Goal: Entertainment & Leisure: Browse casually

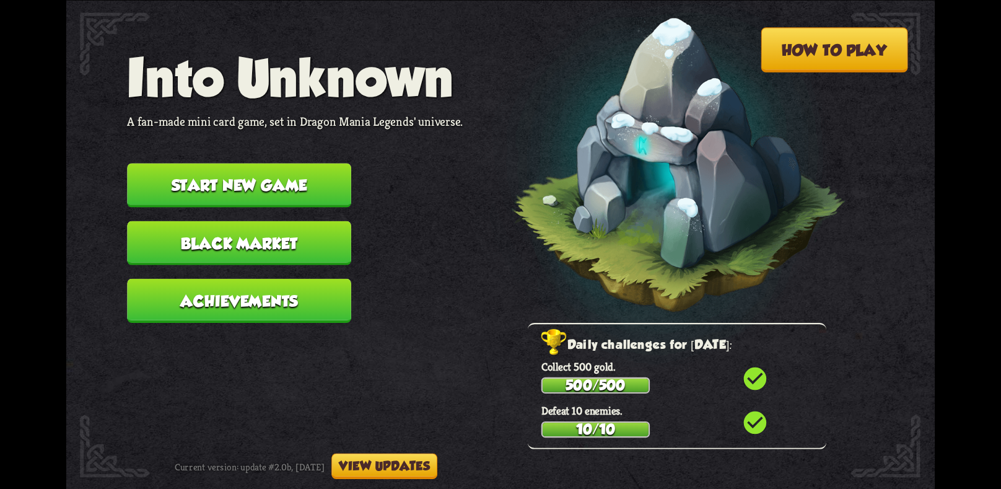
click at [300, 166] on button "Start new game" at bounding box center [239, 185] width 224 height 44
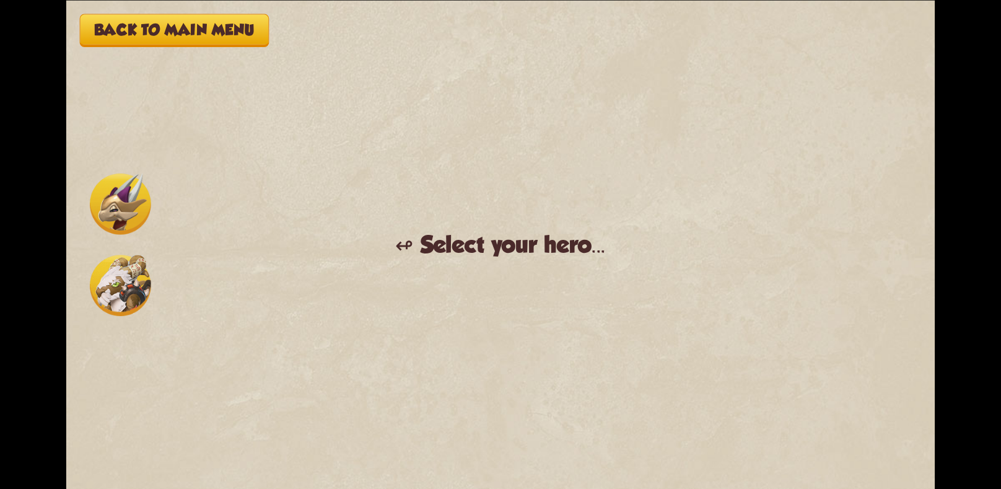
click at [115, 219] on img at bounding box center [120, 203] width 61 height 61
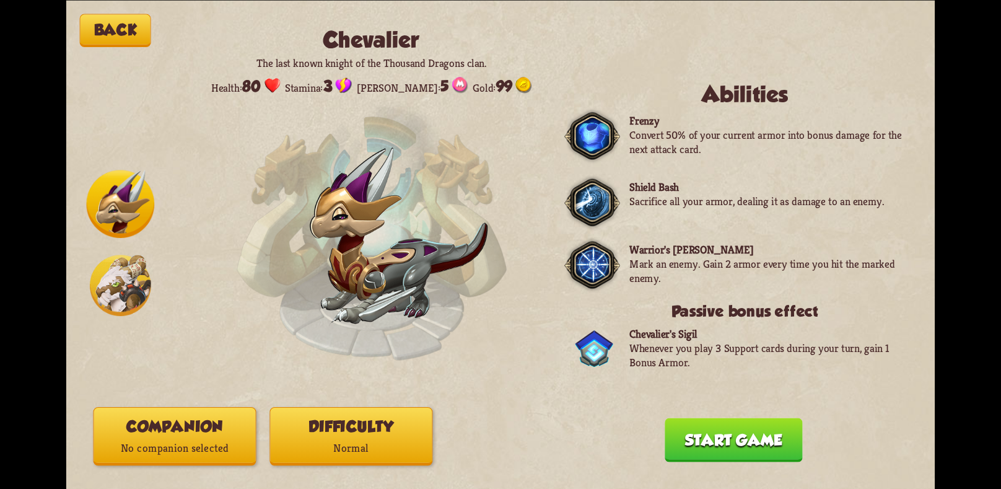
click at [117, 258] on img at bounding box center [120, 285] width 61 height 61
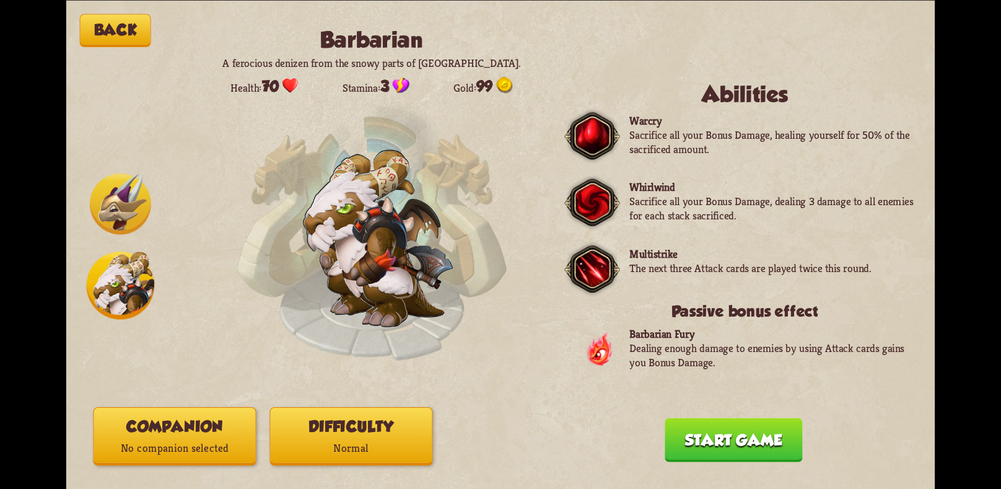
click at [120, 201] on img at bounding box center [120, 203] width 61 height 61
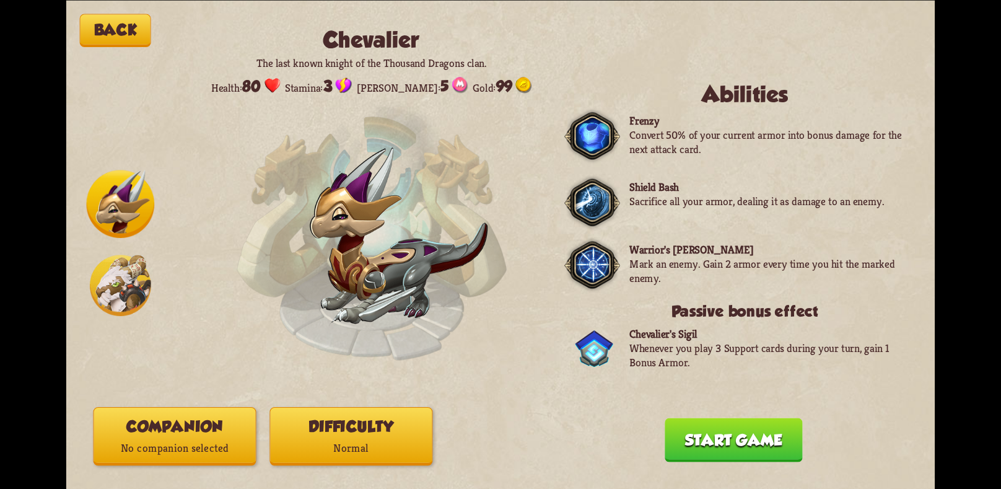
click at [120, 264] on img at bounding box center [120, 285] width 61 height 61
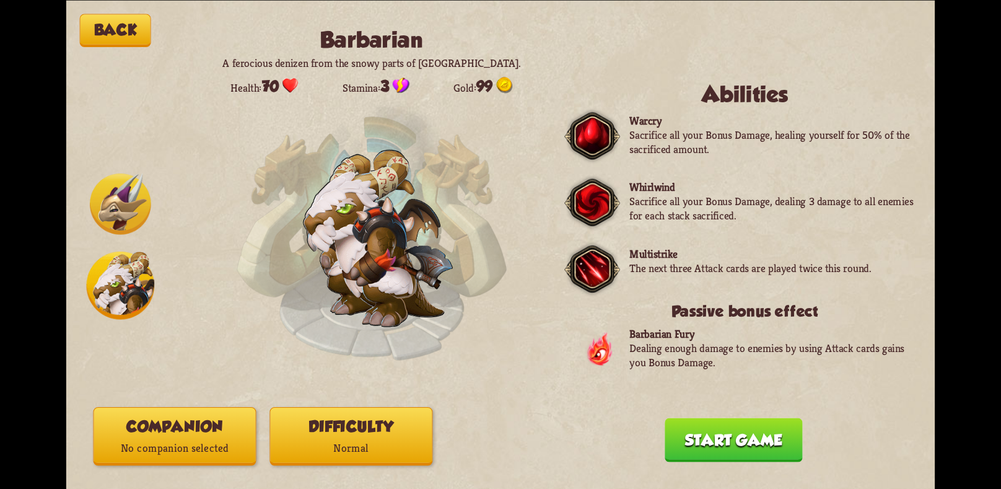
click at [105, 198] on img at bounding box center [120, 203] width 61 height 61
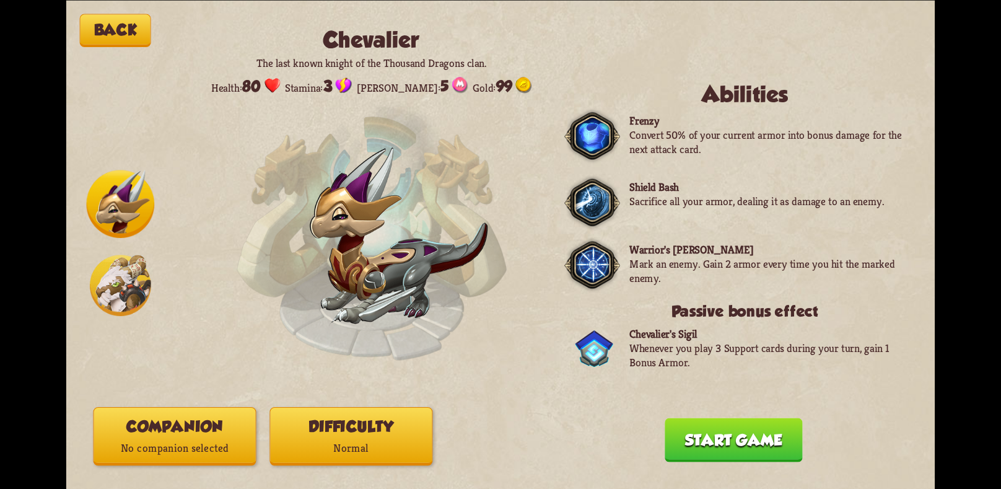
click at [718, 430] on button "Start game" at bounding box center [732, 439] width 137 height 44
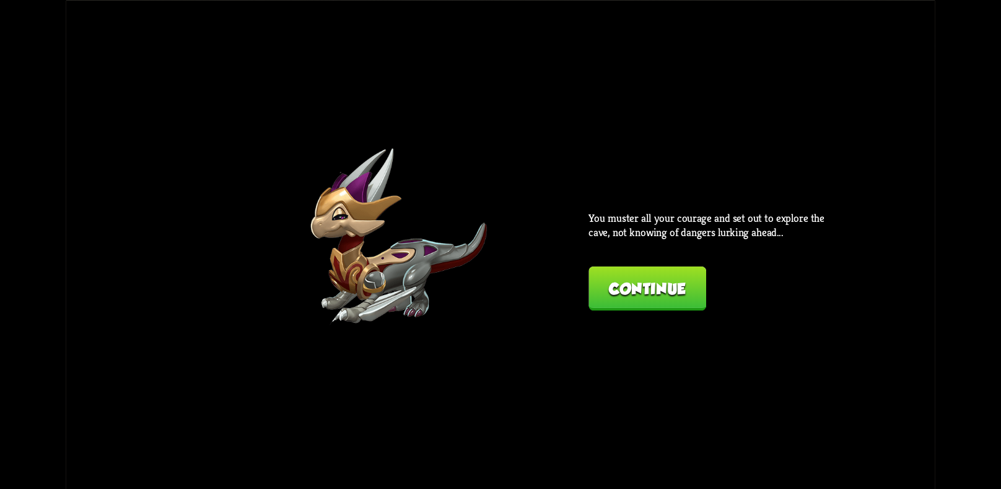
click at [642, 302] on button "Continue" at bounding box center [647, 288] width 118 height 44
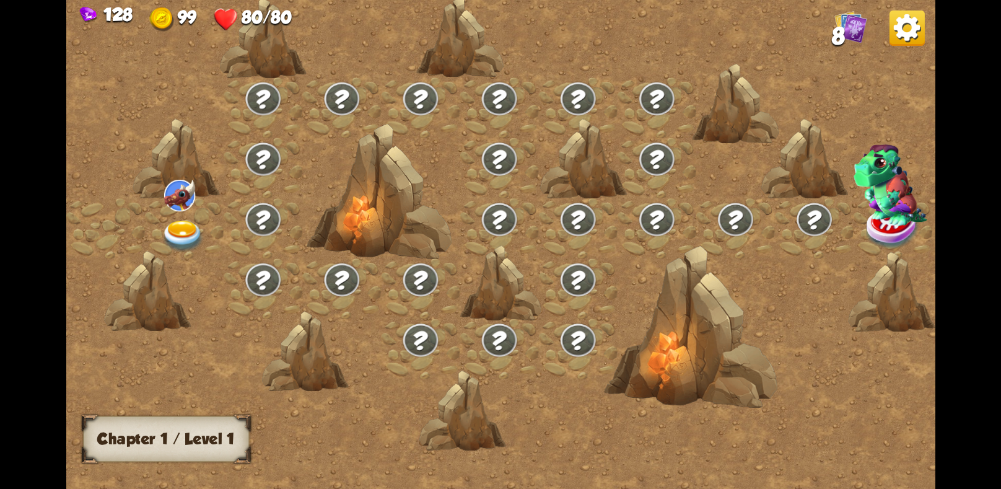
click at [182, 229] on img at bounding box center [182, 236] width 43 height 32
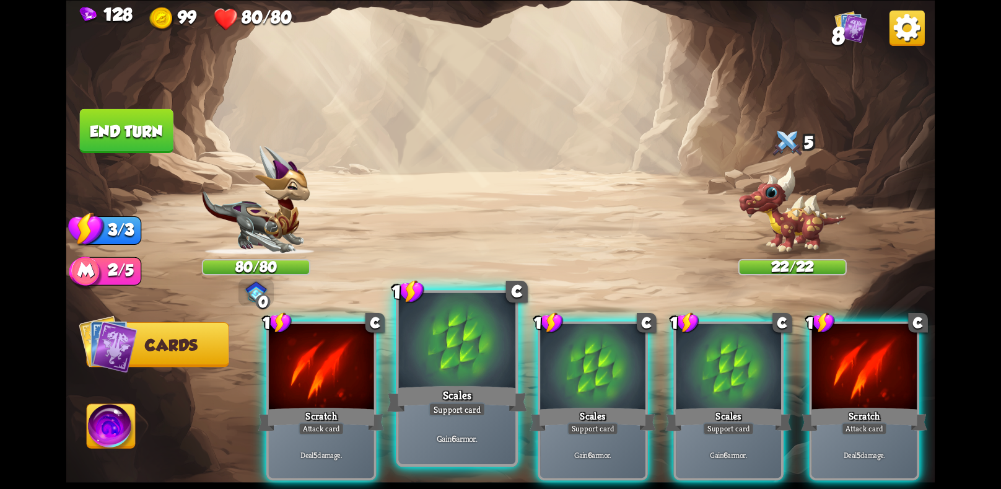
click at [402, 357] on div at bounding box center [457, 341] width 116 height 98
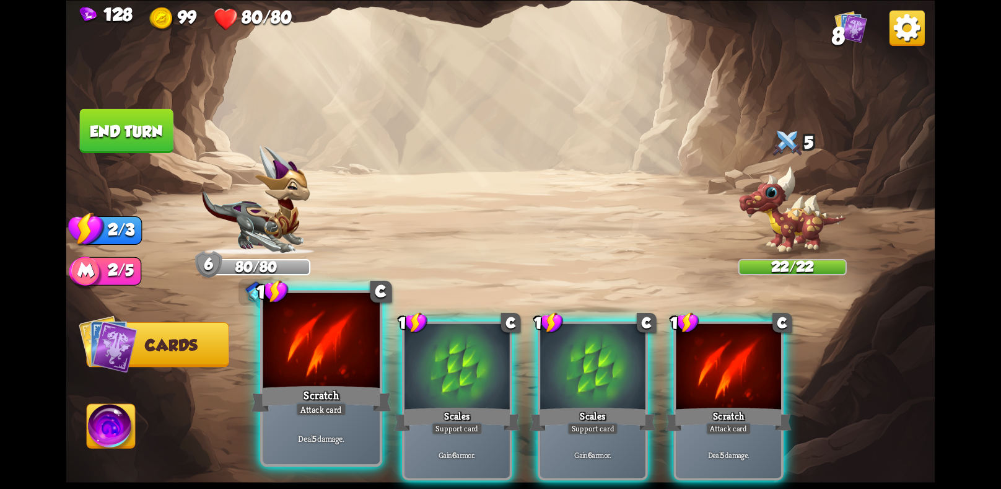
click at [328, 373] on div at bounding box center [321, 341] width 116 height 98
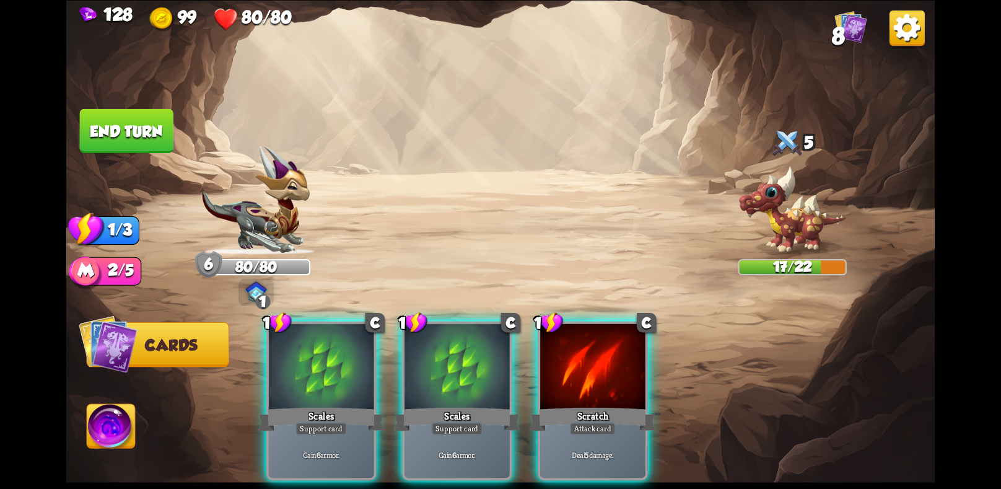
click at [911, 24] on img at bounding box center [906, 27] width 35 height 35
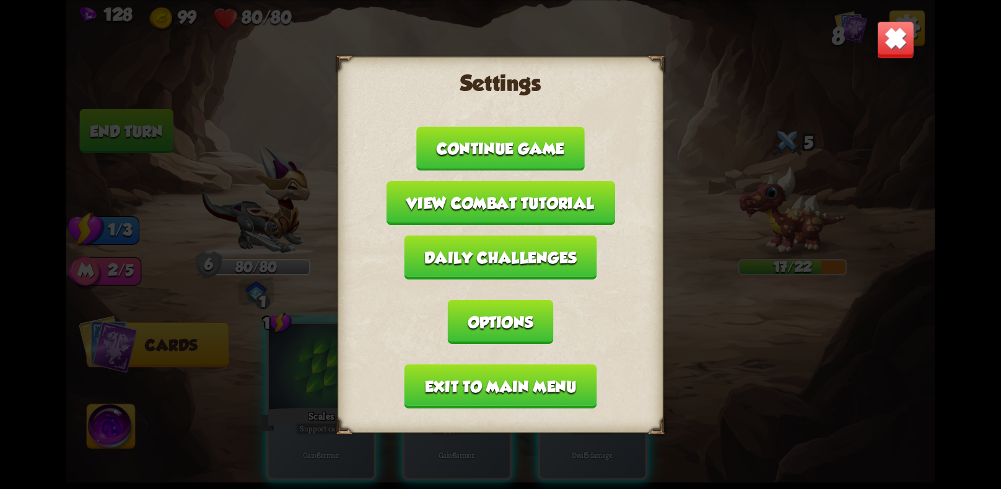
click at [576, 373] on button "Exit to main menu" at bounding box center [500, 385] width 193 height 44
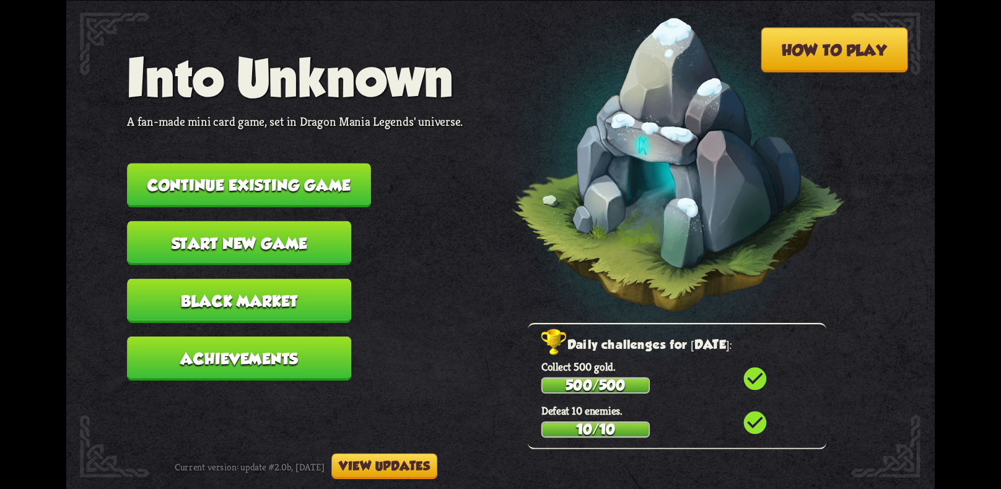
click at [302, 220] on button "Start new game" at bounding box center [239, 242] width 224 height 44
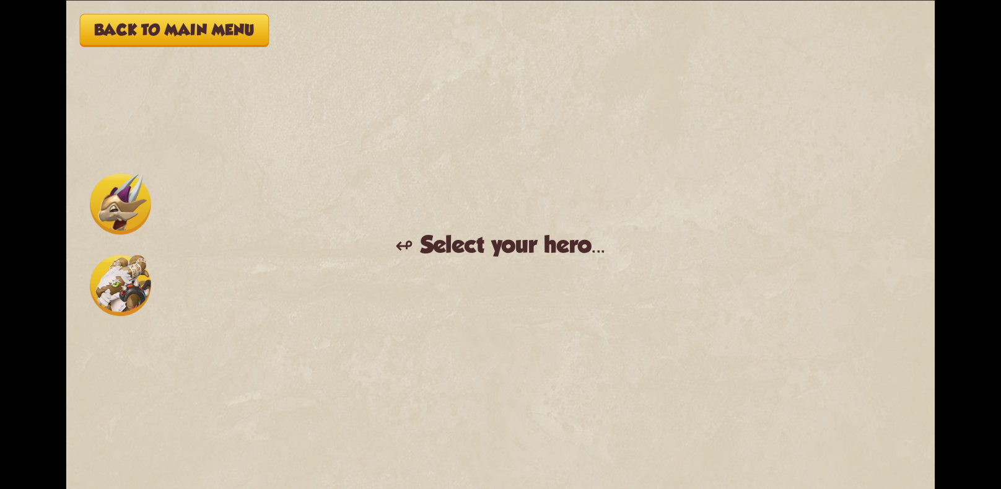
click at [116, 198] on img at bounding box center [120, 203] width 61 height 61
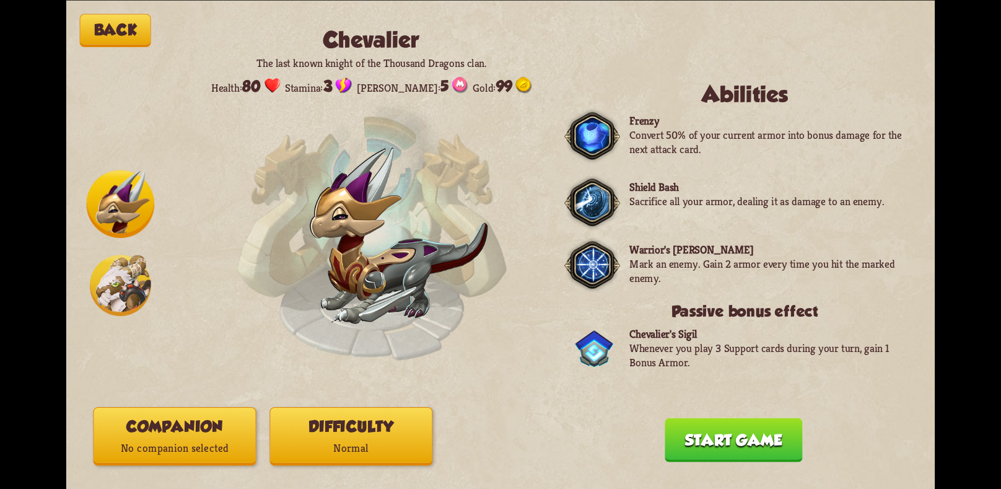
click at [217, 427] on button "Companion No companion selected" at bounding box center [175, 435] width 163 height 58
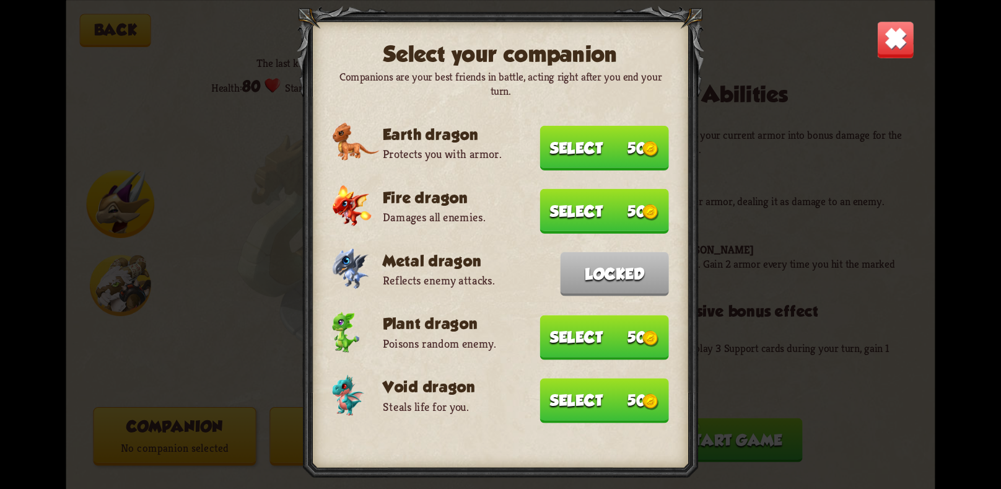
click at [632, 160] on button "Select 50" at bounding box center [604, 147] width 129 height 45
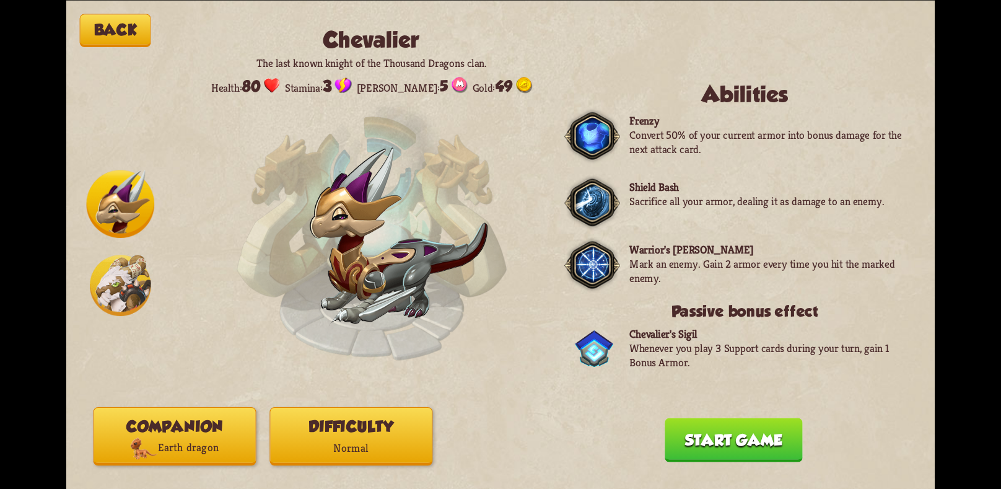
click at [751, 427] on button "Start game" at bounding box center [732, 439] width 137 height 44
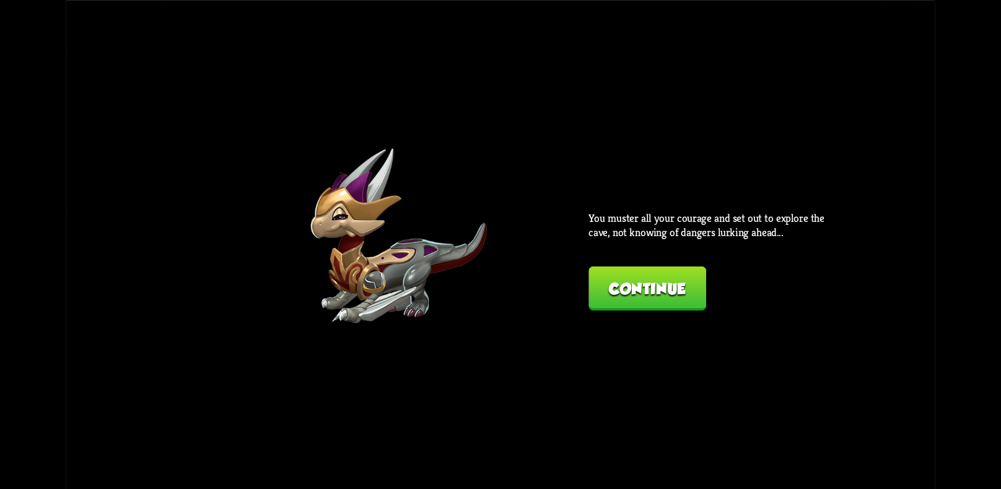
click at [674, 297] on button "Continue" at bounding box center [647, 288] width 118 height 44
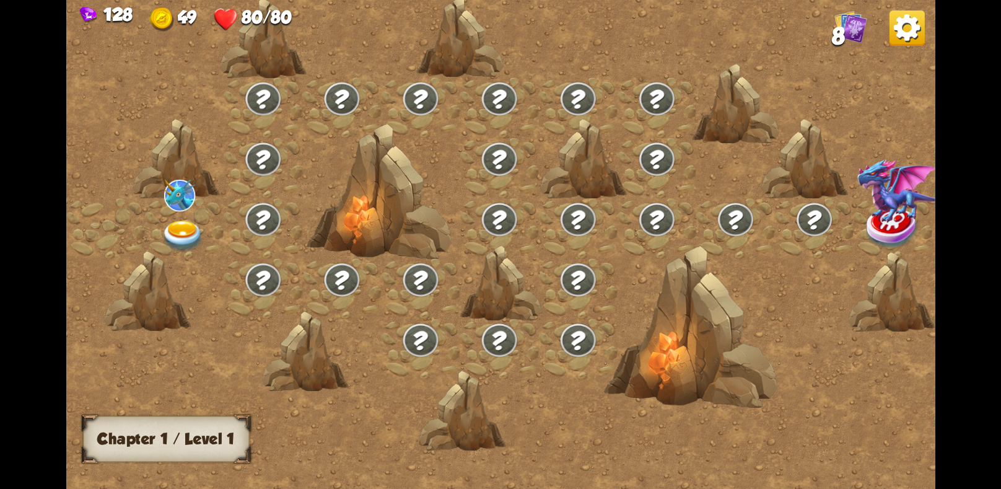
click at [173, 224] on img at bounding box center [182, 236] width 43 height 32
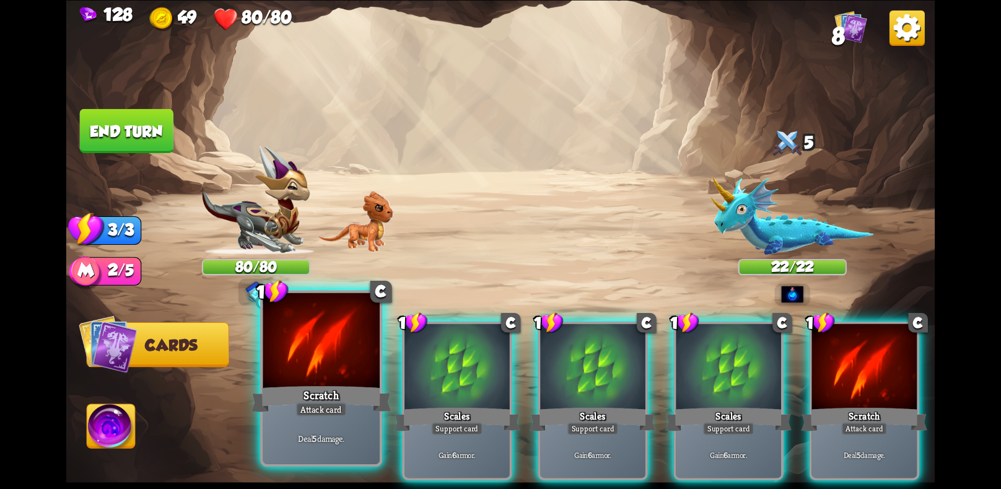
click at [362, 391] on div "Scratch" at bounding box center [321, 398] width 140 height 31
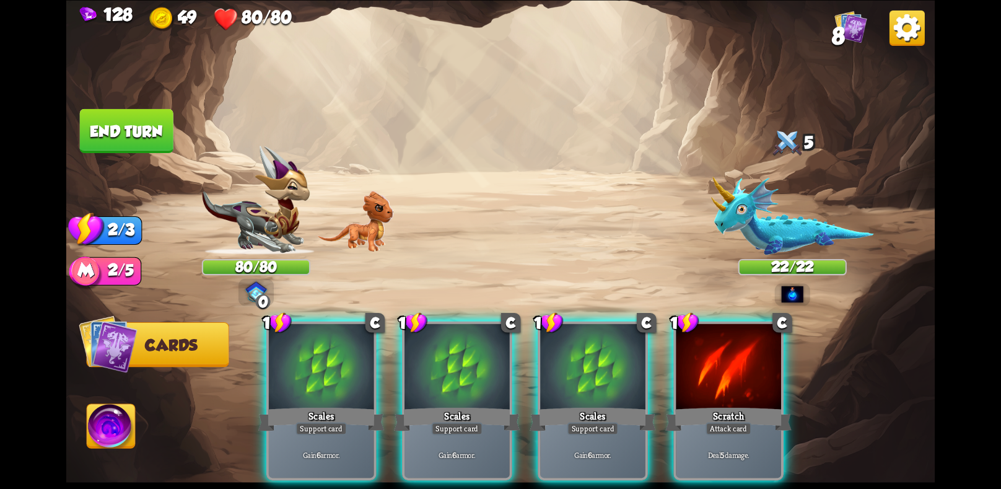
click at [362, 404] on div "Scales" at bounding box center [321, 418] width 126 height 28
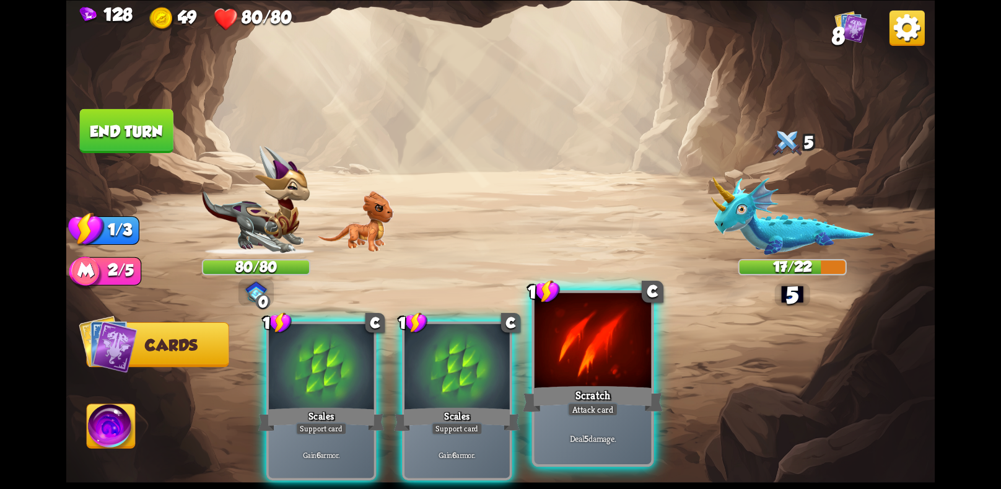
click at [546, 372] on div at bounding box center [592, 341] width 116 height 98
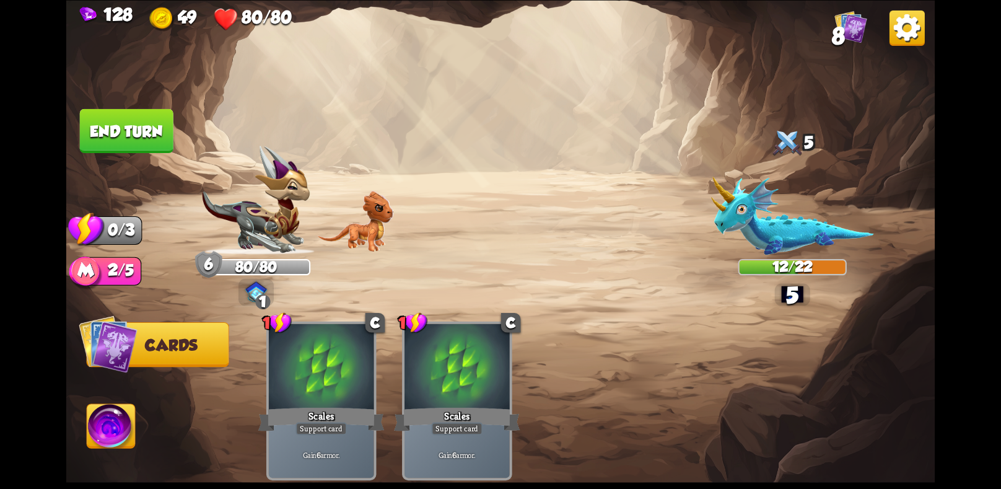
click at [132, 137] on button "End turn" at bounding box center [127, 130] width 94 height 44
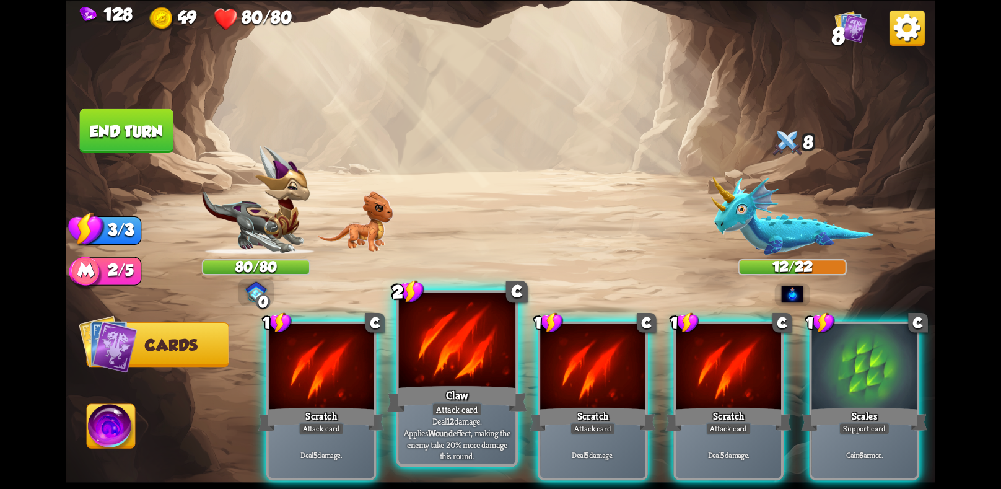
click at [481, 399] on div "Claw" at bounding box center [457, 398] width 140 height 31
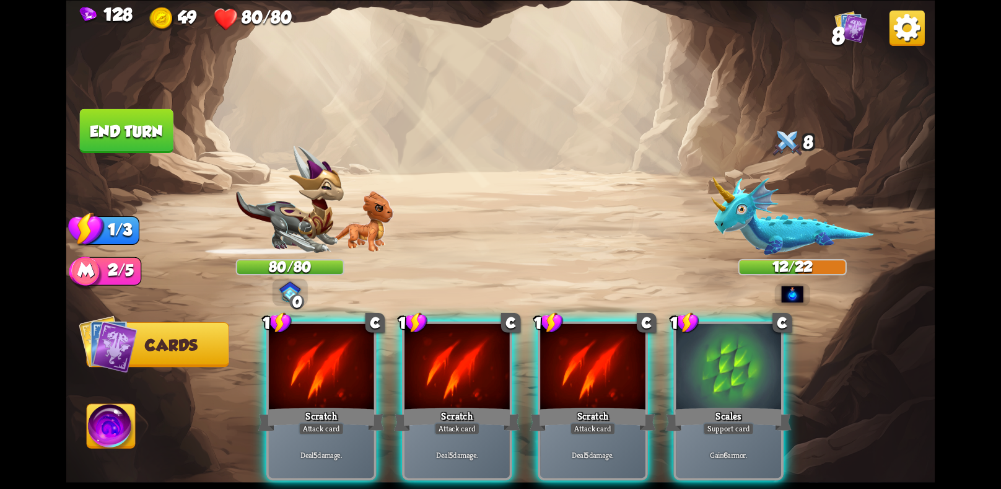
click at [705, 411] on img at bounding box center [500, 244] width 869 height 489
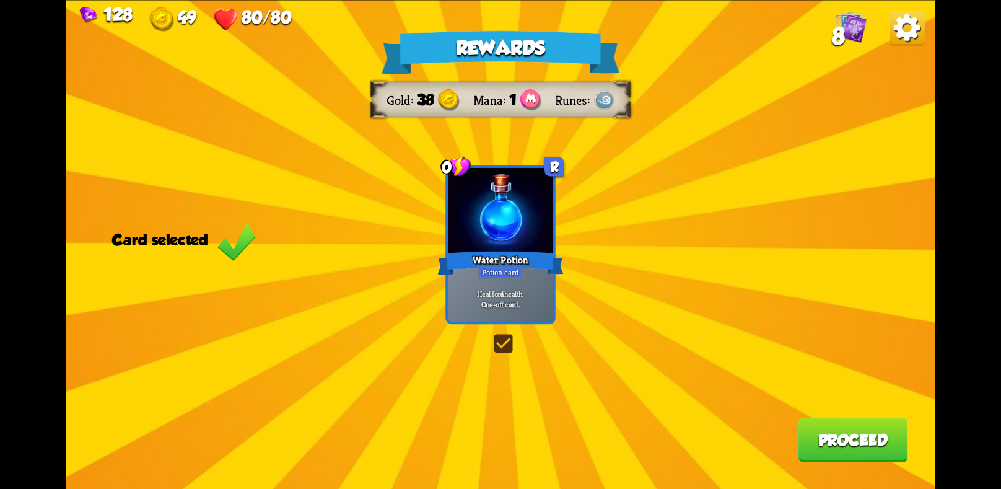
click at [850, 426] on button "Proceed" at bounding box center [853, 439] width 110 height 44
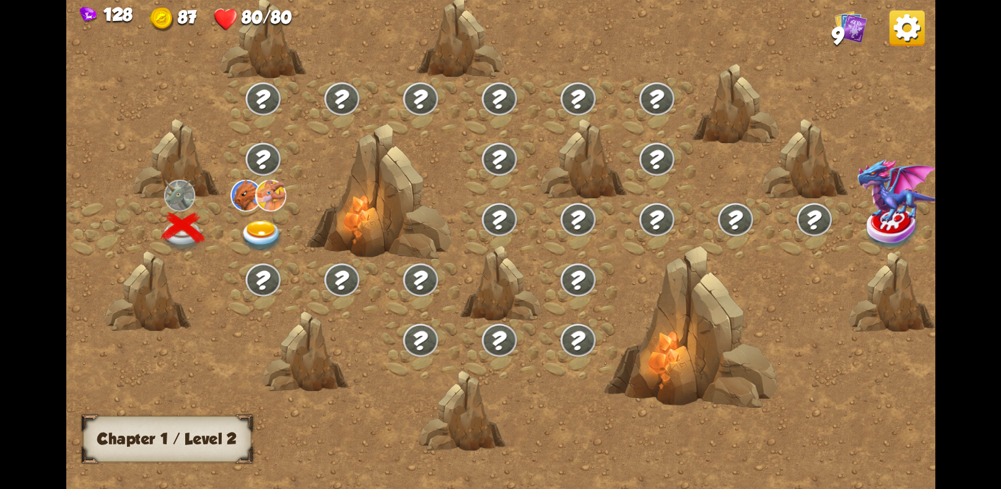
click at [271, 227] on img at bounding box center [261, 236] width 43 height 32
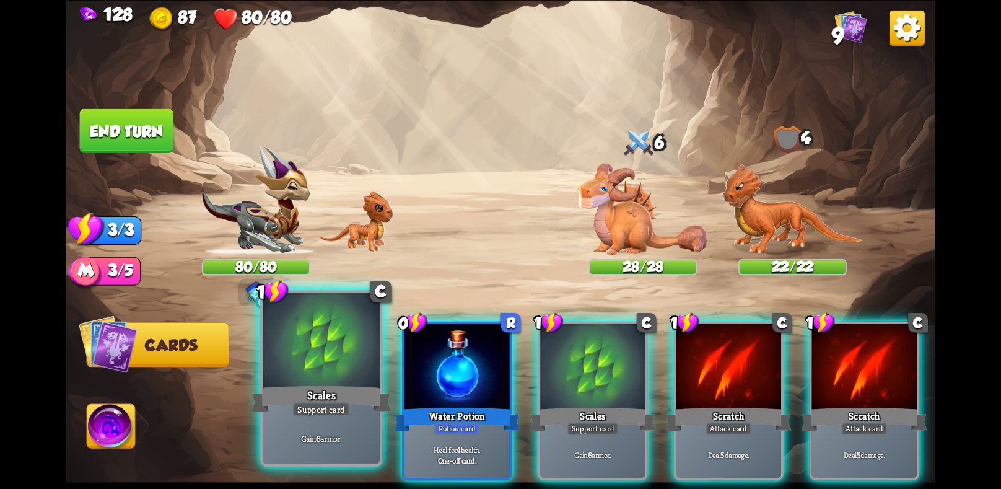
click at [322, 412] on div "Support card" at bounding box center [321, 409] width 57 height 14
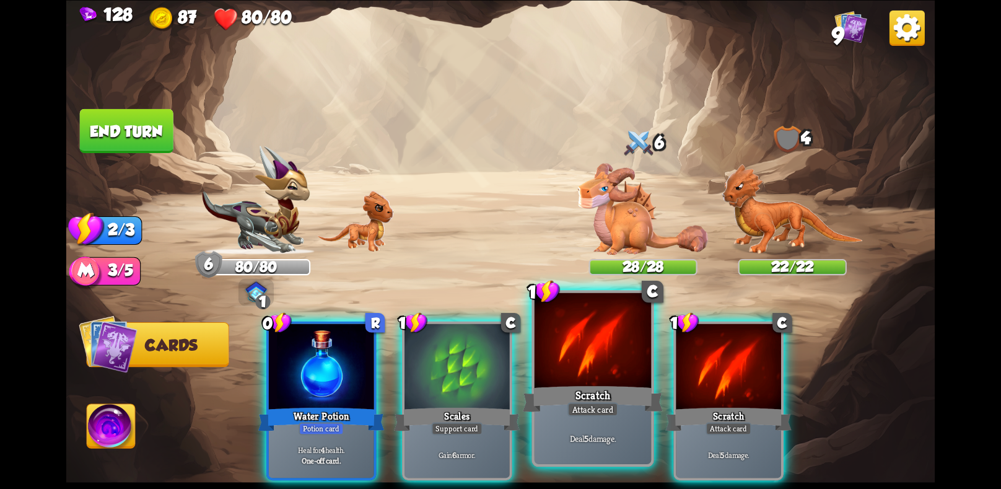
click at [564, 386] on div "Scratch" at bounding box center [593, 398] width 140 height 31
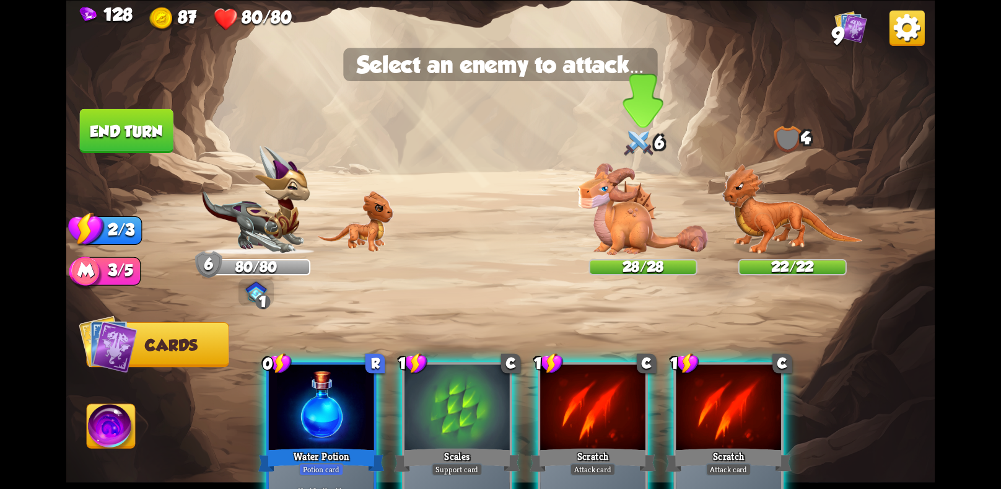
click at [649, 245] on img at bounding box center [643, 209] width 130 height 92
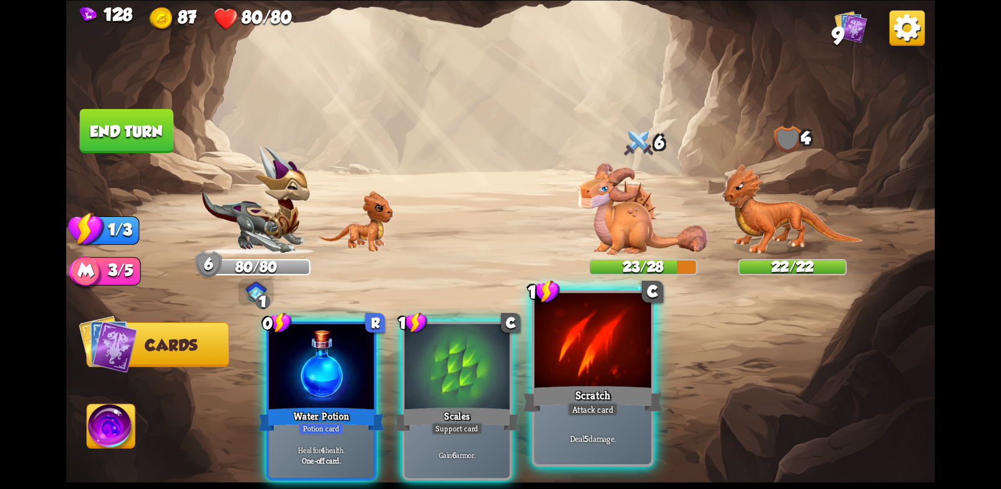
click at [591, 361] on div at bounding box center [592, 341] width 116 height 98
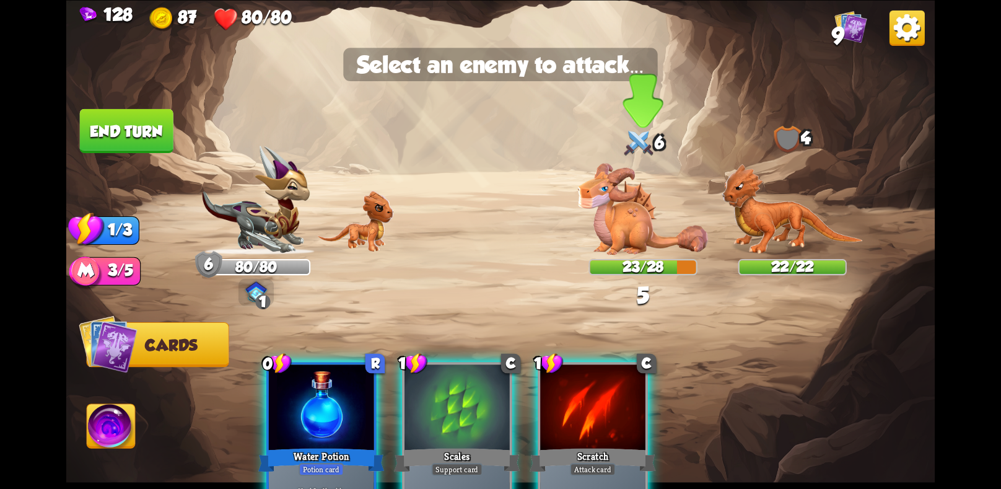
click at [644, 225] on img at bounding box center [643, 209] width 130 height 92
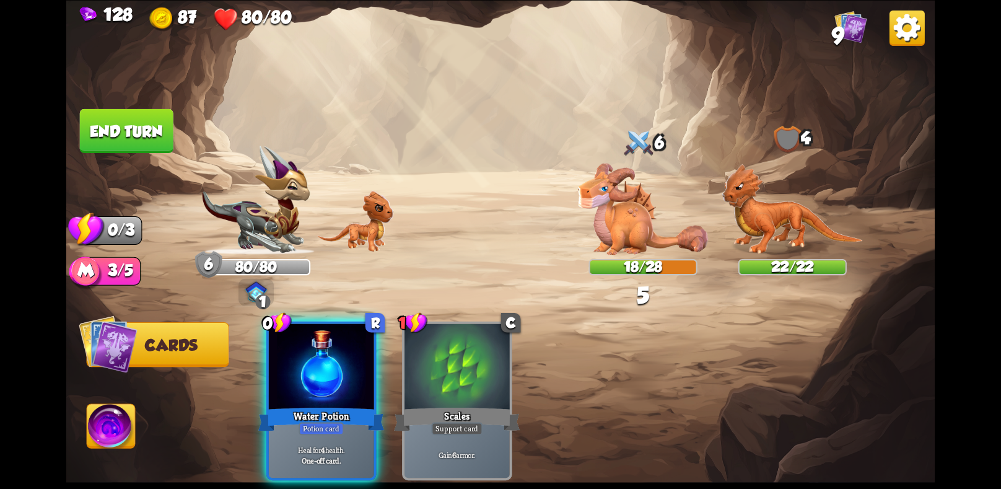
click at [105, 113] on button "End turn" at bounding box center [127, 130] width 94 height 44
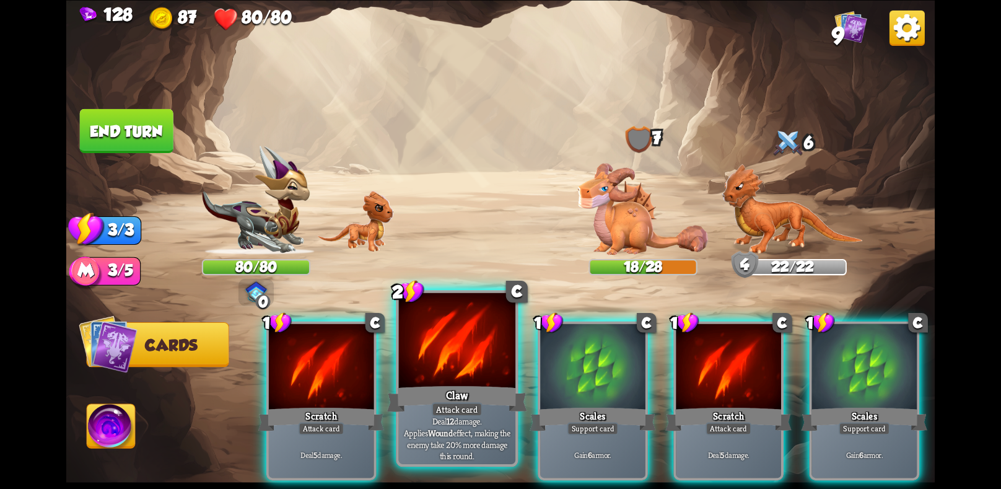
click at [438, 388] on div "Claw" at bounding box center [457, 398] width 140 height 31
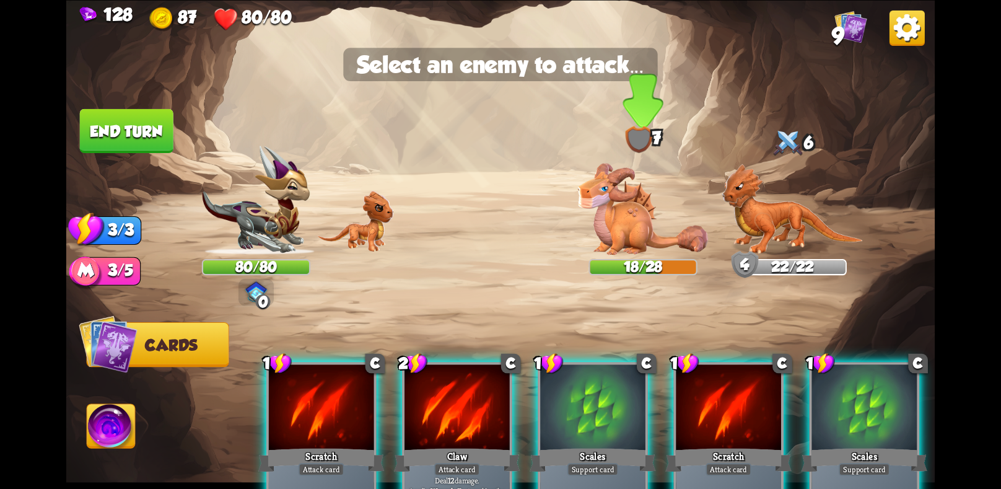
click at [616, 238] on img at bounding box center [643, 209] width 130 height 92
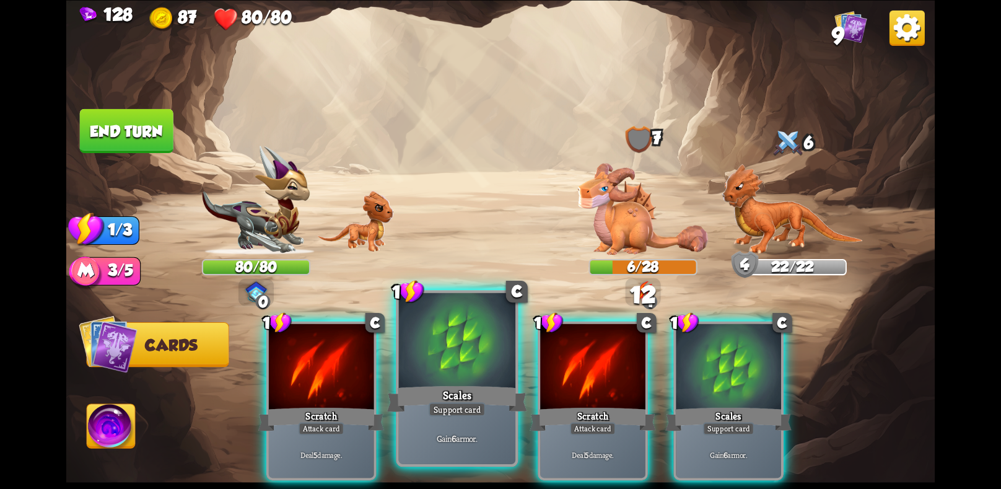
click at [426, 363] on div at bounding box center [457, 341] width 116 height 98
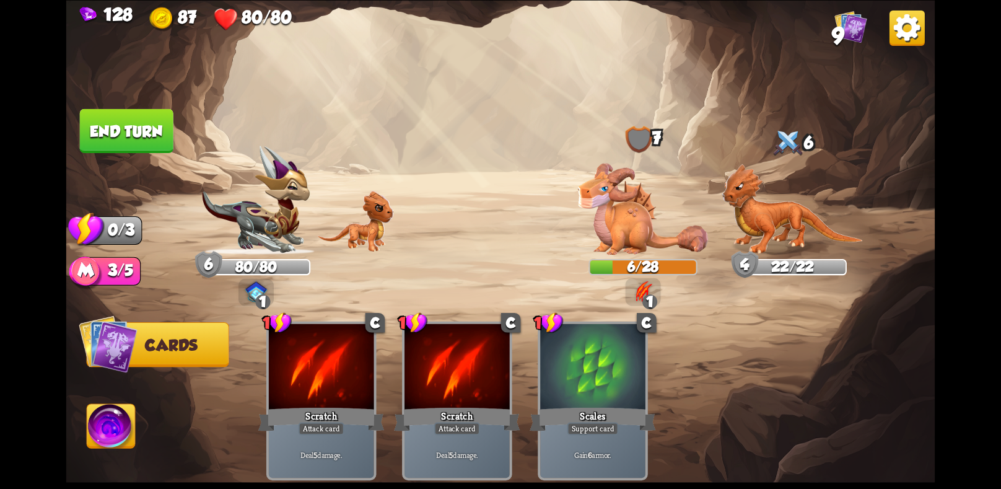
click at [128, 142] on button "End turn" at bounding box center [127, 130] width 94 height 44
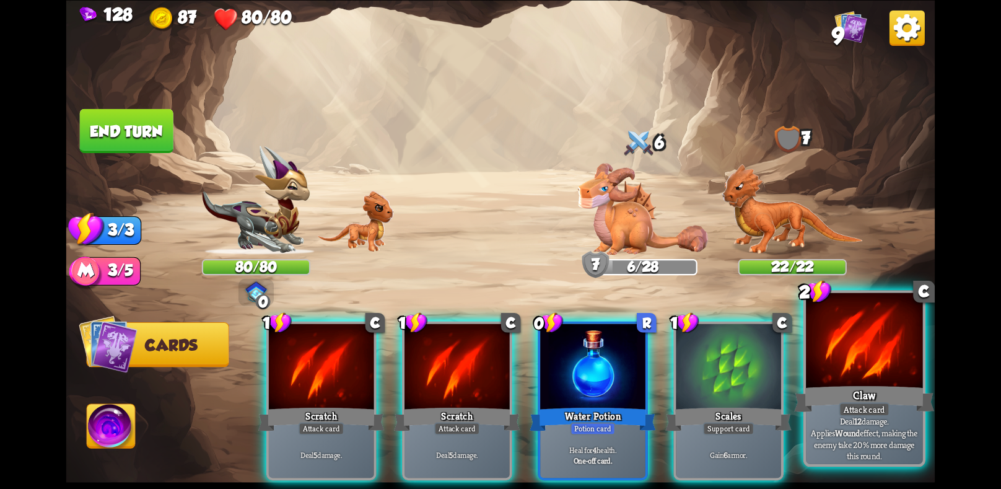
click at [829, 401] on div "Claw" at bounding box center [864, 398] width 140 height 31
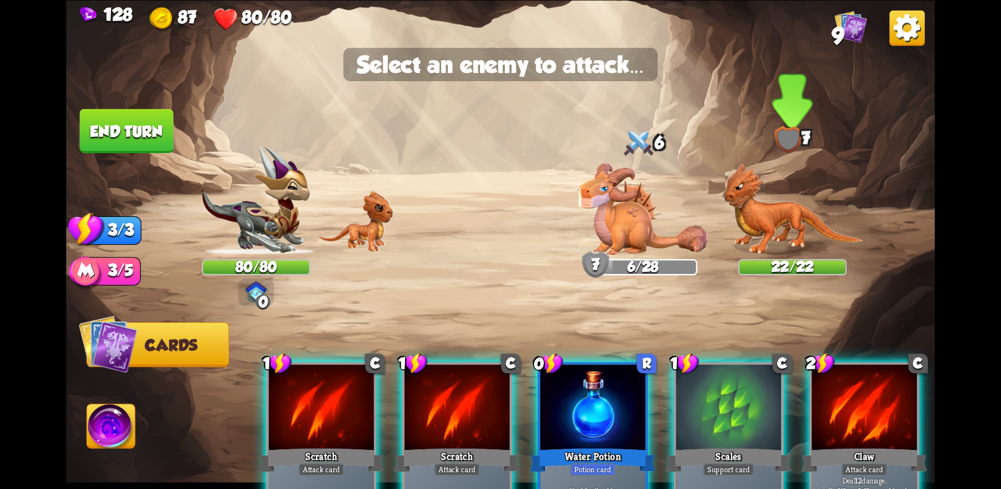
click at [756, 232] on img at bounding box center [791, 208] width 141 height 91
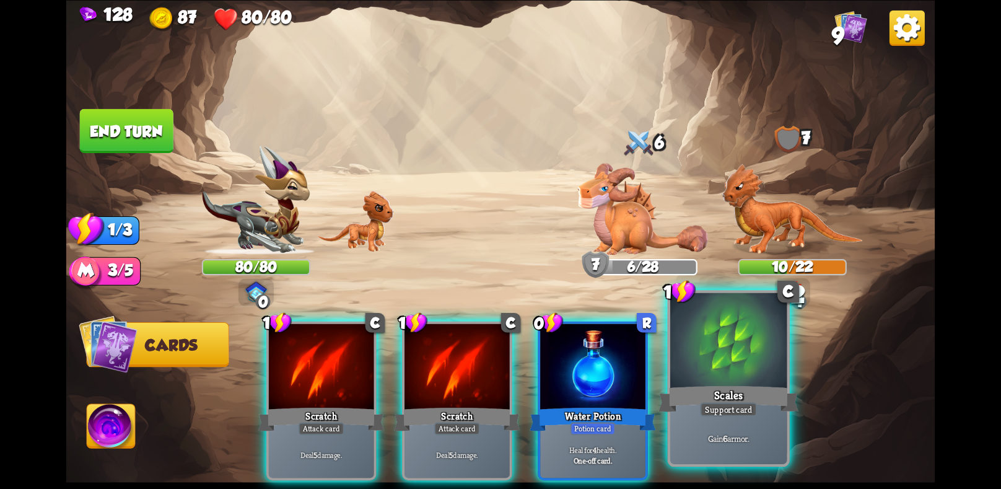
click at [718, 346] on div at bounding box center [728, 341] width 116 height 98
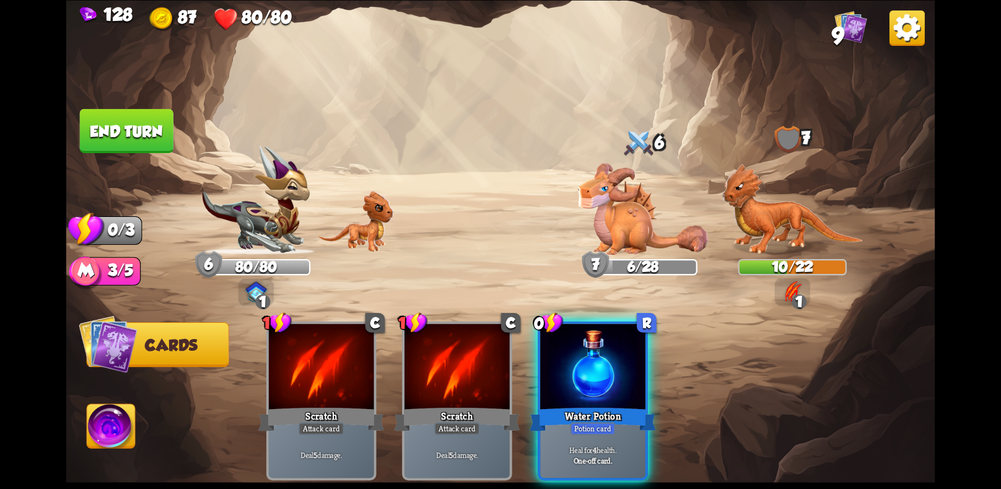
click at [107, 135] on button "End turn" at bounding box center [127, 130] width 94 height 44
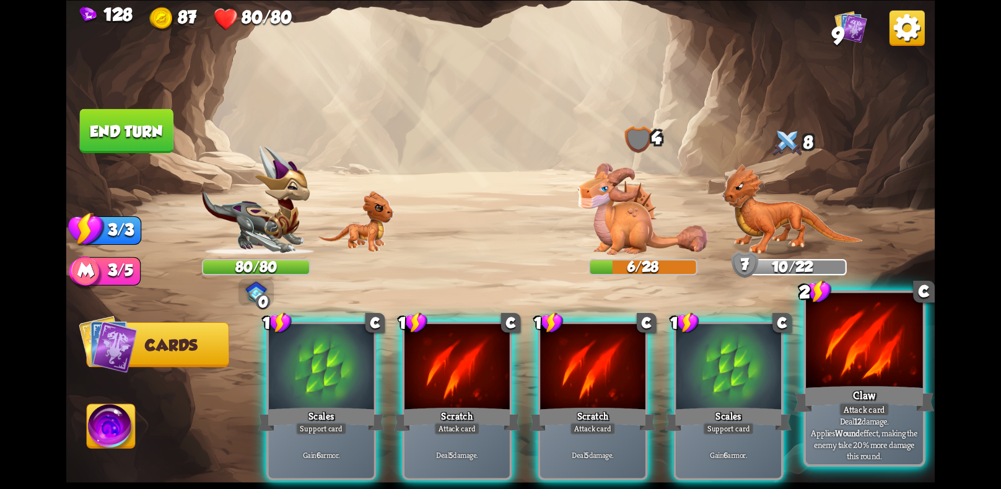
click at [847, 370] on div at bounding box center [864, 341] width 116 height 98
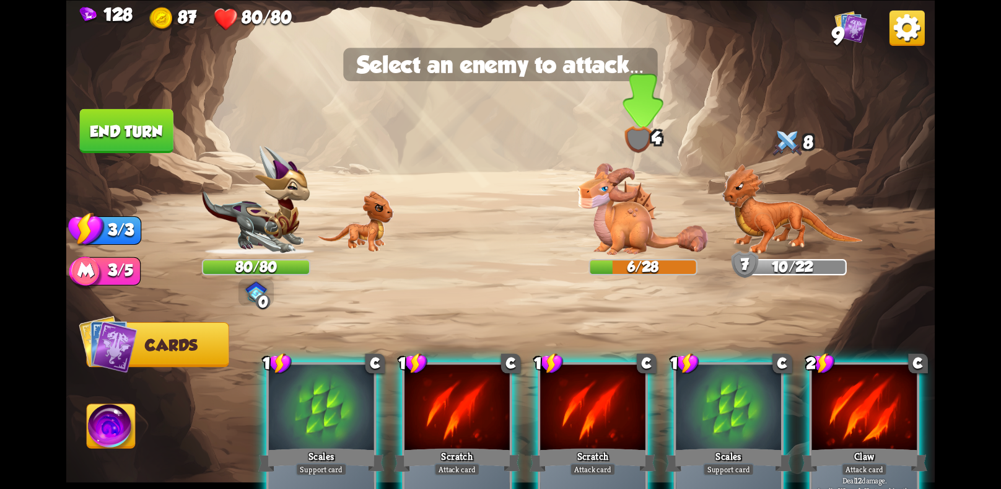
click at [601, 237] on img at bounding box center [643, 209] width 130 height 92
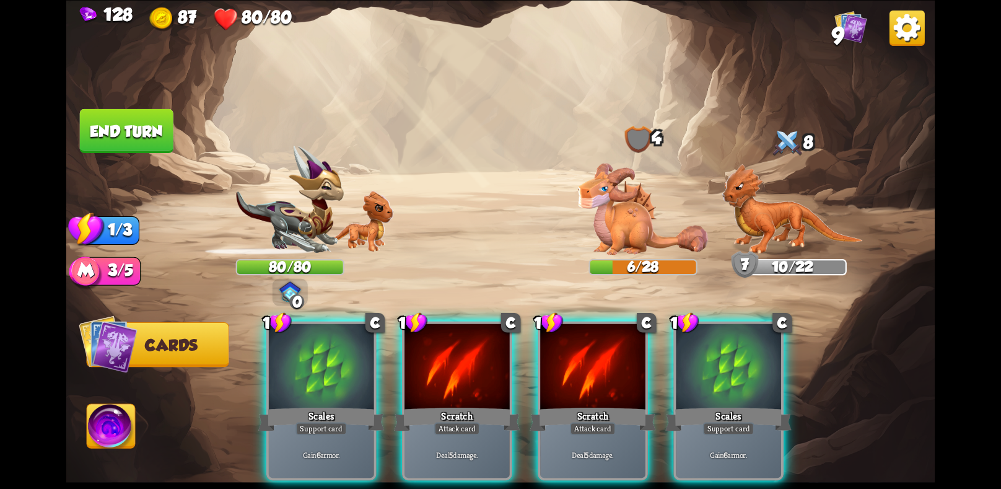
click at [556, 371] on div at bounding box center [592, 367] width 105 height 89
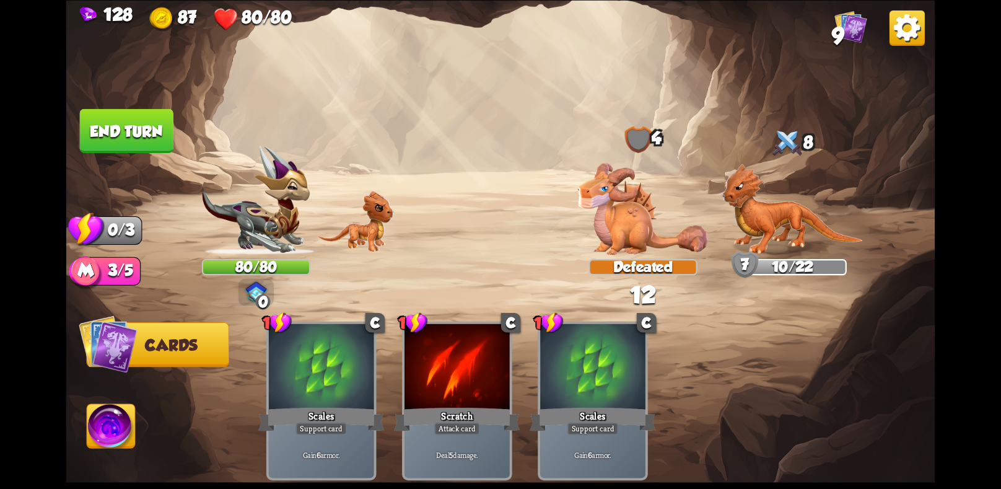
click at [772, 206] on img at bounding box center [791, 208] width 141 height 91
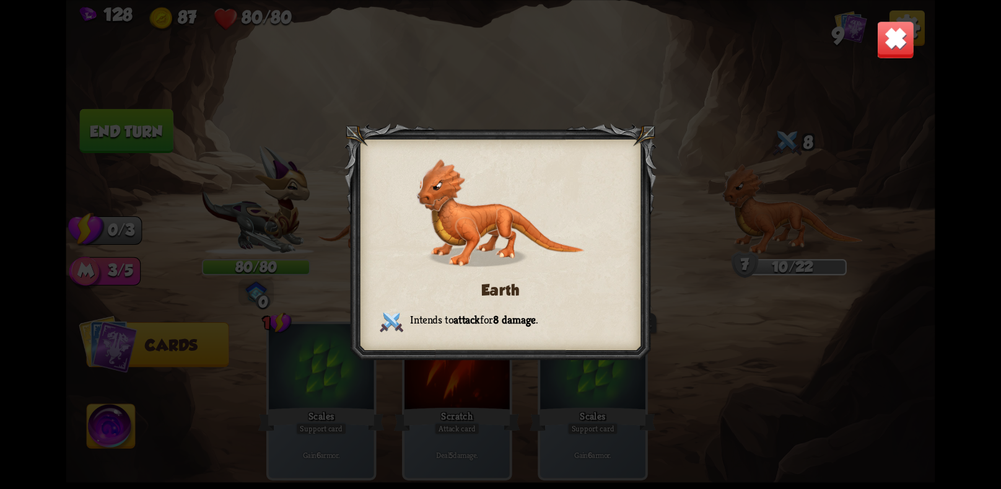
click at [706, 230] on div "Earth Intends to attack for 8 damage ." at bounding box center [500, 244] width 869 height 489
click at [707, 248] on div "Earth Intends to attack for 8 damage ." at bounding box center [500, 244] width 869 height 489
click at [913, 34] on img at bounding box center [895, 39] width 38 height 38
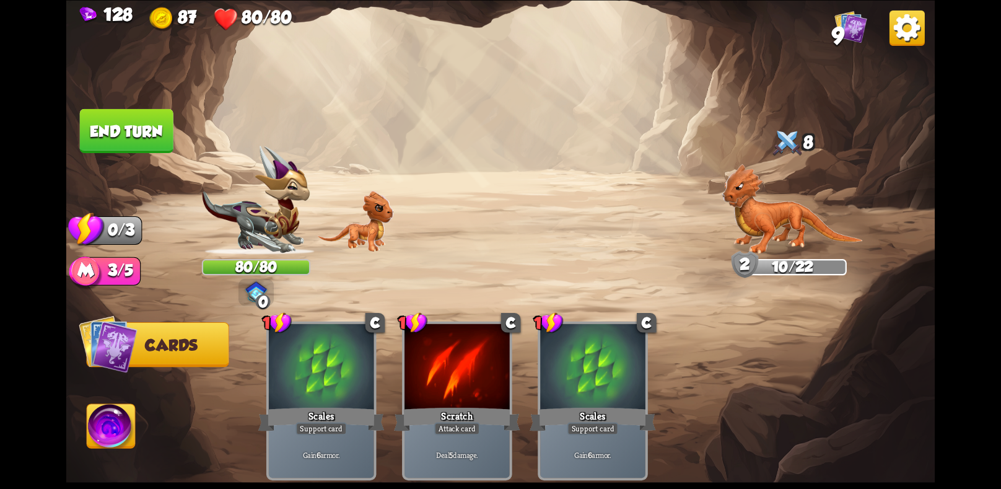
click at [142, 118] on button "End turn" at bounding box center [127, 130] width 94 height 44
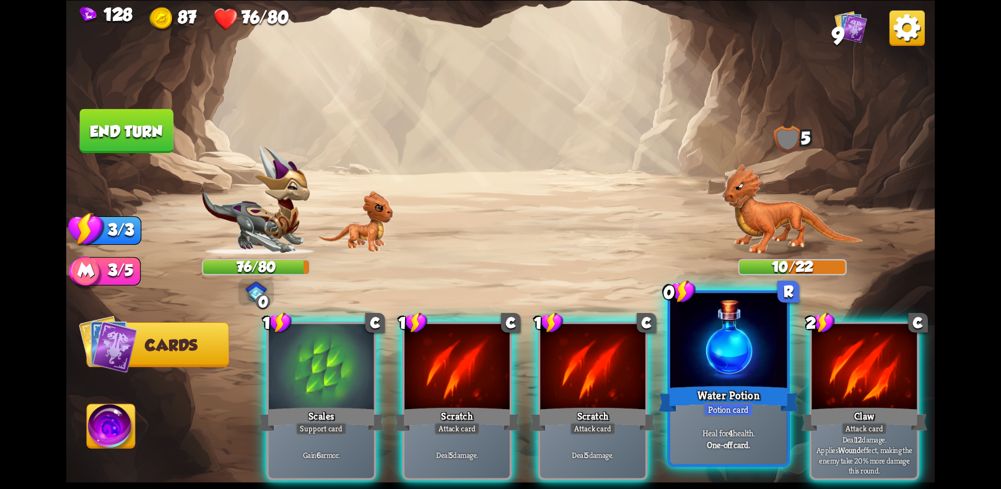
click at [751, 416] on div "Potion card" at bounding box center [728, 409] width 50 height 14
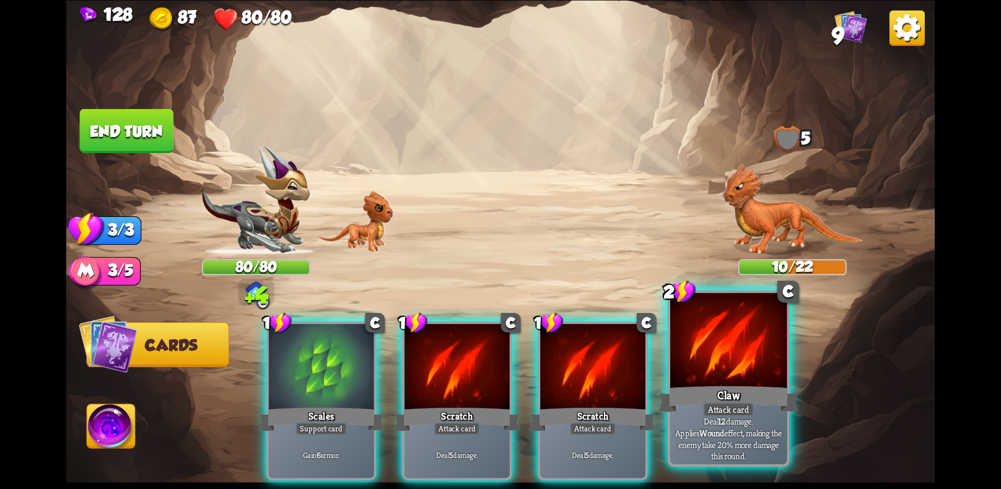
click at [671, 413] on div "Claw" at bounding box center [728, 398] width 140 height 31
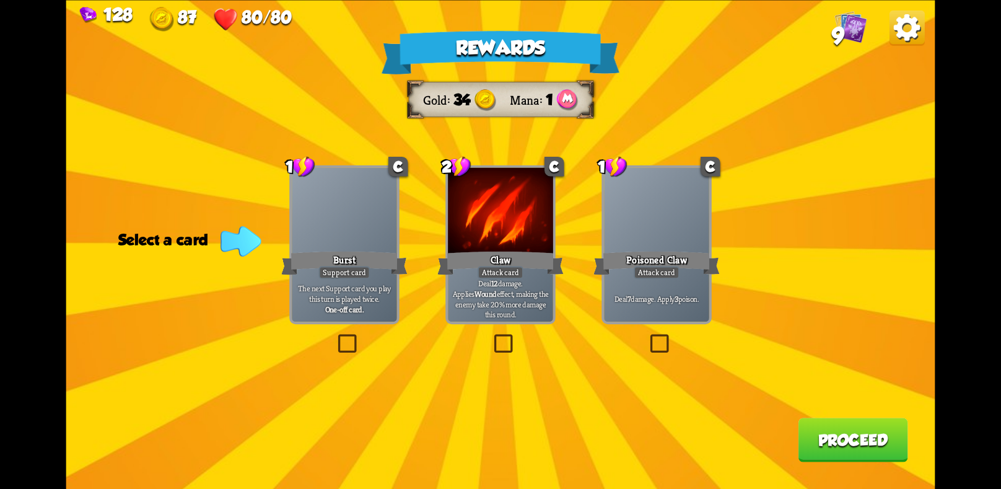
click at [659, 253] on div "Poisoned Claw" at bounding box center [656, 262] width 126 height 28
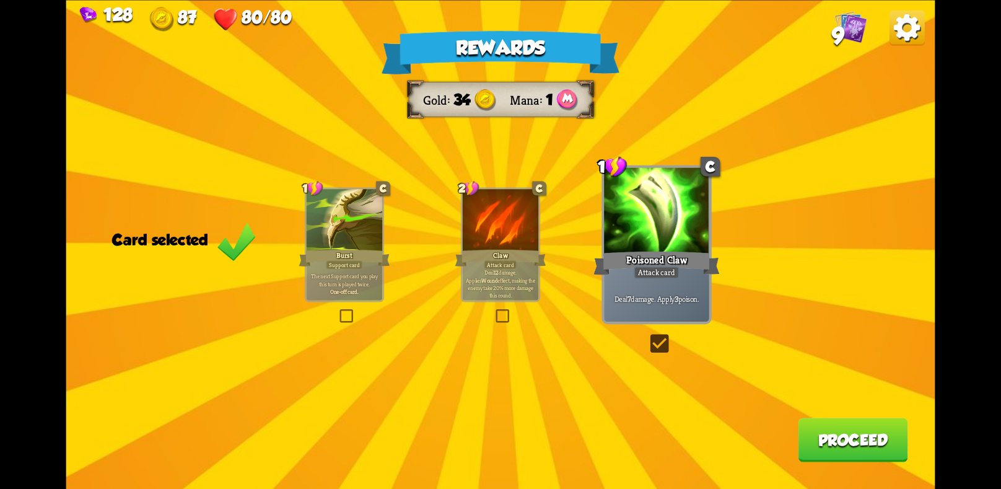
click at [847, 433] on button "Proceed" at bounding box center [853, 439] width 110 height 44
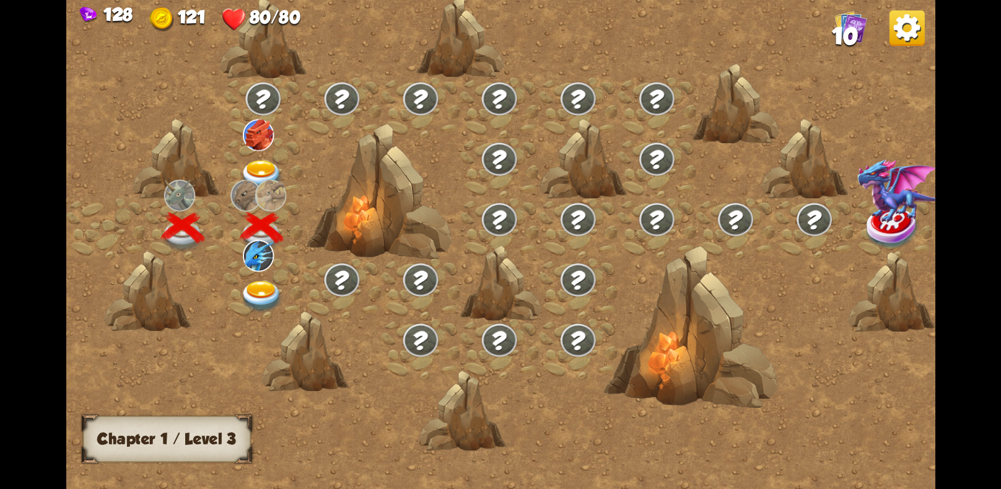
click at [263, 285] on img at bounding box center [261, 296] width 43 height 32
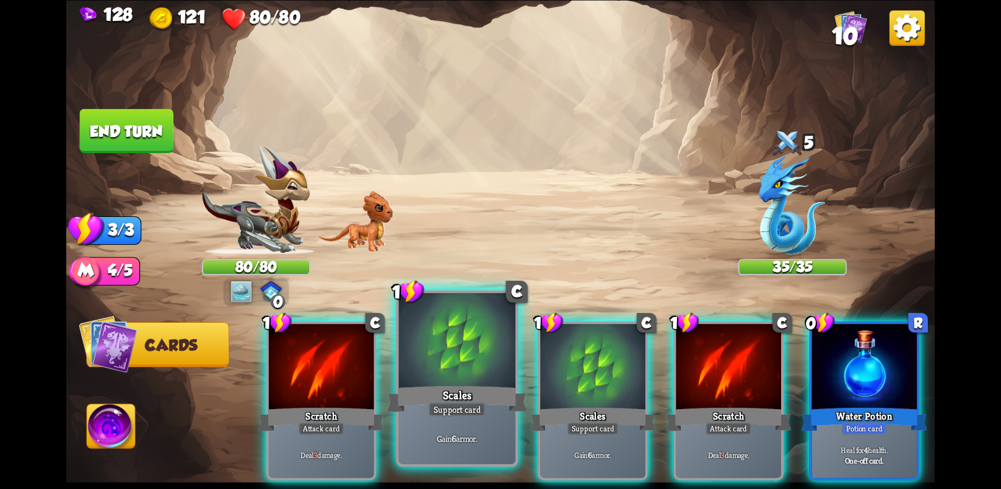
click at [495, 355] on div at bounding box center [457, 341] width 116 height 98
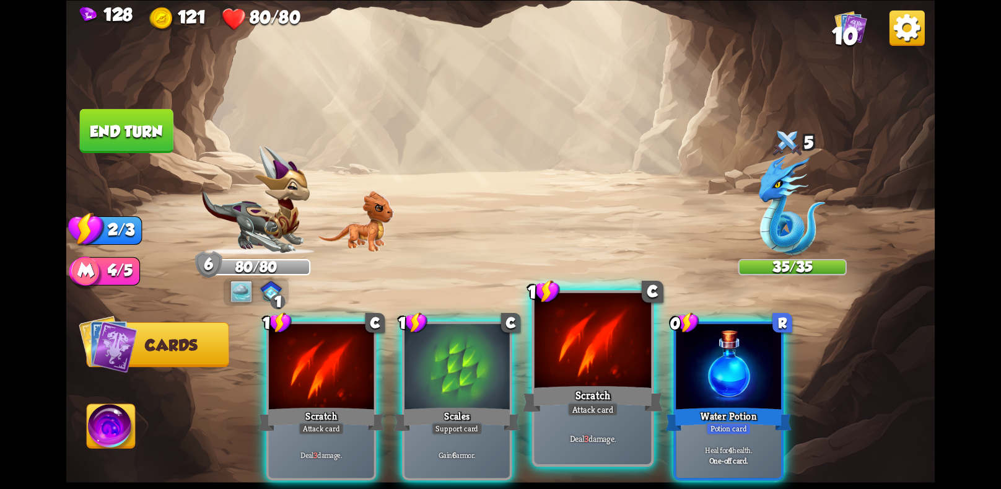
click at [557, 360] on div at bounding box center [592, 341] width 116 height 98
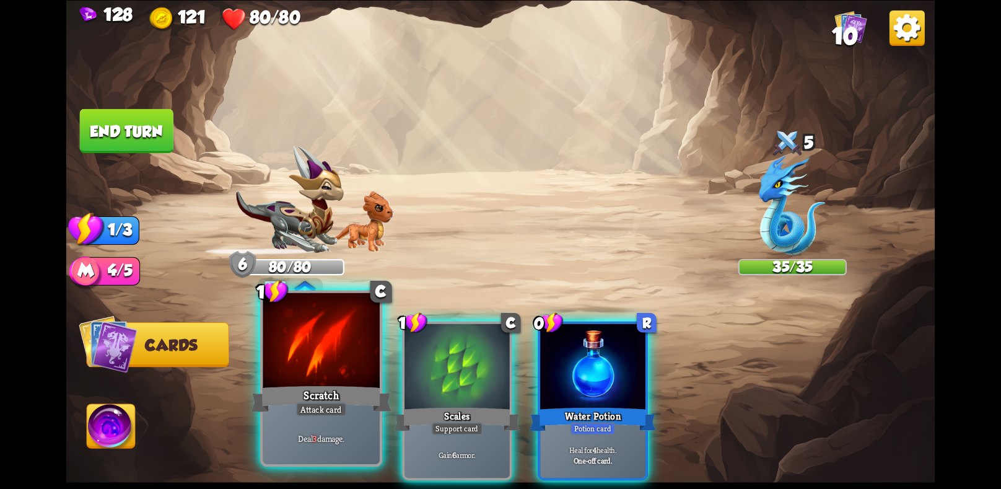
click at [302, 372] on div at bounding box center [321, 341] width 116 height 98
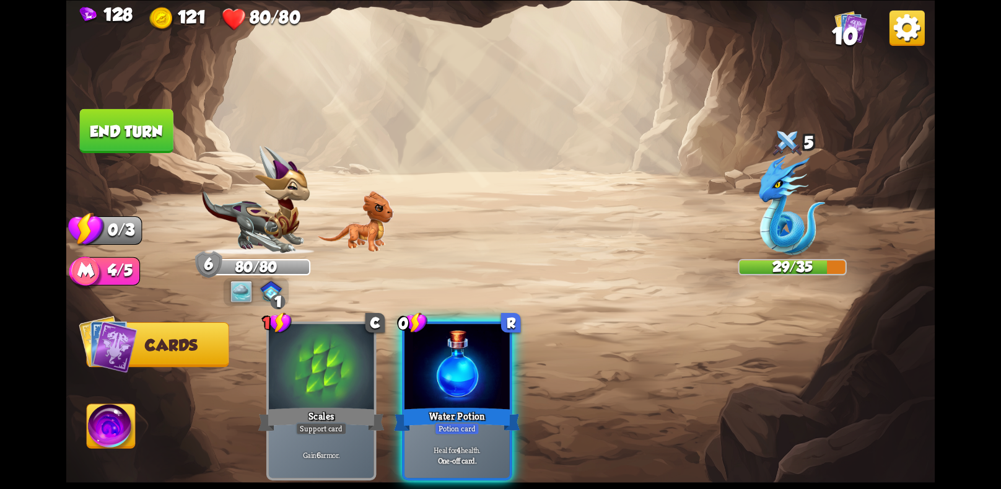
click at [152, 126] on button "End turn" at bounding box center [127, 130] width 94 height 44
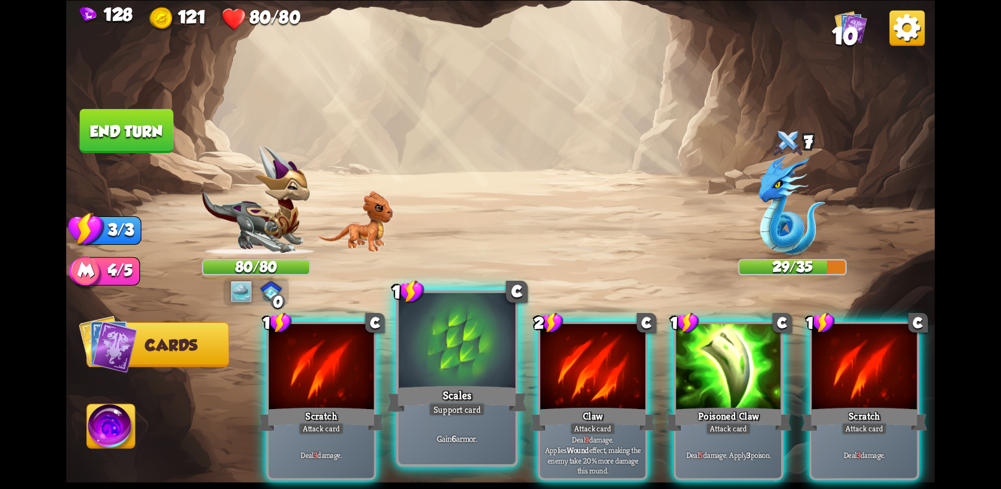
click at [420, 371] on div at bounding box center [457, 341] width 116 height 98
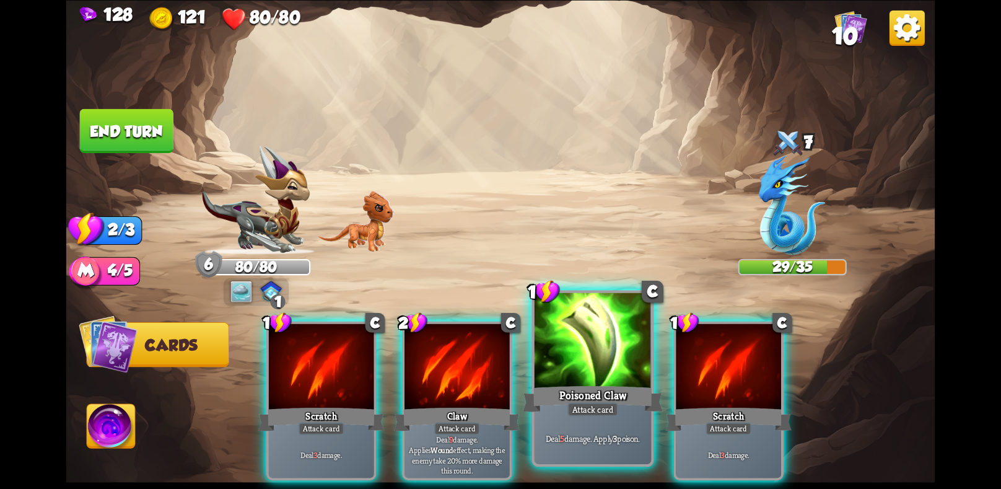
click at [562, 387] on div "Poisoned Claw" at bounding box center [593, 398] width 140 height 31
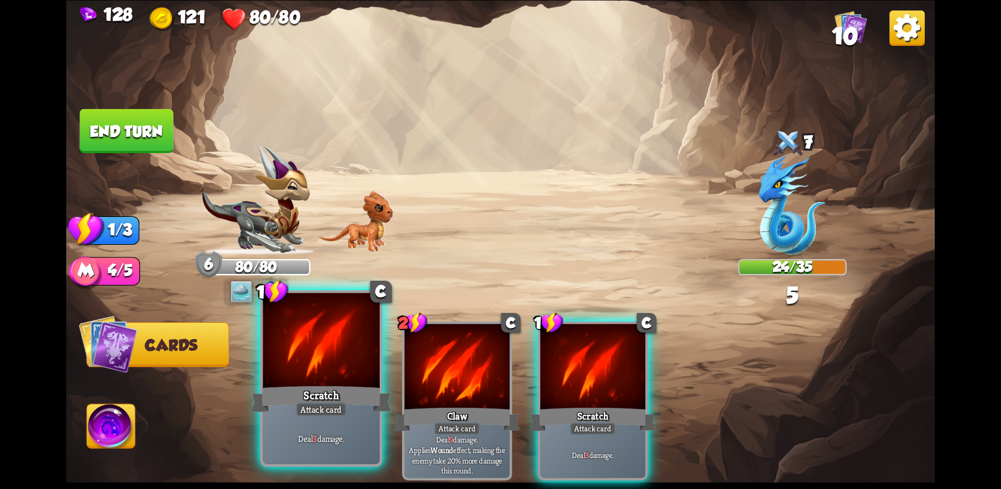
click at [347, 390] on div "Scratch" at bounding box center [321, 398] width 140 height 31
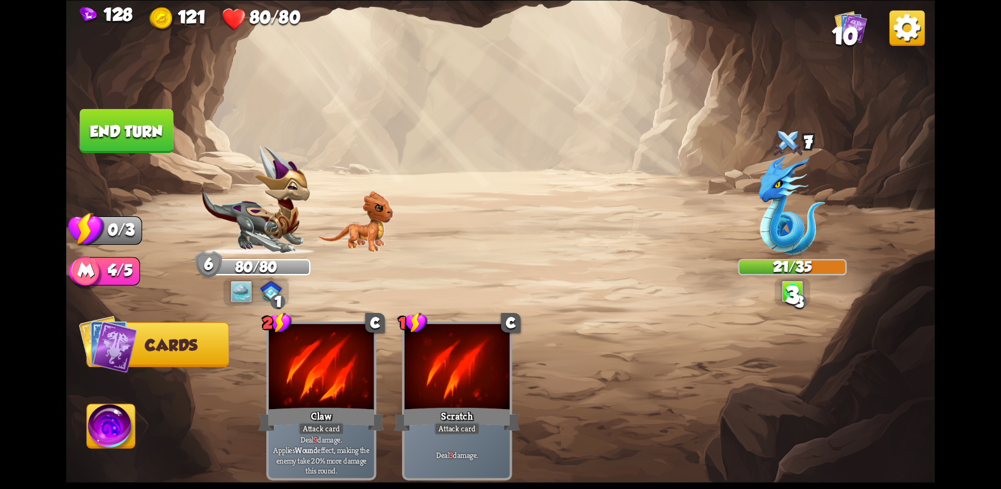
click at [134, 115] on button "End turn" at bounding box center [127, 130] width 94 height 44
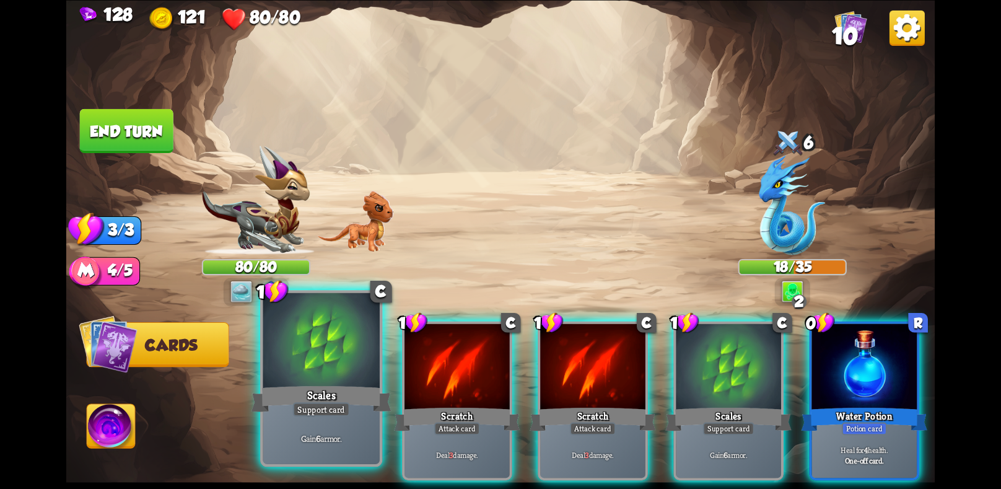
click at [287, 415] on div "Gain 6 armor." at bounding box center [321, 437] width 116 height 51
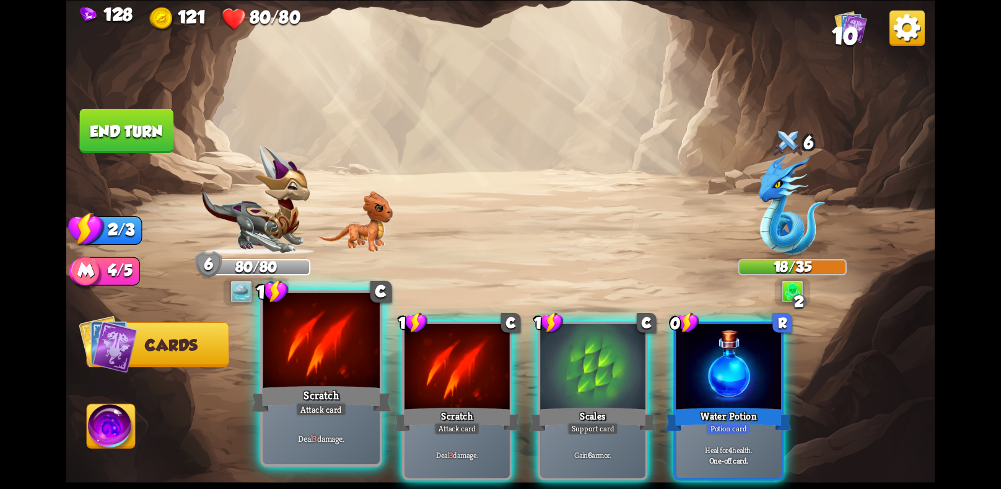
click at [292, 414] on div "Deal 3 damage." at bounding box center [321, 437] width 116 height 51
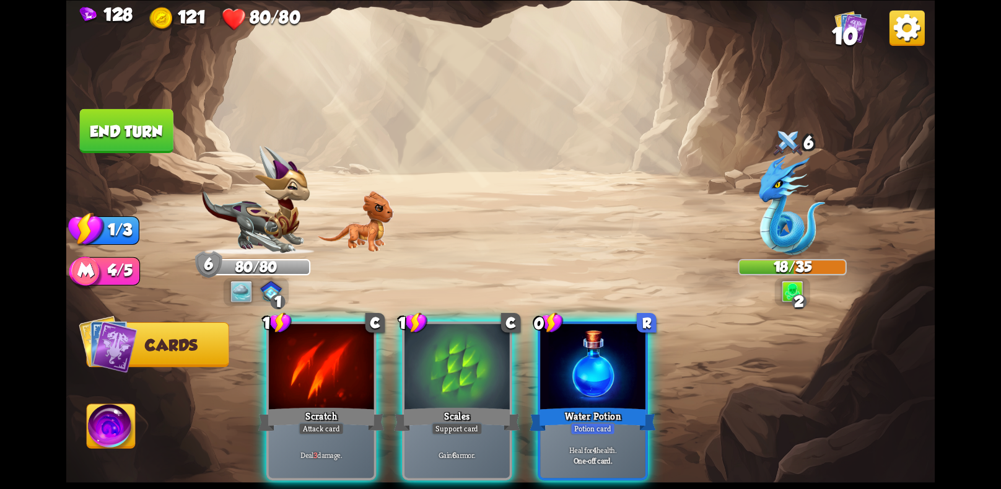
click at [292, 432] on div "Deal 3 damage." at bounding box center [321, 455] width 105 height 46
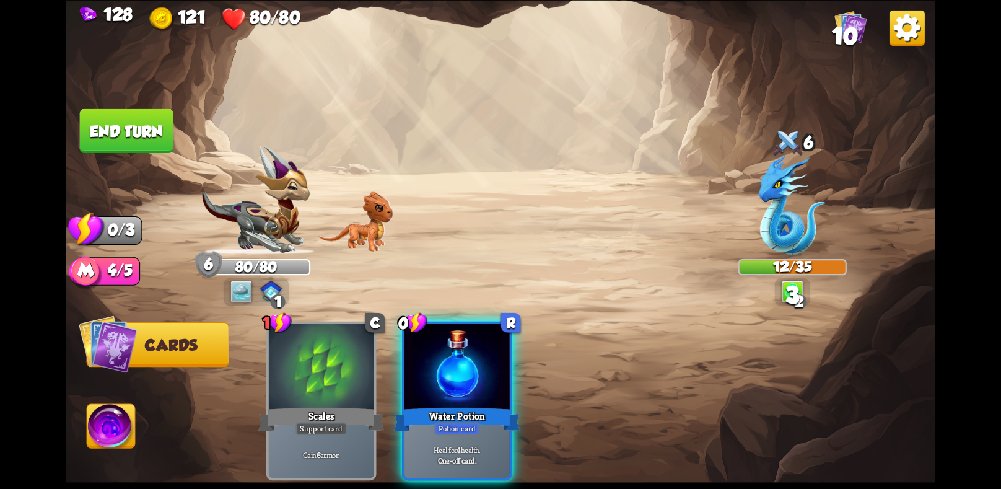
click at [122, 137] on button "End turn" at bounding box center [127, 130] width 96 height 45
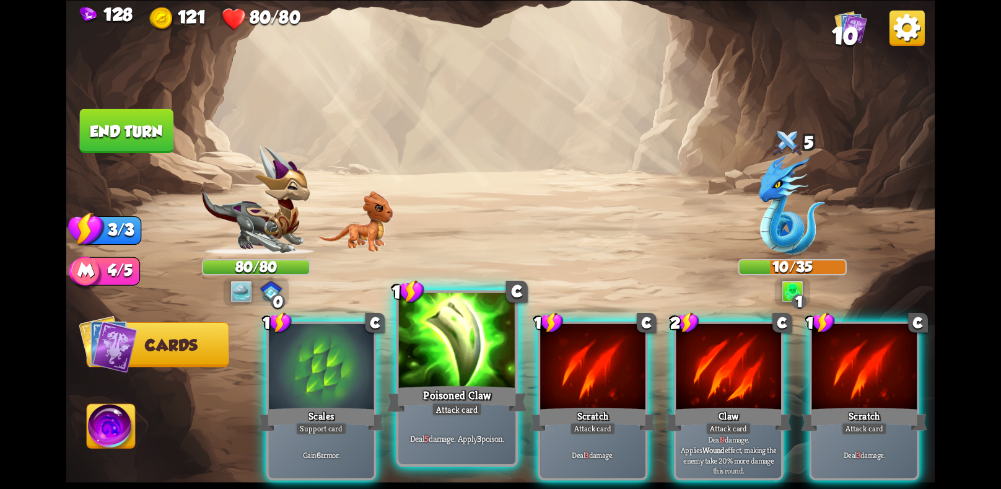
click at [420, 360] on div at bounding box center [457, 341] width 116 height 98
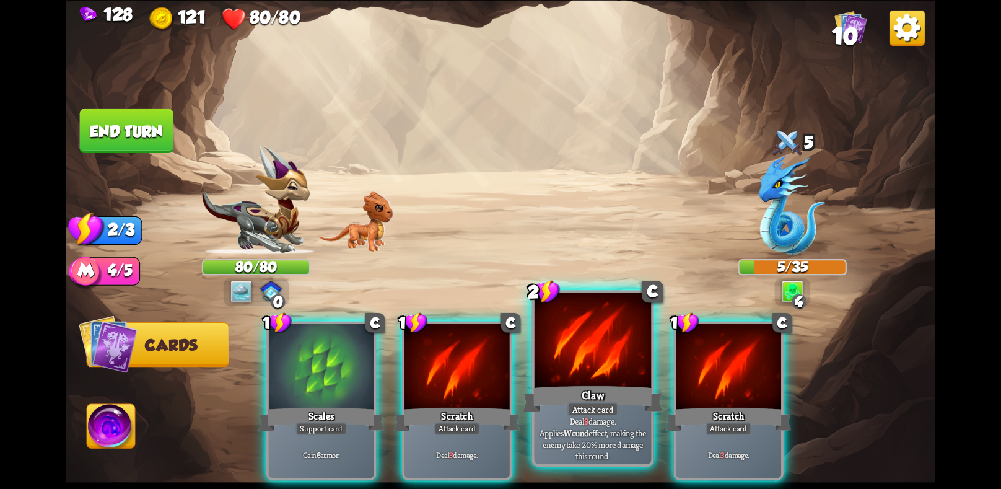
click at [569, 391] on div "Claw" at bounding box center [593, 398] width 140 height 31
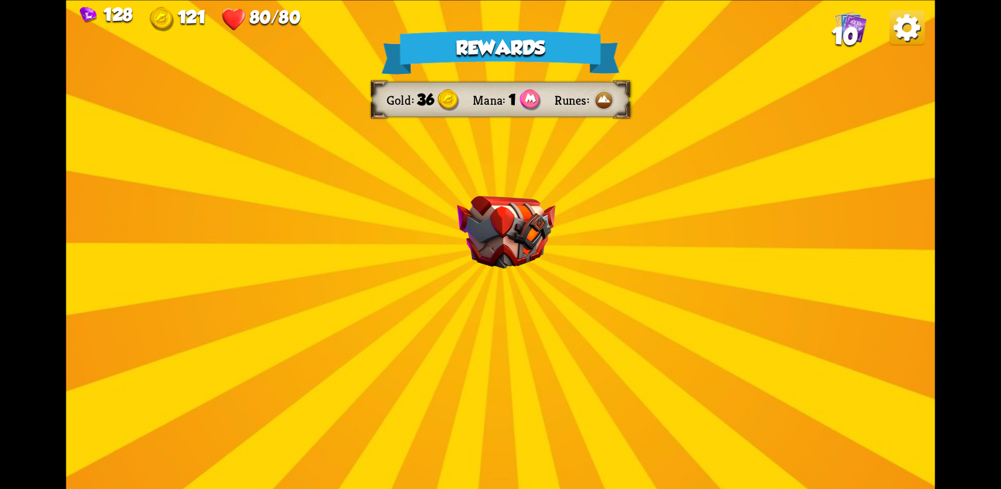
click at [487, 251] on img at bounding box center [506, 232] width 98 height 73
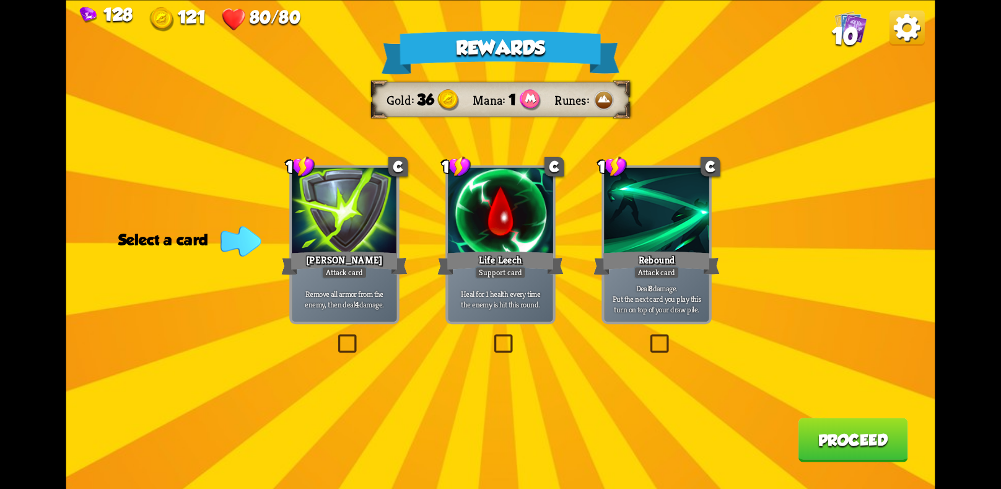
click at [332, 249] on div "[PERSON_NAME]" at bounding box center [344, 262] width 126 height 28
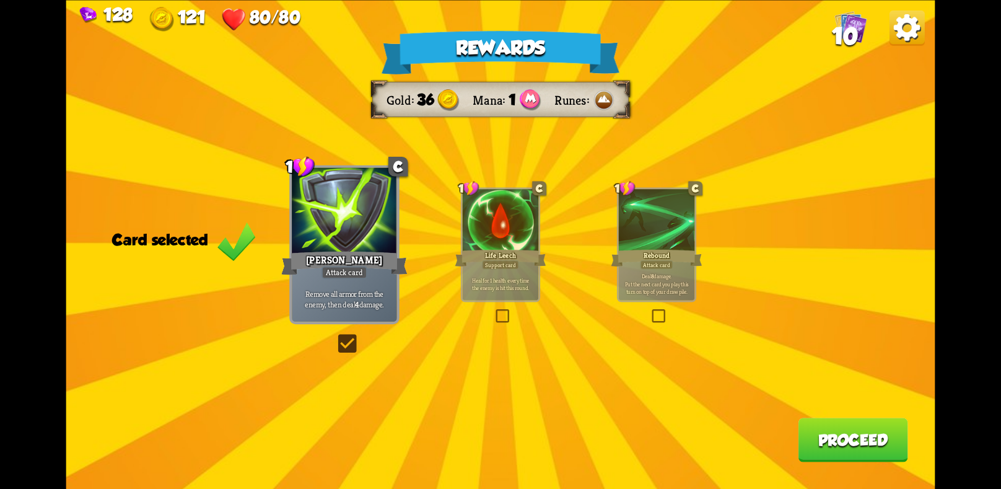
click at [854, 447] on button "Proceed" at bounding box center [853, 439] width 110 height 44
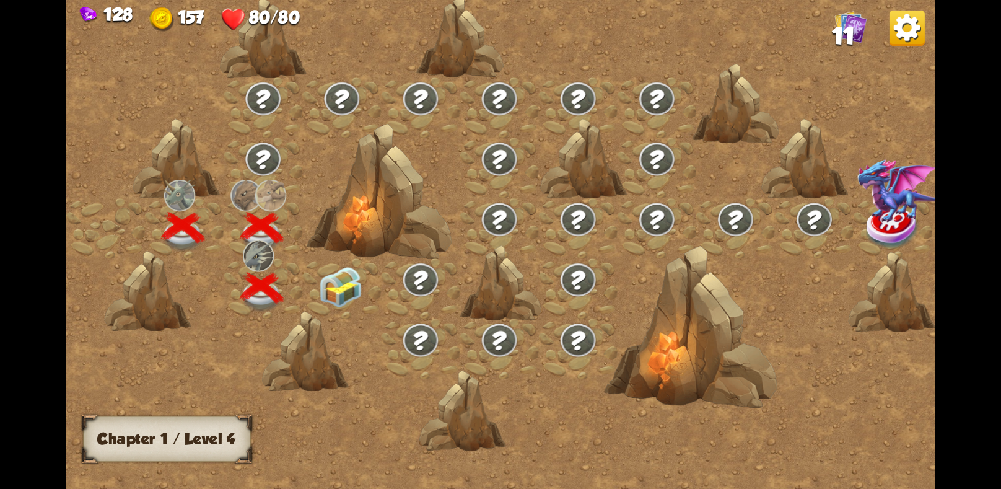
click at [334, 290] on img at bounding box center [339, 286] width 43 height 40
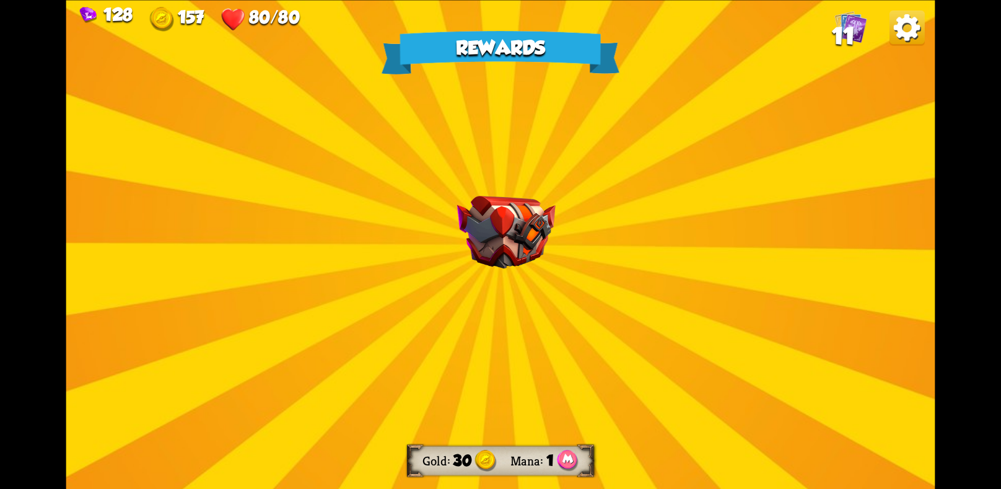
click at [488, 229] on img at bounding box center [506, 232] width 98 height 73
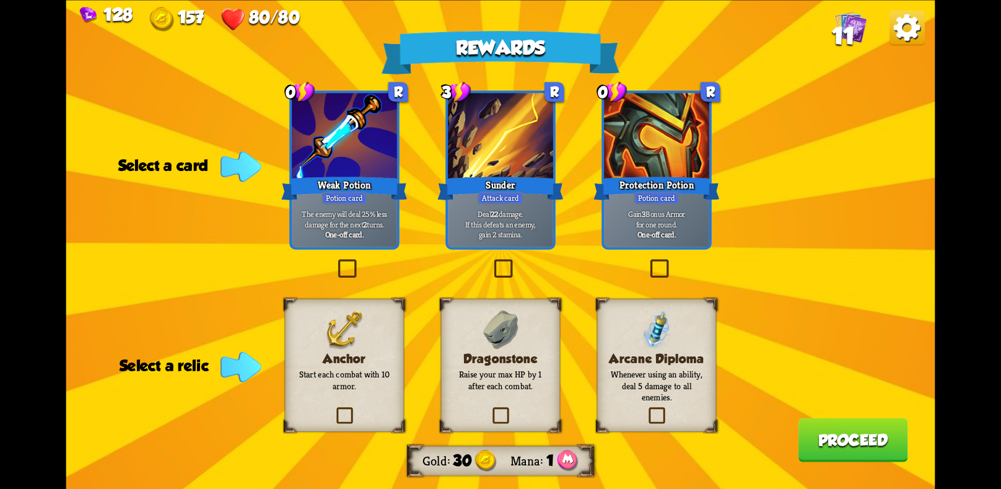
click at [470, 178] on div "Sunder" at bounding box center [500, 188] width 126 height 28
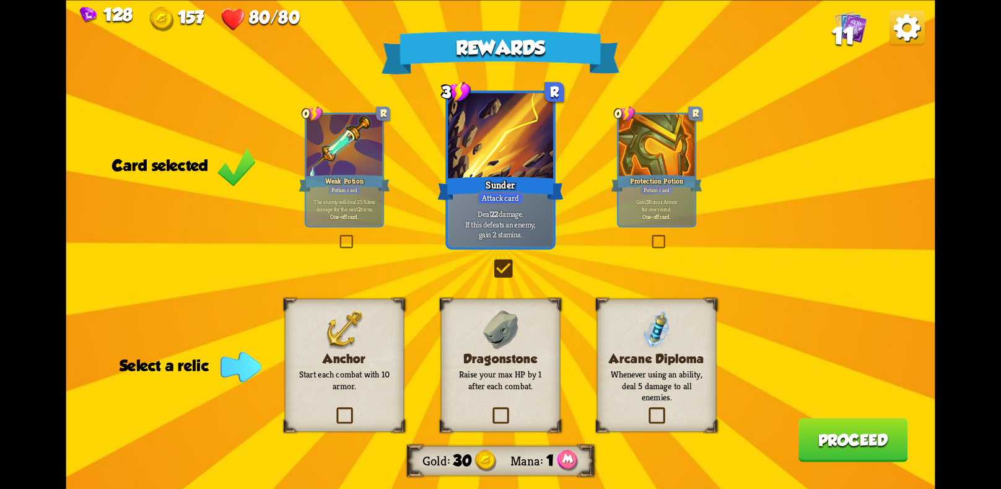
click at [525, 407] on div "Dragonstone Raise your max HP by 1 after each combat." at bounding box center [501, 364] width 120 height 133
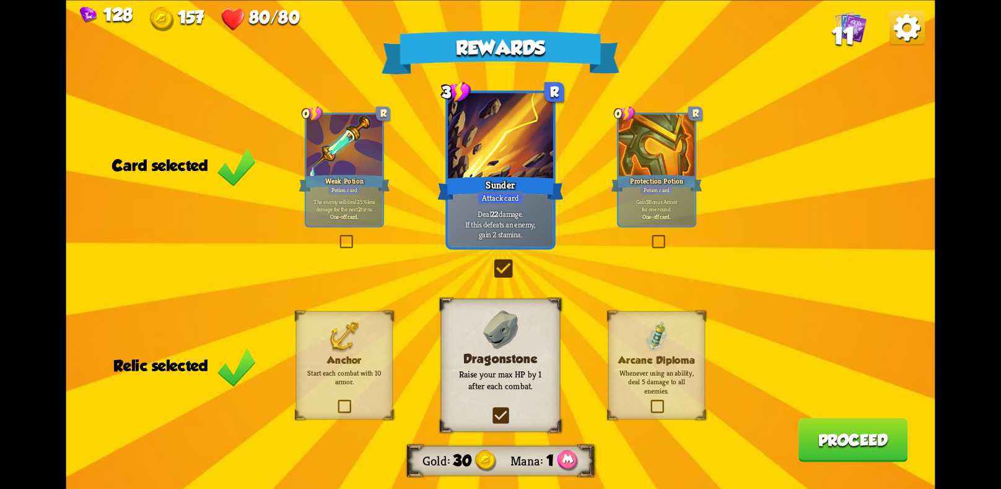
click at [812, 429] on button "Proceed" at bounding box center [853, 439] width 110 height 44
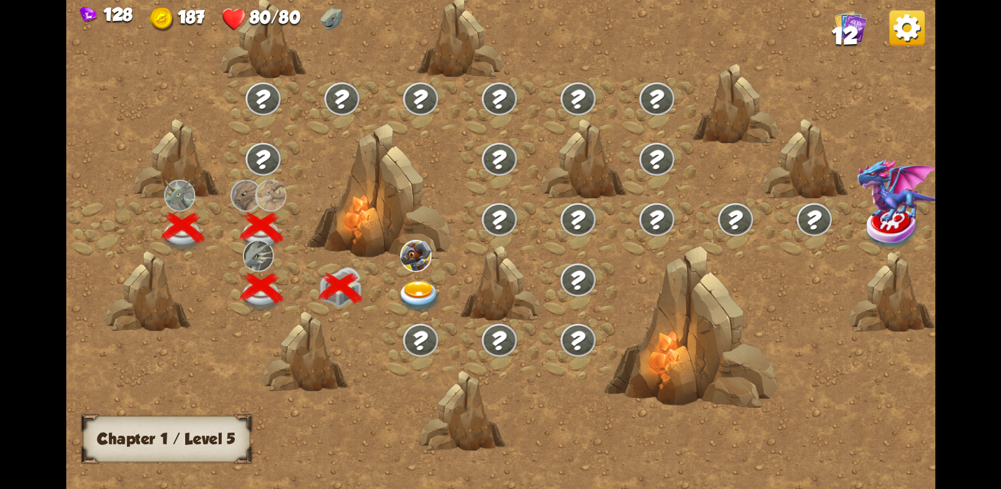
click at [411, 296] on img at bounding box center [418, 296] width 43 height 32
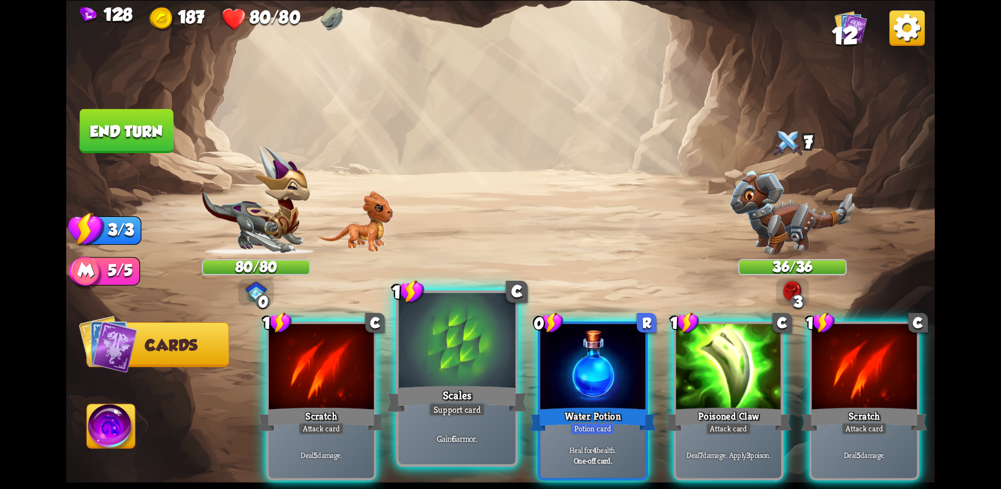
click at [450, 410] on div "Support card" at bounding box center [457, 409] width 57 height 14
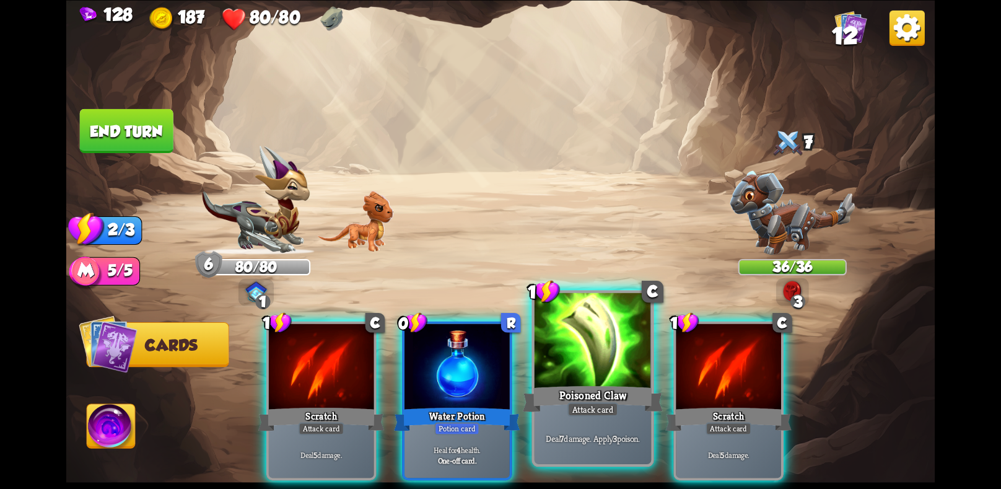
click at [560, 401] on div "Poisoned Claw" at bounding box center [593, 398] width 140 height 31
click at [560, 401] on div "1 C Scratch Attack card Deal 5 damage. 0 R Water Potion Potion card Heal for 4 …" at bounding box center [587, 379] width 695 height 217
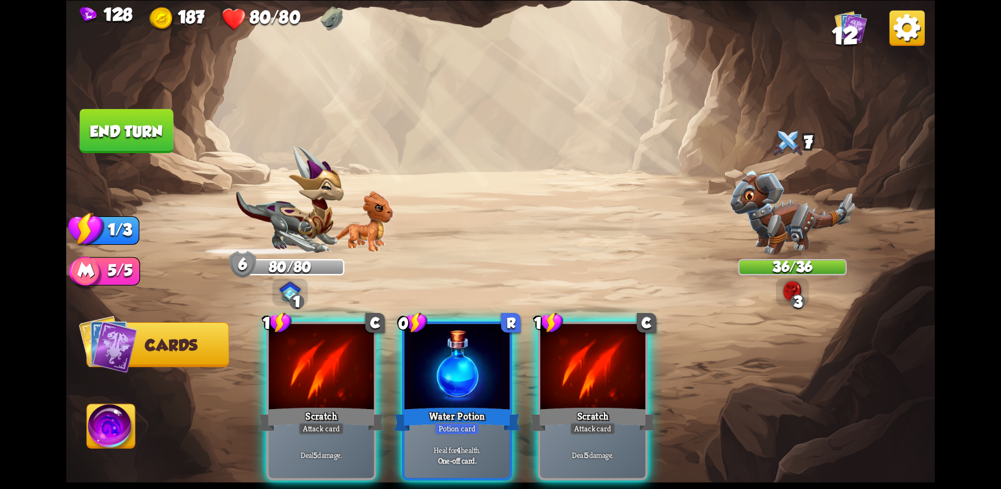
click at [560, 404] on div "Scratch" at bounding box center [592, 418] width 126 height 28
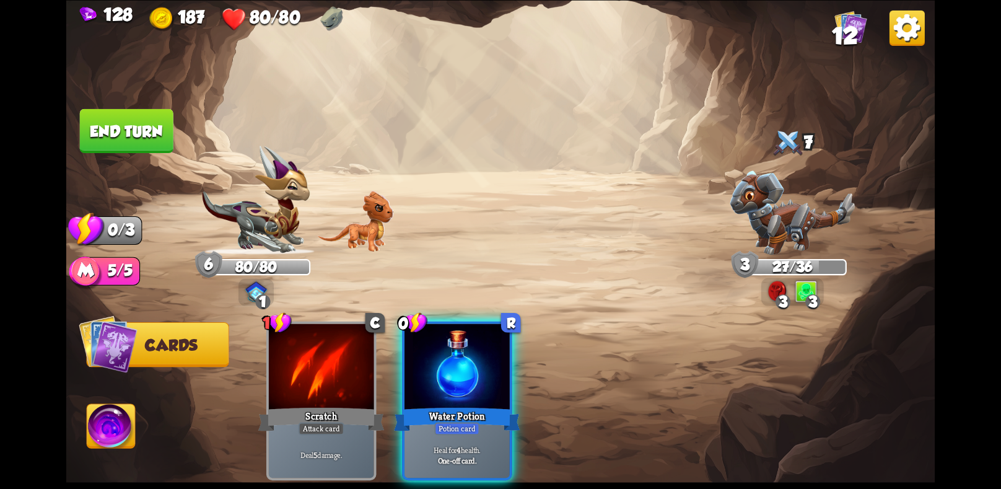
click at [155, 124] on button "End turn" at bounding box center [127, 130] width 96 height 45
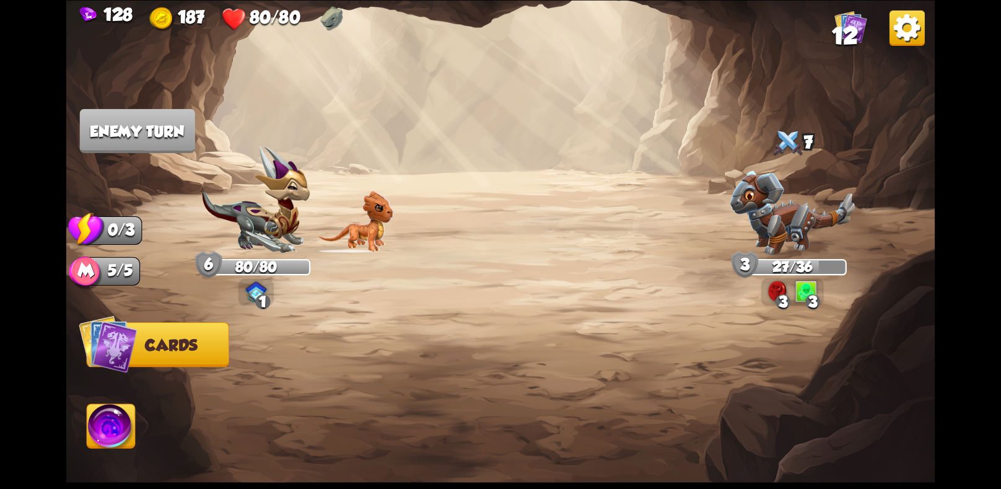
click at [755, 228] on img at bounding box center [791, 212] width 125 height 84
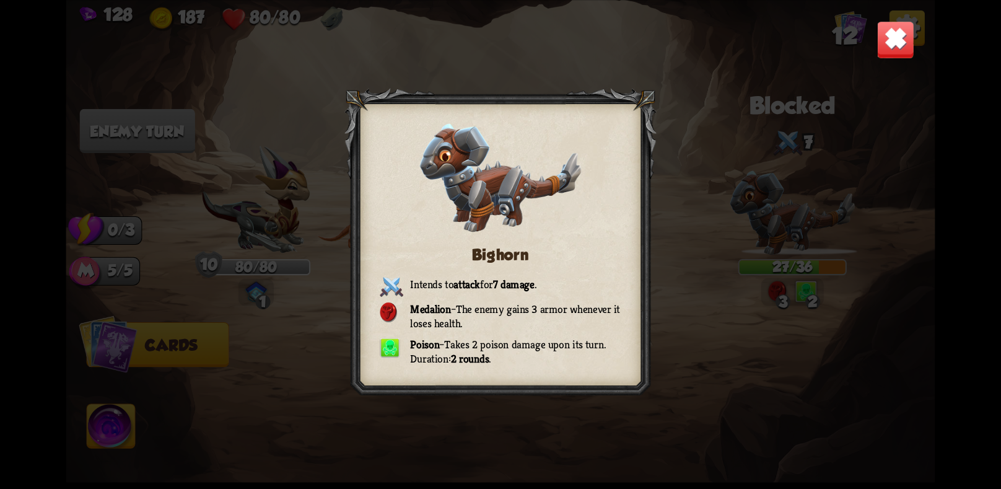
click at [856, 50] on div "Bighorn Intends to attack for 7 damage . Medalion – The enemy gains 3 armor whe…" at bounding box center [500, 244] width 869 height 489
click at [884, 33] on img at bounding box center [895, 39] width 38 height 38
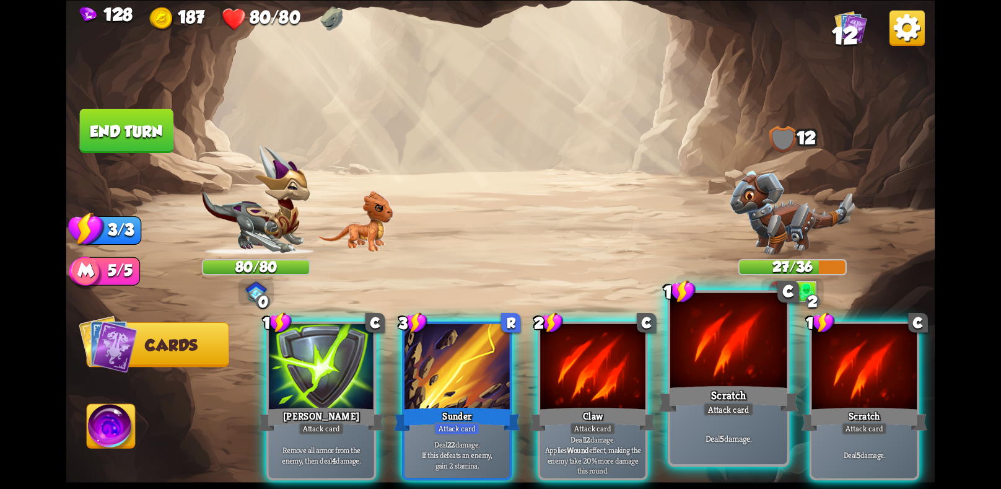
click at [687, 337] on div at bounding box center [728, 341] width 116 height 98
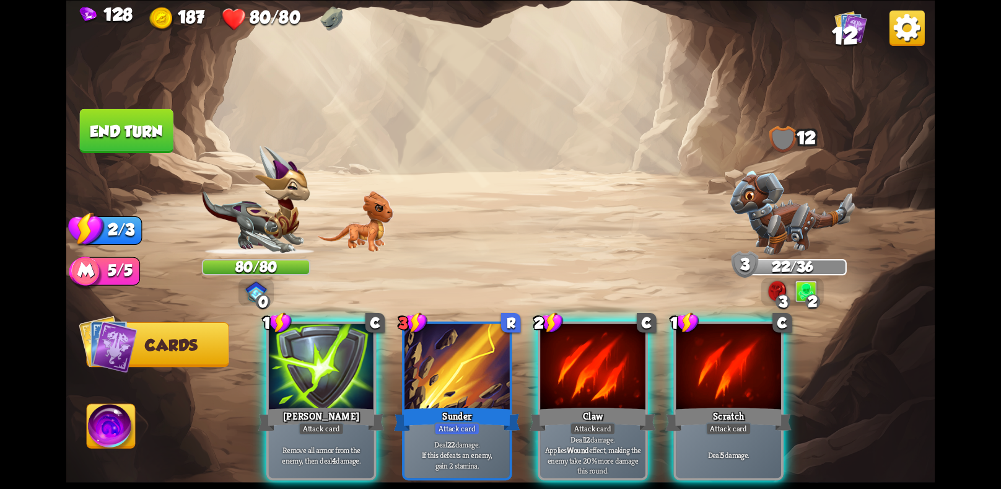
click at [148, 132] on button "End turn" at bounding box center [127, 130] width 94 height 44
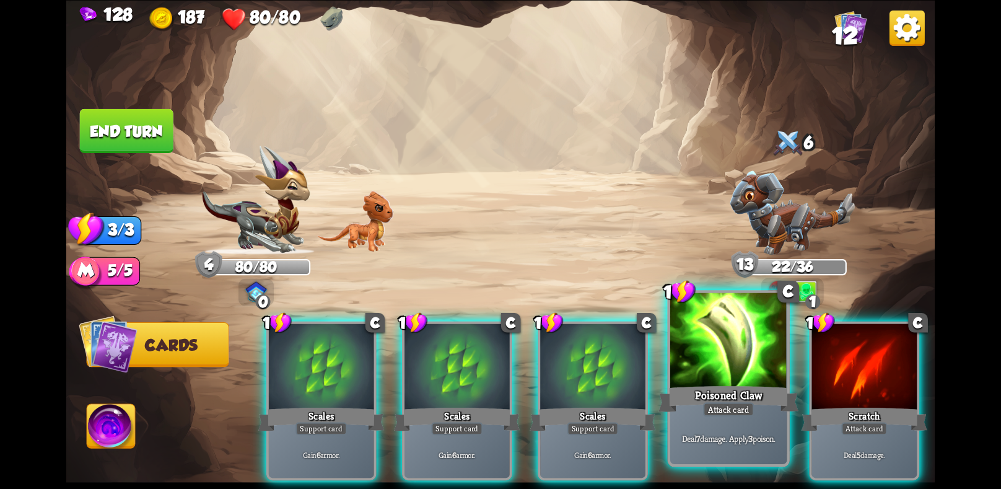
click at [748, 400] on div "Poisoned Claw" at bounding box center [728, 398] width 140 height 31
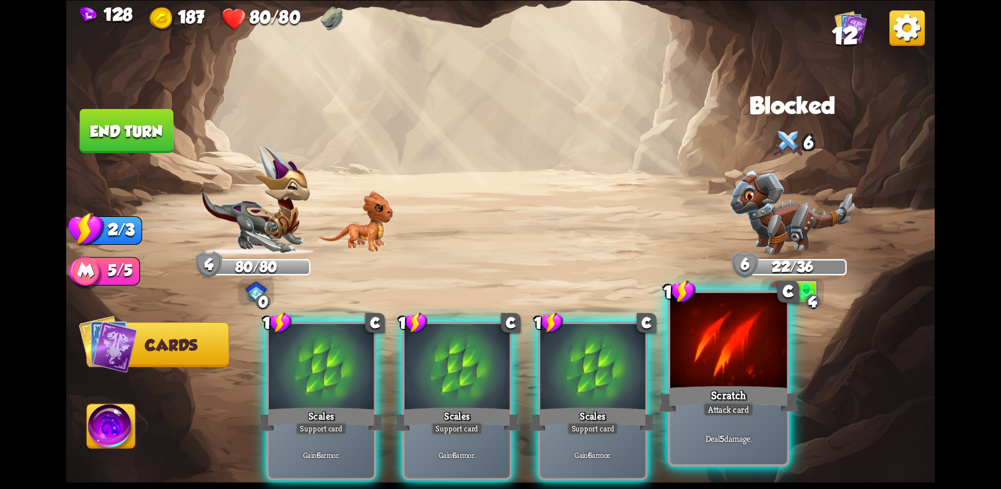
click at [729, 397] on div "Scratch" at bounding box center [728, 398] width 140 height 31
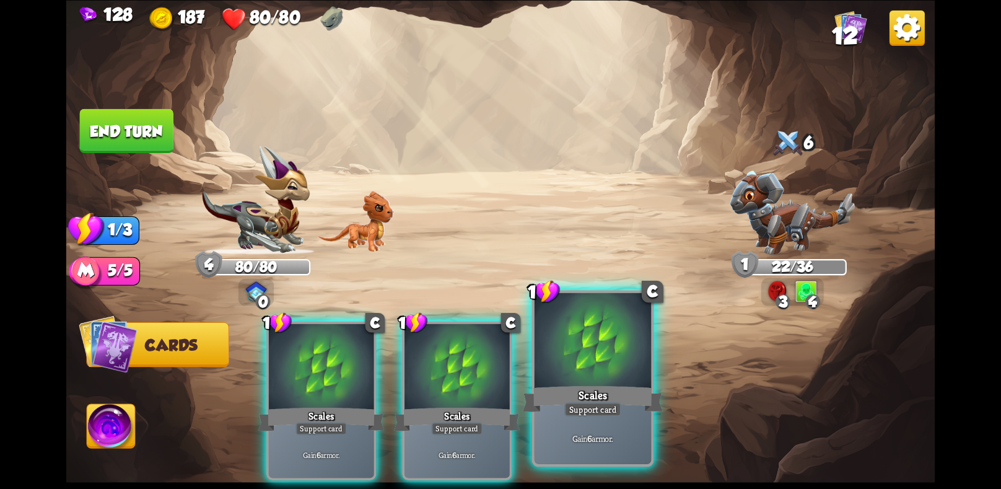
click at [550, 362] on div at bounding box center [592, 341] width 116 height 98
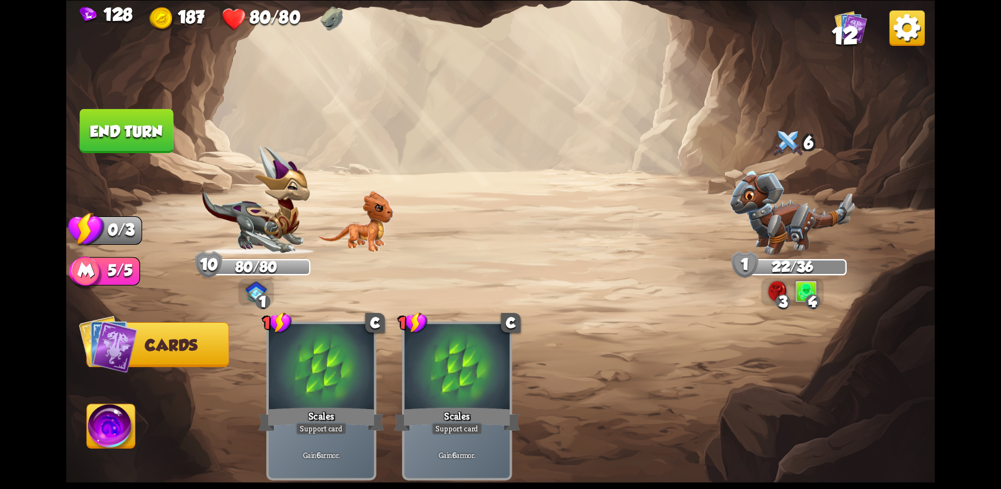
click at [148, 139] on button "End turn" at bounding box center [127, 130] width 94 height 44
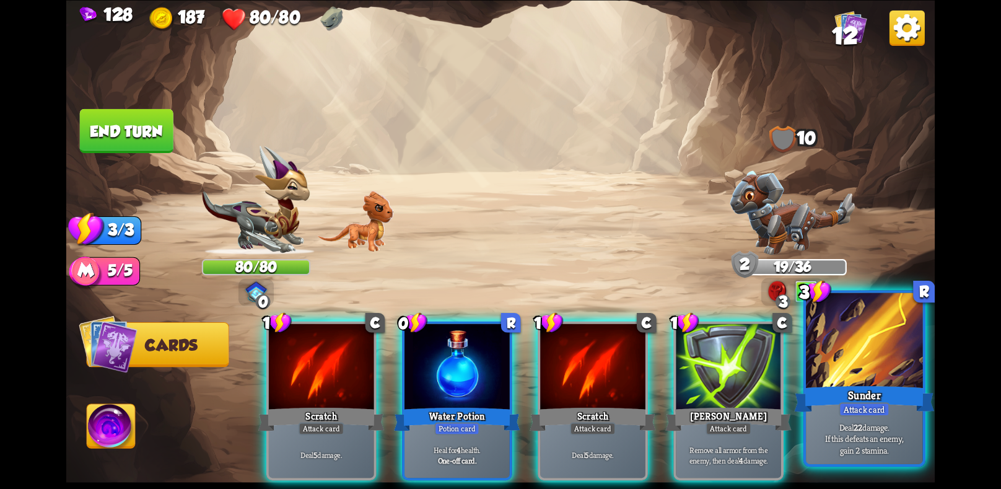
click at [856, 392] on div "Sunder" at bounding box center [864, 398] width 140 height 31
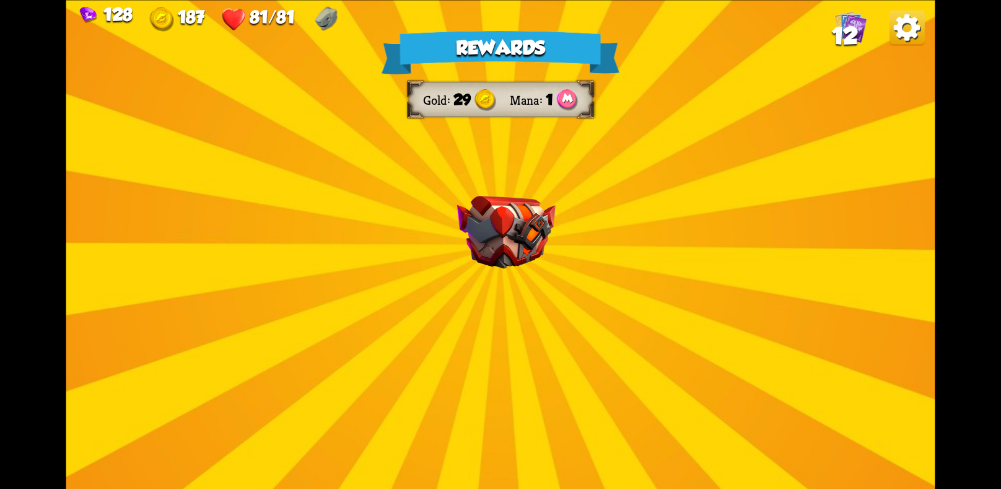
click at [491, 232] on img at bounding box center [506, 232] width 98 height 73
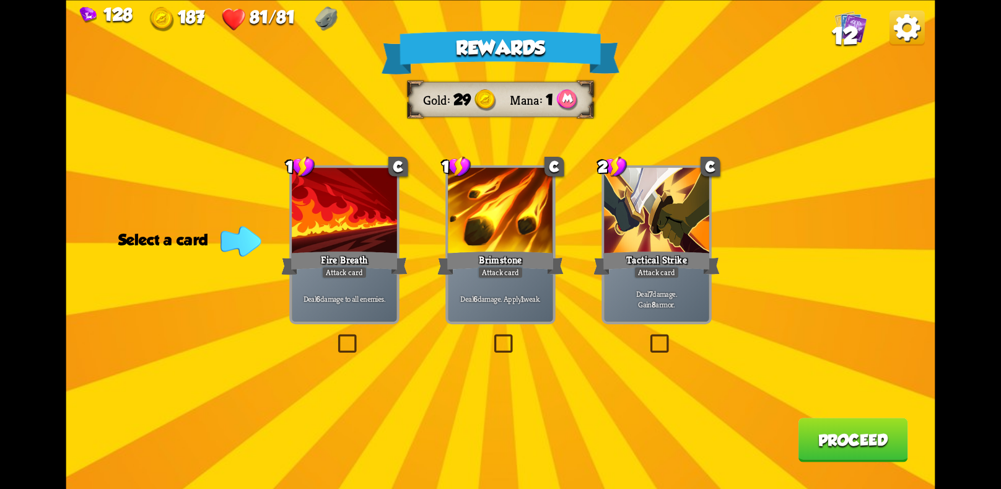
click at [648, 304] on p "Deal 7 damage. Gain 8 armor." at bounding box center [656, 298] width 100 height 21
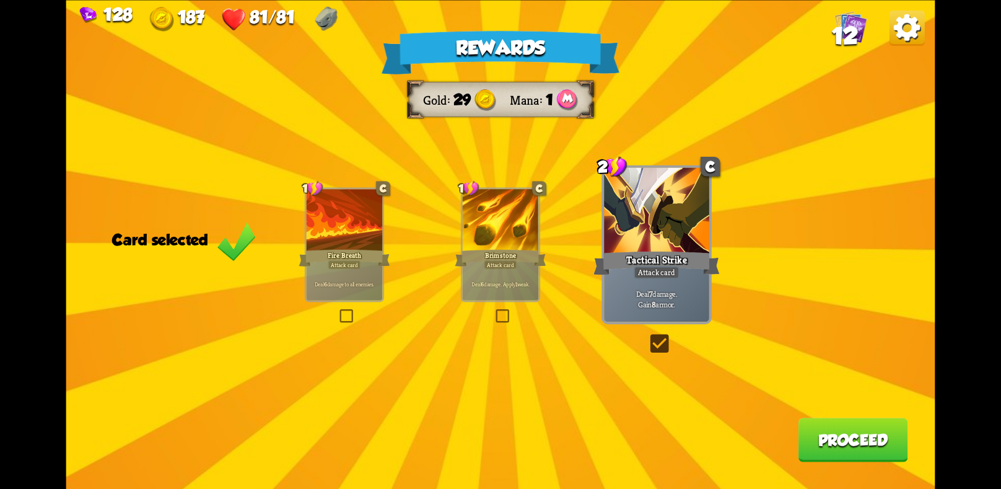
click at [834, 442] on button "Proceed" at bounding box center [853, 439] width 110 height 44
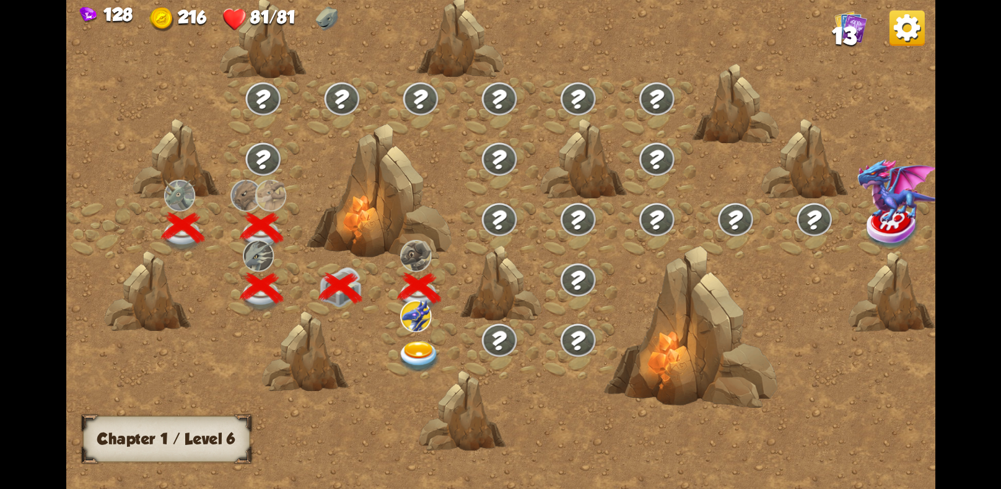
click at [383, 334] on div at bounding box center [420, 348] width 79 height 60
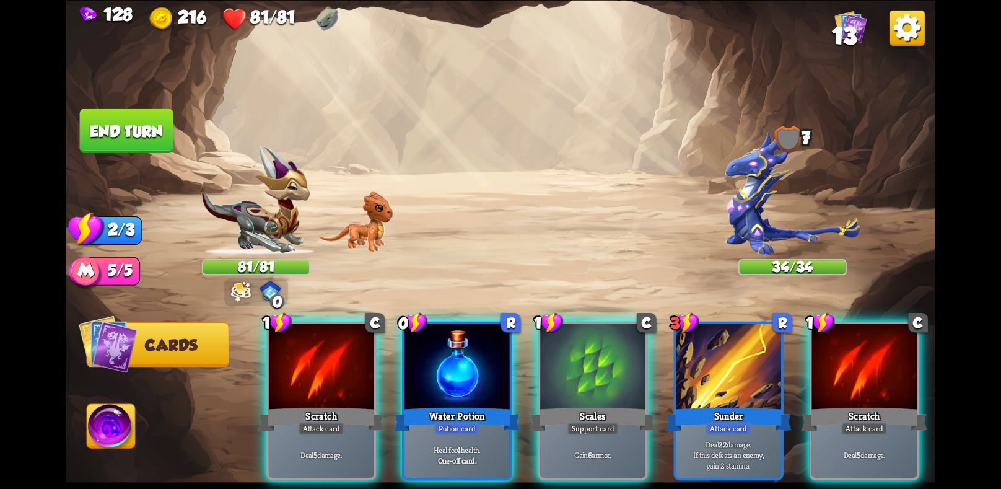
click at [241, 168] on img at bounding box center [256, 200] width 108 height 109
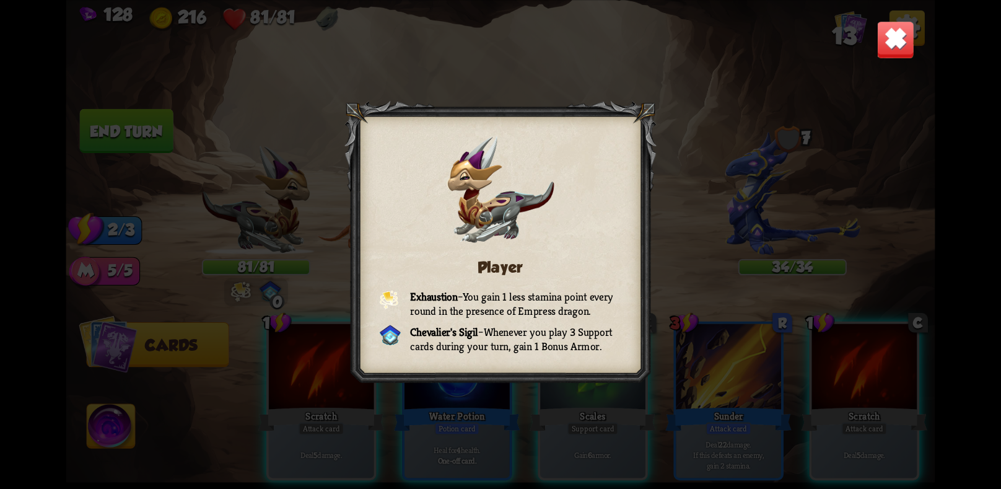
click at [881, 37] on img at bounding box center [895, 39] width 38 height 38
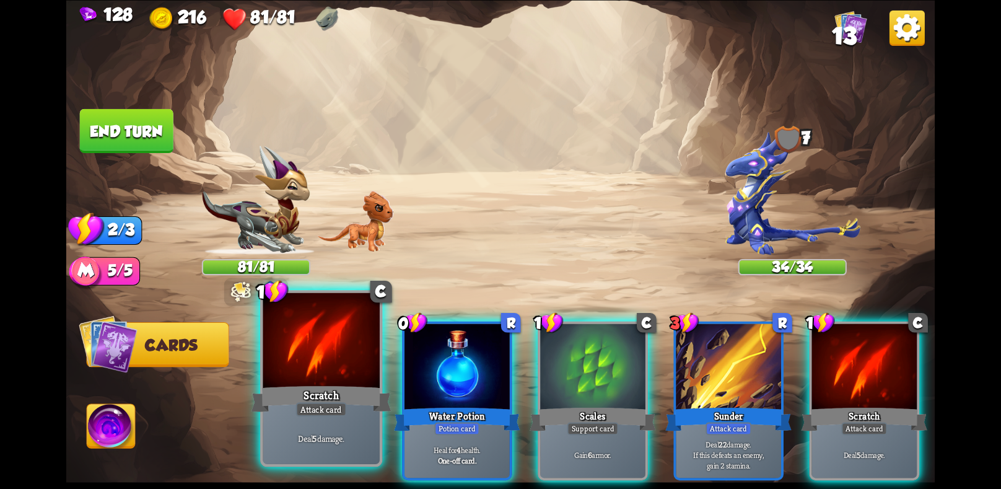
click at [279, 388] on div "Scratch" at bounding box center [321, 398] width 140 height 31
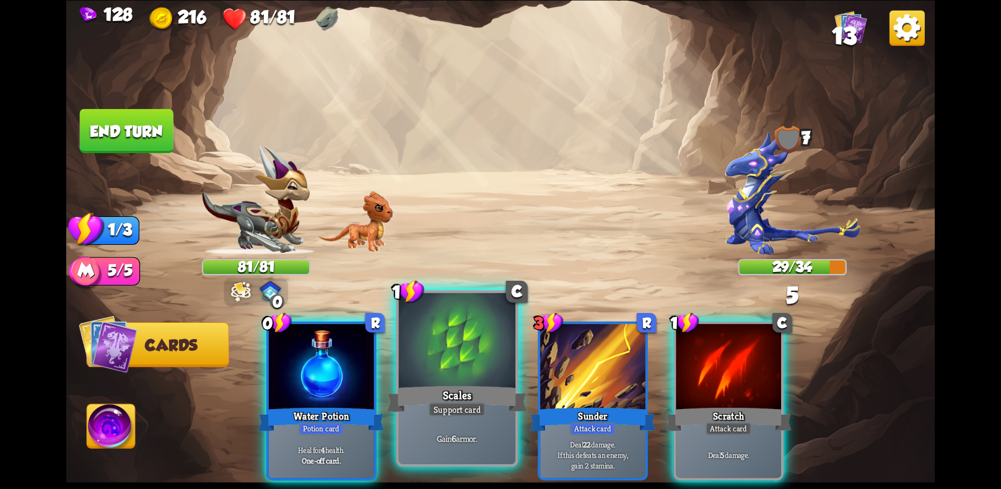
click at [410, 384] on div "Scales" at bounding box center [457, 398] width 140 height 31
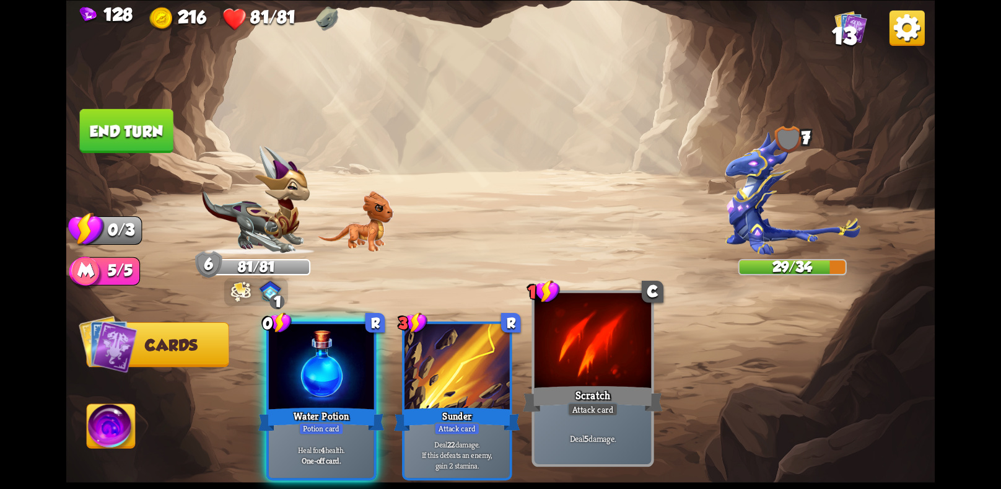
click at [568, 382] on div at bounding box center [592, 341] width 116 height 98
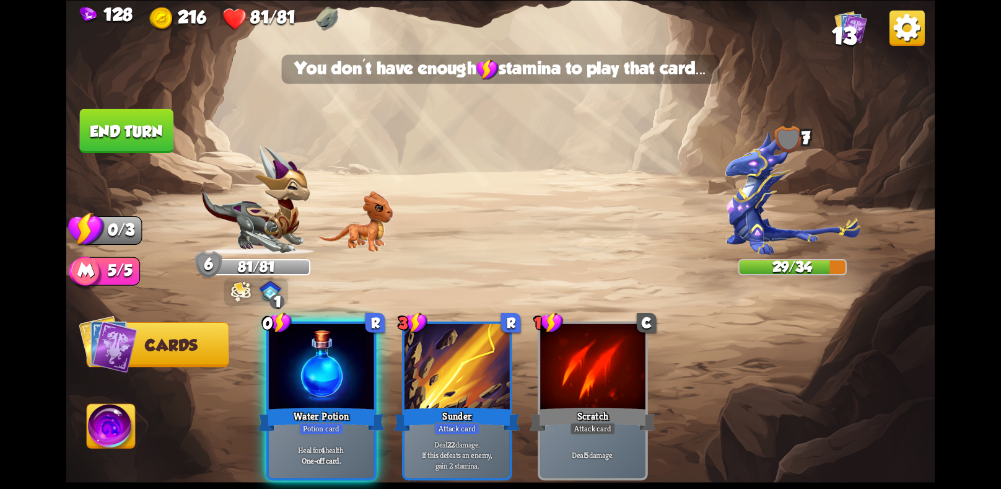
click at [77, 122] on img at bounding box center [500, 244] width 869 height 489
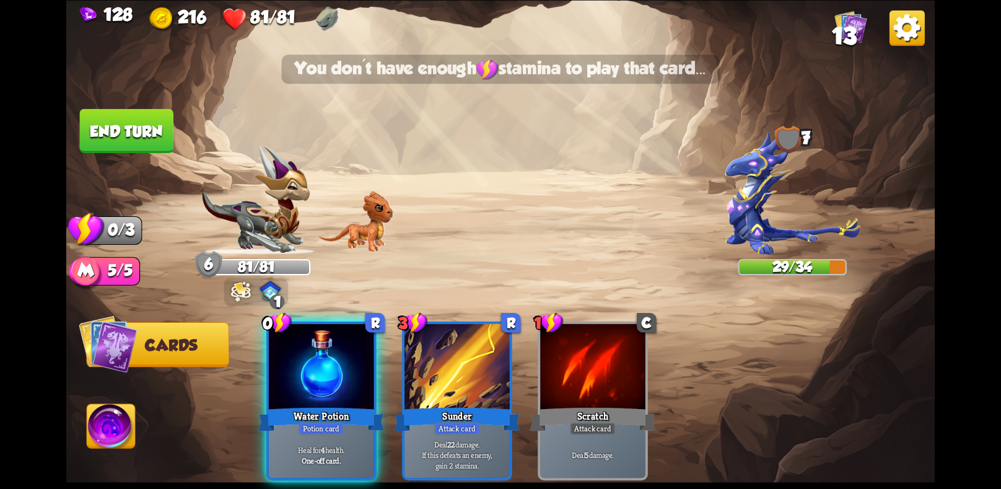
click at [103, 126] on button "End turn" at bounding box center [127, 130] width 94 height 44
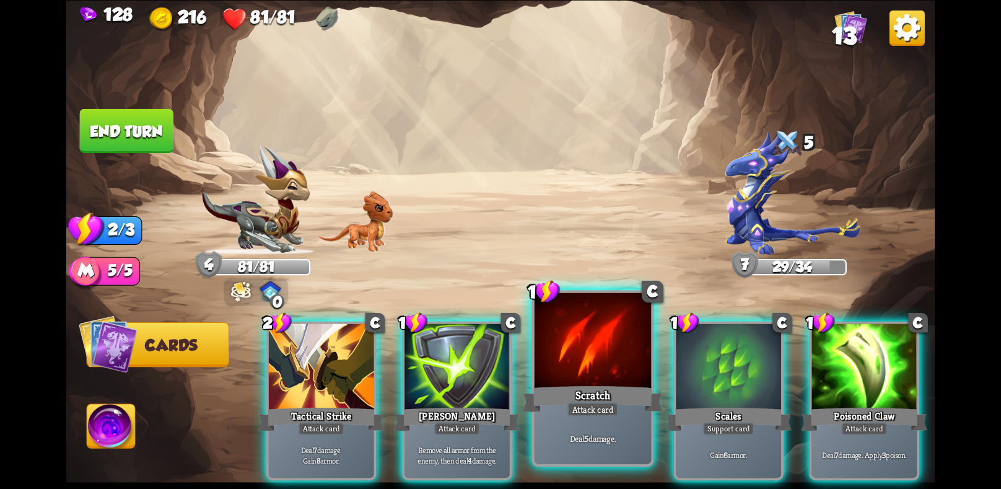
click at [629, 378] on div at bounding box center [592, 341] width 116 height 98
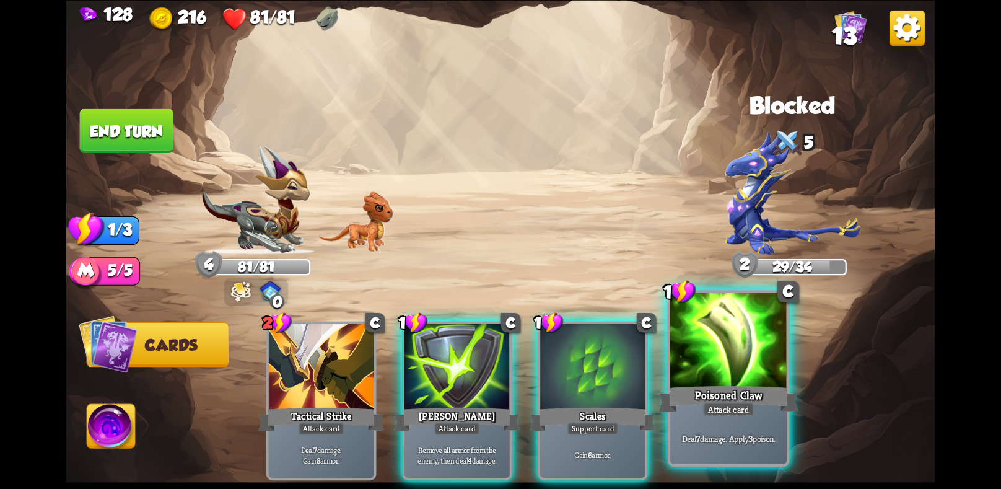
click at [697, 382] on div at bounding box center [728, 341] width 116 height 98
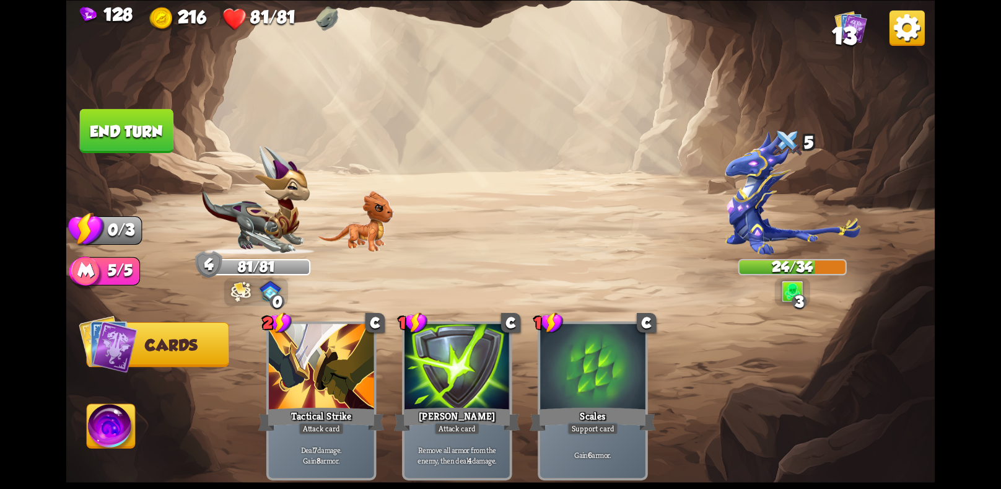
click at [116, 121] on button "End turn" at bounding box center [127, 130] width 96 height 45
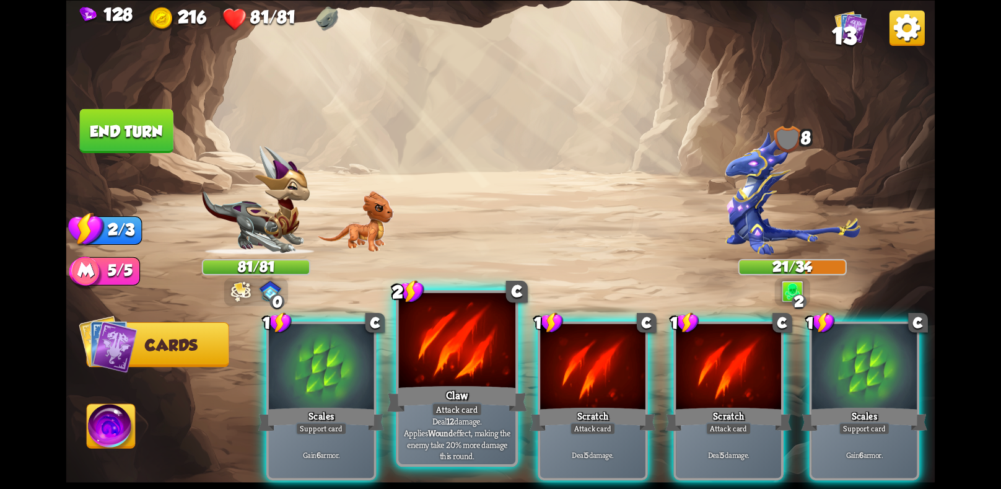
click at [464, 386] on div "Claw" at bounding box center [457, 398] width 140 height 31
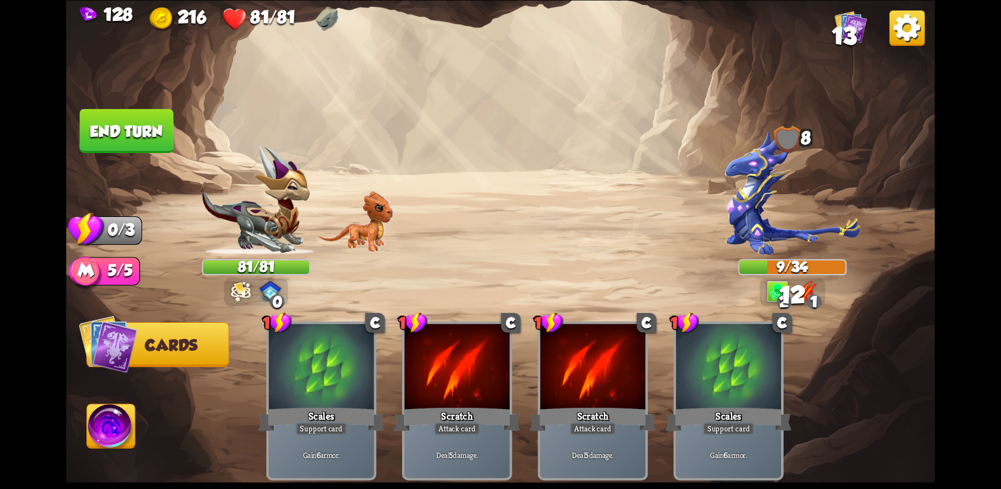
click at [114, 128] on button "End turn" at bounding box center [127, 130] width 94 height 44
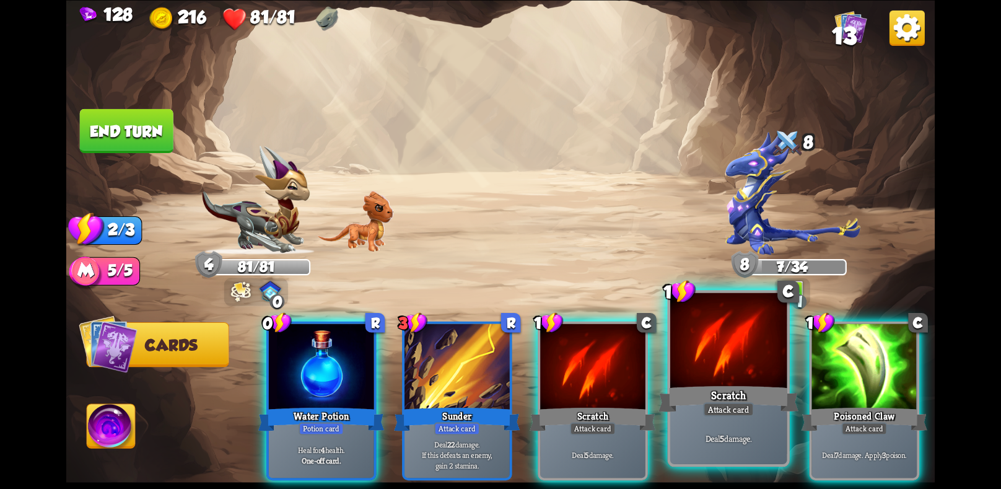
click at [721, 369] on div at bounding box center [728, 341] width 116 height 98
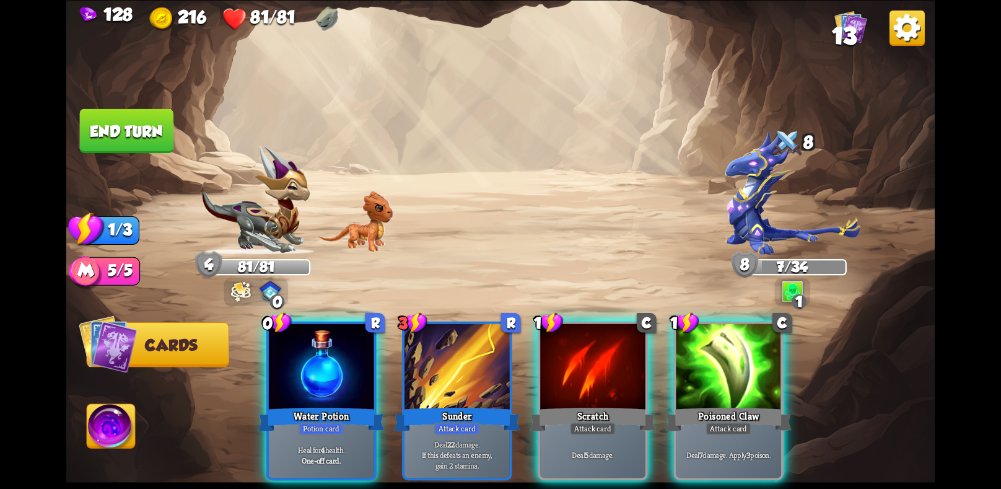
click at [721, 369] on div at bounding box center [728, 367] width 105 height 89
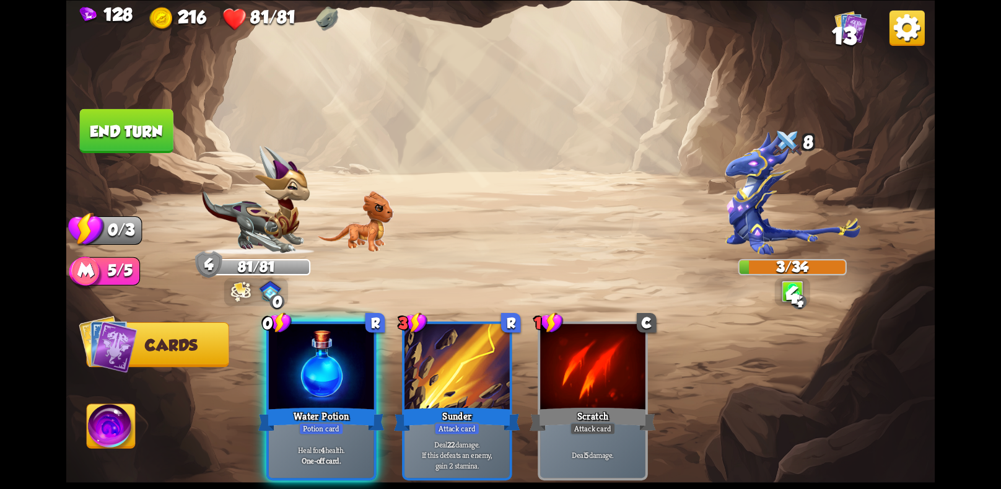
click at [126, 129] on button "End turn" at bounding box center [126, 130] width 95 height 45
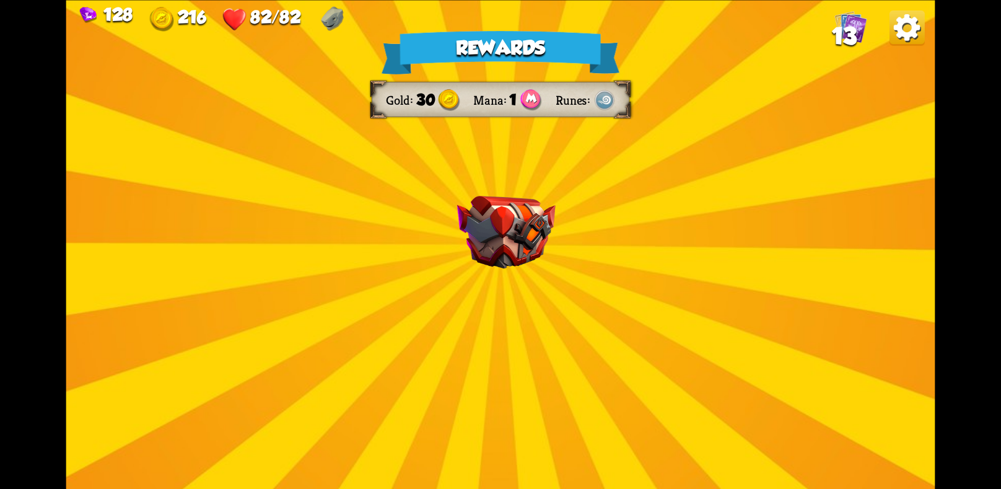
click at [438, 285] on div "Rewards Gold 30 Mana 1 Runes Select a card 1 C Fireball Attack card Lose 2 heal…" at bounding box center [500, 244] width 869 height 489
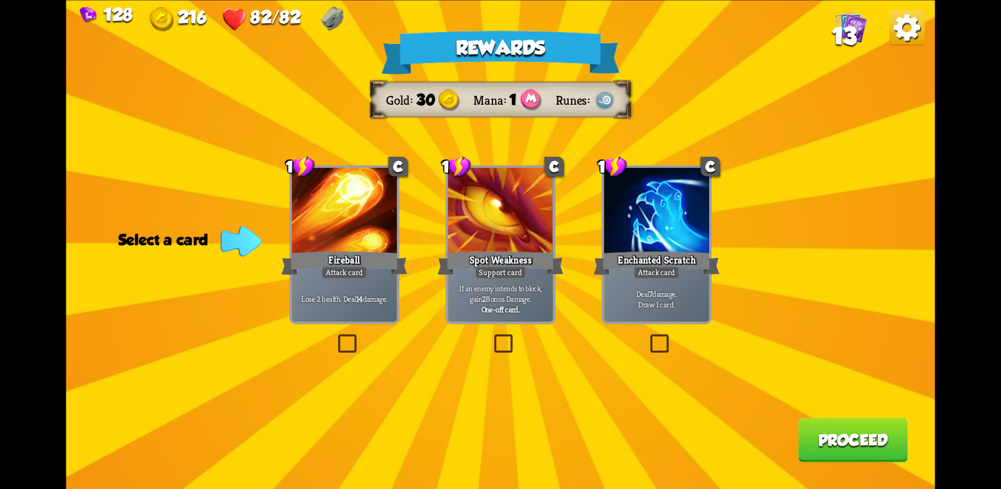
click at [634, 341] on div "Rewards Gold 30 Mana 1 Runes Select a card 1 C Fireball Attack card Lose 2 heal…" at bounding box center [500, 244] width 869 height 489
click at [647, 336] on label at bounding box center [647, 336] width 0 height 0
click at [0, 0] on input "checkbox" at bounding box center [0, 0] width 0 height 0
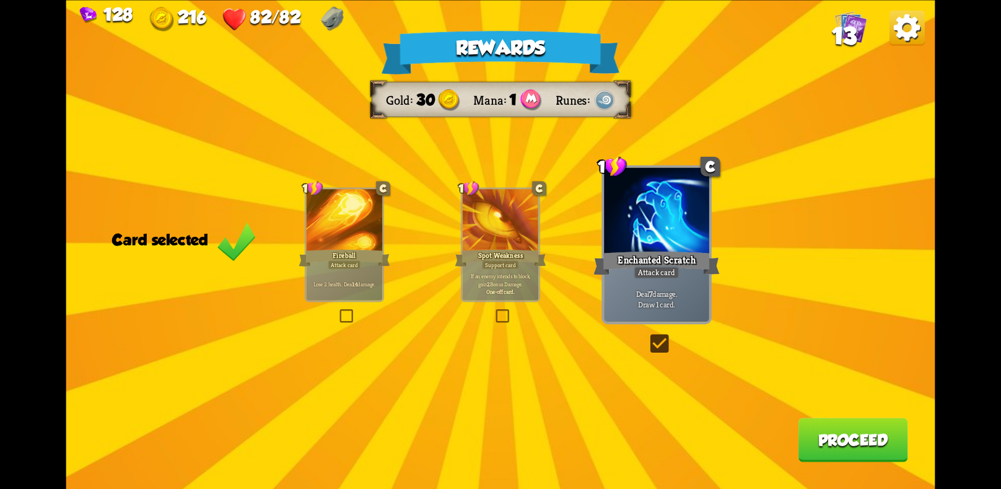
click at [835, 453] on button "Proceed" at bounding box center [853, 439] width 110 height 44
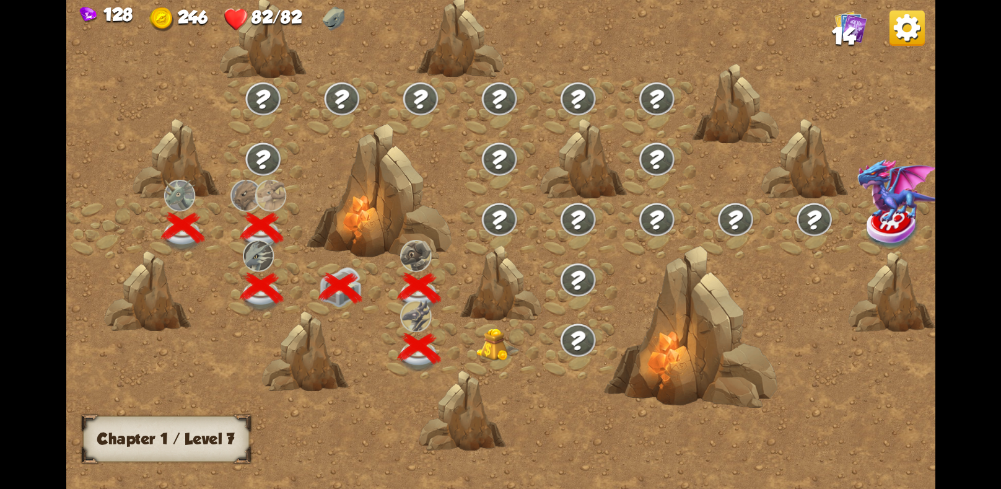
click at [479, 339] on img at bounding box center [497, 344] width 43 height 33
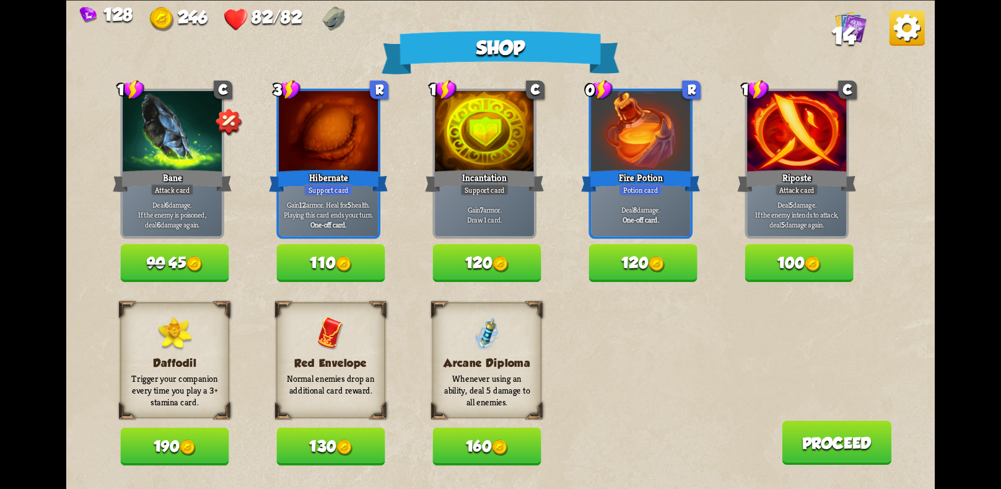
click at [354, 267] on button "110" at bounding box center [330, 263] width 108 height 38
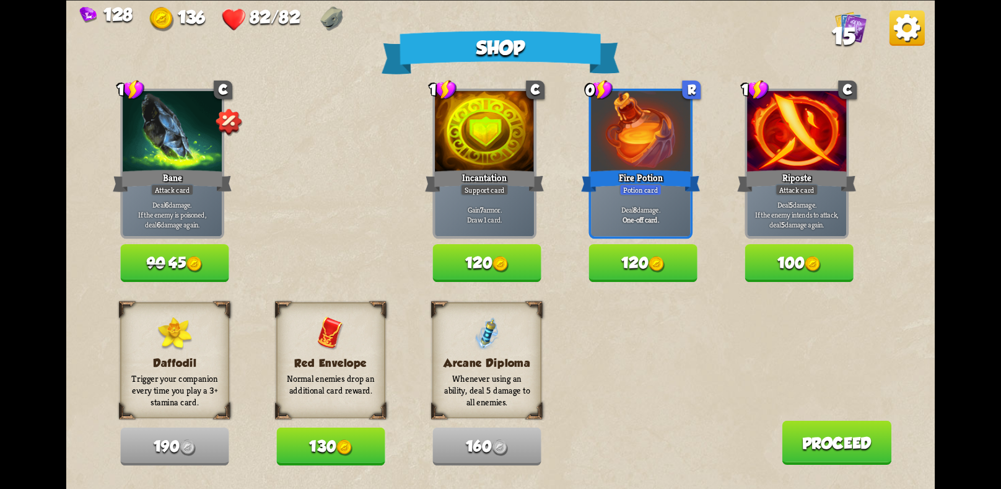
click at [167, 271] on button "90 45" at bounding box center [174, 263] width 108 height 38
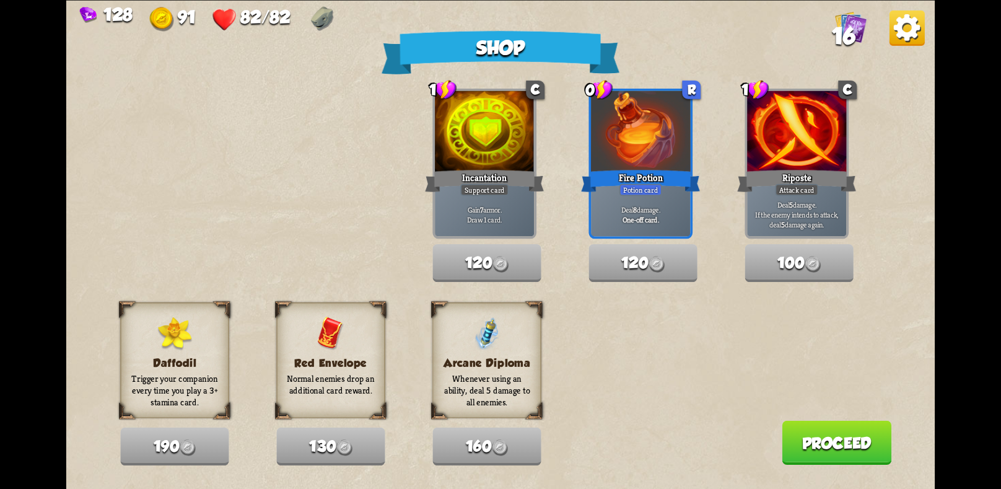
click at [830, 443] on button "Proceed" at bounding box center [836, 442] width 110 height 44
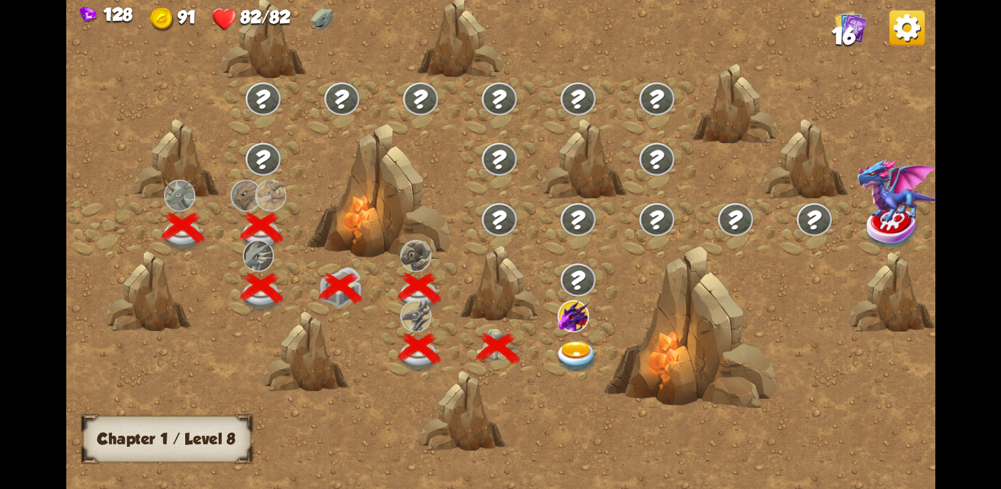
click at [569, 346] on img at bounding box center [576, 356] width 43 height 32
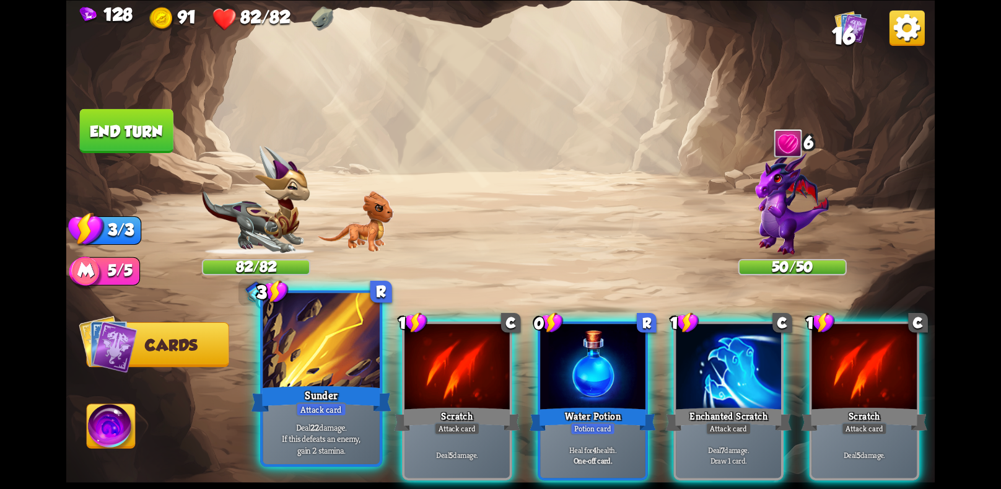
click at [373, 333] on div at bounding box center [321, 341] width 116 height 98
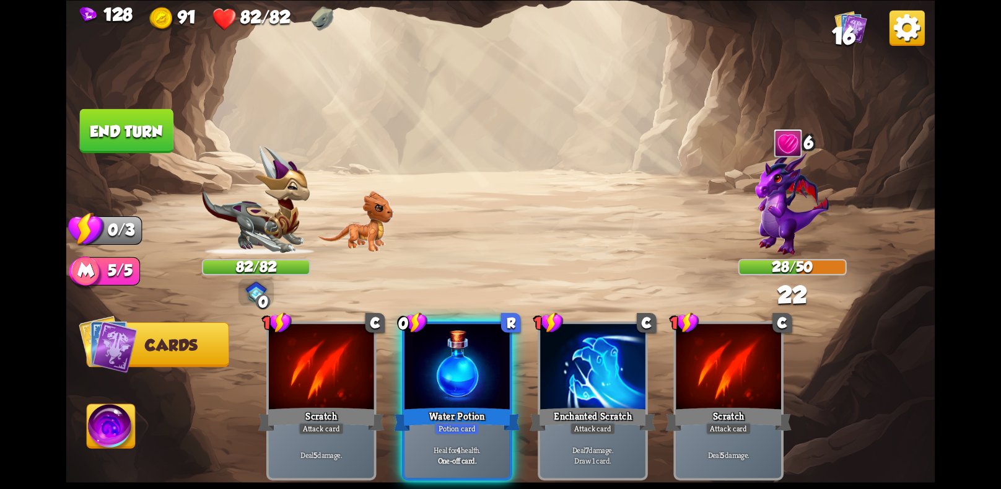
click at [136, 120] on button "End turn" at bounding box center [127, 130] width 94 height 44
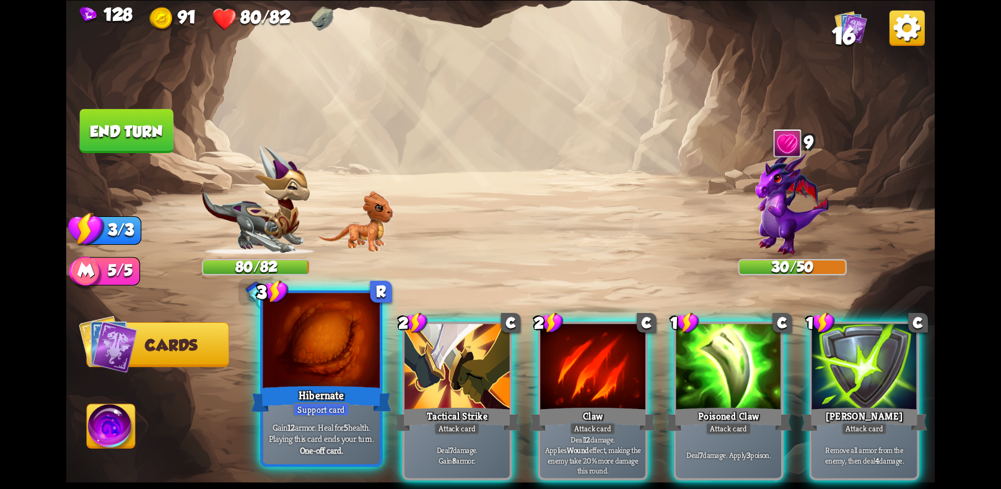
click at [346, 376] on div at bounding box center [321, 341] width 116 height 98
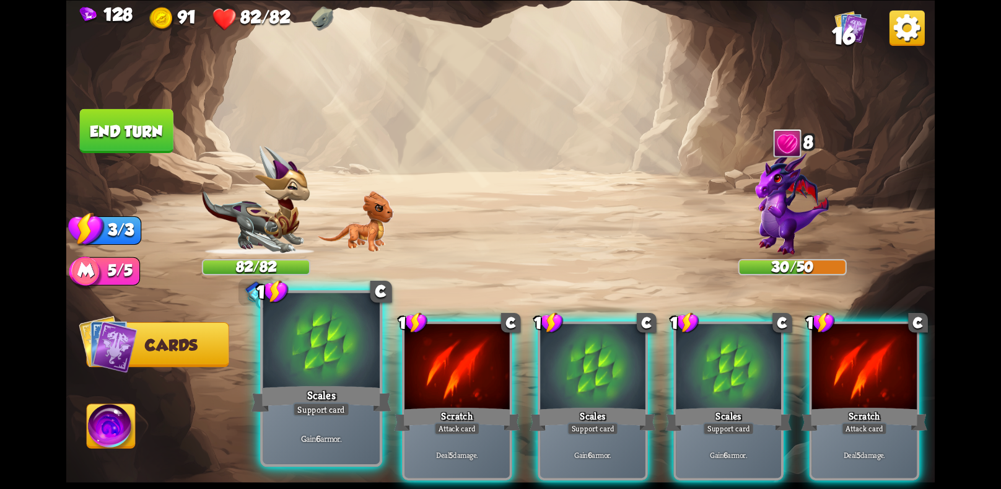
click at [330, 419] on div "Gain 6 armor." at bounding box center [321, 437] width 116 height 51
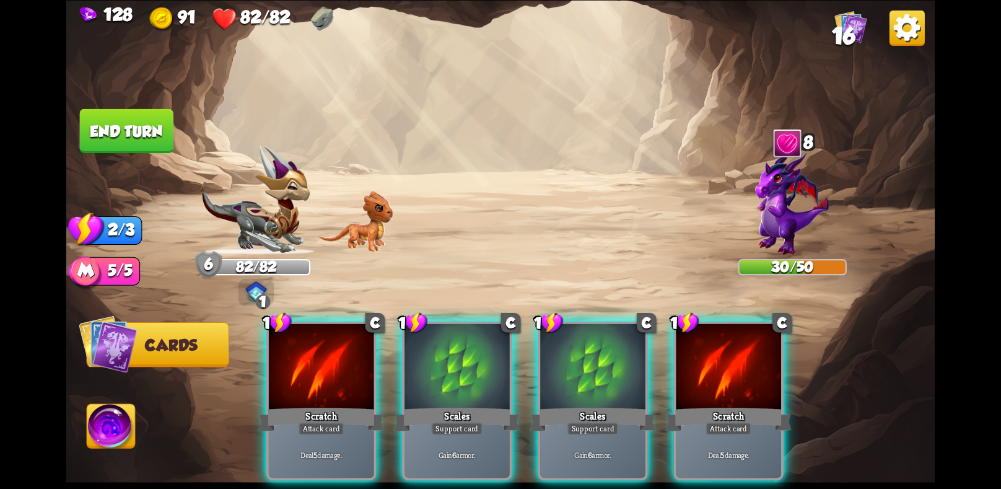
click at [330, 432] on div "Deal 5 damage." at bounding box center [321, 455] width 105 height 46
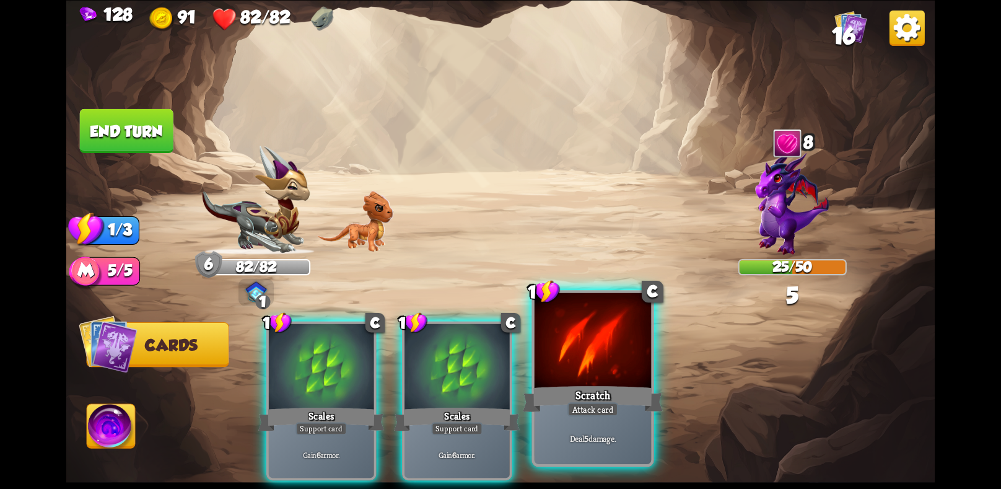
click at [635, 404] on div "Scratch" at bounding box center [593, 398] width 140 height 31
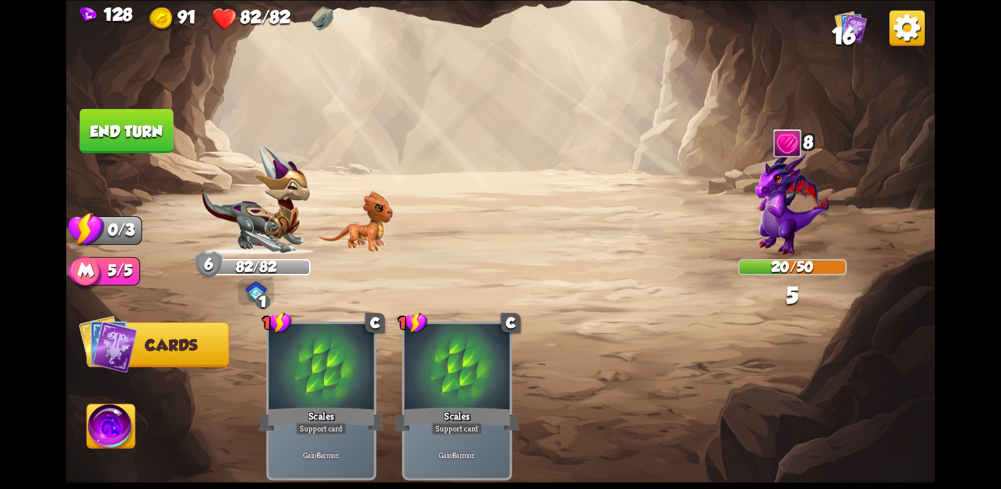
click at [111, 115] on button "End turn" at bounding box center [127, 130] width 94 height 44
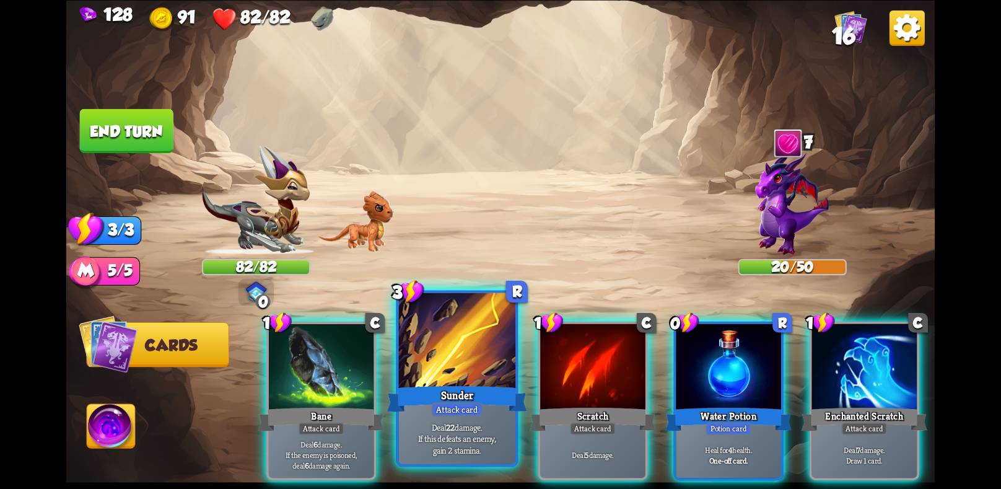
click at [435, 398] on div "Sunder" at bounding box center [457, 398] width 140 height 31
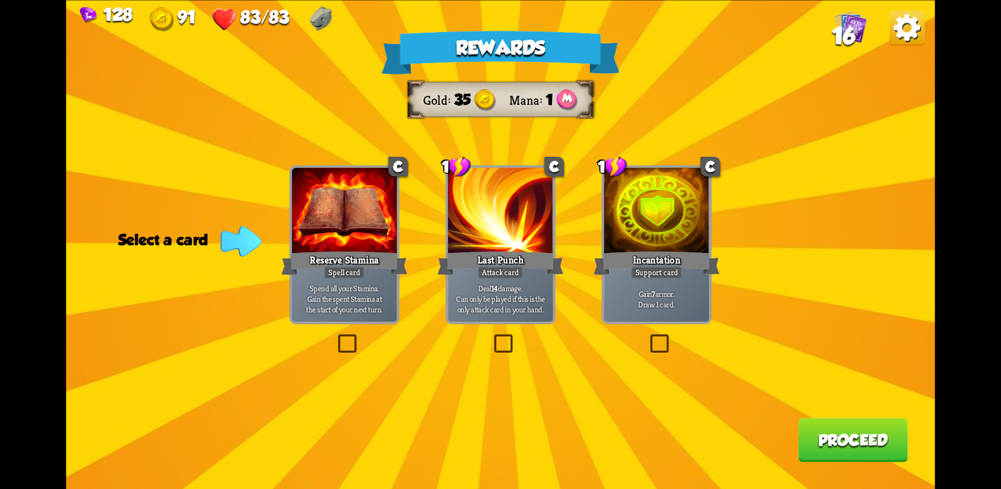
click at [357, 295] on p "Spend all your Stamina. [PERSON_NAME] the spent Stamina at the start of your ne…" at bounding box center [344, 298] width 100 height 31
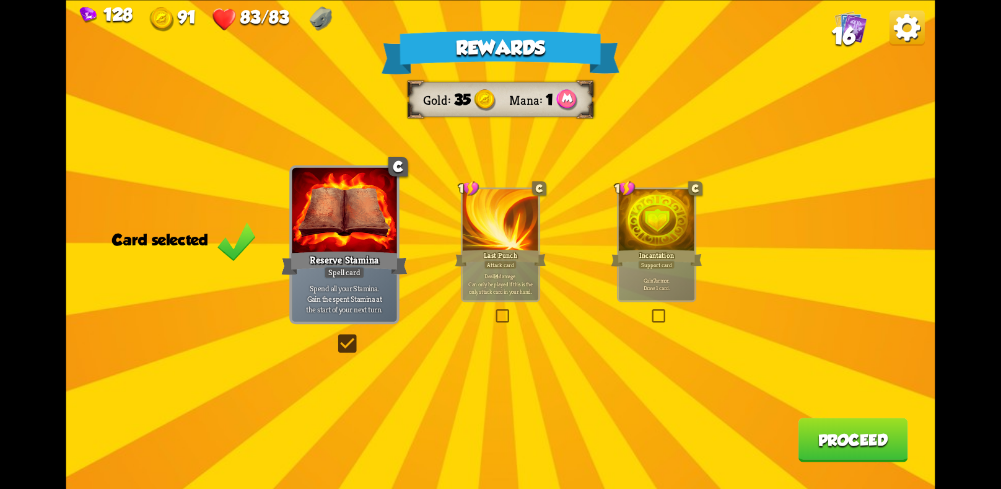
click at [837, 438] on button "Proceed" at bounding box center [853, 439] width 110 height 44
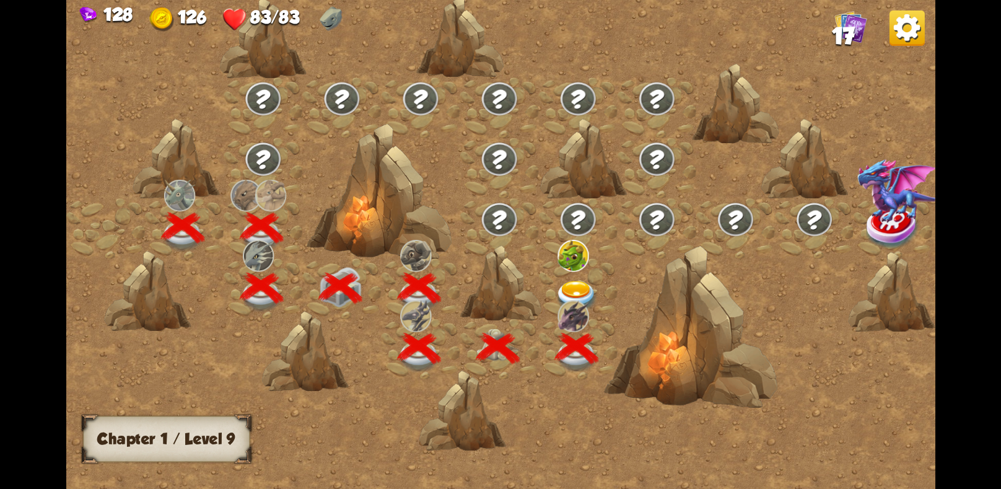
click at [572, 277] on div at bounding box center [577, 288] width 79 height 60
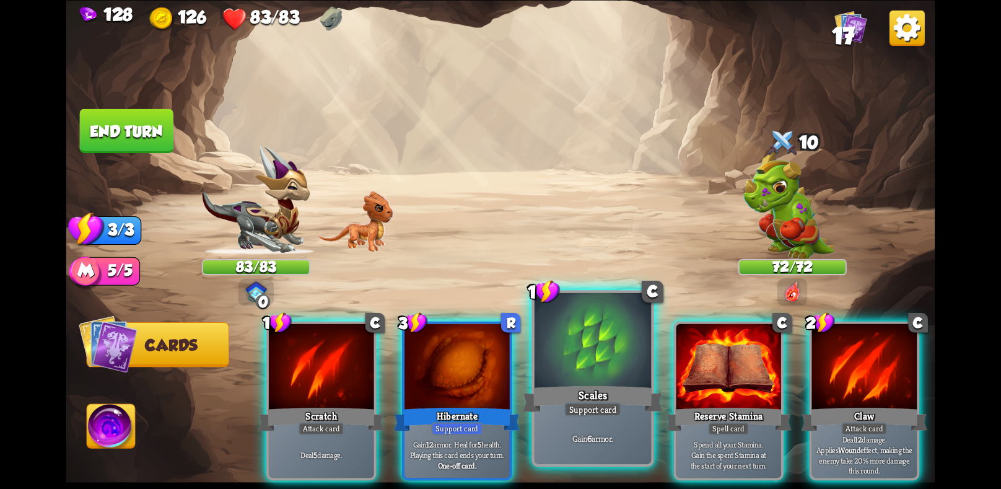
click at [561, 368] on div at bounding box center [592, 341] width 116 height 98
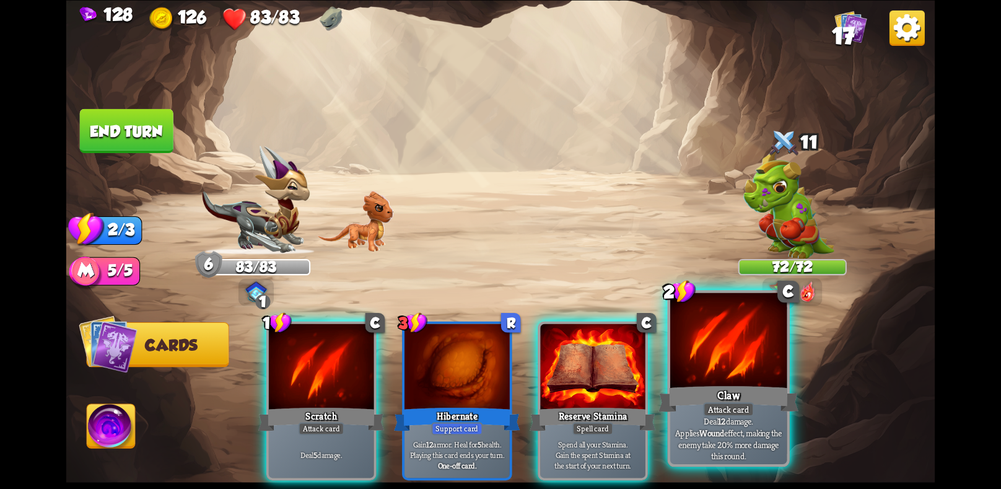
click at [731, 385] on div "Claw" at bounding box center [728, 398] width 140 height 31
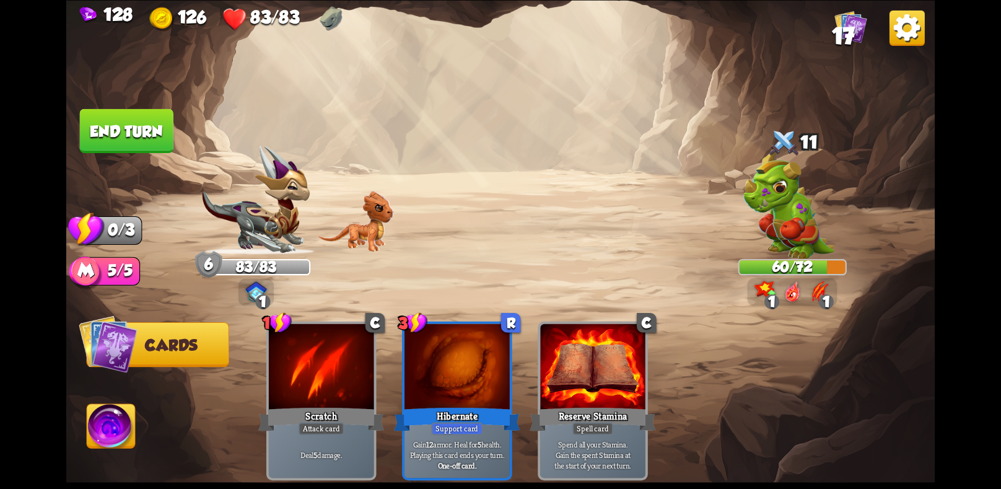
click at [111, 133] on button "End turn" at bounding box center [127, 130] width 94 height 44
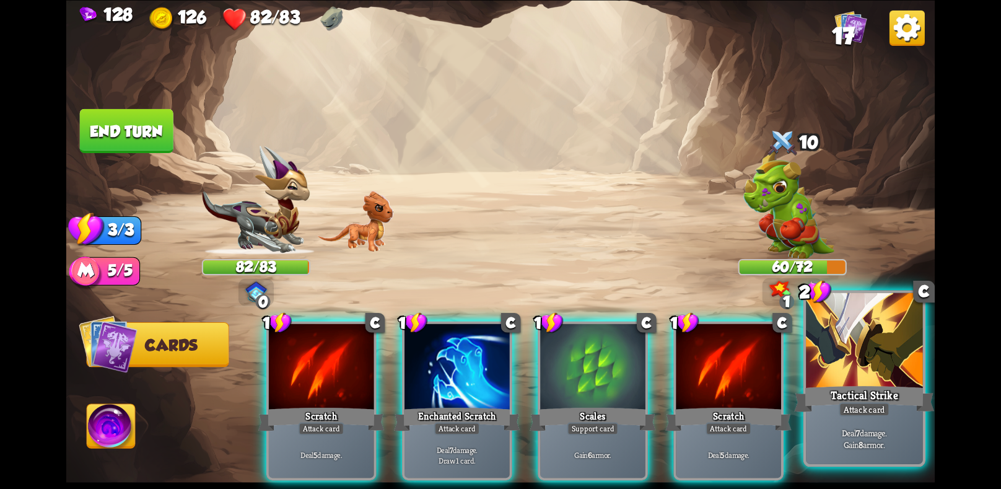
click at [836, 401] on div "Tactical Strike" at bounding box center [864, 398] width 140 height 31
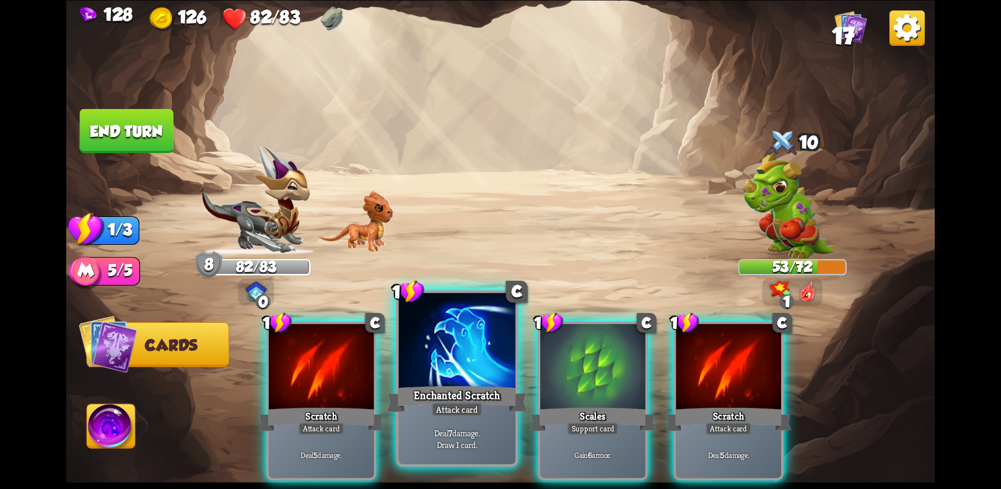
click at [446, 358] on div at bounding box center [457, 341] width 116 height 98
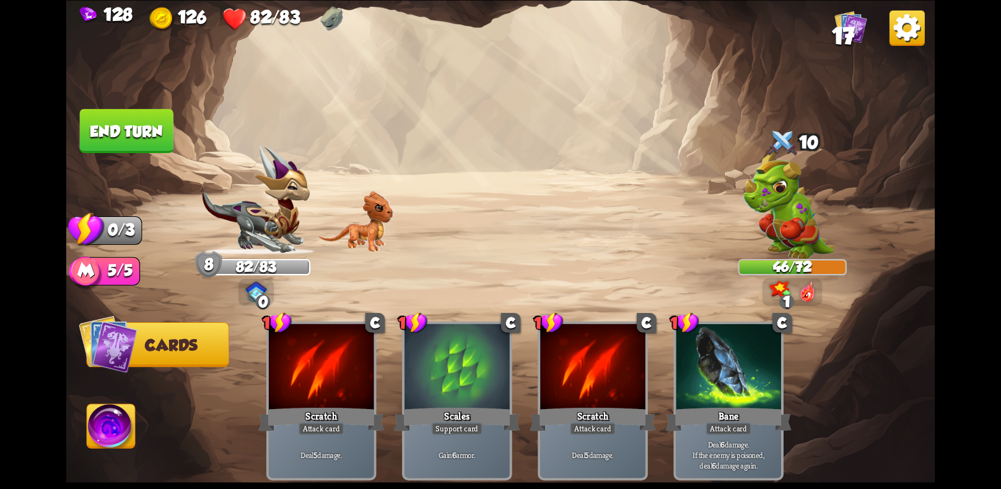
click at [160, 123] on button "End turn" at bounding box center [127, 130] width 94 height 44
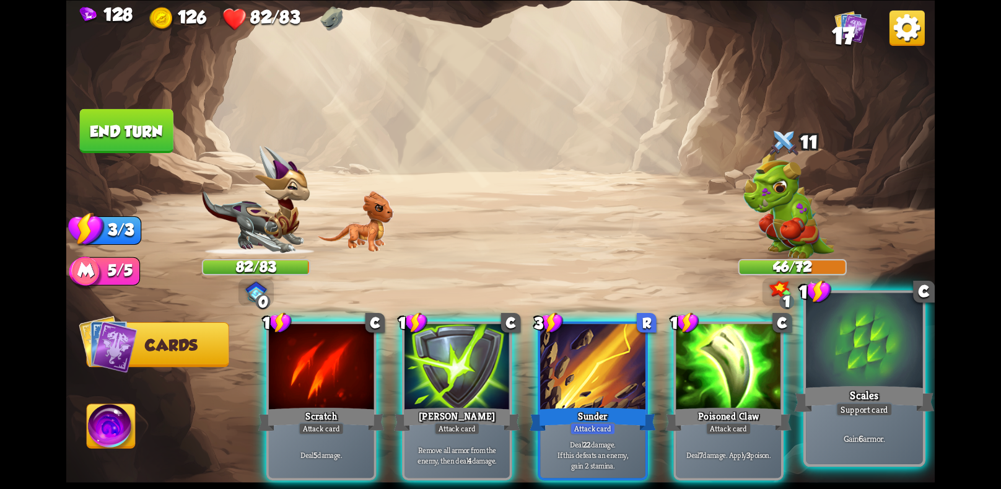
click at [843, 378] on div at bounding box center [864, 341] width 116 height 98
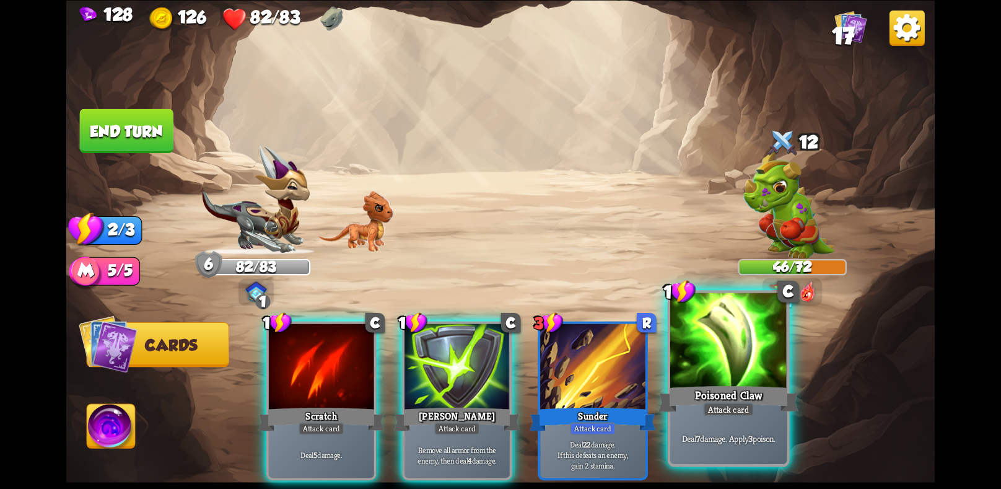
click at [729, 388] on div "Poisoned Claw" at bounding box center [728, 398] width 140 height 31
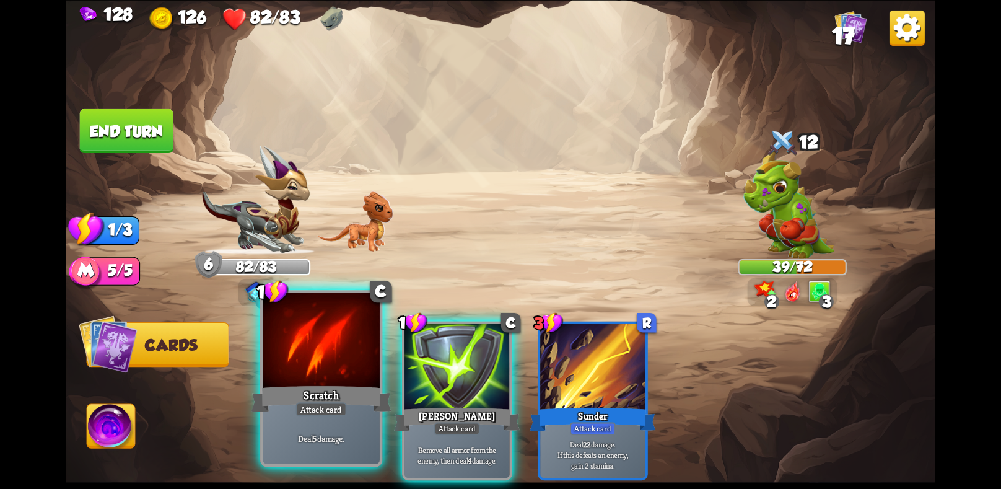
click at [310, 402] on div "Scratch" at bounding box center [321, 398] width 140 height 31
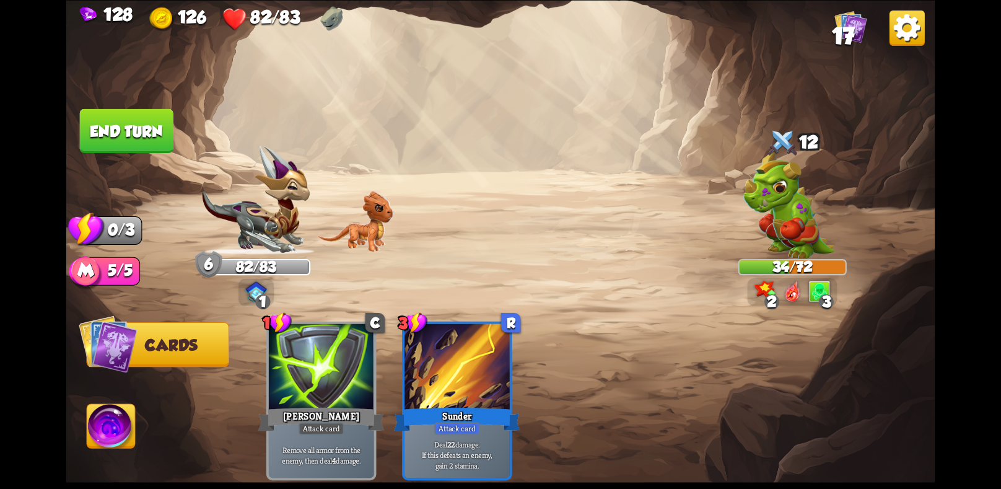
click at [137, 118] on button "End turn" at bounding box center [127, 130] width 94 height 44
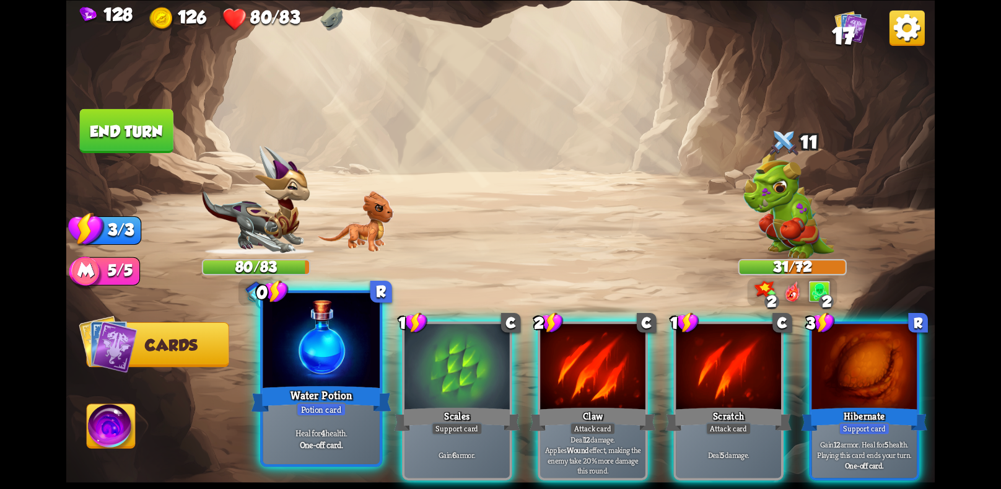
click at [327, 381] on div at bounding box center [321, 341] width 116 height 98
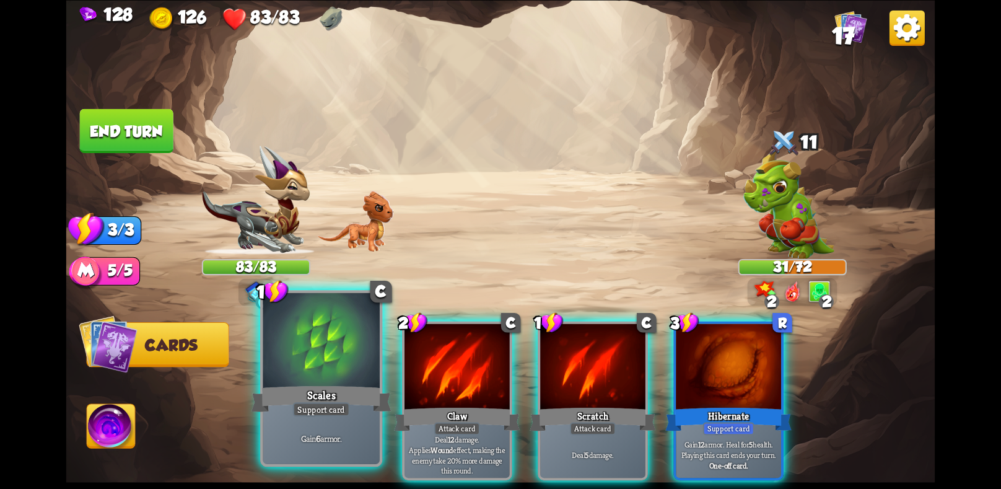
click at [365, 399] on div "Scales" at bounding box center [321, 398] width 140 height 31
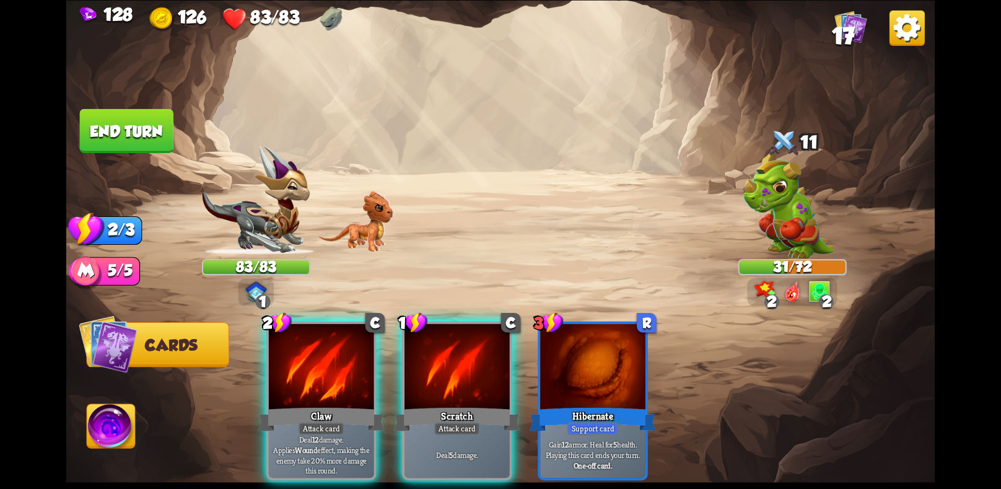
click at [365, 404] on div "Claw" at bounding box center [321, 418] width 126 height 28
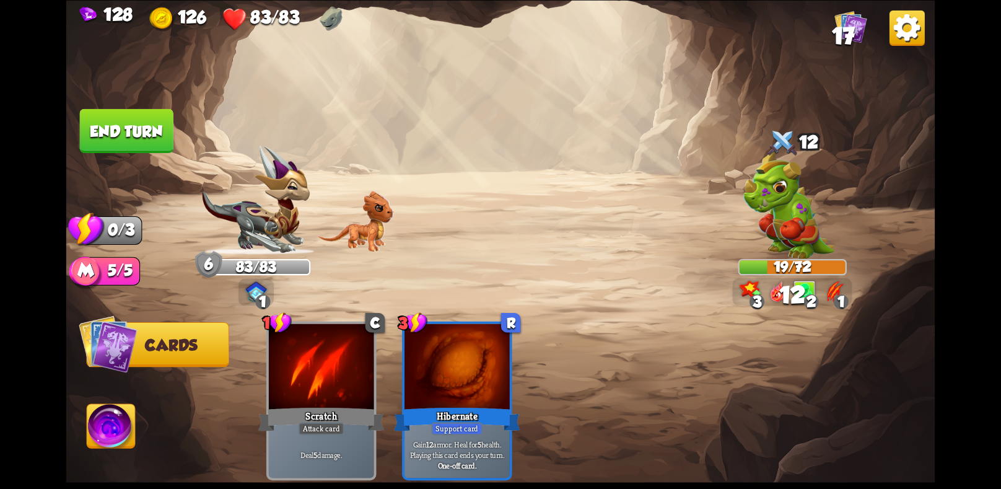
click at [110, 126] on button "End turn" at bounding box center [127, 130] width 94 height 44
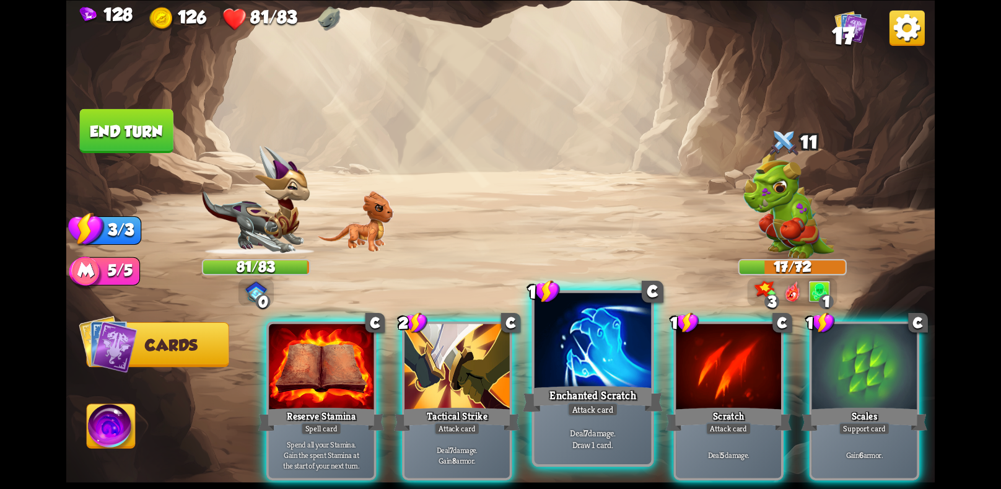
click at [561, 395] on div "Enchanted Scratch" at bounding box center [593, 398] width 140 height 31
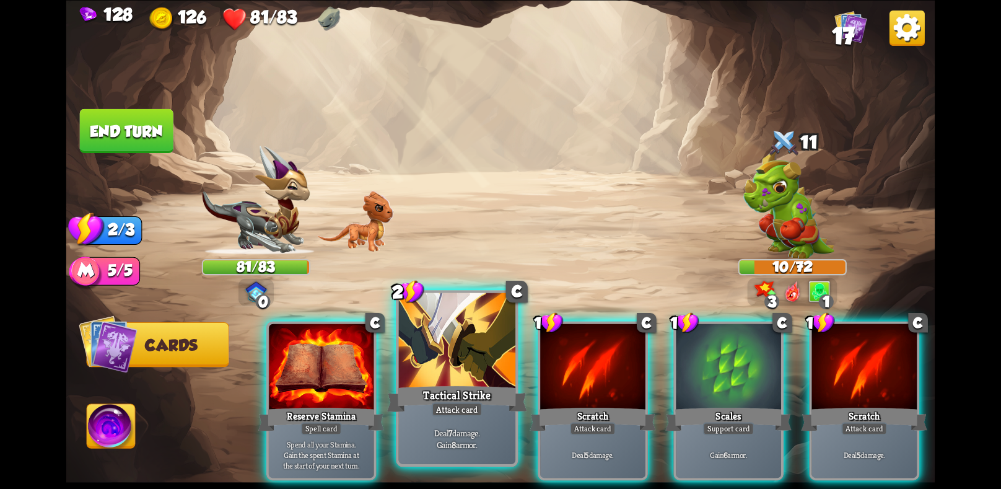
click at [445, 396] on div "Tactical Strike" at bounding box center [457, 398] width 140 height 31
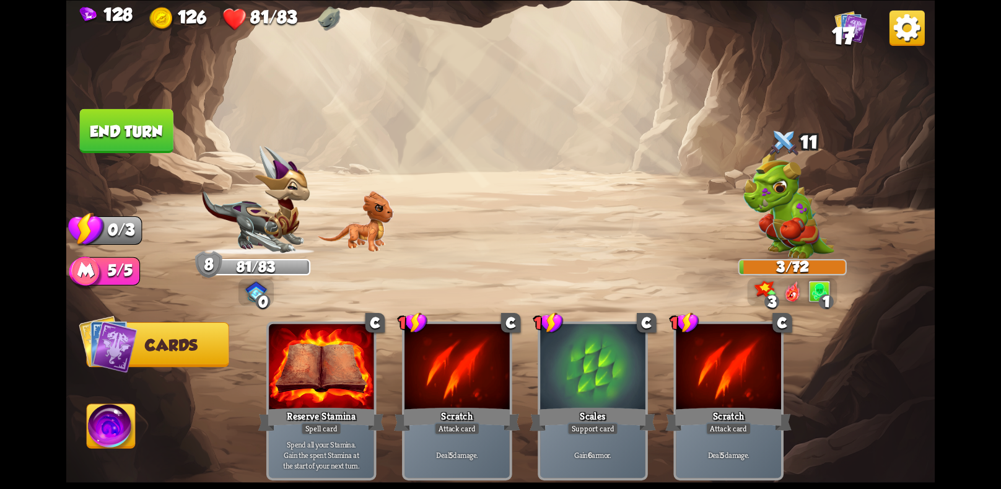
click at [124, 132] on button "End turn" at bounding box center [127, 130] width 96 height 45
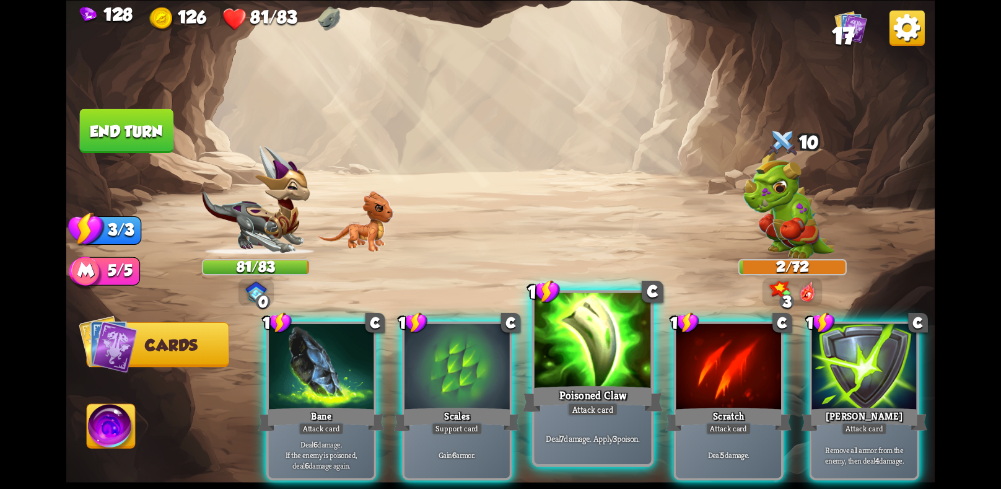
click at [561, 419] on div "Deal 7 damage. Apply 3 poison." at bounding box center [592, 437] width 116 height 51
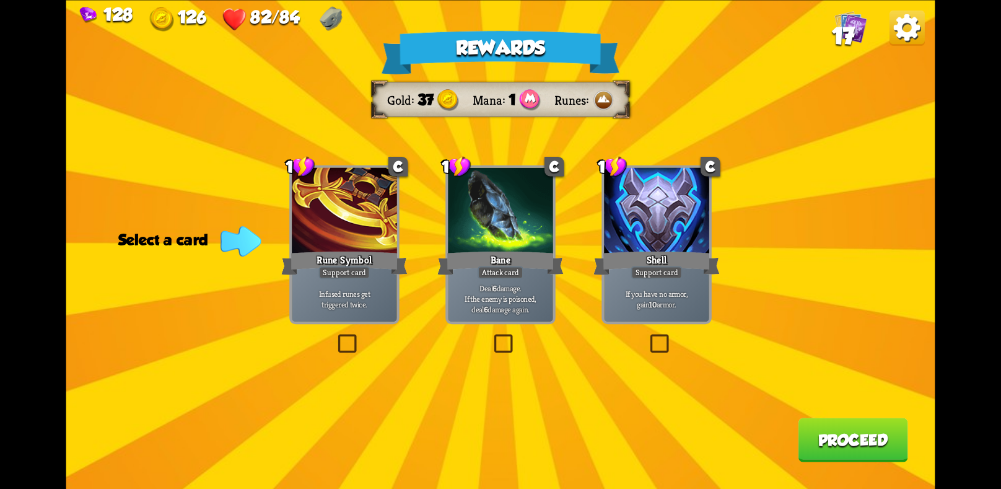
click at [647, 336] on label at bounding box center [647, 336] width 0 height 0
click at [0, 0] on input "checkbox" at bounding box center [0, 0] width 0 height 0
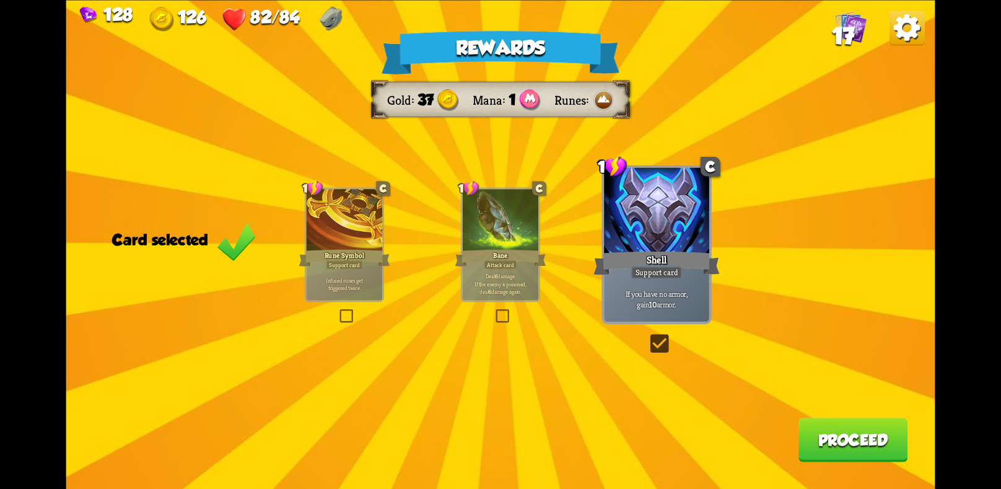
click at [824, 437] on button "Proceed" at bounding box center [853, 439] width 110 height 44
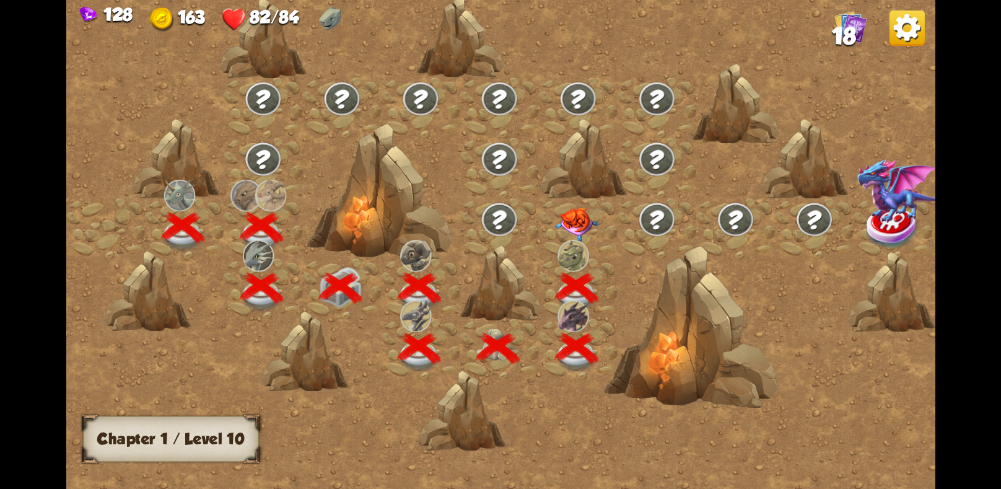
click at [576, 212] on img at bounding box center [576, 224] width 43 height 34
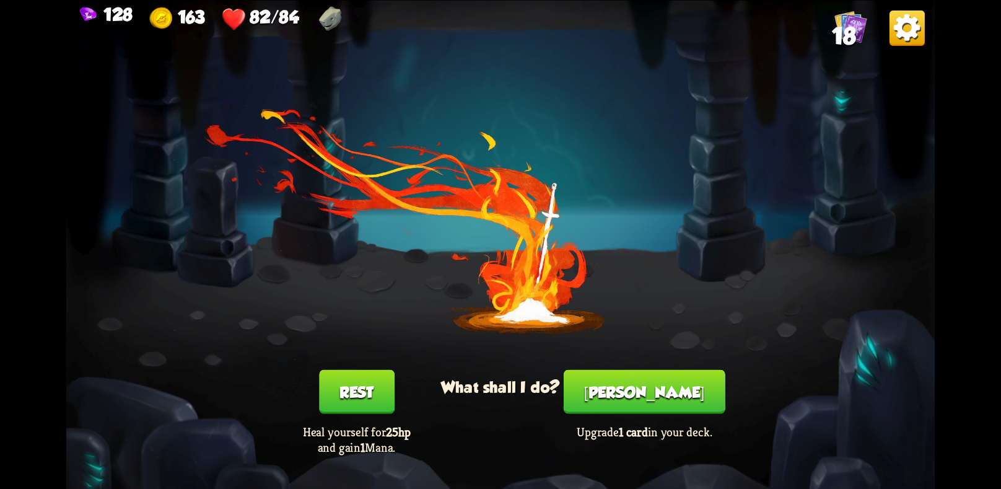
click at [638, 388] on button "[PERSON_NAME]" at bounding box center [644, 391] width 162 height 44
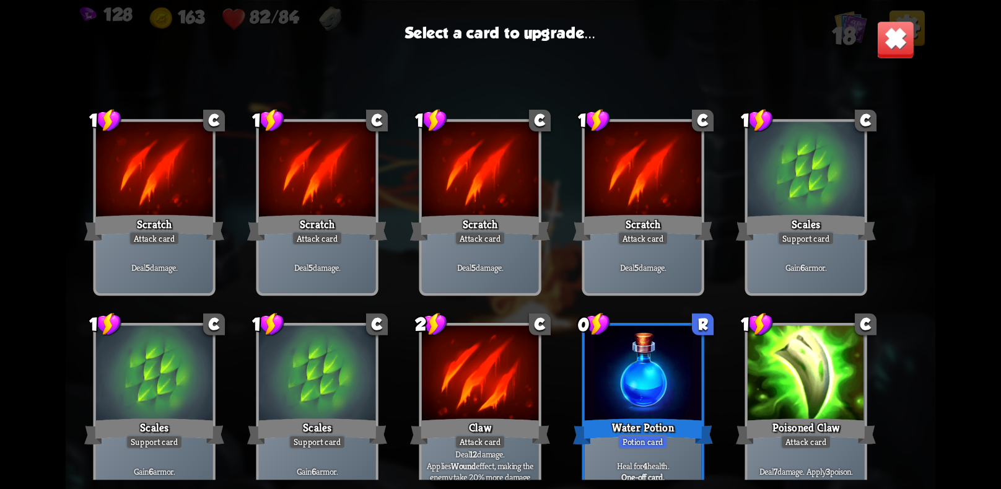
scroll to position [389, 0]
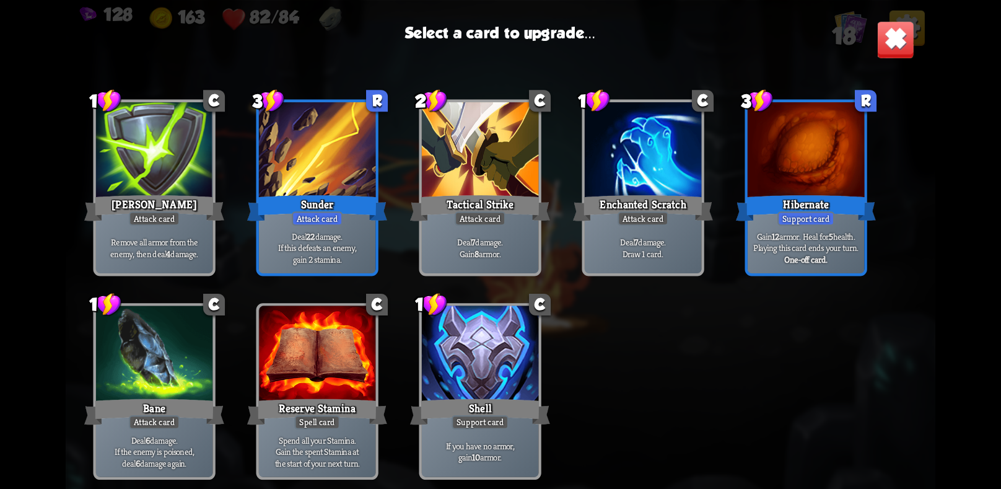
click at [808, 259] on b "One-off card." at bounding box center [805, 259] width 43 height 12
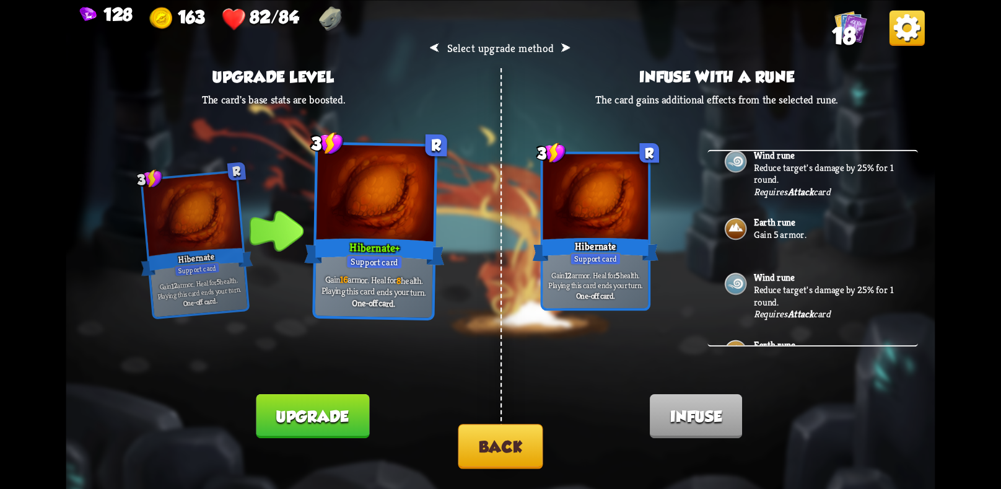
scroll to position [0, 0]
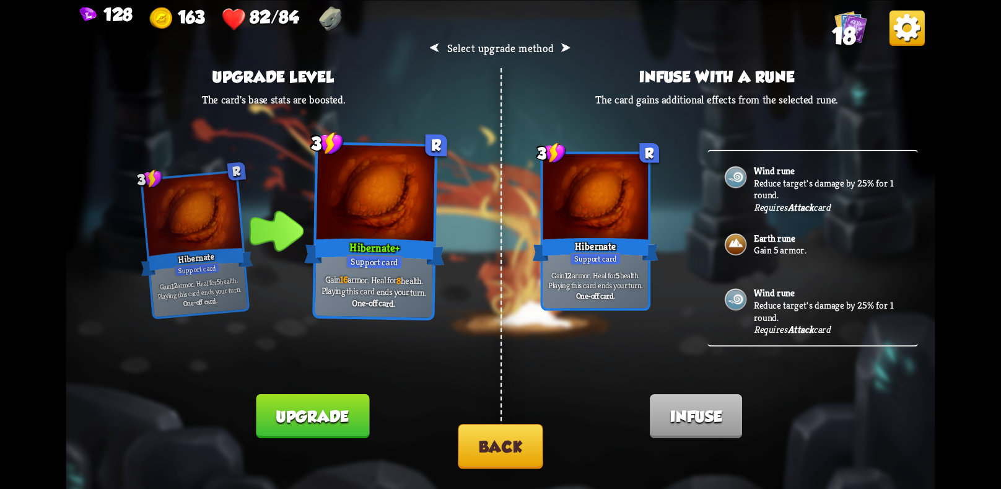
click at [344, 399] on button "Upgrade" at bounding box center [312, 416] width 113 height 44
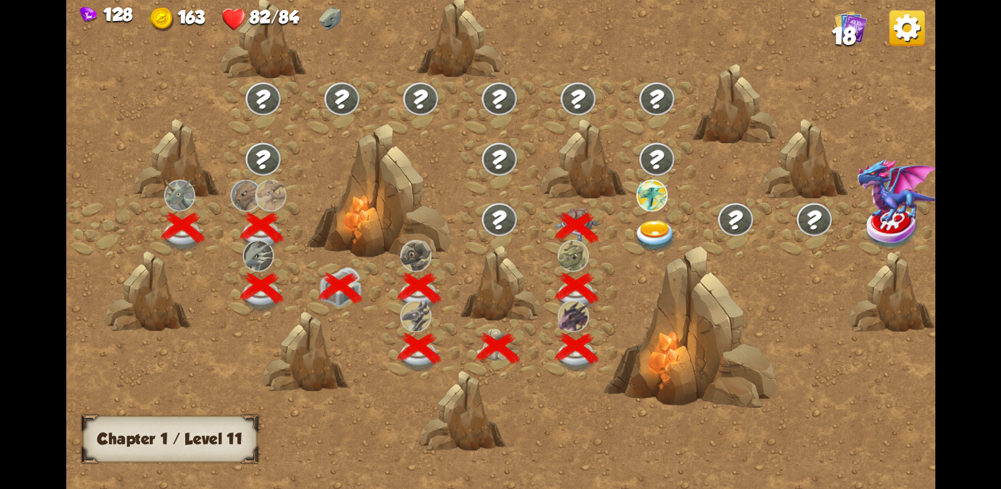
scroll to position [0, 188]
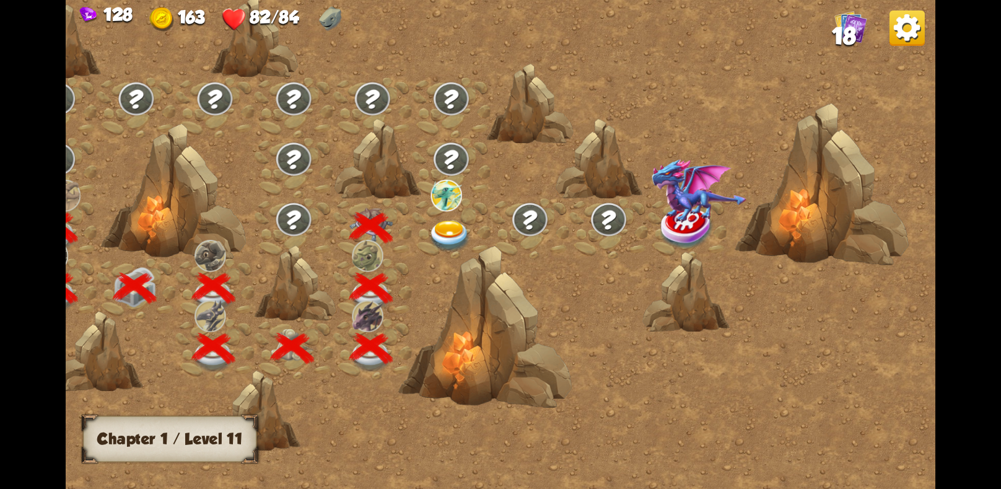
click at [437, 238] on img at bounding box center [449, 236] width 43 height 32
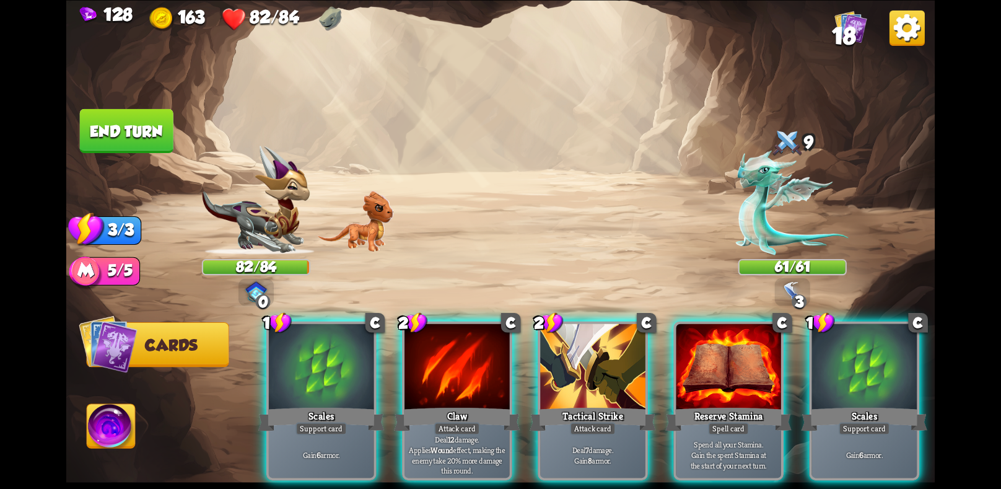
click at [762, 251] on img at bounding box center [792, 202] width 113 height 105
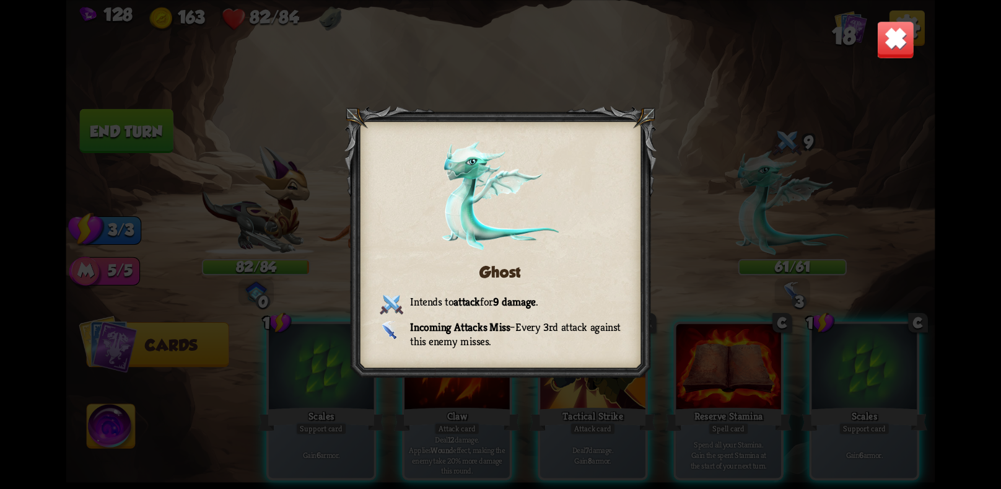
click at [895, 47] on img at bounding box center [895, 39] width 38 height 38
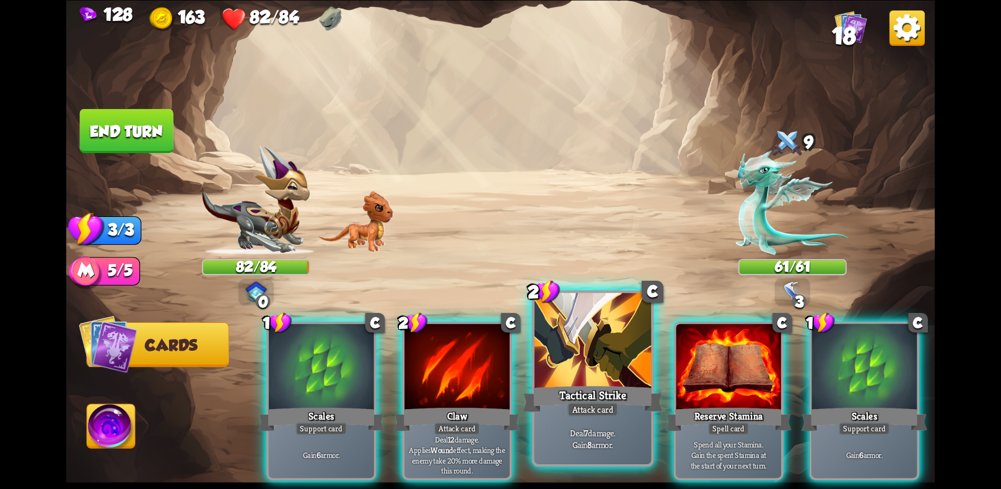
click at [573, 372] on div at bounding box center [592, 341] width 116 height 98
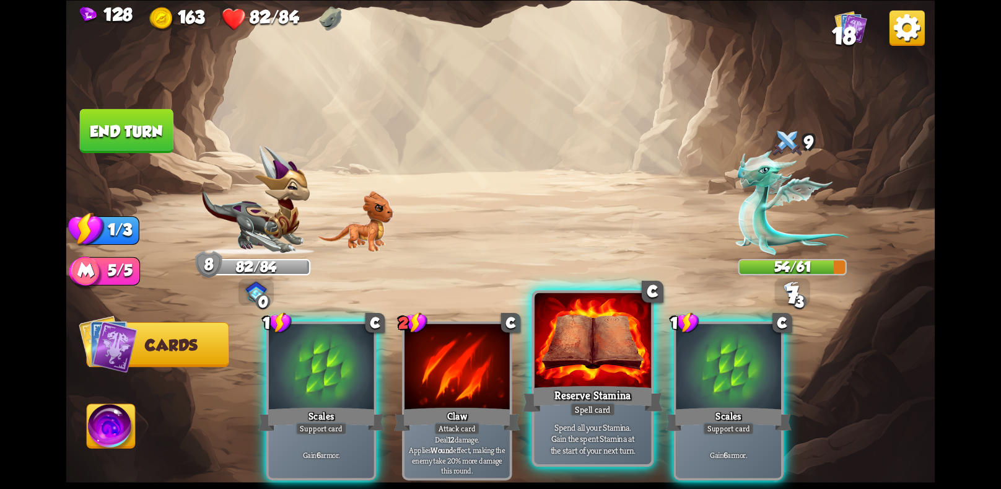
click at [617, 365] on div at bounding box center [592, 341] width 116 height 98
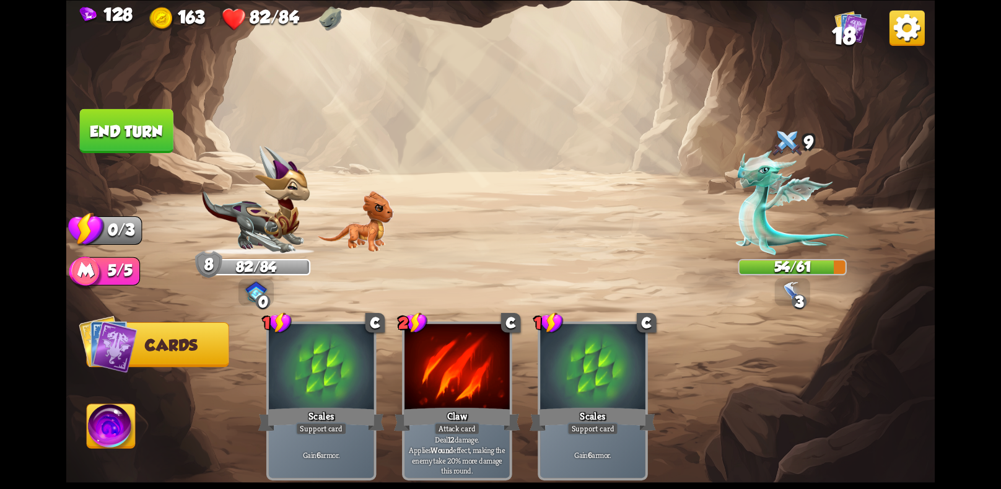
click at [123, 123] on button "End turn" at bounding box center [127, 130] width 94 height 44
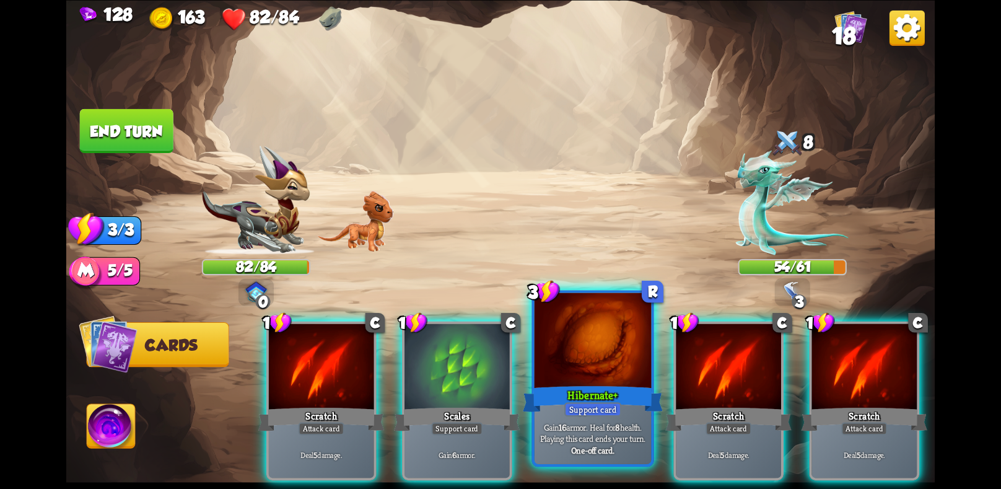
click at [599, 407] on div "Support card" at bounding box center [592, 409] width 57 height 14
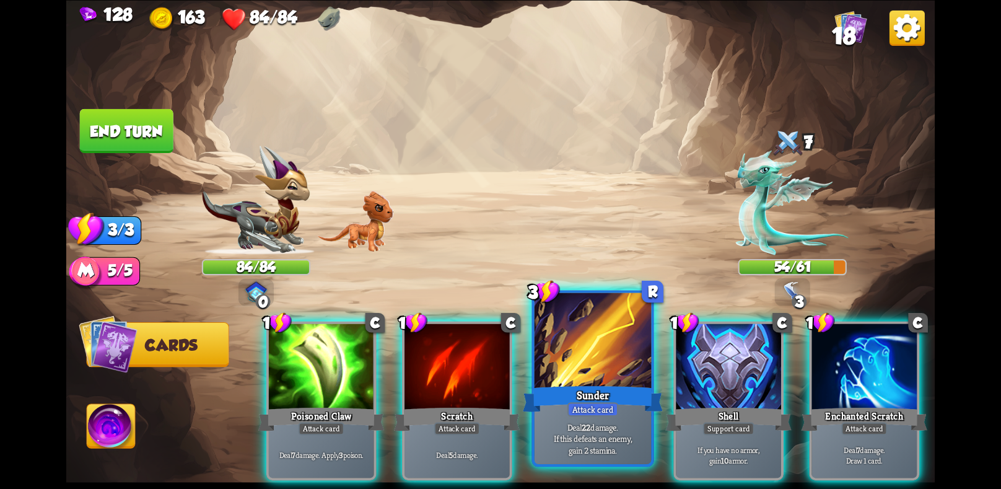
click at [570, 411] on div "Attack card" at bounding box center [592, 409] width 51 height 14
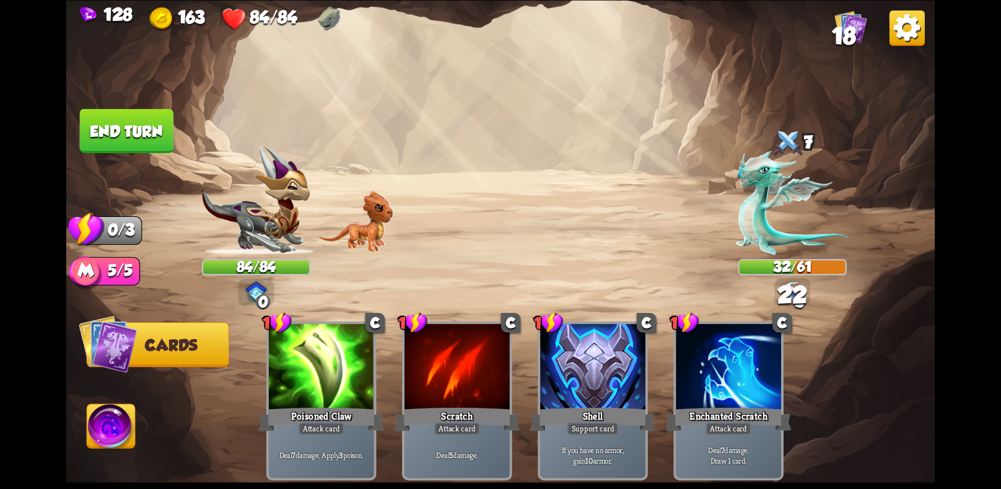
click at [129, 133] on button "End turn" at bounding box center [127, 130] width 94 height 44
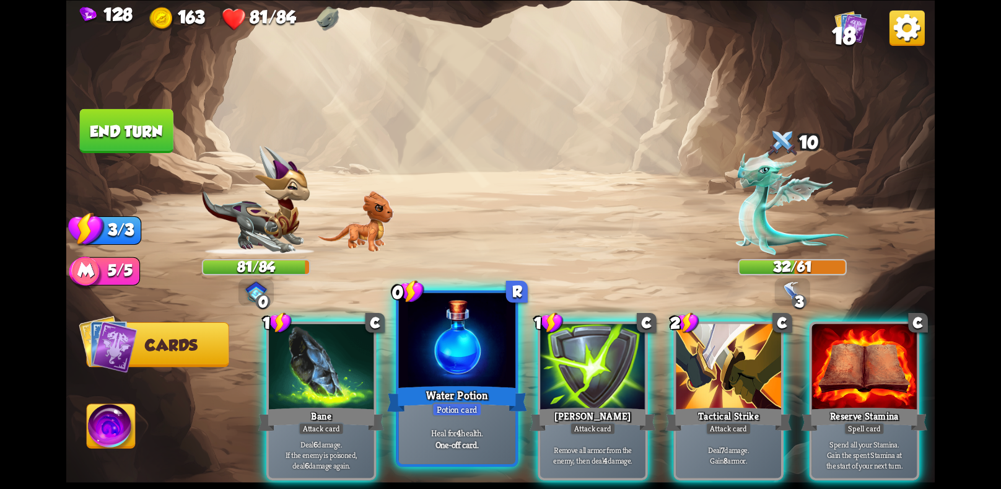
click at [450, 385] on div "Water Potion" at bounding box center [457, 398] width 140 height 31
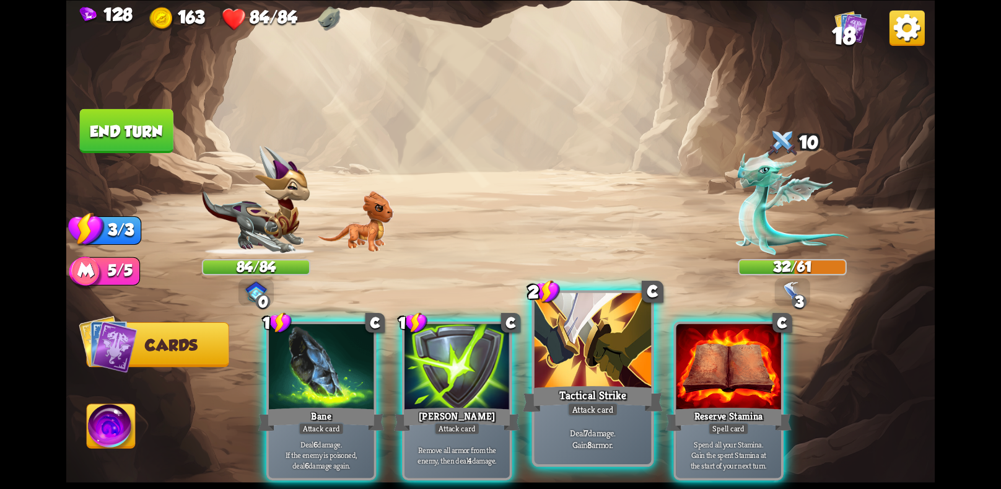
click at [606, 401] on div "Tactical Strike" at bounding box center [593, 398] width 140 height 31
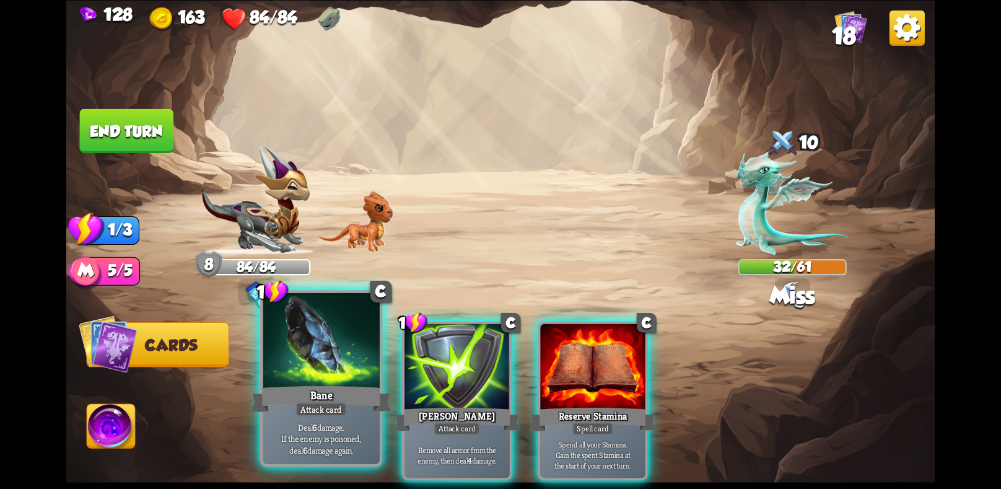
click at [337, 411] on div "Attack card" at bounding box center [321, 409] width 51 height 14
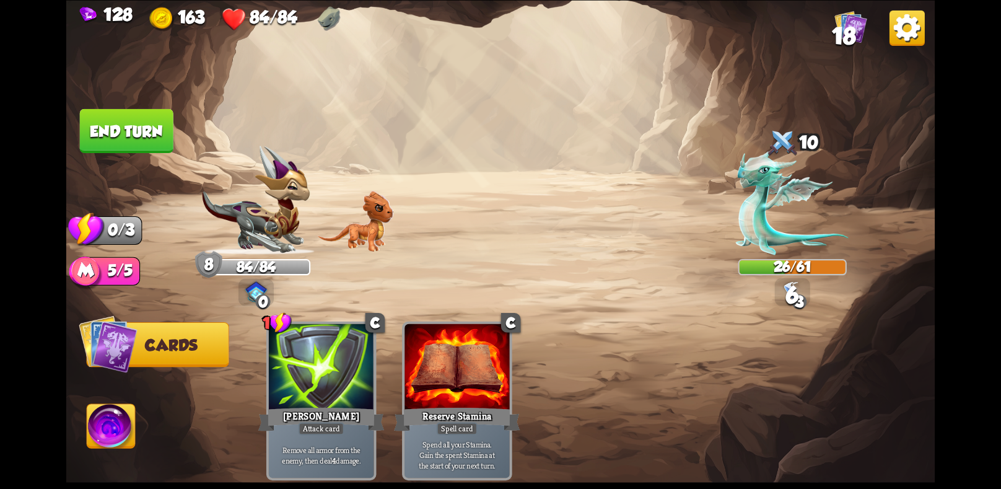
click at [118, 129] on button "End turn" at bounding box center [127, 130] width 94 height 44
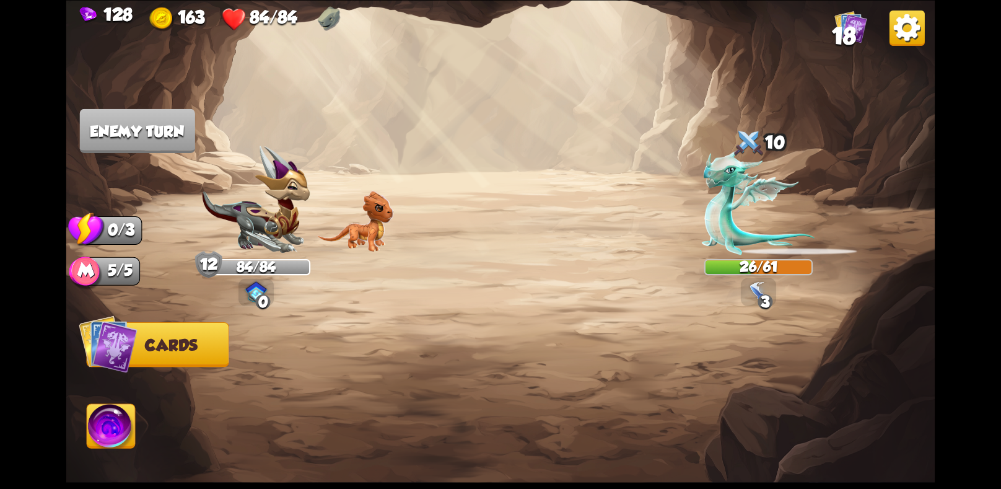
click at [89, 432] on img at bounding box center [111, 428] width 48 height 49
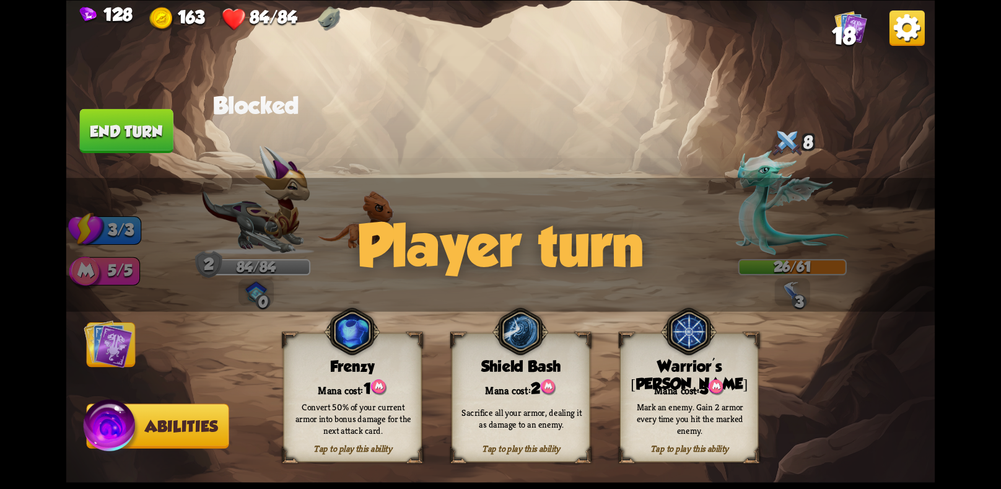
click at [672, 405] on div "Mark an enemy. Gain 2 armor every time you hit the marked enemy." at bounding box center [689, 418] width 125 height 35
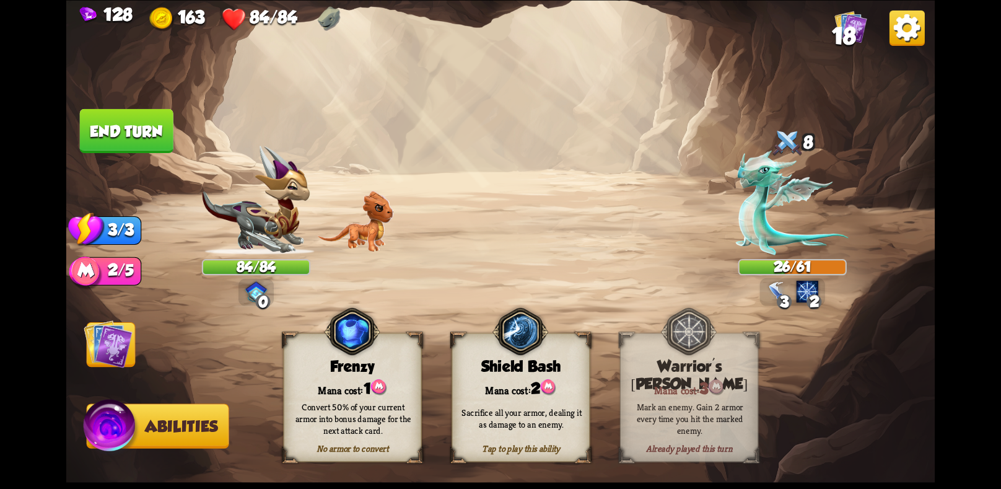
click at [105, 333] on img at bounding box center [108, 343] width 49 height 49
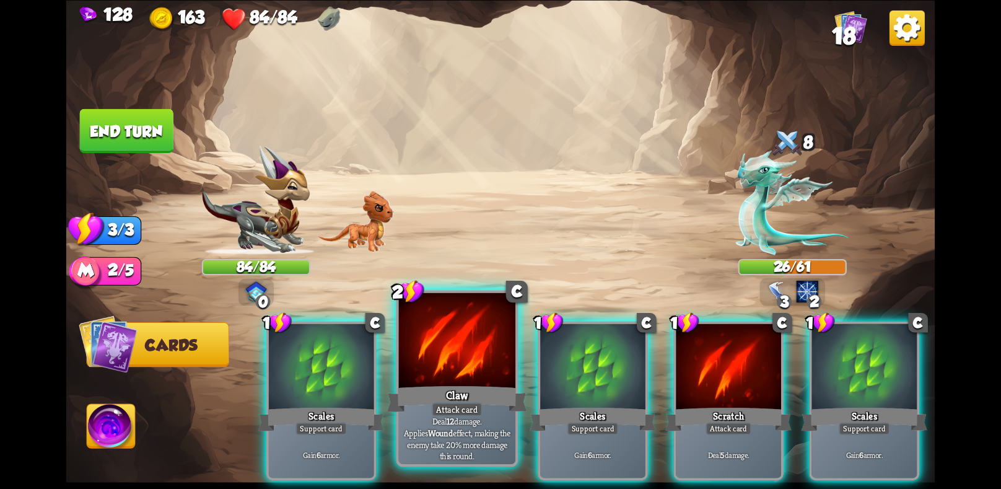
click at [447, 390] on div "Claw" at bounding box center [457, 398] width 140 height 31
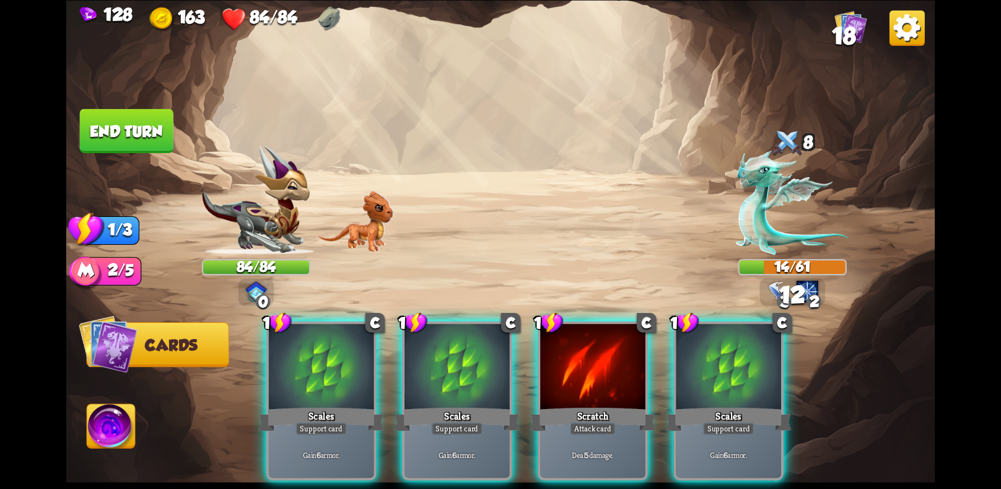
click at [447, 404] on div "Scales" at bounding box center [457, 418] width 126 height 28
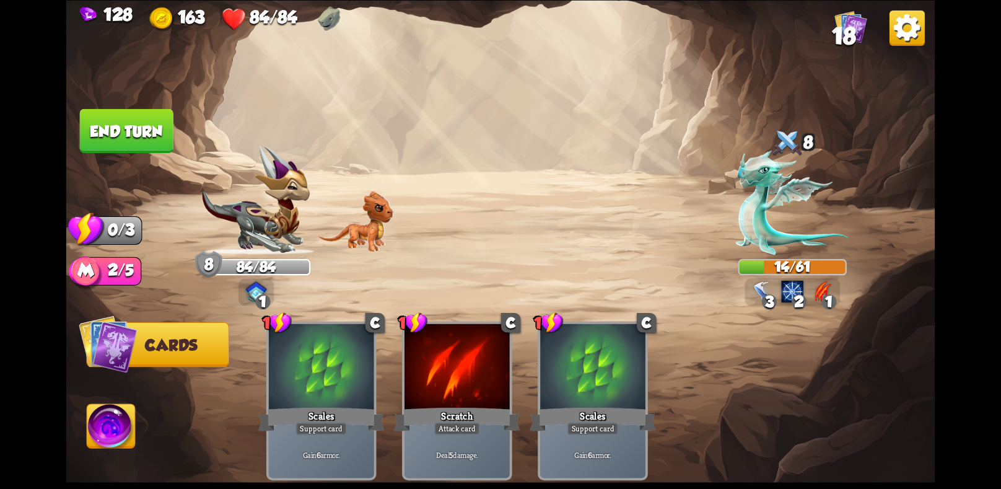
click at [128, 124] on button "End turn" at bounding box center [127, 130] width 94 height 44
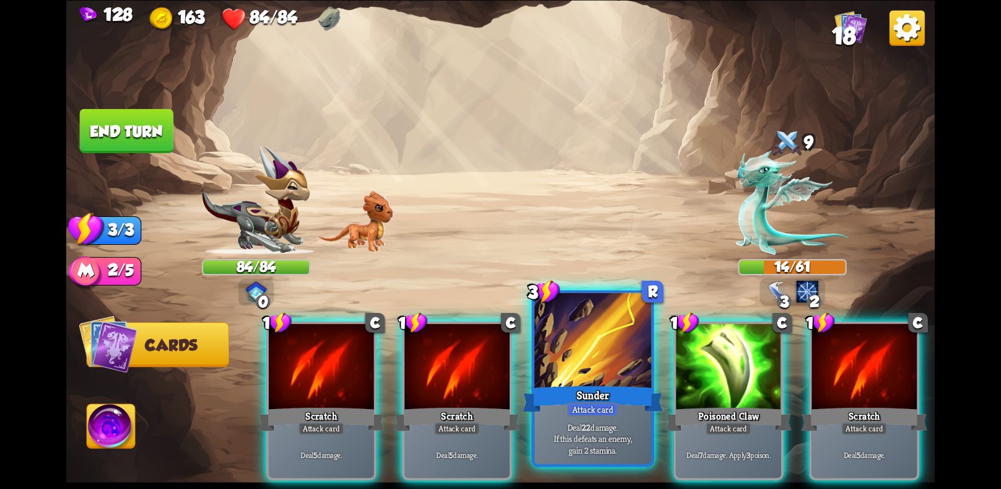
click at [606, 393] on div "Sunder" at bounding box center [593, 398] width 140 height 31
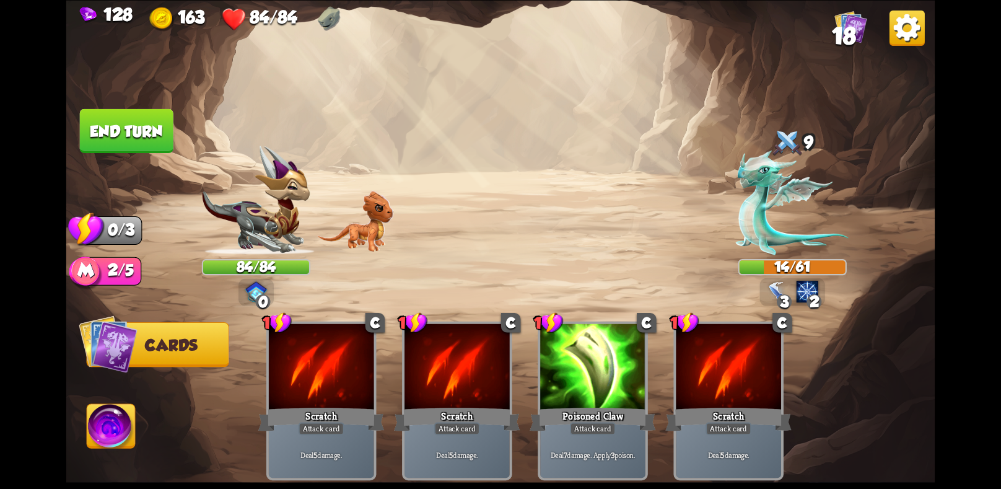
click at [134, 128] on button "End turn" at bounding box center [127, 130] width 96 height 45
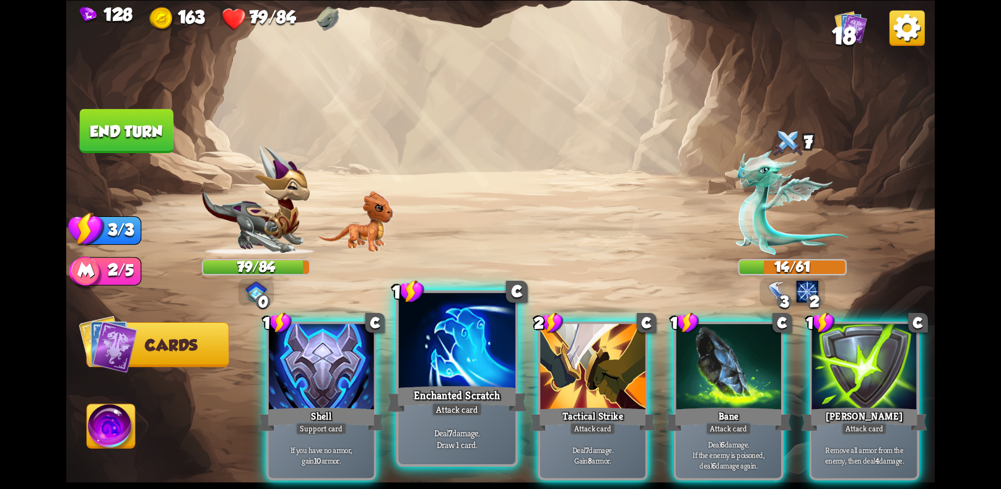
click at [466, 404] on div "Attack card" at bounding box center [457, 409] width 51 height 14
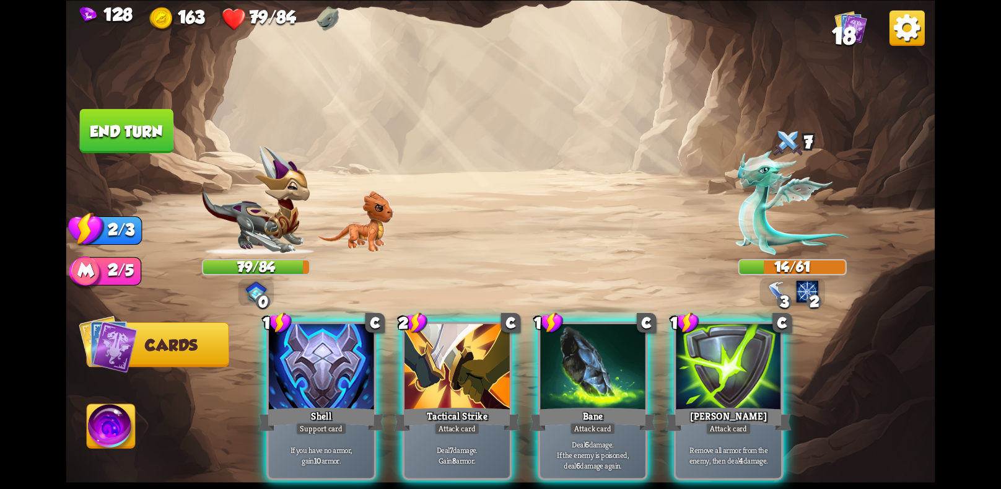
click at [466, 422] on div "Attack card" at bounding box center [457, 428] width 46 height 13
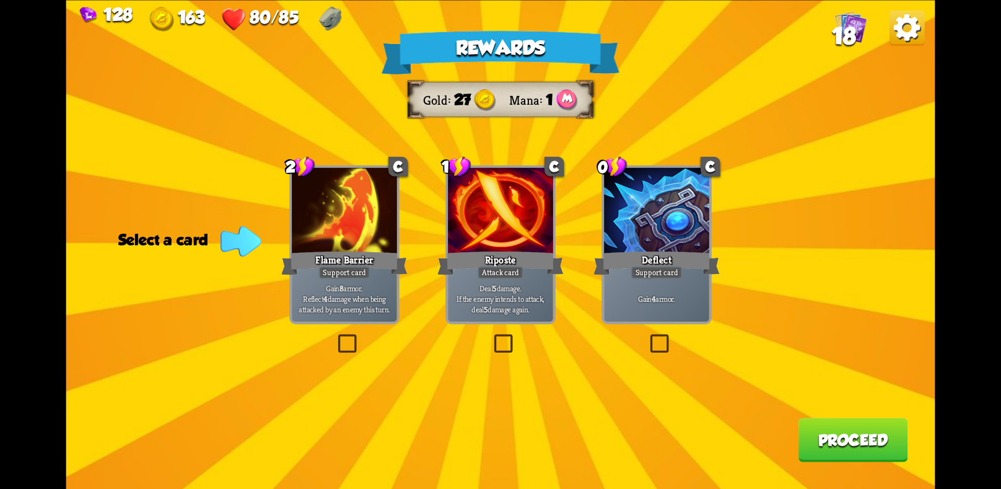
click at [647, 336] on label at bounding box center [647, 336] width 0 height 0
click at [0, 0] on input "checkbox" at bounding box center [0, 0] width 0 height 0
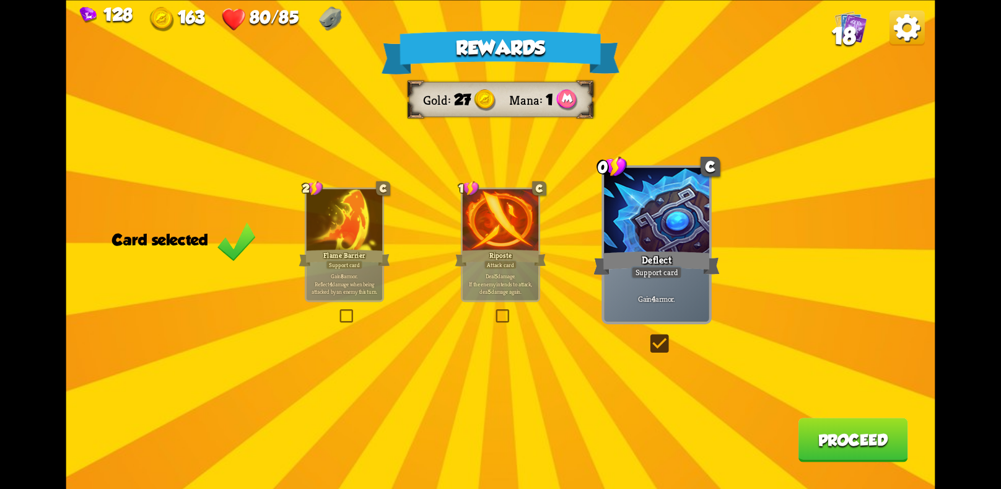
click at [350, 233] on div at bounding box center [345, 221] width 76 height 64
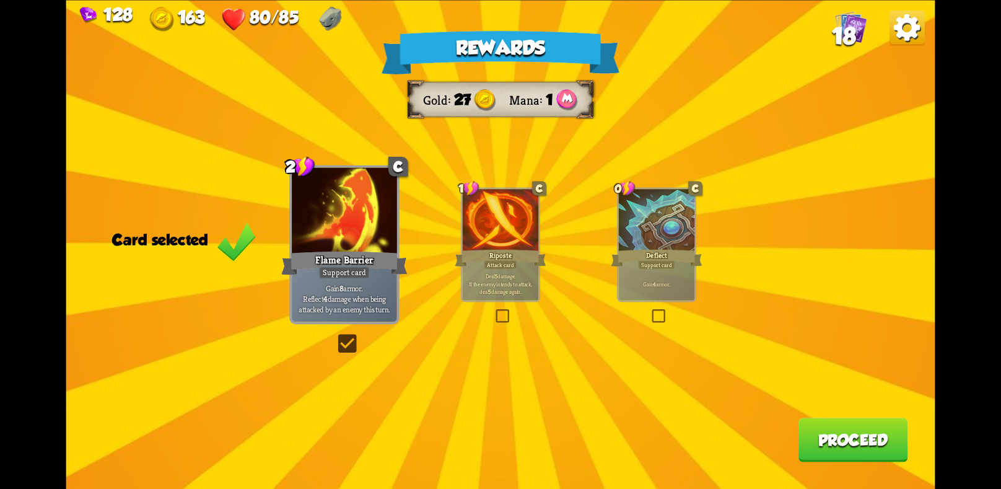
click at [656, 302] on div "Rewards Gold 27 Mana 1 Card selected 2 C Flame Barrier Support card Gain 8 armo…" at bounding box center [500, 244] width 869 height 489
click at [614, 240] on div "Rewards Gold 27 Mana 1 Card selected 2 C Flame Barrier Support card Gain 8 armo…" at bounding box center [500, 244] width 869 height 489
drag, startPoint x: 636, startPoint y: 262, endPoint x: 643, endPoint y: 275, distance: 14.7
click at [637, 263] on div "Deflect" at bounding box center [656, 257] width 91 height 20
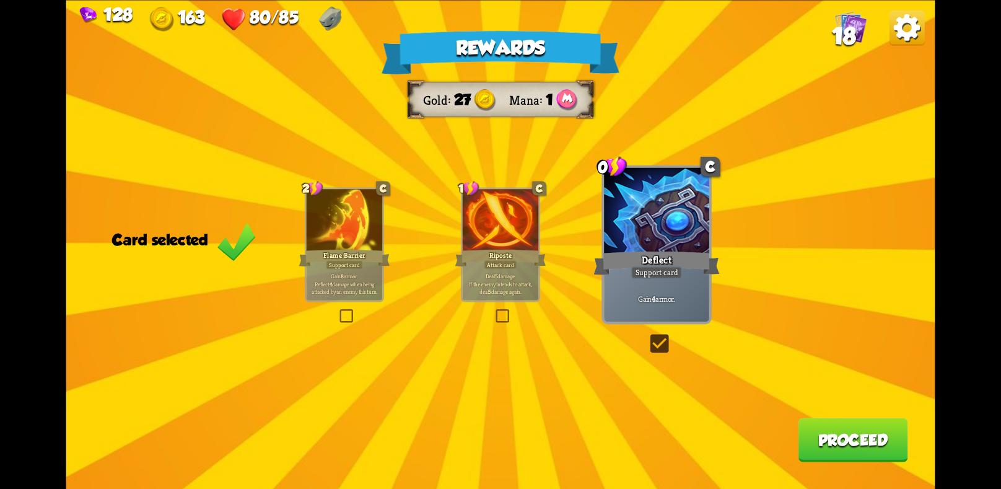
click at [837, 440] on button "Proceed" at bounding box center [853, 439] width 110 height 44
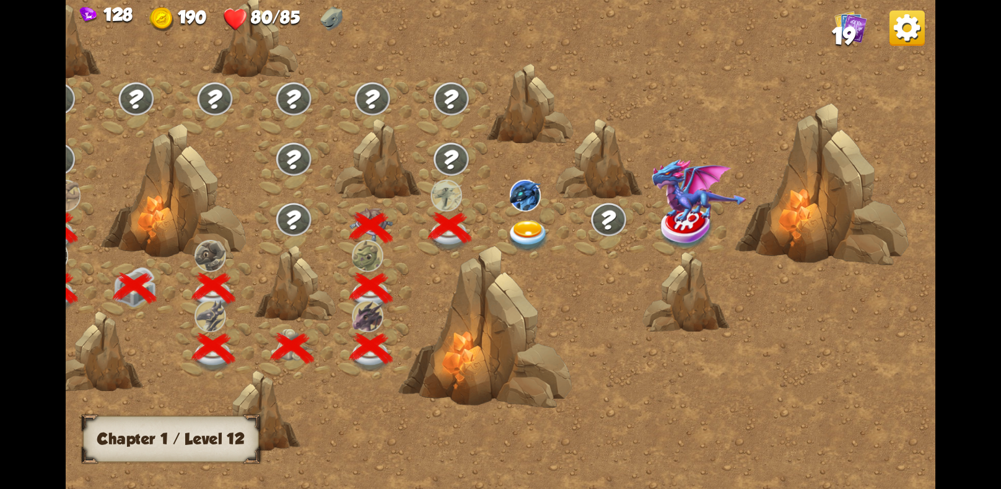
click at [518, 227] on img at bounding box center [528, 236] width 43 height 32
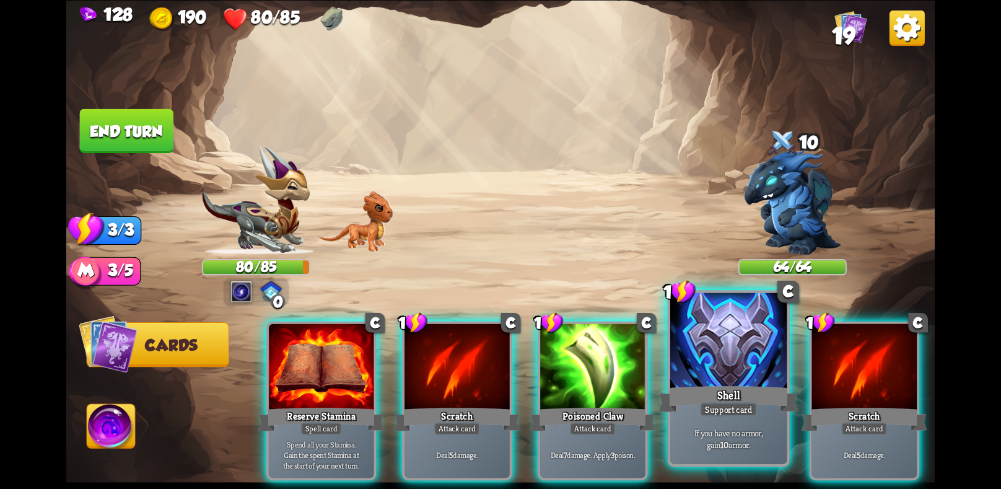
click at [678, 387] on div "Shell" at bounding box center [728, 398] width 140 height 31
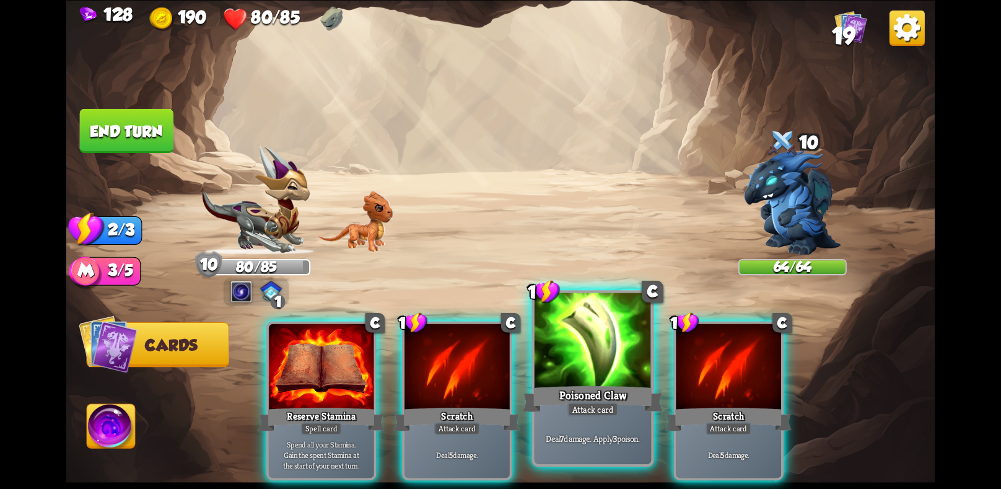
click at [598, 367] on div at bounding box center [592, 341] width 116 height 98
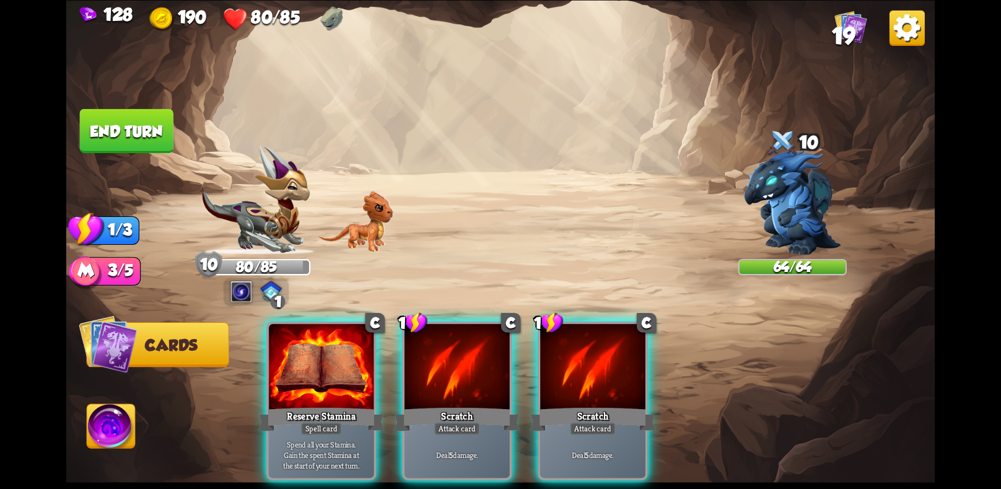
click at [598, 367] on div at bounding box center [592, 367] width 105 height 89
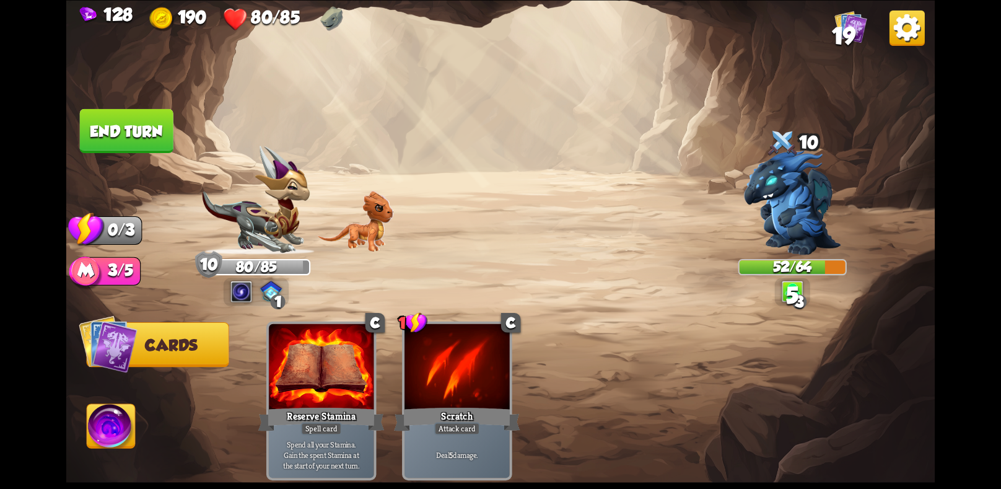
click at [141, 133] on button "End turn" at bounding box center [127, 130] width 94 height 44
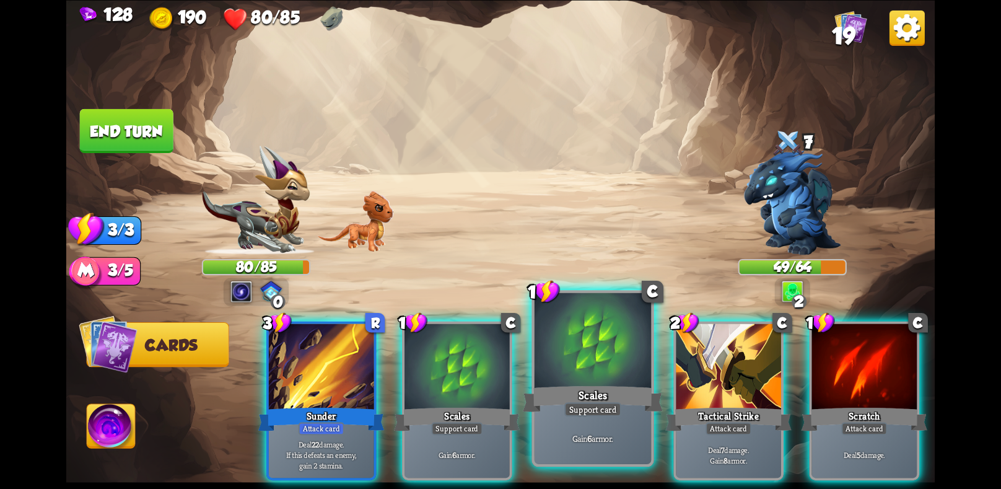
click at [593, 374] on div at bounding box center [592, 341] width 116 height 98
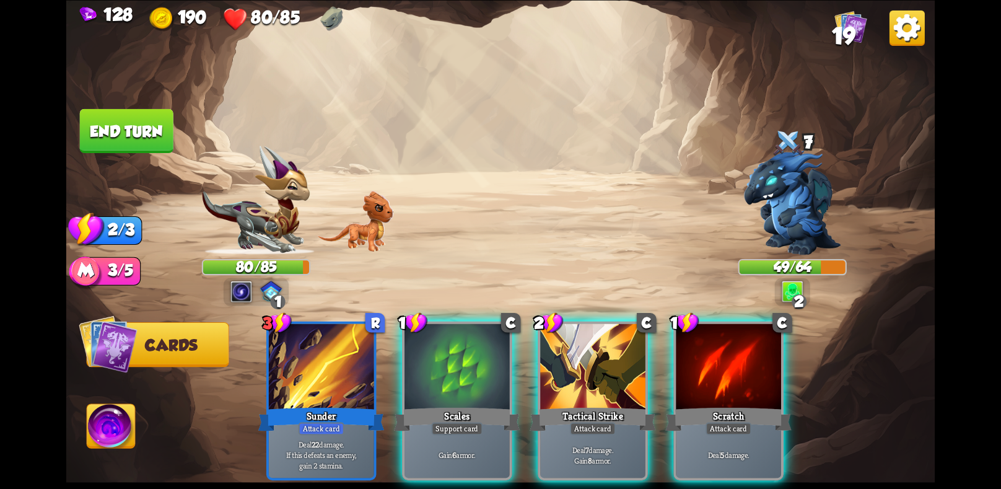
click at [593, 374] on div at bounding box center [592, 367] width 105 height 89
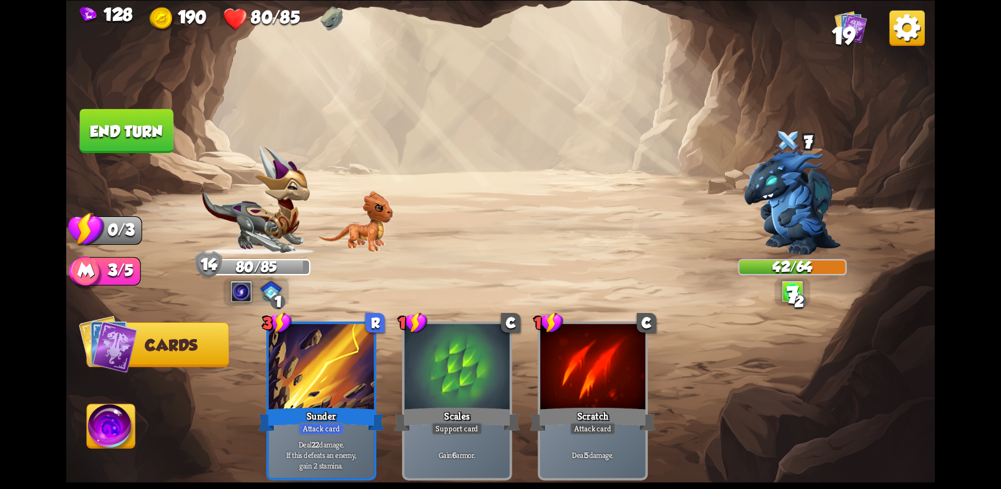
drag, startPoint x: 122, startPoint y: 134, endPoint x: 120, endPoint y: 142, distance: 8.3
click at [120, 142] on button "End turn" at bounding box center [127, 130] width 94 height 44
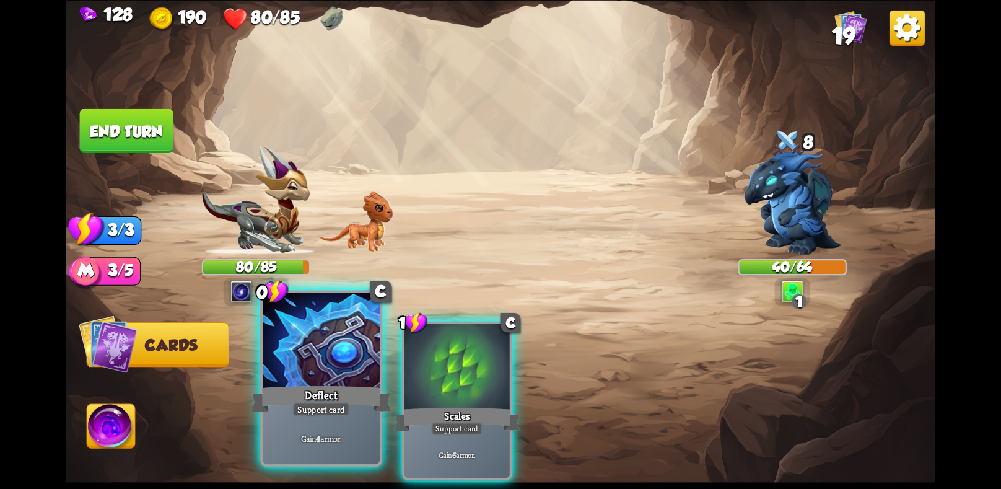
click at [350, 370] on div at bounding box center [321, 341] width 116 height 98
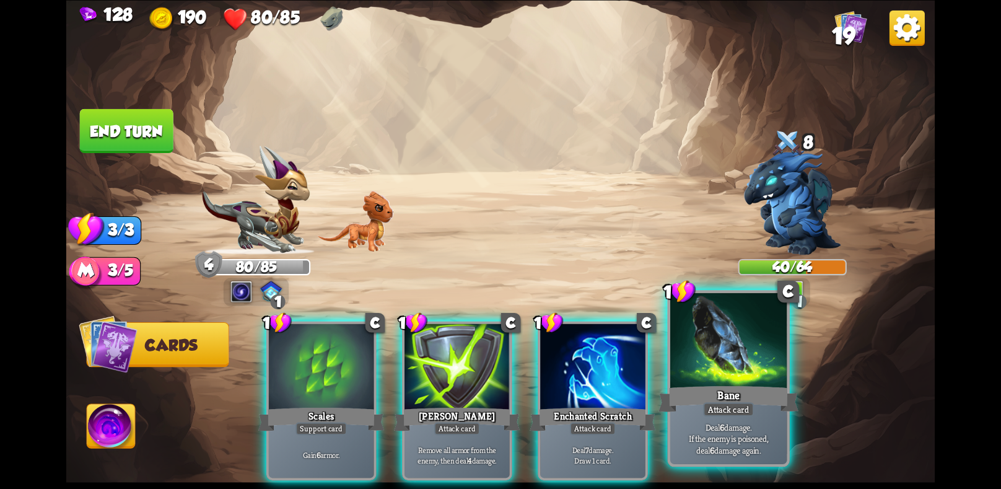
click at [697, 417] on div "Deal 6 damage. If the enemy is poisoned, deal 6 damage again." at bounding box center [728, 437] width 116 height 51
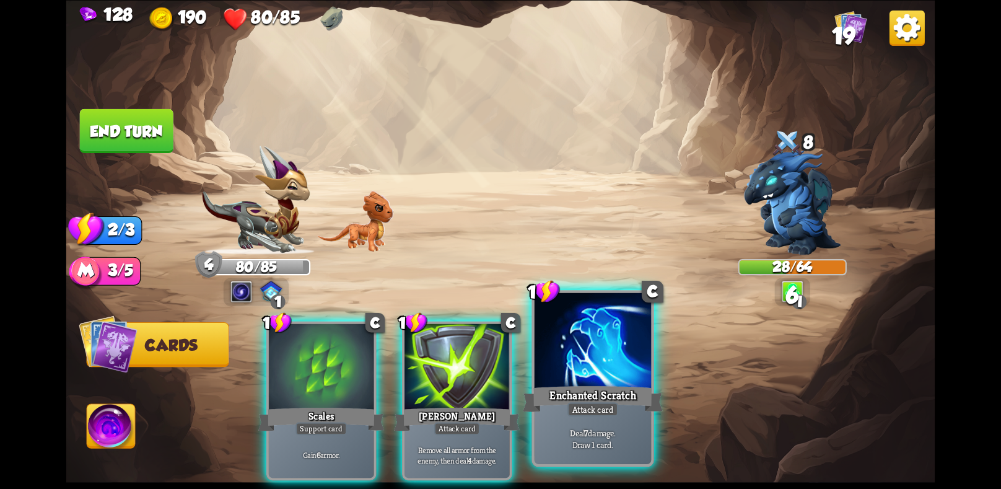
click at [567, 407] on div "Attack card" at bounding box center [592, 409] width 51 height 14
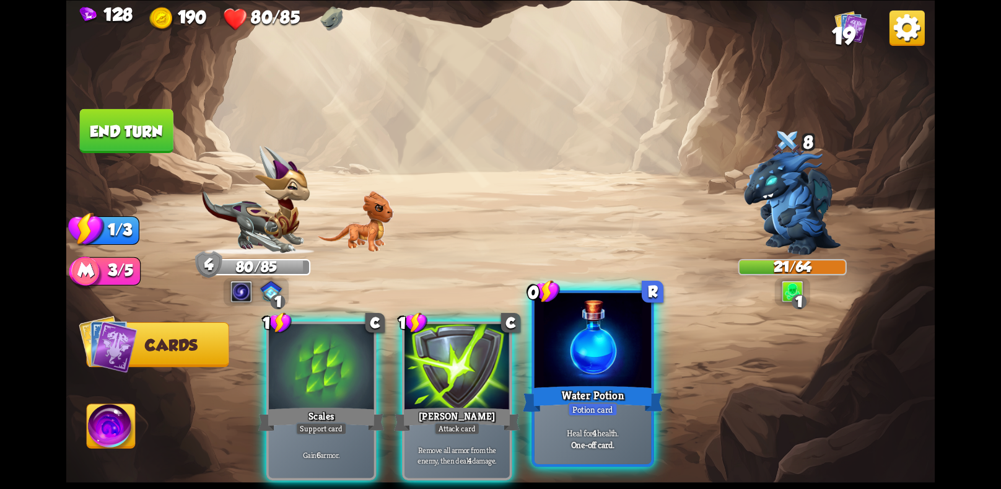
click at [601, 407] on div "Potion card" at bounding box center [592, 409] width 50 height 14
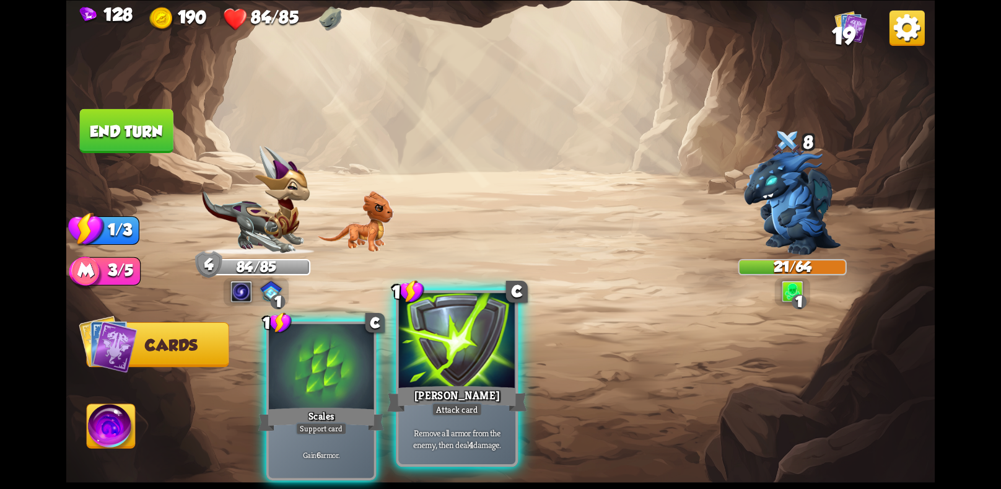
click at [422, 401] on div "[PERSON_NAME]" at bounding box center [457, 398] width 140 height 31
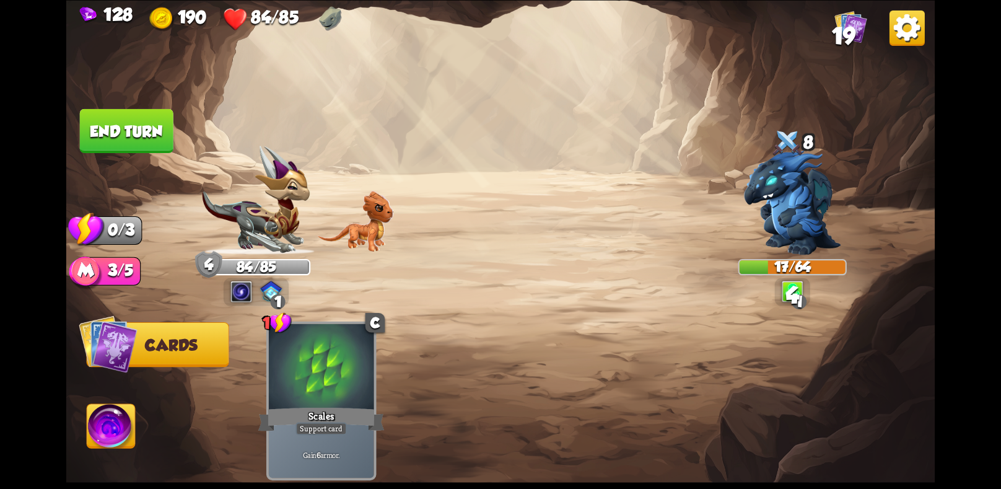
click at [94, 135] on button "End turn" at bounding box center [127, 130] width 94 height 44
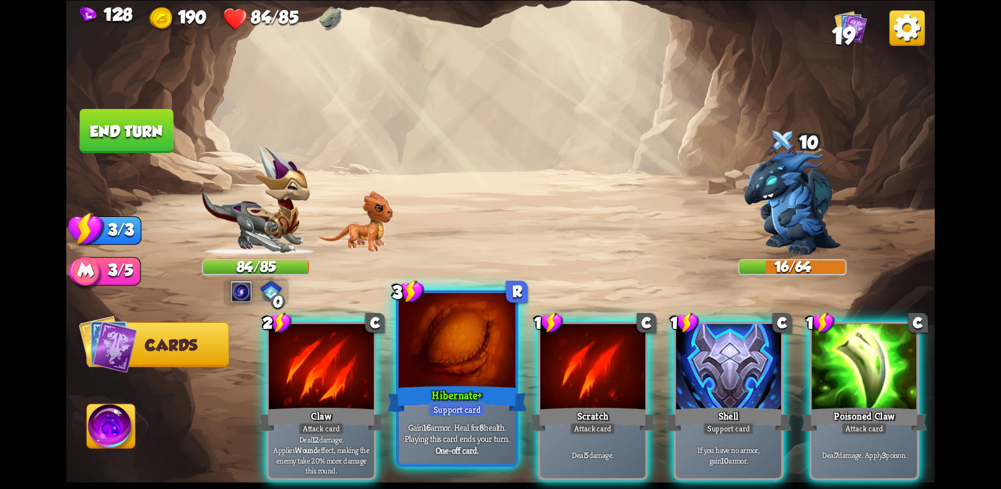
click at [458, 398] on div "Hibernate+" at bounding box center [457, 398] width 140 height 31
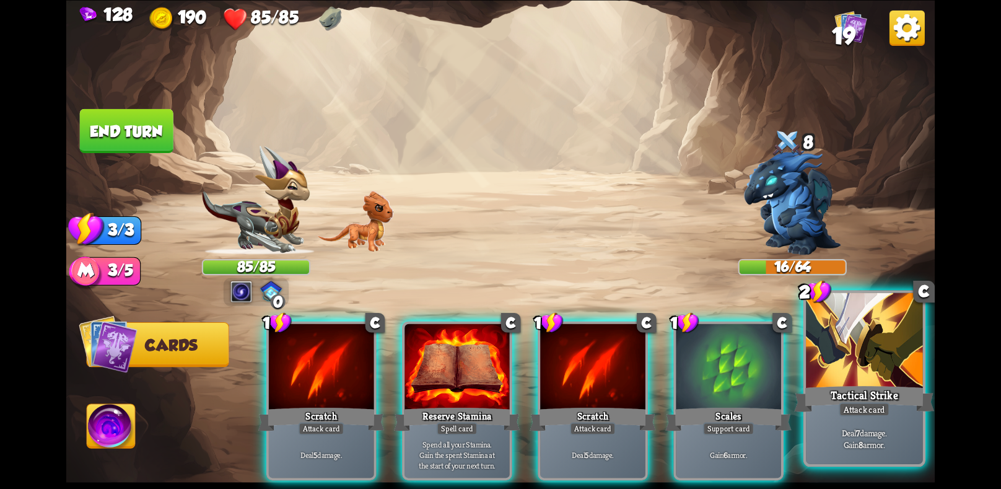
click at [837, 414] on div "Tactical Strike" at bounding box center [864, 398] width 140 height 31
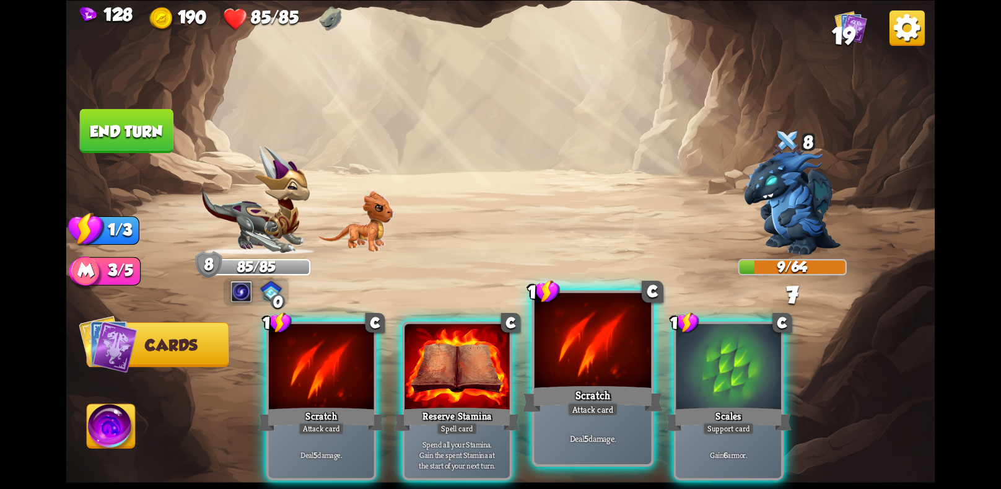
click at [625, 404] on div "Scratch" at bounding box center [593, 398] width 140 height 31
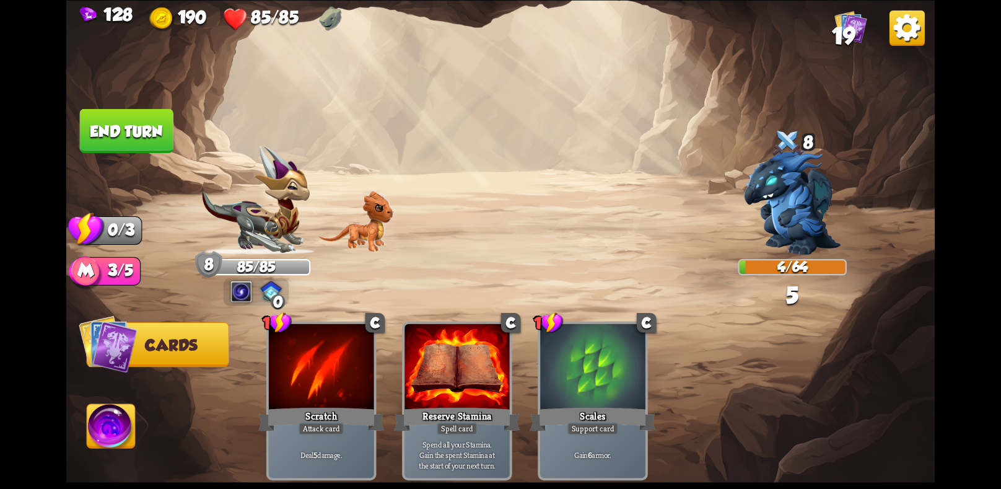
click at [133, 100] on img at bounding box center [500, 244] width 869 height 489
click at [139, 115] on button "End turn" at bounding box center [127, 130] width 94 height 44
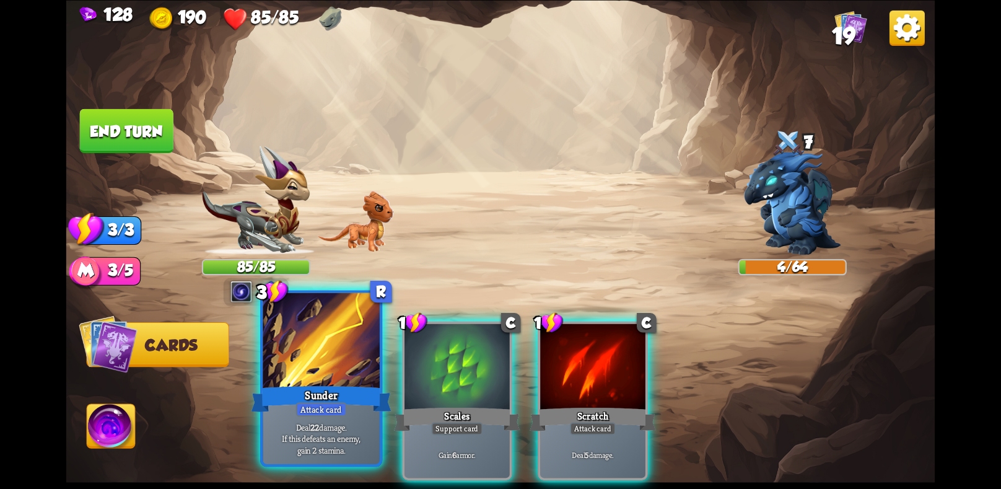
click at [362, 351] on div at bounding box center [321, 341] width 116 height 98
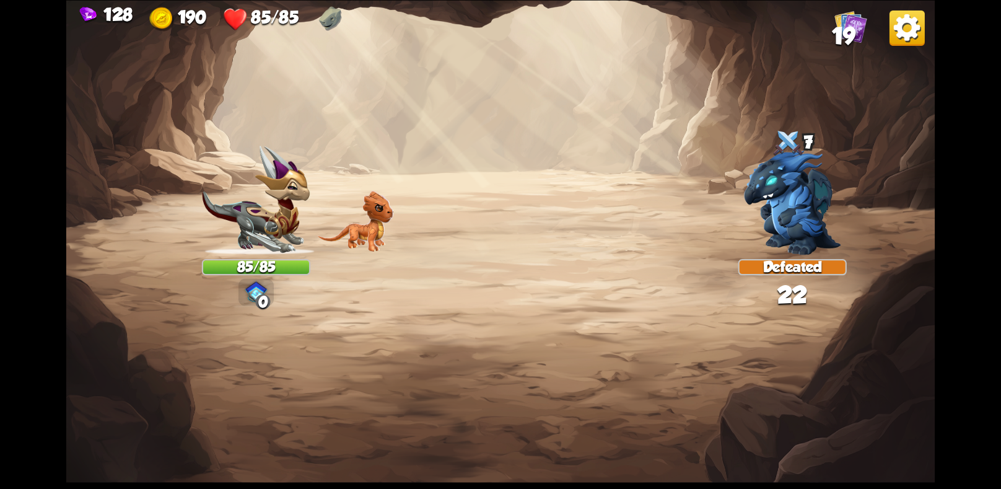
click at [619, 419] on img at bounding box center [500, 244] width 869 height 489
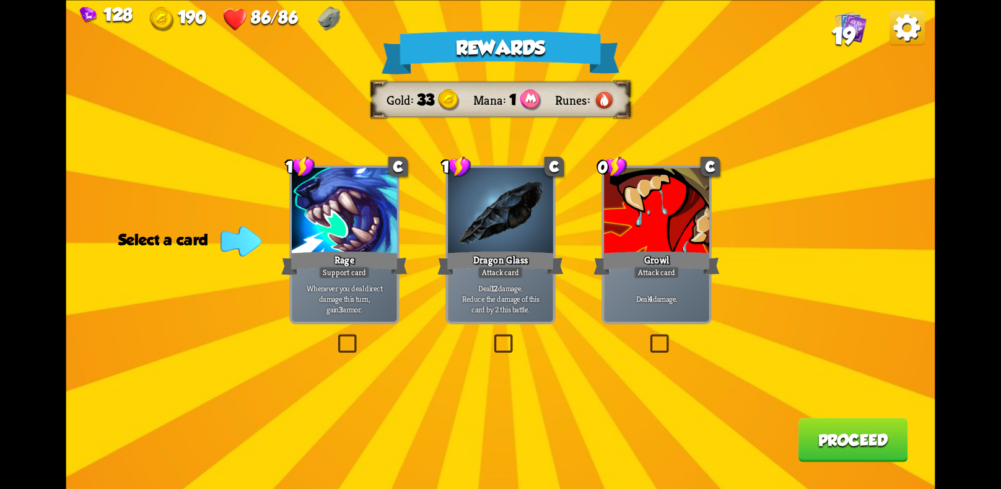
click at [638, 297] on p "Deal 4 damage." at bounding box center [656, 298] width 100 height 11
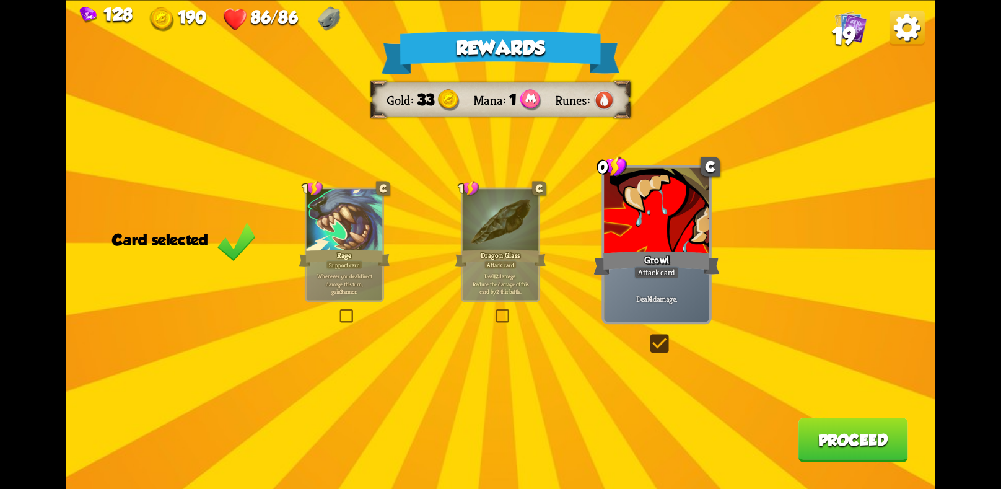
click at [833, 435] on button "Proceed" at bounding box center [853, 439] width 110 height 44
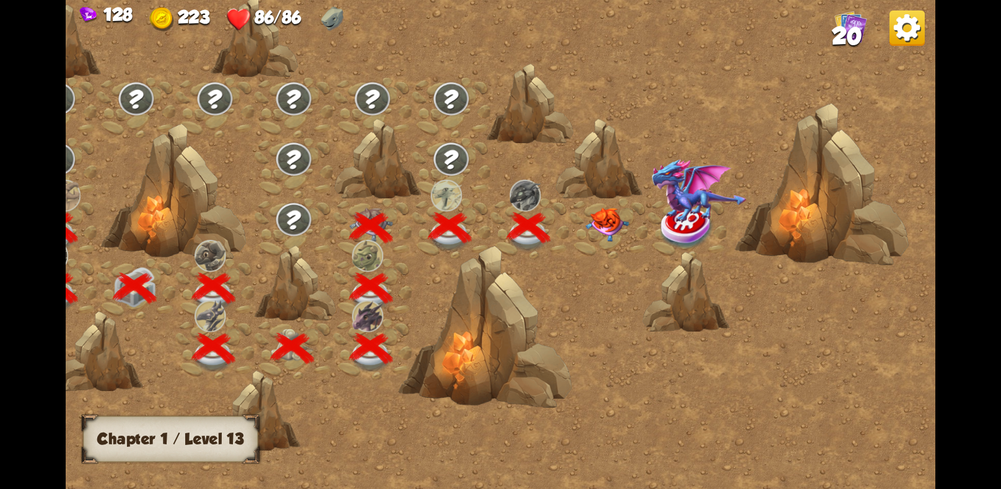
click at [601, 214] on img at bounding box center [606, 224] width 43 height 34
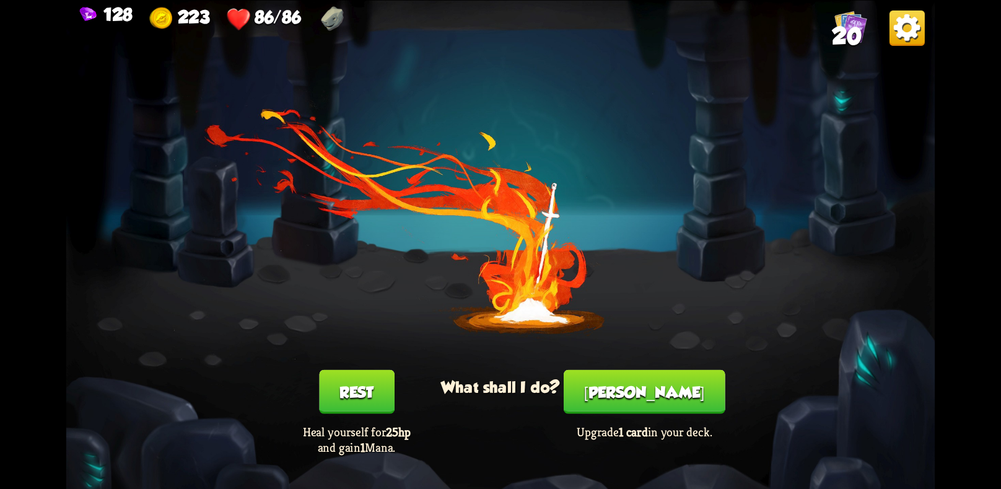
click at [642, 391] on button "[PERSON_NAME]" at bounding box center [644, 391] width 162 height 44
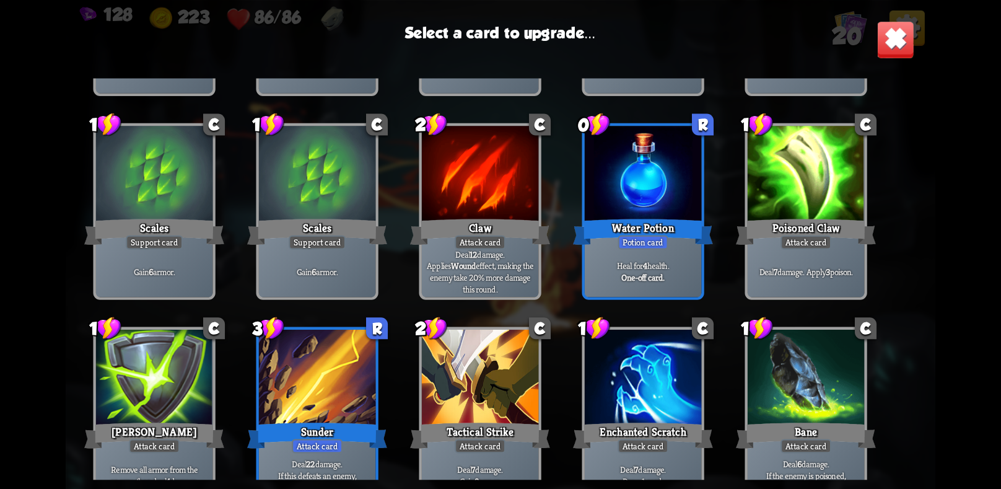
scroll to position [288, 0]
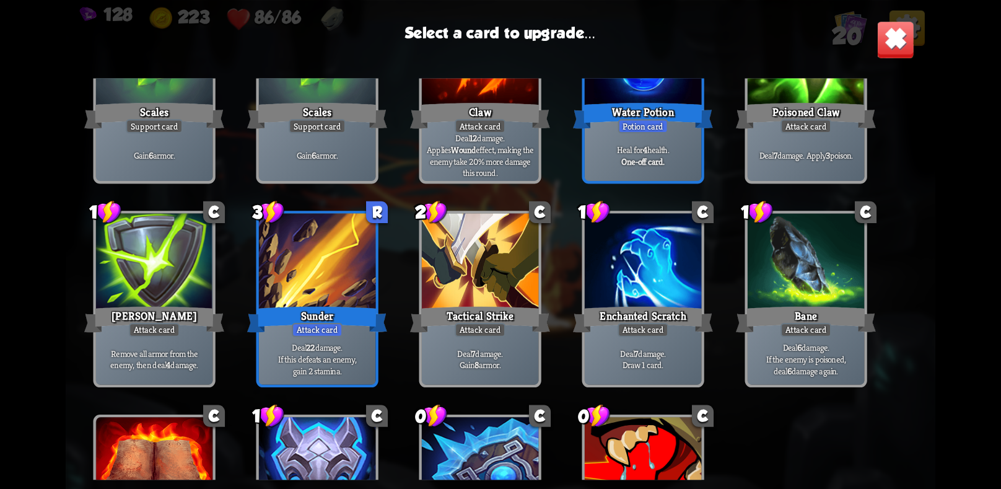
click at [314, 308] on div "Sunder" at bounding box center [317, 318] width 140 height 31
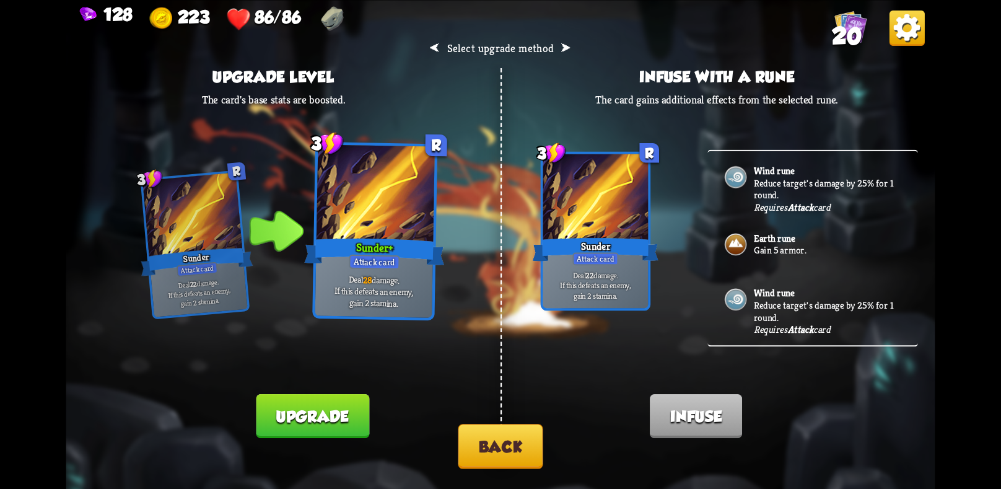
click at [456, 443] on div "⮜ Select upgrade method ⮞ Upgrade level The card's base stats are boosted. 3 R …" at bounding box center [500, 244] width 869 height 489
click at [486, 477] on div "⮜ Select upgrade method ⮞ Upgrade level The card's base stats are boosted. 3 R …" at bounding box center [500, 244] width 869 height 489
click at [476, 438] on button "Back" at bounding box center [500, 446] width 85 height 45
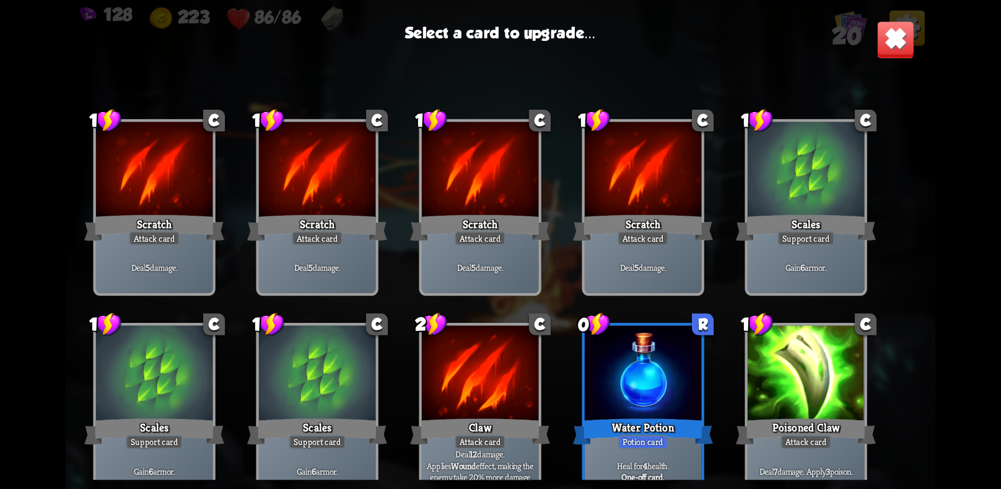
click at [609, 383] on div at bounding box center [643, 374] width 116 height 98
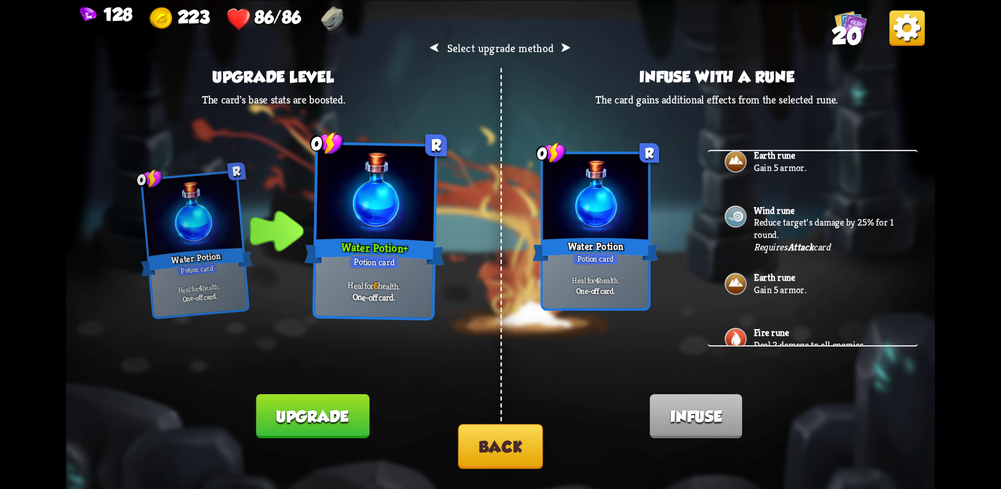
scroll to position [92, 0]
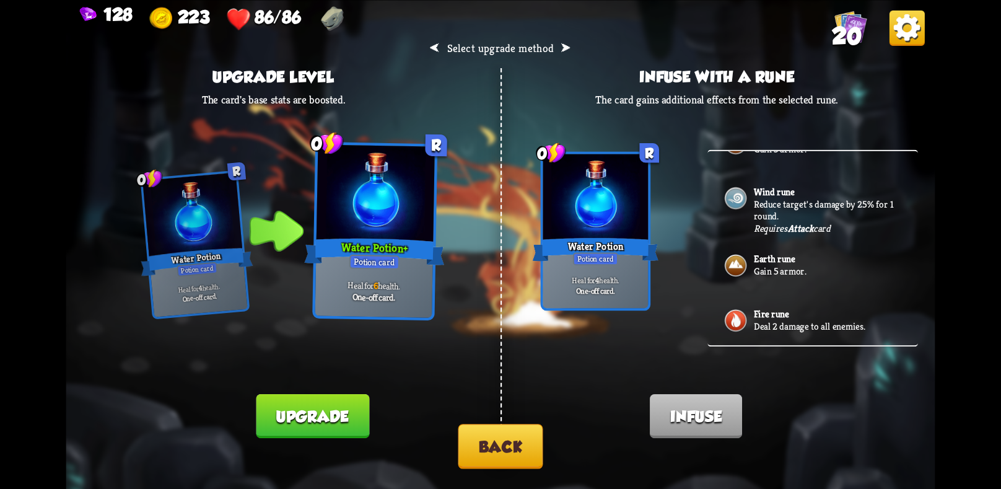
click at [484, 453] on button "Back" at bounding box center [500, 446] width 85 height 45
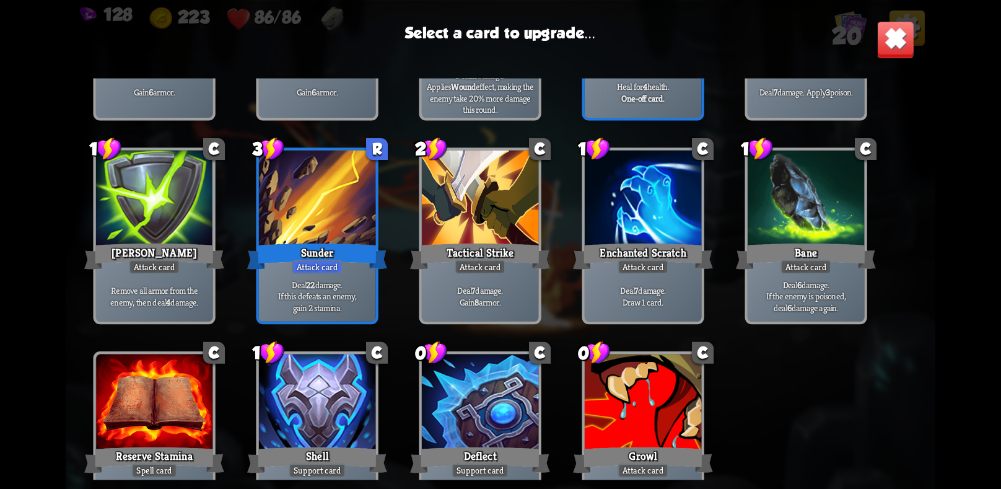
scroll to position [389, 0]
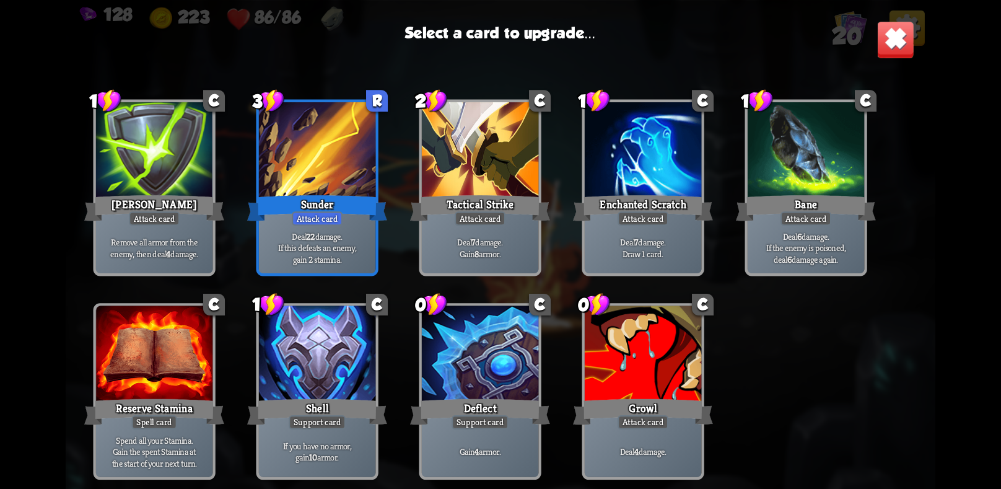
click at [203, 394] on div at bounding box center [154, 354] width 116 height 98
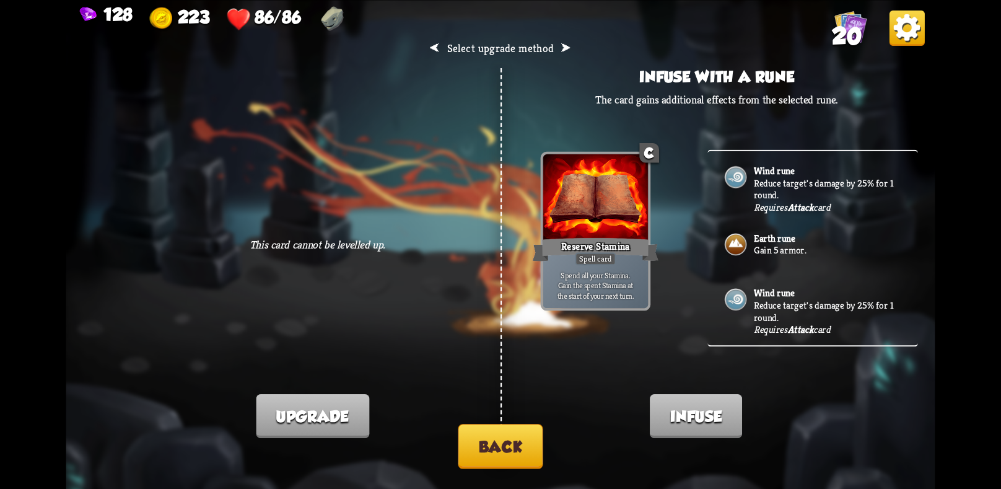
click at [751, 241] on div "Earth rune Gain 5 armor." at bounding box center [812, 245] width 211 height 55
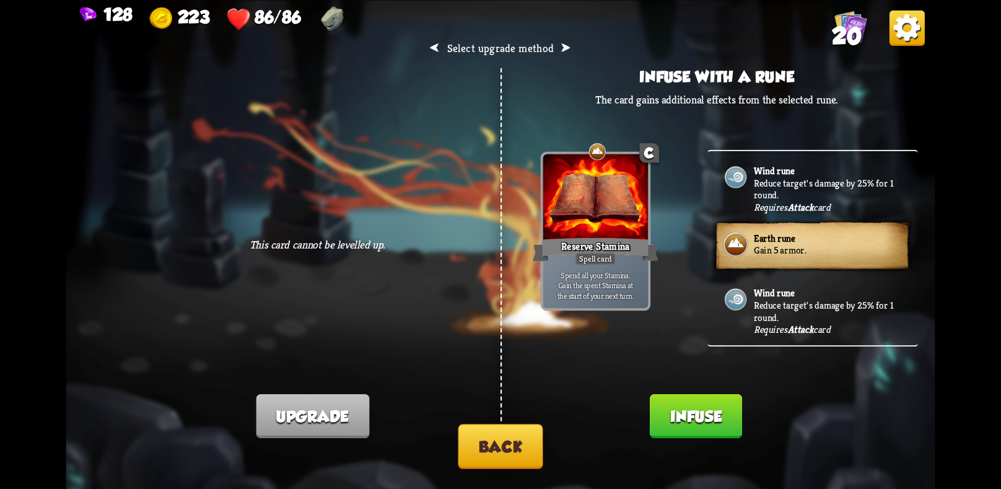
click at [708, 416] on button "Infuse" at bounding box center [696, 416] width 92 height 44
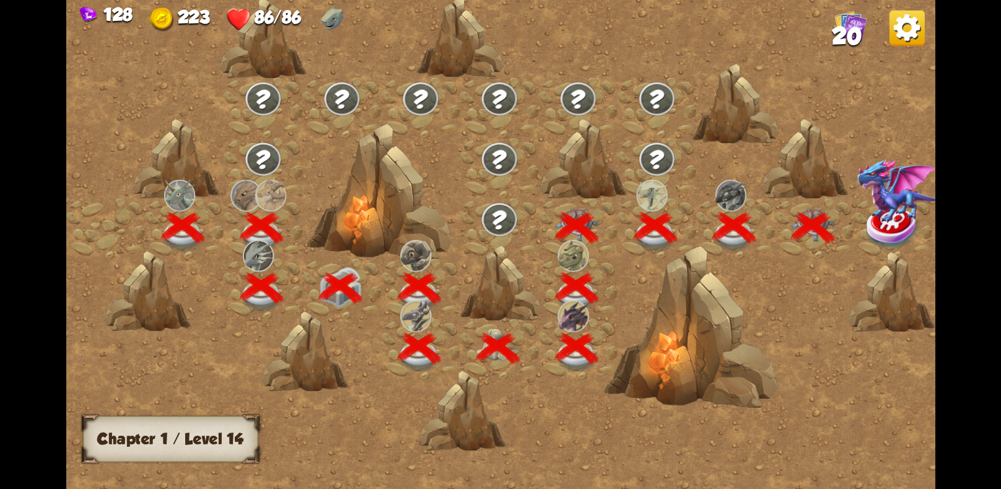
scroll to position [0, 188]
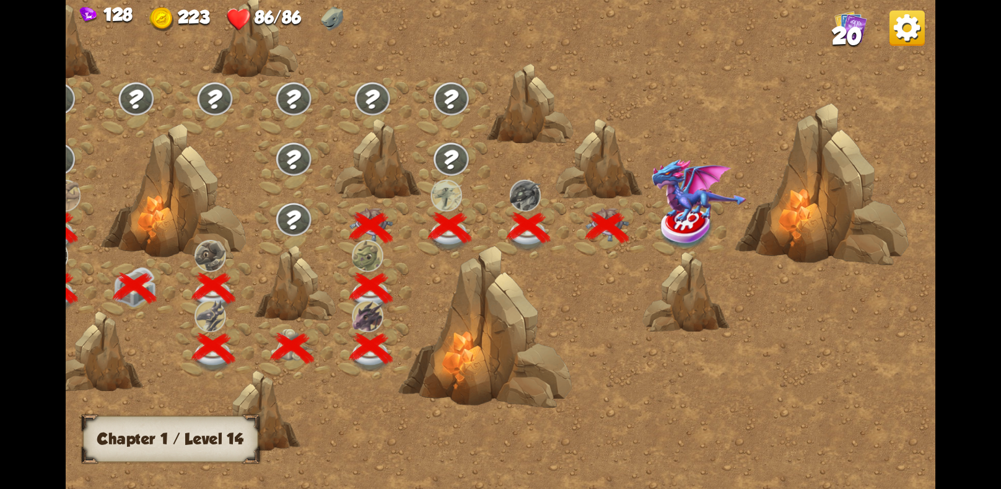
click at [684, 195] on img at bounding box center [698, 190] width 95 height 64
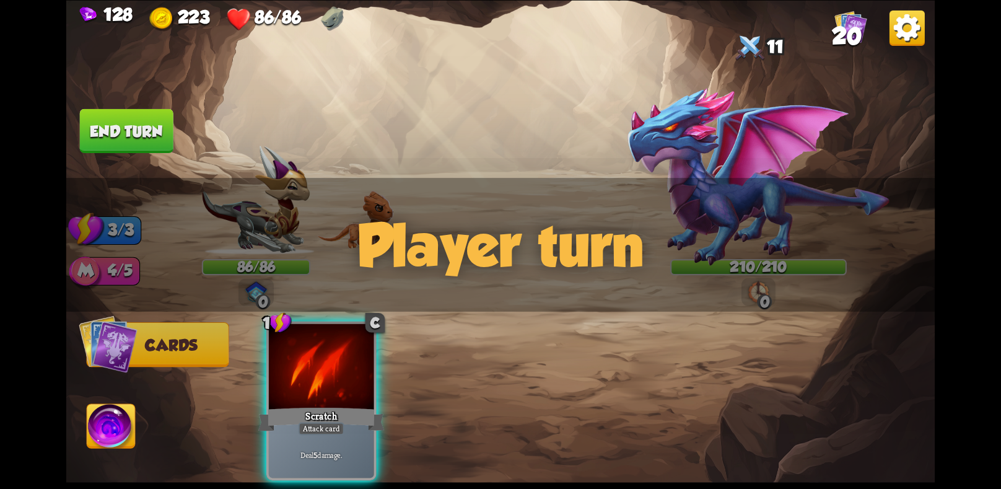
click at [742, 223] on div "Player turn" at bounding box center [500, 245] width 869 height 134
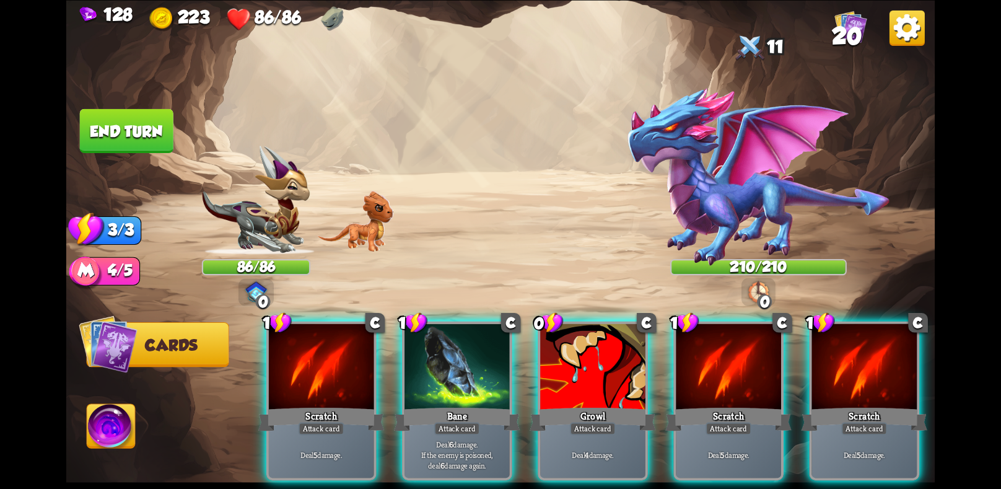
click at [742, 223] on div "Player turn" at bounding box center [500, 245] width 869 height 134
click at [778, 287] on div "1 C Scratch Attack card Deal 5 damage. 1 C Bane Attack card Deal 6 damage. If t…" at bounding box center [587, 379] width 695 height 217
click at [767, 285] on div "0" at bounding box center [758, 291] width 34 height 28
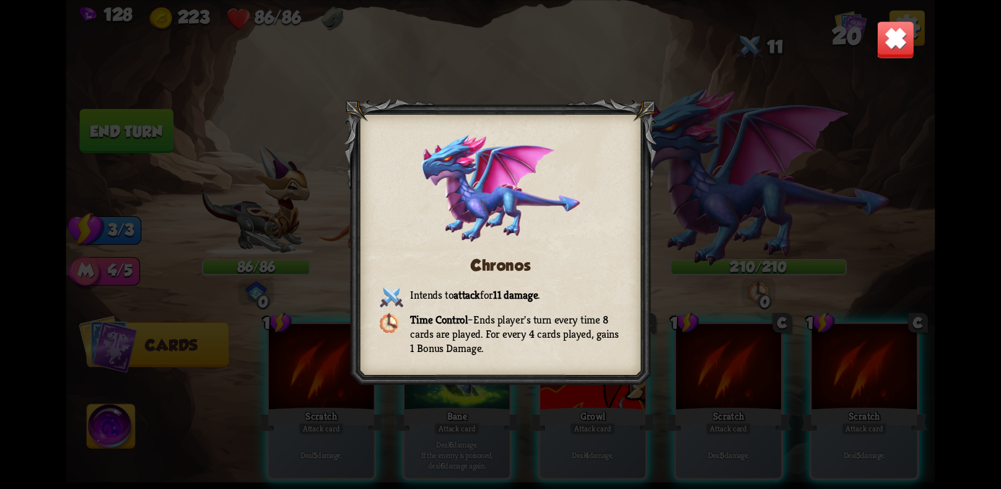
click at [890, 41] on img at bounding box center [895, 39] width 38 height 38
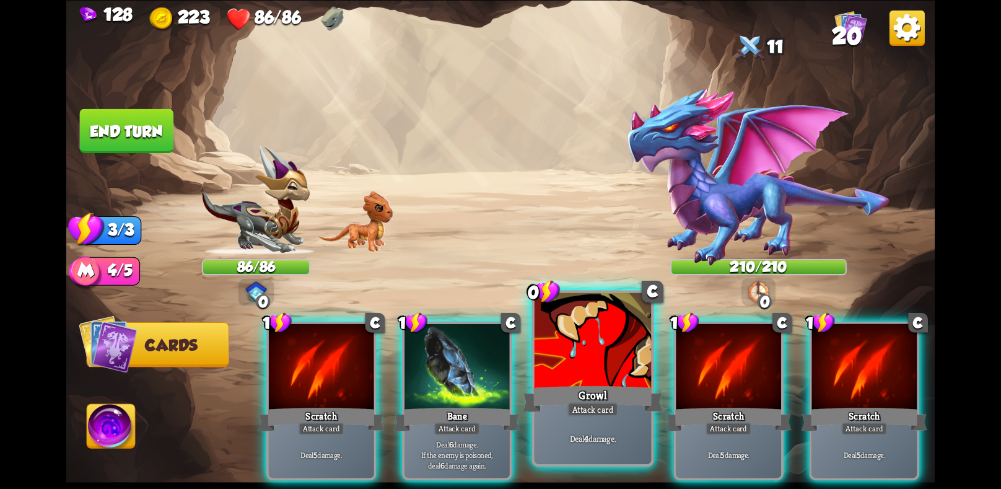
click at [586, 393] on div "Growl" at bounding box center [593, 398] width 140 height 31
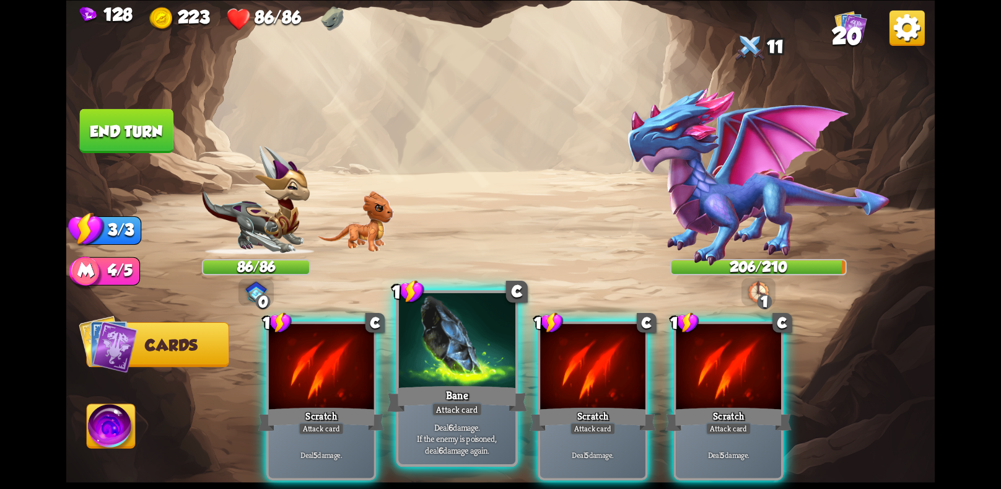
click at [481, 375] on div at bounding box center [457, 341] width 116 height 98
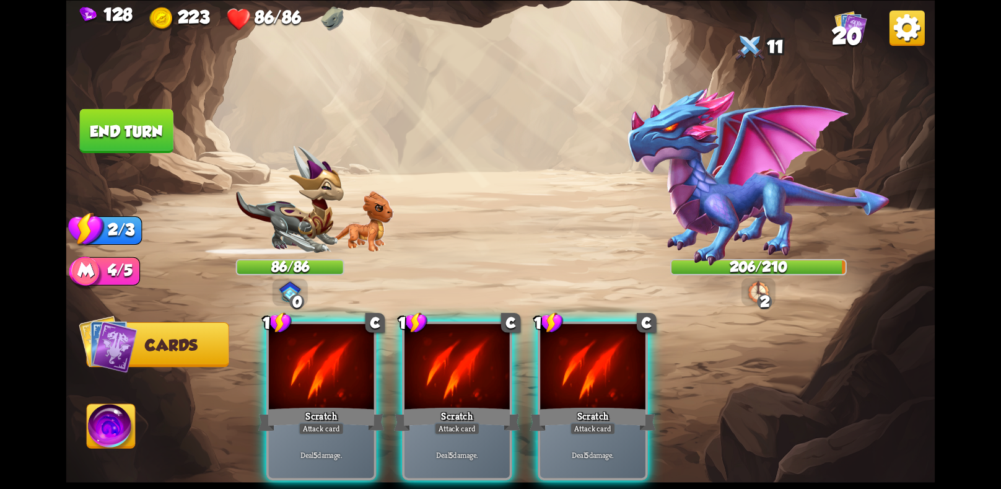
click at [481, 375] on div at bounding box center [456, 367] width 105 height 89
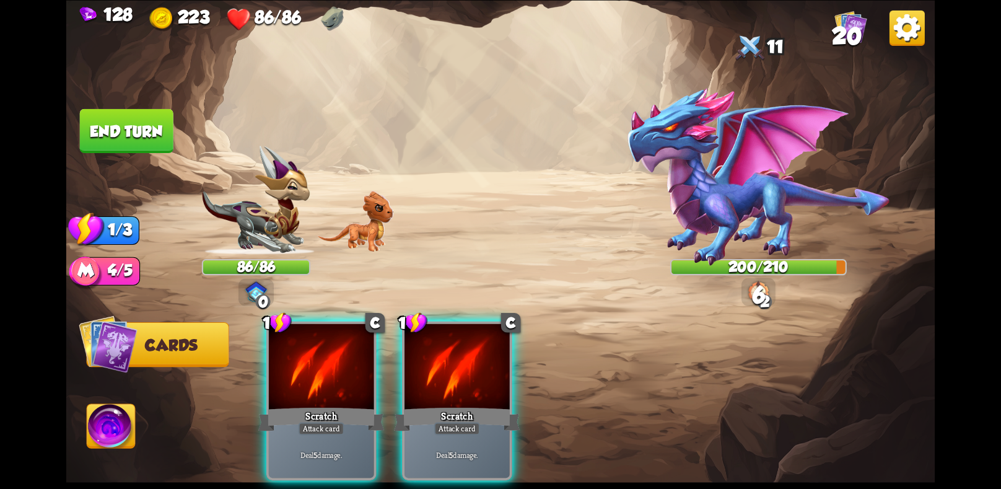
click at [481, 375] on div at bounding box center [456, 367] width 105 height 89
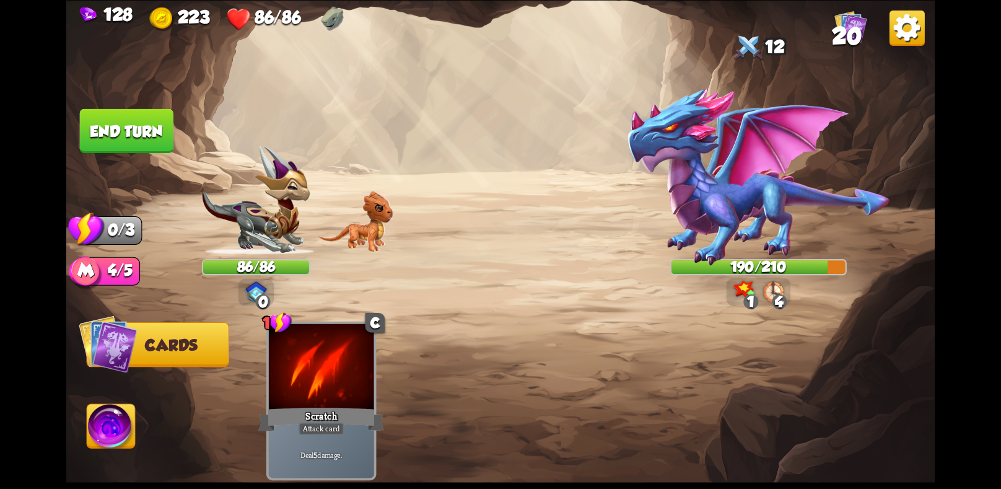
click at [152, 122] on button "End turn" at bounding box center [127, 130] width 94 height 44
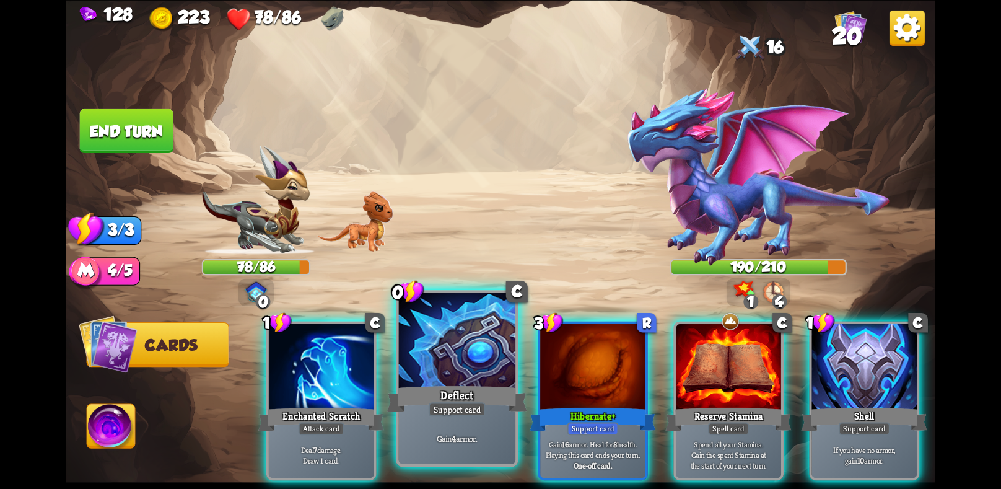
click at [484, 406] on div "Support card" at bounding box center [457, 409] width 57 height 14
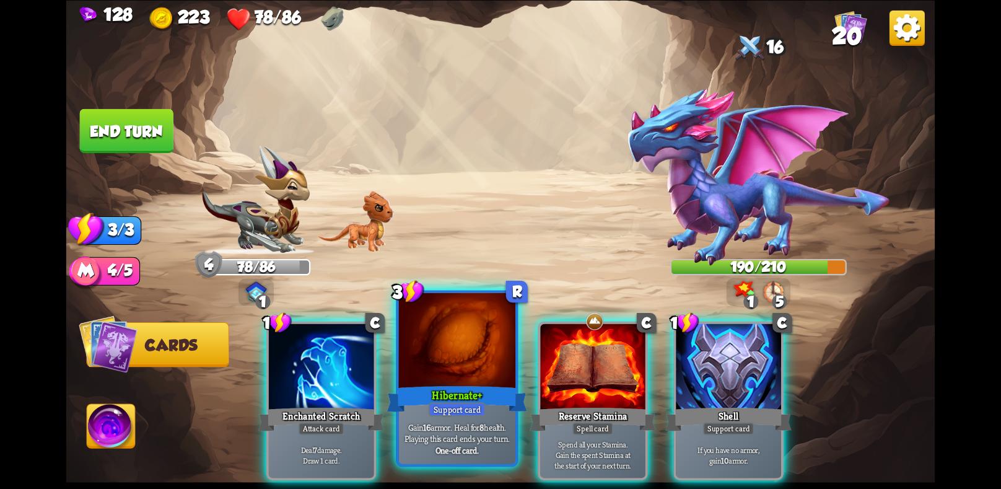
click at [479, 430] on p "Gain 16 armor. Heal for 8 health. Playing this card ends your turn." at bounding box center [456, 431] width 111 height 23
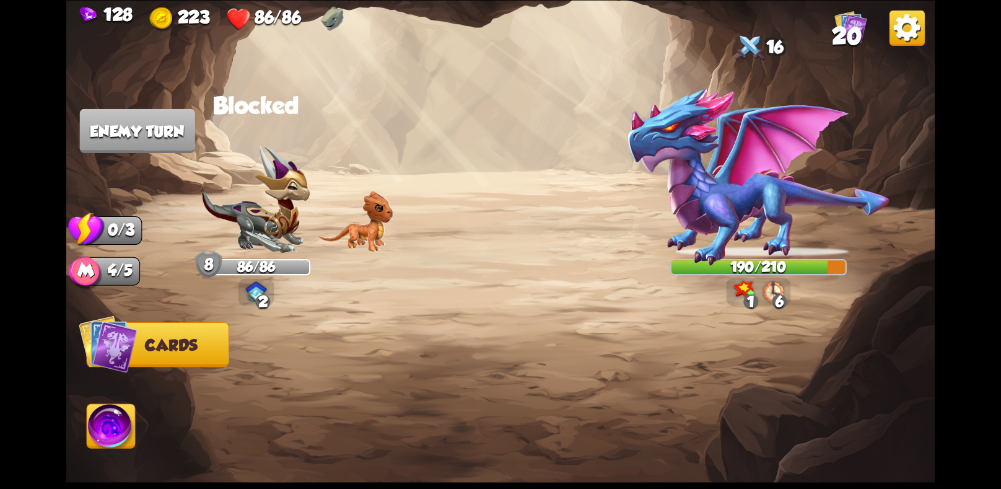
click at [98, 434] on img at bounding box center [111, 428] width 48 height 49
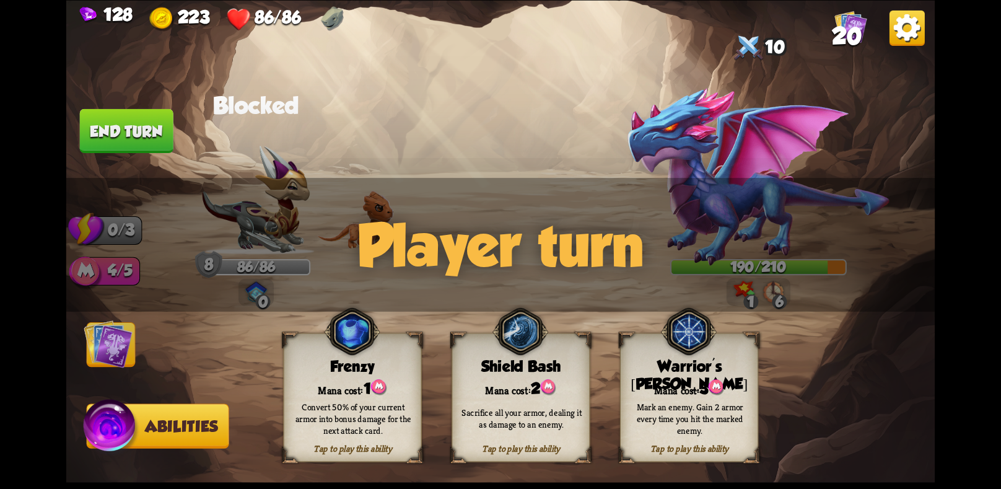
click at [682, 400] on div "Mark an enemy. Gain 2 armor every time you hit the marked enemy." at bounding box center [689, 418] width 139 height 54
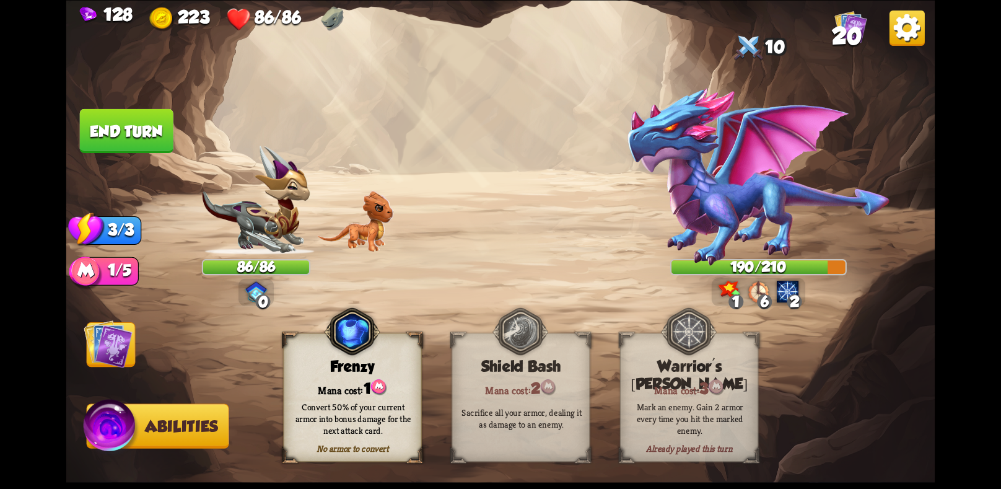
click at [129, 358] on img at bounding box center [108, 343] width 49 height 49
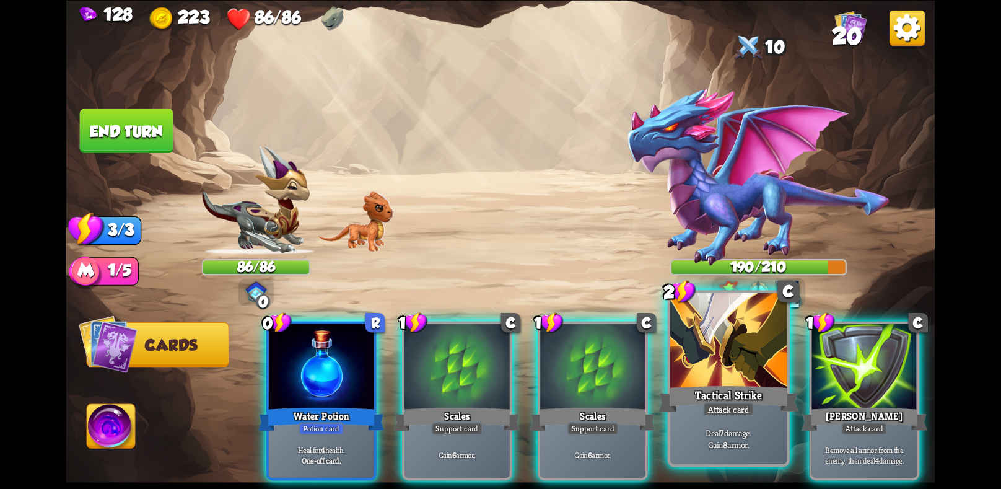
click at [711, 387] on div "Tactical Strike" at bounding box center [728, 398] width 140 height 31
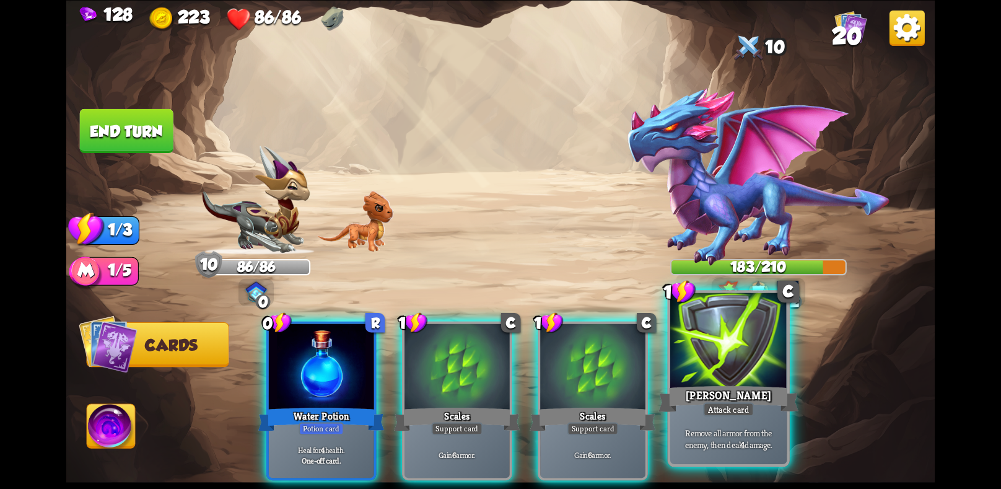
click at [703, 387] on div "[PERSON_NAME]" at bounding box center [728, 398] width 140 height 31
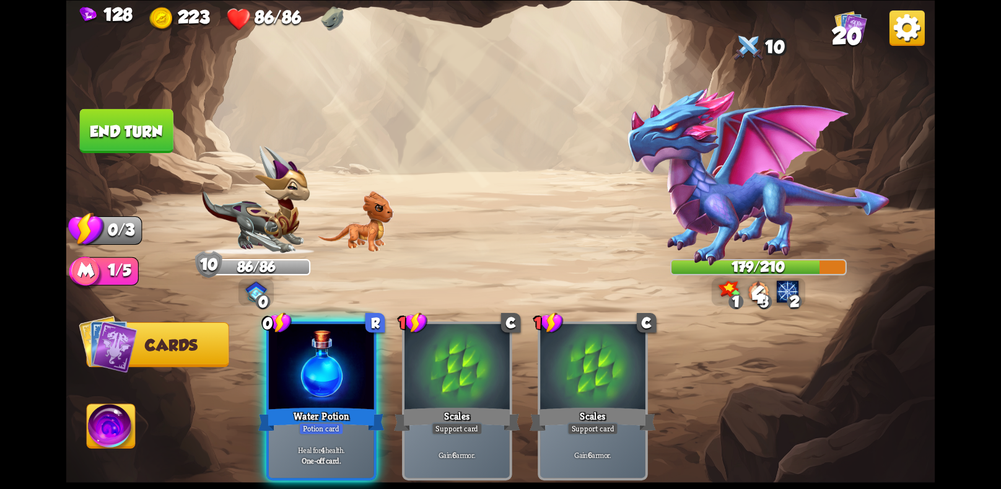
click at [125, 128] on button "End turn" at bounding box center [127, 130] width 94 height 44
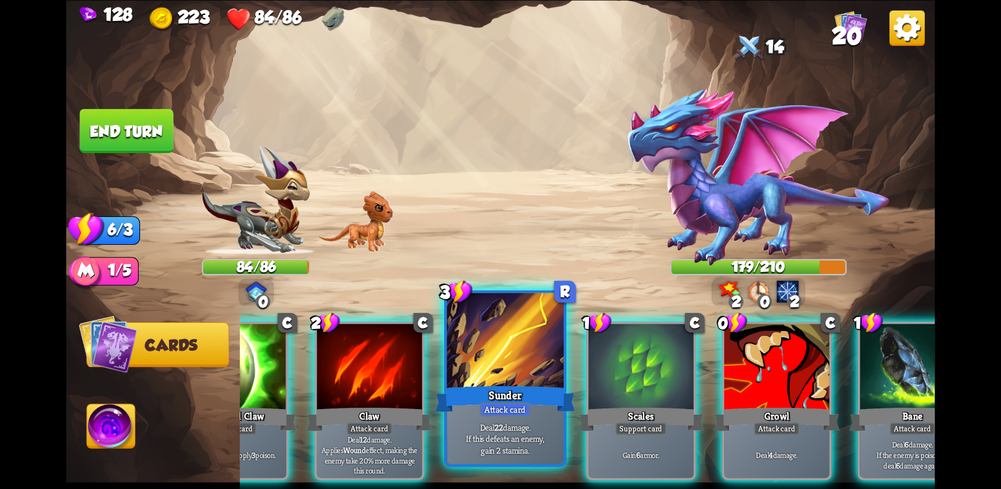
scroll to position [0, 190]
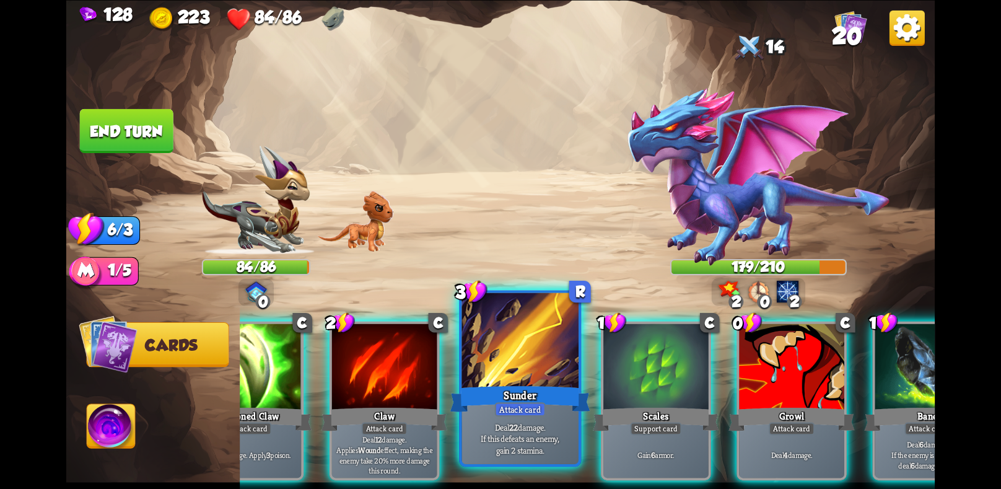
click at [786, 382] on div at bounding box center [791, 367] width 105 height 89
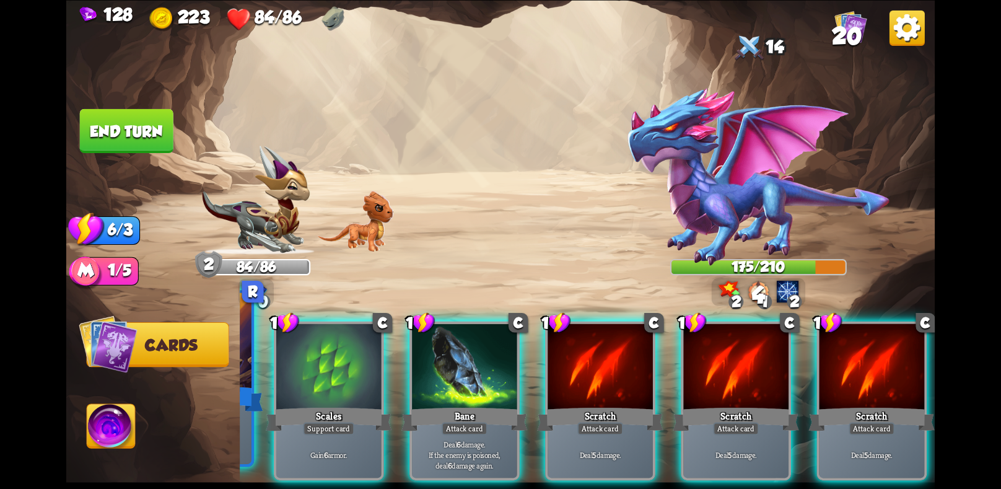
scroll to position [0, 0]
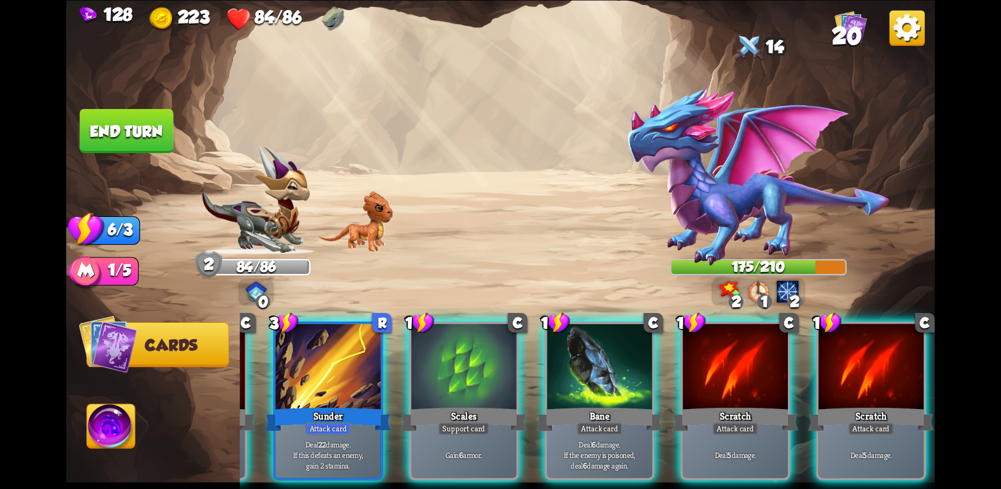
click at [485, 404] on div "Scales" at bounding box center [464, 418] width 126 height 28
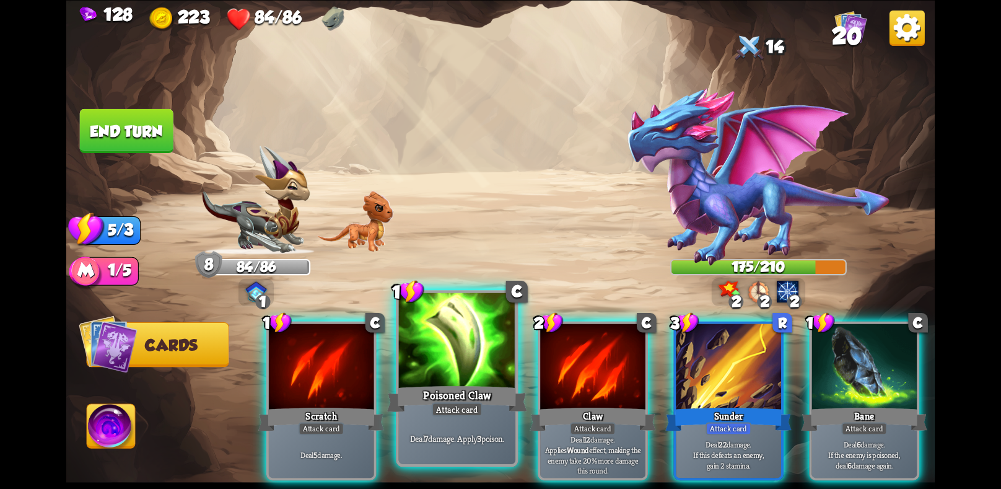
click at [485, 390] on div "Poisoned Claw" at bounding box center [457, 398] width 140 height 31
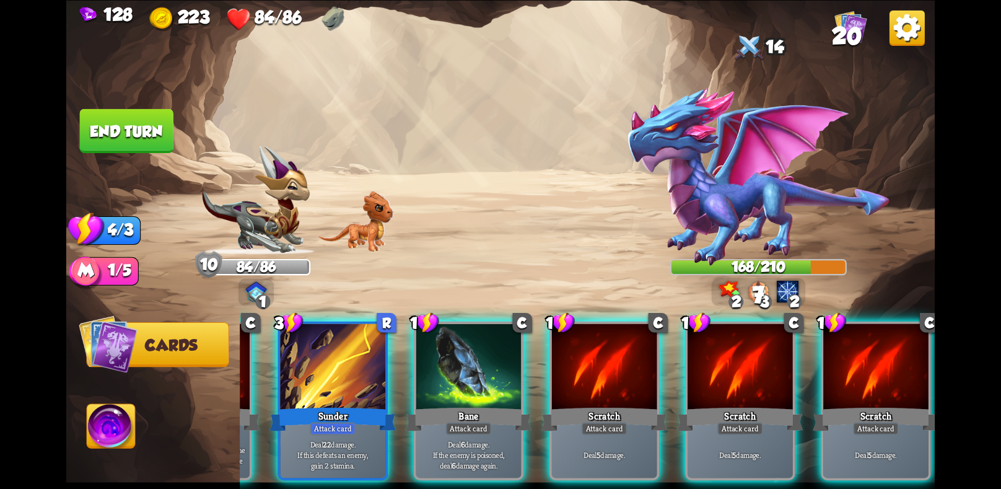
click at [485, 404] on div "Bane" at bounding box center [469, 418] width 126 height 28
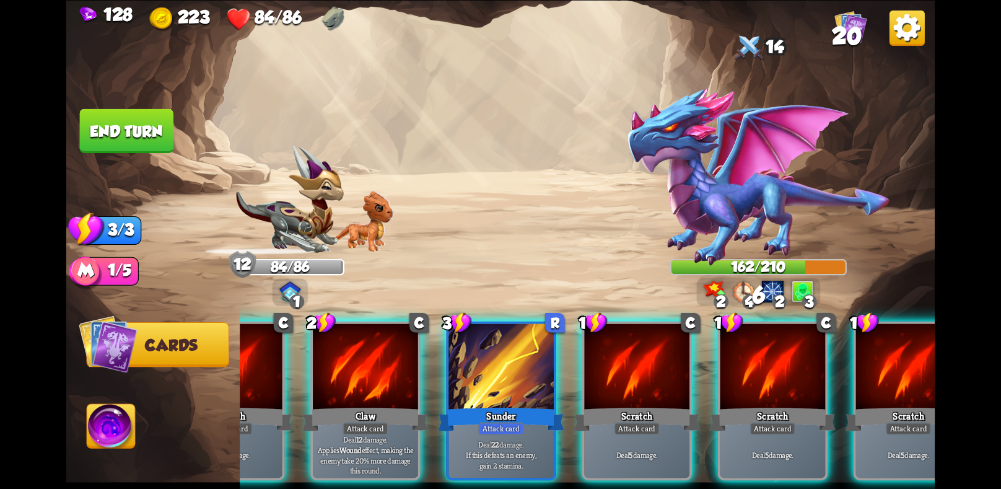
scroll to position [0, 84]
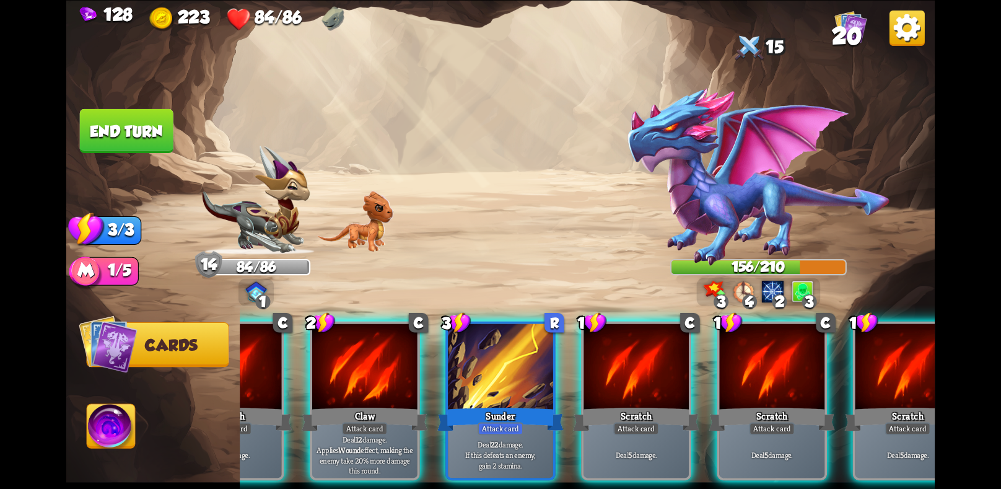
click at [485, 404] on div "Sunder" at bounding box center [500, 418] width 126 height 28
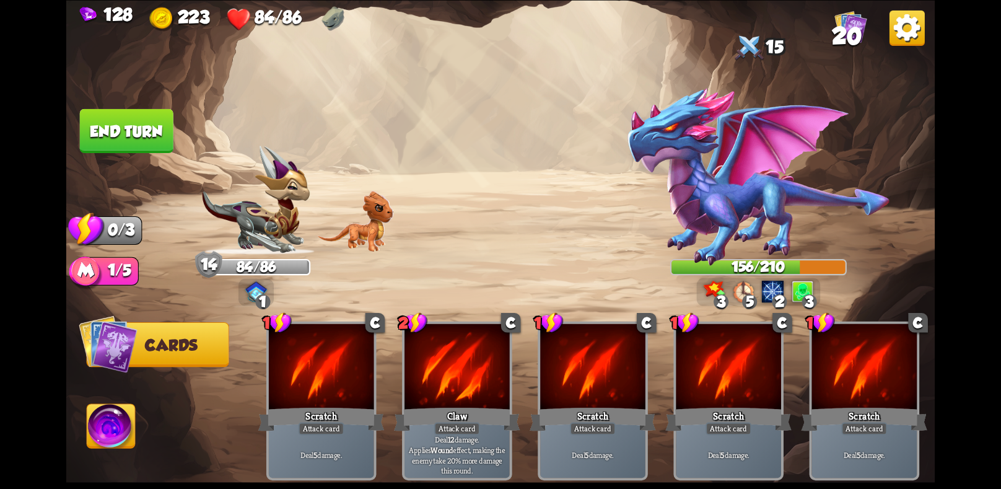
scroll to position [0, 0]
click at [139, 124] on button "End turn" at bounding box center [127, 130] width 94 height 44
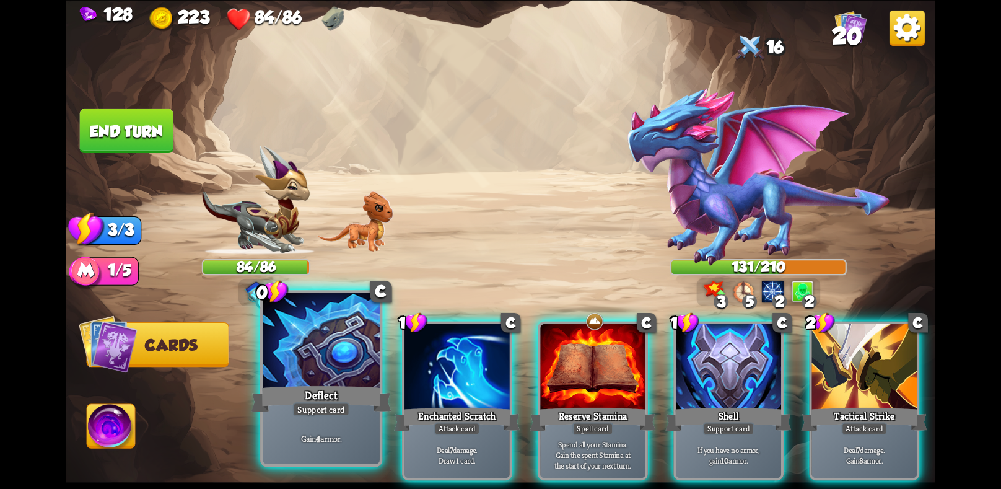
click at [351, 366] on div at bounding box center [321, 341] width 116 height 98
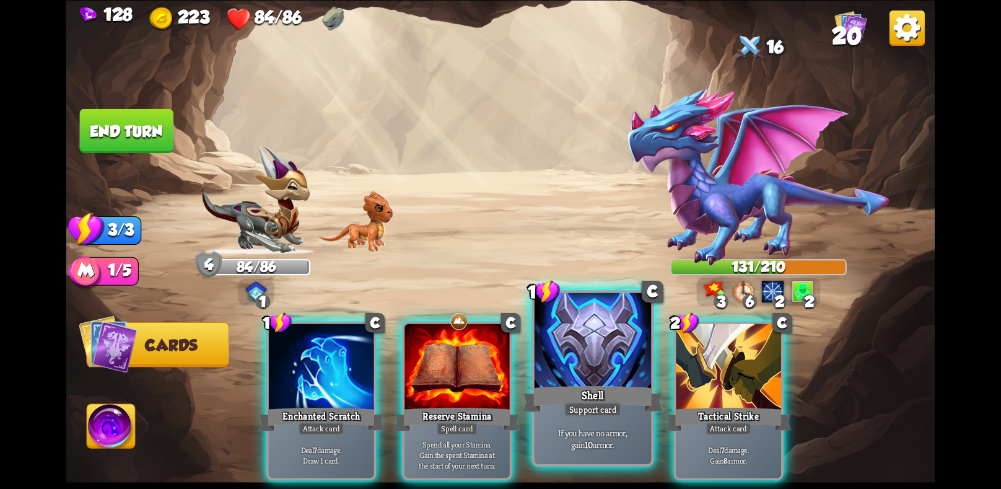
click at [557, 384] on div "Shell" at bounding box center [593, 398] width 140 height 31
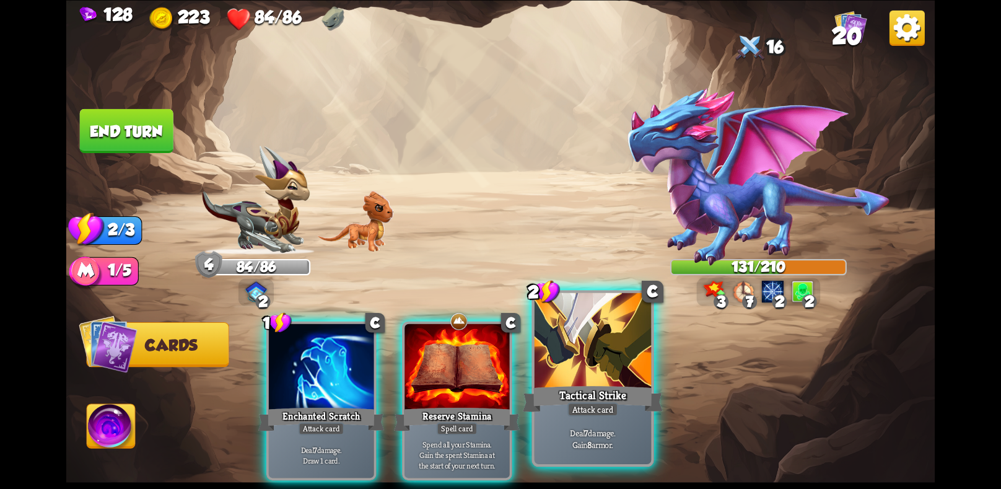
click at [572, 404] on div "Attack card" at bounding box center [592, 409] width 51 height 14
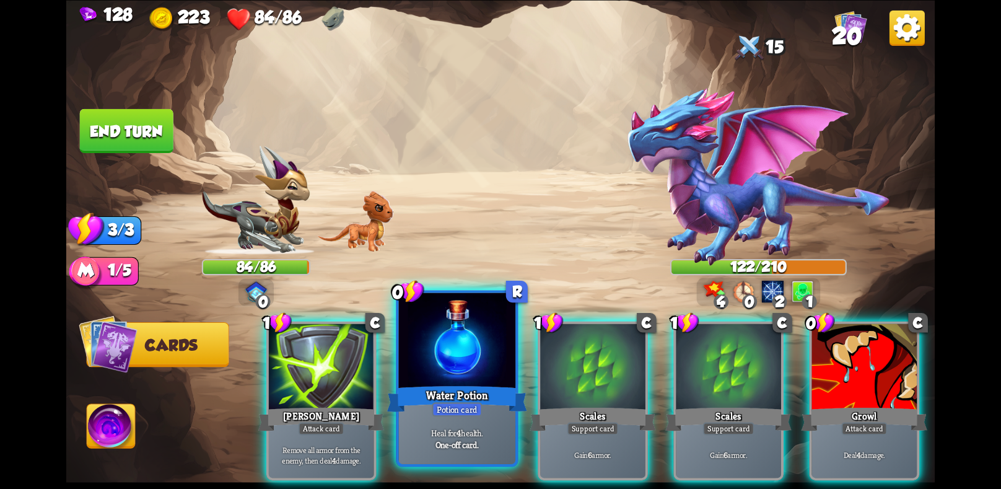
click at [437, 395] on div "Water Potion" at bounding box center [457, 398] width 140 height 31
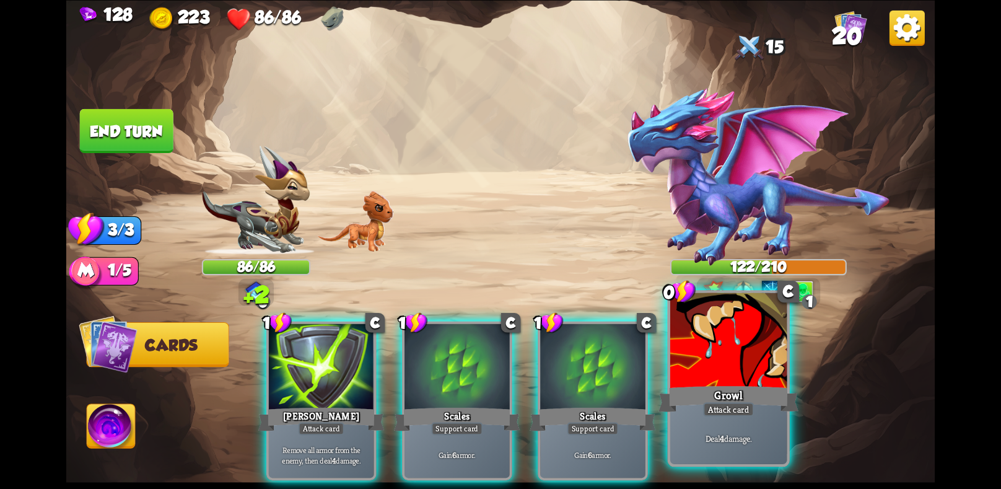
click at [742, 391] on div "Growl" at bounding box center [728, 398] width 140 height 31
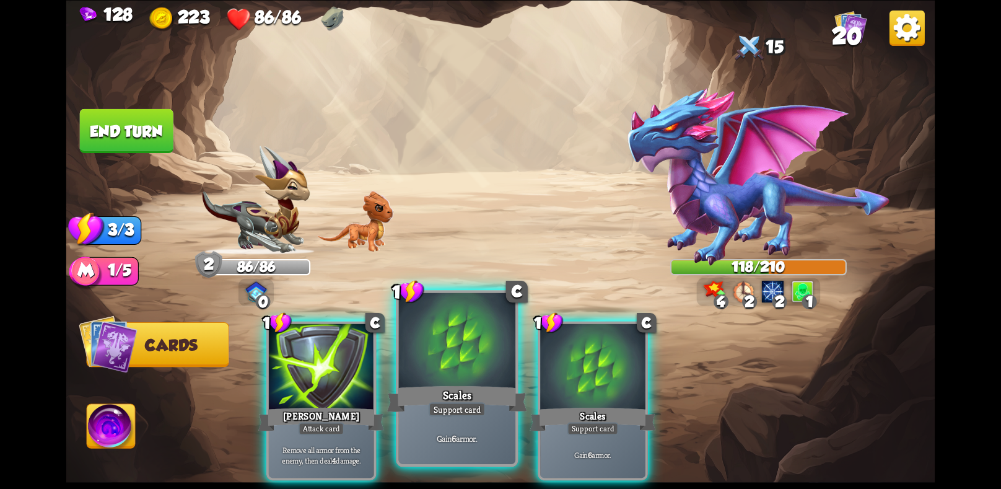
click at [474, 417] on div "Gain 6 armor." at bounding box center [457, 437] width 116 height 51
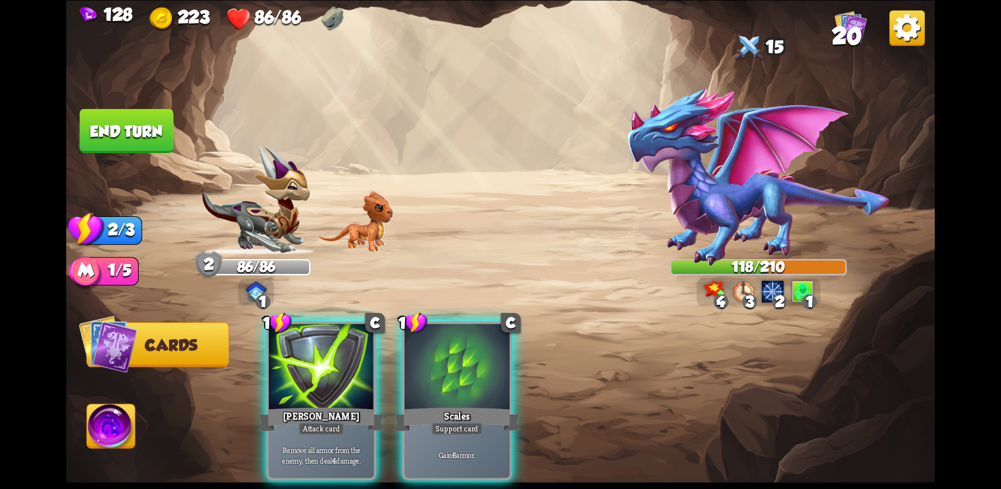
click at [474, 432] on div "Gain 6 armor." at bounding box center [456, 455] width 105 height 46
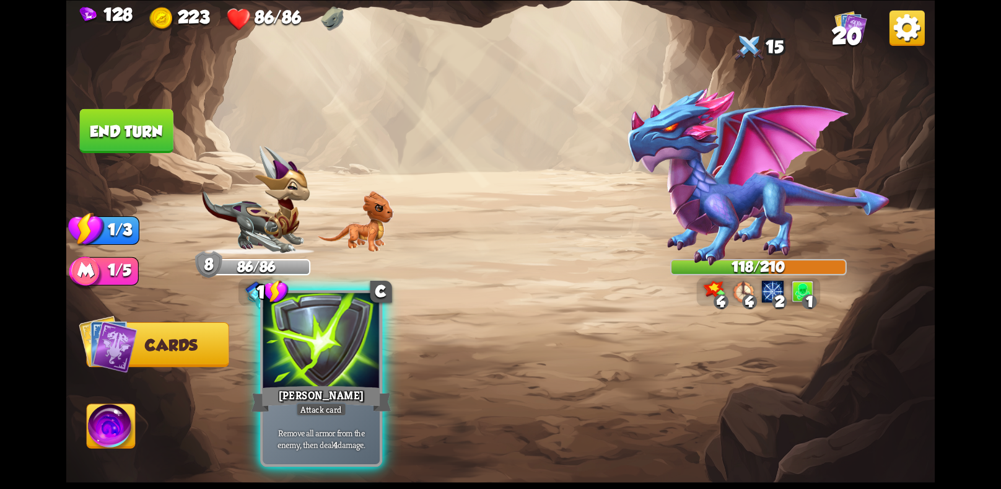
click at [333, 414] on div "Attack card" at bounding box center [321, 409] width 51 height 14
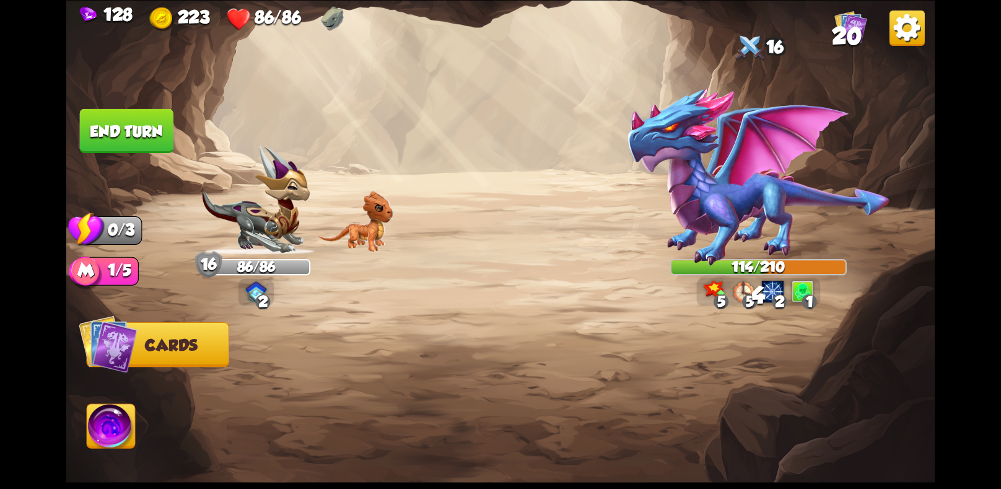
click at [147, 131] on button "End turn" at bounding box center [127, 130] width 94 height 44
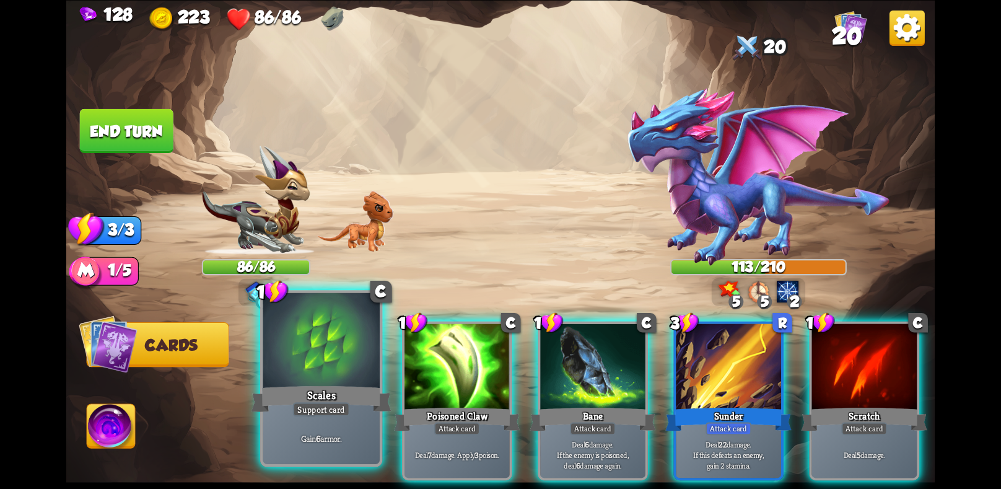
click at [336, 414] on div "Support card" at bounding box center [321, 409] width 57 height 14
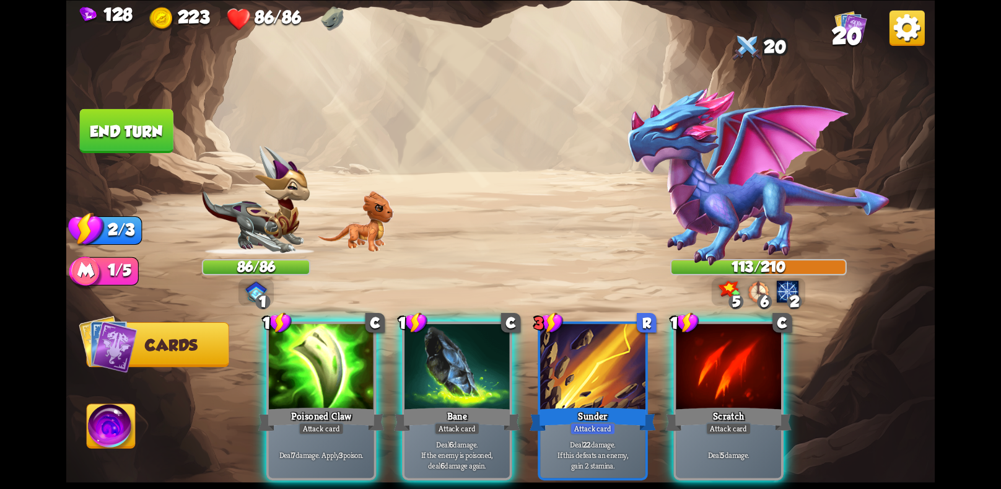
click at [336, 422] on div "Attack card" at bounding box center [321, 428] width 46 height 13
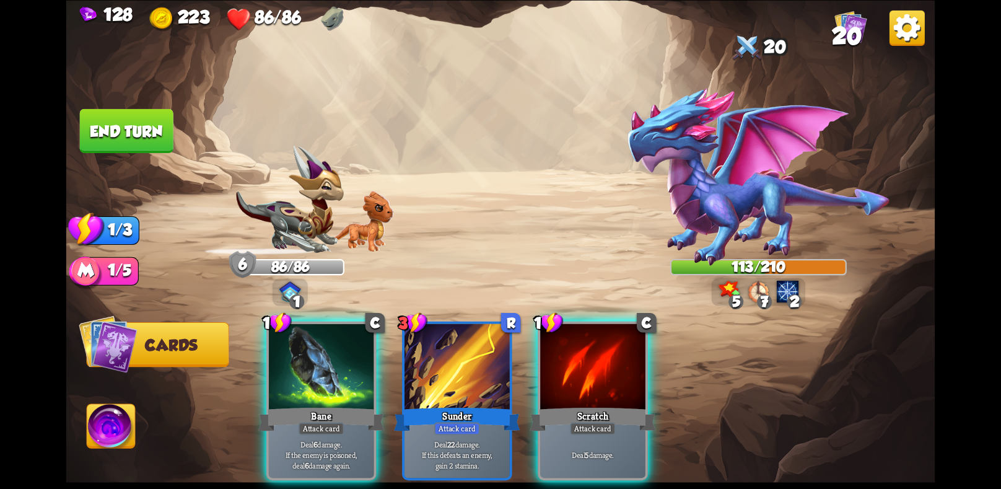
click at [336, 422] on div "Attack card" at bounding box center [321, 428] width 46 height 13
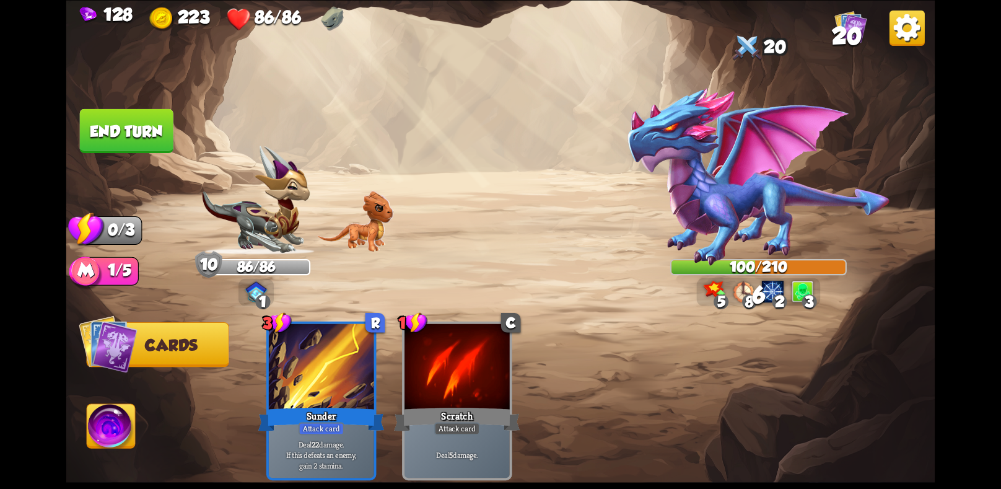
click at [123, 438] on img at bounding box center [111, 428] width 48 height 49
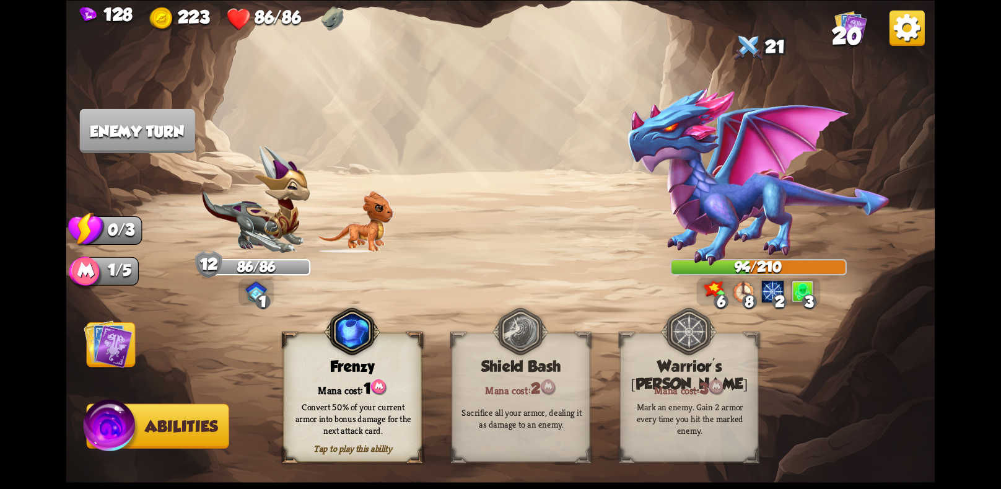
click at [112, 346] on img at bounding box center [108, 343] width 49 height 49
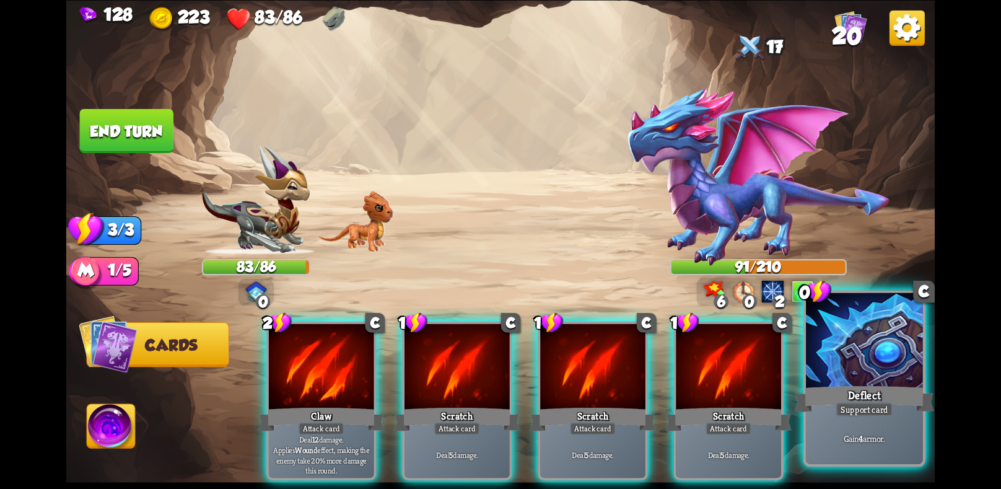
click at [873, 396] on div "Deflect" at bounding box center [864, 398] width 140 height 31
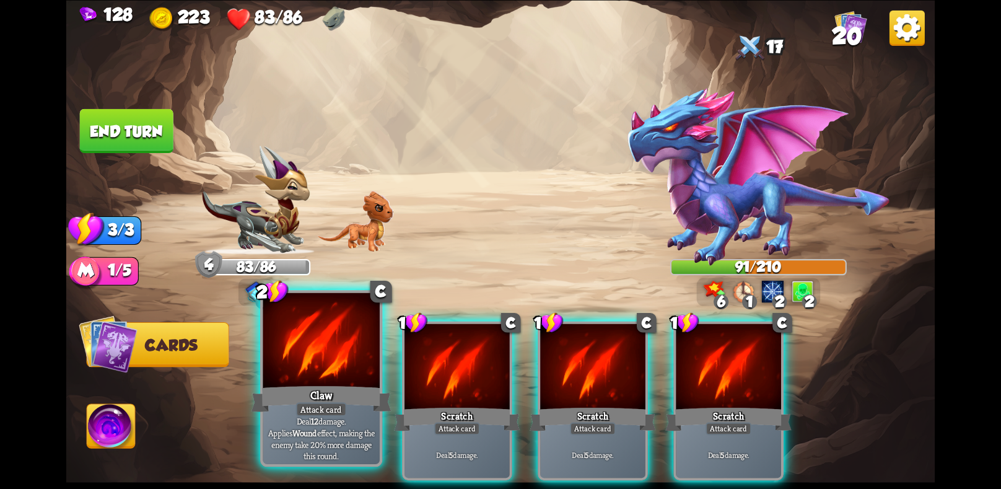
click at [339, 394] on div "Claw" at bounding box center [321, 398] width 140 height 31
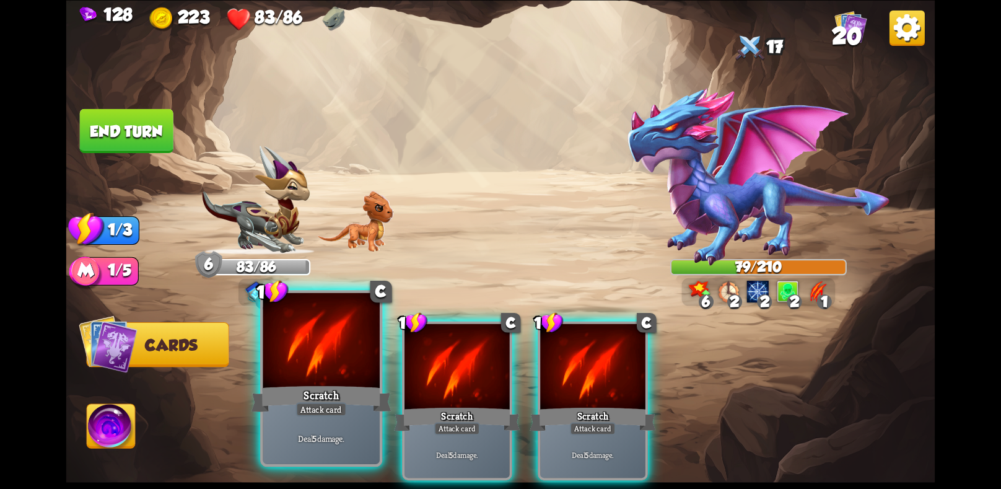
click at [307, 394] on div "Scratch" at bounding box center [321, 398] width 140 height 31
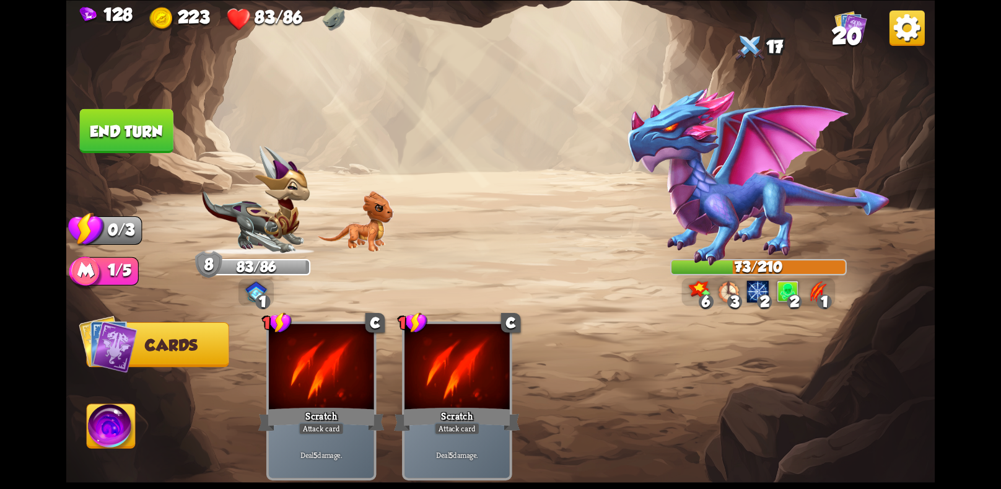
click at [103, 131] on button "End turn" at bounding box center [127, 130] width 94 height 44
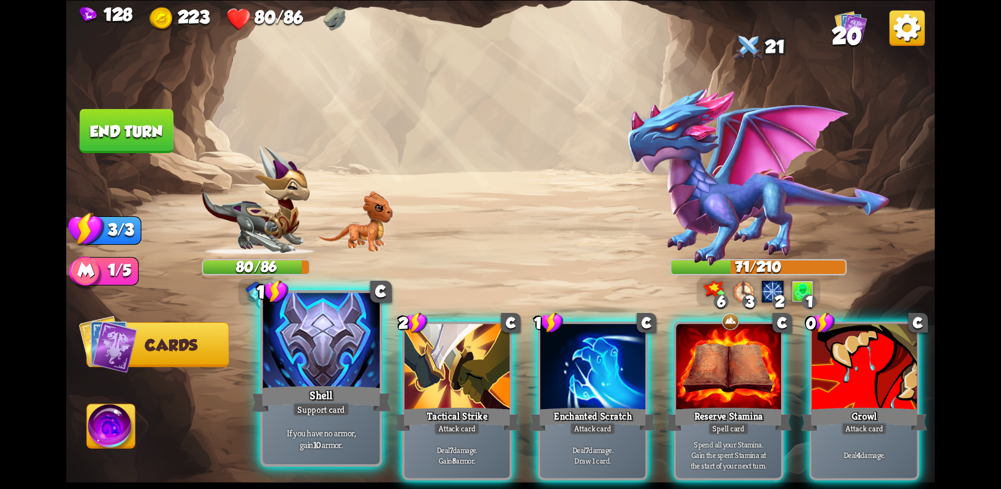
click at [344, 376] on div at bounding box center [321, 341] width 116 height 98
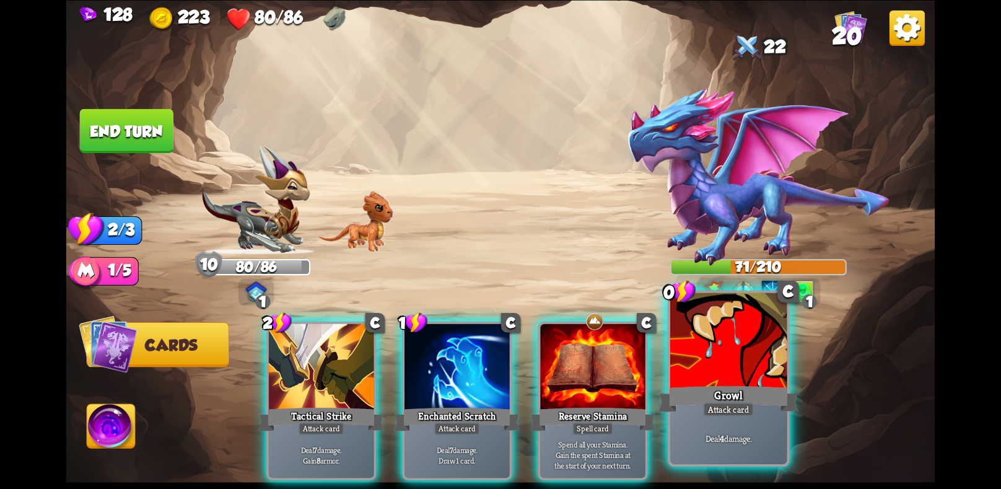
click at [730, 398] on div "Growl" at bounding box center [728, 398] width 140 height 31
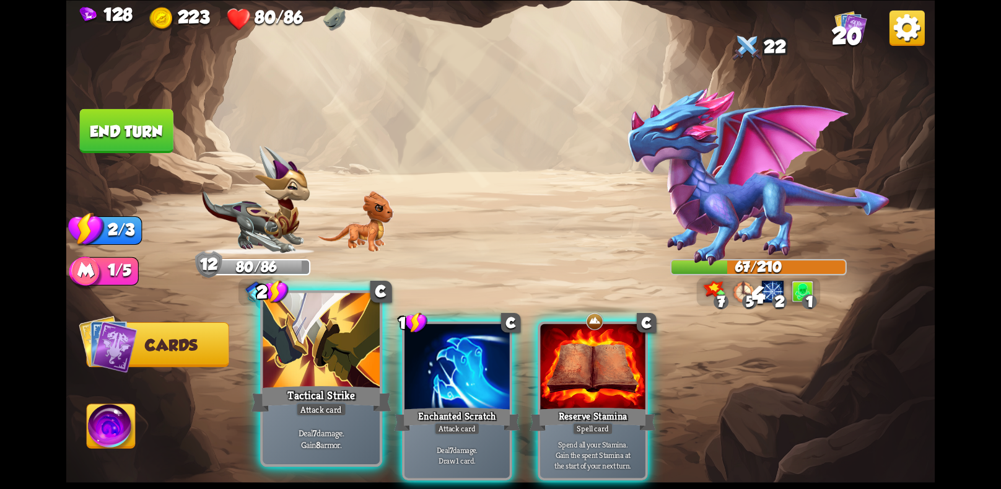
click at [315, 408] on div "Attack card" at bounding box center [321, 409] width 51 height 14
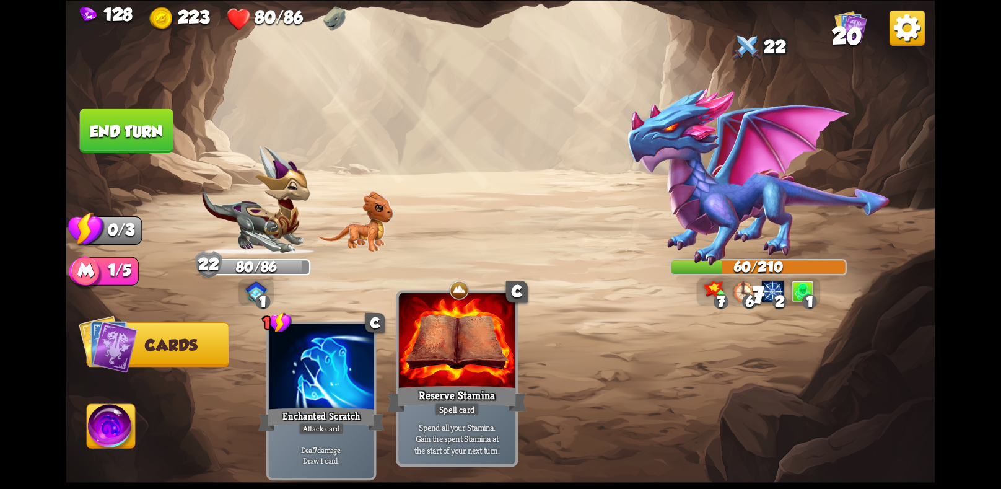
click at [465, 414] on div "Spell card" at bounding box center [456, 409] width 45 height 14
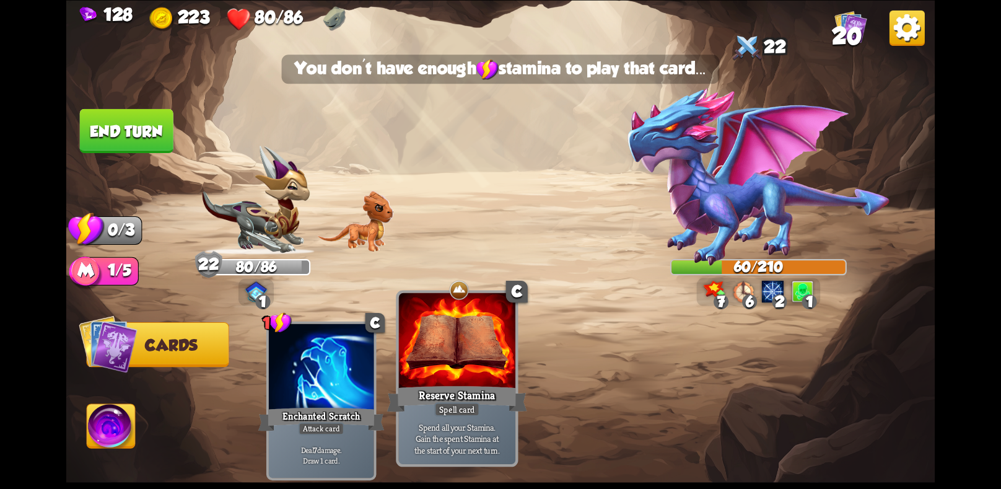
click at [426, 383] on div "Reserve Stamina" at bounding box center [457, 398] width 140 height 31
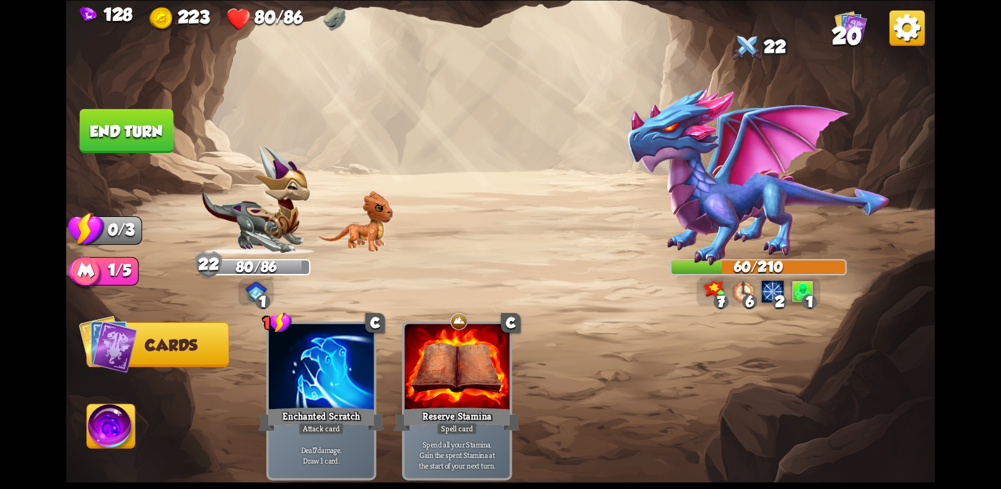
click at [129, 128] on button "End turn" at bounding box center [127, 130] width 94 height 44
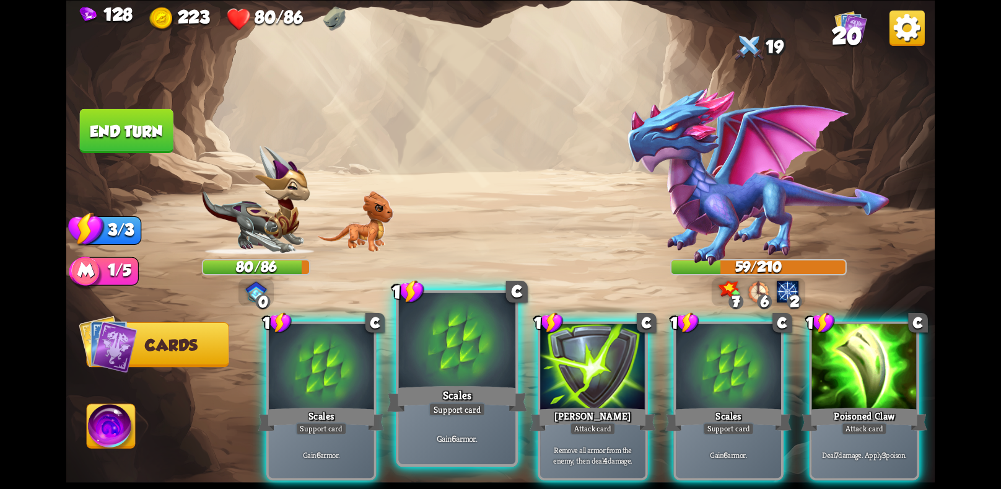
click at [466, 387] on div "Scales" at bounding box center [457, 398] width 140 height 31
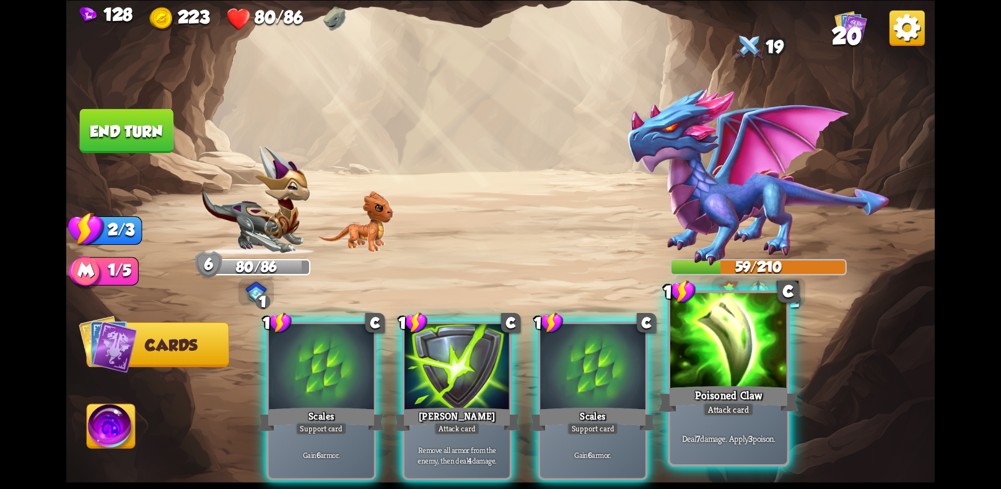
click at [734, 388] on div "Poisoned Claw" at bounding box center [728, 398] width 140 height 31
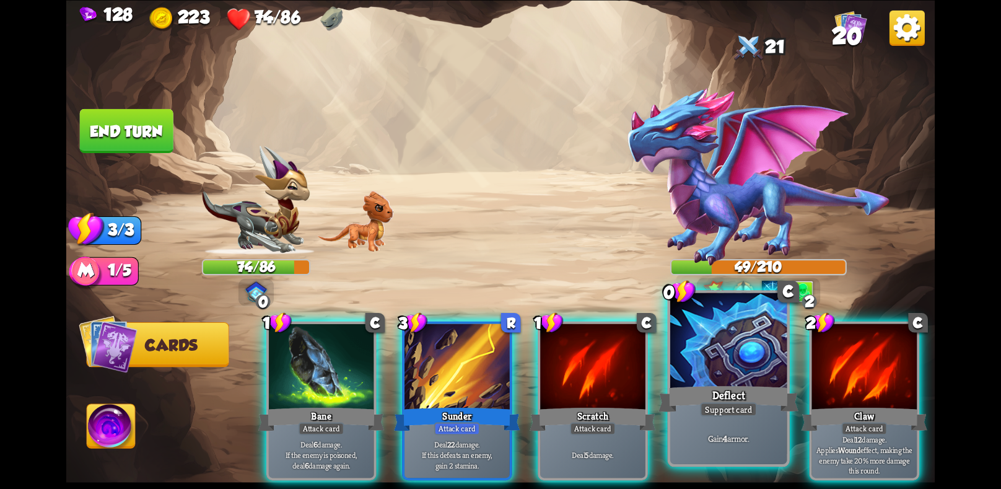
click at [716, 378] on div at bounding box center [728, 341] width 116 height 98
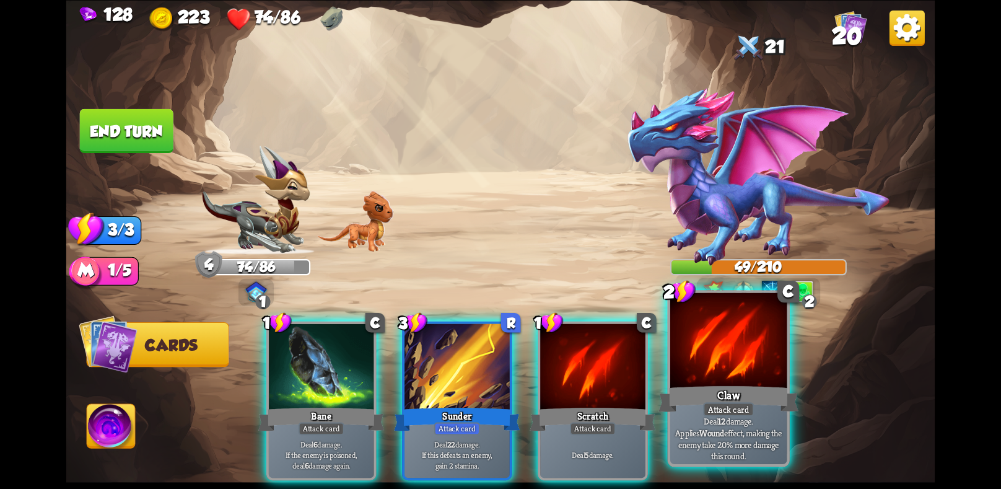
click at [736, 450] on p "Deal 12 damage. Applies Wound effect, making the enemy take 20% more damage thi…" at bounding box center [728, 438] width 111 height 46
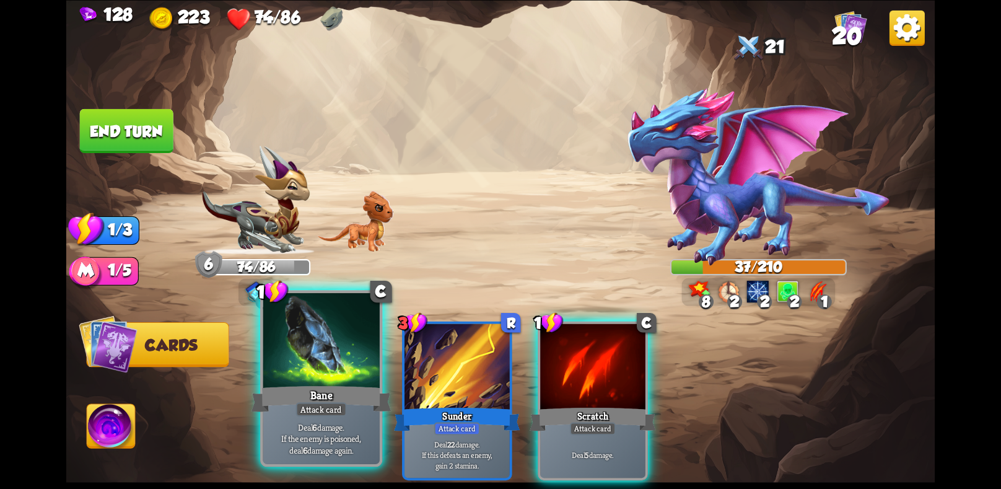
click at [337, 394] on div "Bane" at bounding box center [321, 398] width 140 height 31
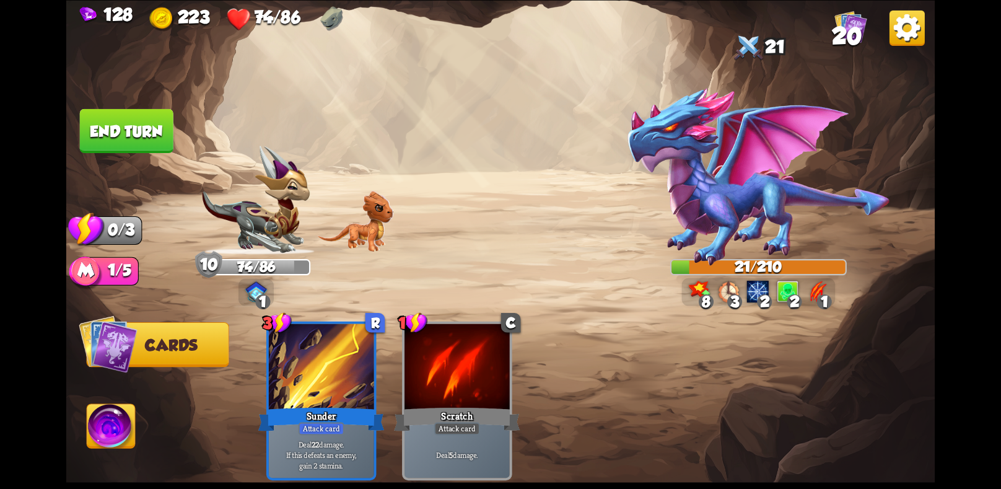
click at [118, 128] on button "End turn" at bounding box center [127, 130] width 94 height 44
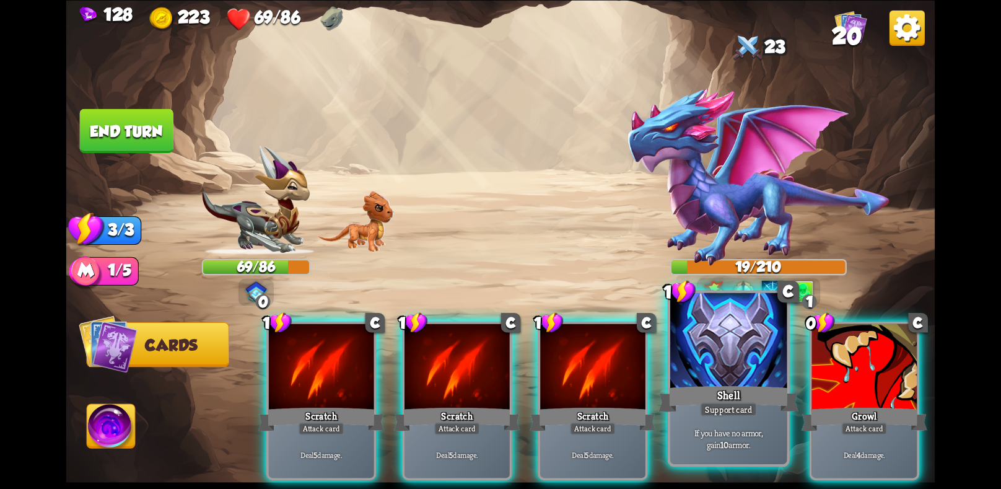
click at [741, 393] on div "Shell" at bounding box center [728, 398] width 140 height 31
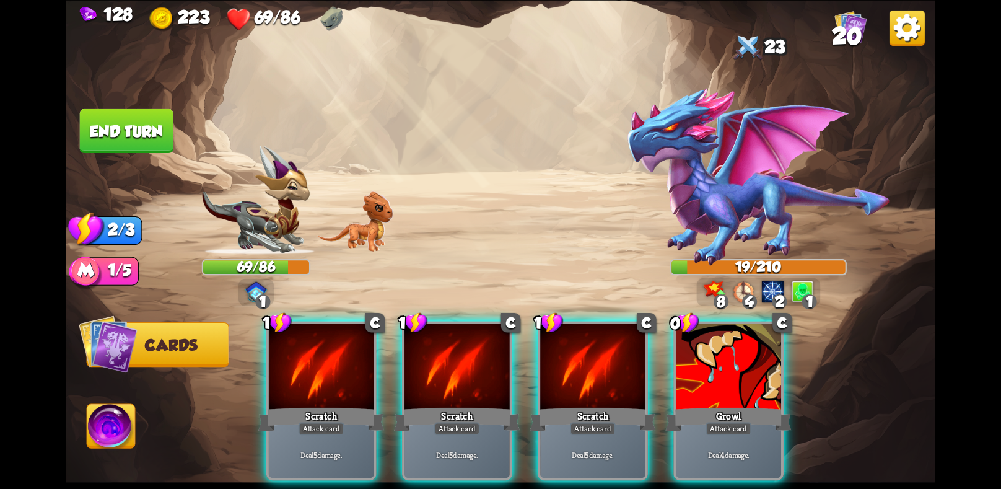
click at [741, 404] on div "Growl" at bounding box center [728, 418] width 126 height 28
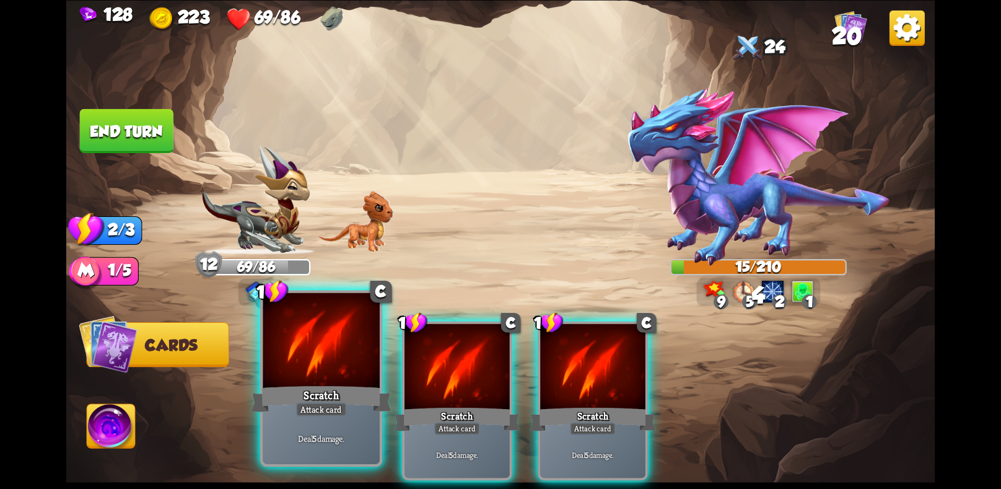
click at [352, 417] on div "Deal 5 damage." at bounding box center [321, 437] width 116 height 51
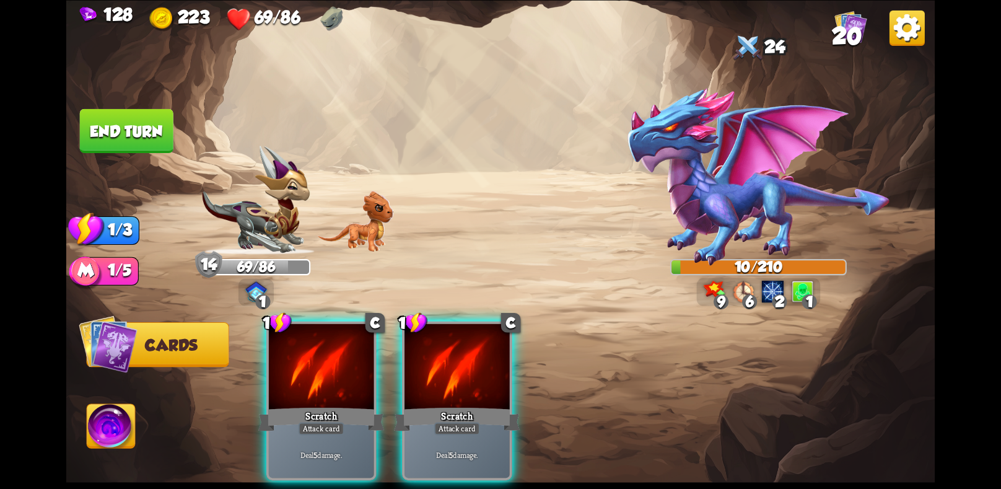
click at [135, 129] on button "End turn" at bounding box center [127, 130] width 94 height 44
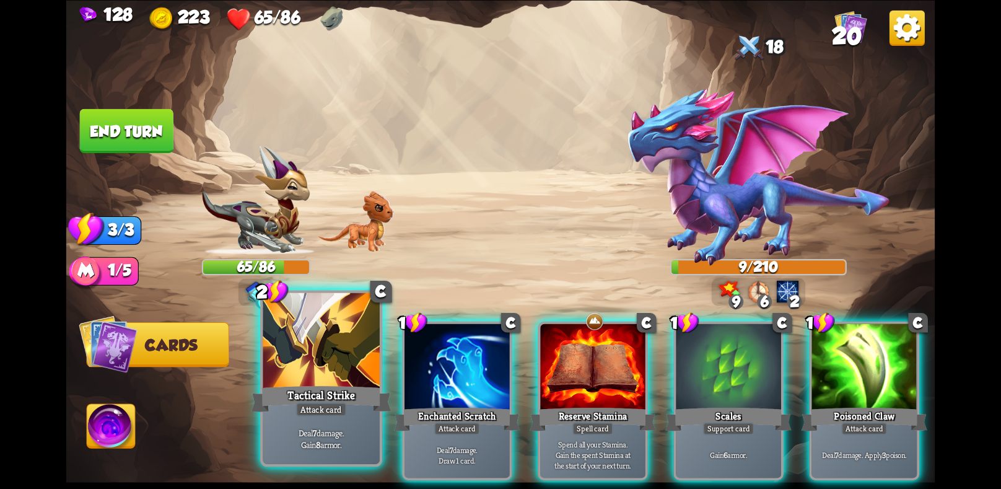
click at [324, 411] on div "Attack card" at bounding box center [321, 409] width 51 height 14
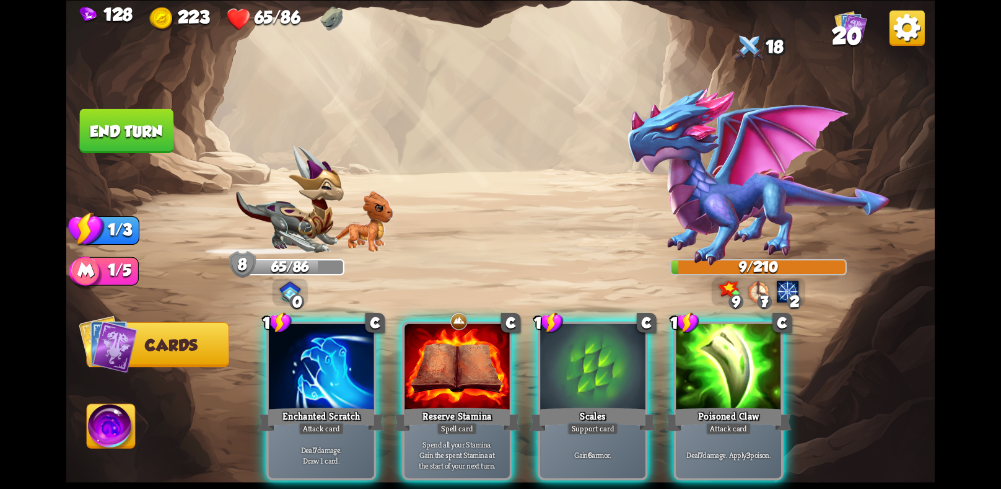
click at [324, 422] on div "Attack card" at bounding box center [321, 428] width 46 height 13
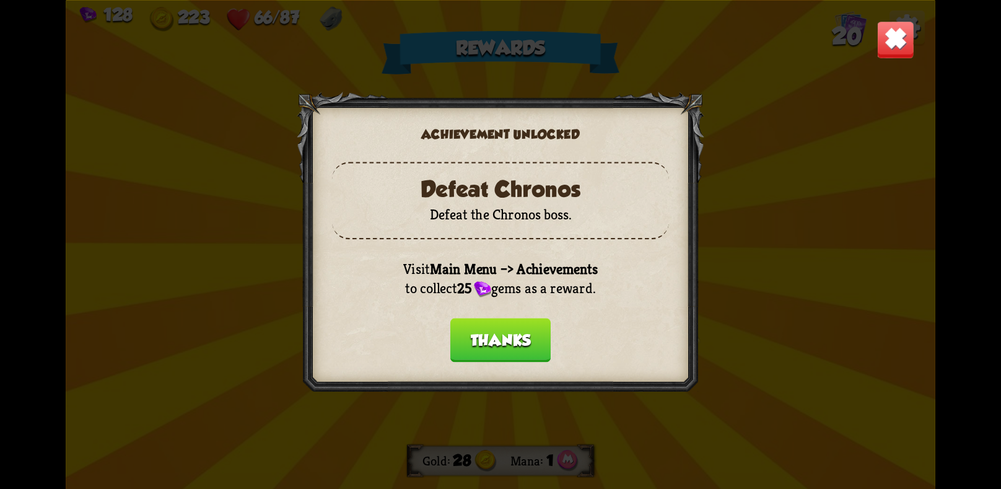
click at [497, 344] on button "Thanks" at bounding box center [500, 340] width 100 height 44
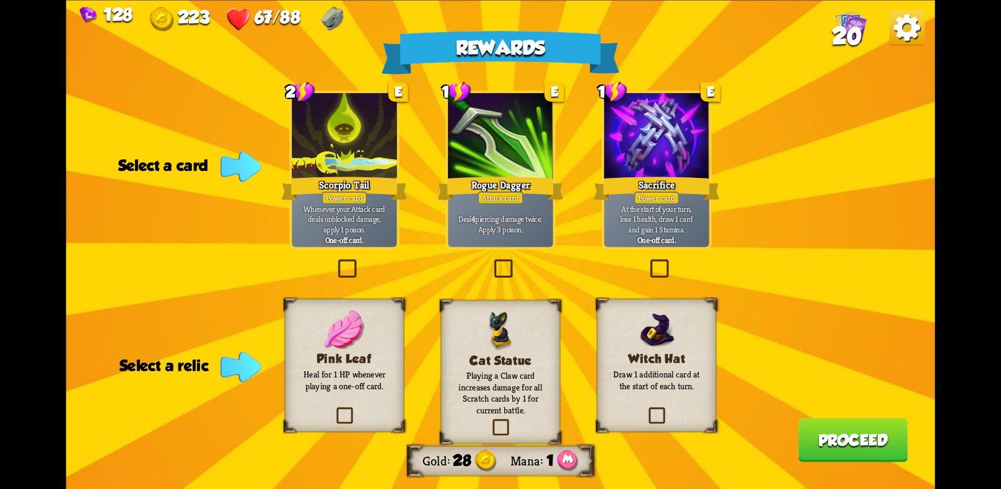
click at [335, 261] on label at bounding box center [335, 261] width 0 height 0
click at [0, 0] on input "checkbox" at bounding box center [0, 0] width 0 height 0
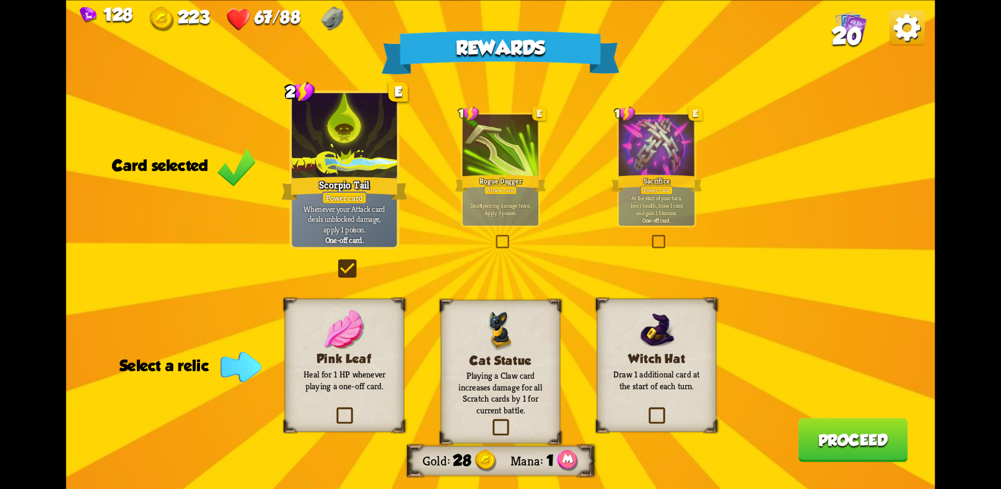
click at [637, 406] on div "Witch Hat Draw 1 additional card at the start of each turn." at bounding box center [657, 364] width 120 height 133
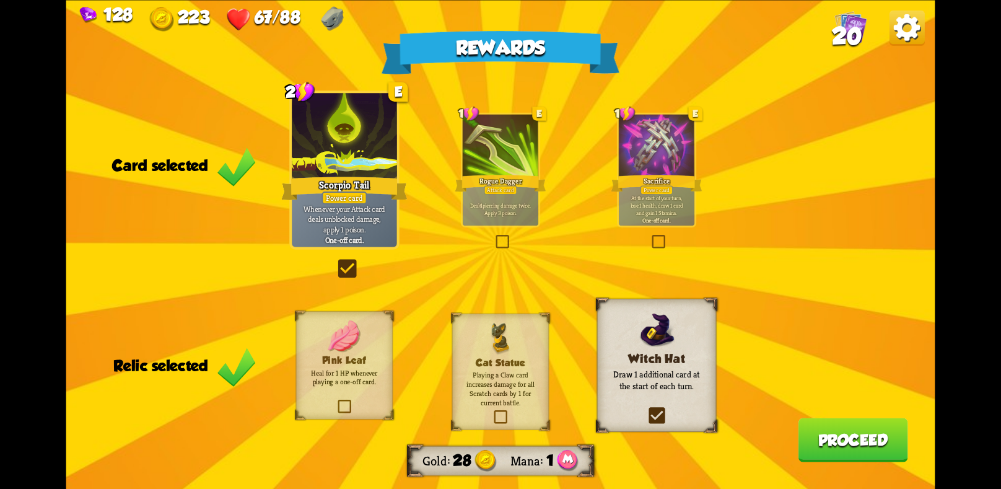
click at [829, 436] on button "Proceed" at bounding box center [853, 439] width 110 height 44
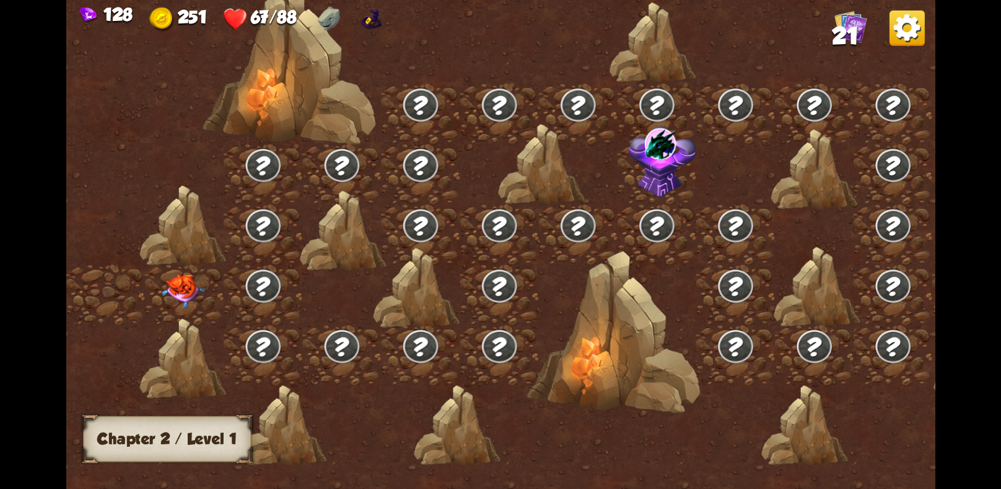
click at [655, 146] on img at bounding box center [659, 144] width 31 height 32
click at [186, 289] on img at bounding box center [182, 290] width 43 height 34
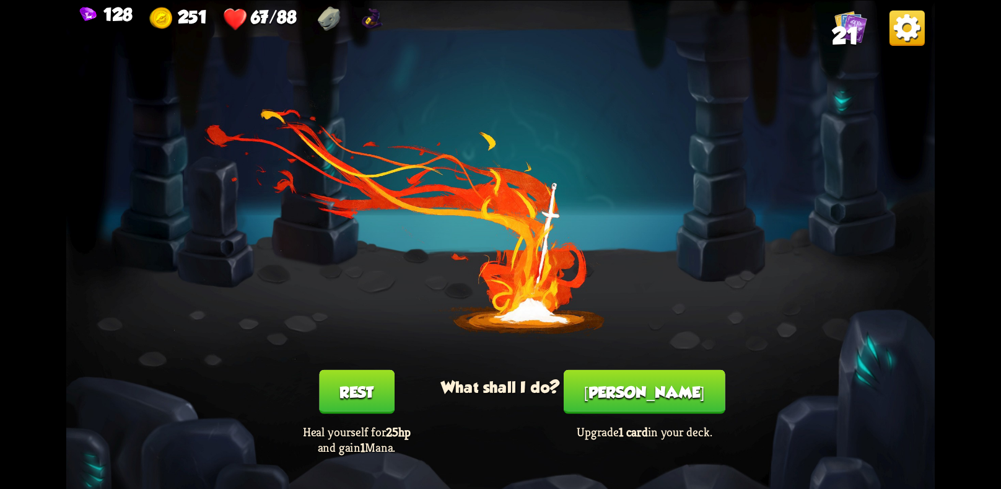
click at [341, 392] on button "Rest" at bounding box center [357, 391] width 76 height 44
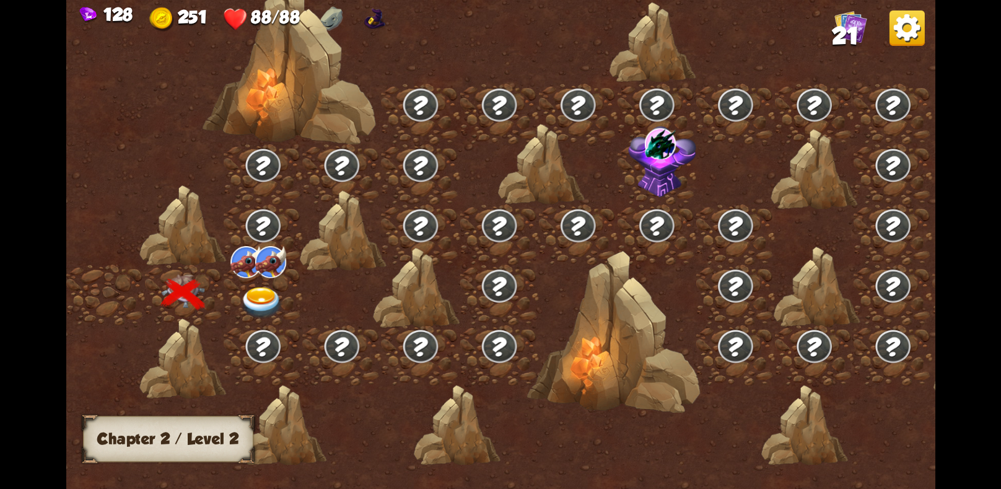
click at [262, 302] on img at bounding box center [261, 302] width 43 height 32
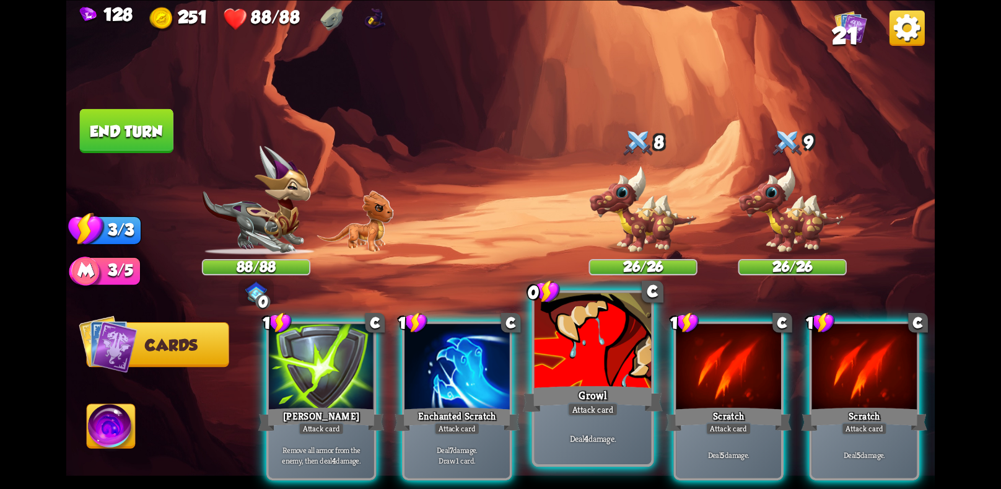
click at [595, 359] on div at bounding box center [592, 341] width 116 height 98
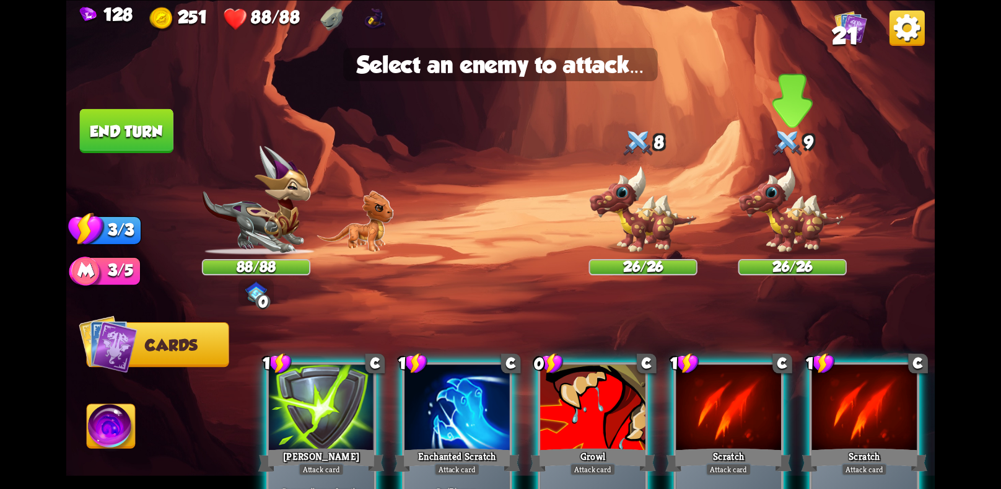
click at [764, 217] on img at bounding box center [792, 210] width 108 height 90
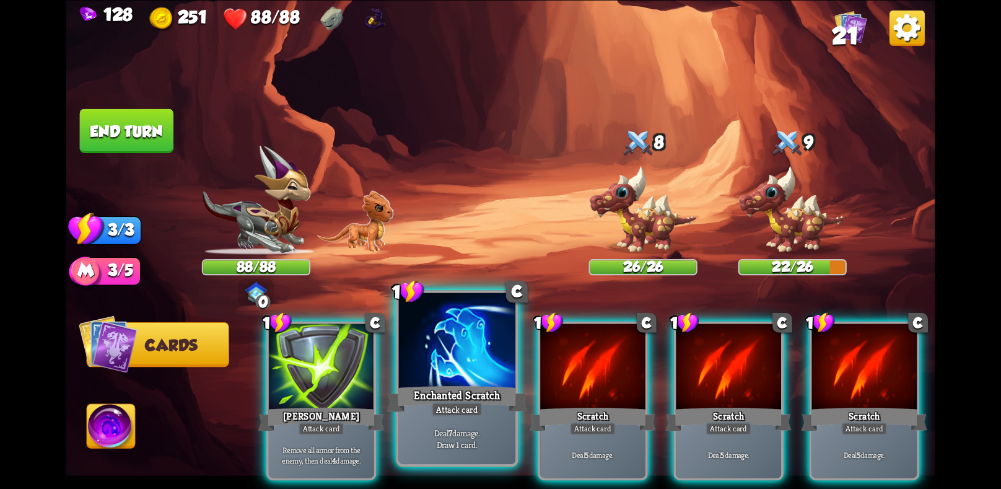
click at [439, 385] on div "Enchanted Scratch" at bounding box center [457, 398] width 140 height 31
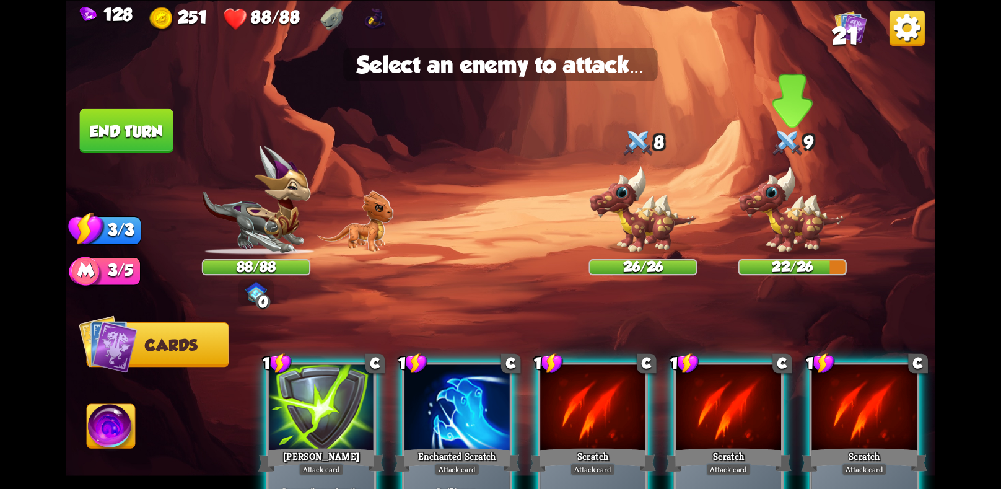
click at [765, 220] on img at bounding box center [792, 210] width 108 height 90
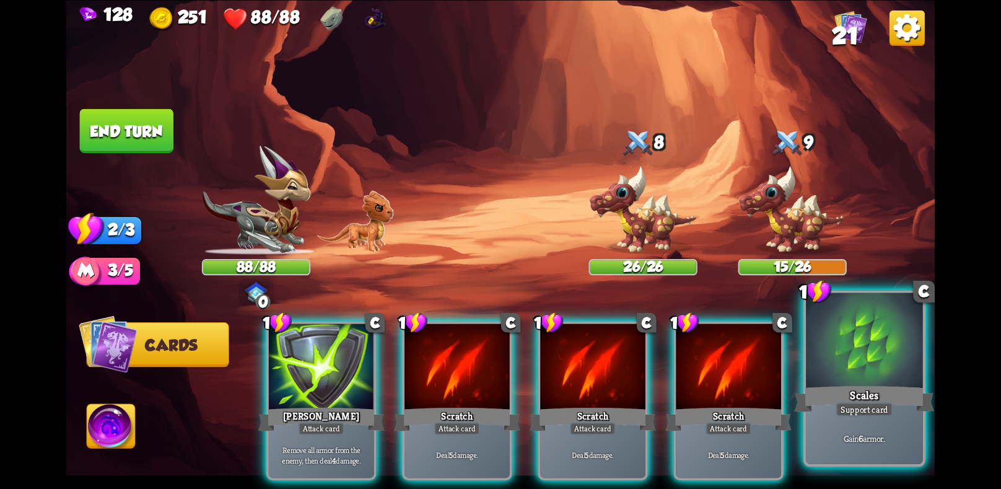
click at [872, 406] on div "Support card" at bounding box center [863, 409] width 57 height 14
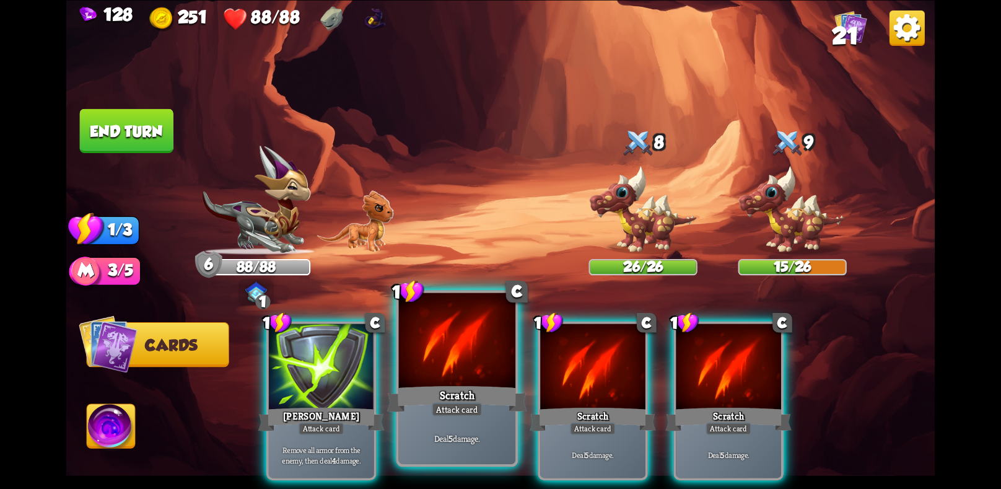
click at [443, 364] on div at bounding box center [457, 341] width 116 height 98
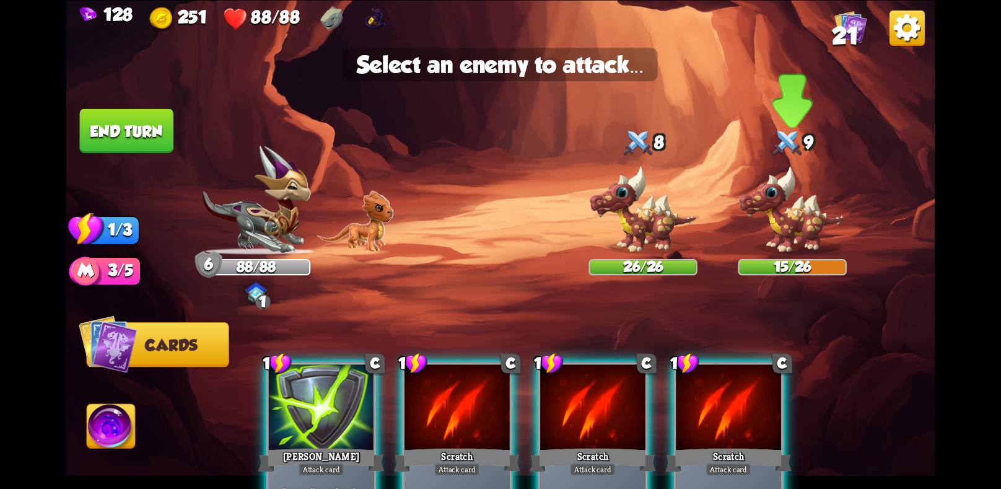
click at [788, 205] on img at bounding box center [792, 210] width 108 height 90
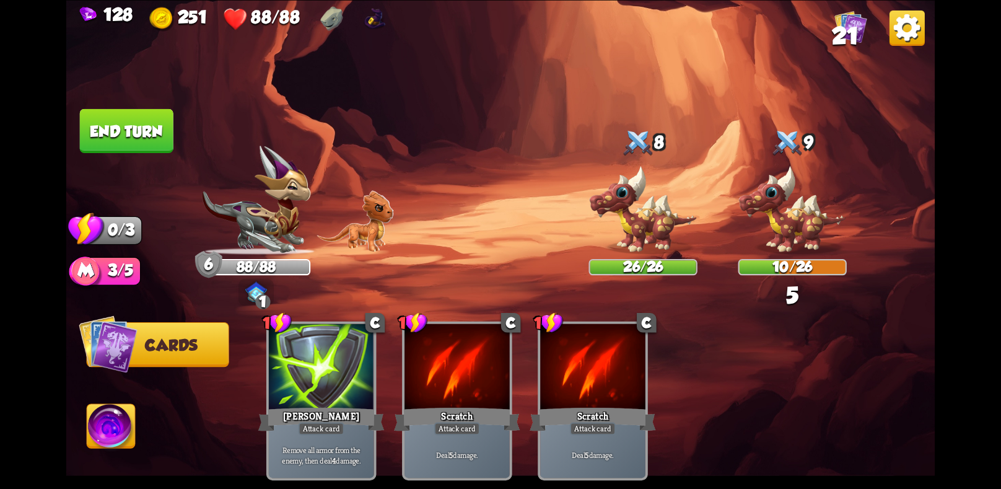
click at [137, 121] on button "End turn" at bounding box center [127, 130] width 94 height 44
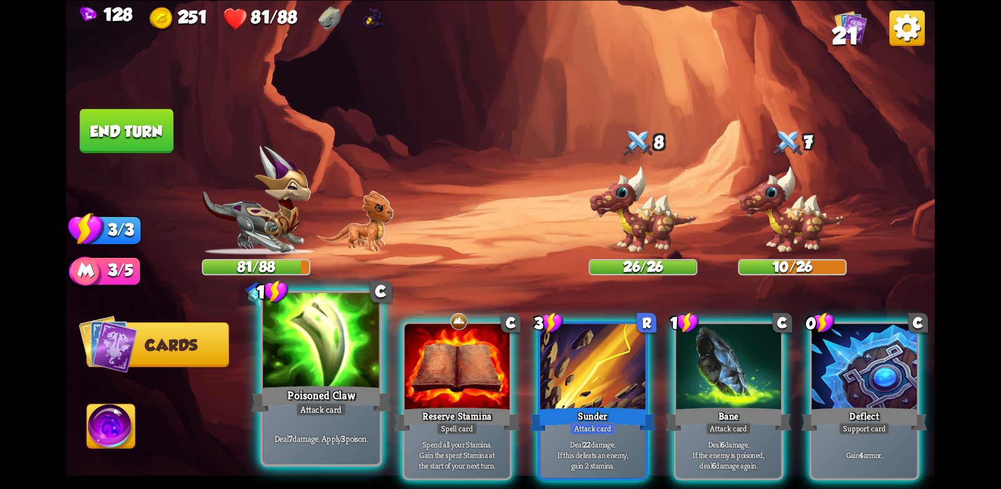
click at [321, 392] on div "Poisoned Claw" at bounding box center [321, 398] width 140 height 31
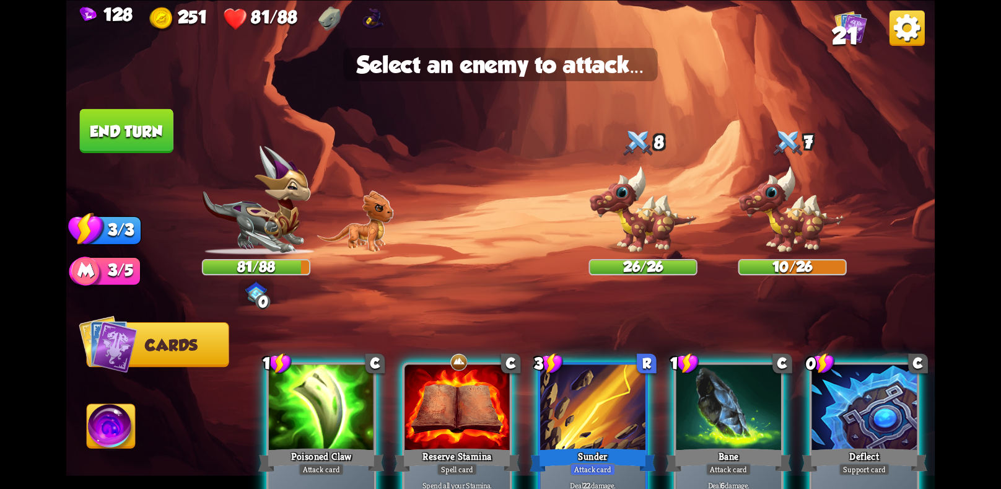
click at [322, 376] on div at bounding box center [321, 408] width 105 height 89
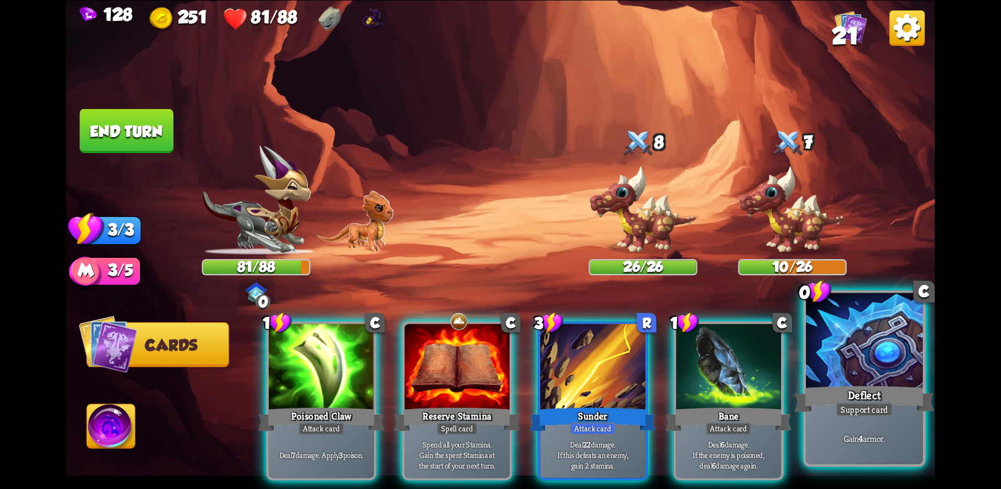
scroll to position [0, 118]
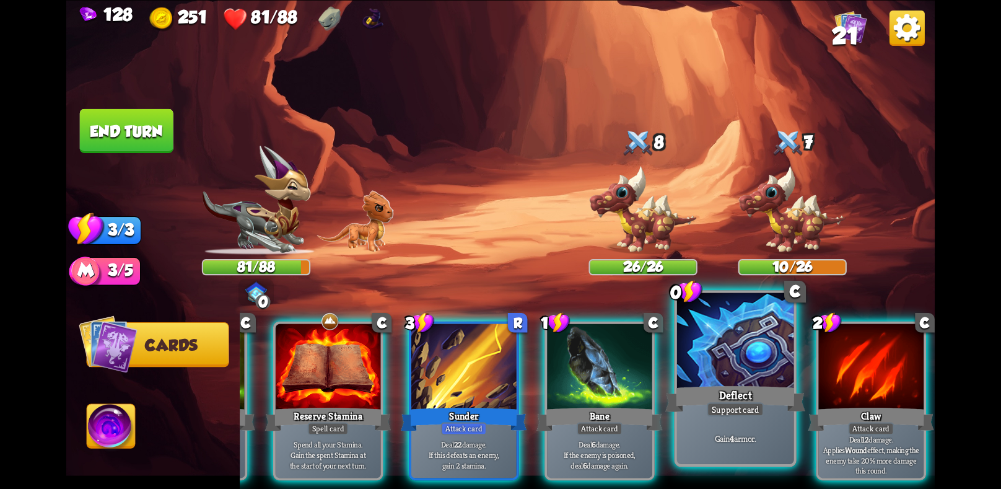
click at [695, 375] on div at bounding box center [735, 341] width 116 height 98
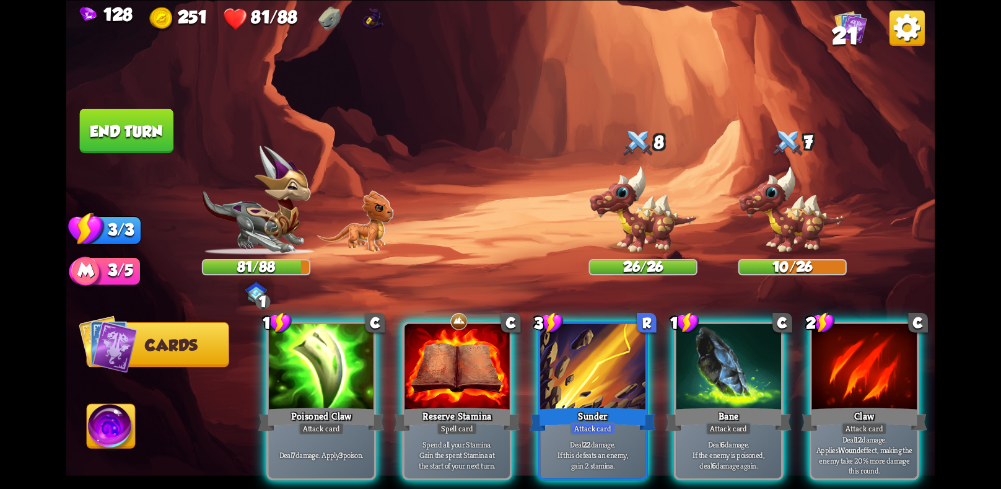
scroll to position [0, 0]
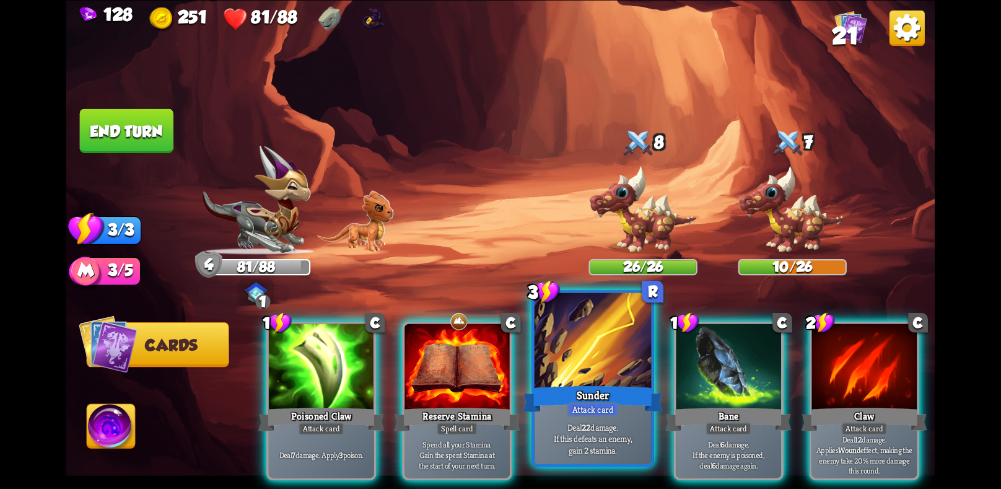
click at [586, 406] on div "Attack card" at bounding box center [592, 409] width 51 height 14
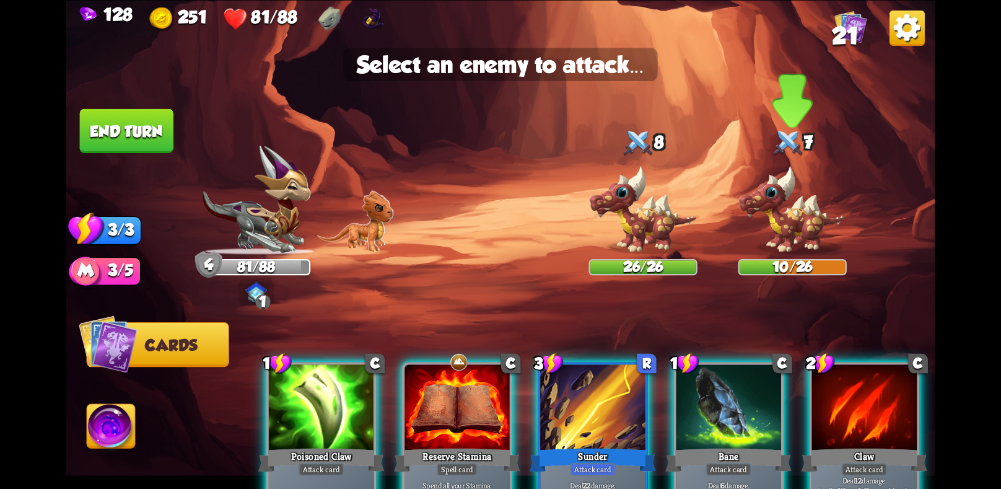
click at [775, 233] on img at bounding box center [792, 210] width 108 height 90
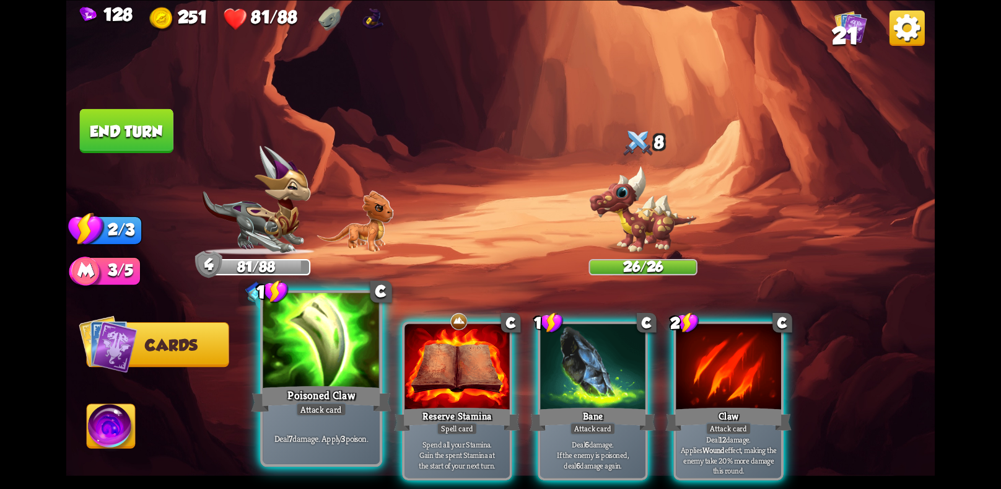
click at [363, 354] on div at bounding box center [321, 341] width 116 height 98
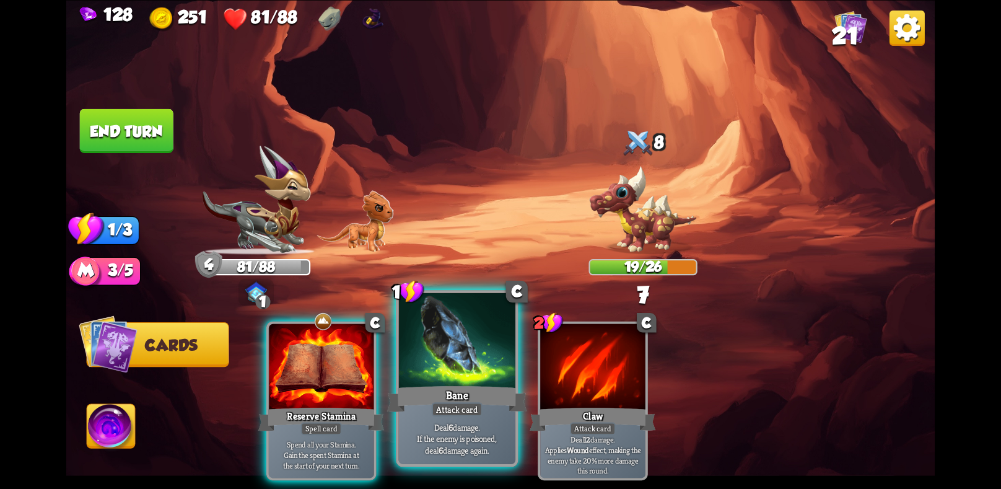
click at [472, 362] on div at bounding box center [457, 341] width 116 height 98
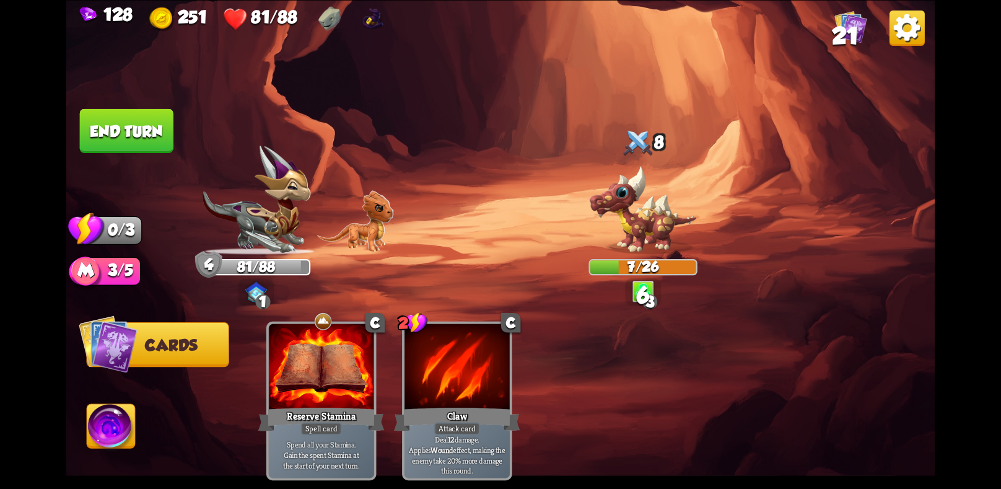
click at [151, 130] on button "End turn" at bounding box center [127, 130] width 94 height 44
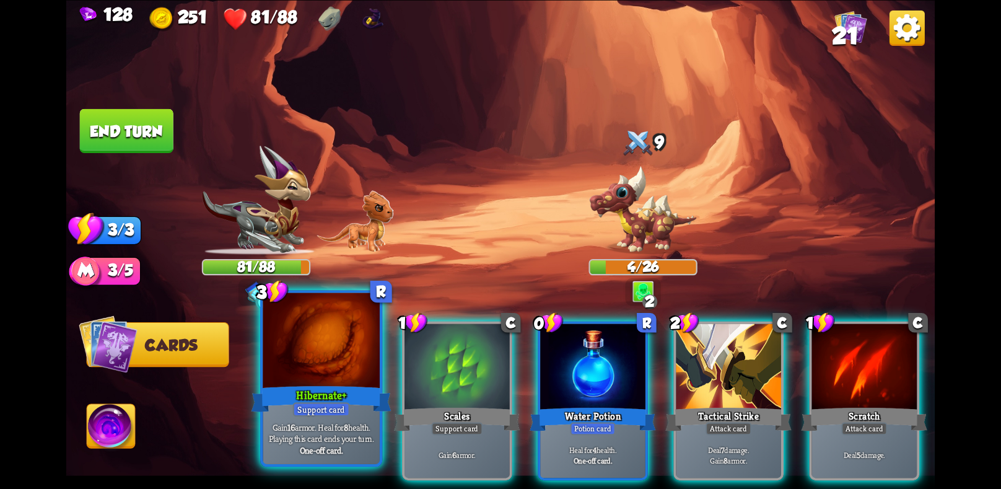
click at [355, 343] on div at bounding box center [321, 341] width 116 height 98
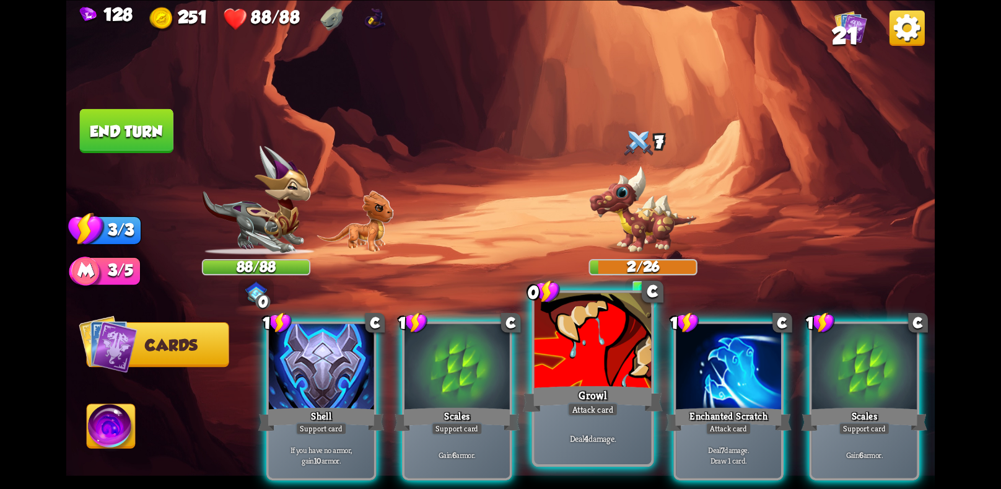
click at [586, 387] on div "Growl" at bounding box center [593, 398] width 140 height 31
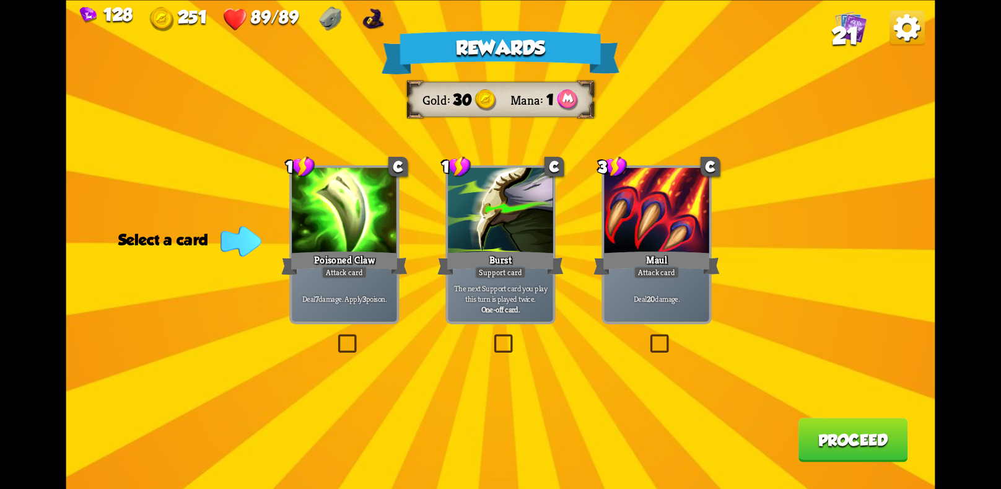
click at [687, 255] on div "Maul" at bounding box center [656, 262] width 126 height 28
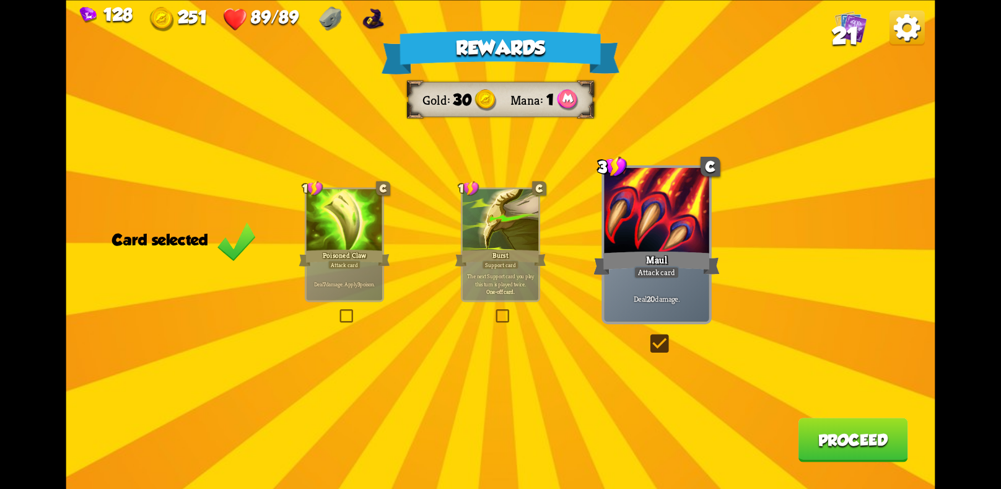
click at [871, 430] on button "Proceed" at bounding box center [853, 439] width 110 height 44
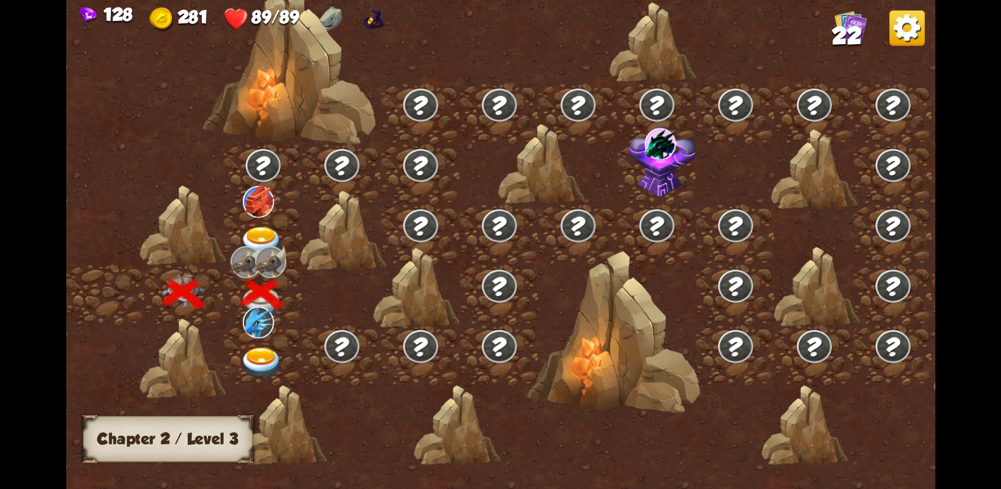
click at [264, 351] on img at bounding box center [261, 363] width 43 height 32
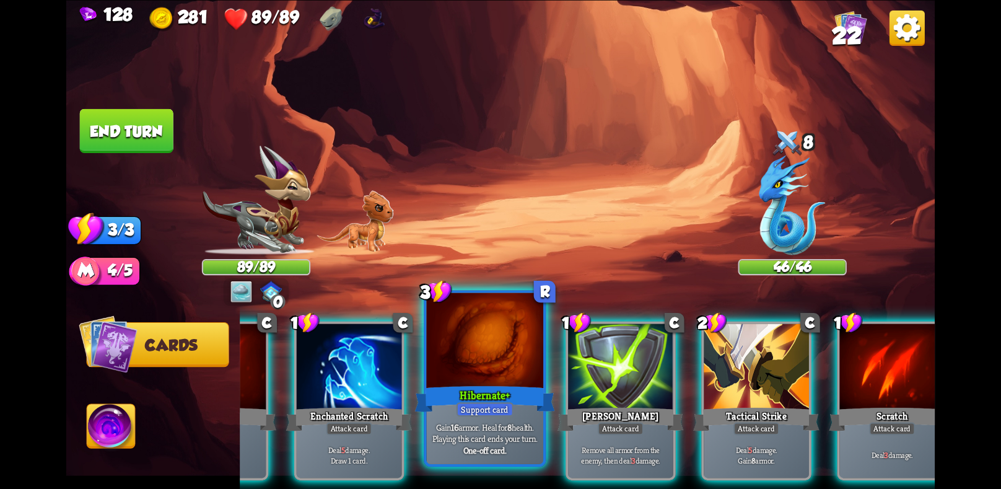
scroll to position [0, 118]
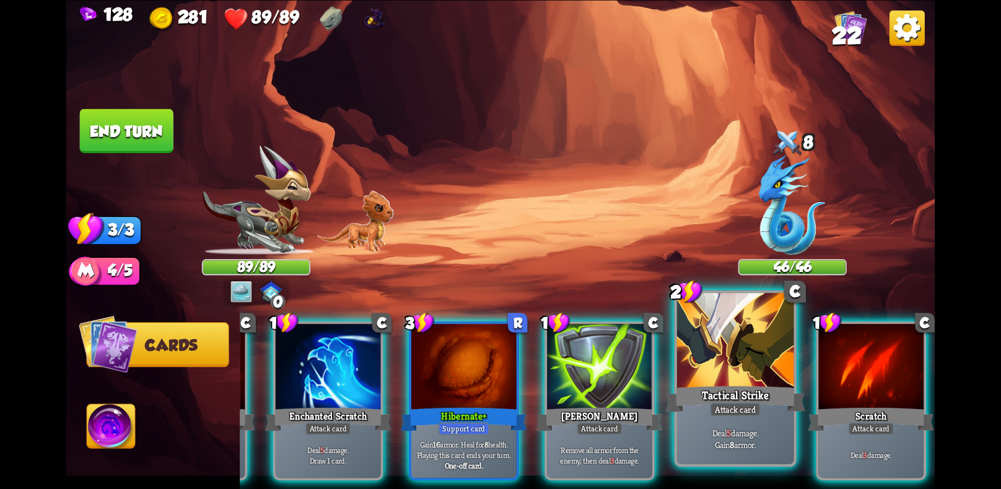
click at [720, 387] on div "Tactical Strike" at bounding box center [735, 398] width 140 height 31
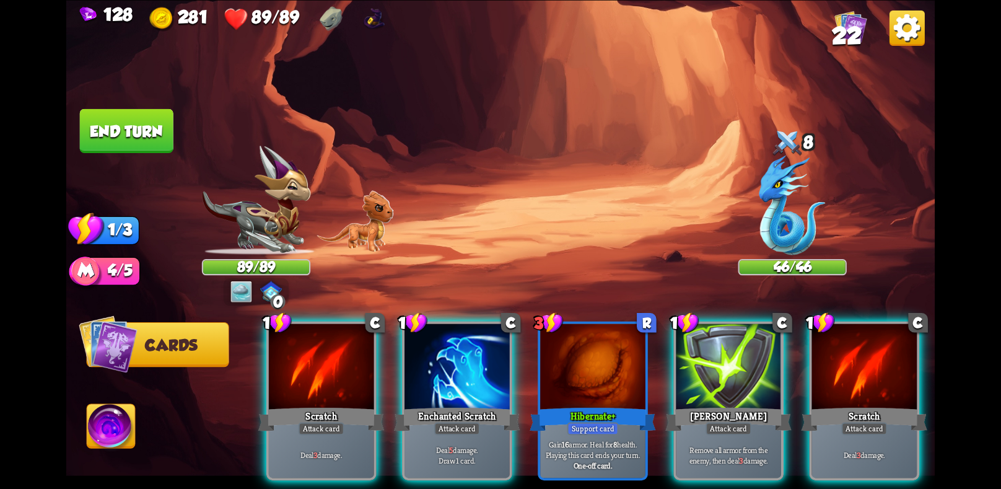
scroll to position [0, 0]
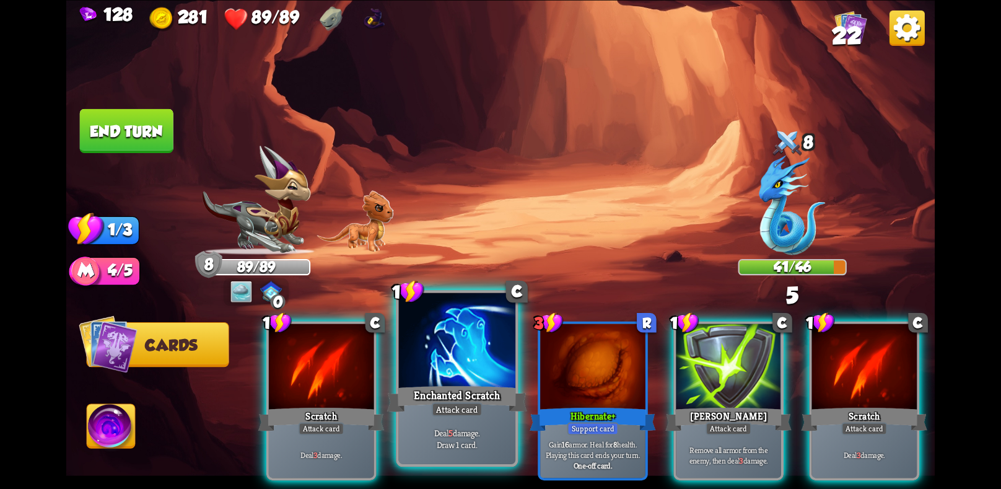
click at [475, 406] on div "Attack card" at bounding box center [457, 409] width 51 height 14
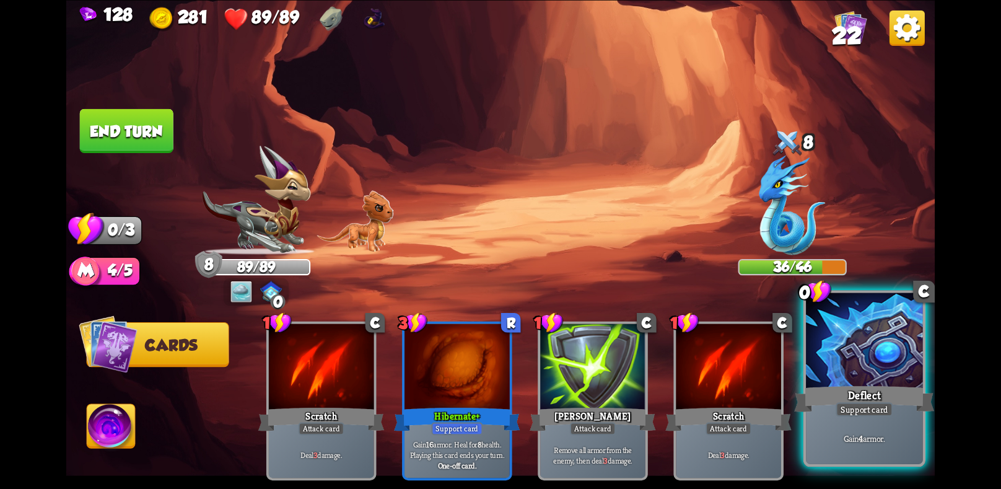
click at [832, 397] on div "Deflect" at bounding box center [864, 398] width 140 height 31
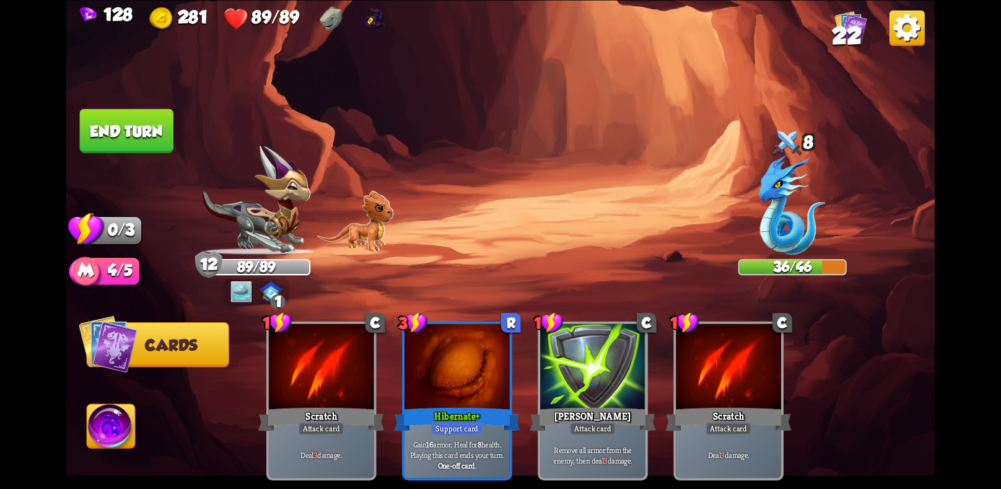
click at [153, 135] on button "End turn" at bounding box center [127, 130] width 94 height 44
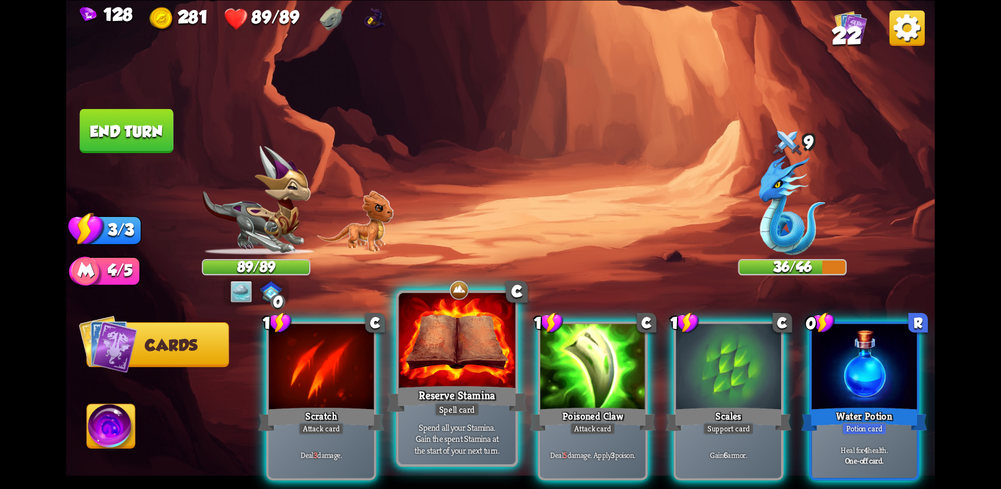
scroll to position [0, 118]
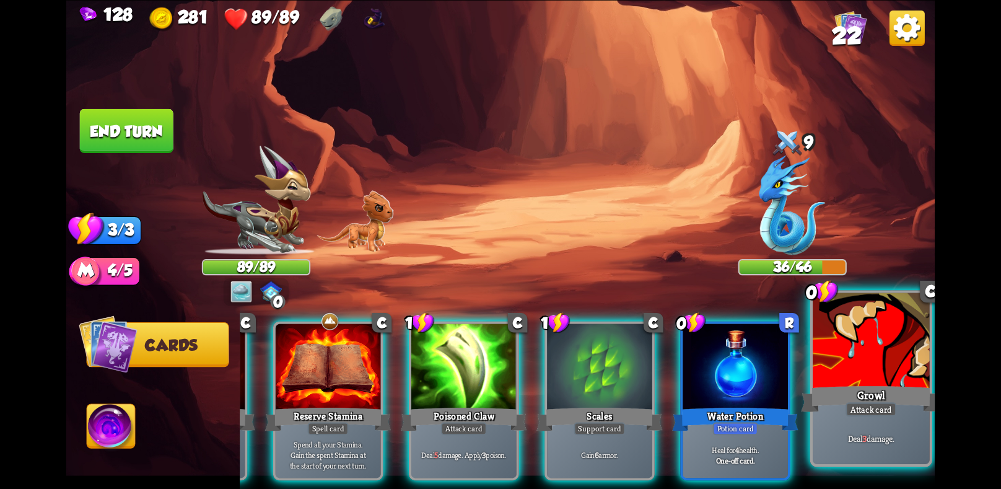
click at [851, 402] on div "Attack card" at bounding box center [870, 409] width 51 height 14
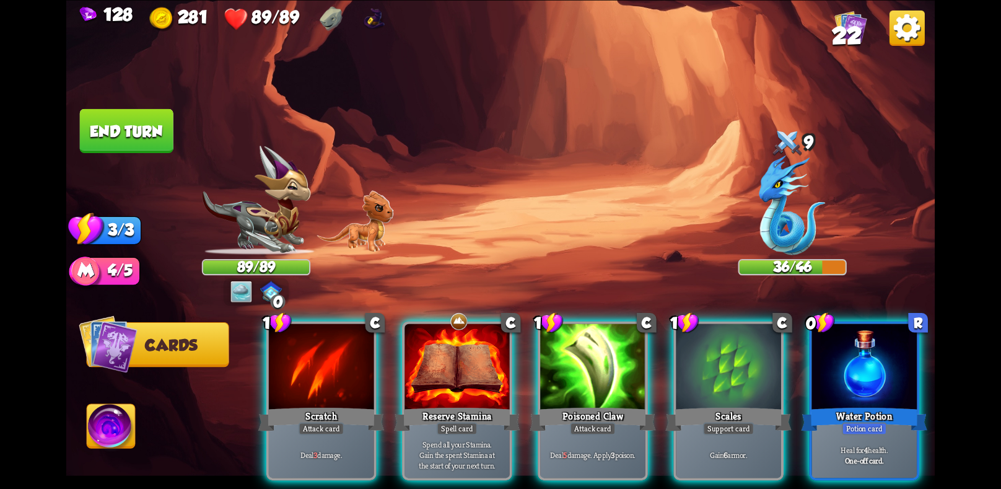
scroll to position [0, 0]
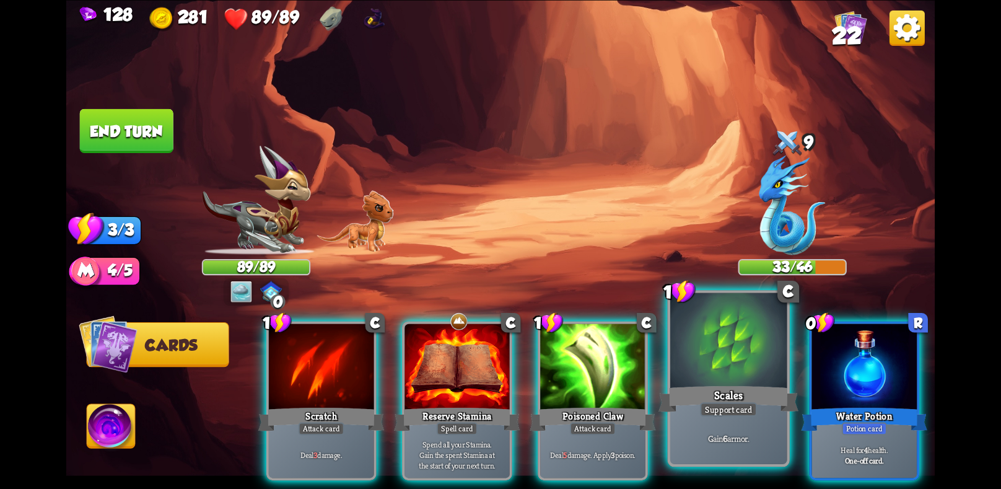
click at [731, 409] on div "Support card" at bounding box center [728, 409] width 57 height 14
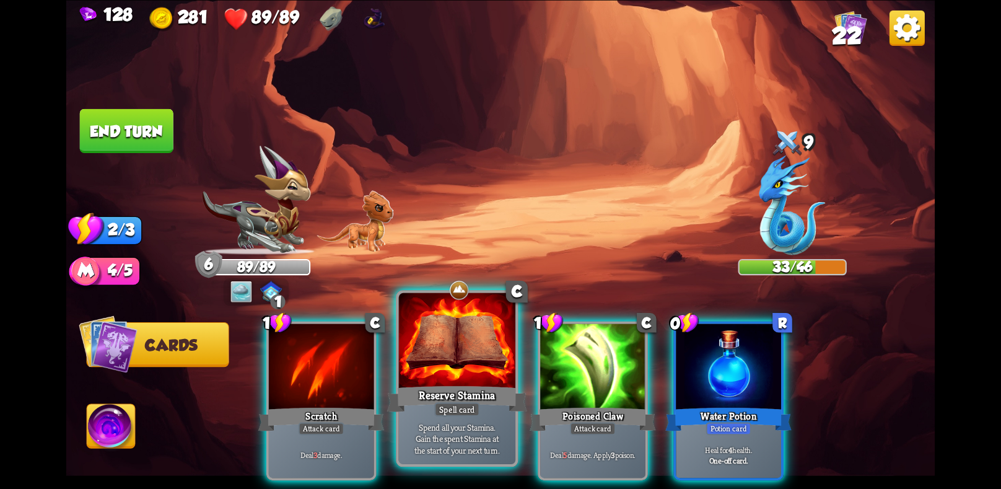
click at [482, 425] on p "Spend all your Stamina. [PERSON_NAME] the spent Stamina at the start of your ne…" at bounding box center [456, 437] width 111 height 35
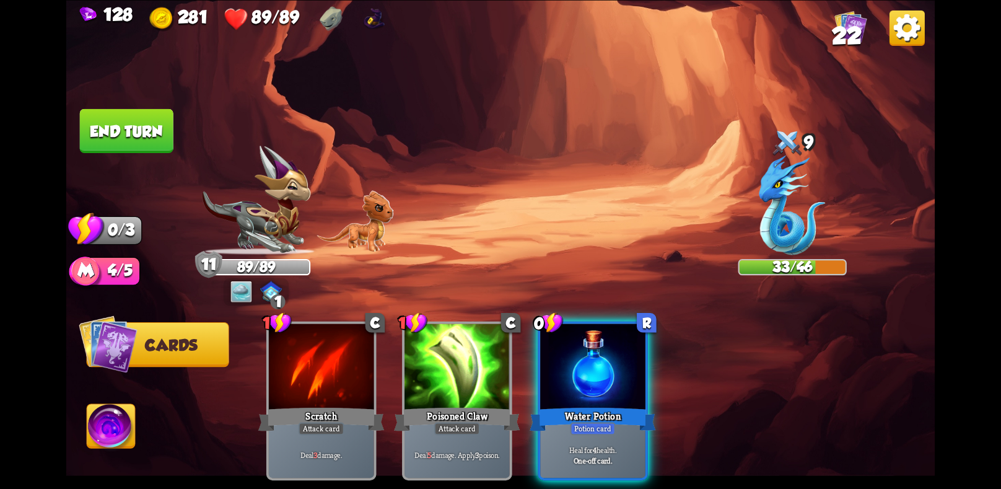
click at [137, 125] on button "End turn" at bounding box center [127, 130] width 96 height 45
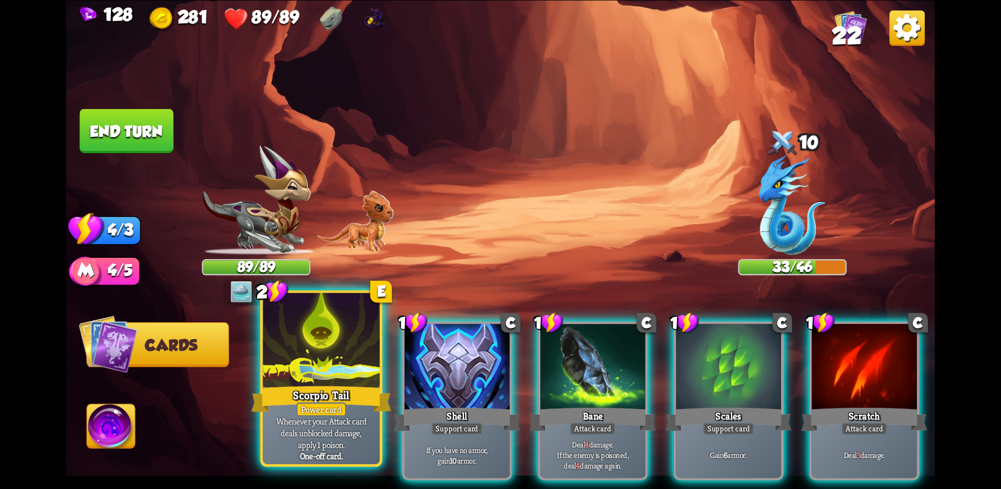
click at [352, 388] on div "Scorpio Tail" at bounding box center [321, 398] width 140 height 31
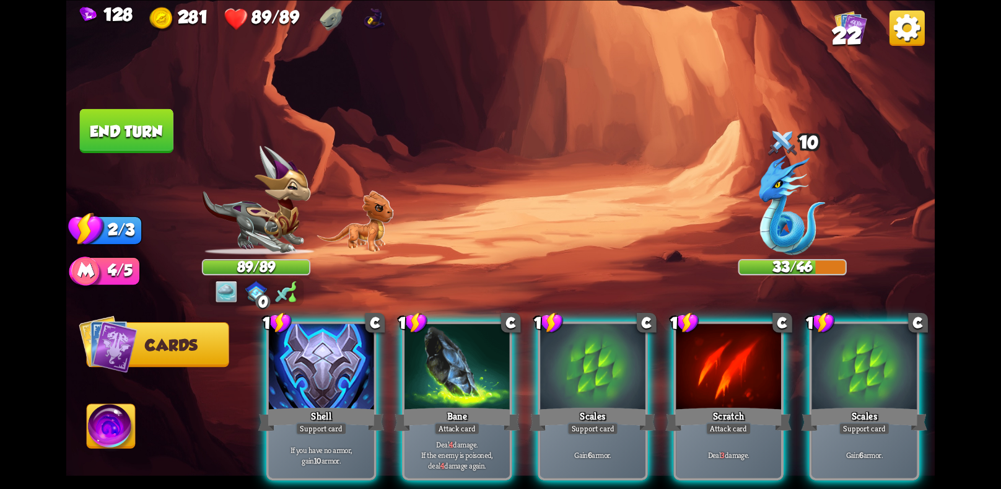
click at [352, 404] on div "Shell" at bounding box center [321, 418] width 126 height 28
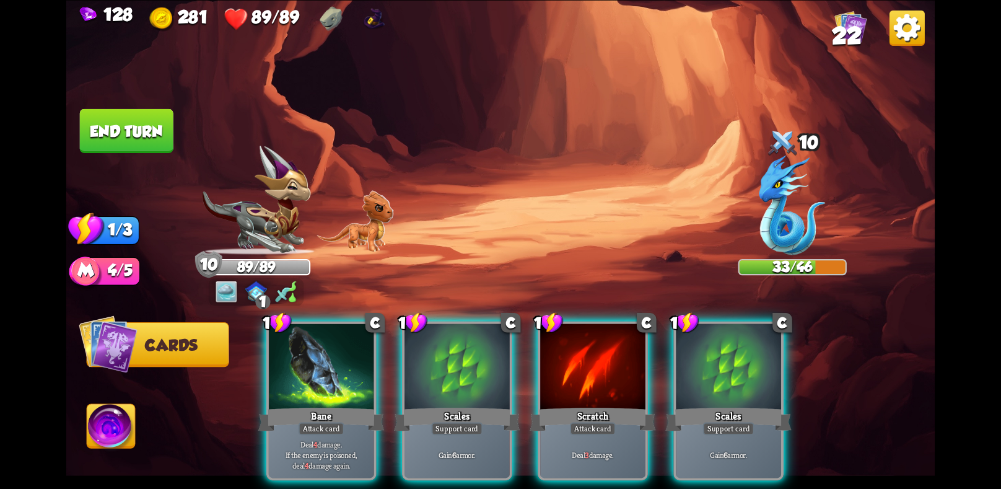
click at [87, 123] on button "End turn" at bounding box center [127, 130] width 94 height 44
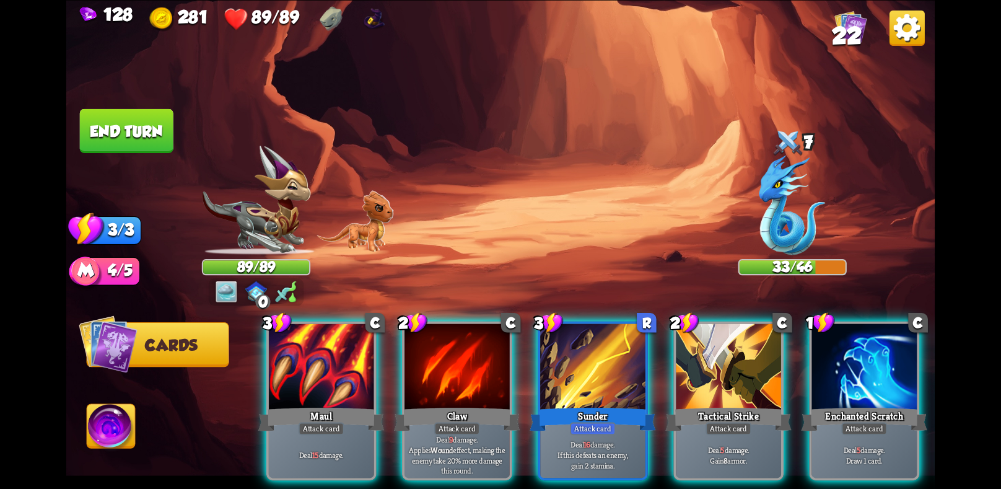
click at [291, 404] on div "Maul" at bounding box center [321, 418] width 126 height 28
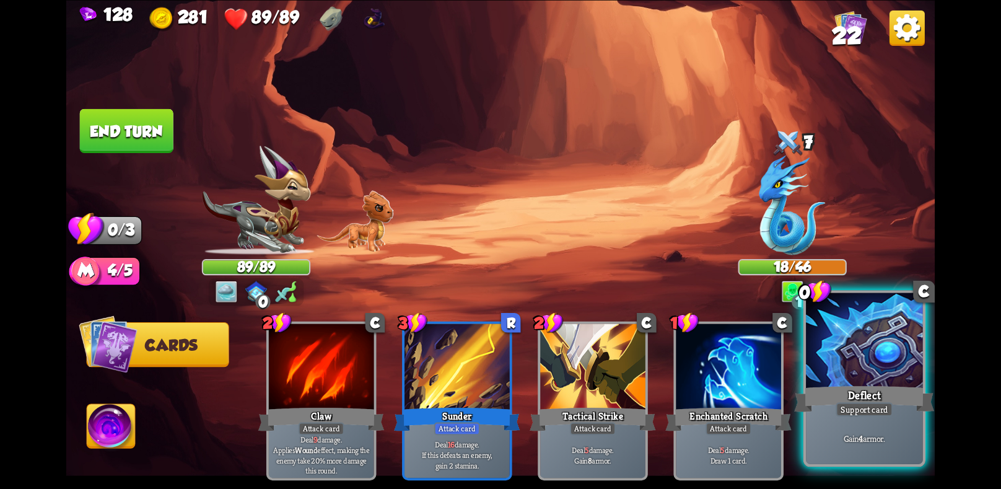
click at [887, 403] on div "Support card" at bounding box center [863, 409] width 57 height 14
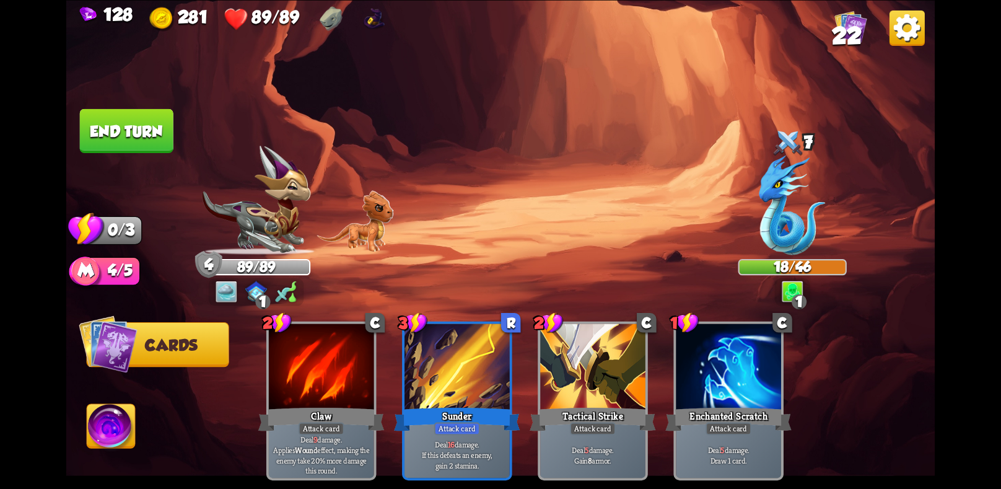
click at [148, 131] on button "End turn" at bounding box center [127, 130] width 94 height 44
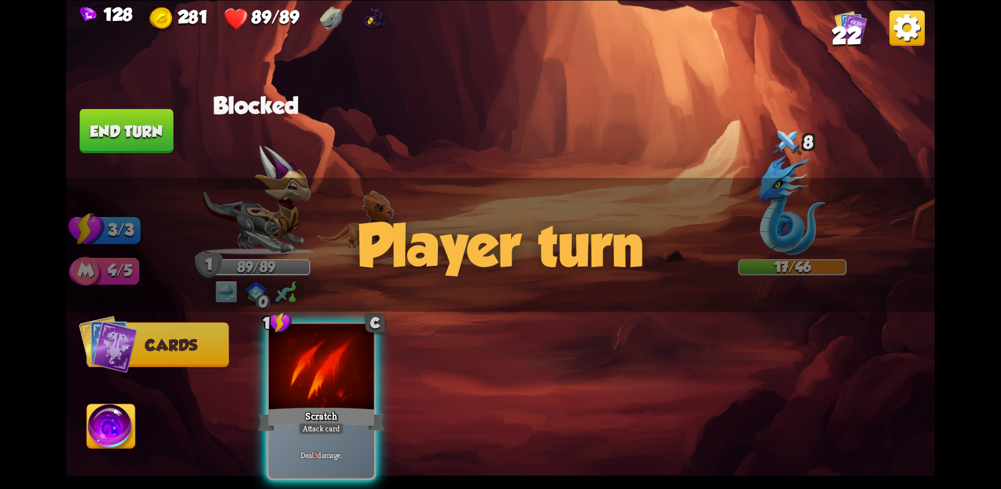
click at [341, 404] on div "Scratch" at bounding box center [321, 418] width 126 height 28
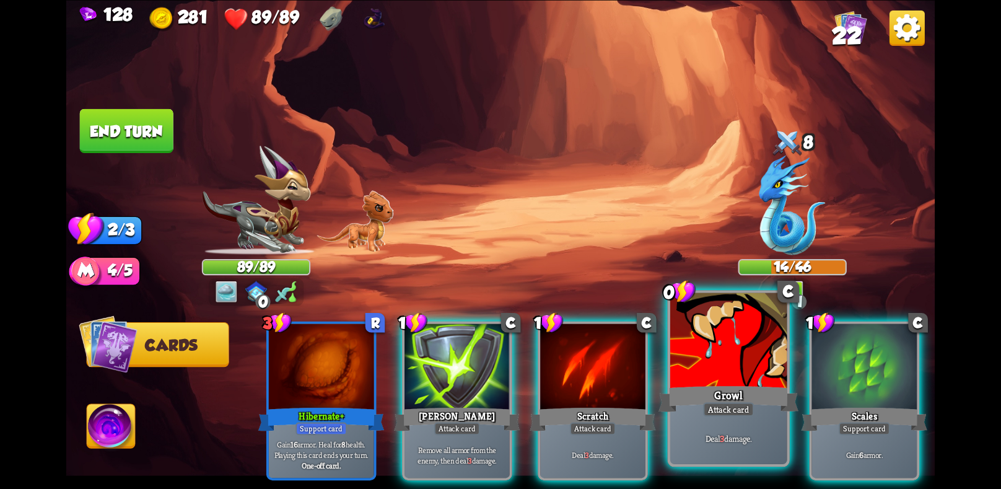
click at [764, 388] on div "Growl" at bounding box center [728, 398] width 140 height 31
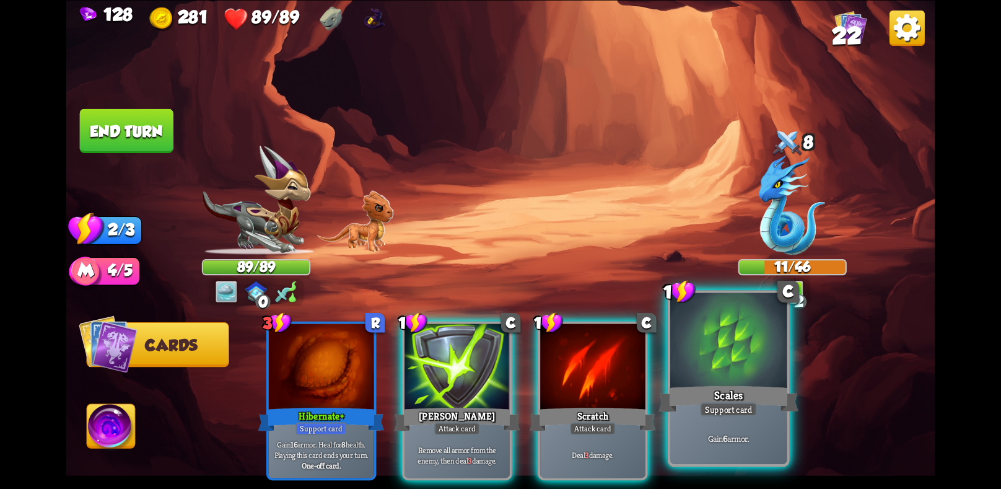
click at [711, 381] on div at bounding box center [728, 341] width 116 height 98
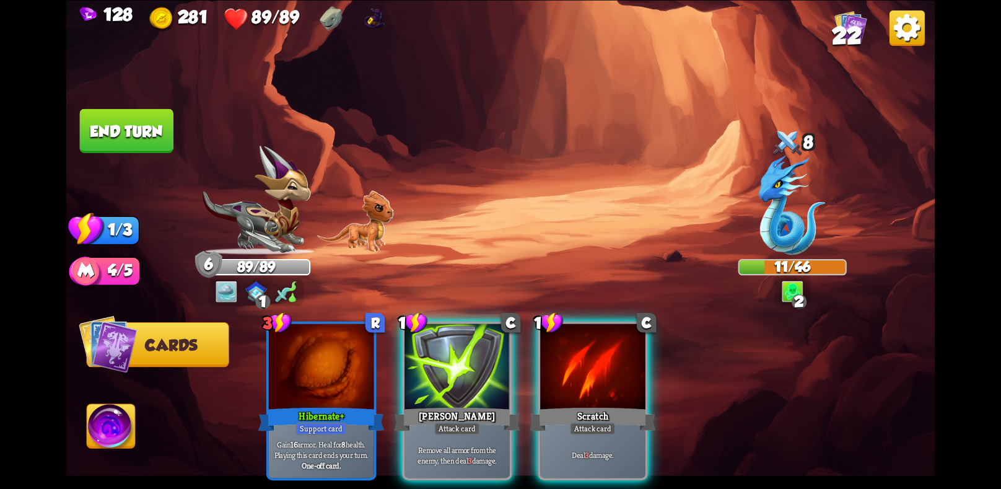
click at [142, 138] on button "End turn" at bounding box center [127, 130] width 94 height 44
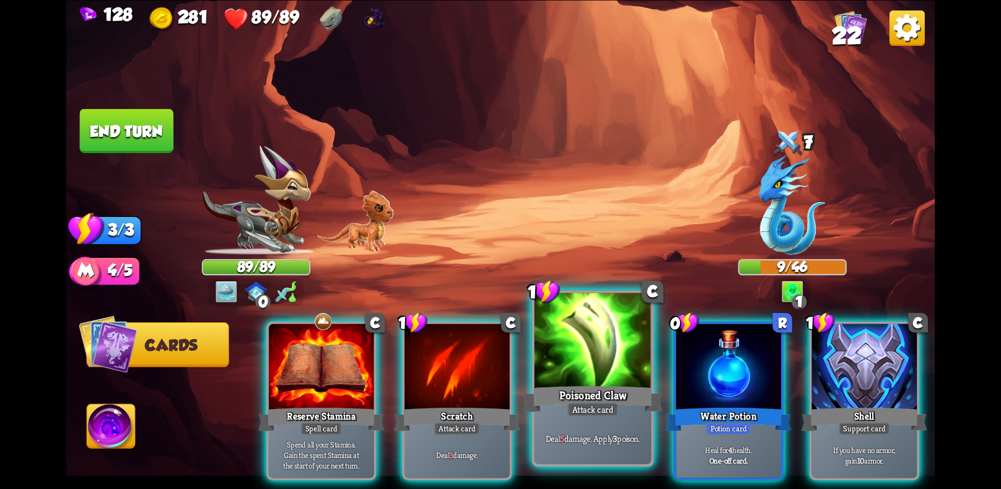
scroll to position [0, 118]
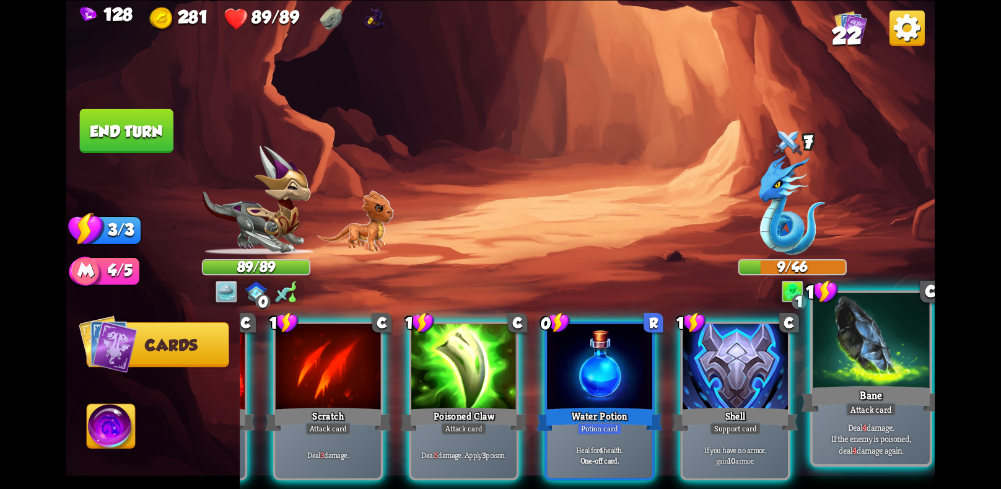
click at [847, 388] on div "Bane" at bounding box center [871, 398] width 140 height 31
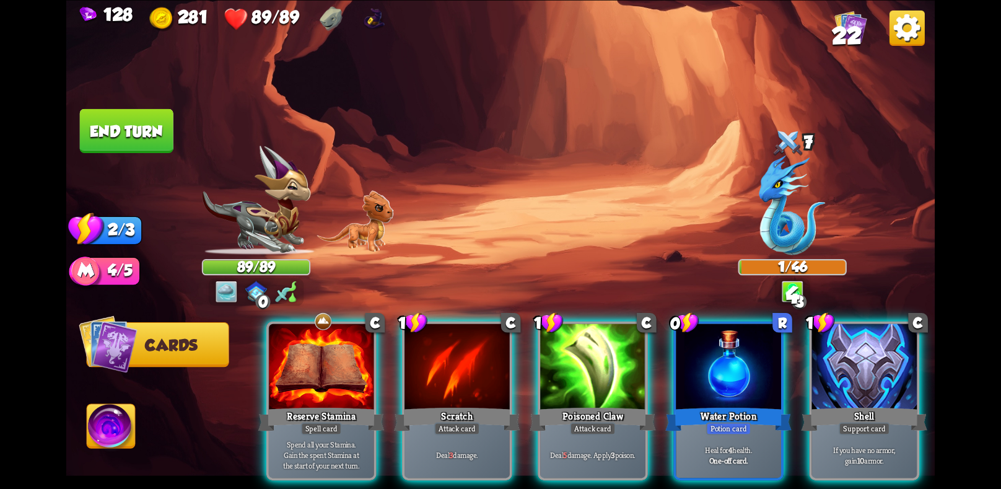
click at [92, 106] on img at bounding box center [500, 244] width 869 height 489
click at [116, 120] on button "End turn" at bounding box center [127, 130] width 94 height 44
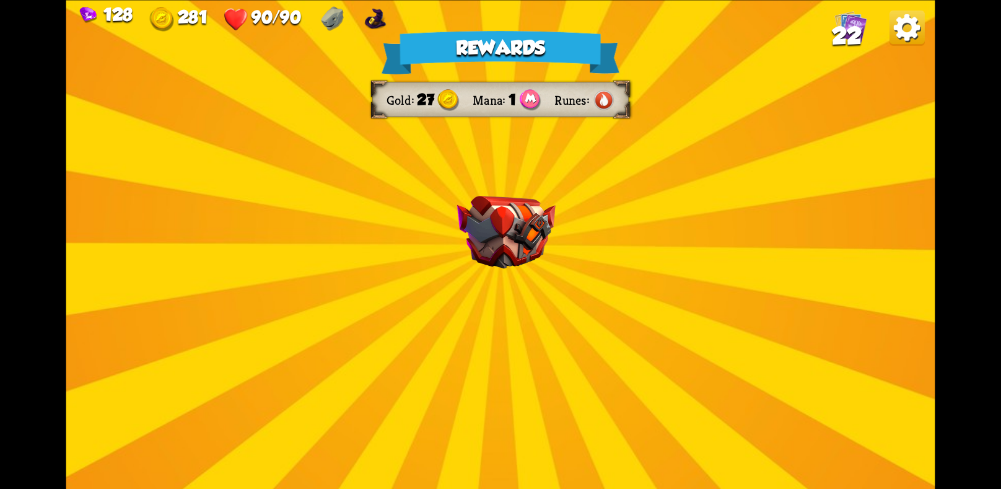
click at [504, 223] on img at bounding box center [506, 232] width 98 height 73
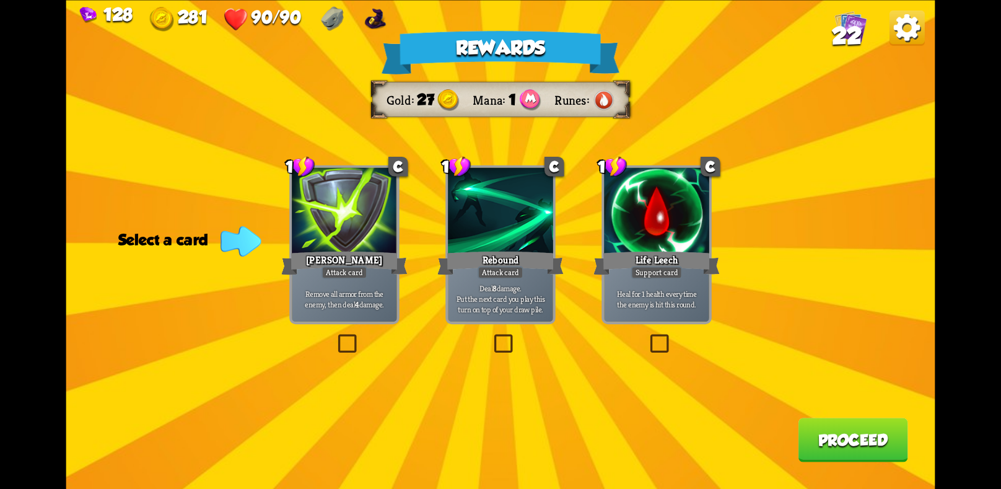
click at [328, 258] on div "[PERSON_NAME]" at bounding box center [344, 262] width 126 height 28
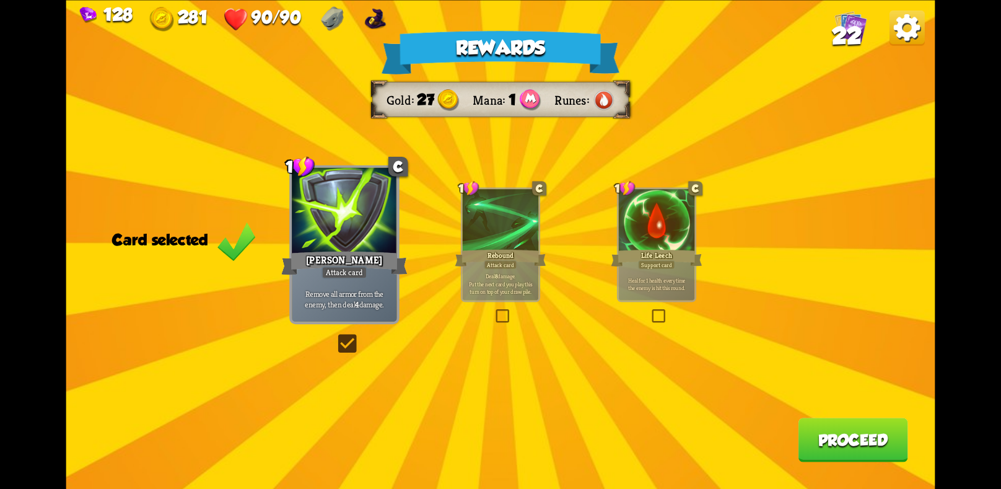
click at [513, 256] on div "Rebound" at bounding box center [500, 257] width 91 height 20
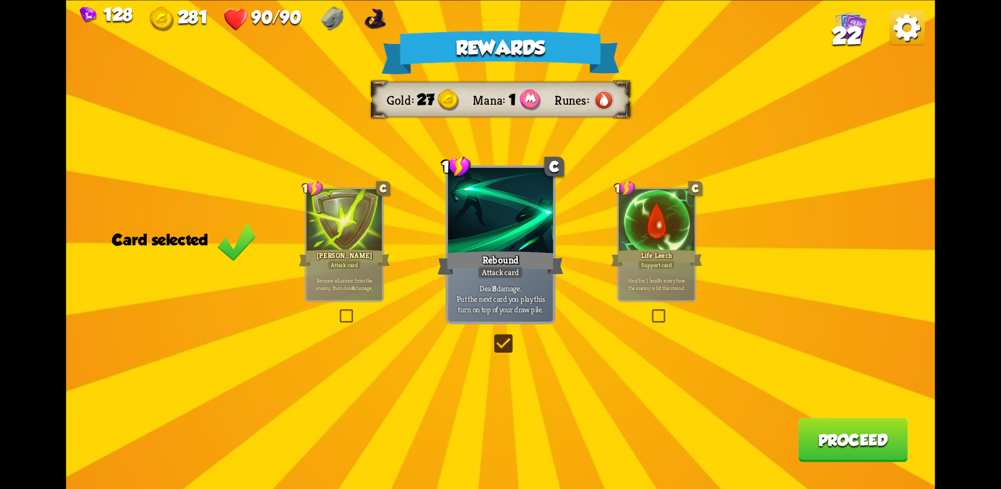
click at [840, 446] on button "Proceed" at bounding box center [853, 439] width 110 height 44
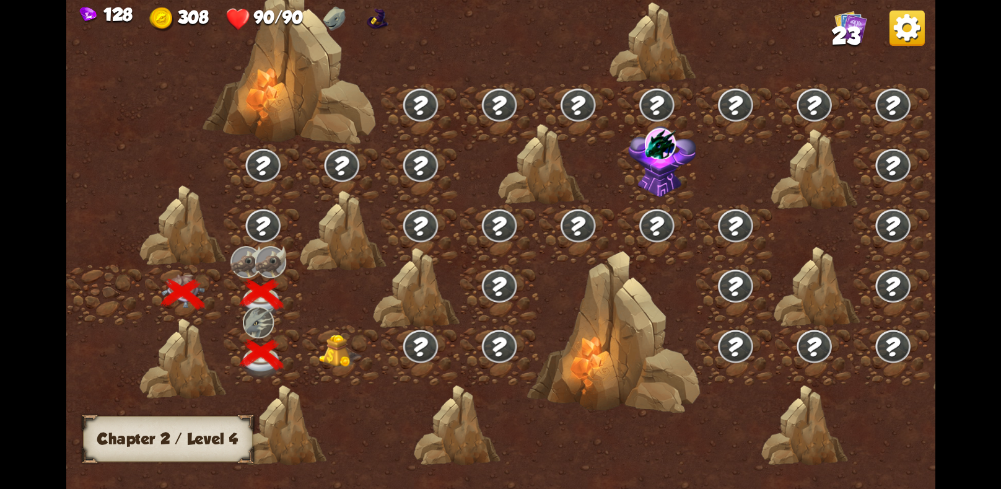
click at [341, 345] on img at bounding box center [339, 350] width 43 height 33
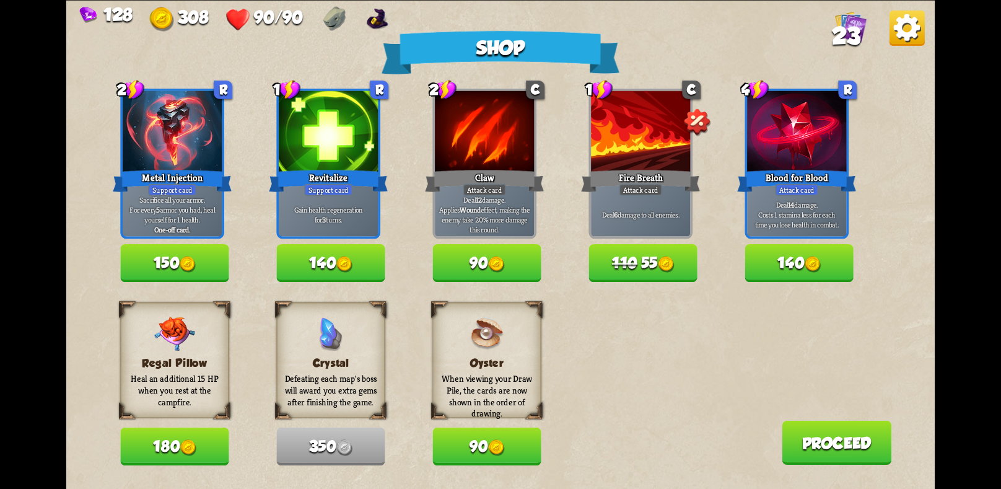
click at [621, 261] on span "110" at bounding box center [624, 262] width 25 height 17
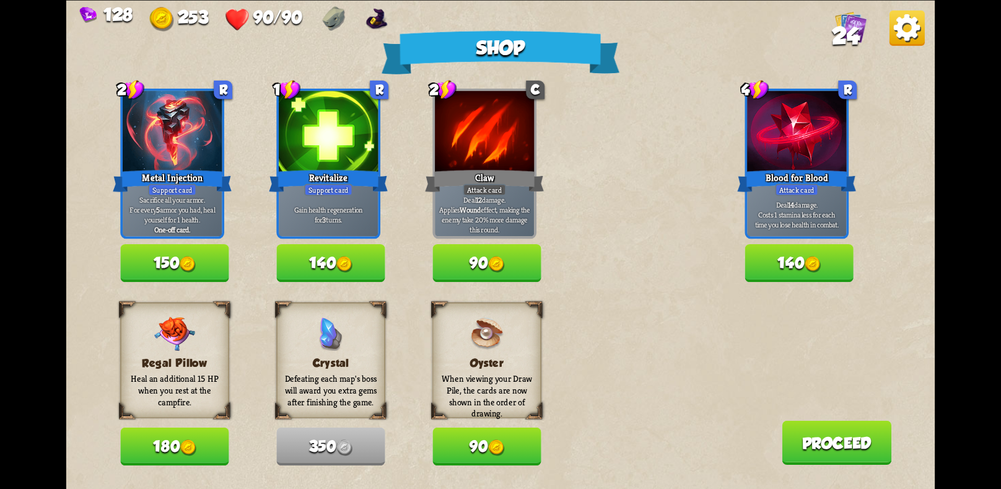
click at [343, 261] on img at bounding box center [344, 264] width 16 height 16
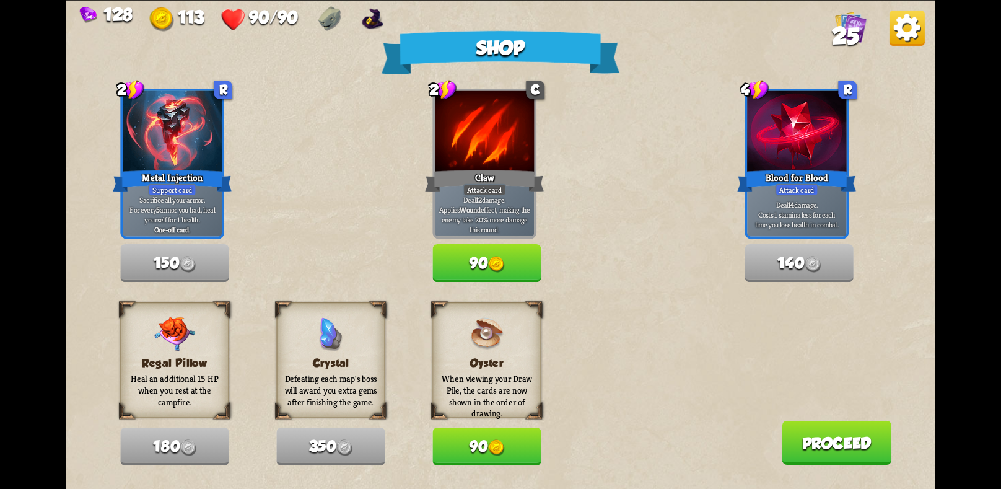
click at [835, 435] on button "Proceed" at bounding box center [836, 442] width 110 height 44
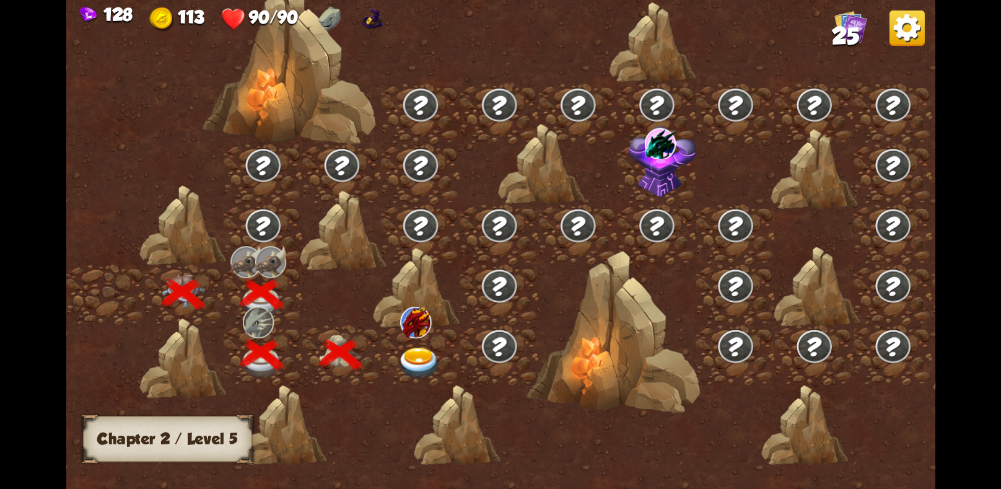
click at [428, 361] on img at bounding box center [418, 363] width 43 height 32
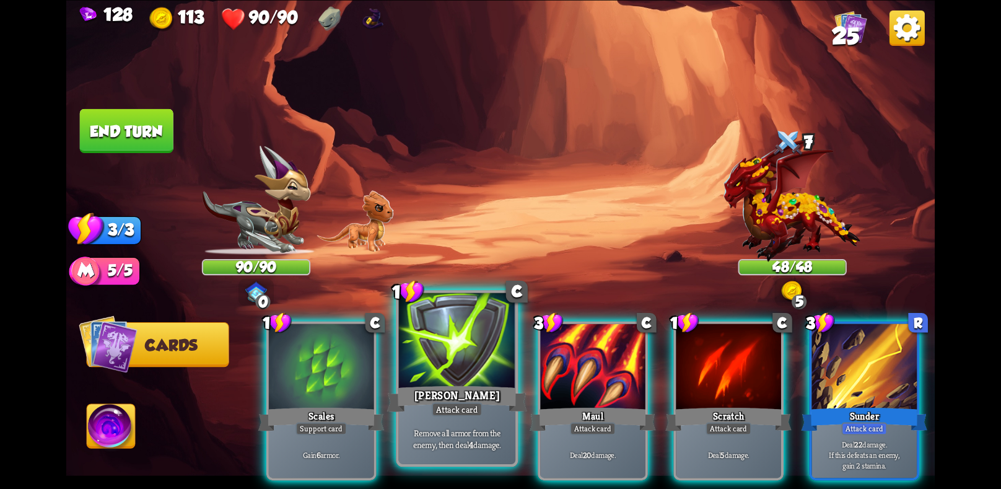
scroll to position [0, 118]
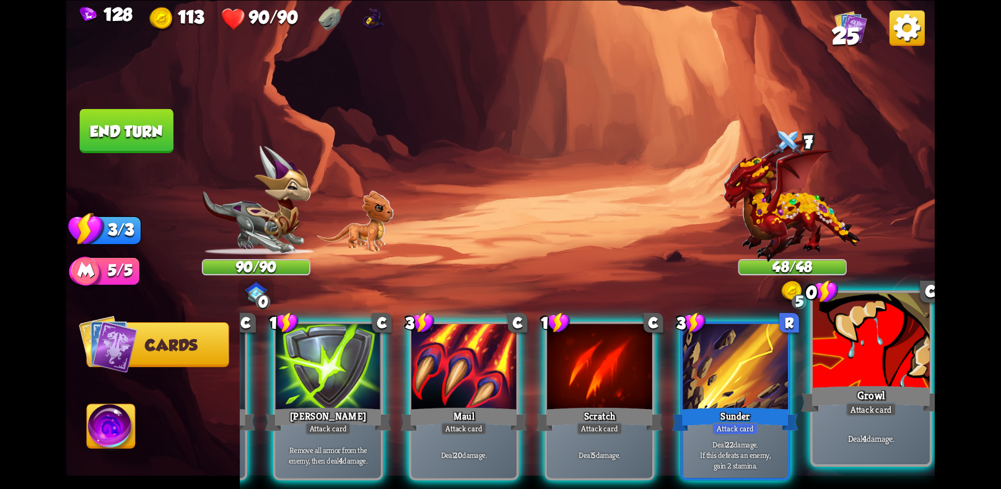
click at [850, 361] on div at bounding box center [870, 341] width 116 height 98
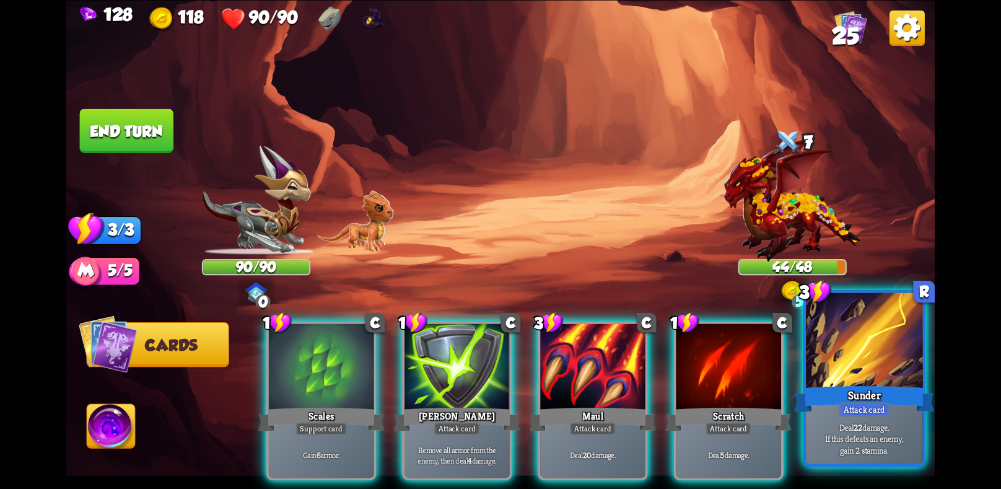
click at [842, 413] on div "Attack card" at bounding box center [863, 409] width 51 height 14
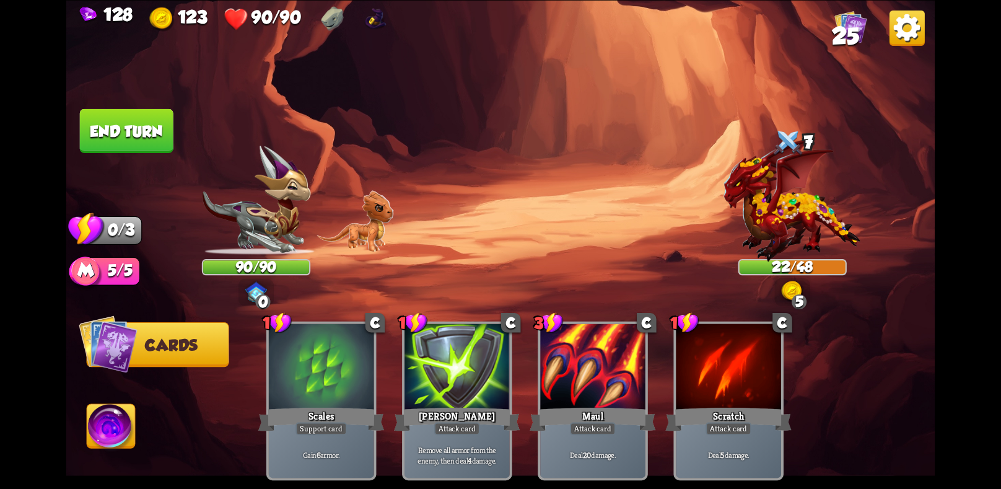
click at [151, 120] on button "End turn" at bounding box center [127, 130] width 94 height 44
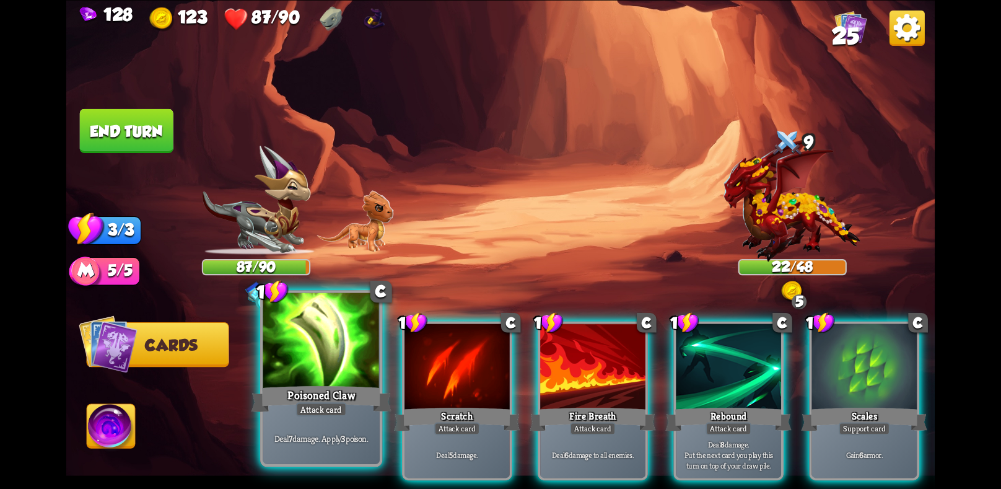
click at [333, 384] on div "Poisoned Claw" at bounding box center [321, 398] width 140 height 31
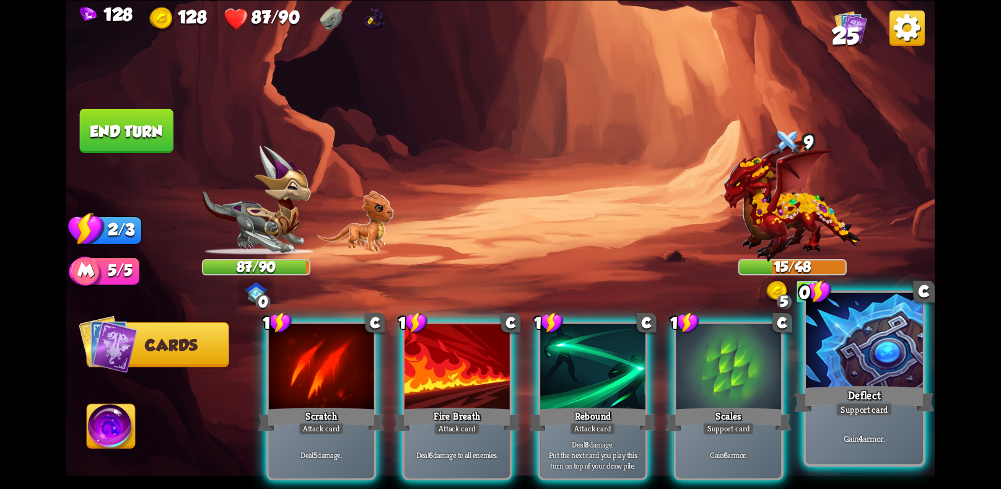
click at [850, 362] on div at bounding box center [864, 341] width 116 height 98
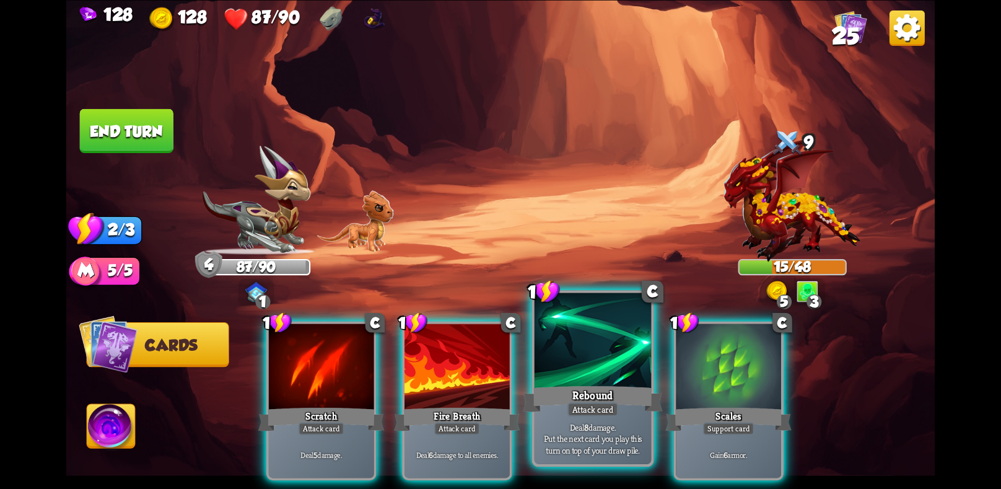
click at [604, 368] on div at bounding box center [592, 341] width 116 height 98
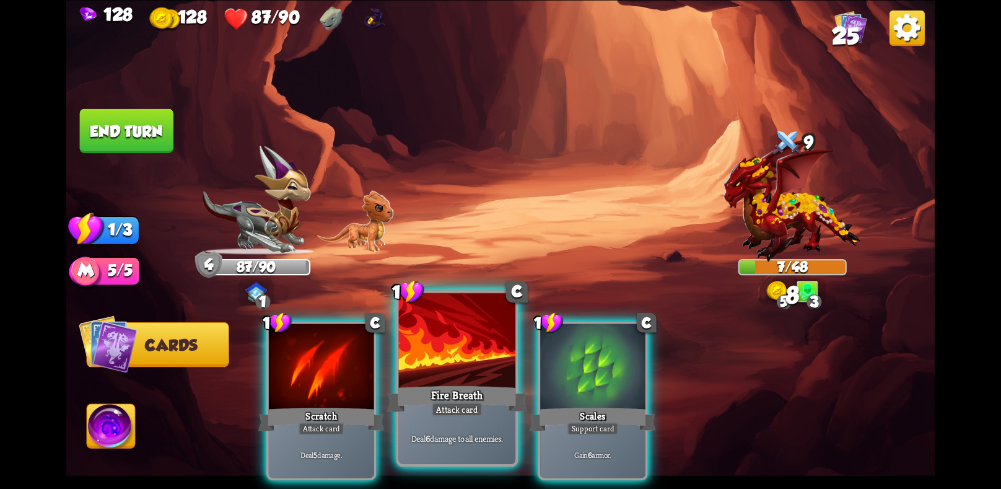
click at [480, 365] on div at bounding box center [457, 341] width 116 height 98
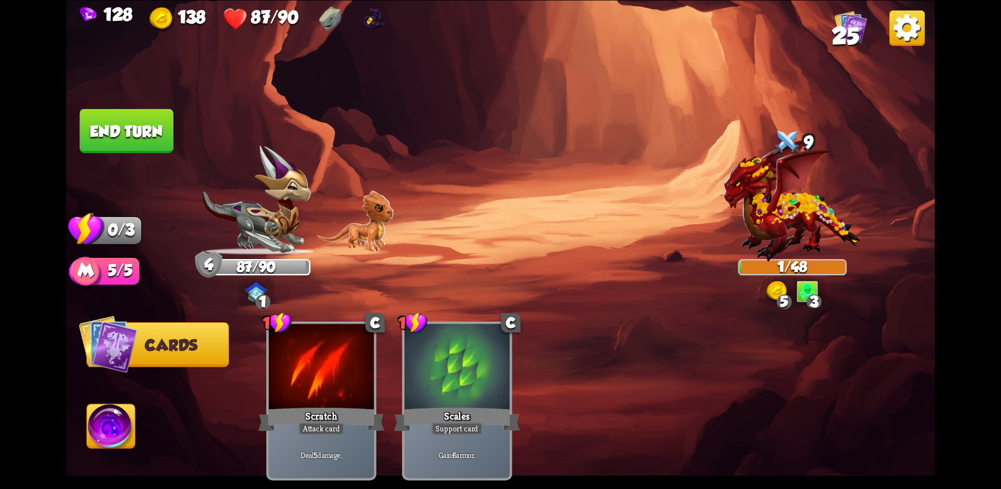
click at [151, 116] on button "End turn" at bounding box center [127, 130] width 94 height 44
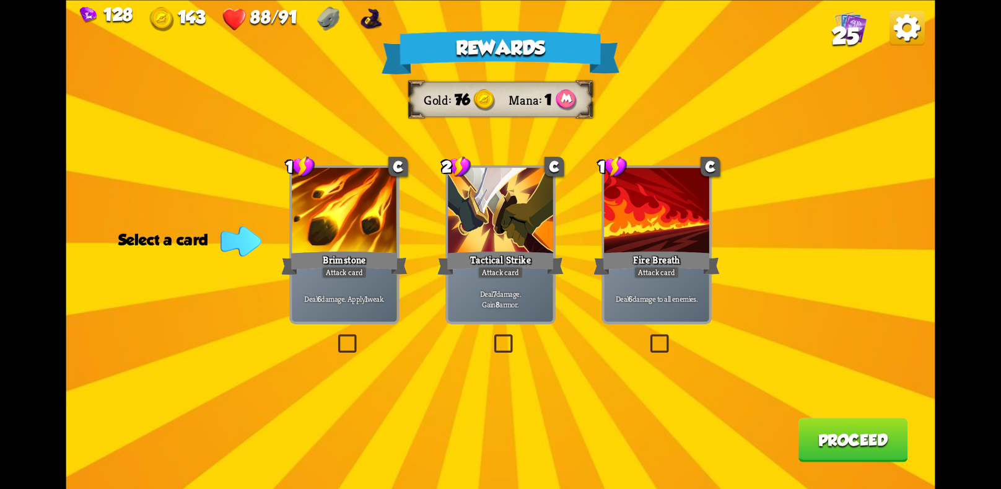
click at [491, 336] on label at bounding box center [491, 336] width 0 height 0
click at [0, 0] on input "checkbox" at bounding box center [0, 0] width 0 height 0
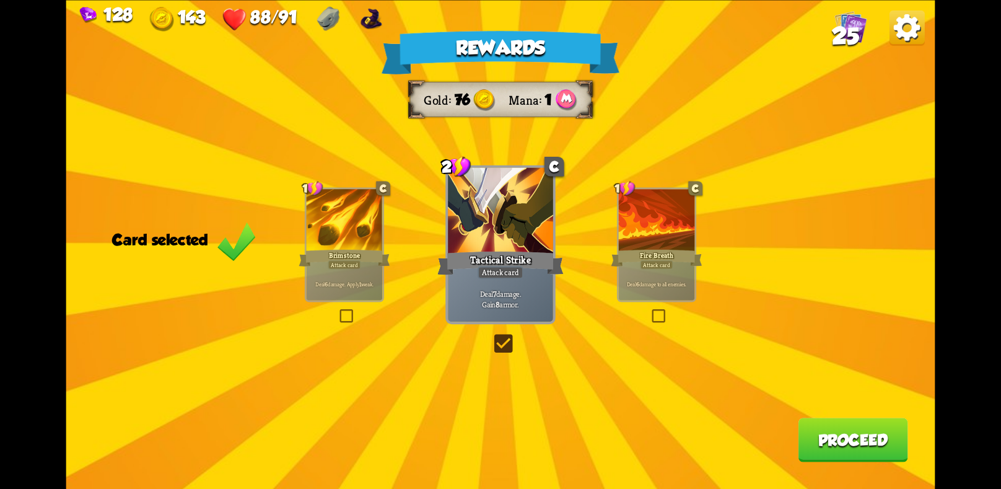
click at [834, 431] on button "Proceed" at bounding box center [853, 439] width 110 height 44
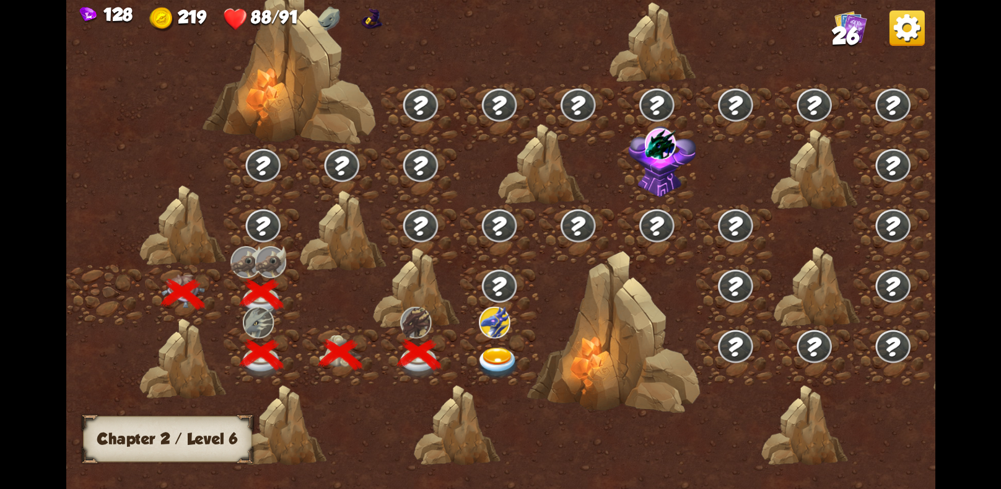
click at [497, 341] on div at bounding box center [498, 354] width 79 height 60
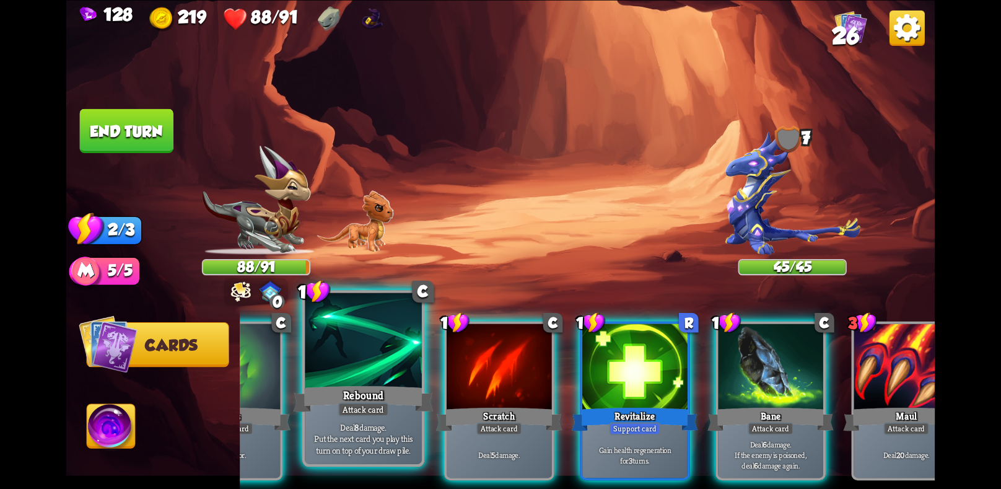
scroll to position [0, 118]
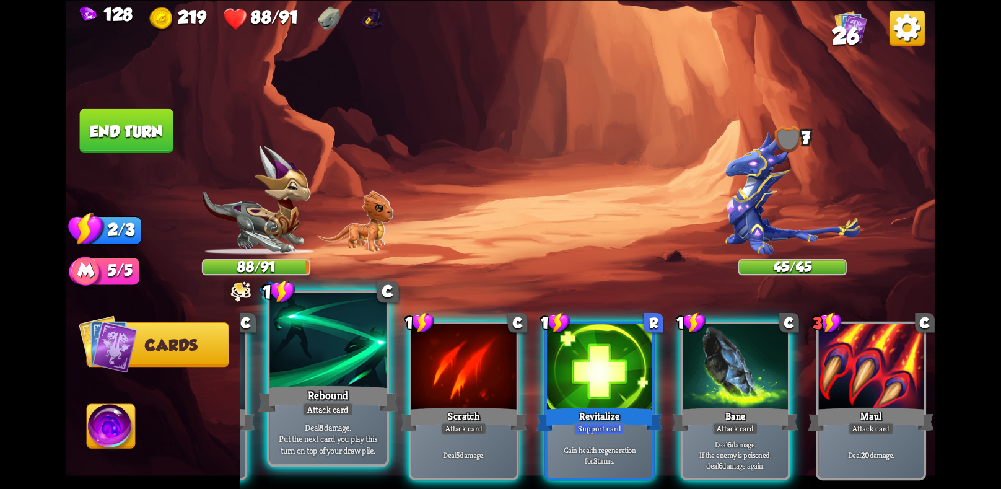
click at [369, 423] on p "Deal 8 damage. Put the next card you play this turn on top of your draw pile." at bounding box center [327, 437] width 111 height 35
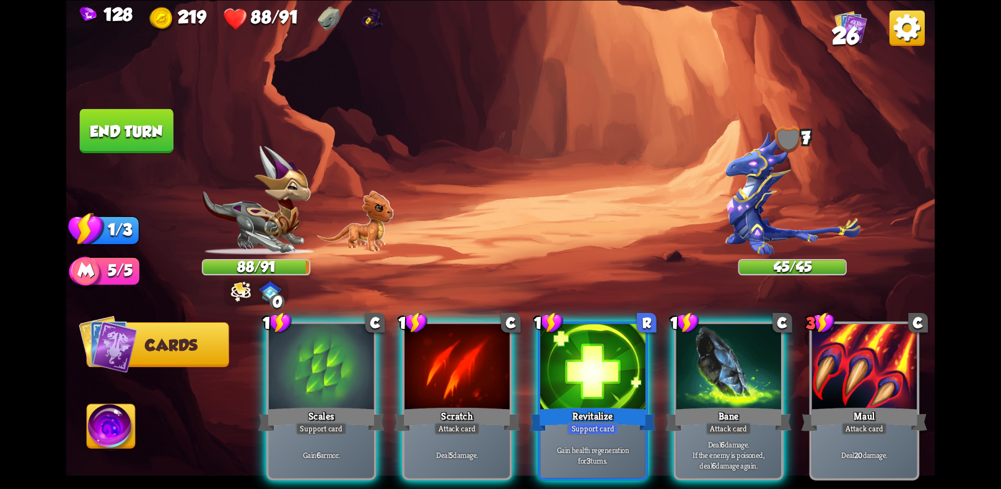
scroll to position [0, 0]
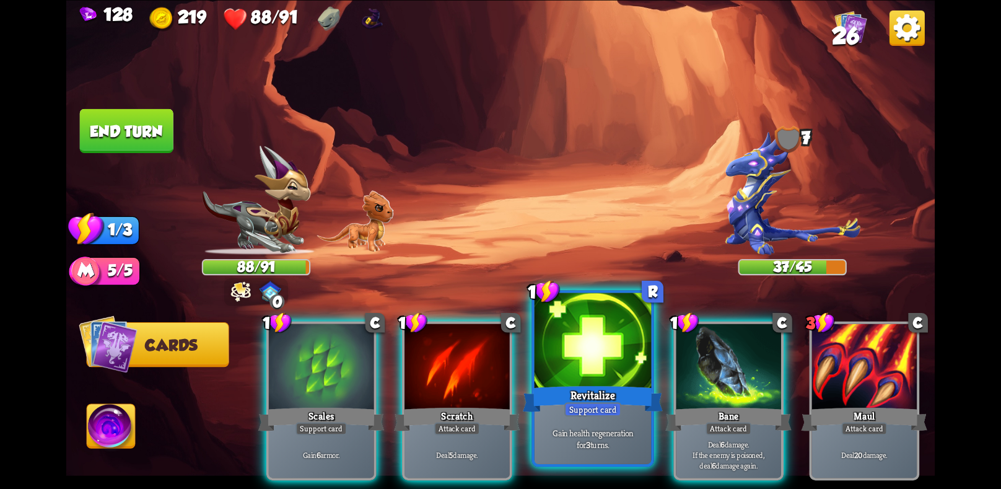
click at [582, 377] on div at bounding box center [592, 341] width 116 height 98
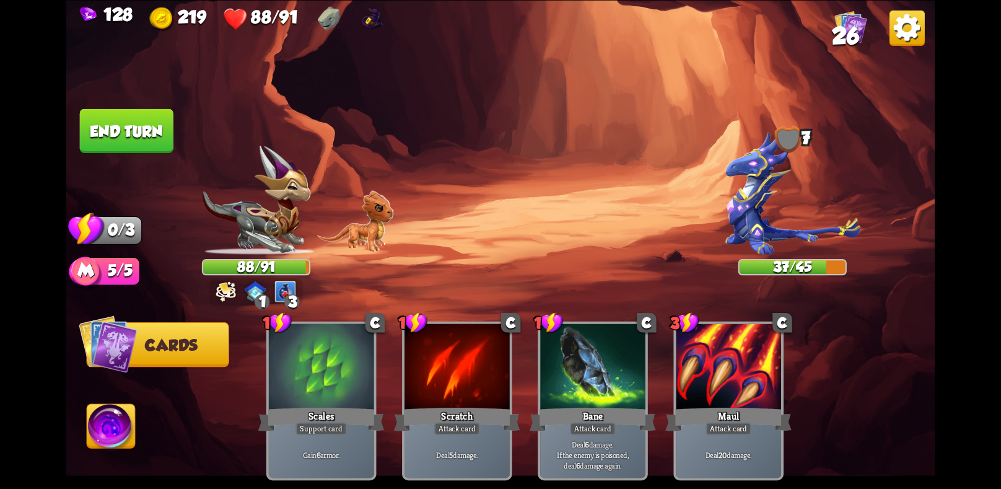
click at [148, 127] on button "End turn" at bounding box center [127, 130] width 94 height 44
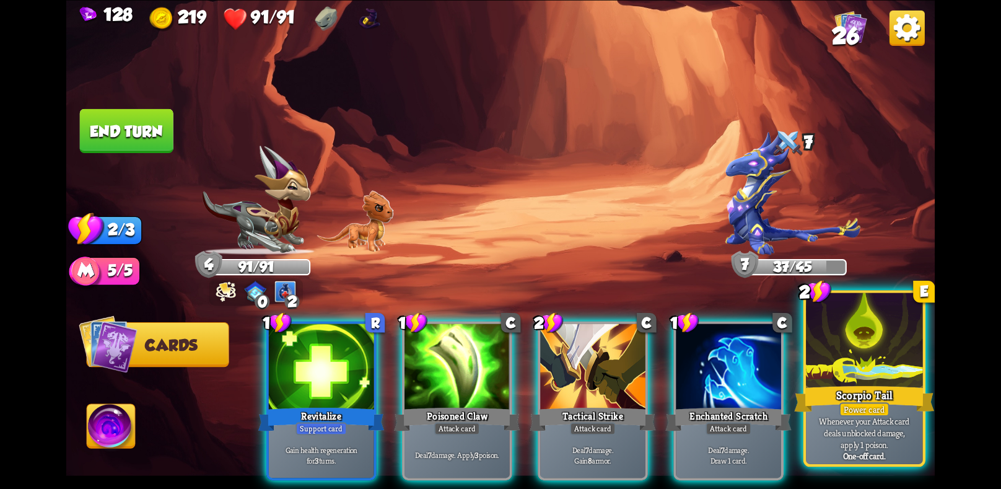
click at [872, 434] on p "Whenever your Attack card deals unblocked damage, apply 1 poison." at bounding box center [864, 432] width 111 height 35
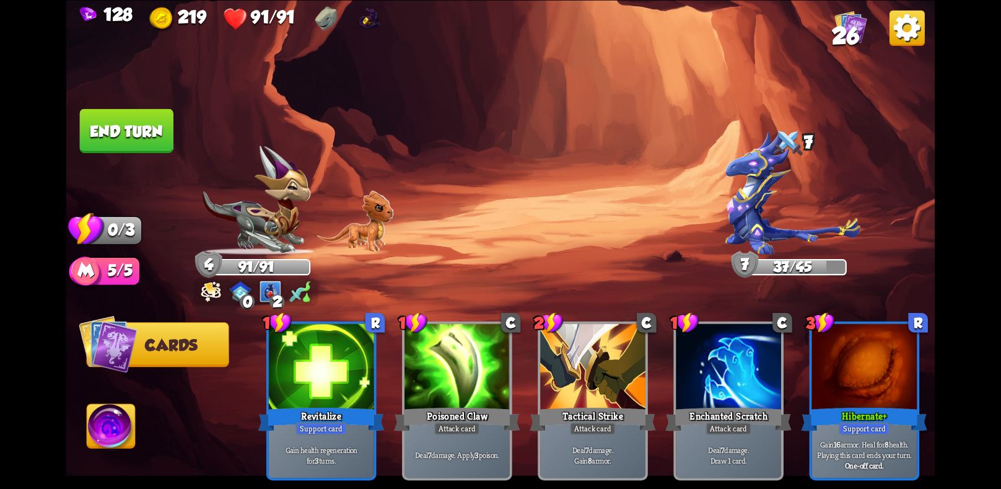
click at [112, 136] on button "End turn" at bounding box center [126, 130] width 95 height 45
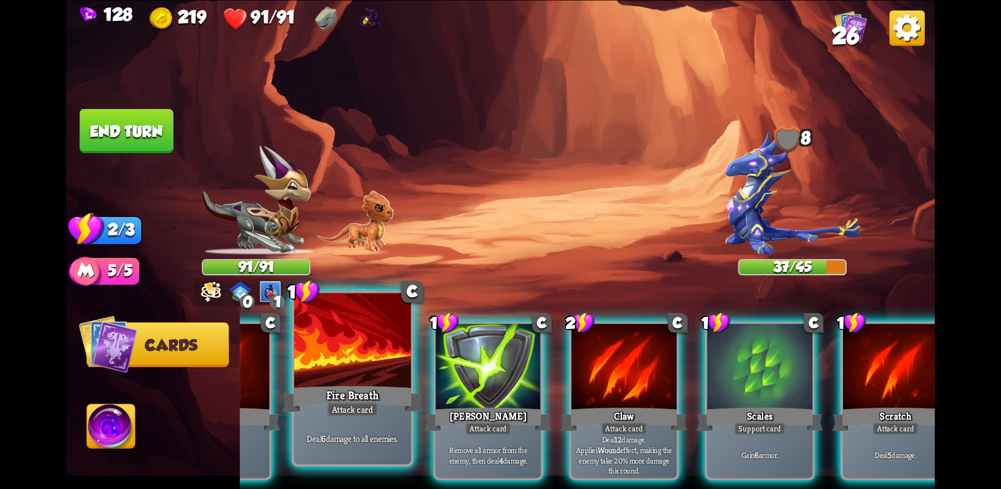
scroll to position [0, 118]
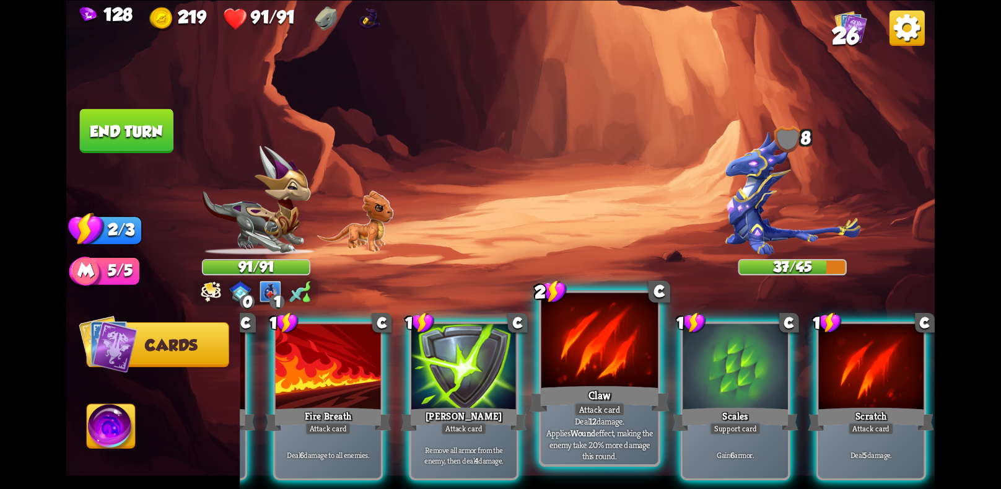
click at [558, 397] on div "Claw" at bounding box center [599, 398] width 140 height 31
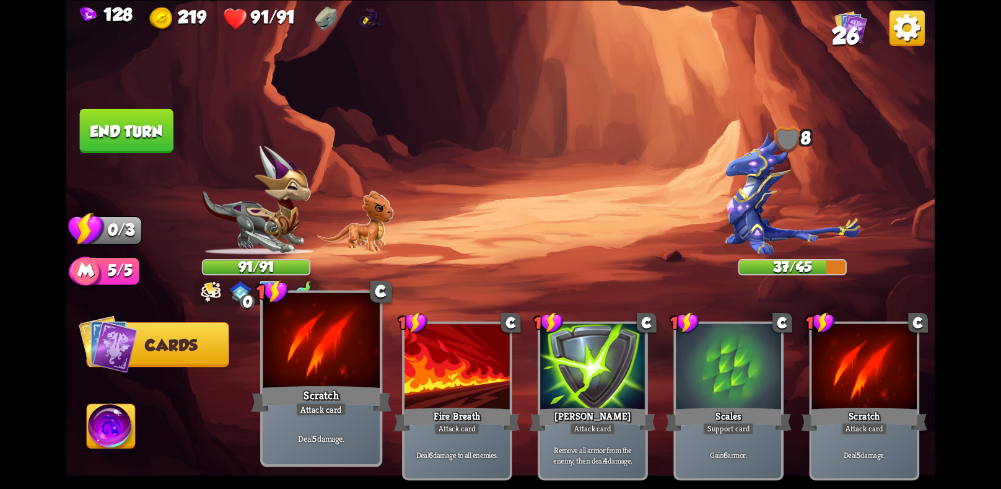
scroll to position [0, 0]
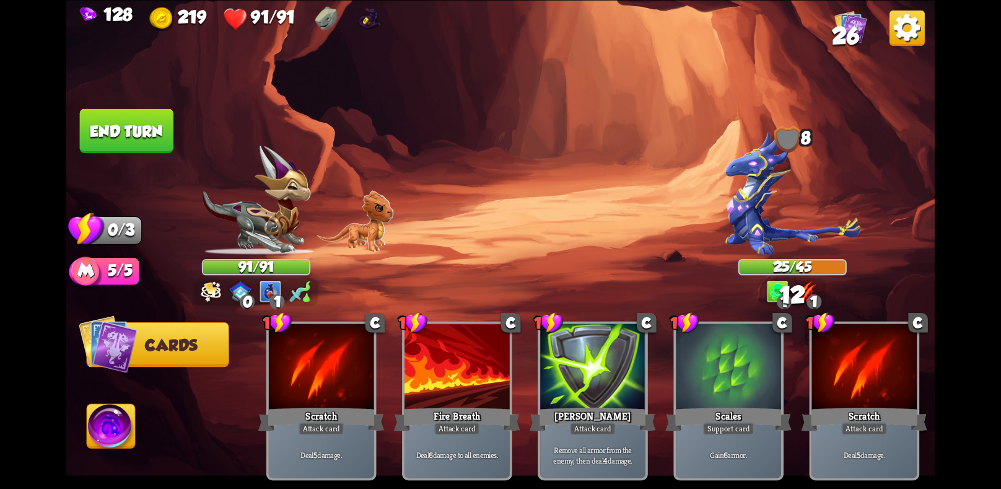
click at [139, 141] on button "End turn" at bounding box center [127, 130] width 94 height 44
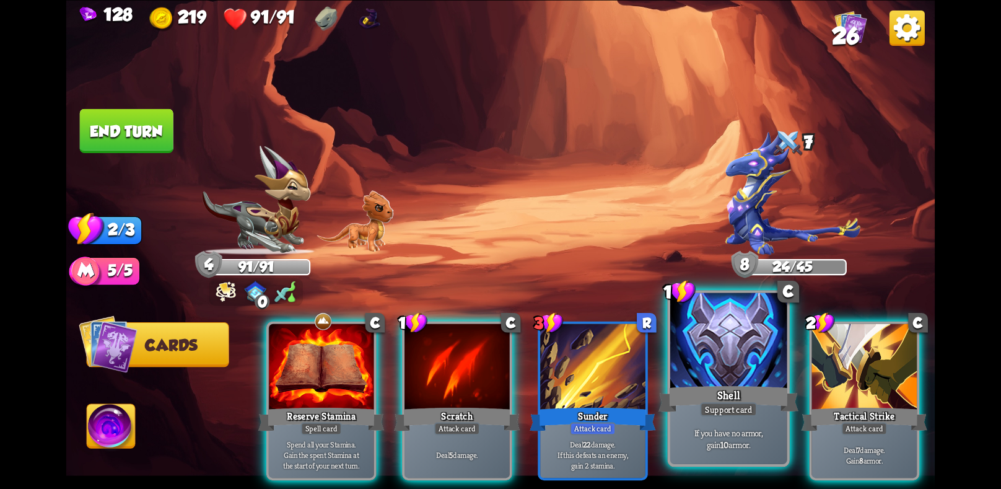
scroll to position [0, 118]
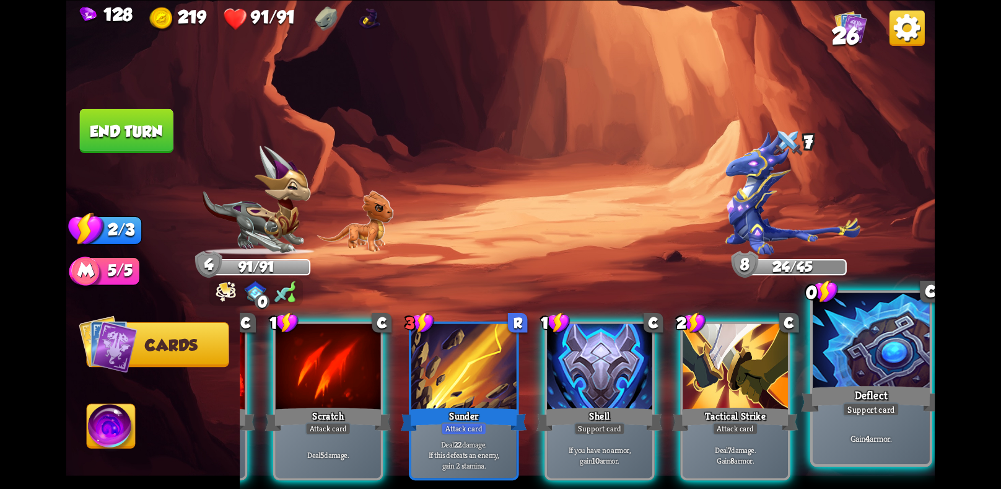
click at [864, 379] on div at bounding box center [870, 341] width 116 height 98
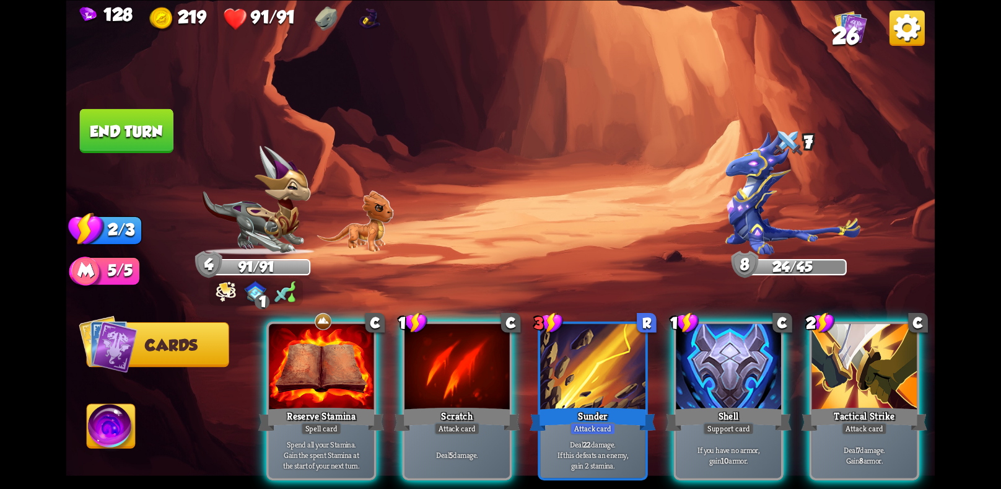
scroll to position [0, 0]
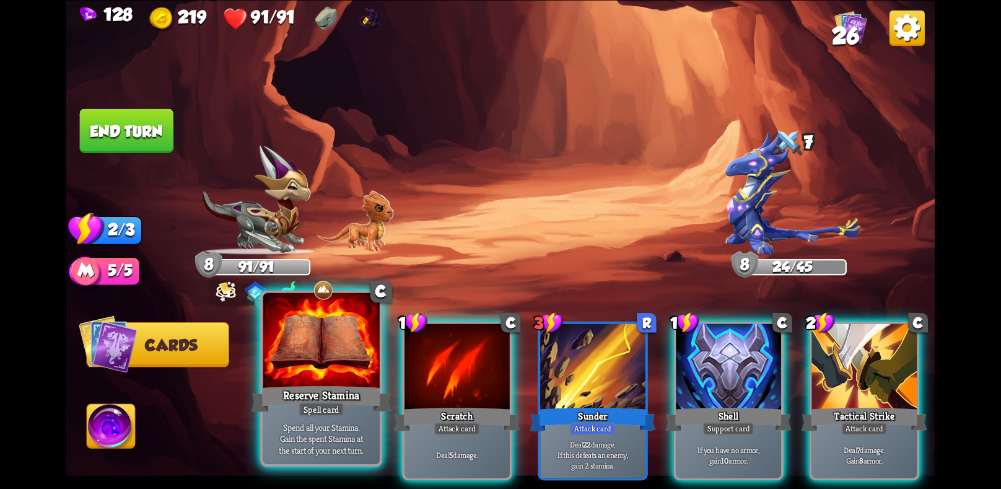
click at [324, 394] on div "Reserve Stamina" at bounding box center [321, 398] width 140 height 31
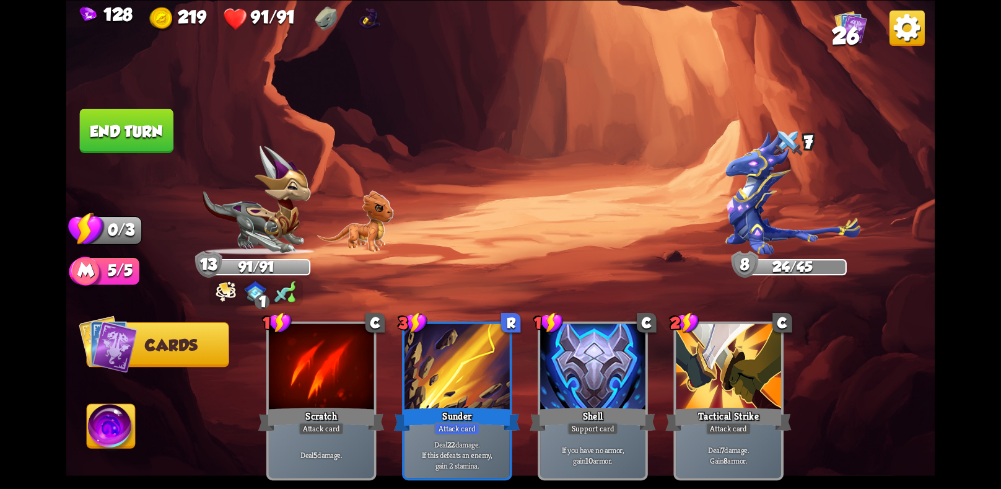
click at [131, 129] on button "End turn" at bounding box center [127, 130] width 94 height 44
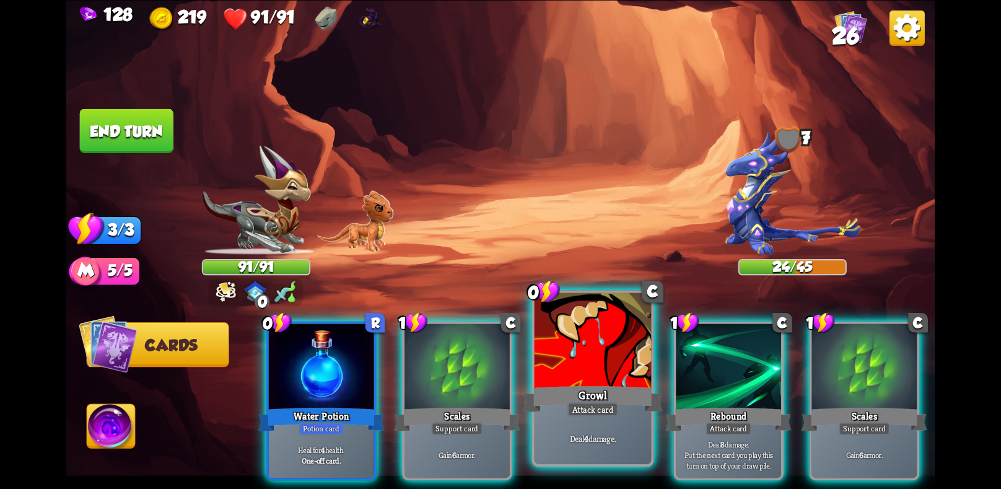
click at [574, 372] on div at bounding box center [592, 341] width 116 height 98
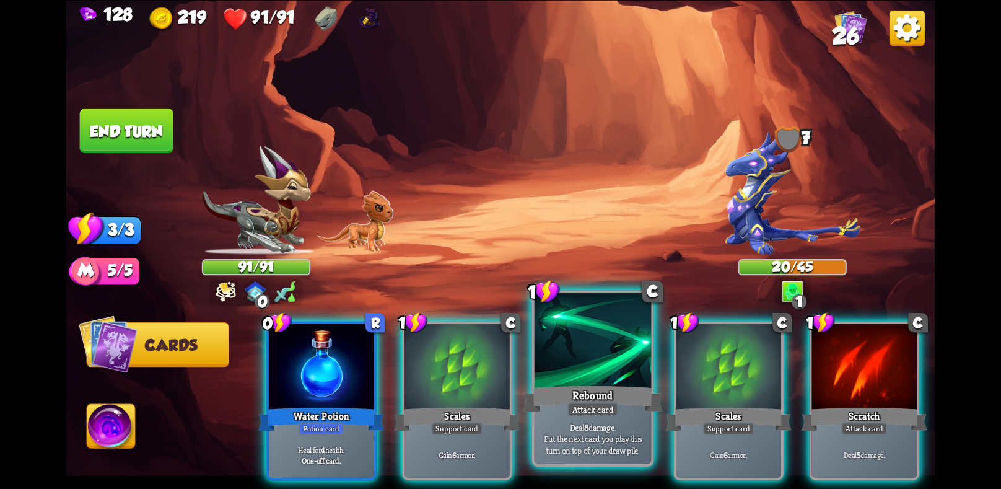
click at [583, 370] on div at bounding box center [592, 341] width 116 height 98
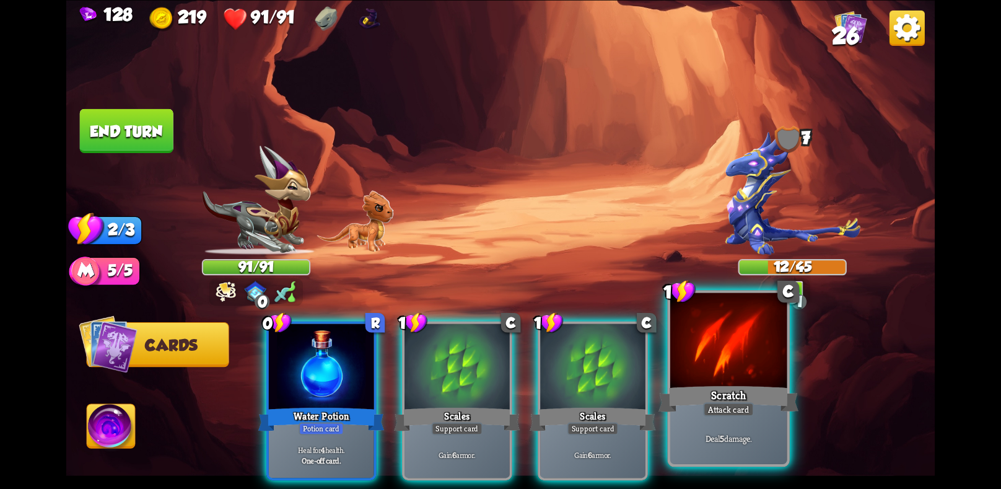
click at [702, 363] on div at bounding box center [728, 341] width 116 height 98
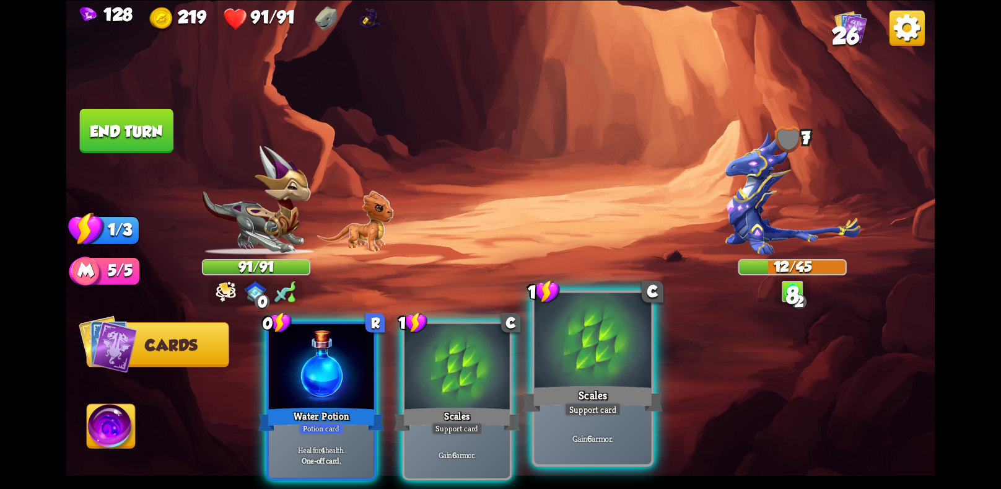
click at [574, 384] on div "Scales" at bounding box center [593, 398] width 140 height 31
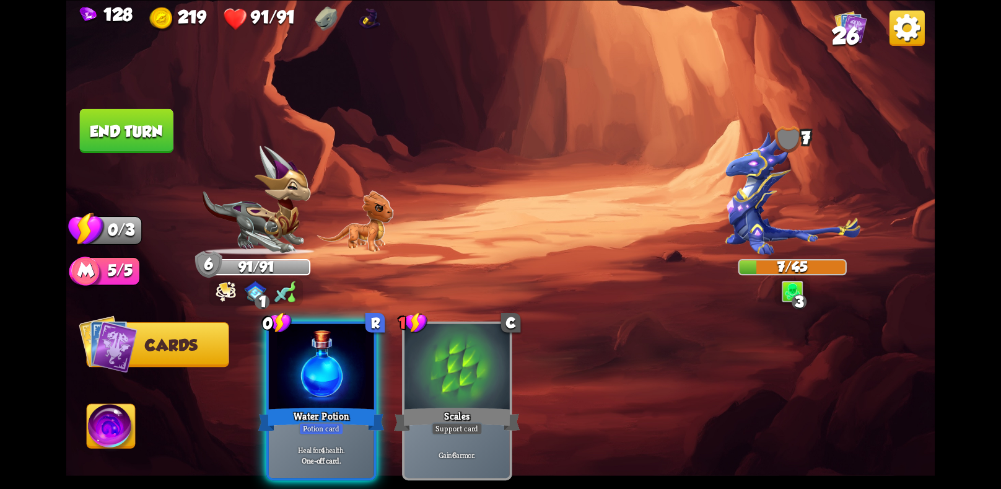
click at [134, 93] on img at bounding box center [500, 244] width 869 height 489
click at [126, 110] on button "End turn" at bounding box center [127, 130] width 94 height 44
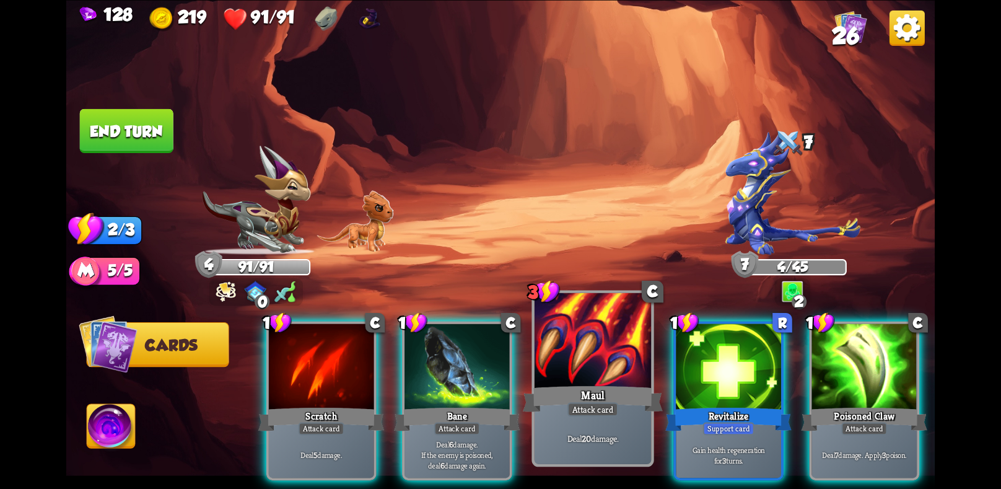
scroll to position [0, 118]
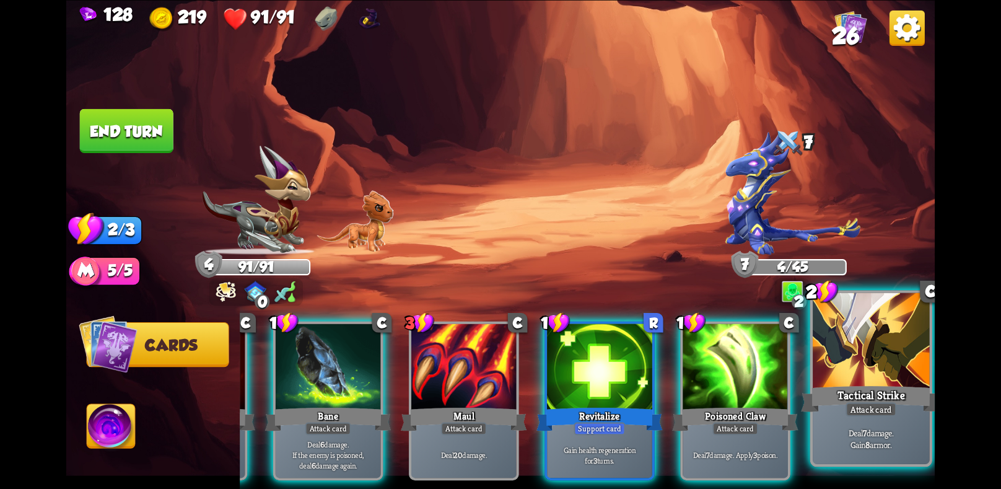
click at [837, 398] on div "Tactical Strike" at bounding box center [871, 398] width 140 height 31
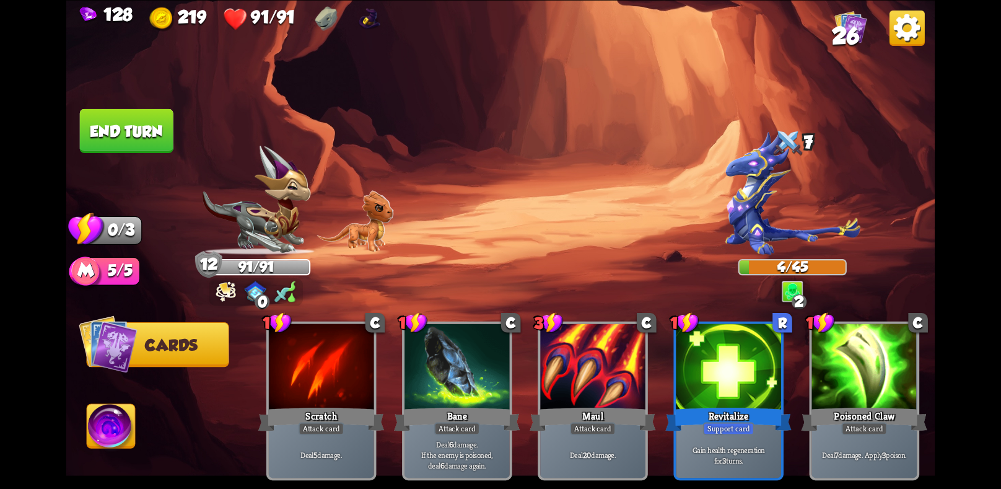
click at [133, 128] on button "End turn" at bounding box center [127, 130] width 94 height 44
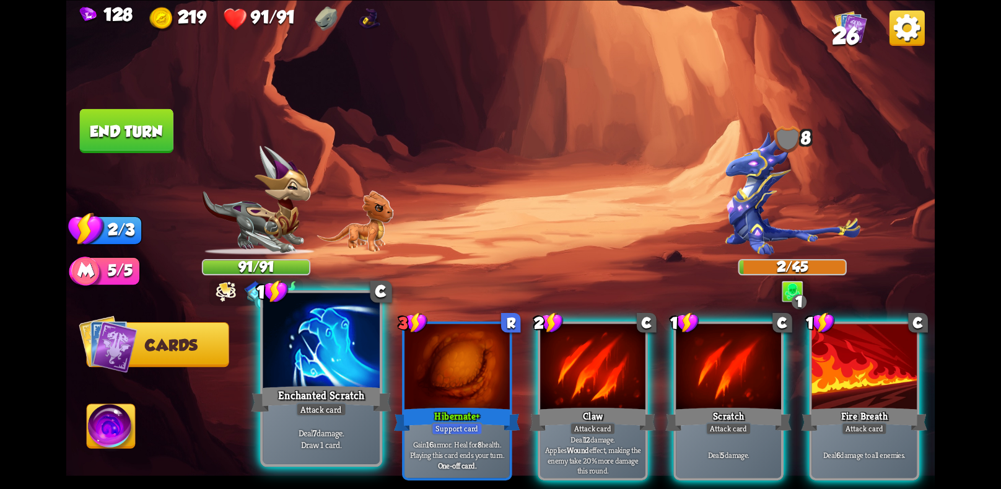
click at [360, 397] on div "Enchanted Scratch" at bounding box center [321, 398] width 140 height 31
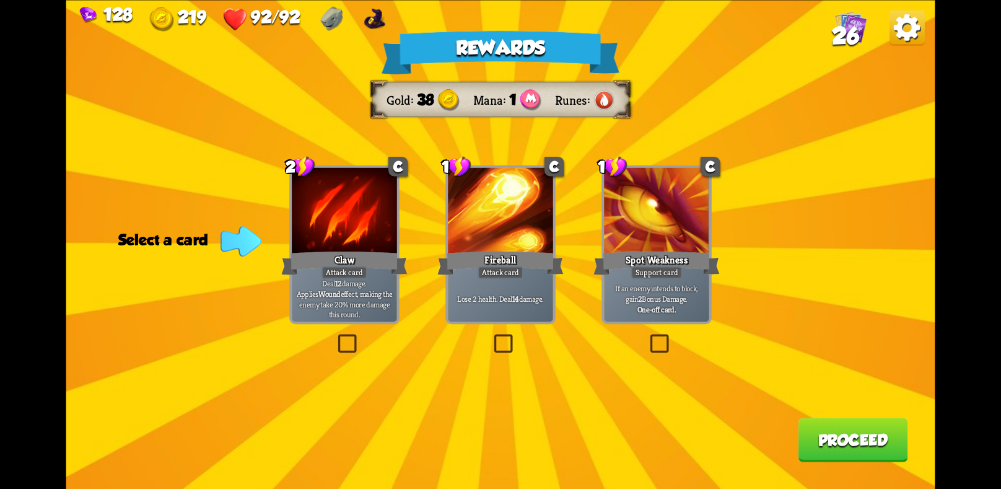
click at [647, 336] on label at bounding box center [647, 336] width 0 height 0
click at [0, 0] on input "checkbox" at bounding box center [0, 0] width 0 height 0
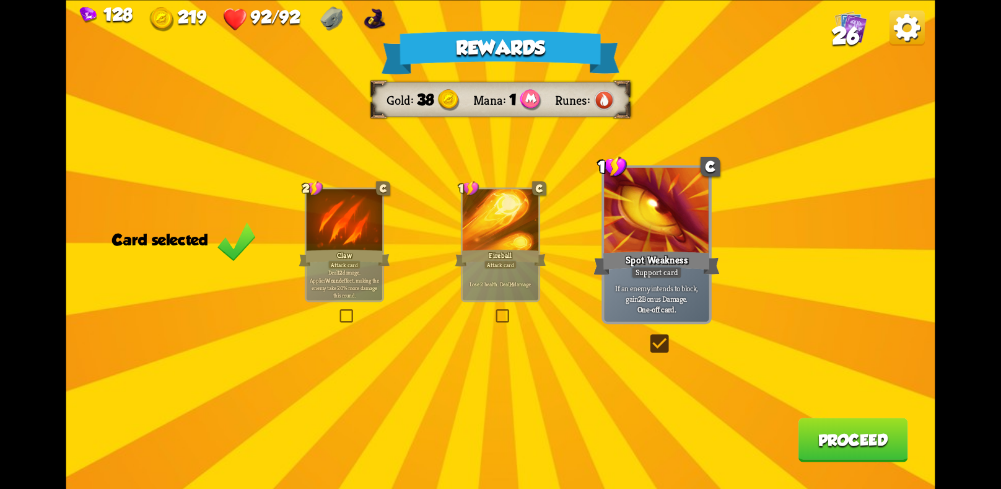
click at [876, 434] on button "Proceed" at bounding box center [853, 439] width 110 height 44
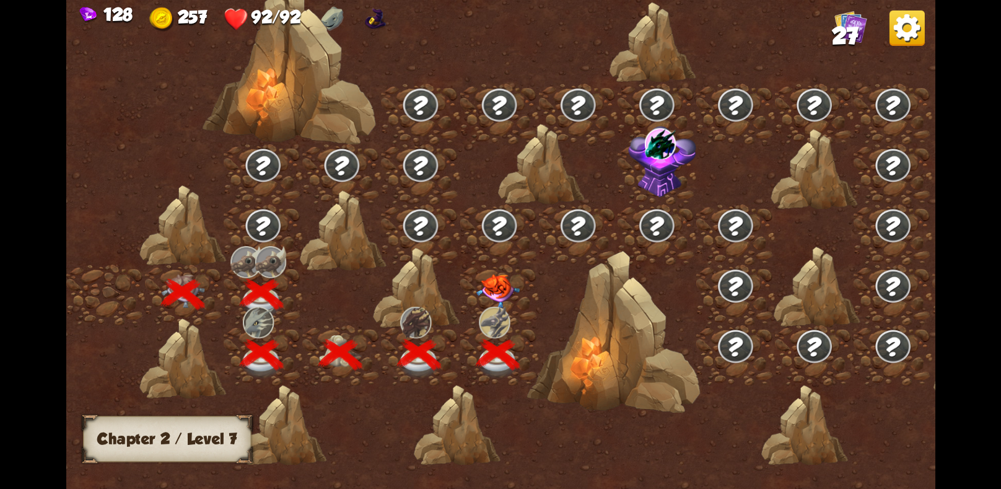
click at [497, 281] on img at bounding box center [497, 290] width 43 height 34
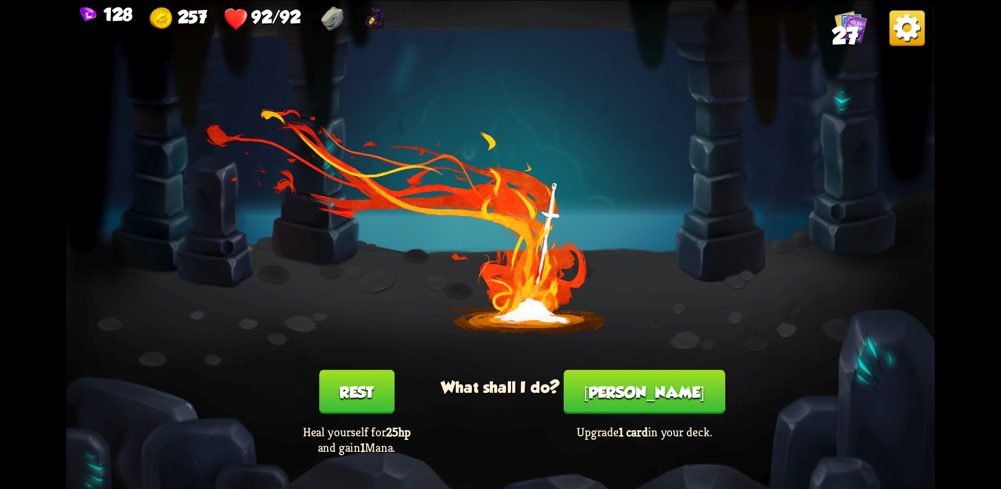
click at [625, 373] on div "You feel rested! What shall I do? Rest Heal yourself for 25hp and gain 1 Mana. …" at bounding box center [500, 244] width 869 height 489
click at [627, 381] on button "[PERSON_NAME]" at bounding box center [644, 391] width 162 height 44
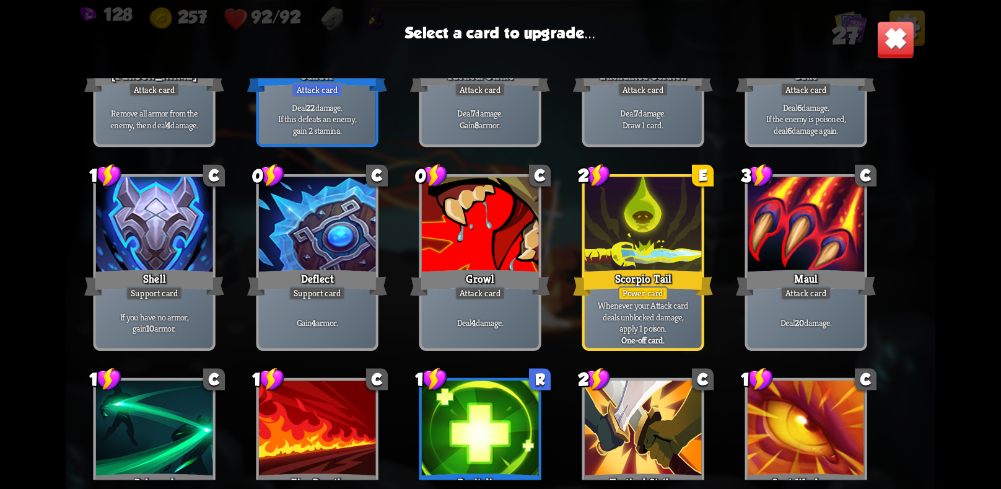
scroll to position [576, 0]
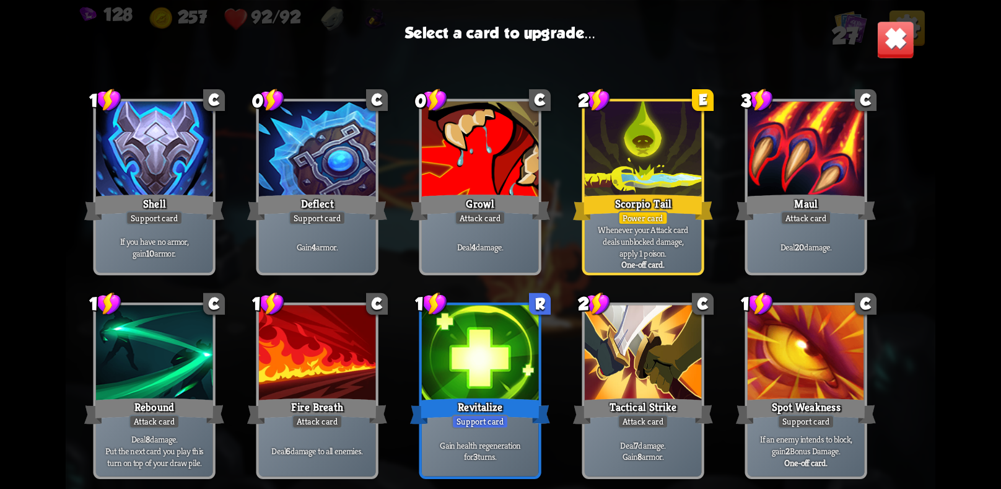
click at [617, 251] on p "Whenever your Attack card deals unblocked damage, apply 1 poison." at bounding box center [643, 241] width 111 height 35
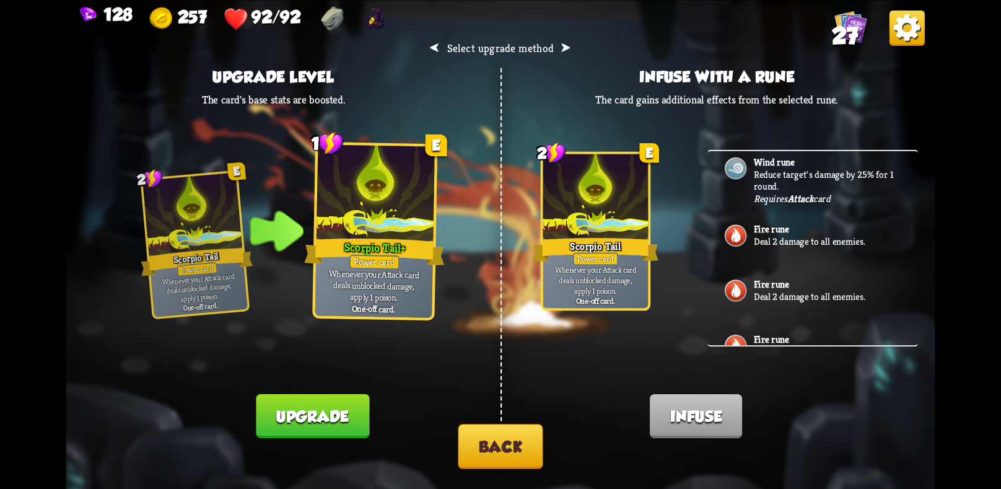
scroll to position [92, 0]
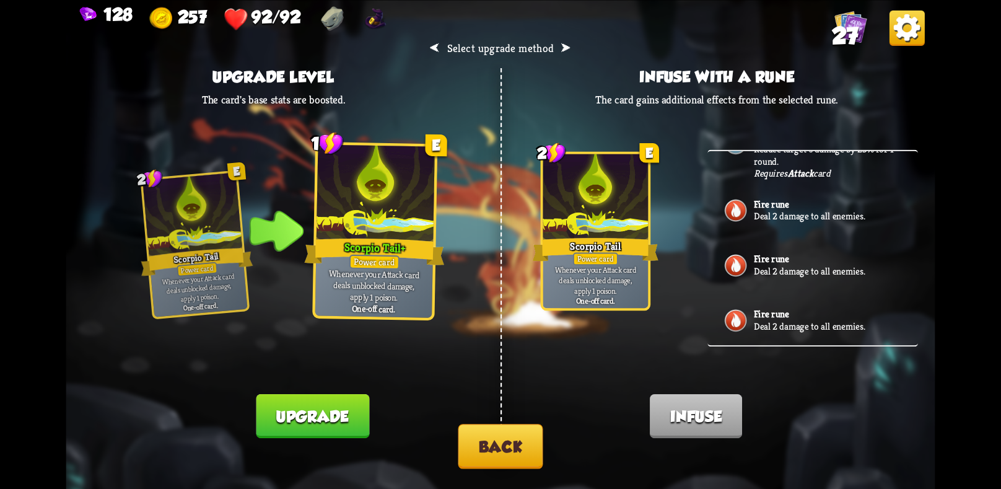
click at [518, 449] on button "Back" at bounding box center [500, 446] width 85 height 45
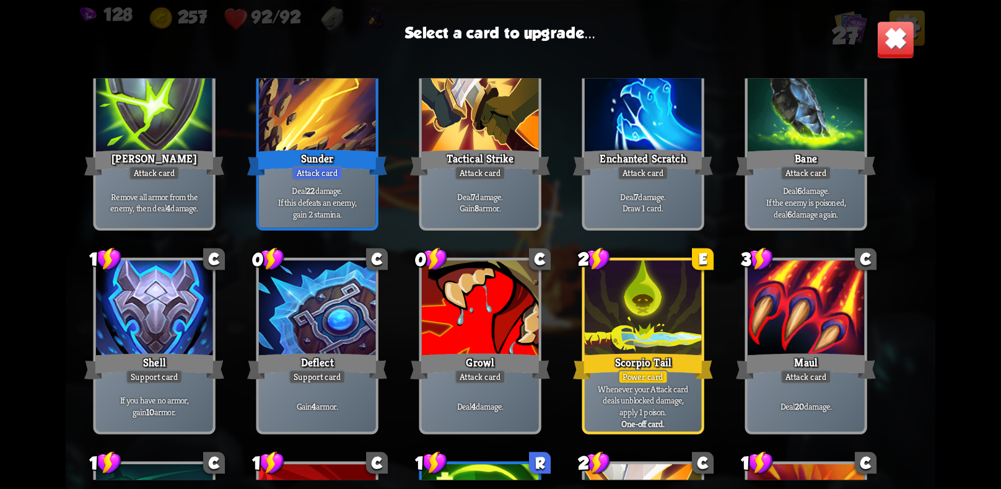
scroll to position [406, 0]
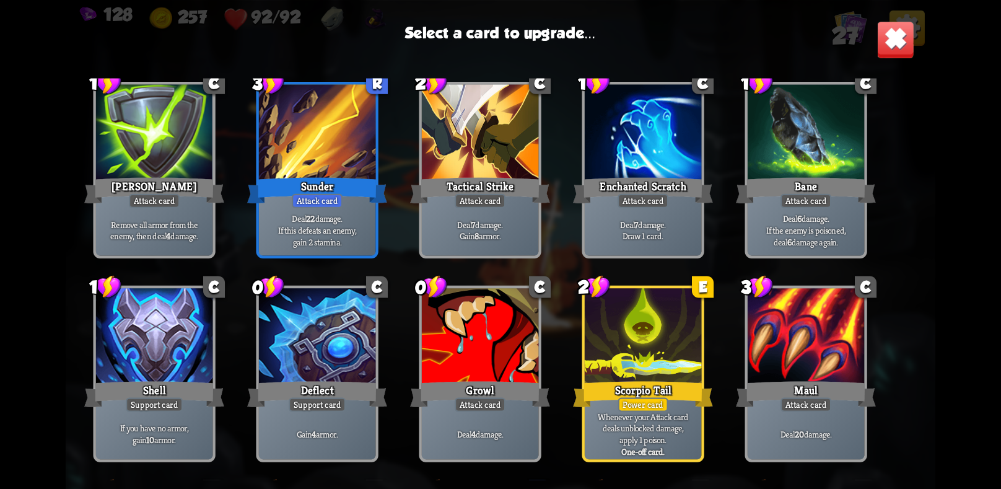
click at [329, 219] on p "Deal 22 damage. If this defeats an enemy, gain 2 stamina." at bounding box center [317, 229] width 111 height 35
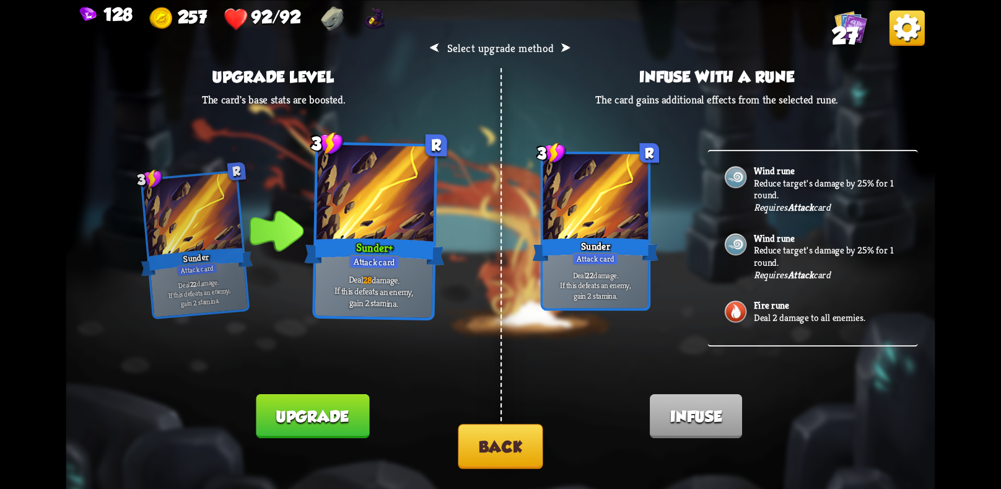
click at [465, 441] on button "Back" at bounding box center [500, 446] width 85 height 45
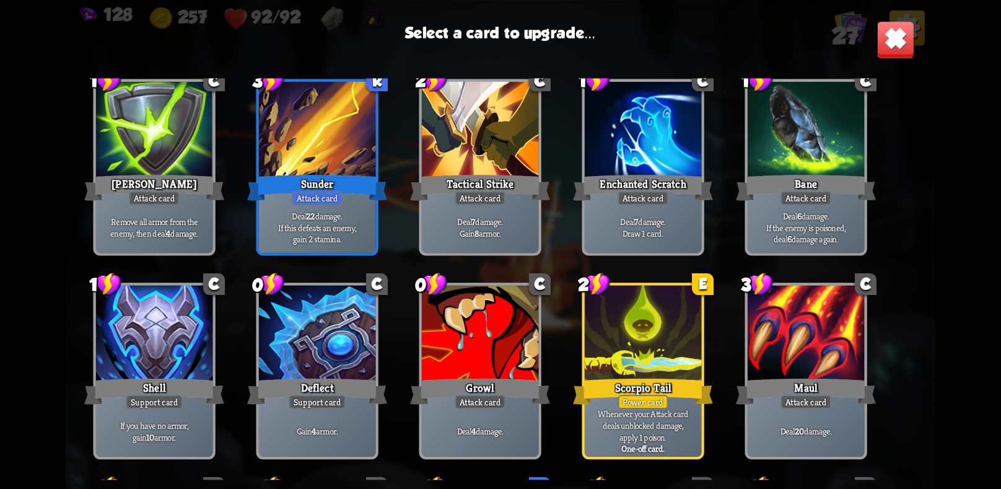
scroll to position [372, 0]
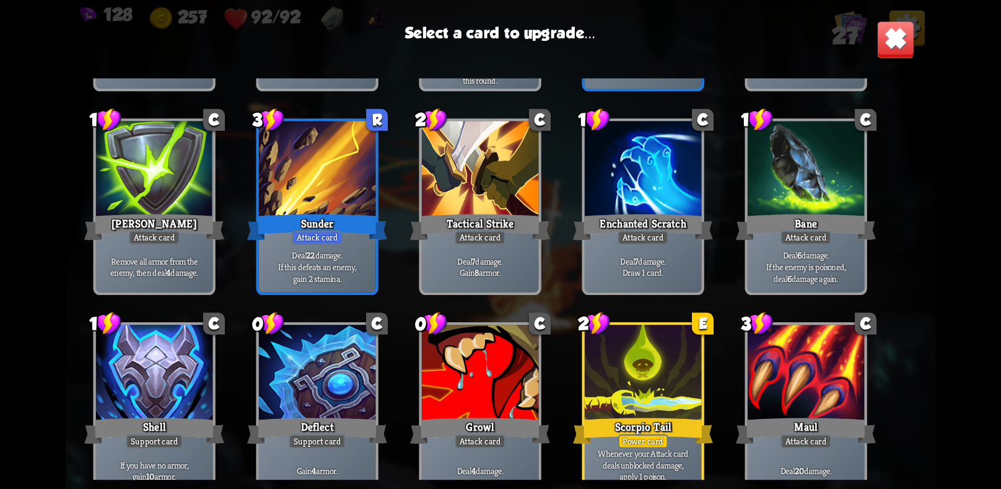
click at [321, 383] on div at bounding box center [317, 373] width 116 height 98
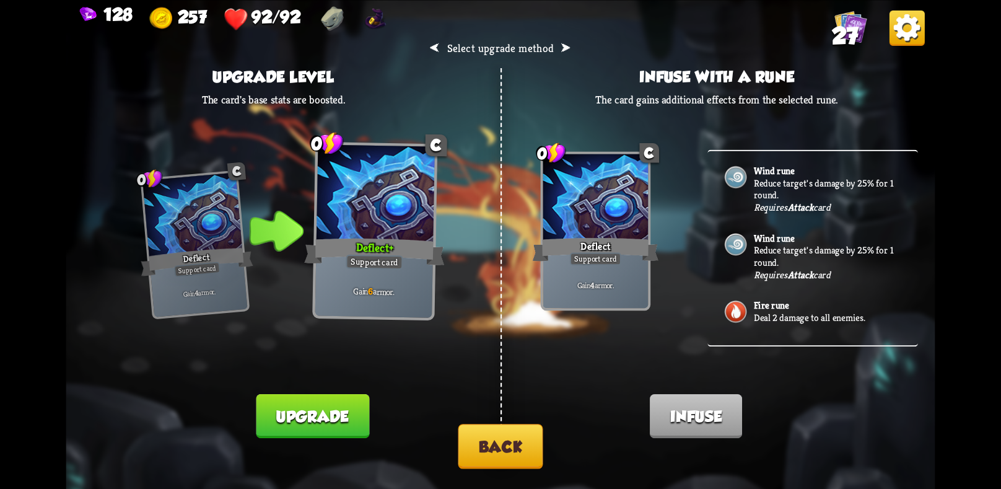
click at [477, 433] on button "Back" at bounding box center [500, 446] width 85 height 45
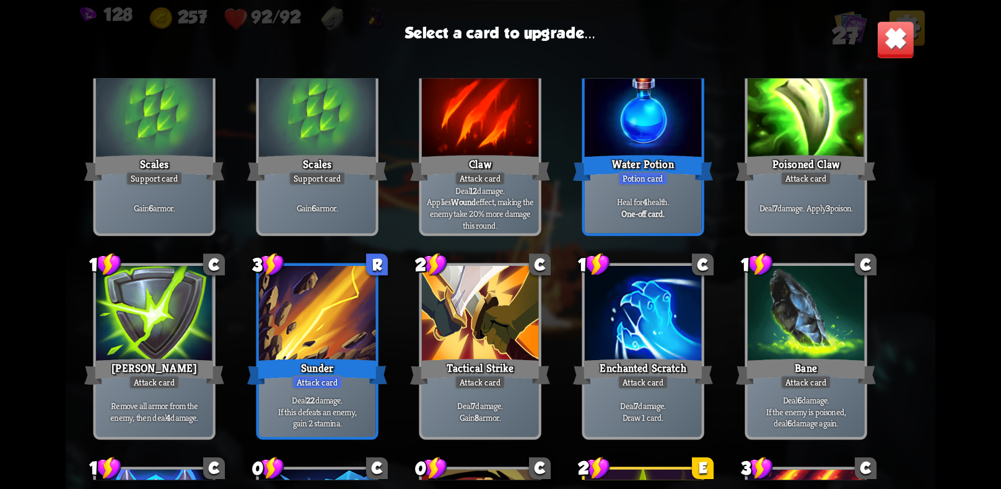
scroll to position [203, 0]
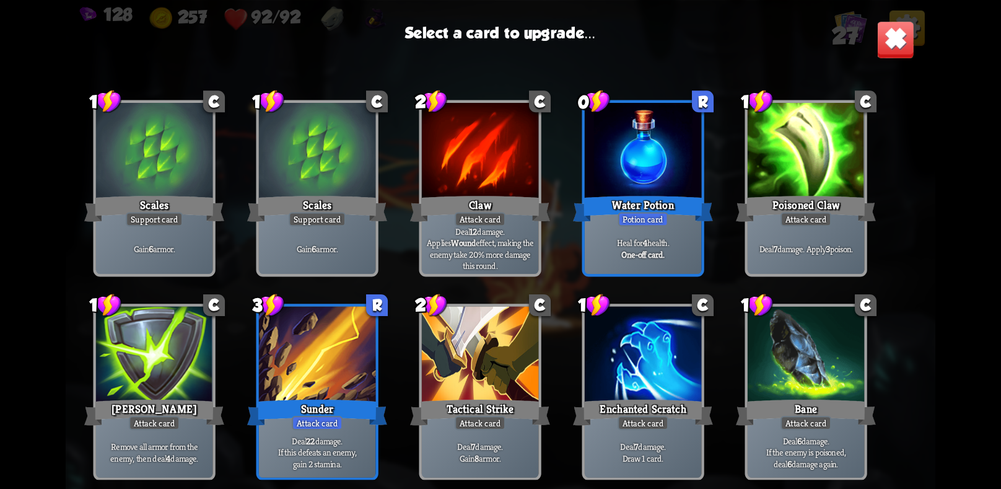
click at [626, 227] on div "Heal for 4 health. One-off card." at bounding box center [643, 248] width 116 height 51
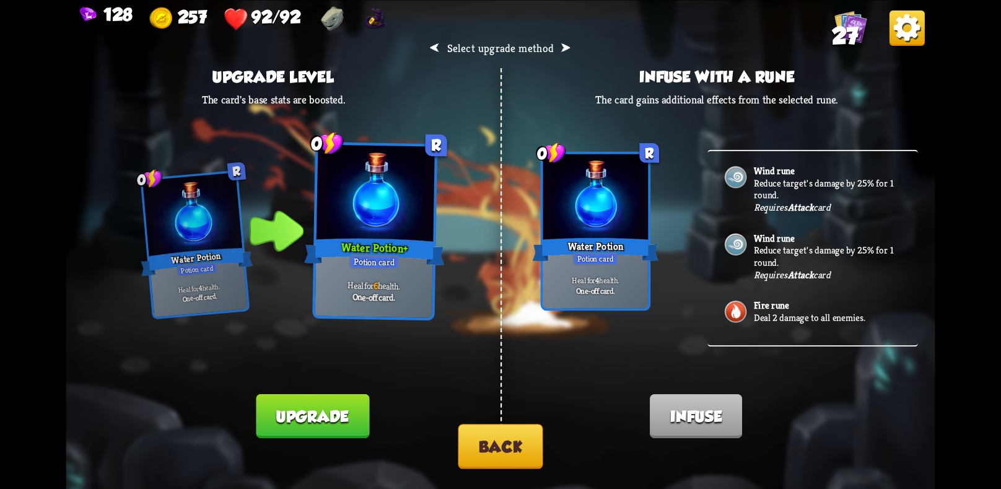
click at [494, 447] on button "Back" at bounding box center [500, 446] width 85 height 45
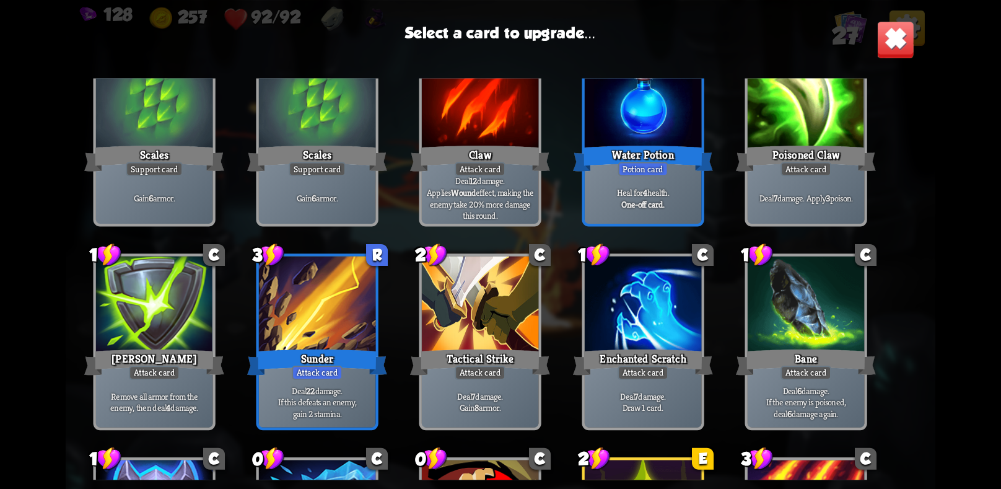
scroll to position [305, 0]
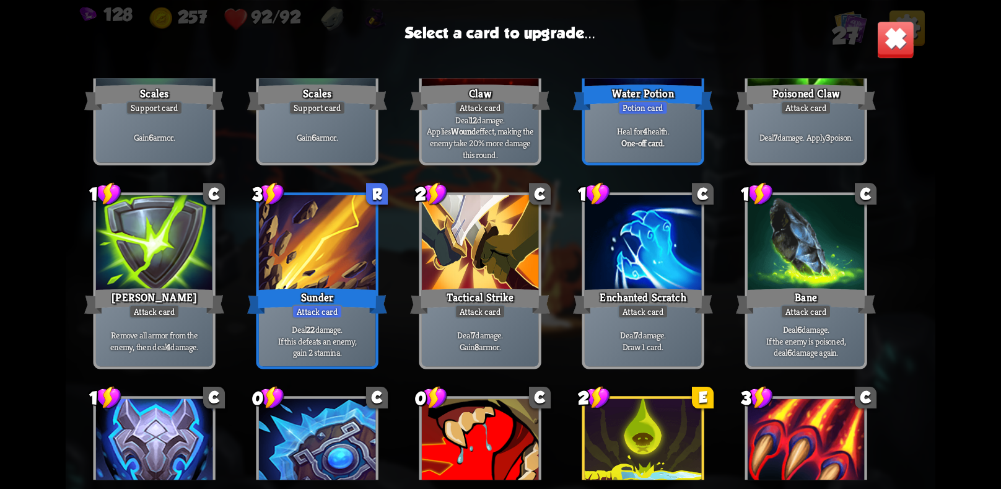
click at [515, 337] on p "Deal 7 damage. Gain 8 armor." at bounding box center [480, 340] width 111 height 23
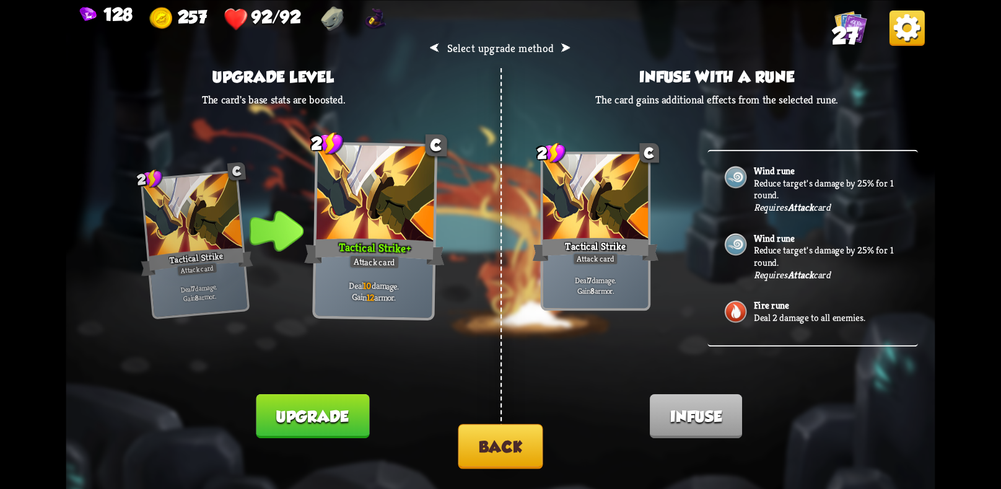
click at [315, 403] on button "Upgrade" at bounding box center [312, 416] width 113 height 44
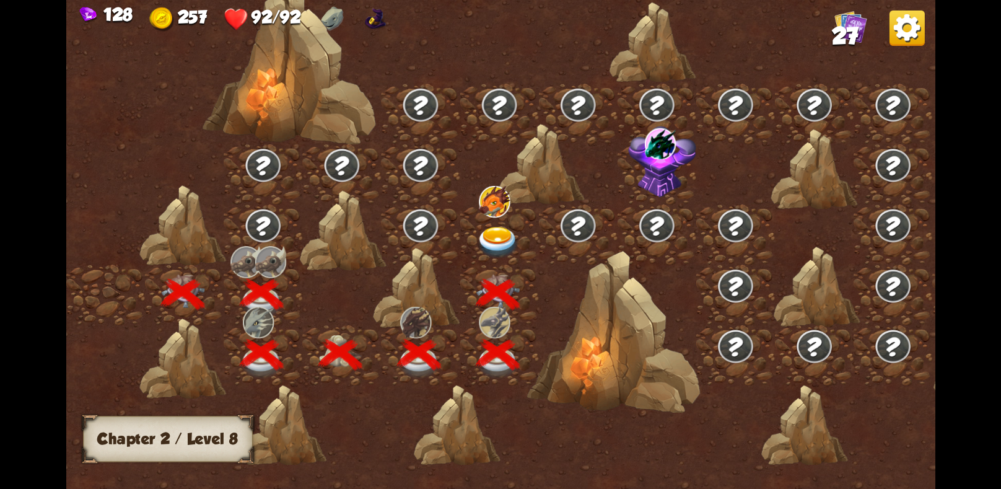
click at [498, 238] on img at bounding box center [497, 242] width 43 height 32
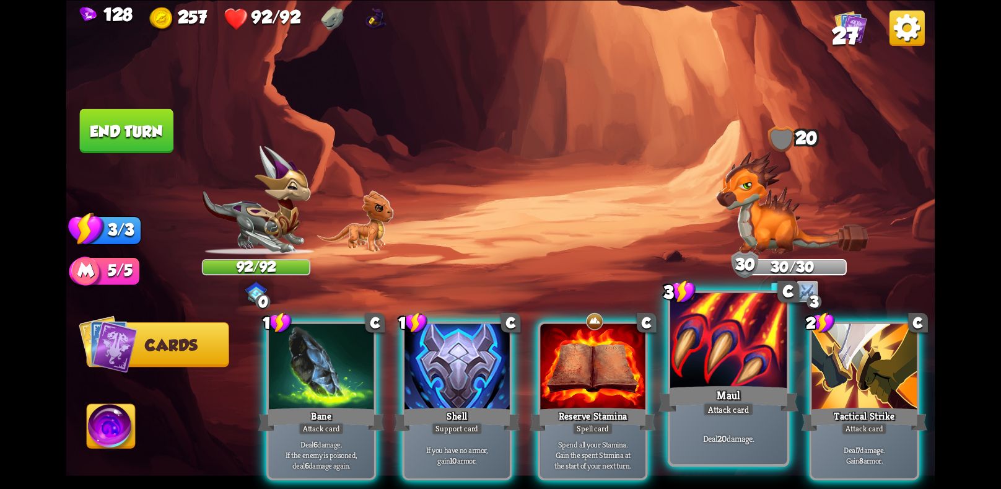
scroll to position [0, 118]
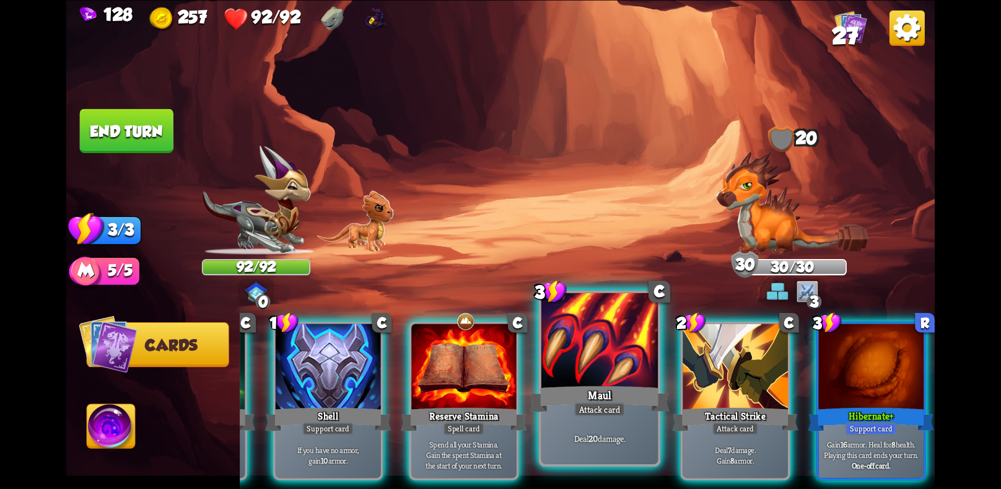
click at [581, 403] on div "Attack card" at bounding box center [599, 409] width 51 height 14
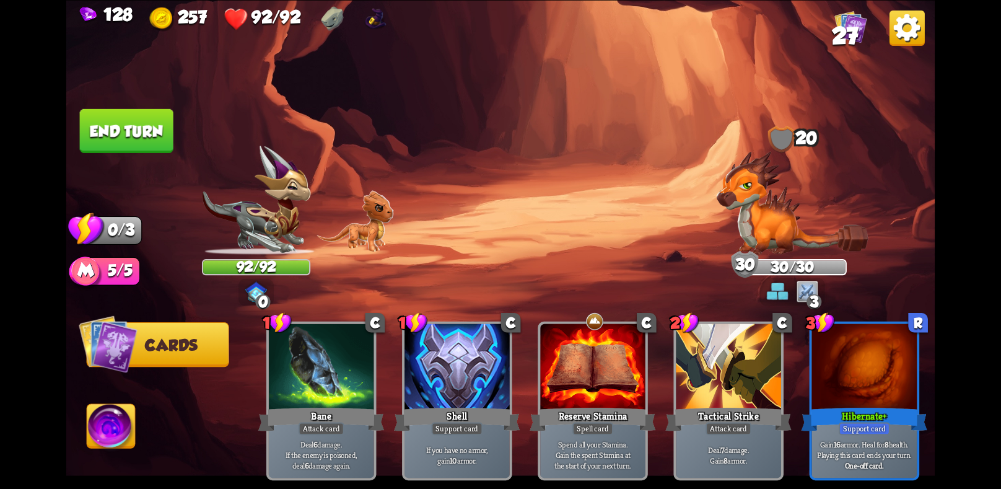
scroll to position [0, 0]
click at [147, 137] on button "End turn" at bounding box center [127, 130] width 94 height 44
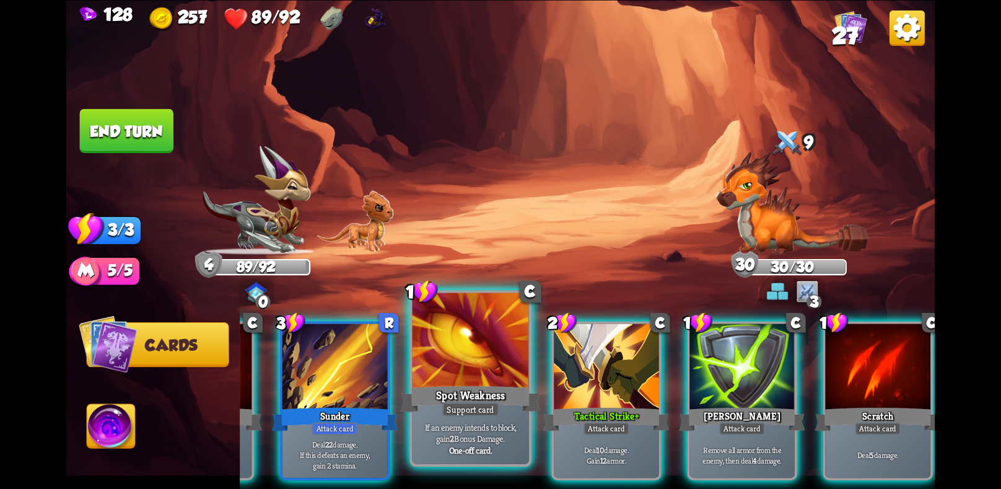
scroll to position [0, 118]
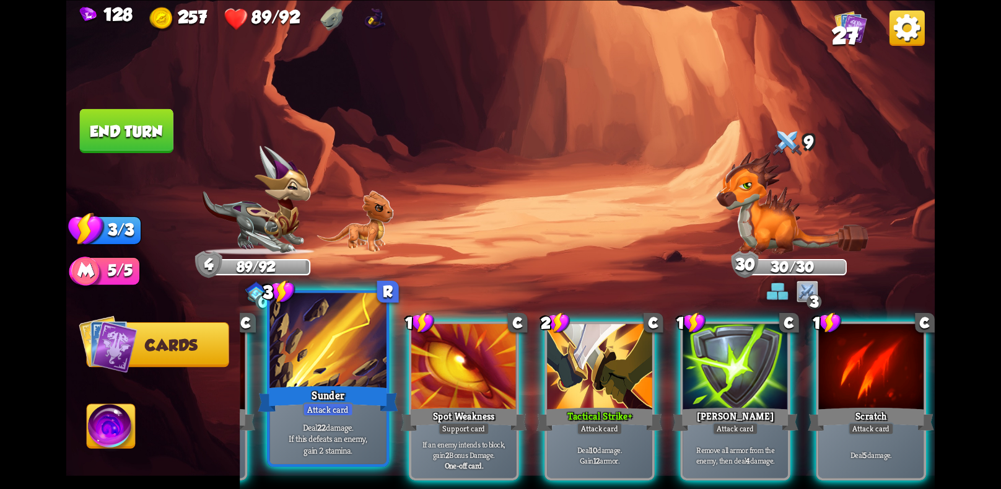
click at [368, 366] on div at bounding box center [327, 341] width 116 height 98
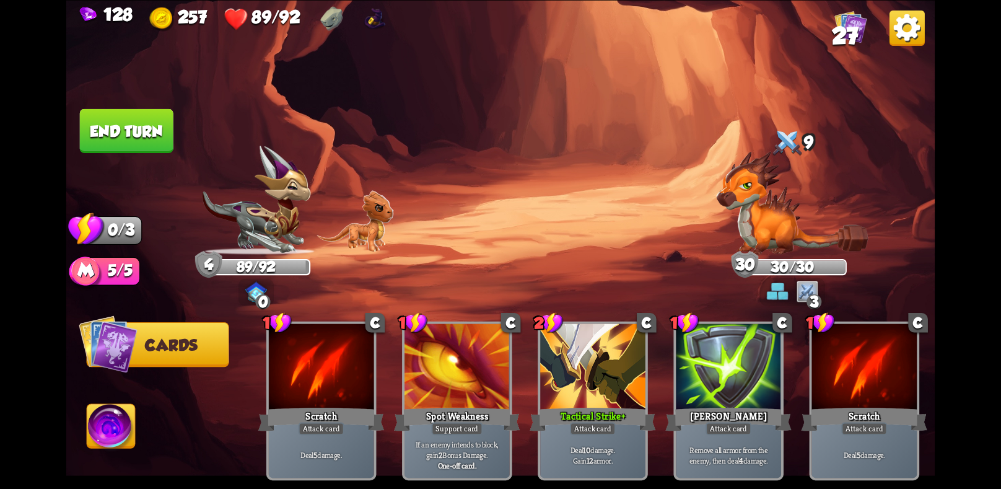
scroll to position [0, 0]
click at [158, 117] on button "End turn" at bounding box center [127, 130] width 94 height 44
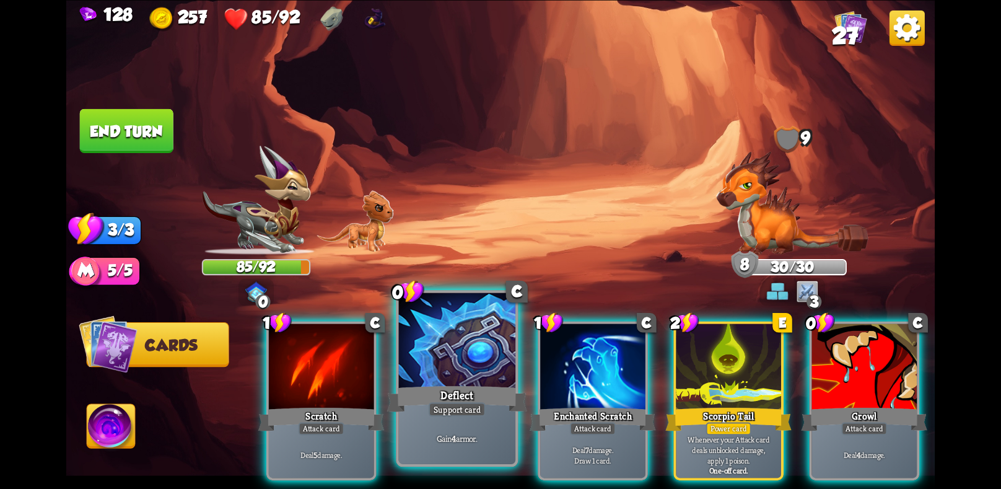
click at [430, 394] on div "Deflect" at bounding box center [457, 398] width 140 height 31
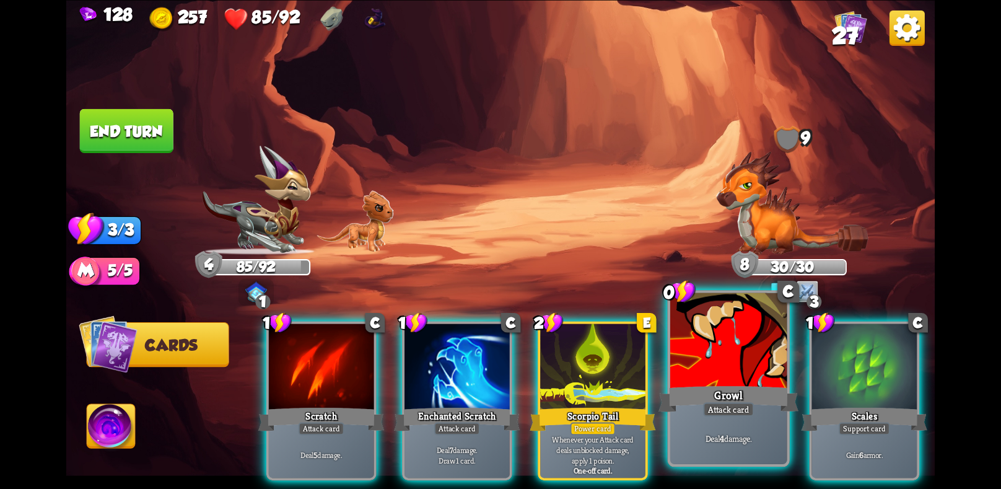
click at [729, 393] on div "Growl" at bounding box center [728, 398] width 140 height 31
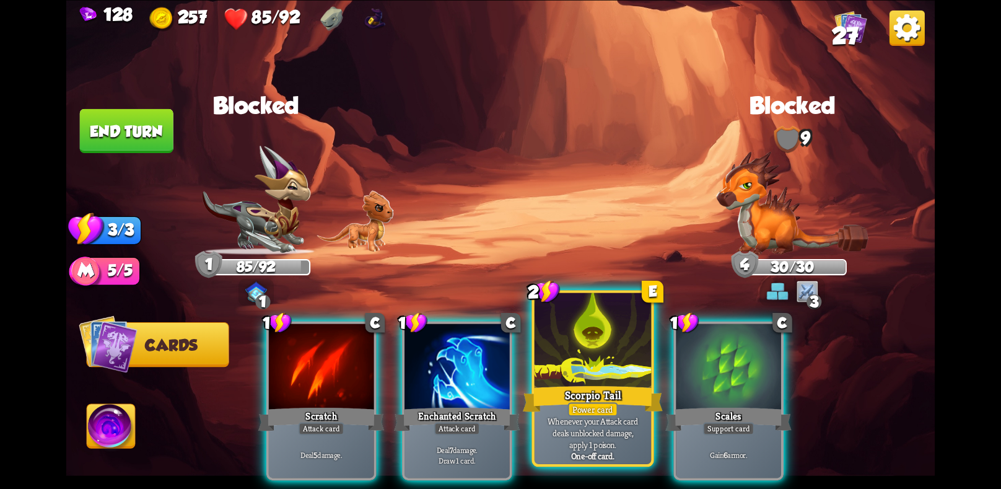
click at [573, 411] on div "Power card" at bounding box center [592, 409] width 50 height 14
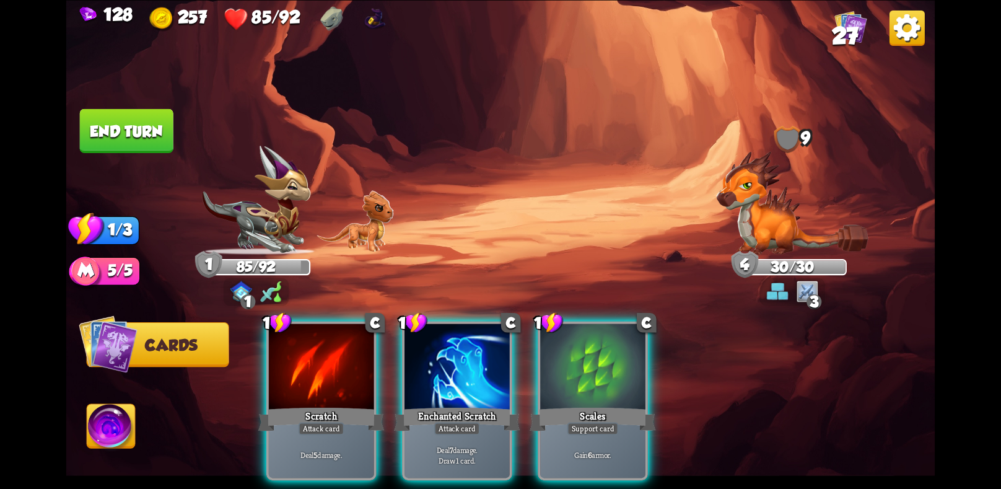
click at [573, 422] on div "Support card" at bounding box center [592, 428] width 51 height 13
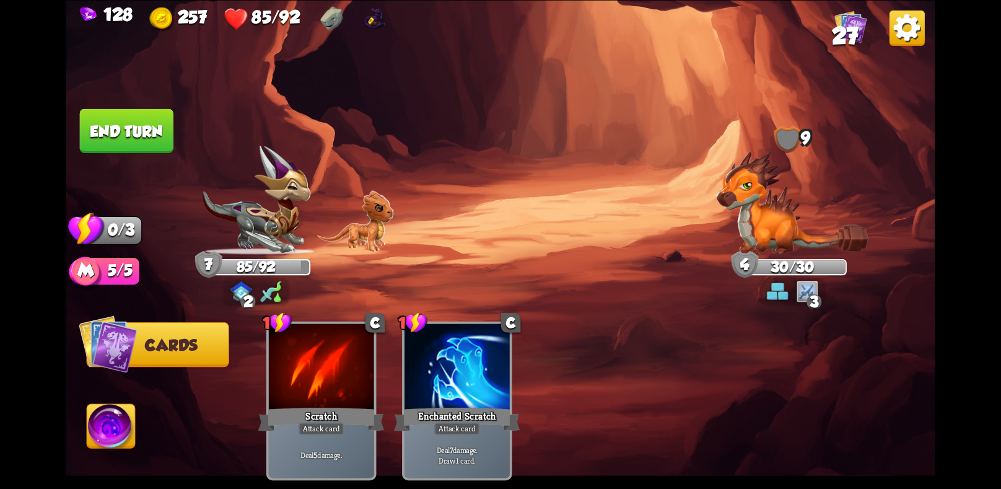
click at [144, 137] on button "End turn" at bounding box center [126, 130] width 95 height 45
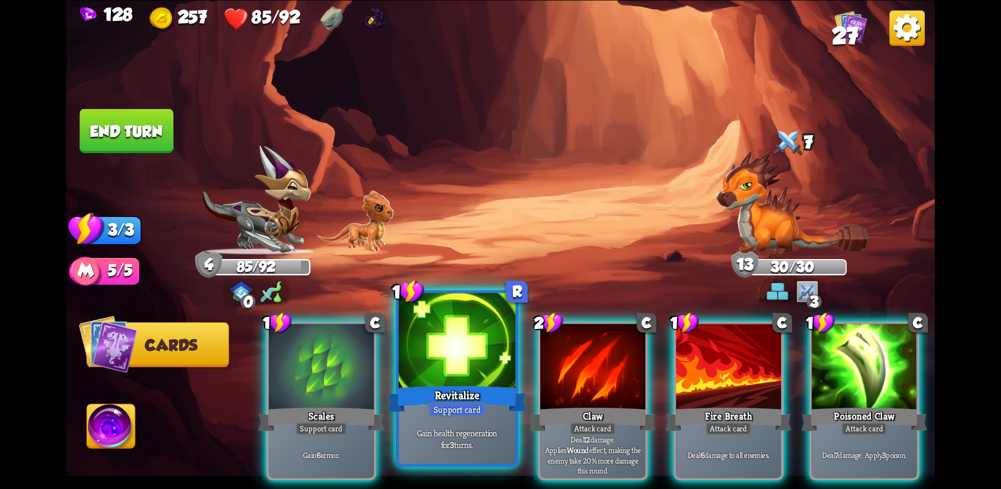
click at [481, 401] on div "Revitalize" at bounding box center [457, 398] width 140 height 31
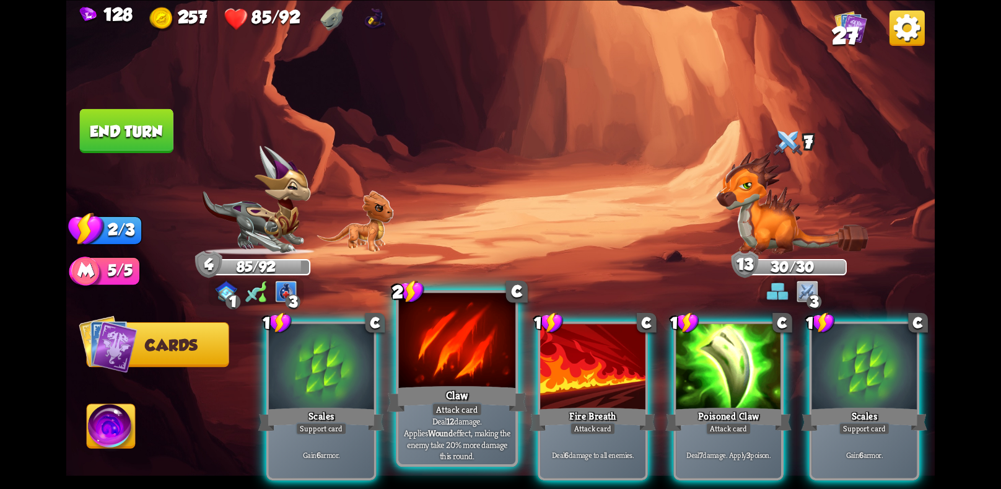
click at [464, 407] on div "Attack card" at bounding box center [457, 409] width 51 height 14
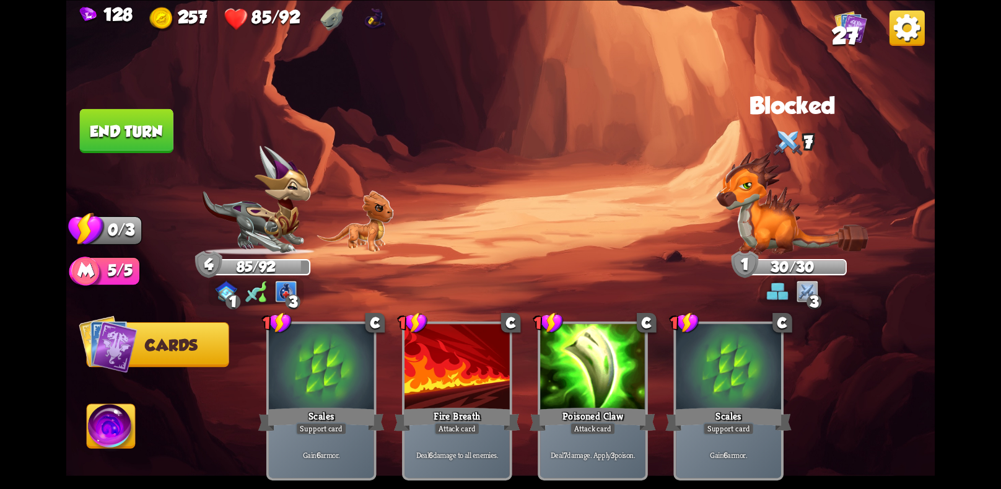
click at [119, 118] on button "End turn" at bounding box center [127, 130] width 94 height 44
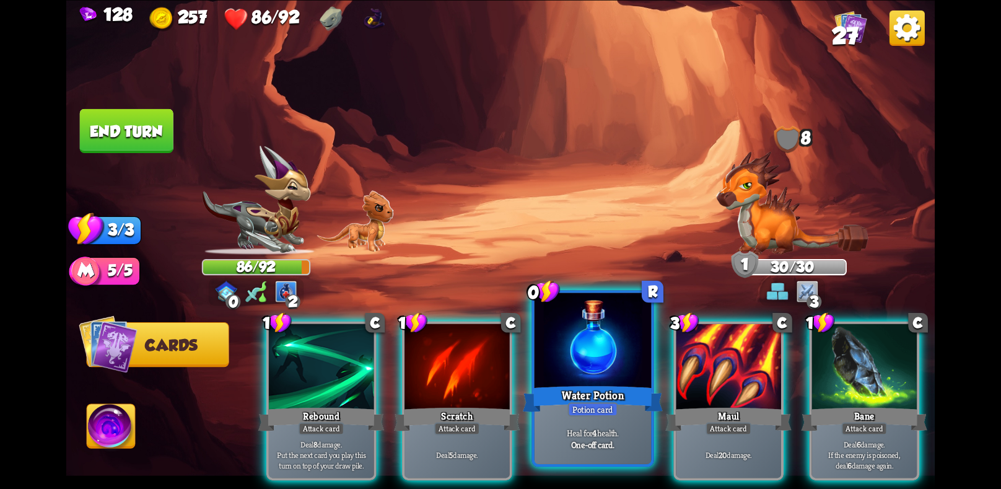
click at [591, 421] on div "Heal for 4 health. One-off card." at bounding box center [592, 437] width 116 height 51
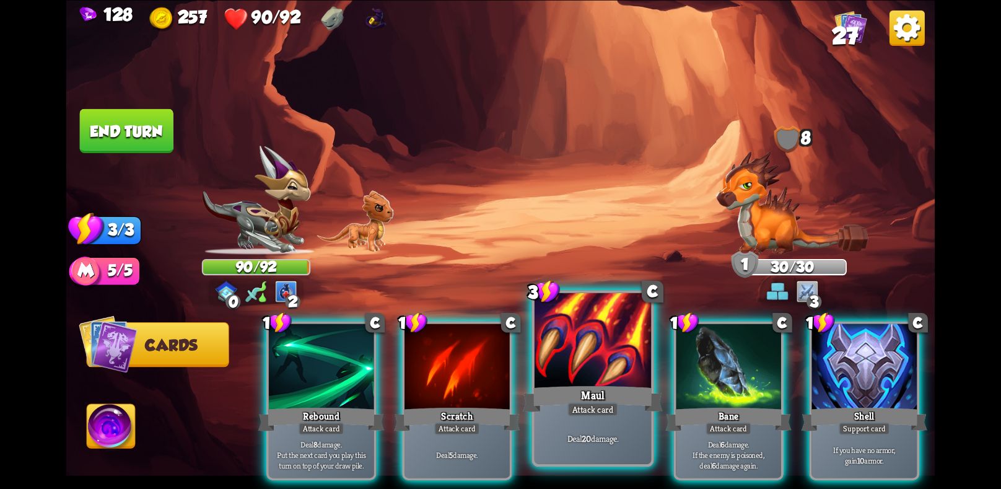
drag, startPoint x: 591, startPoint y: 421, endPoint x: 594, endPoint y: 427, distance: 6.7
click at [594, 427] on div "Deal 20 damage." at bounding box center [592, 437] width 116 height 51
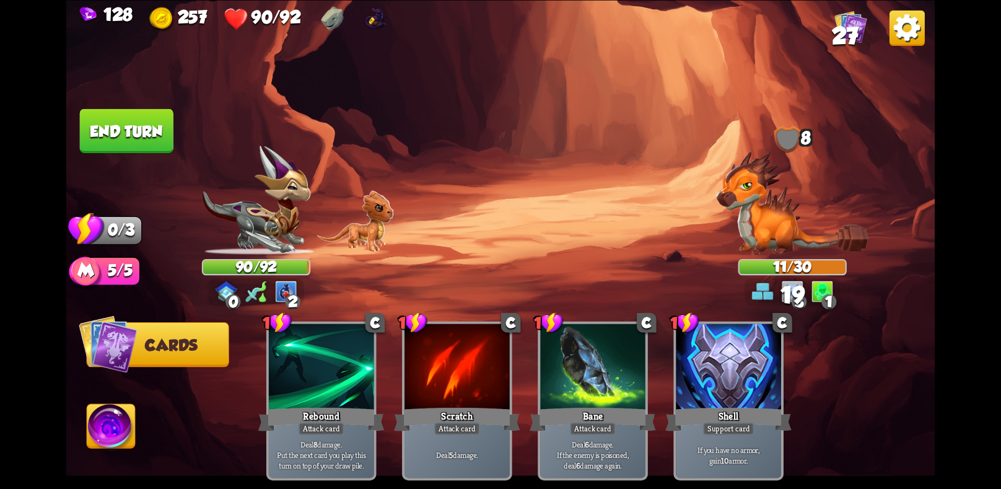
click at [141, 128] on button "End turn" at bounding box center [127, 130] width 94 height 44
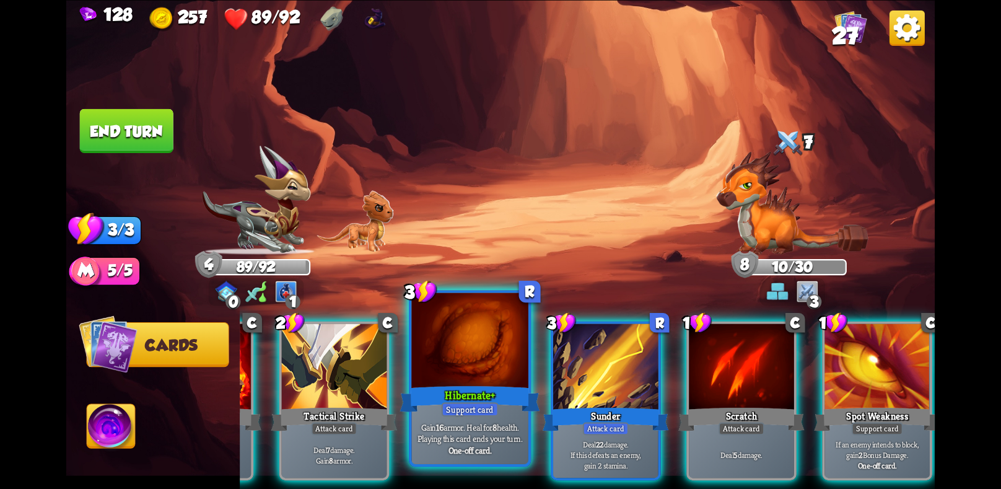
scroll to position [0, 118]
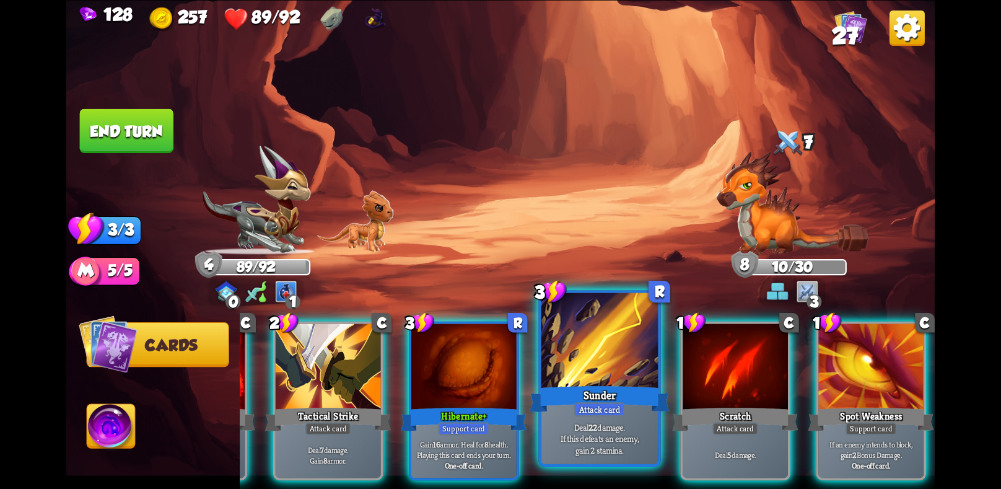
click at [627, 435] on p "Deal 22 damage. If this defeats an enemy, gain 2 stamina." at bounding box center [599, 437] width 111 height 35
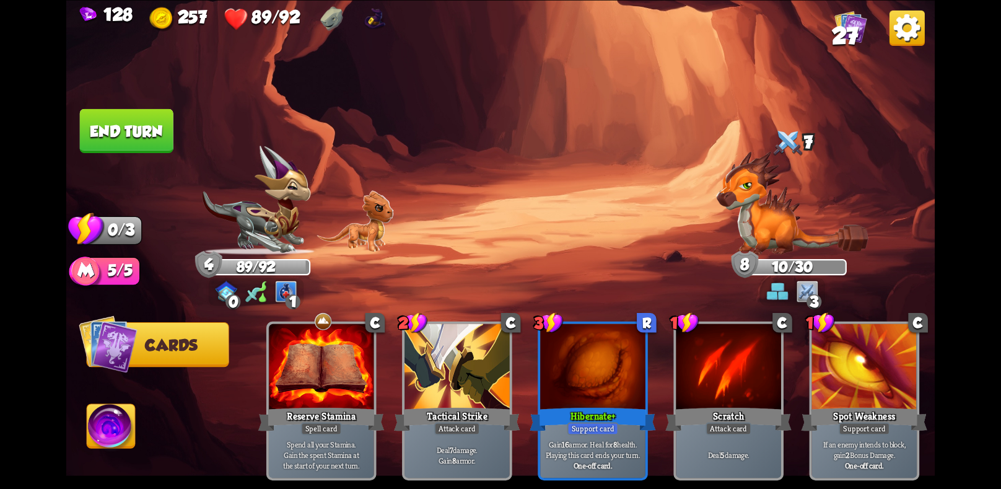
scroll to position [0, 0]
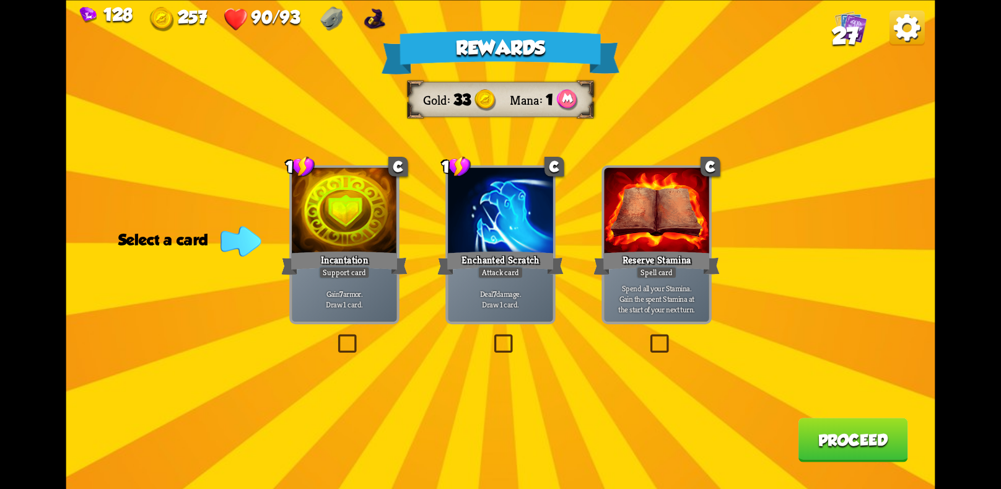
click at [342, 284] on div "Gain 7 armor. Draw 1 card." at bounding box center [344, 299] width 105 height 46
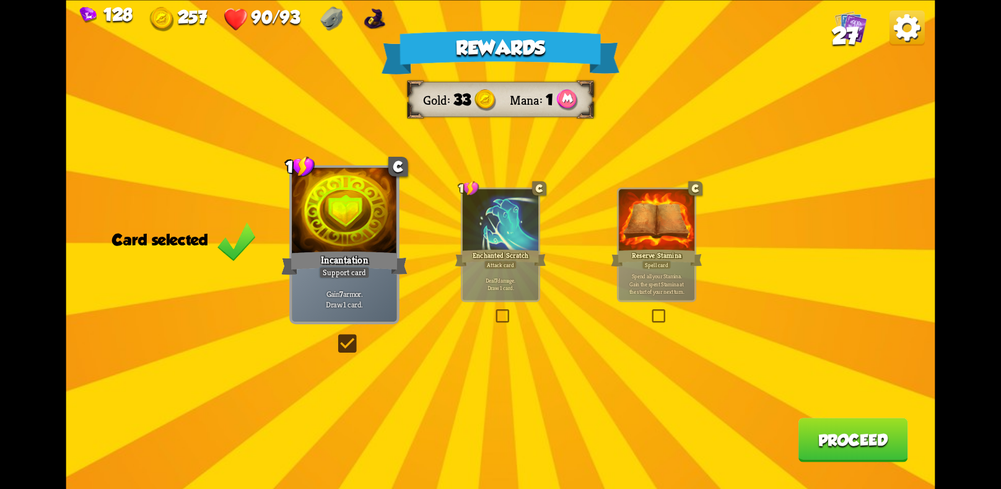
click at [850, 443] on button "Proceed" at bounding box center [853, 439] width 110 height 44
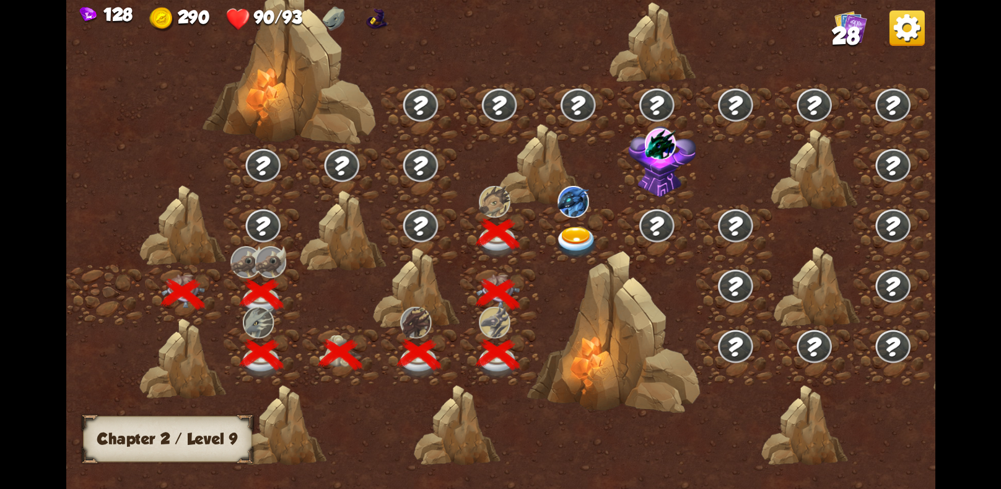
click at [580, 227] on img at bounding box center [576, 242] width 43 height 32
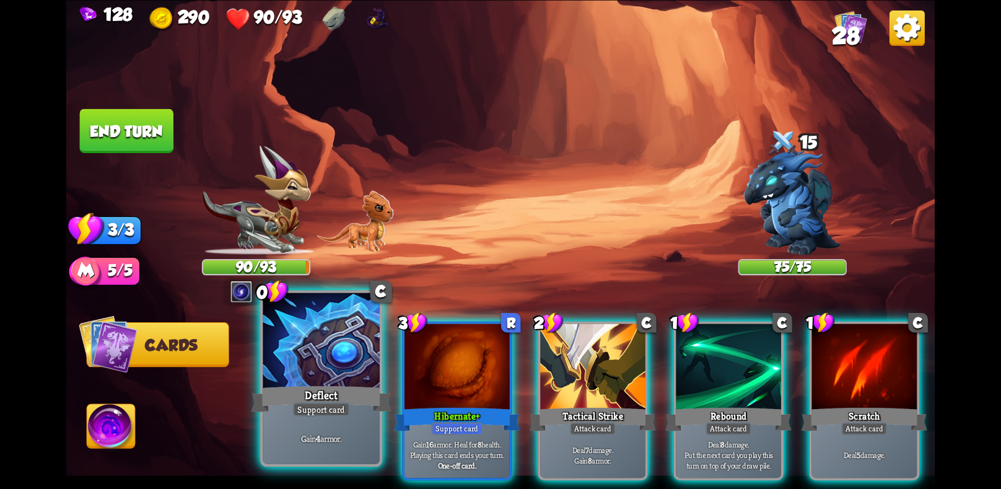
click at [319, 402] on div "Support card" at bounding box center [321, 409] width 57 height 14
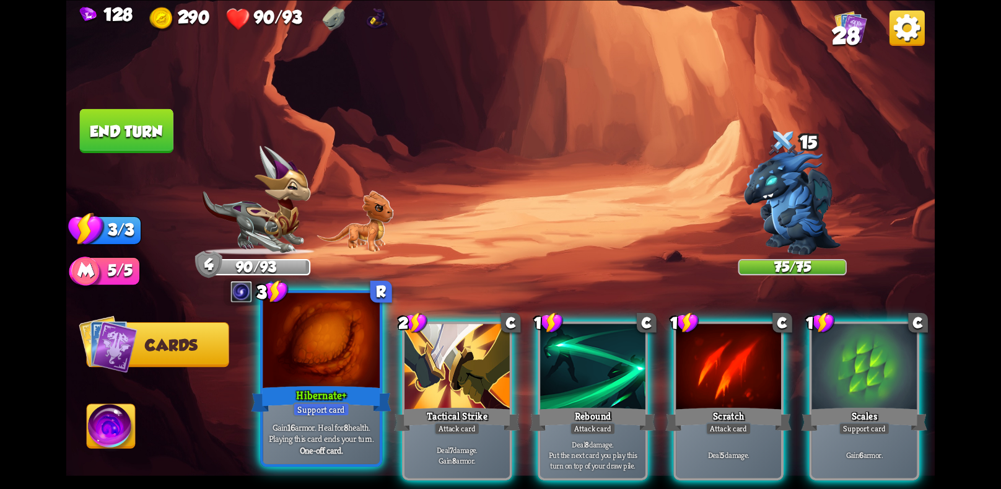
click at [344, 449] on div "One-off card." at bounding box center [321, 450] width 111 height 12
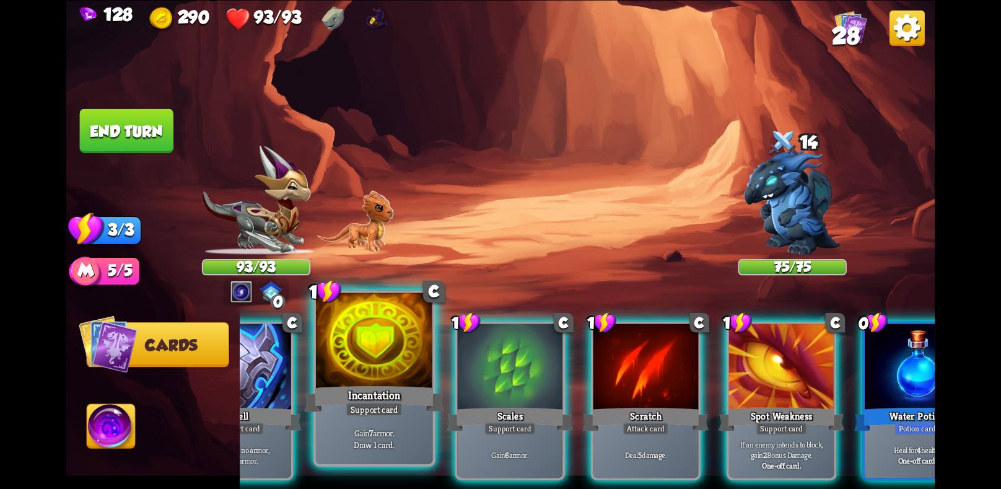
scroll to position [0, 76]
click at [399, 411] on div "Support card" at bounding box center [374, 409] width 57 height 14
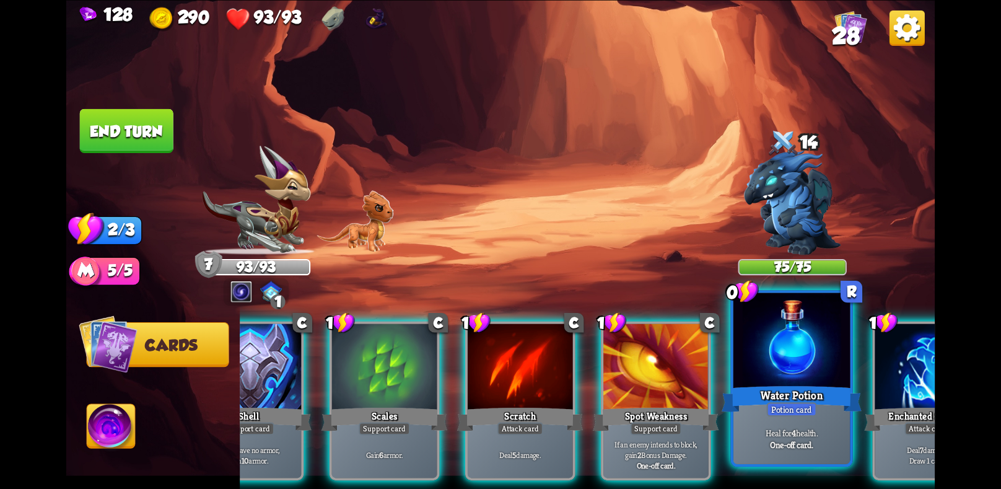
scroll to position [0, 118]
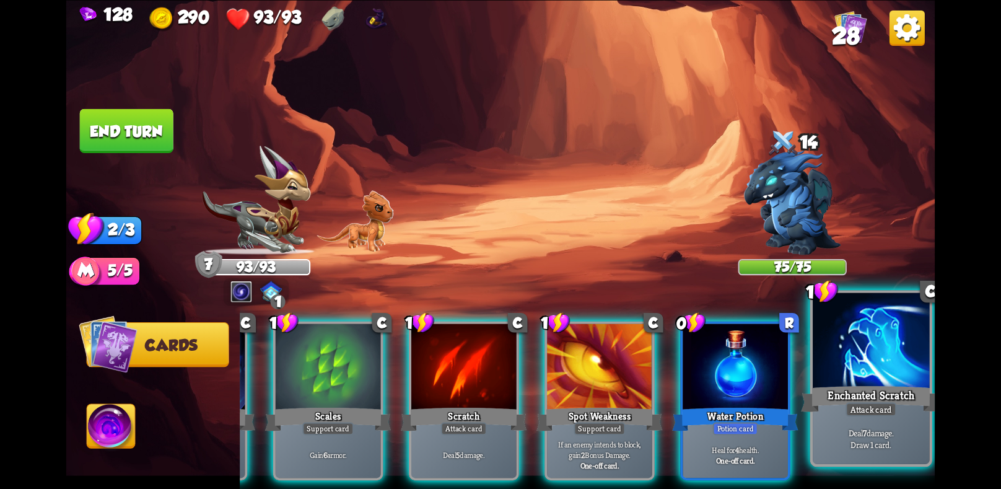
click at [866, 392] on div "Enchanted Scratch" at bounding box center [871, 398] width 140 height 31
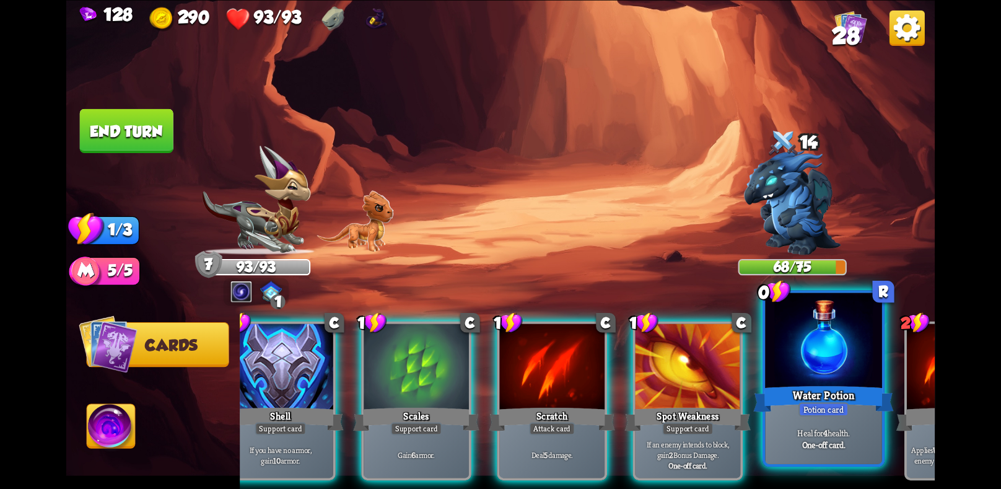
scroll to position [0, 0]
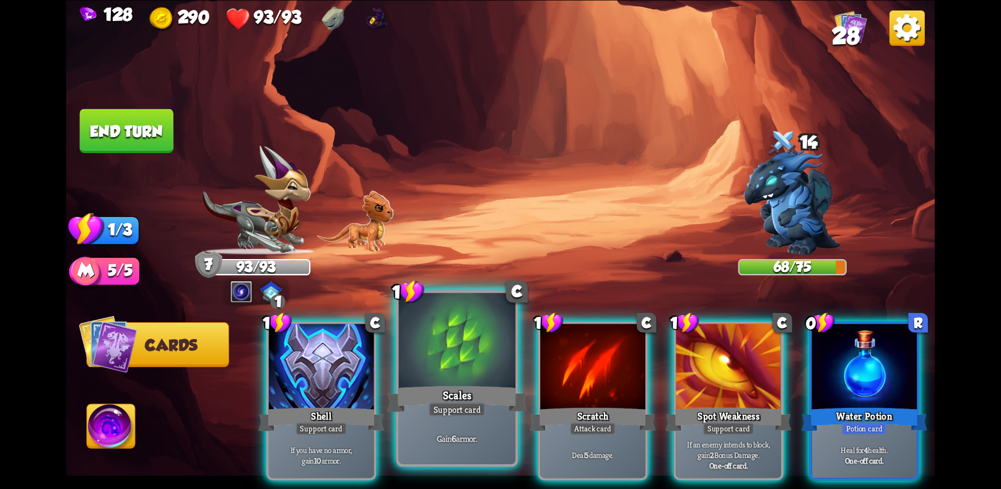
click at [504, 435] on p "Gain 6 armor." at bounding box center [456, 438] width 111 height 12
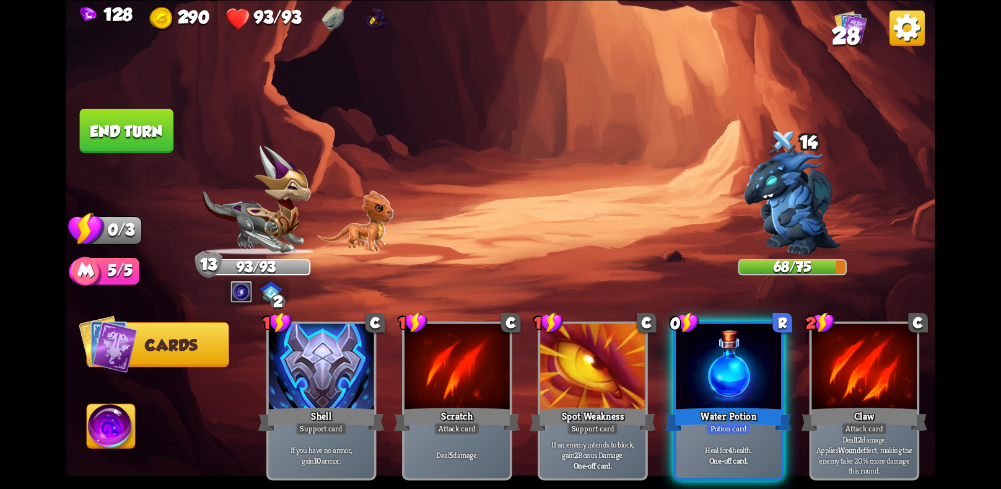
click at [92, 113] on button "End turn" at bounding box center [127, 130] width 94 height 44
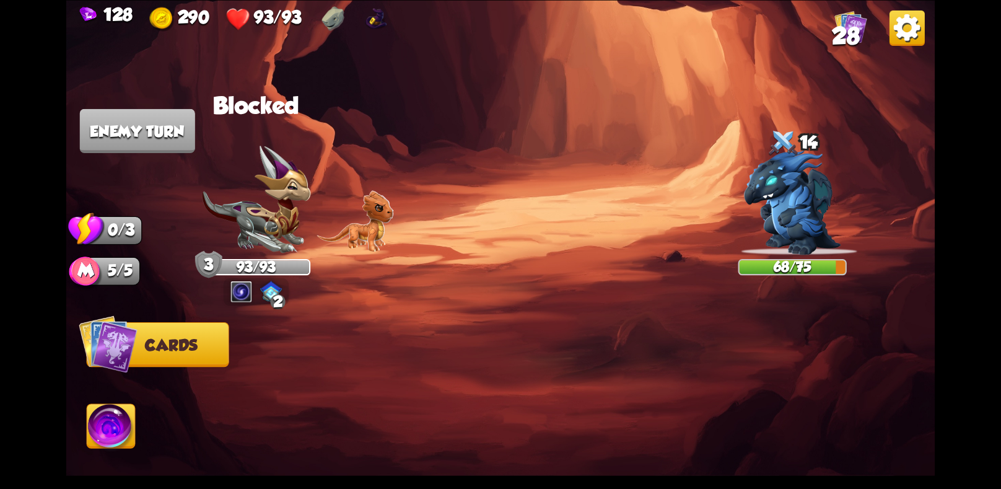
click at [351, 326] on div at bounding box center [587, 379] width 695 height 217
click at [414, 316] on div at bounding box center [587, 379] width 695 height 217
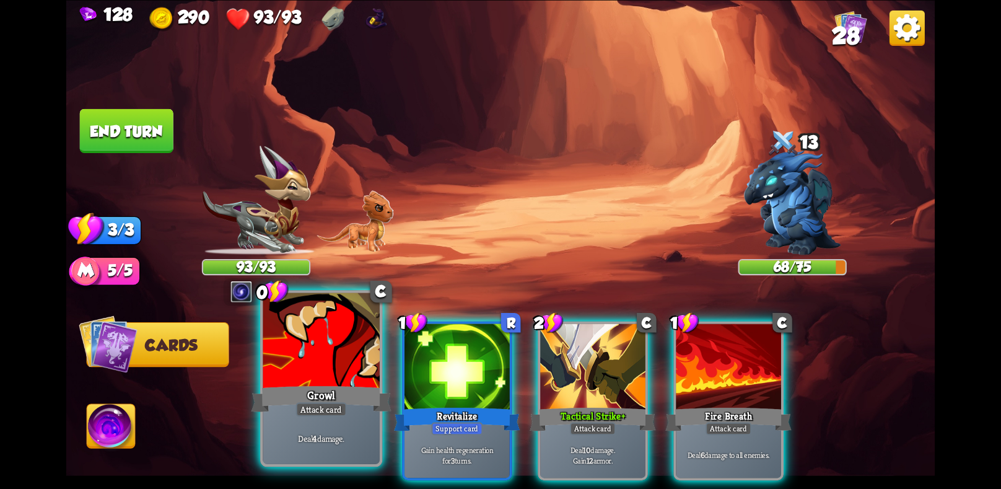
click at [355, 373] on div at bounding box center [321, 341] width 116 height 98
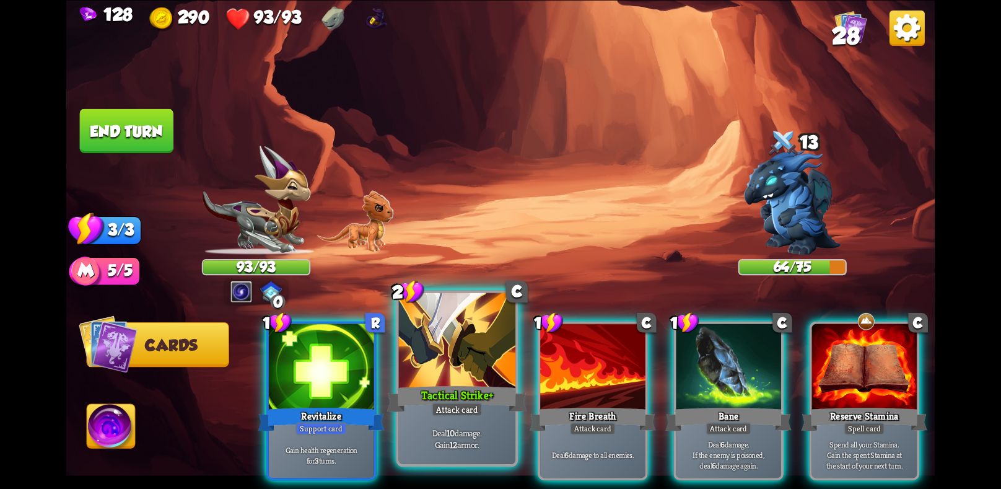
click at [442, 395] on div "Tactical Strike+" at bounding box center [457, 398] width 140 height 31
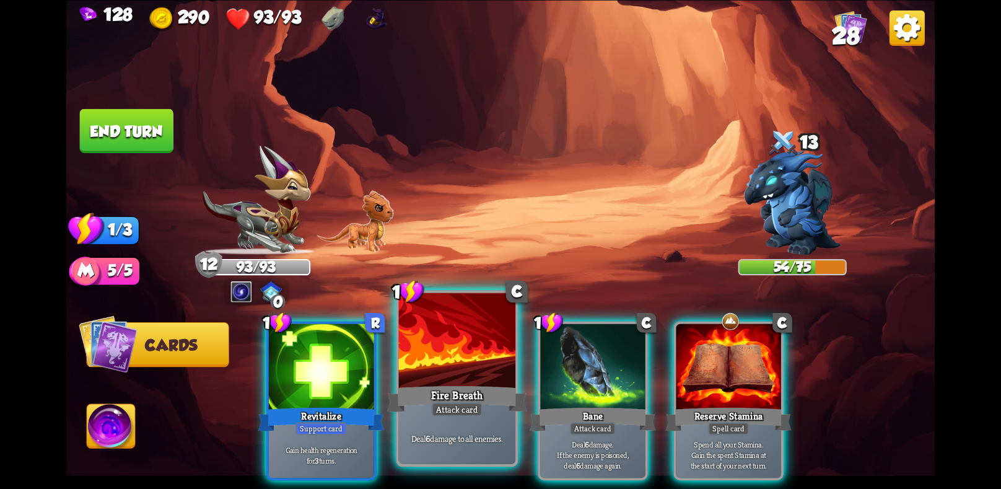
click at [456, 407] on div "Attack card" at bounding box center [457, 409] width 51 height 14
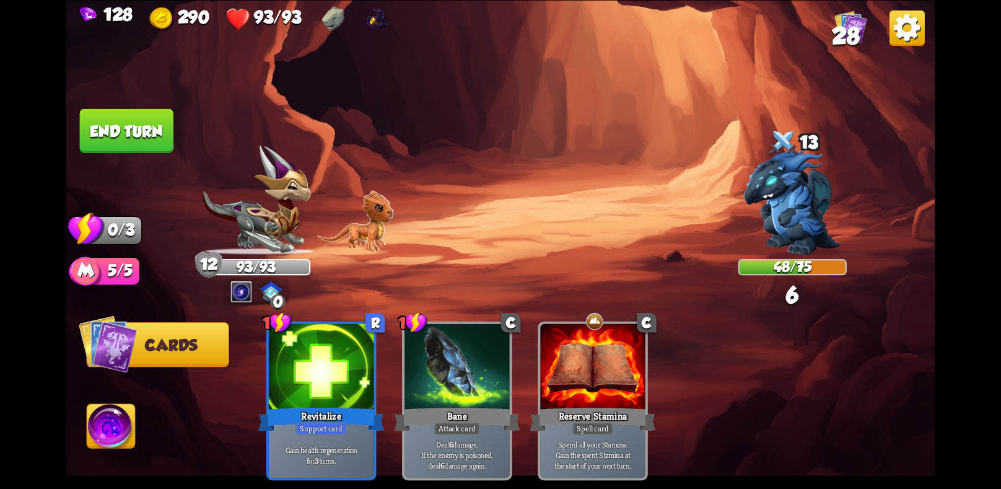
click at [159, 119] on button "End turn" at bounding box center [127, 130] width 94 height 44
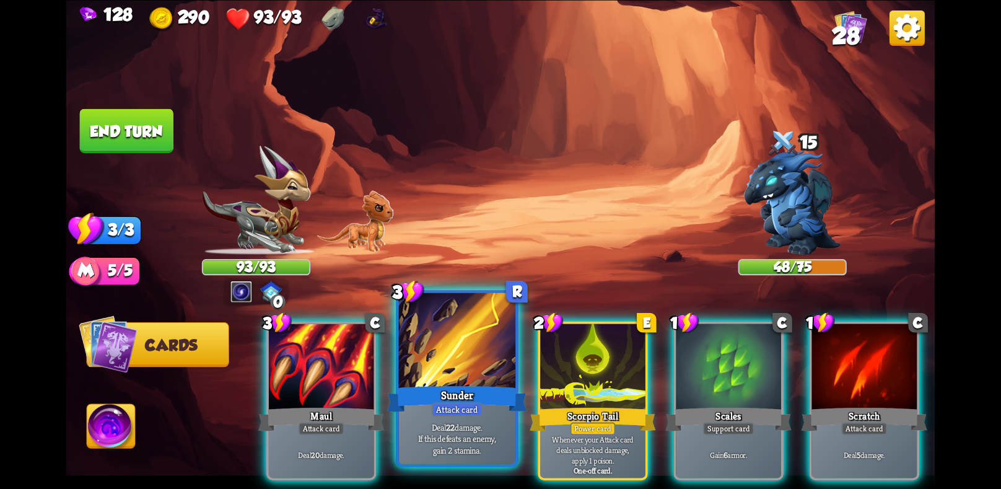
scroll to position [0, 118]
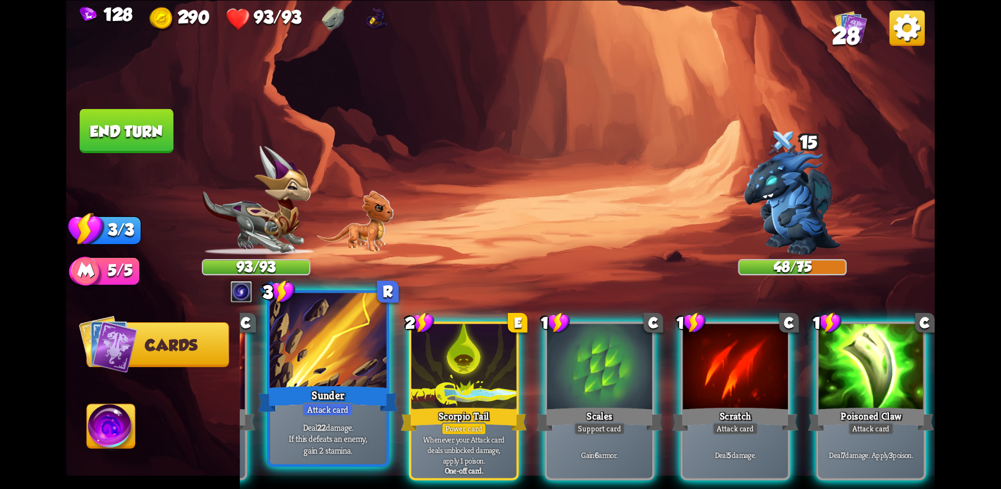
click at [462, 379] on div at bounding box center [463, 367] width 105 height 89
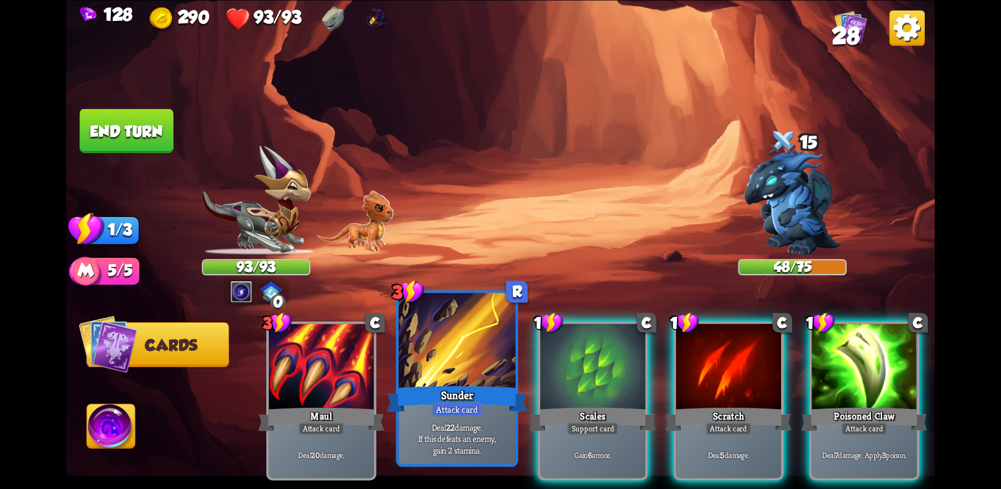
scroll to position [0, 0]
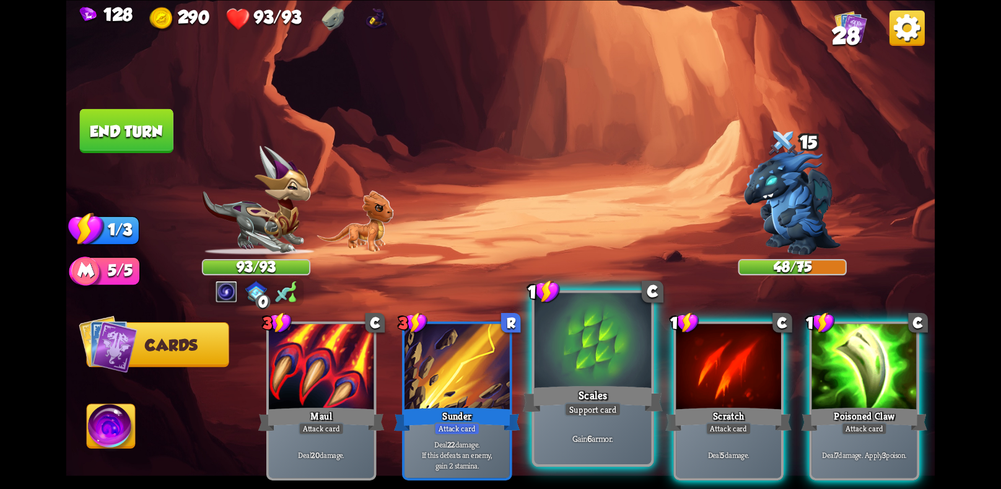
click at [599, 420] on div "Gain 6 armor." at bounding box center [592, 437] width 116 height 51
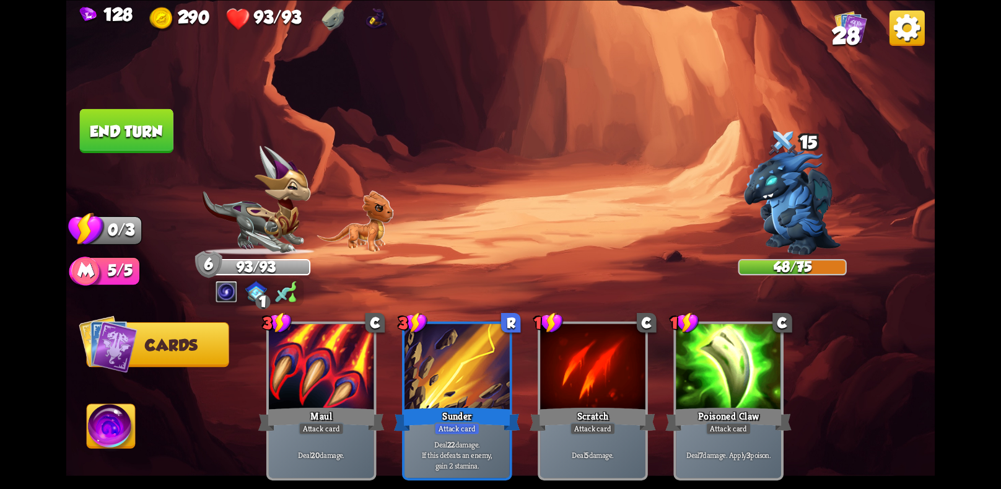
click at [120, 128] on button "End turn" at bounding box center [127, 130] width 94 height 44
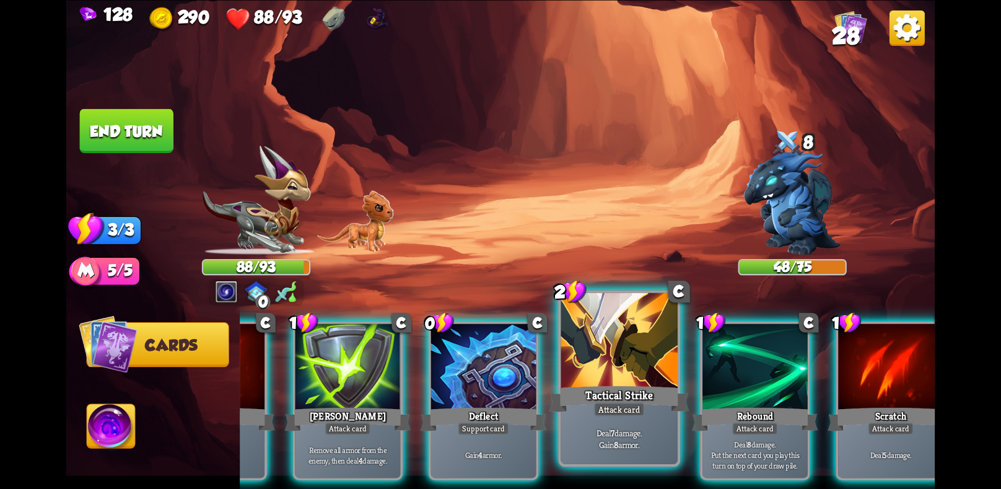
scroll to position [0, 118]
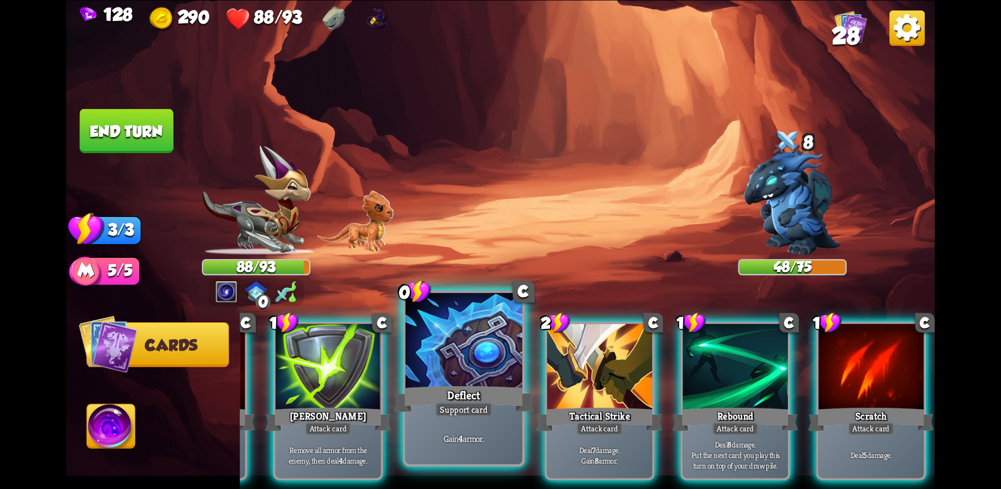
click at [483, 438] on p "Gain 4 armor." at bounding box center [463, 438] width 111 height 12
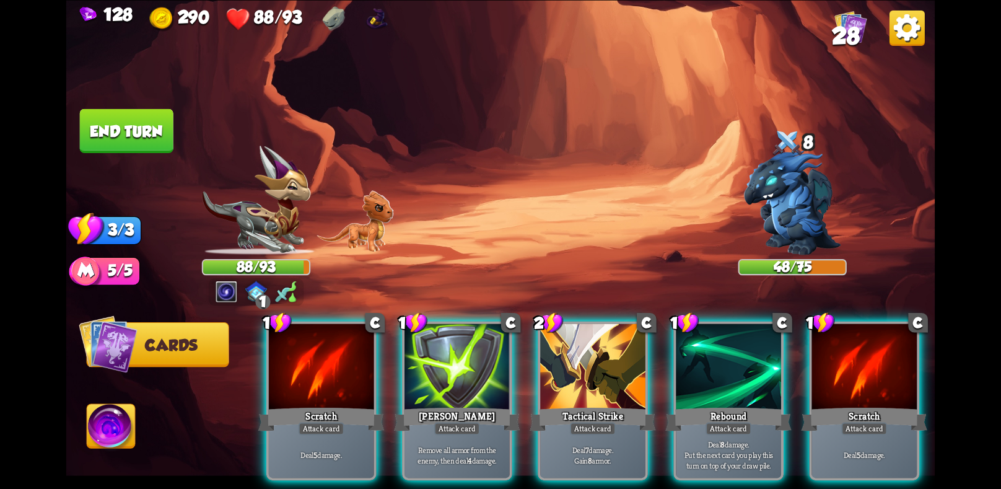
scroll to position [0, 0]
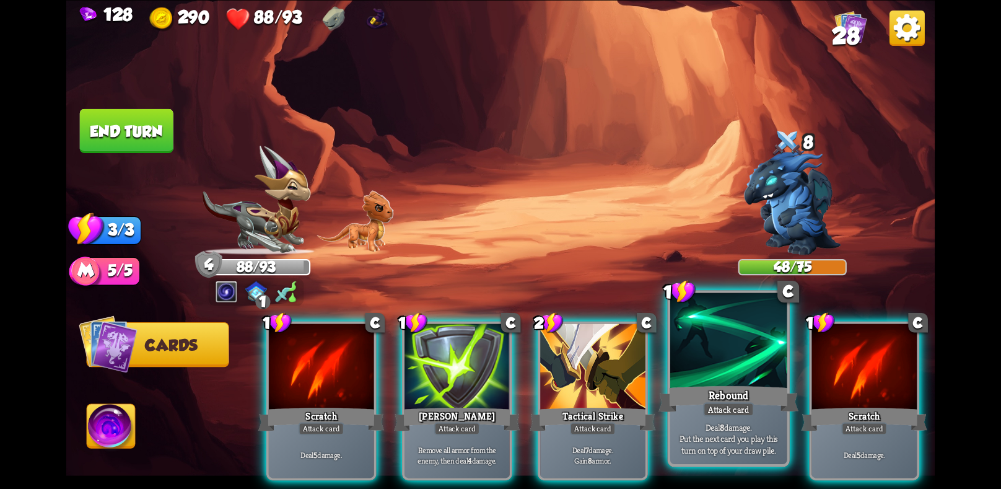
click at [685, 411] on div "Rebound" at bounding box center [728, 398] width 140 height 31
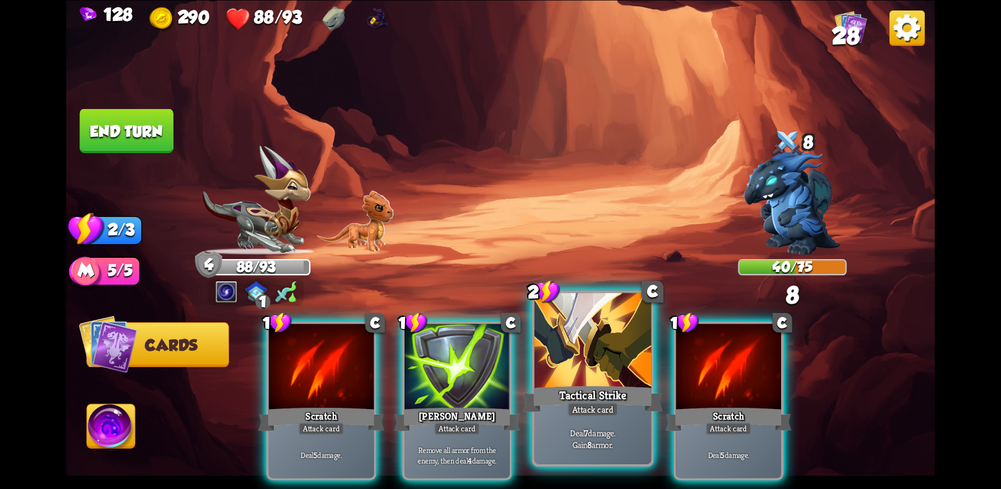
click at [593, 438] on p "Deal 7 damage. Gain 8 armor." at bounding box center [592, 438] width 111 height 23
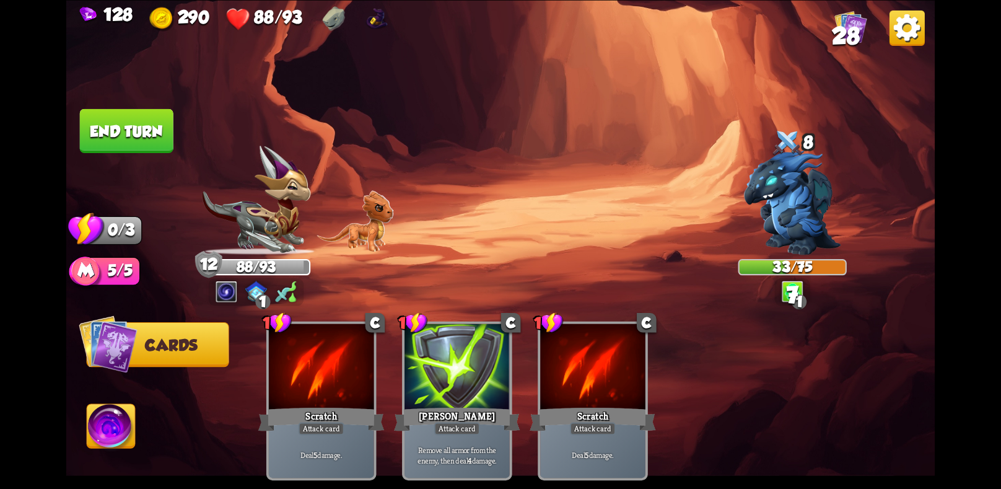
click at [135, 133] on button "End turn" at bounding box center [127, 130] width 94 height 44
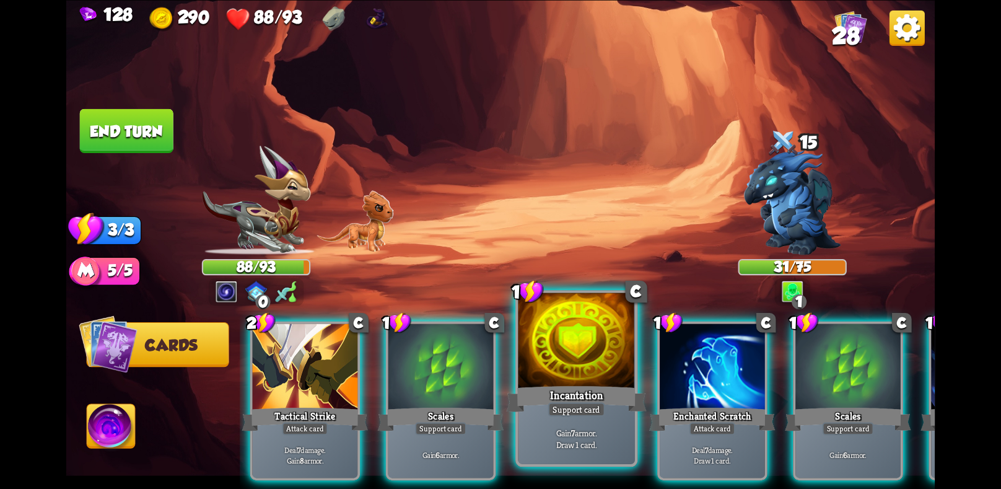
scroll to position [0, 118]
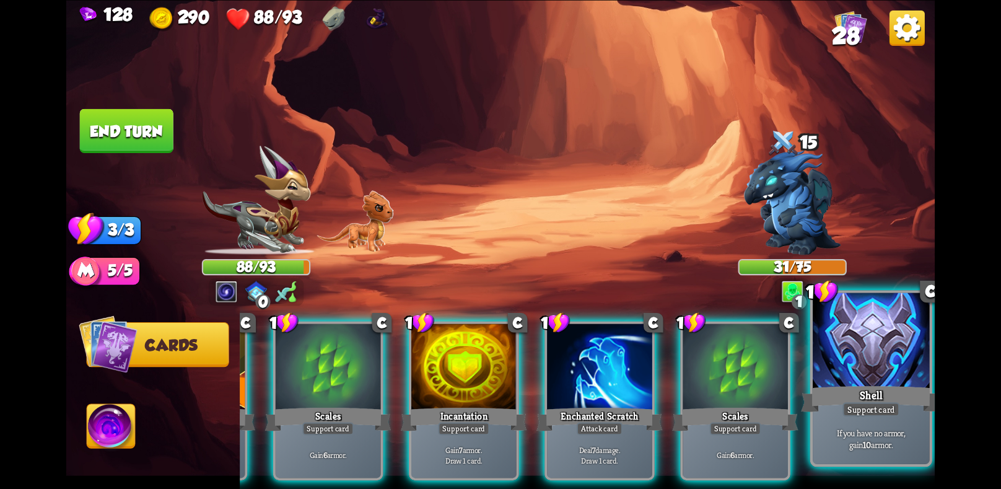
click at [862, 401] on div "Shell" at bounding box center [871, 398] width 140 height 31
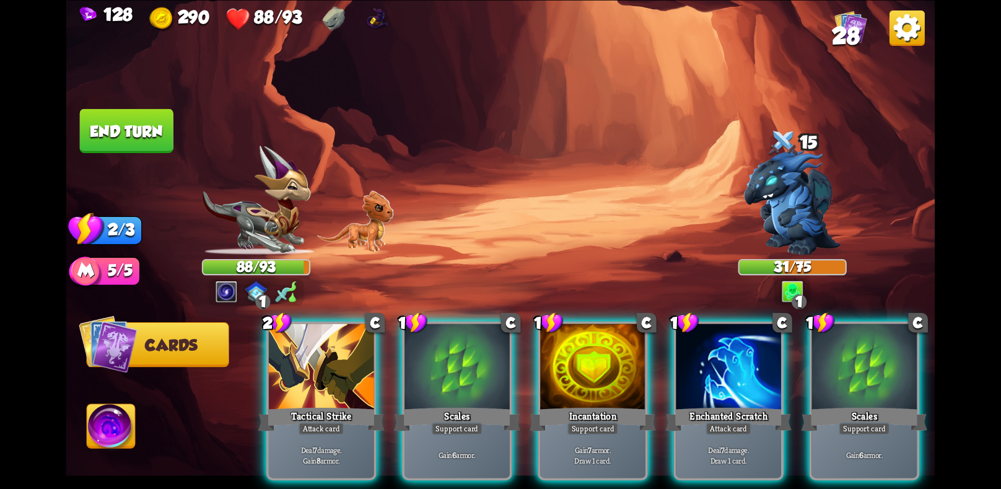
scroll to position [0, 0]
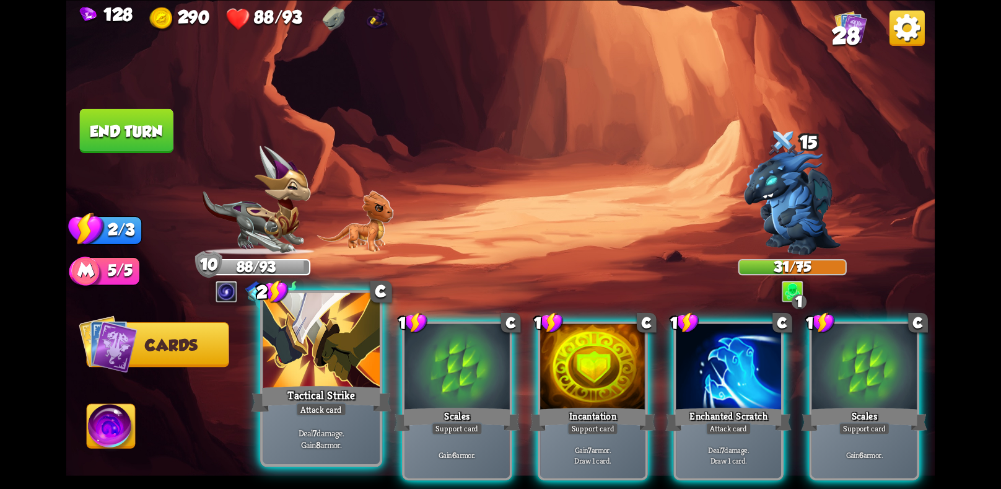
click at [299, 378] on div at bounding box center [321, 341] width 116 height 98
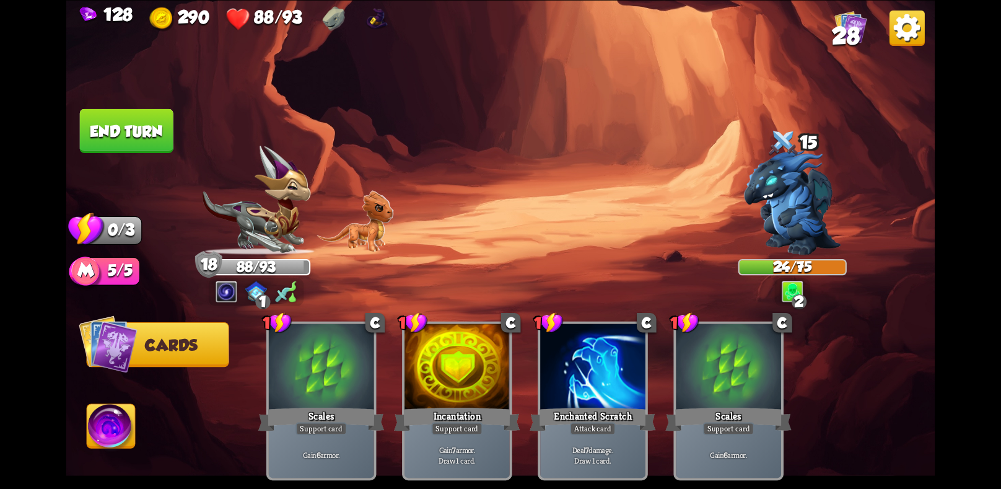
click at [131, 124] on button "End turn" at bounding box center [126, 130] width 95 height 45
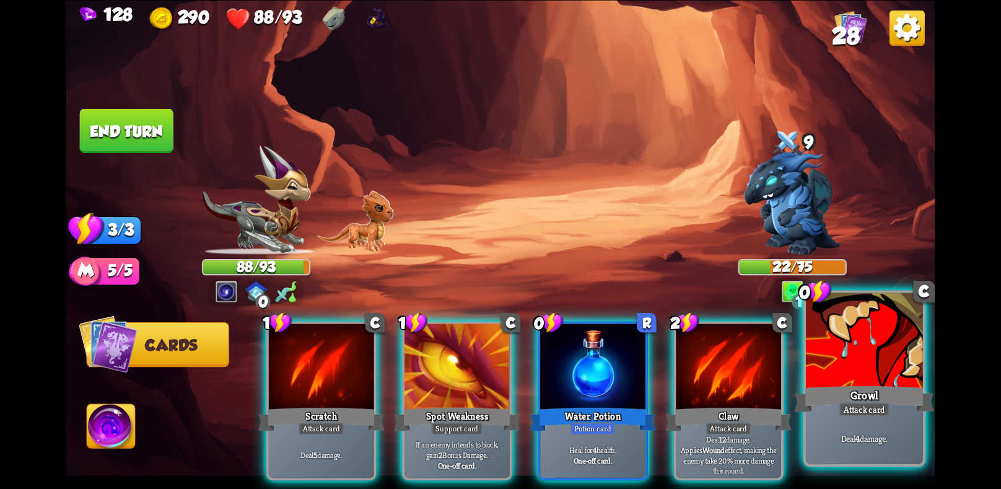
click at [855, 343] on div at bounding box center [864, 341] width 116 height 98
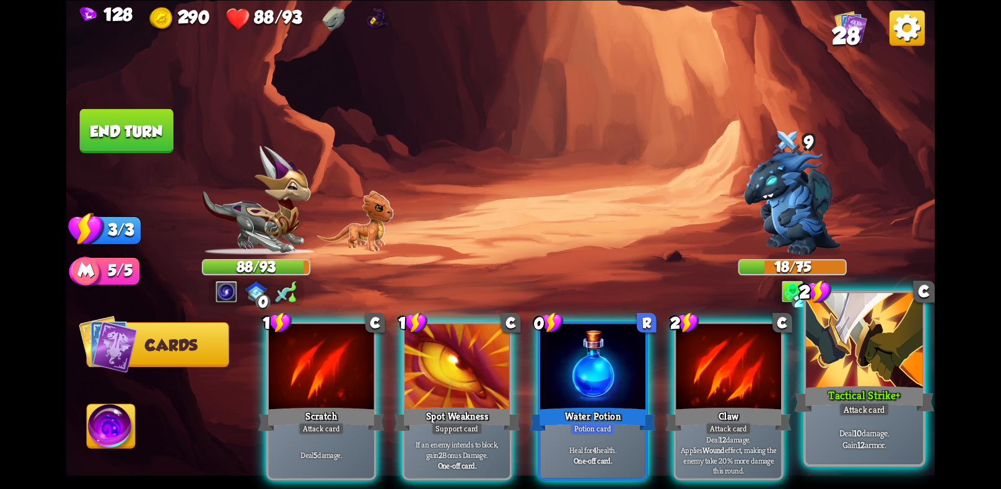
click at [850, 369] on div at bounding box center [864, 341] width 116 height 98
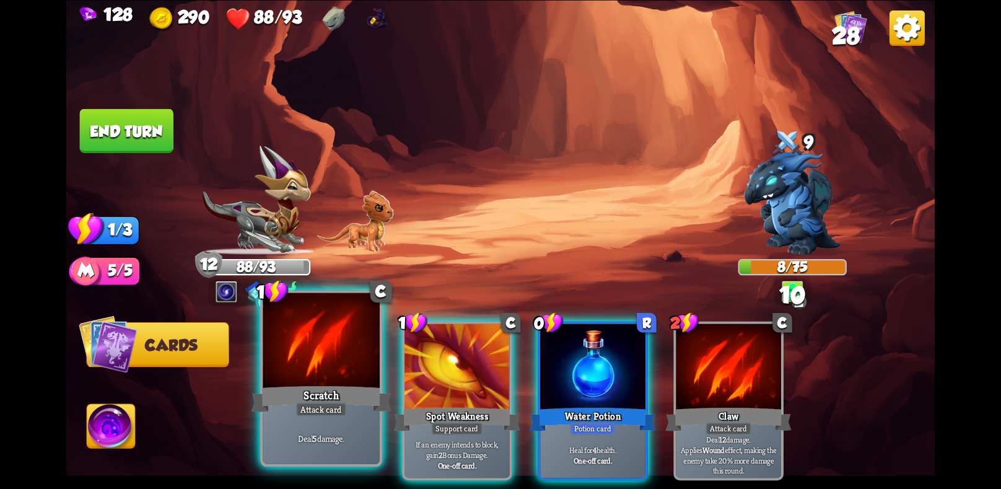
click at [337, 399] on div "Scratch" at bounding box center [321, 398] width 140 height 31
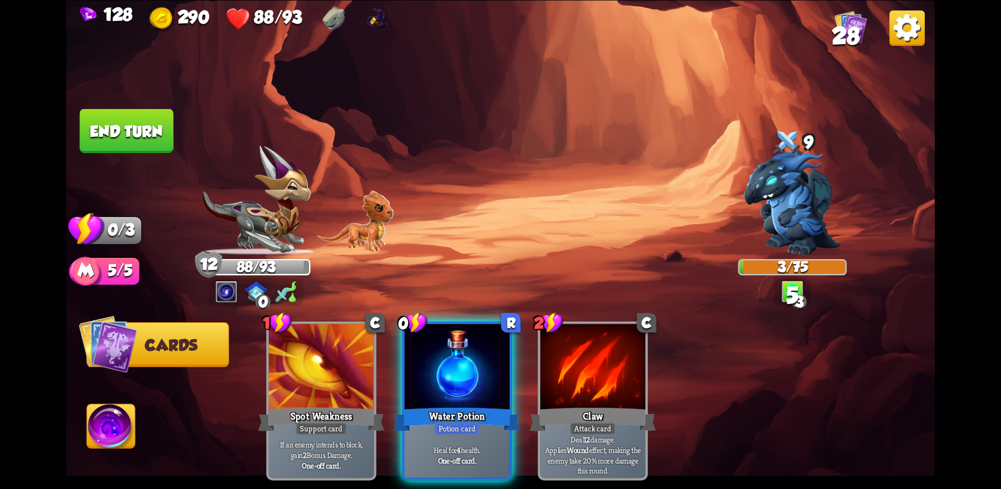
click at [124, 120] on button "End turn" at bounding box center [127, 130] width 94 height 44
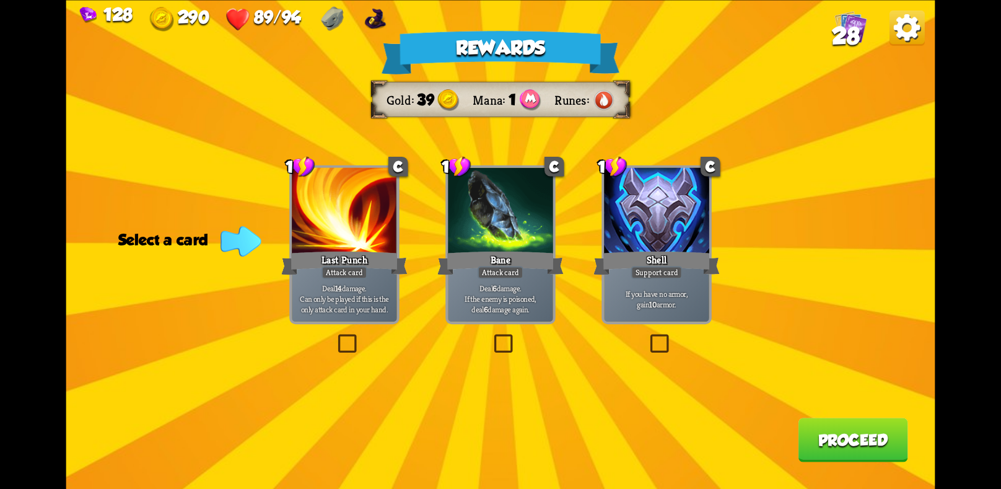
click at [501, 328] on div "Rewards Gold 39 Mana 1 Runes Select a card 1 C Last Punch Attack card Deal 14 d…" at bounding box center [500, 244] width 869 height 489
click at [491, 336] on label at bounding box center [491, 336] width 0 height 0
click at [0, 0] on input "checkbox" at bounding box center [0, 0] width 0 height 0
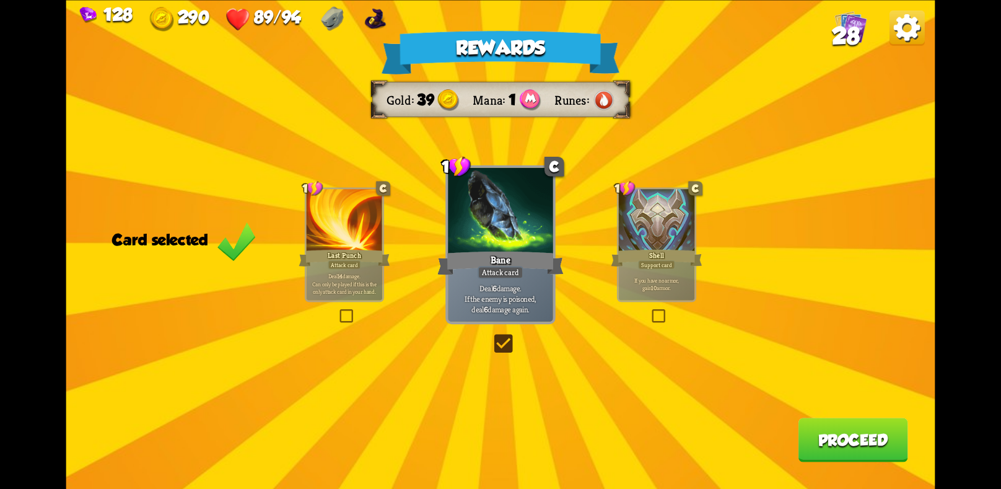
click at [868, 443] on button "Proceed" at bounding box center [853, 439] width 110 height 44
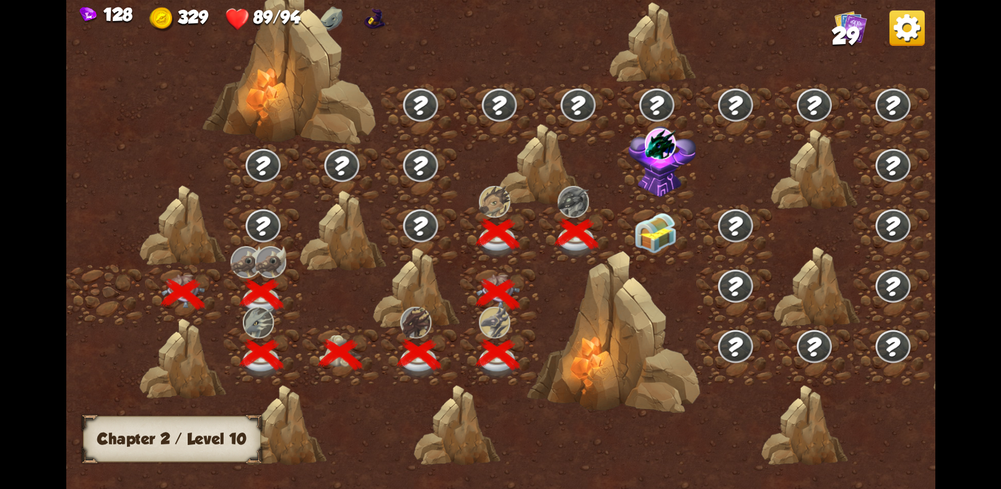
click at [643, 237] on img at bounding box center [654, 232] width 43 height 40
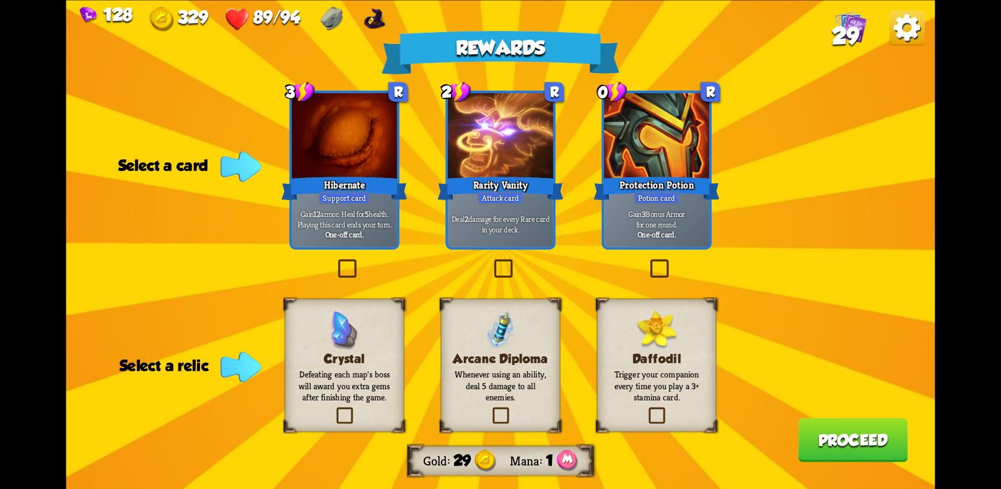
click at [349, 178] on div "Hibernate" at bounding box center [344, 188] width 126 height 28
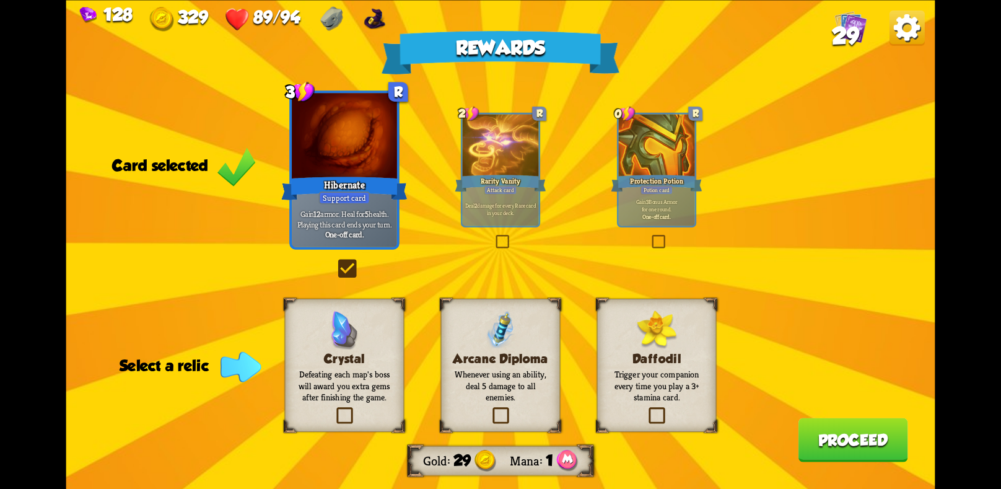
click at [616, 322] on div "Daffodil Trigger your companion every time you play a 3+ stamina card." at bounding box center [657, 364] width 120 height 133
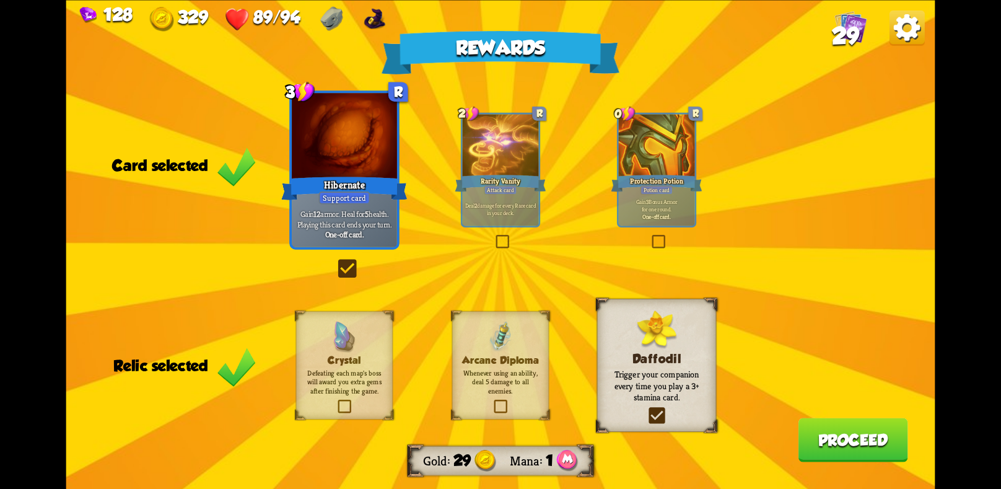
click at [856, 439] on button "Proceed" at bounding box center [853, 439] width 110 height 44
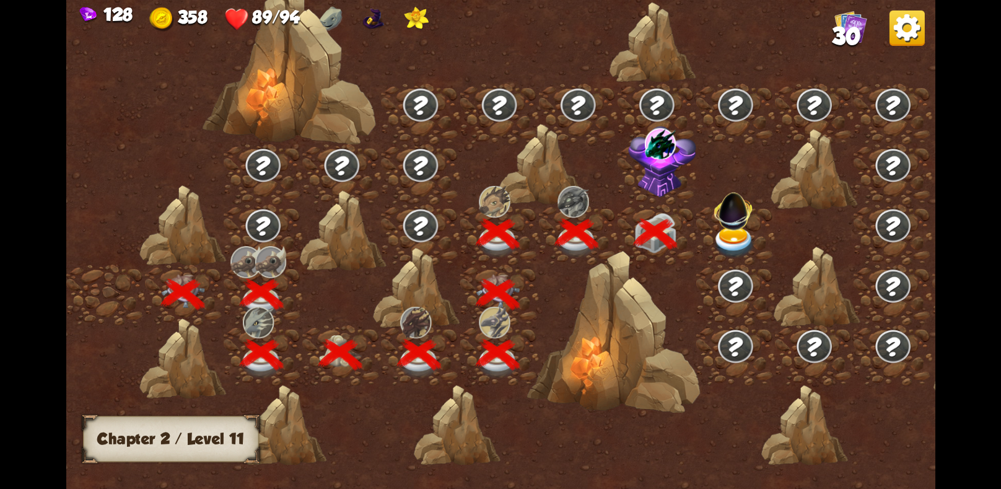
scroll to position [0, 188]
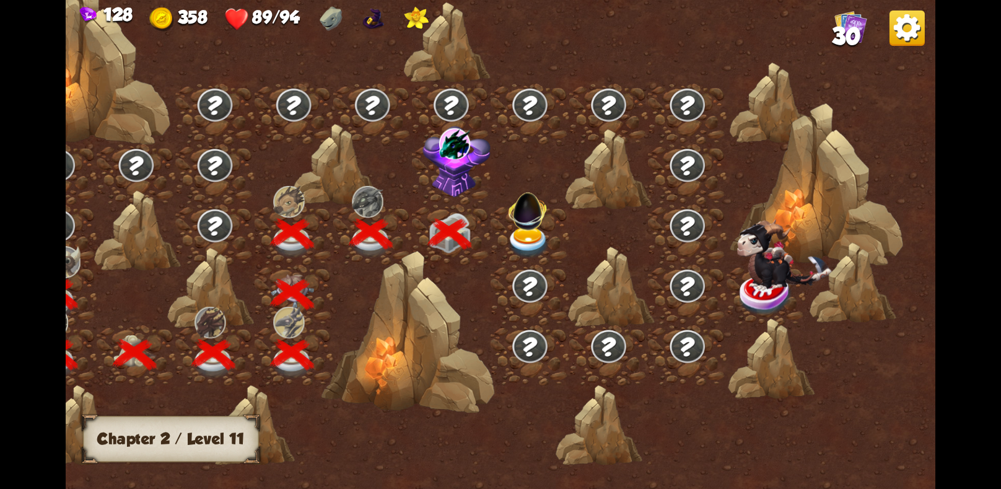
click at [446, 158] on img at bounding box center [456, 160] width 68 height 71
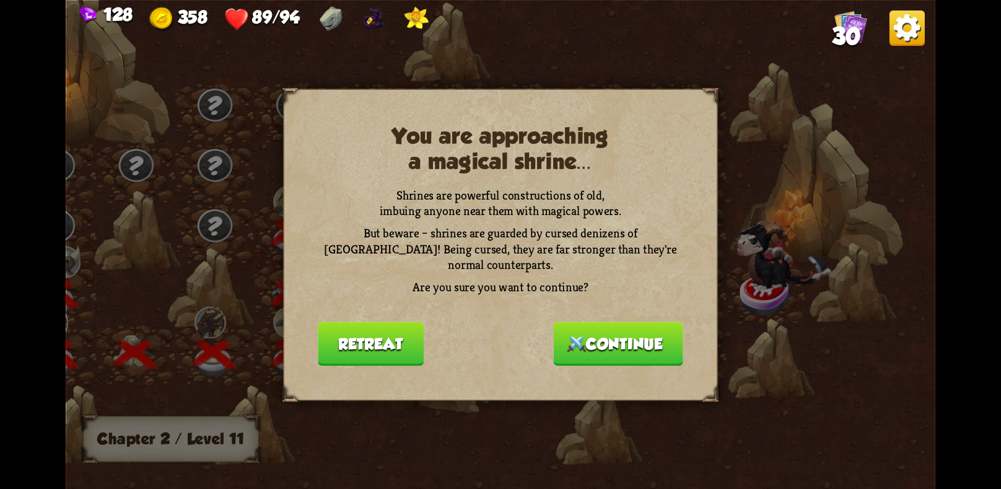
click at [584, 334] on button "Continue" at bounding box center [617, 343] width 129 height 44
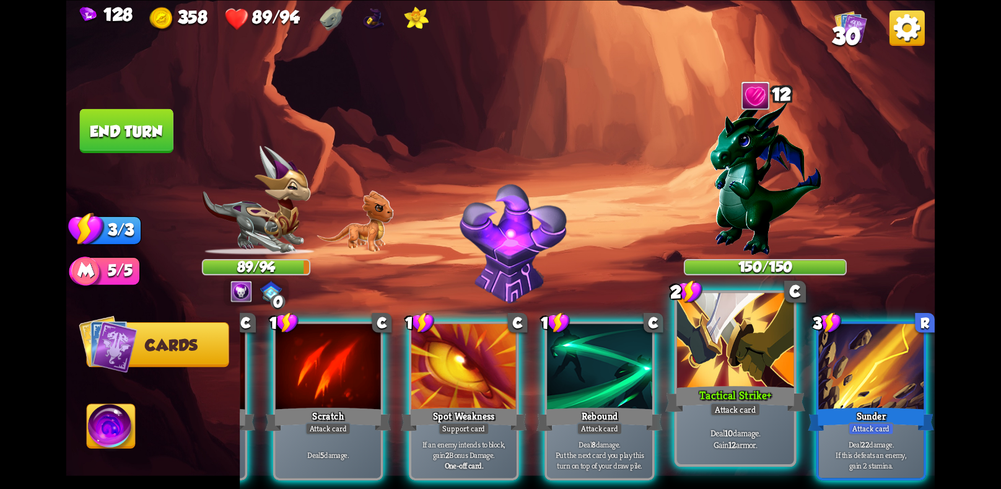
scroll to position [0, 118]
click at [742, 394] on div "Tactical Strike+" at bounding box center [735, 398] width 140 height 31
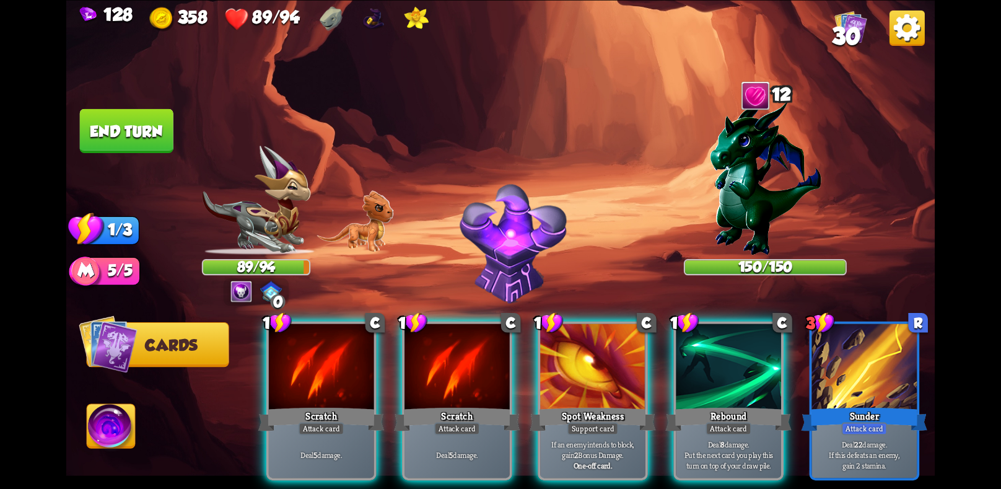
scroll to position [0, 0]
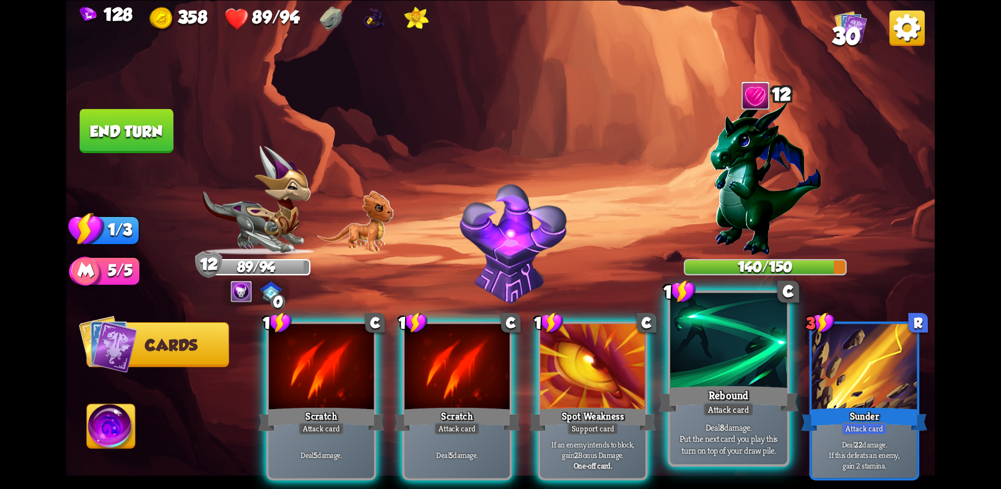
click at [713, 389] on div "Rebound" at bounding box center [728, 398] width 140 height 31
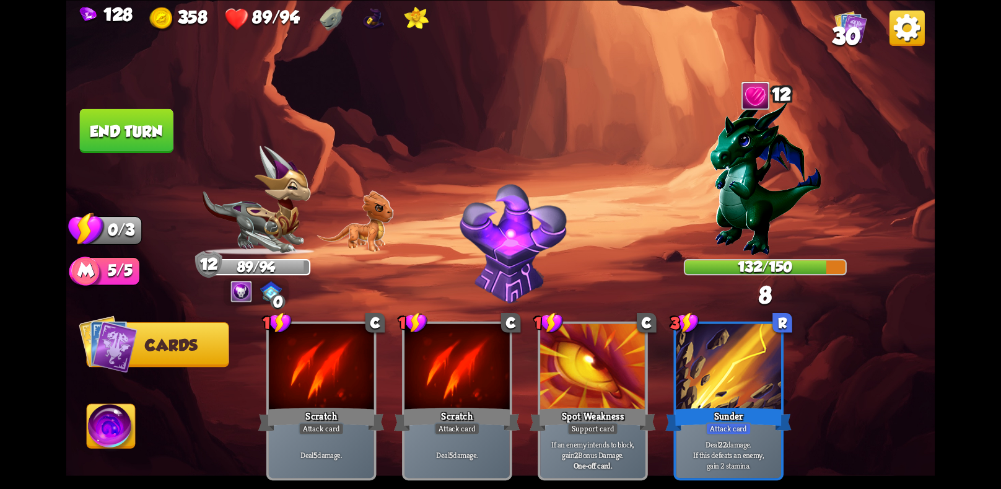
click at [157, 138] on button "End turn" at bounding box center [127, 130] width 94 height 44
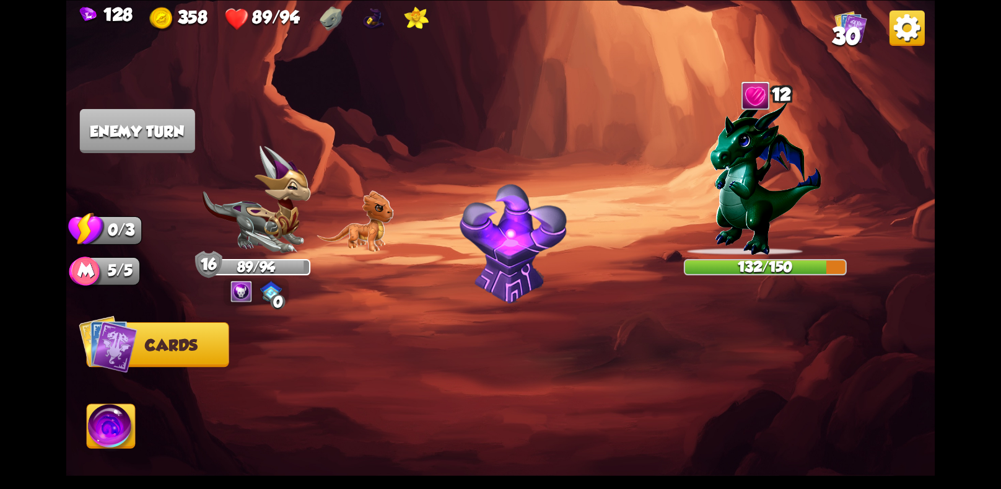
click at [269, 221] on img at bounding box center [256, 200] width 108 height 109
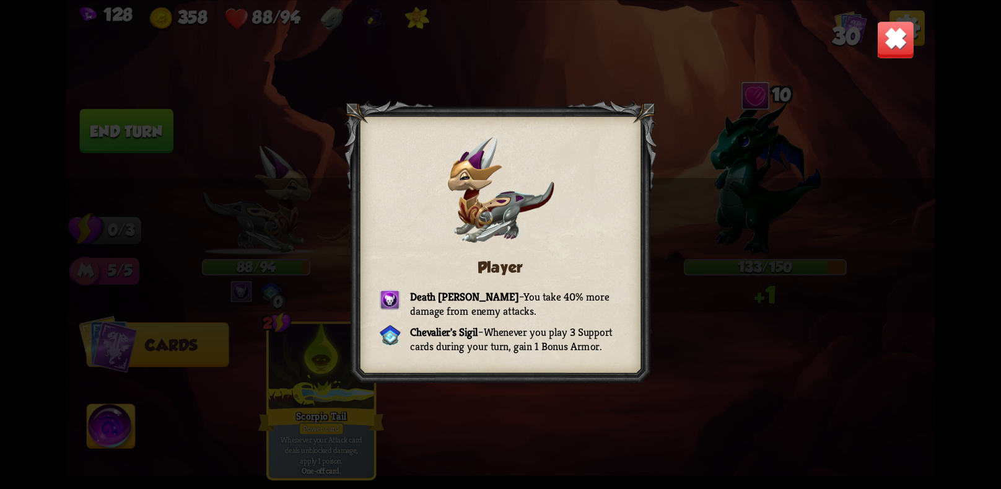
click at [881, 22] on img at bounding box center [895, 39] width 38 height 38
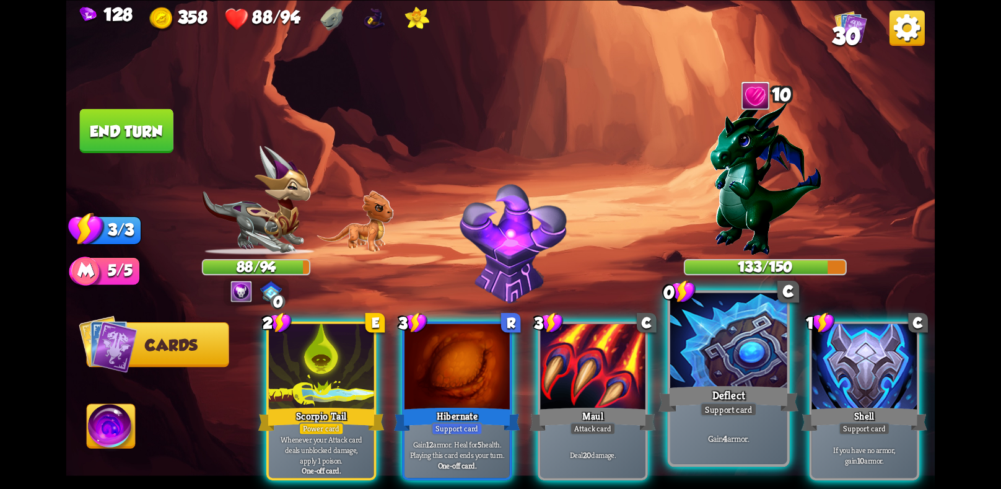
click at [711, 416] on div "Support card" at bounding box center [728, 409] width 57 height 14
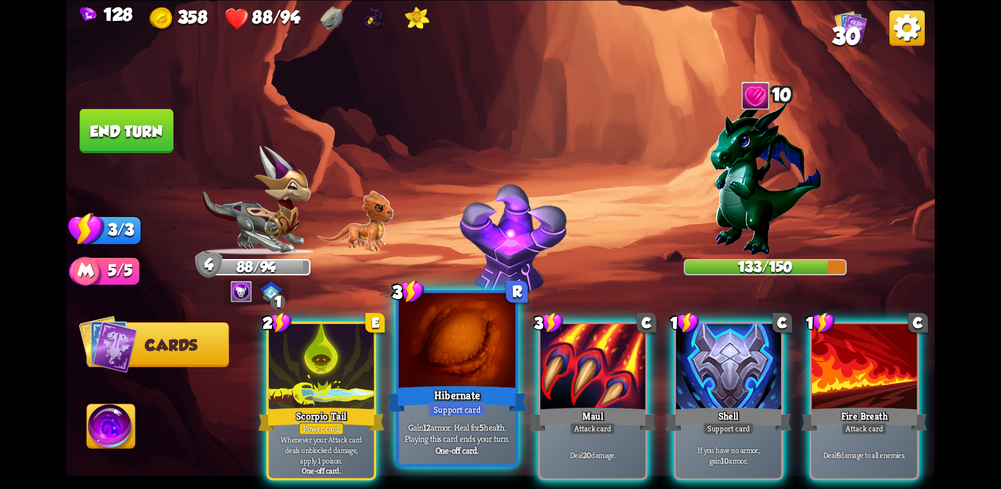
click at [433, 422] on p "Gain 12 armor. Heal for 5 health. Playing this card ends your turn." at bounding box center [456, 431] width 111 height 23
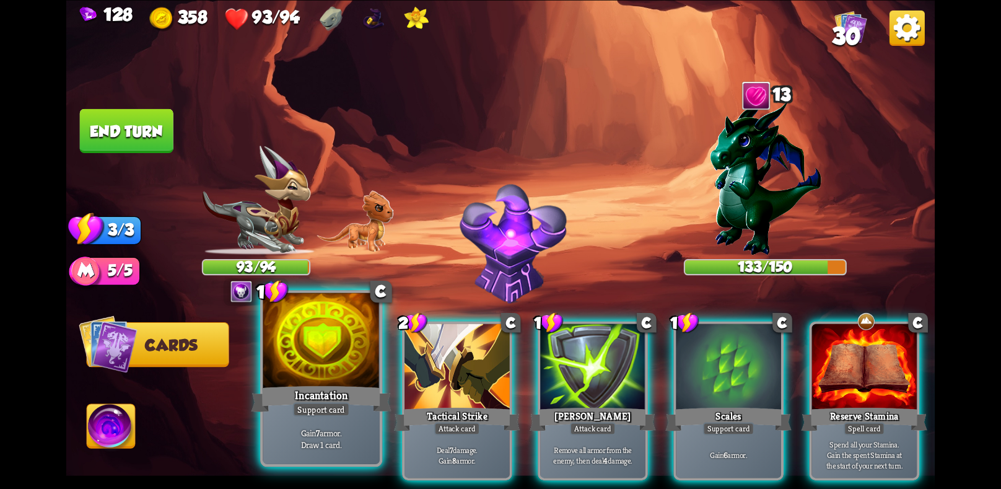
click at [348, 422] on div "Gain 7 armor. Draw 1 card." at bounding box center [321, 437] width 116 height 51
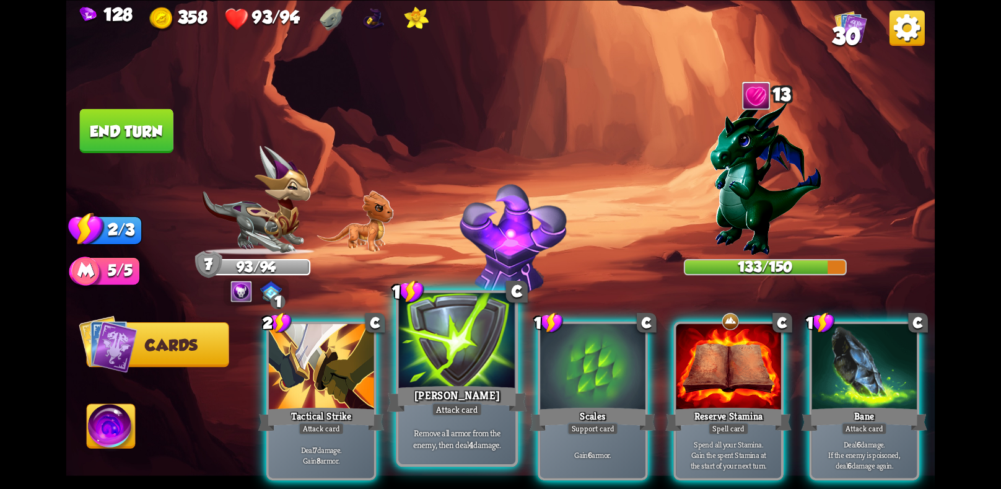
click at [308, 432] on div "Deal 7 damage. Gain 8 armor." at bounding box center [321, 455] width 105 height 46
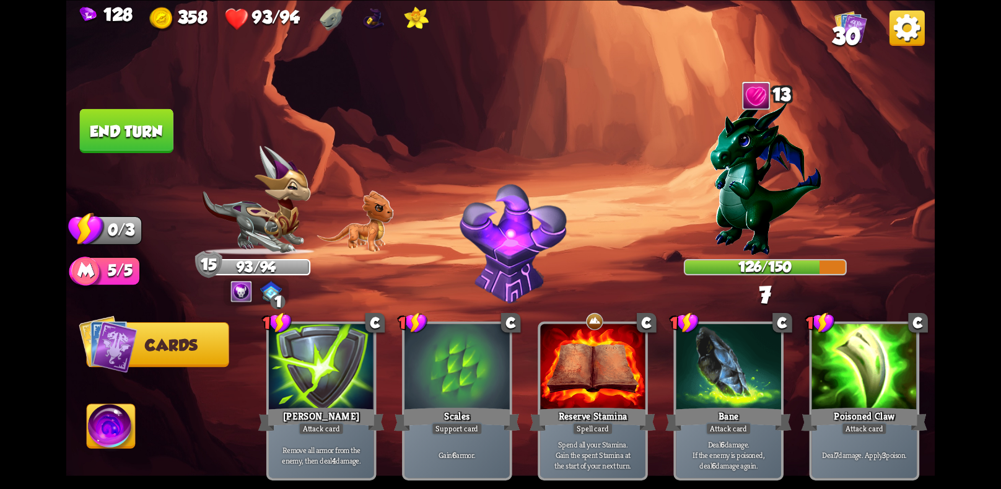
click at [159, 144] on button "End turn" at bounding box center [127, 130] width 94 height 44
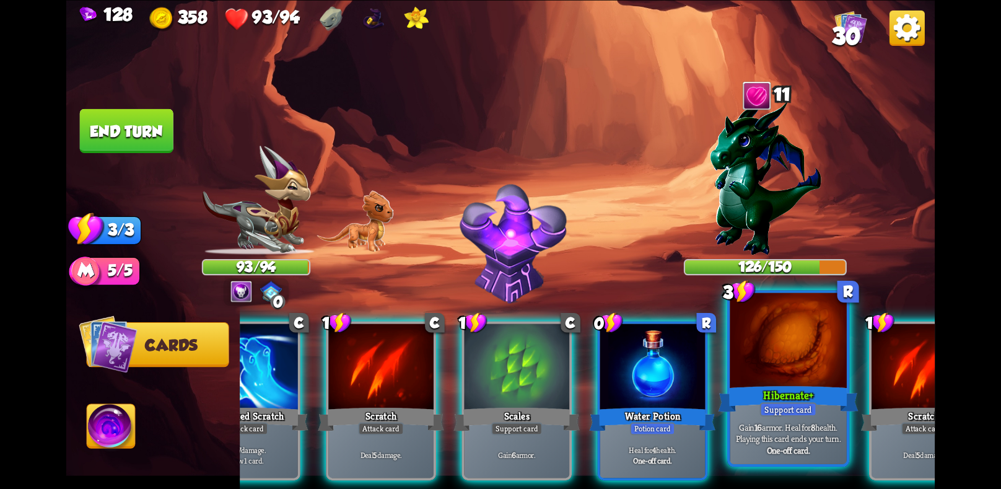
scroll to position [0, 118]
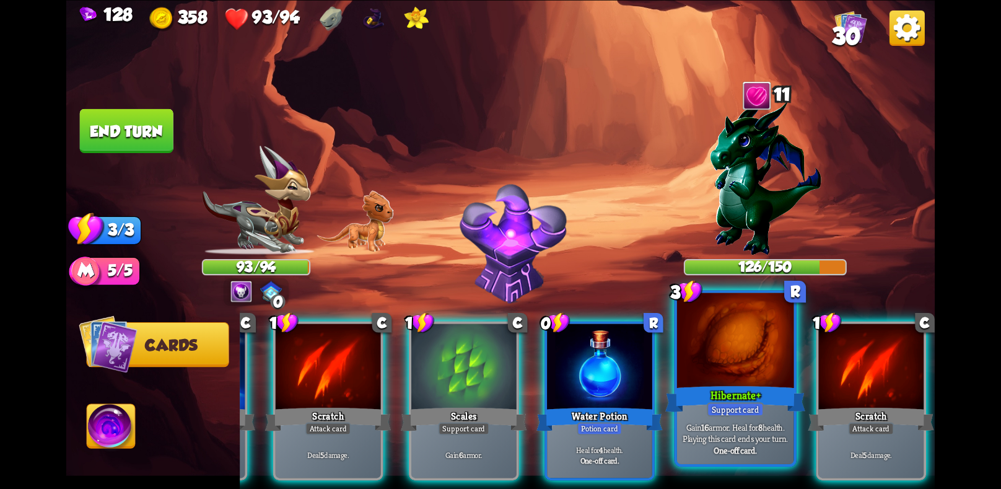
click at [719, 430] on p "Gain 16 armor. Heal for 8 health. Playing this card ends your turn." at bounding box center [735, 431] width 111 height 23
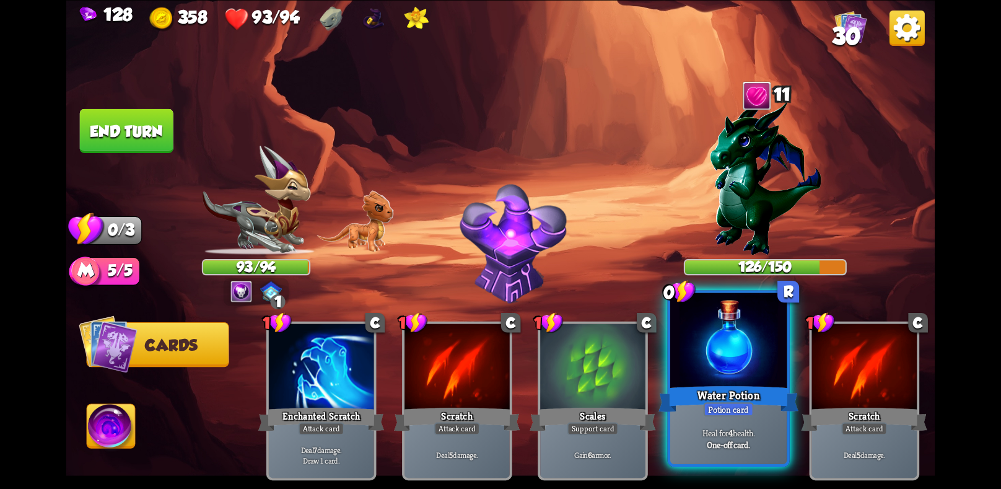
scroll to position [0, 0]
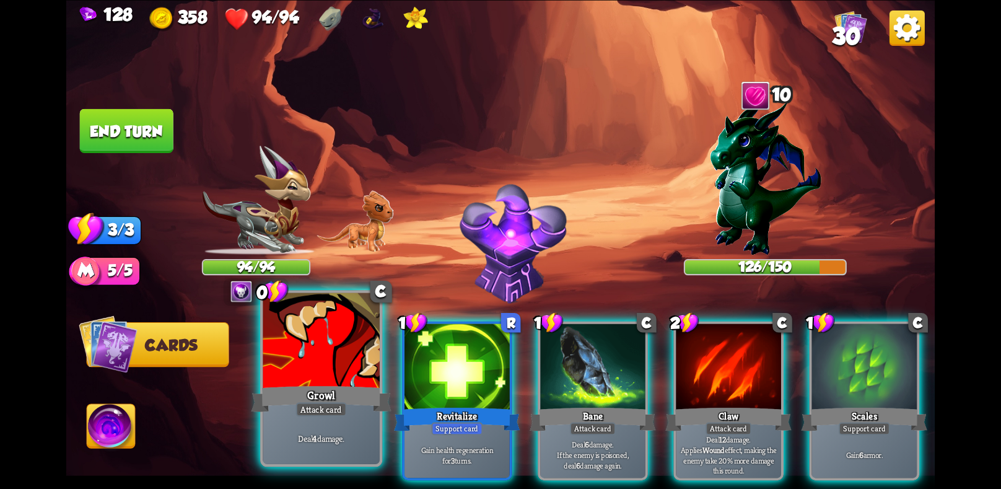
click at [289, 424] on div "Deal 4 damage." at bounding box center [321, 437] width 116 height 51
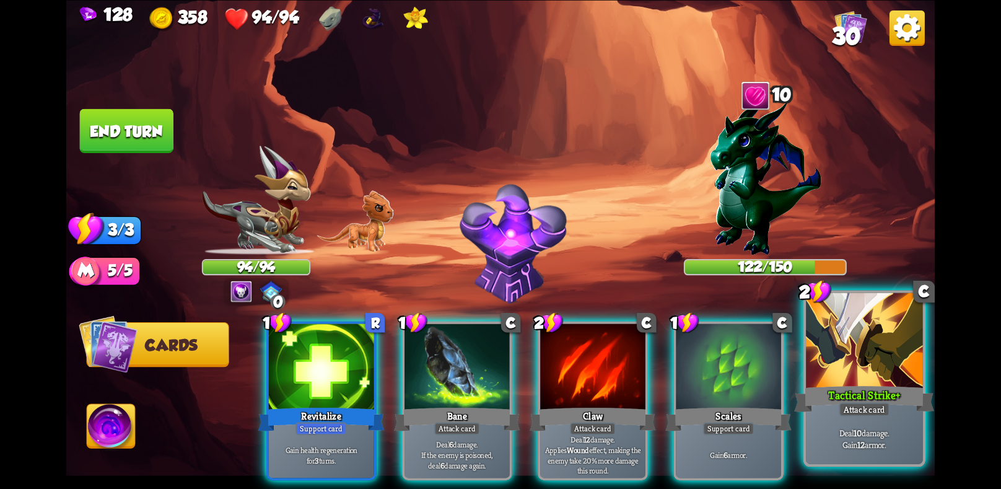
click at [867, 392] on div "Tactical Strike+" at bounding box center [864, 398] width 140 height 31
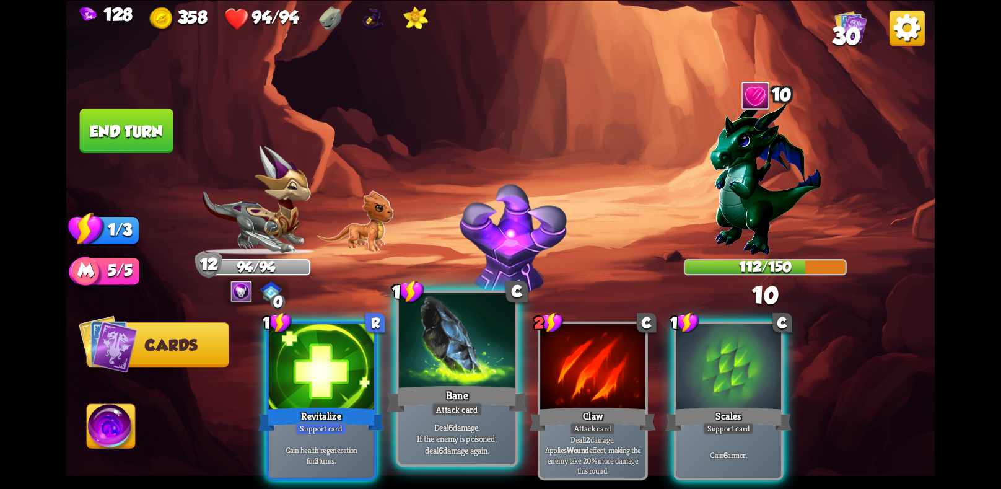
click at [451, 428] on b "6" at bounding box center [450, 426] width 4 height 12
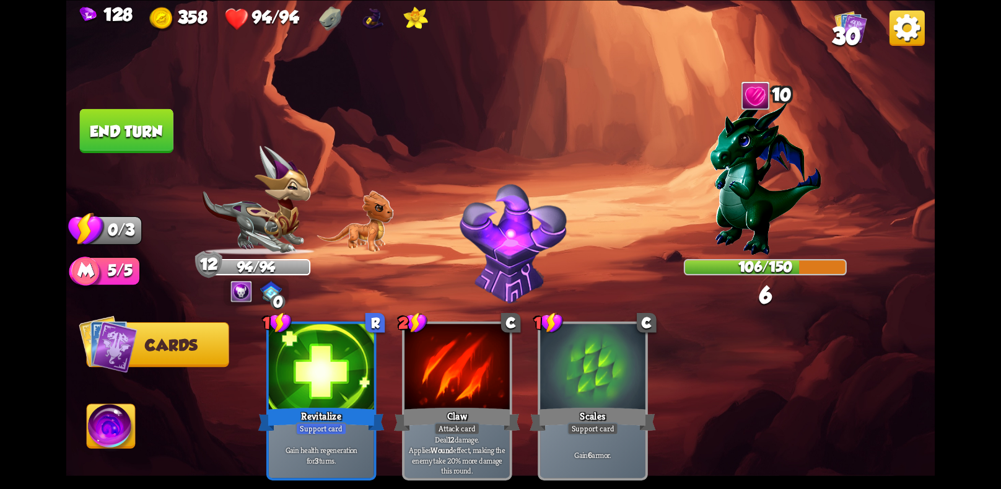
click at [144, 117] on button "End turn" at bounding box center [127, 130] width 94 height 44
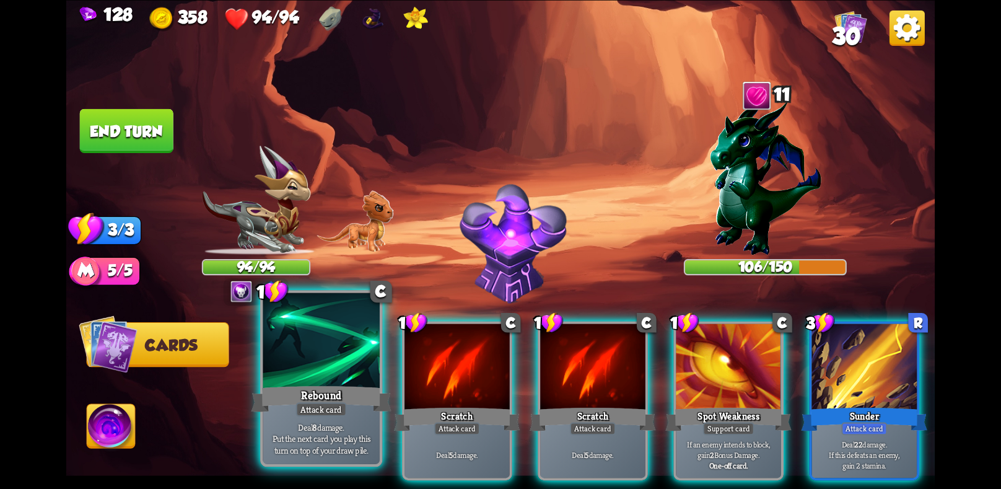
click at [307, 420] on div "Deal 8 damage. Put the next card you play this turn on top of your draw pile." at bounding box center [321, 437] width 116 height 51
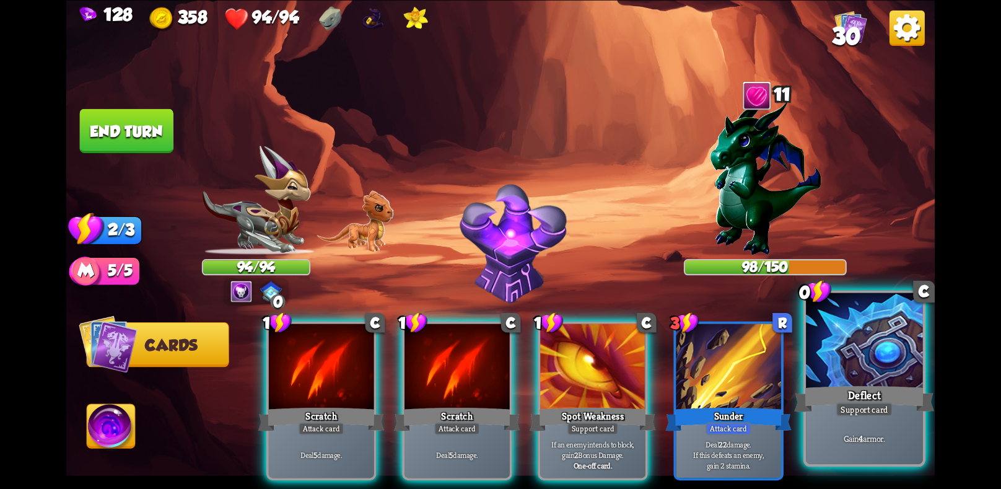
click at [887, 372] on div at bounding box center [864, 341] width 116 height 98
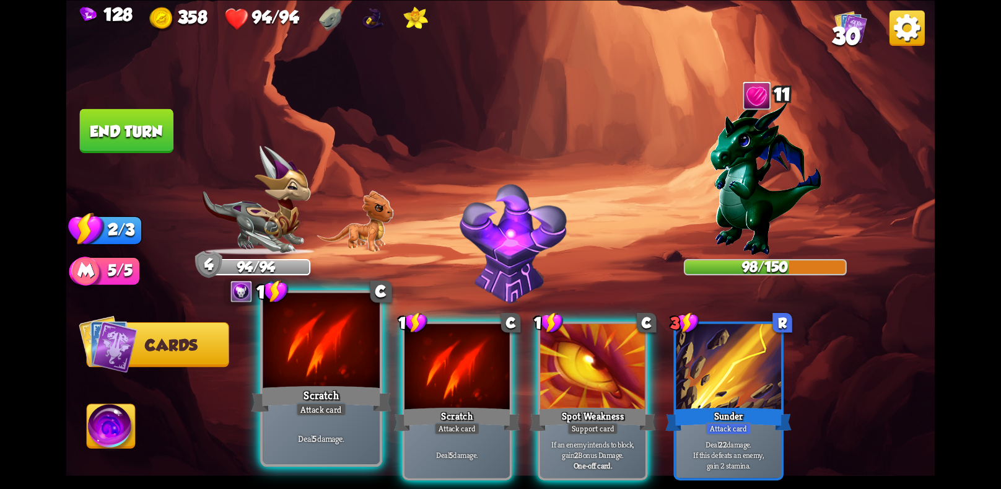
click at [324, 394] on div "Scratch" at bounding box center [321, 398] width 140 height 31
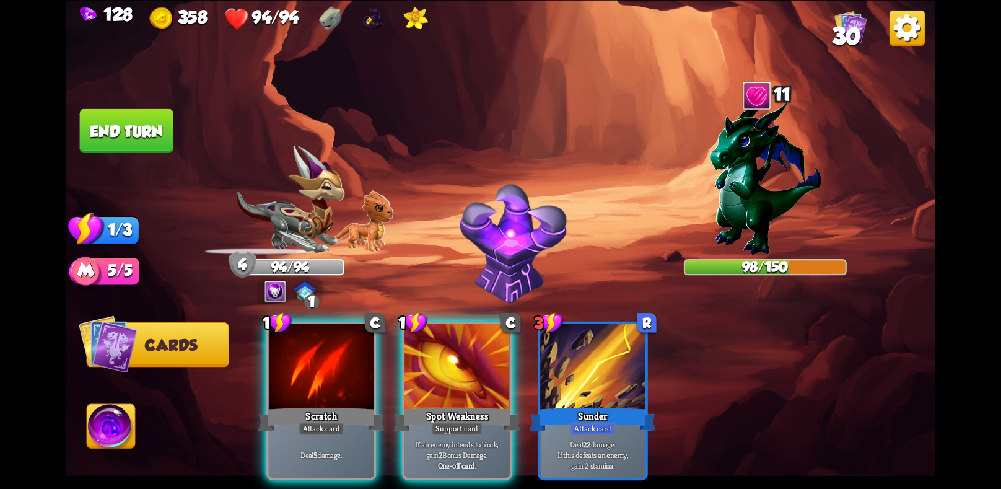
click at [324, 404] on div "Scratch" at bounding box center [321, 418] width 126 height 28
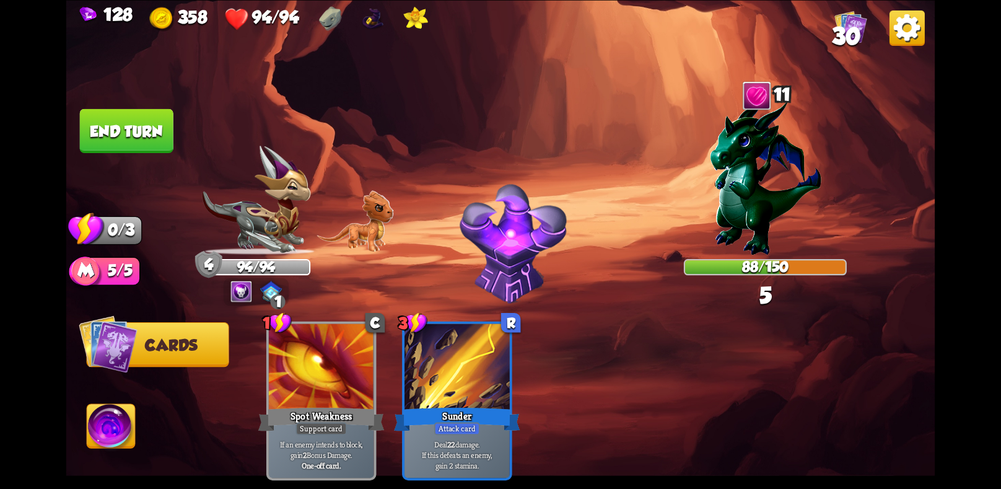
click at [116, 141] on button "End turn" at bounding box center [127, 130] width 94 height 44
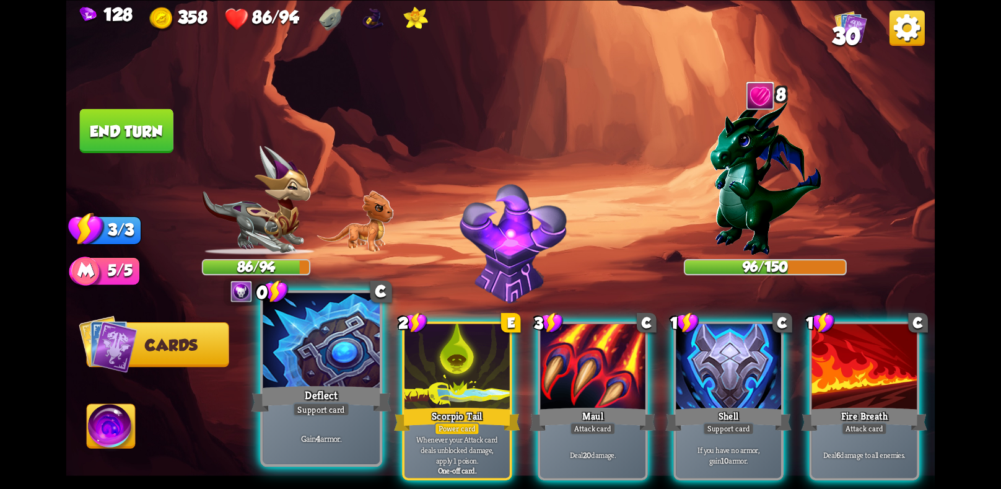
click at [317, 404] on div "Support card" at bounding box center [321, 409] width 57 height 14
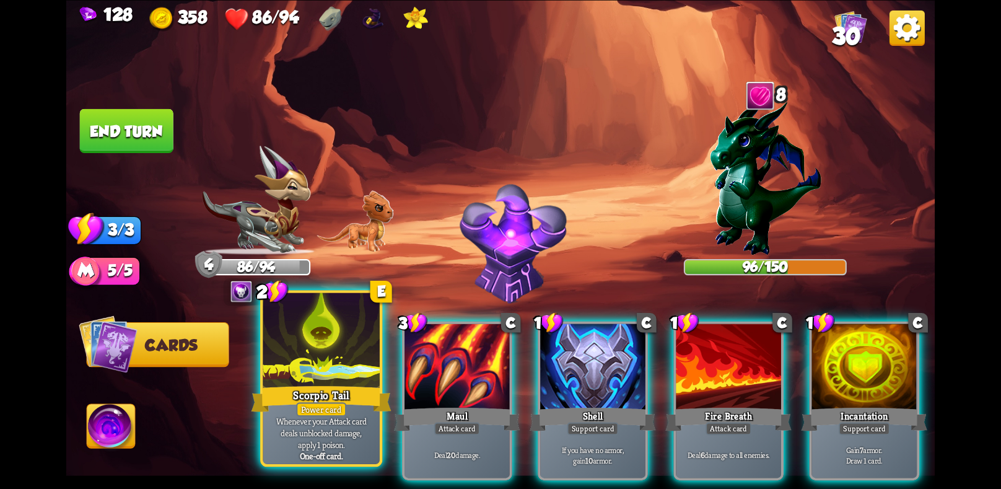
click at [311, 408] on div "Power card" at bounding box center [321, 409] width 50 height 14
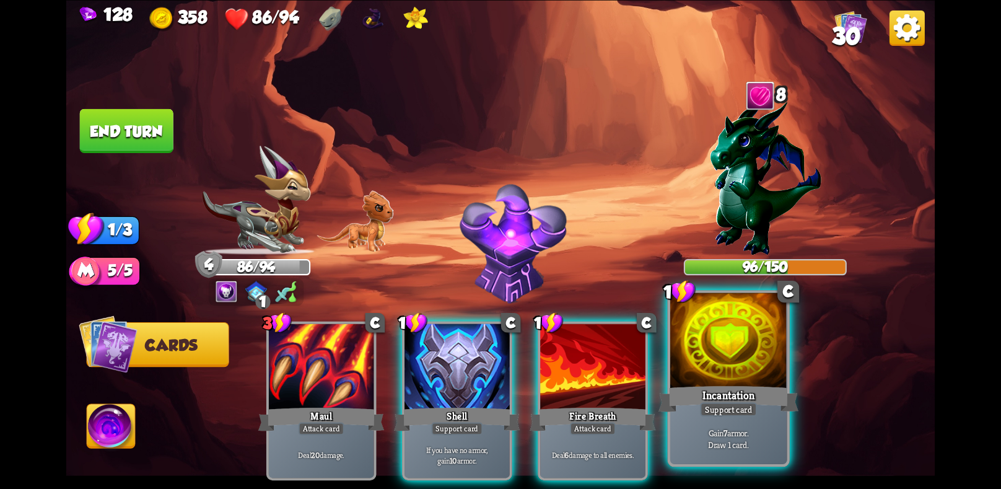
click at [739, 392] on div "Incantation" at bounding box center [728, 398] width 140 height 31
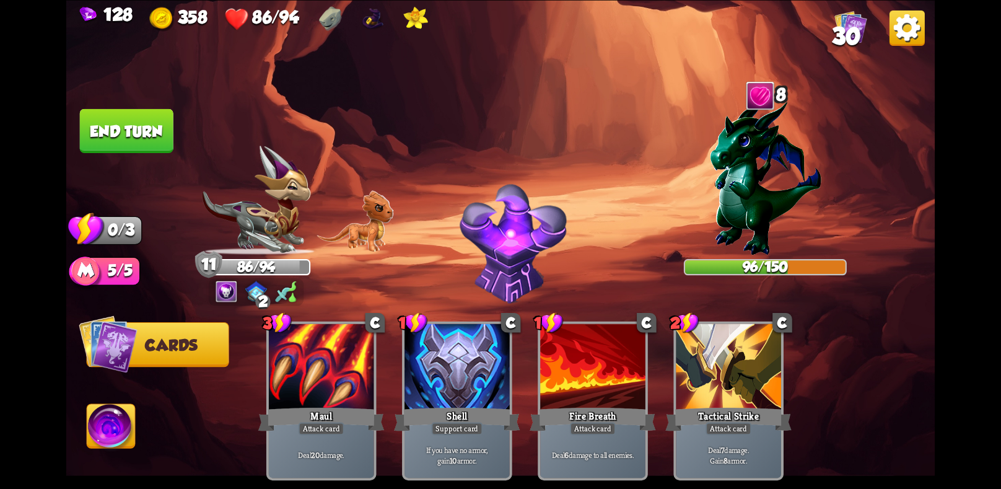
click at [136, 131] on button "End turn" at bounding box center [127, 130] width 94 height 44
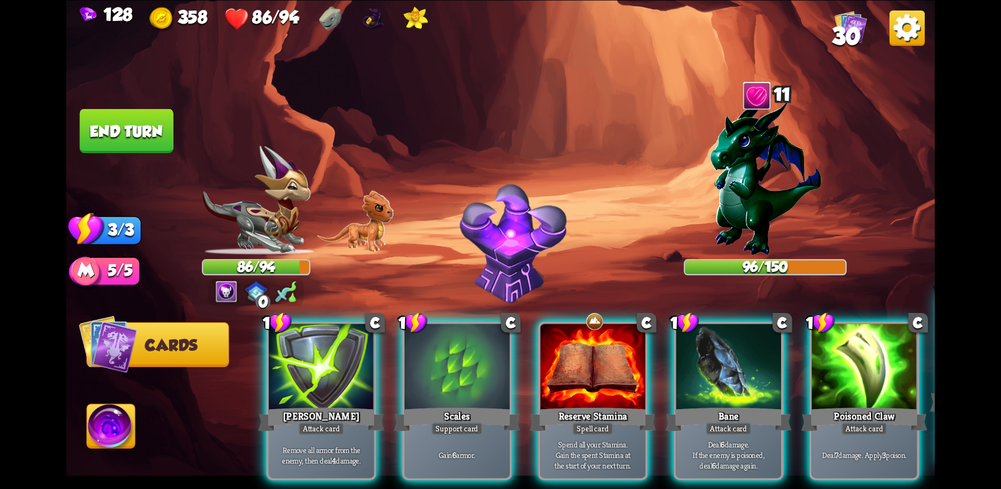
scroll to position [0, 124]
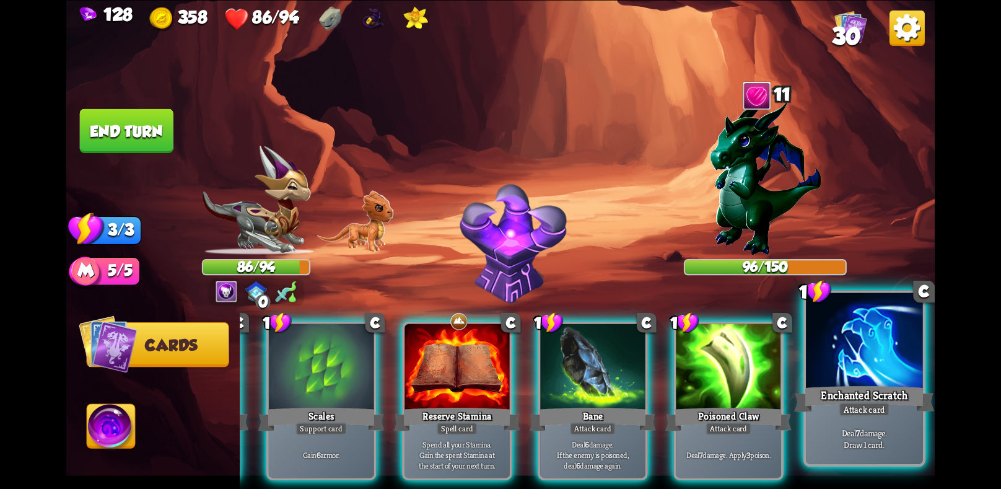
click at [842, 414] on div "Attack card" at bounding box center [863, 409] width 51 height 14
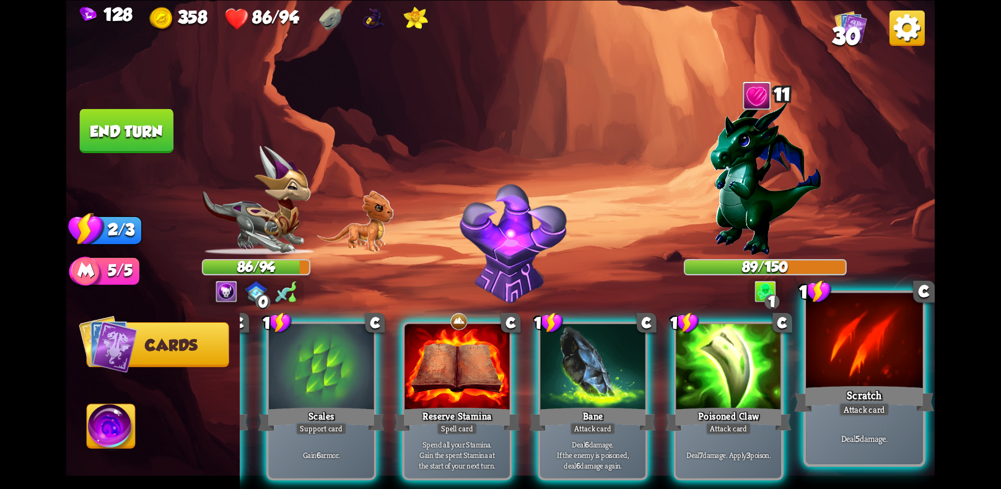
scroll to position [0, 0]
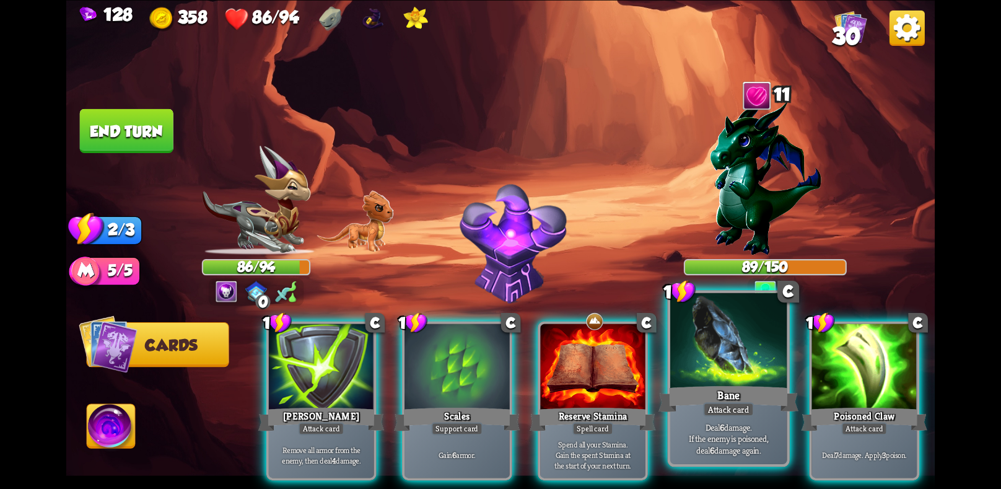
click at [747, 360] on div at bounding box center [728, 341] width 116 height 98
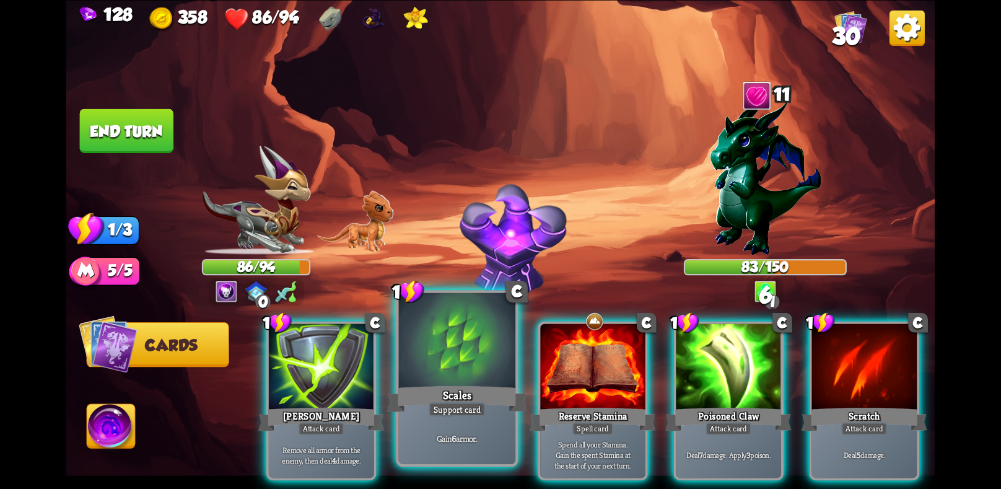
click at [482, 420] on div "Gain 6 armor." at bounding box center [457, 437] width 116 height 51
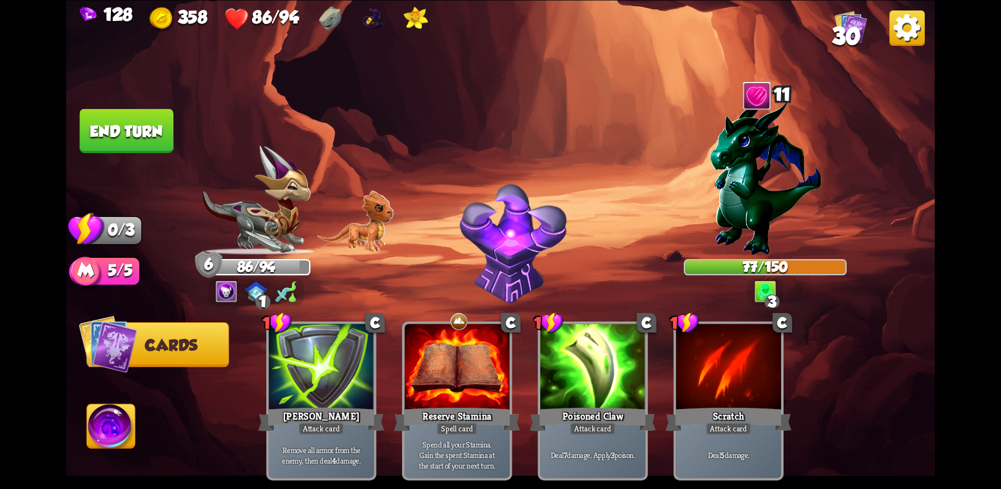
click at [107, 124] on button "End turn" at bounding box center [127, 130] width 94 height 44
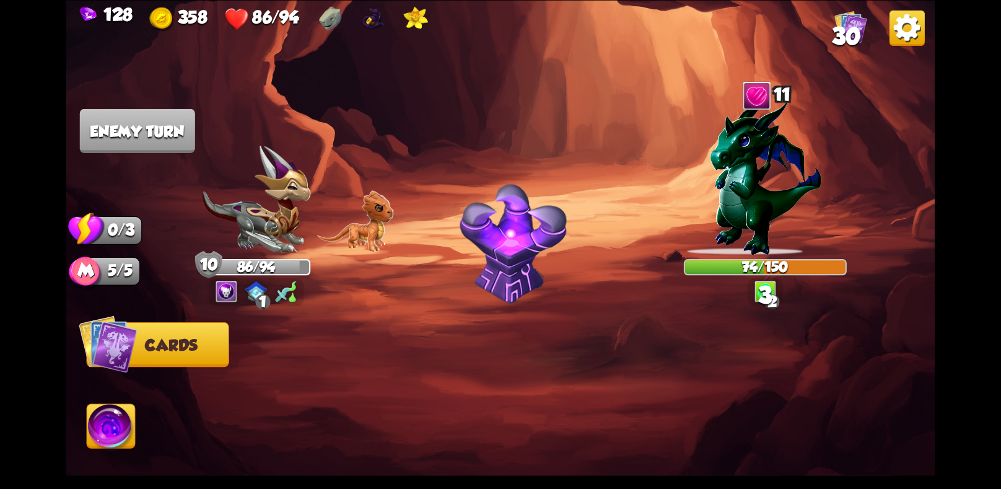
click at [226, 290] on img at bounding box center [226, 292] width 22 height 22
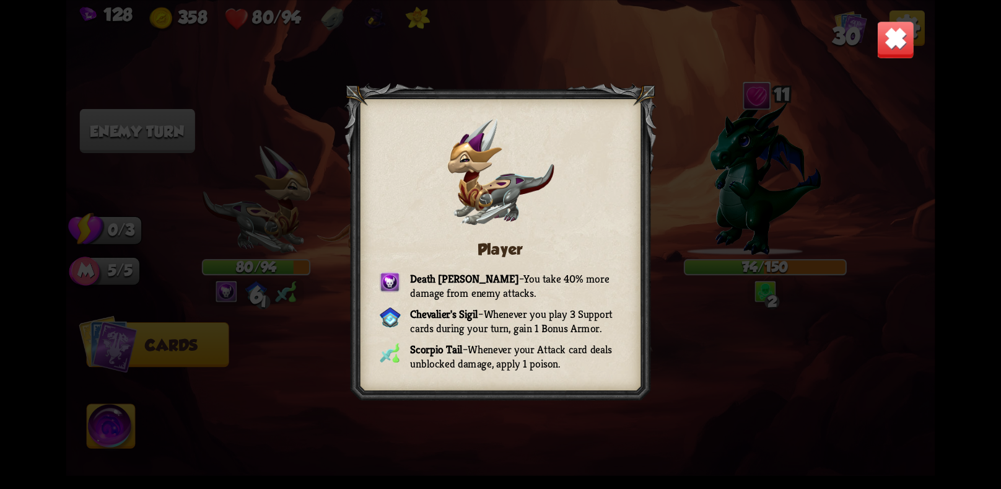
click at [859, 36] on div "Player Death [PERSON_NAME] – You take 40% more damage from enemy attacks. [PERS…" at bounding box center [500, 244] width 869 height 489
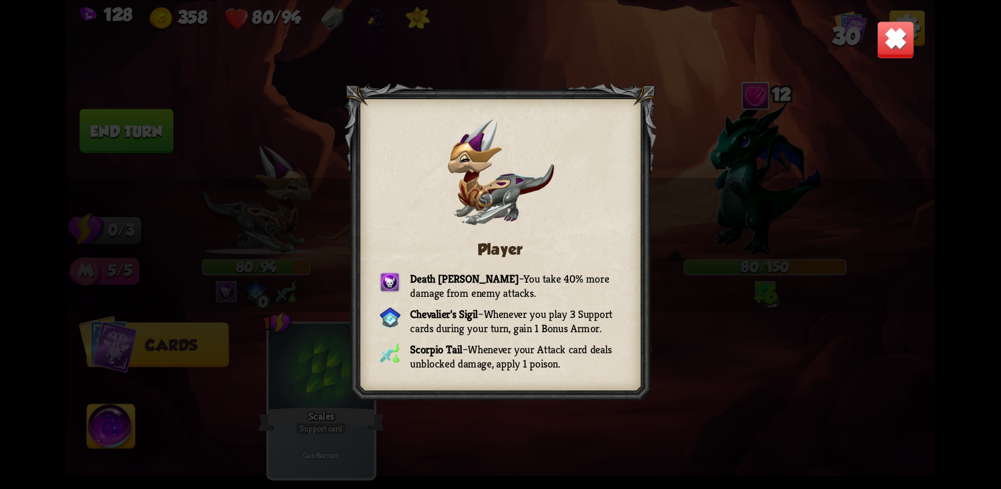
click at [885, 40] on img at bounding box center [895, 39] width 38 height 38
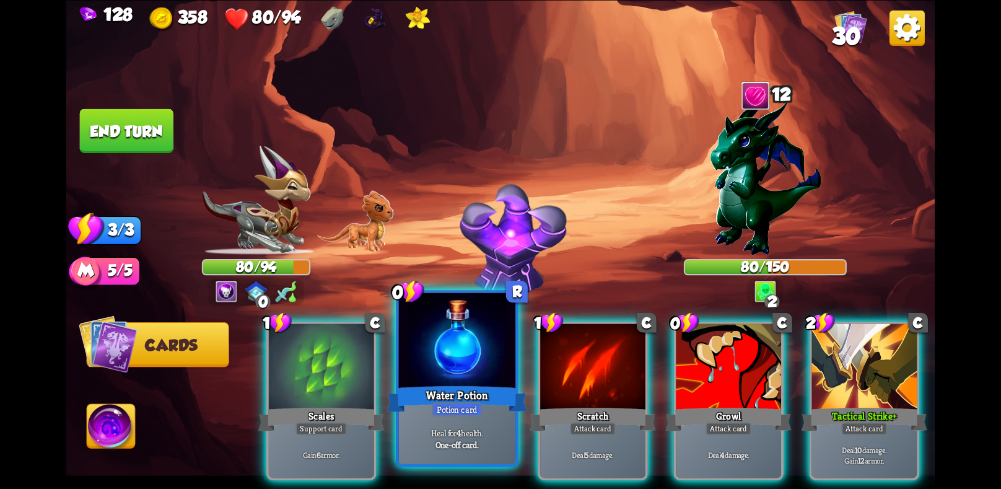
click at [451, 420] on div "Heal for 4 health. One-off card." at bounding box center [457, 437] width 116 height 51
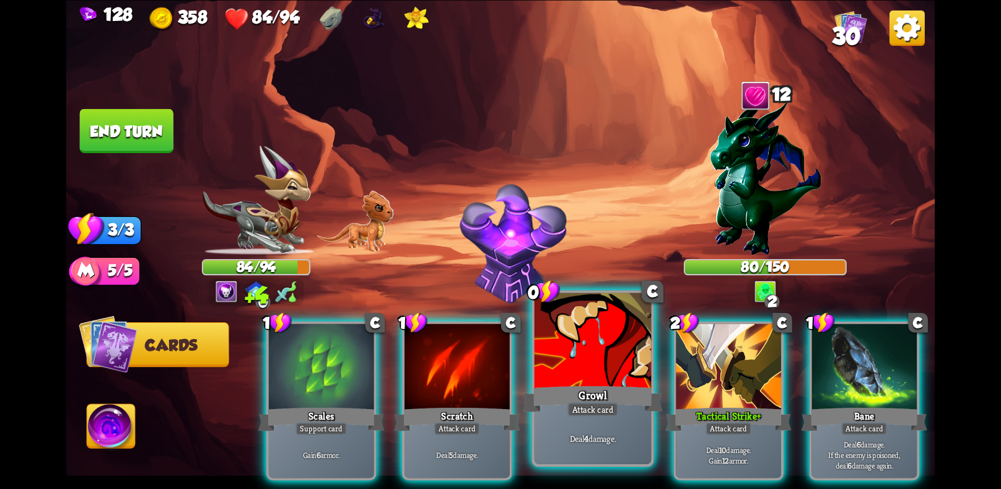
click at [581, 398] on div "Growl" at bounding box center [593, 398] width 140 height 31
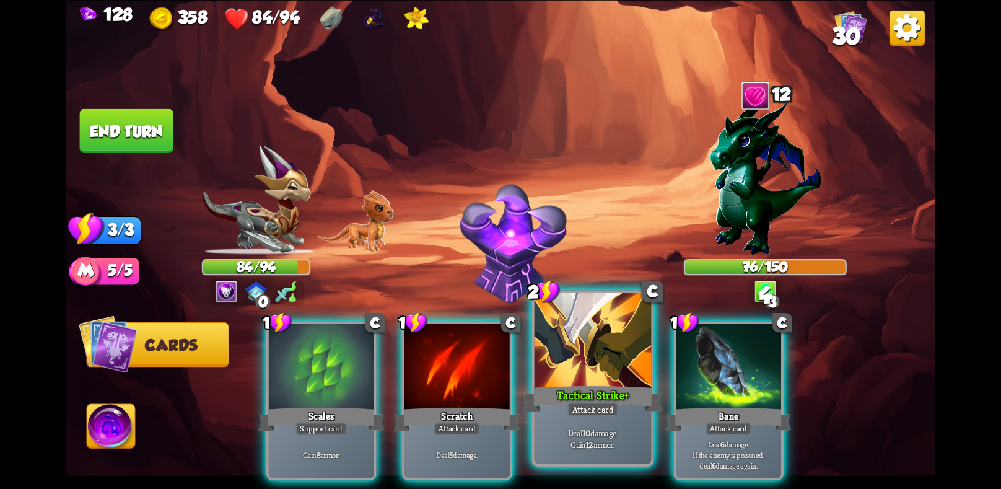
click at [606, 385] on div "Tactical Strike+" at bounding box center [593, 398] width 140 height 31
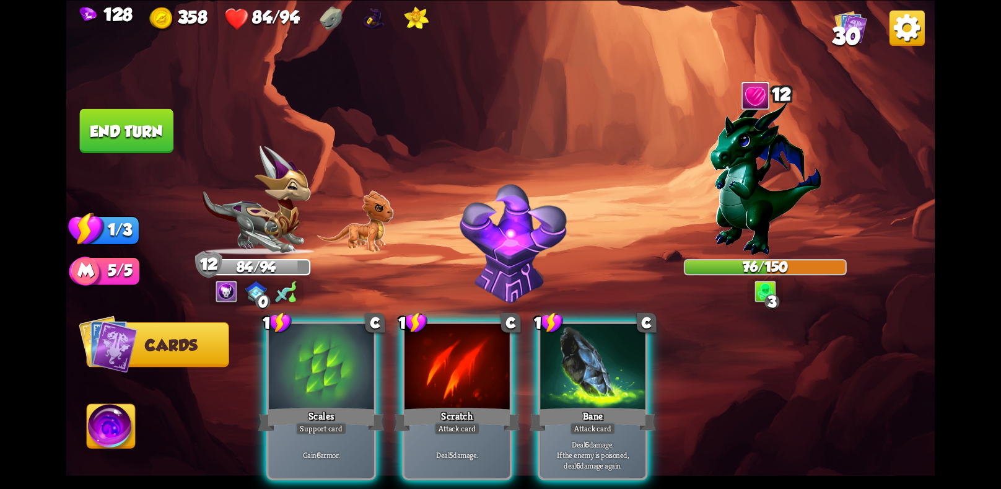
click at [606, 404] on div "Bane" at bounding box center [592, 418] width 126 height 28
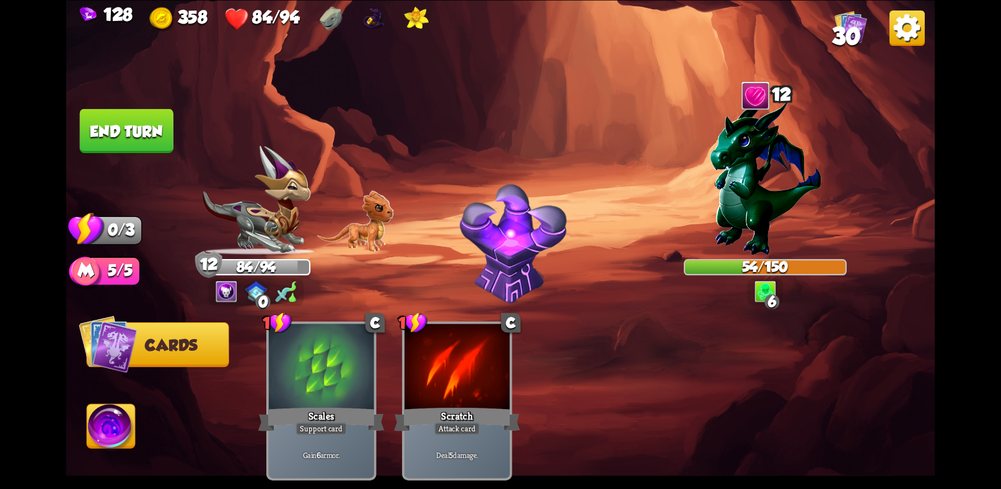
click at [147, 131] on button "End turn" at bounding box center [127, 130] width 96 height 45
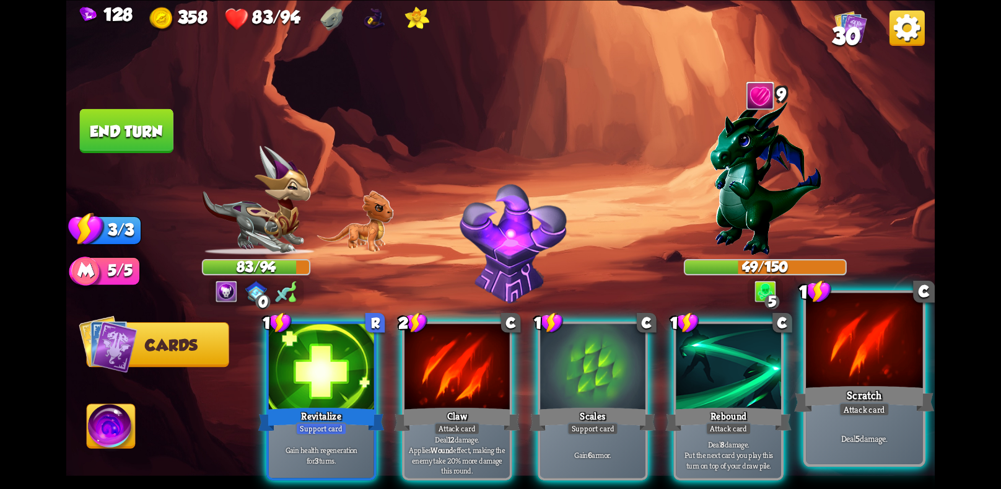
scroll to position [0, 118]
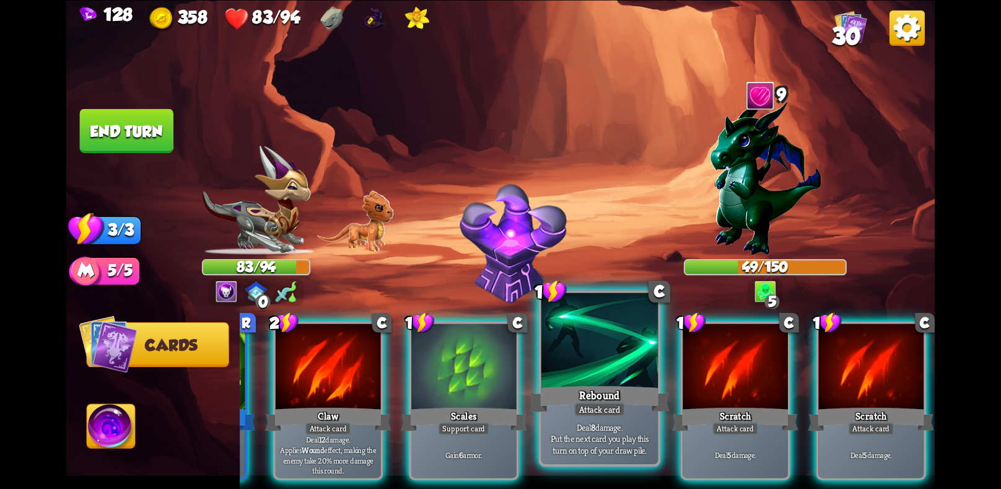
click at [627, 419] on div "Deal 8 damage. Put the next card you play this turn on top of your draw pile." at bounding box center [599, 437] width 116 height 51
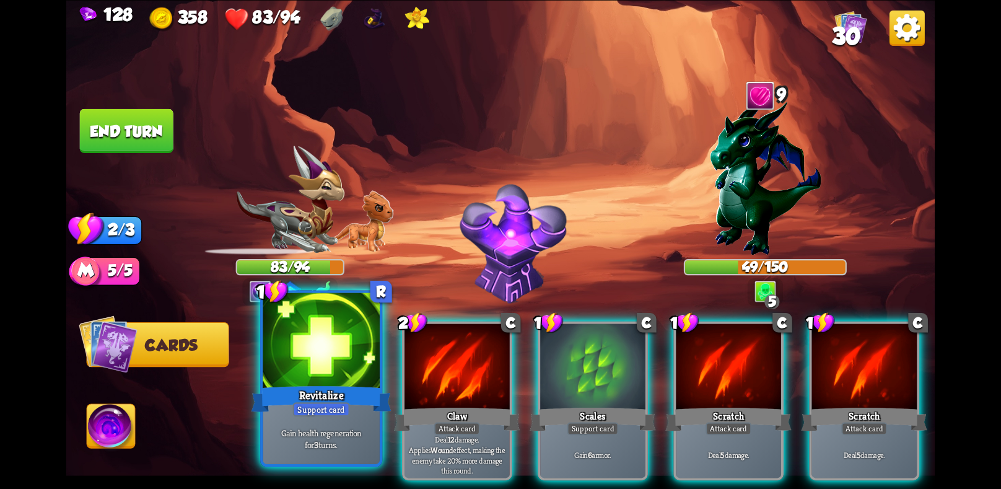
scroll to position [0, 0]
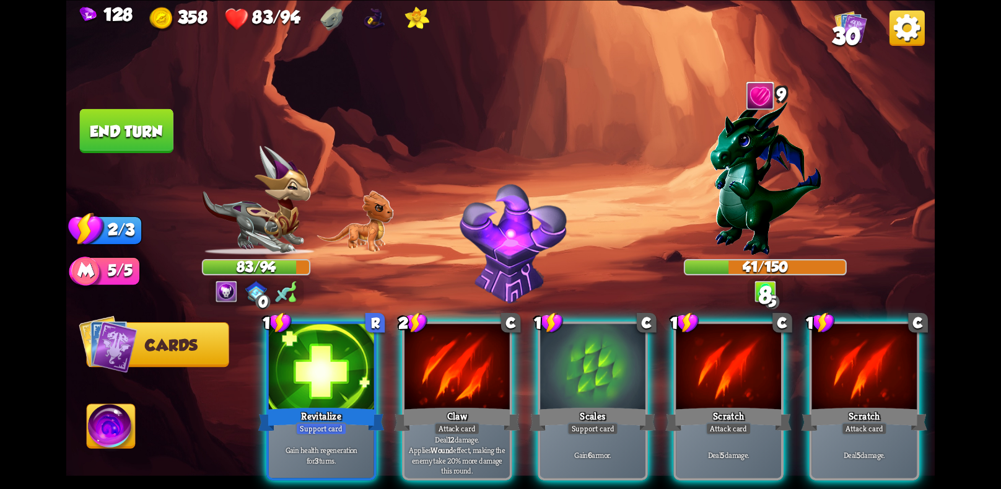
drag, startPoint x: 313, startPoint y: 429, endPoint x: 326, endPoint y: 422, distance: 15.0
click at [310, 444] on p "Gain health regeneration for 3 turns." at bounding box center [321, 454] width 100 height 21
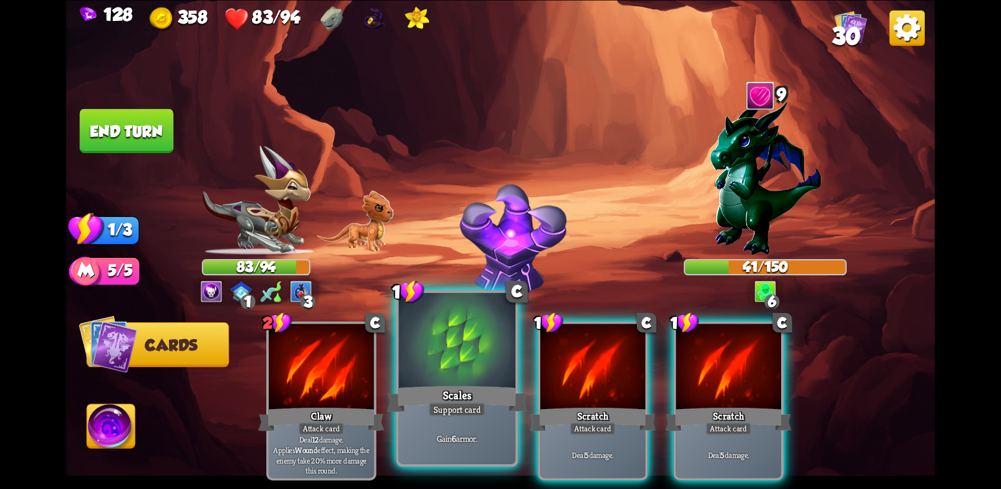
click at [429, 411] on div "Support card" at bounding box center [457, 409] width 57 height 14
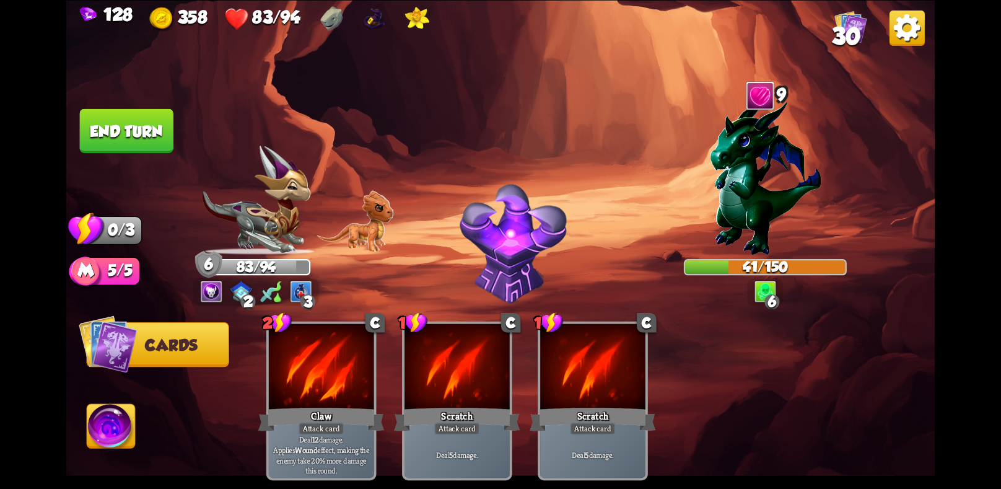
click at [129, 127] on button "End turn" at bounding box center [126, 130] width 95 height 45
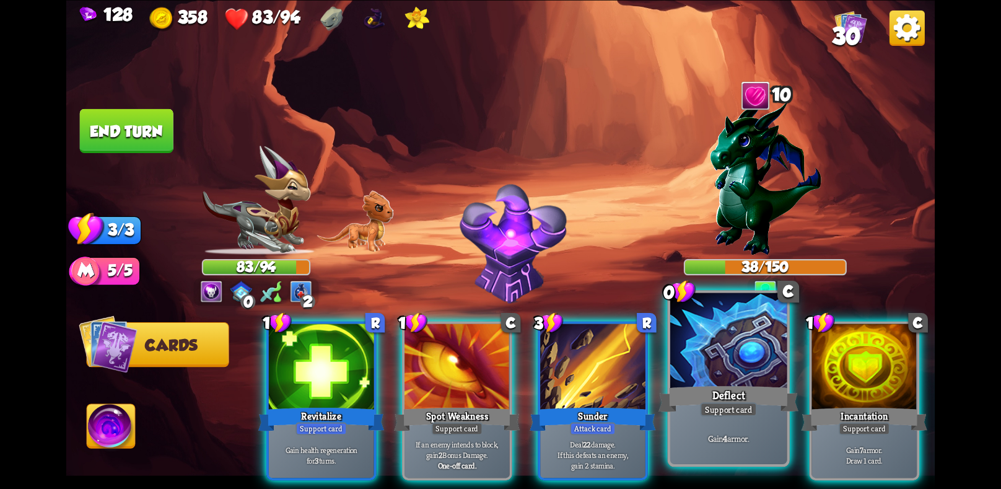
click at [720, 396] on div "Deflect" at bounding box center [728, 398] width 140 height 31
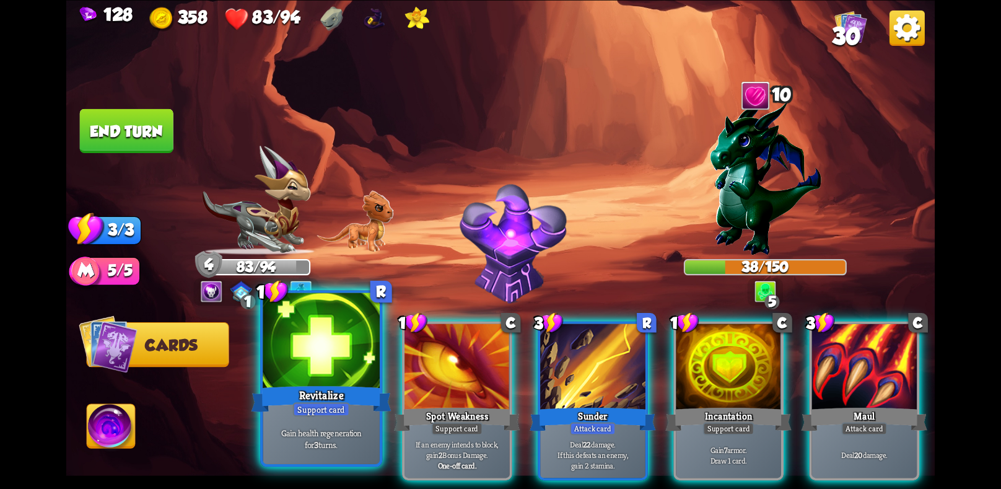
click at [326, 419] on div "Gain health regeneration for 3 turns." at bounding box center [321, 437] width 116 height 51
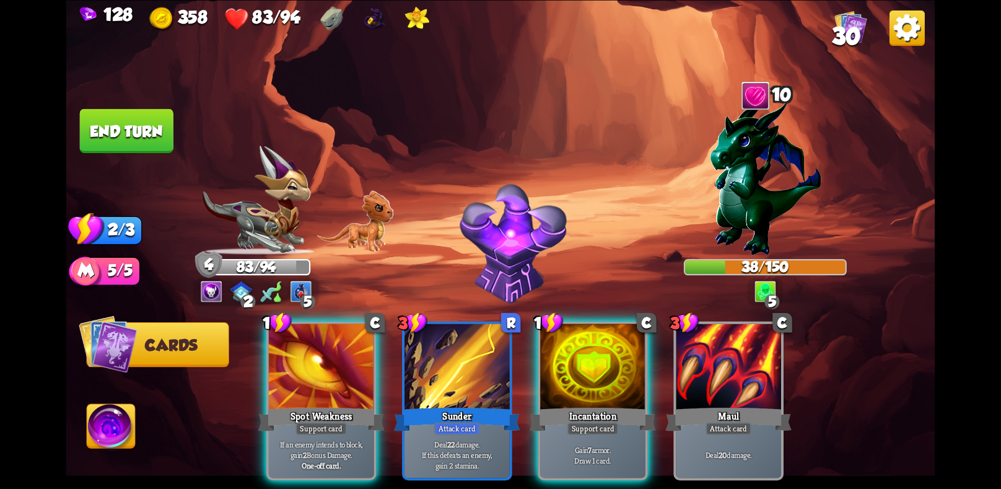
click at [556, 444] on p "Gain 7 armor. Draw 1 card." at bounding box center [592, 454] width 100 height 21
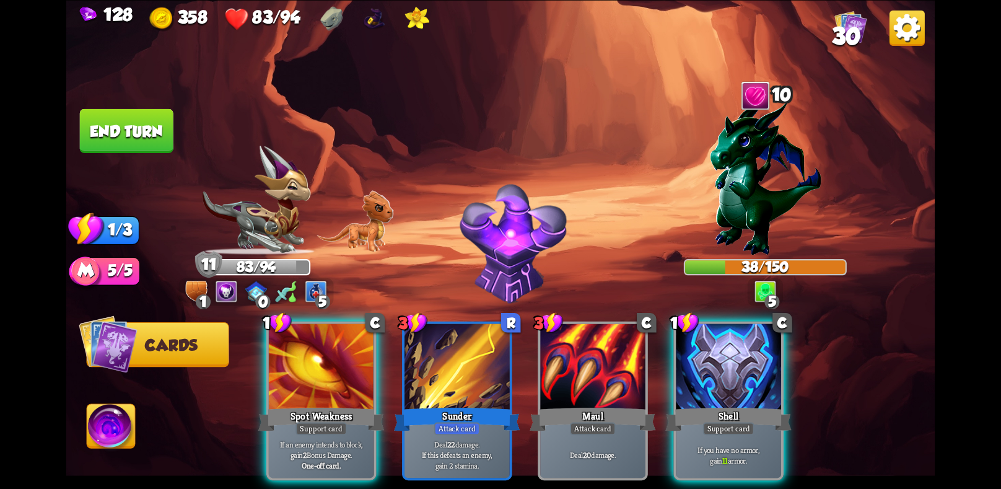
click at [107, 437] on img at bounding box center [111, 428] width 48 height 49
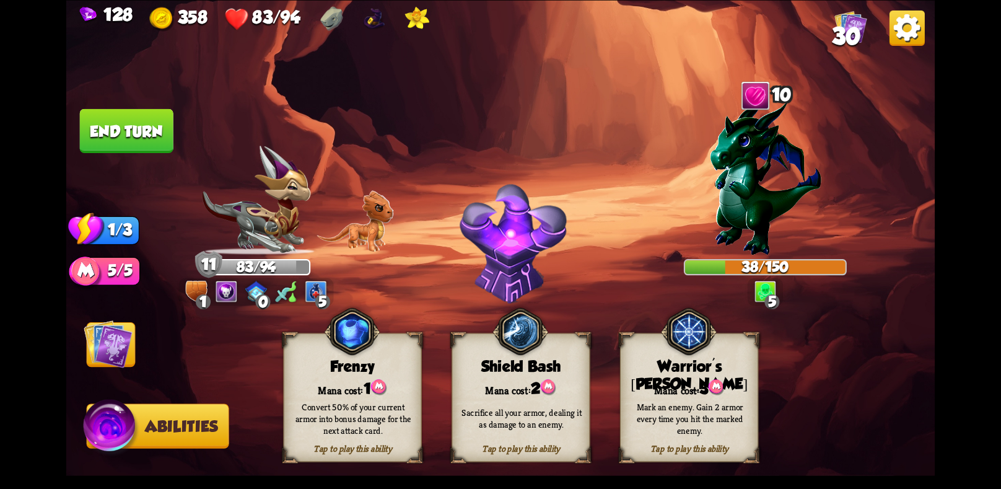
click at [710, 427] on div "Mark an enemy. Gain 2 armor every time you hit the marked enemy." at bounding box center [689, 418] width 125 height 35
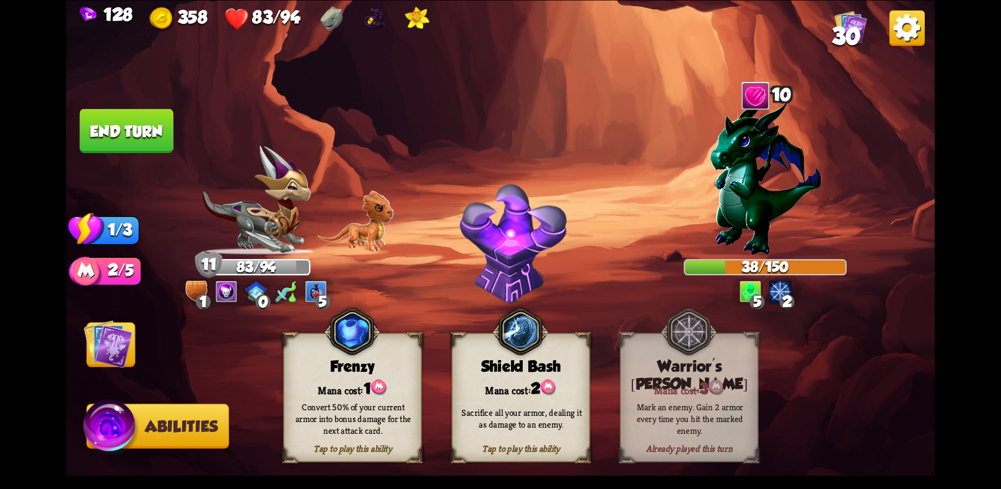
click at [136, 129] on button "End turn" at bounding box center [127, 130] width 94 height 44
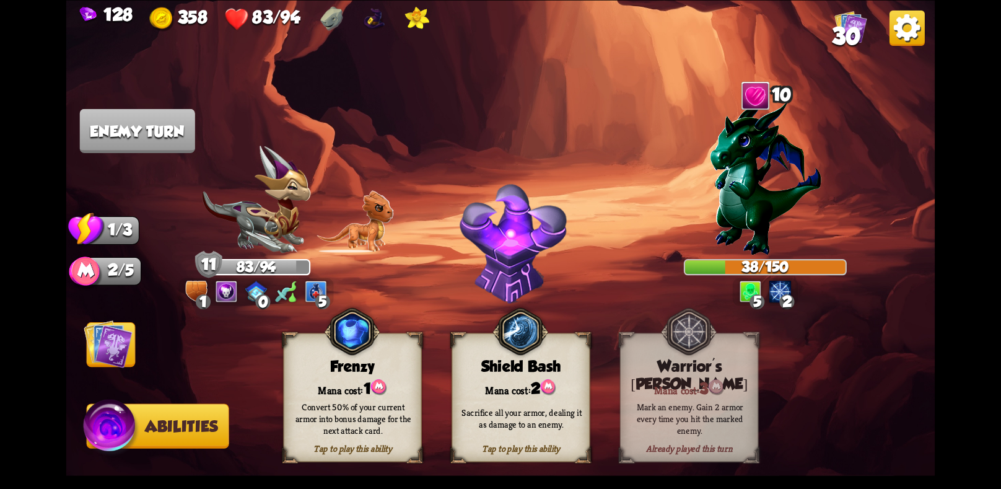
click at [105, 357] on img at bounding box center [108, 343] width 49 height 49
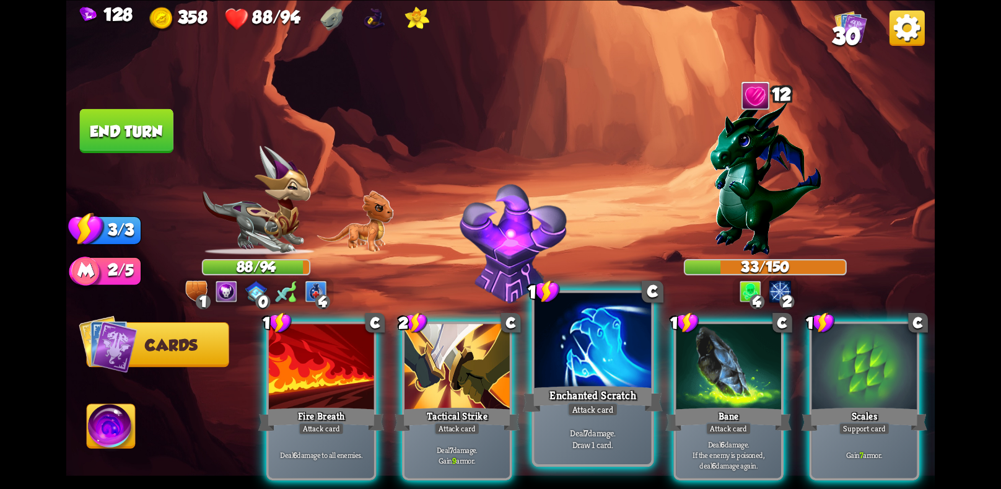
scroll to position [0, 118]
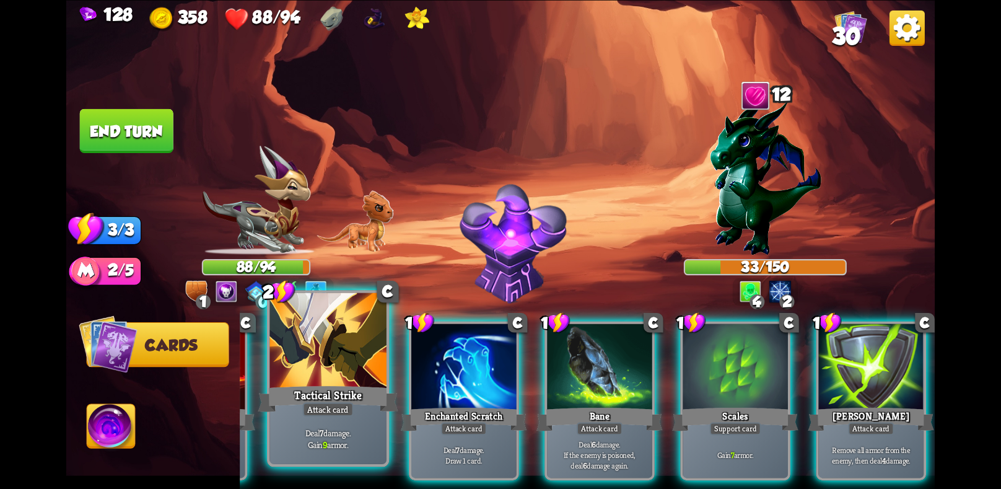
click at [337, 389] on div "Tactical Strike" at bounding box center [328, 398] width 140 height 31
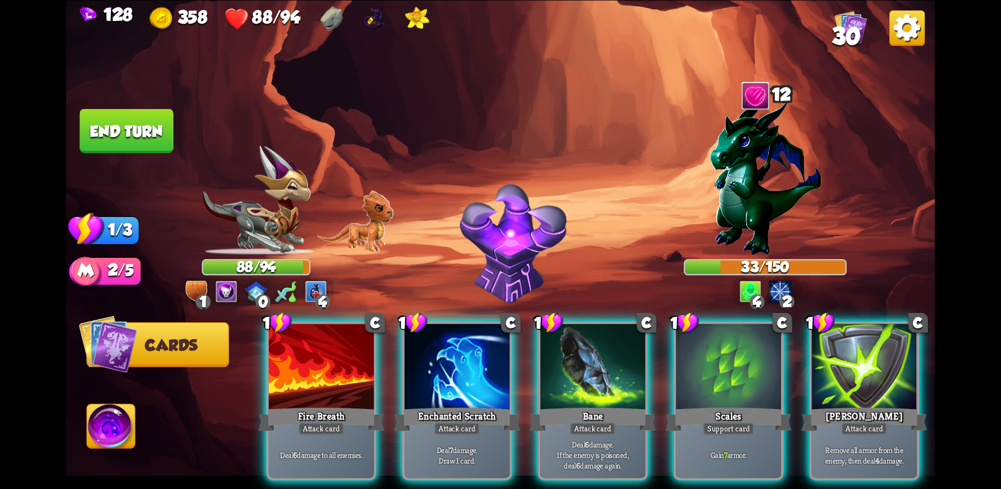
scroll to position [0, 0]
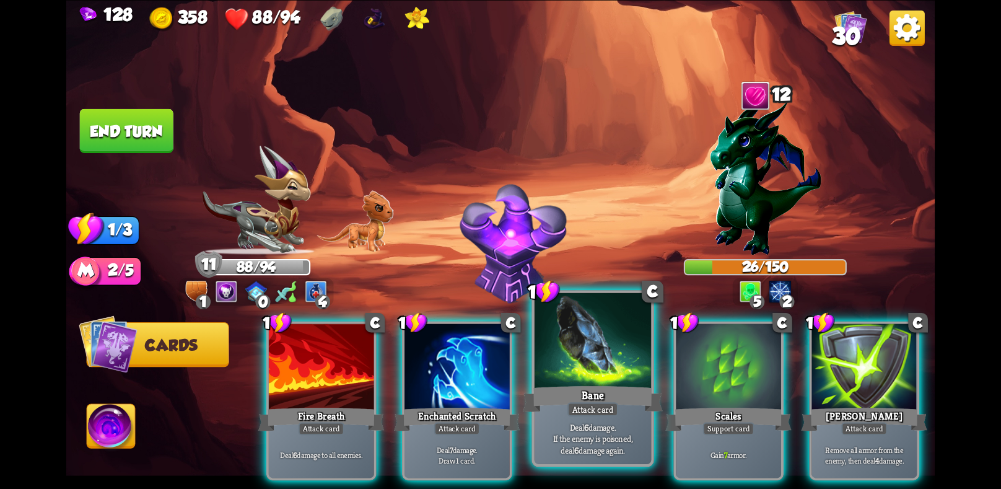
click at [573, 409] on div "Attack card" at bounding box center [592, 409] width 51 height 14
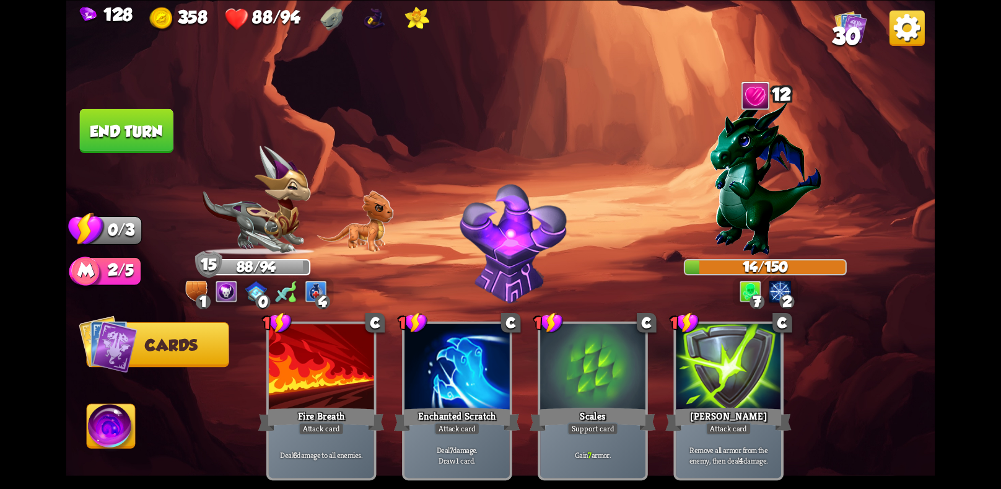
click at [133, 112] on button "End turn" at bounding box center [126, 130] width 95 height 45
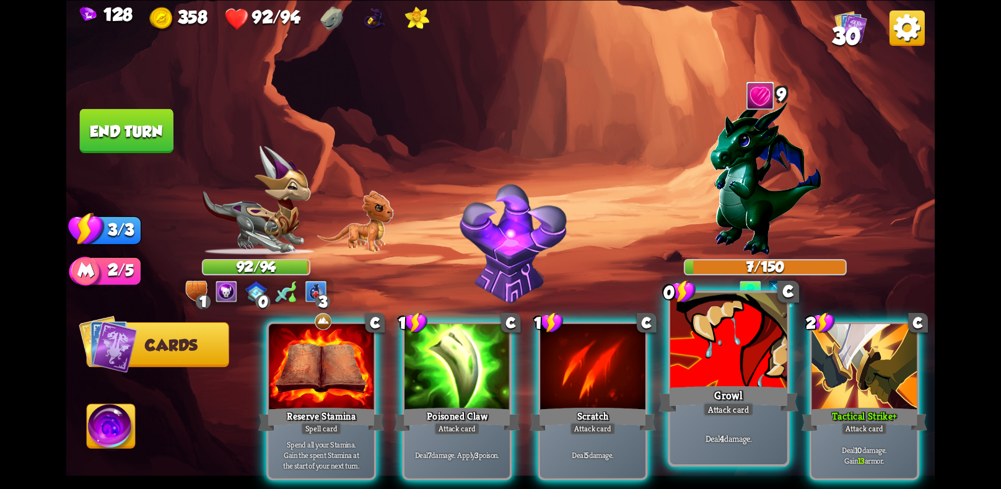
click at [760, 381] on div at bounding box center [728, 341] width 116 height 98
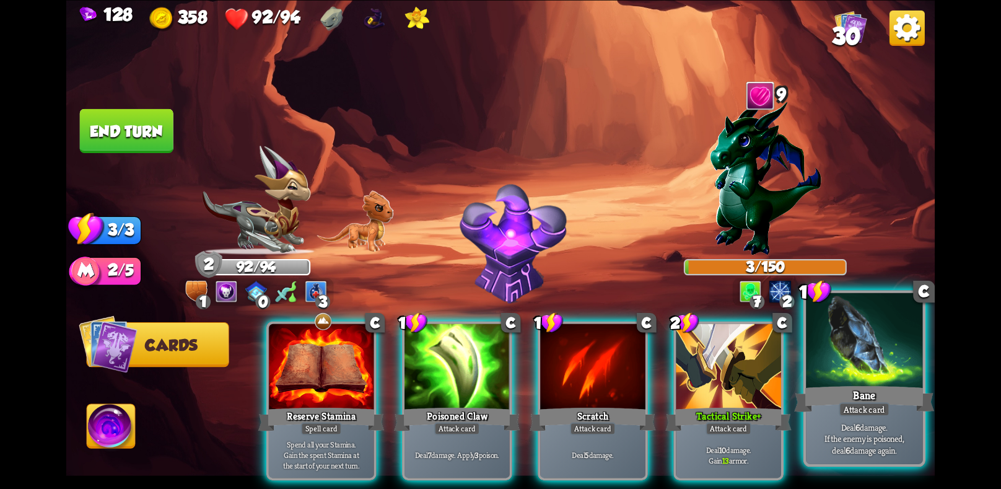
click at [843, 383] on div "Bane" at bounding box center [864, 398] width 140 height 31
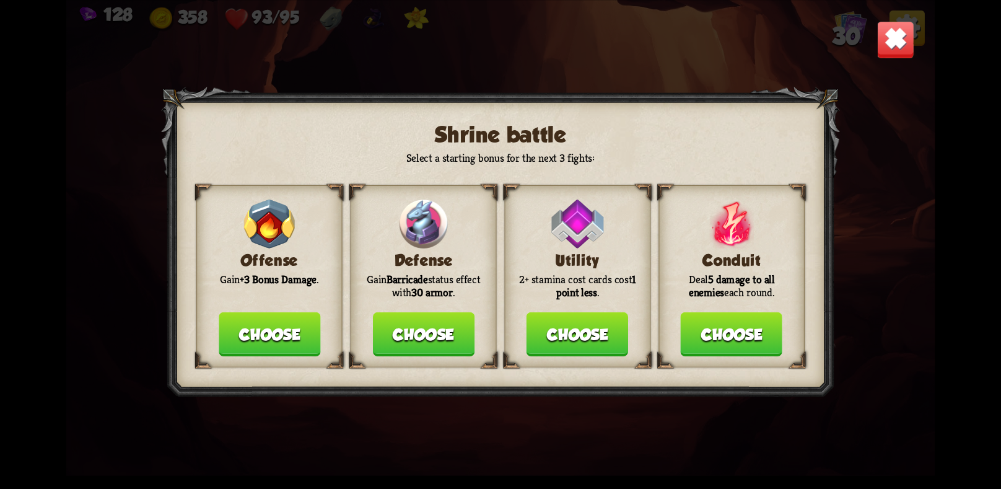
click at [410, 332] on button "Choose" at bounding box center [423, 334] width 102 height 44
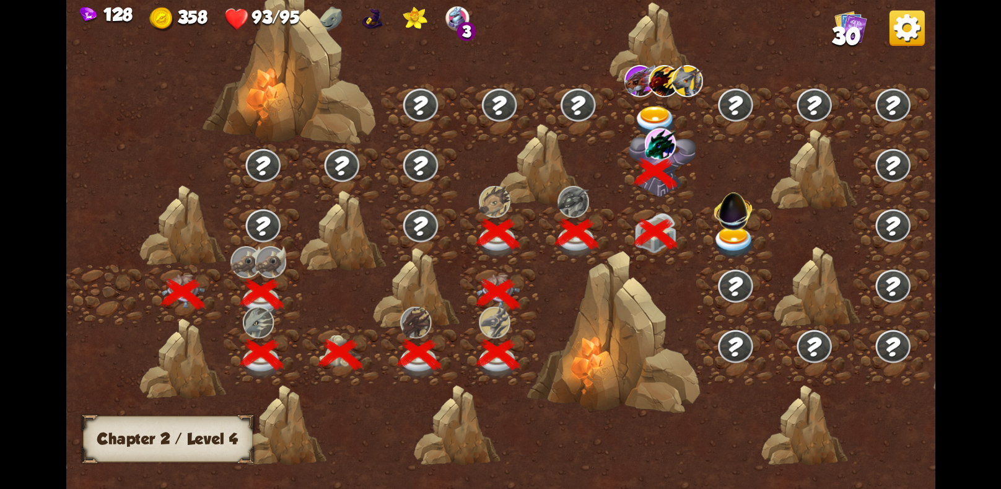
click at [731, 235] on img at bounding box center [733, 242] width 43 height 32
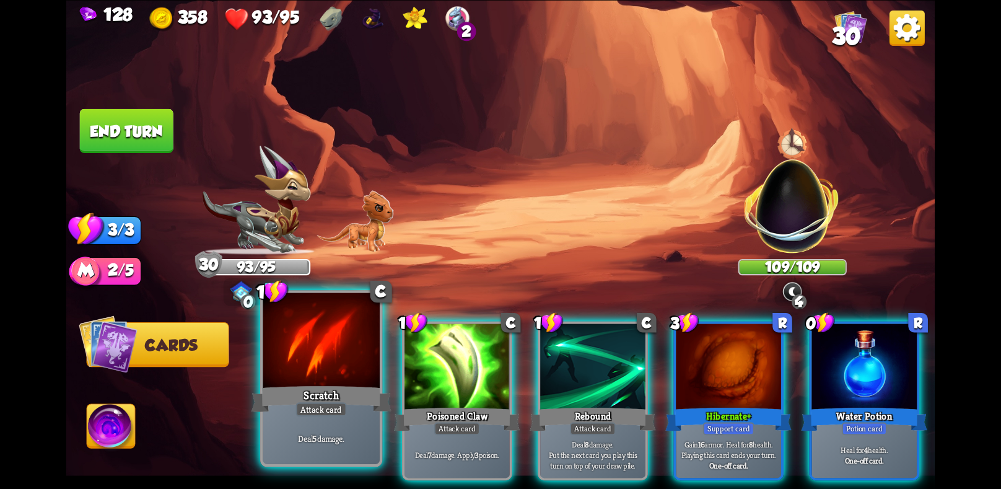
click at [363, 439] on p "Deal 5 damage." at bounding box center [321, 438] width 111 height 12
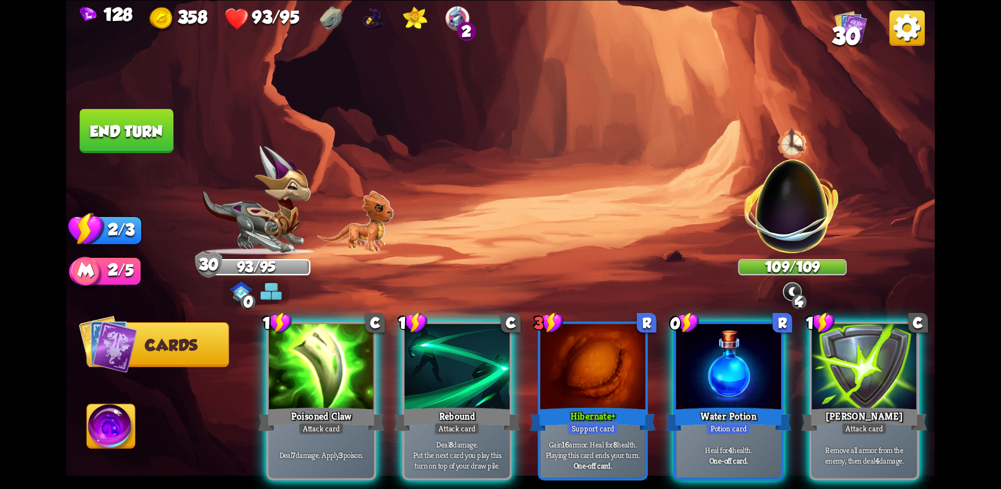
click at [363, 449] on p "Deal 7 damage. Apply 3 poison." at bounding box center [321, 454] width 100 height 11
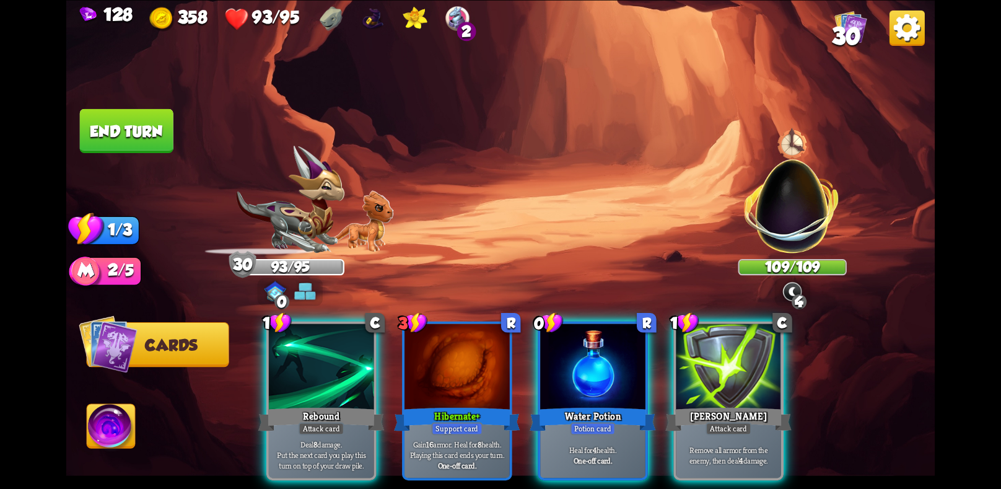
click at [363, 439] on p "Deal 8 damage. Put the next card you play this turn on top of your draw pile." at bounding box center [321, 454] width 100 height 31
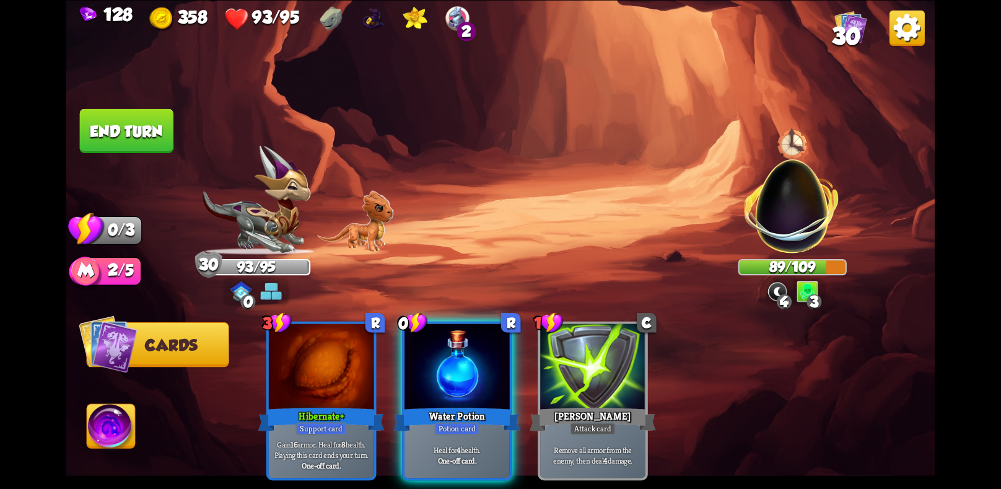
click at [149, 120] on button "End turn" at bounding box center [127, 130] width 94 height 44
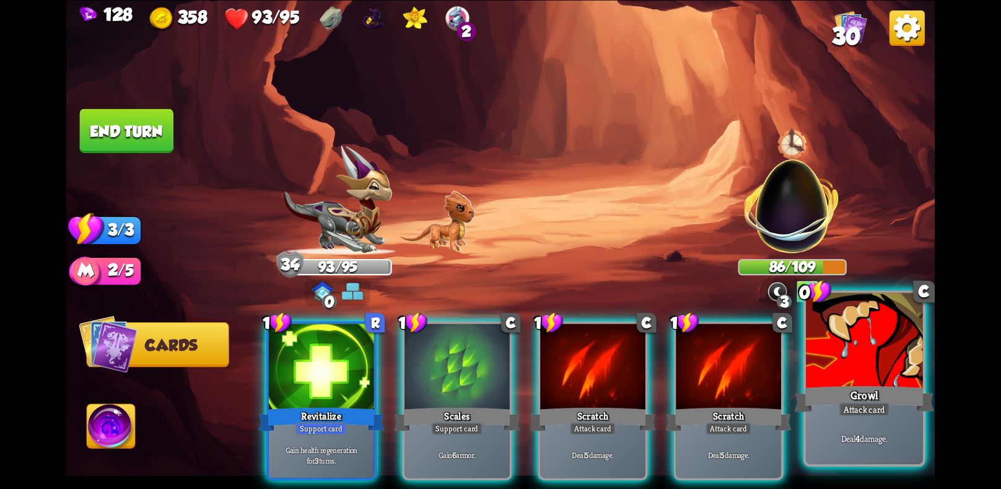
click at [856, 349] on div at bounding box center [864, 341] width 116 height 98
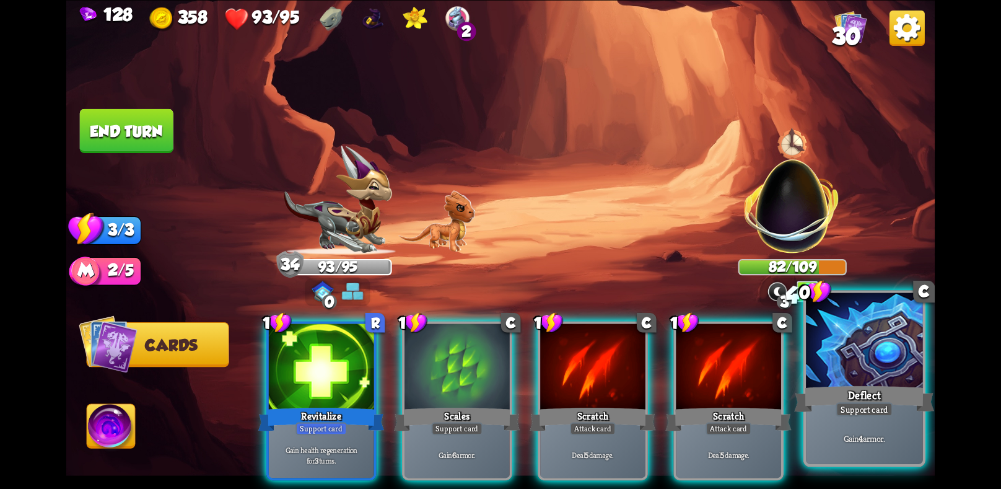
click at [842, 385] on div "Deflect" at bounding box center [864, 398] width 140 height 31
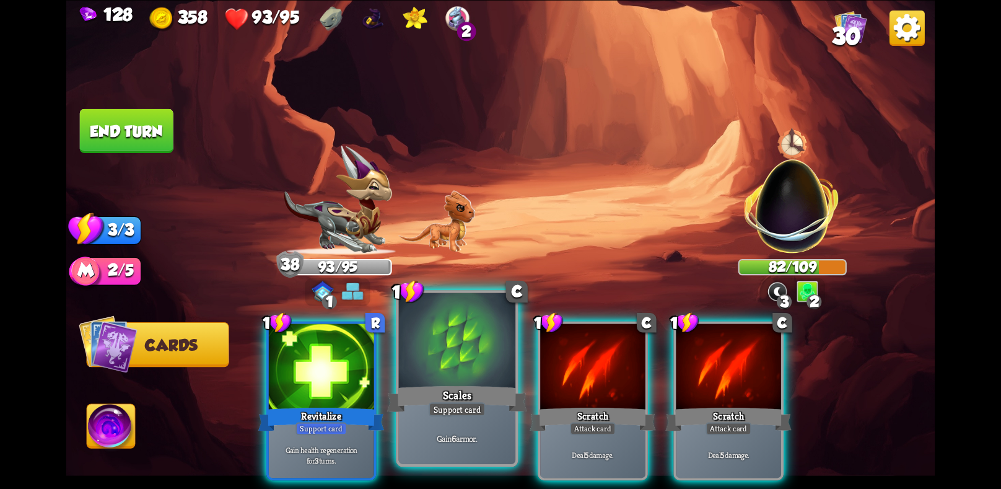
click at [456, 401] on div "Scales" at bounding box center [457, 398] width 140 height 31
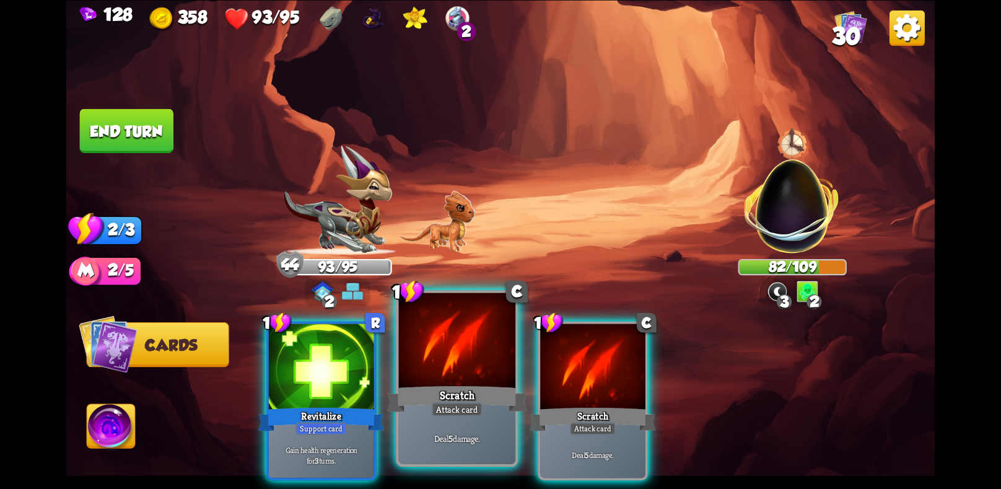
click at [529, 386] on div "1 R Revitalize Support card Gain health regeneration for 3 turns. 1 C Scratch A…" at bounding box center [587, 379] width 695 height 217
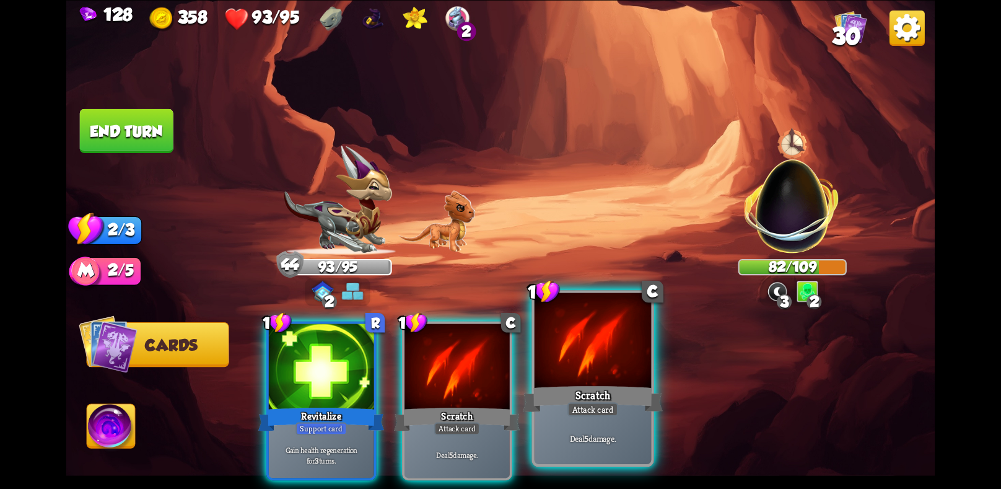
click at [548, 387] on div "Scratch" at bounding box center [593, 398] width 140 height 31
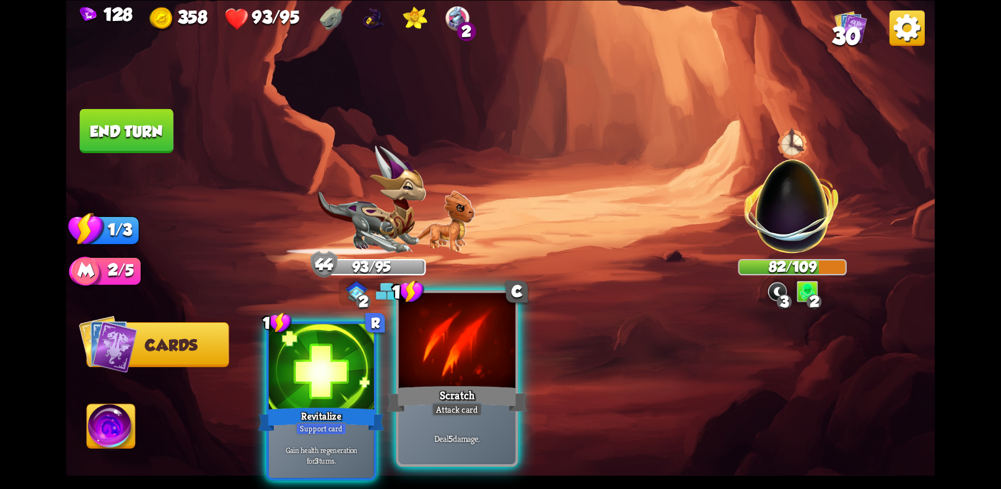
drag, startPoint x: 486, startPoint y: 402, endPoint x: 480, endPoint y: 406, distance: 7.2
click at [480, 406] on div "1 C Scratch Attack card Deal 5 damage." at bounding box center [457, 378] width 122 height 176
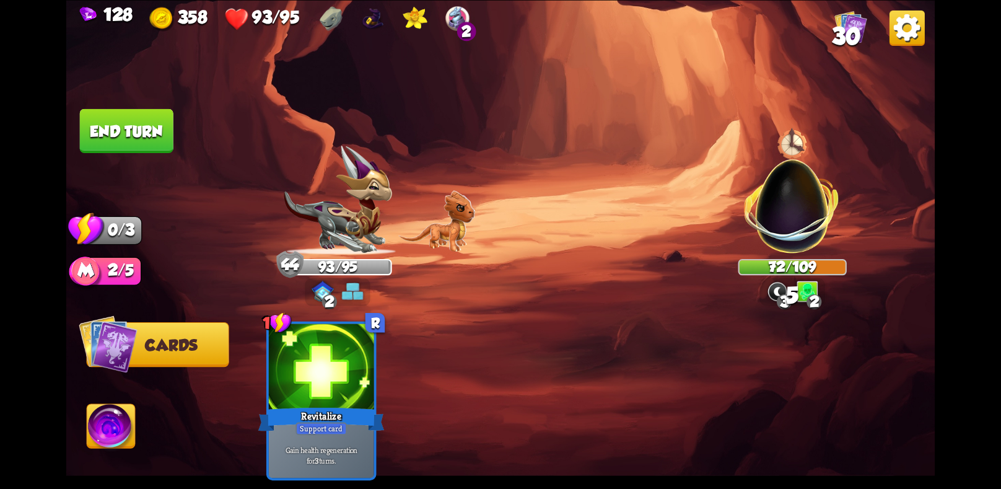
click at [149, 141] on button "End turn" at bounding box center [127, 130] width 94 height 44
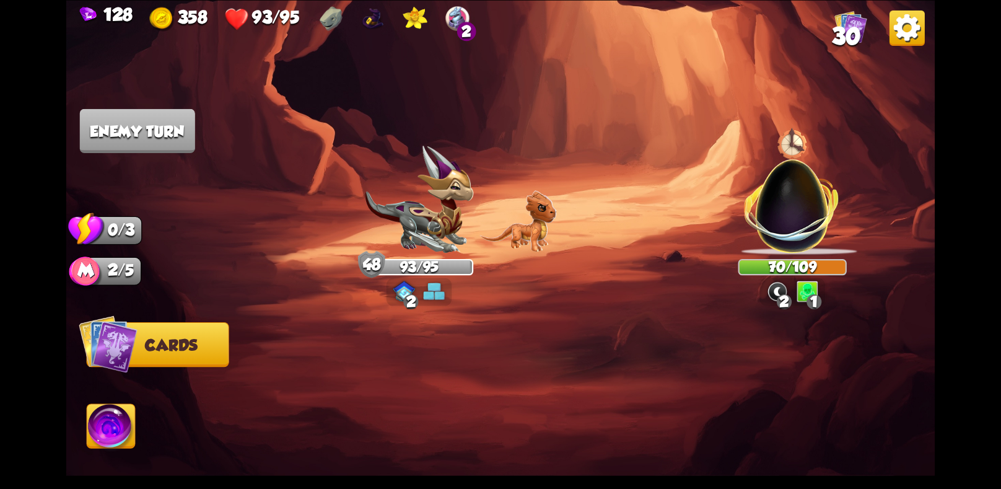
click at [796, 236] on img at bounding box center [792, 198] width 114 height 114
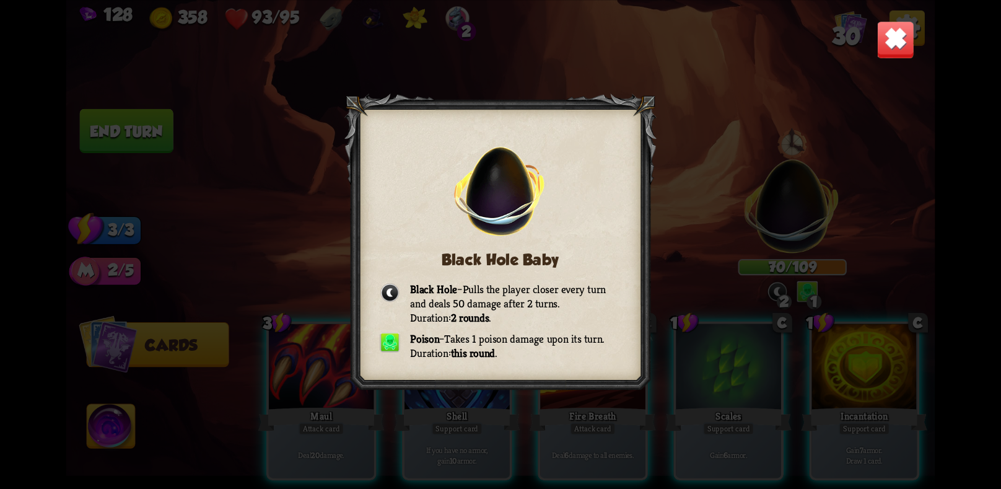
click at [889, 37] on img at bounding box center [895, 39] width 38 height 38
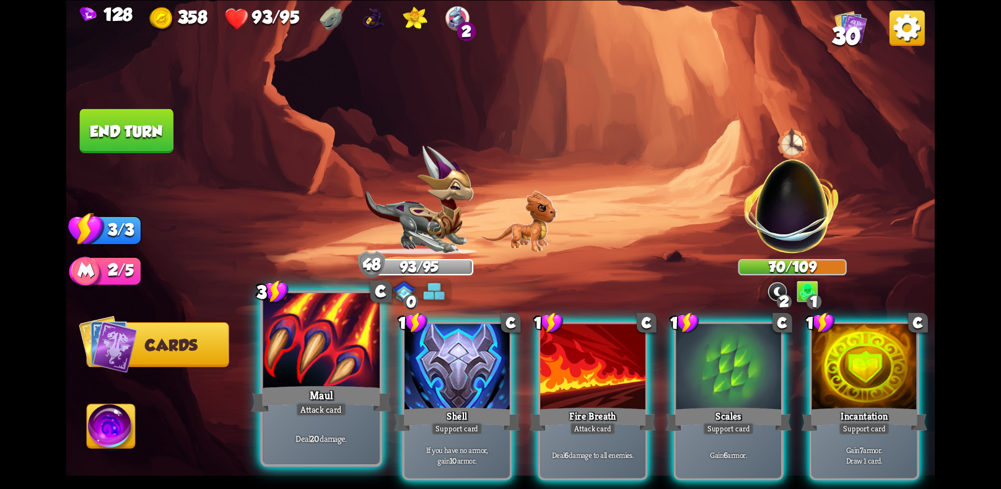
click at [311, 430] on div "Deal 20 damage." at bounding box center [321, 437] width 116 height 51
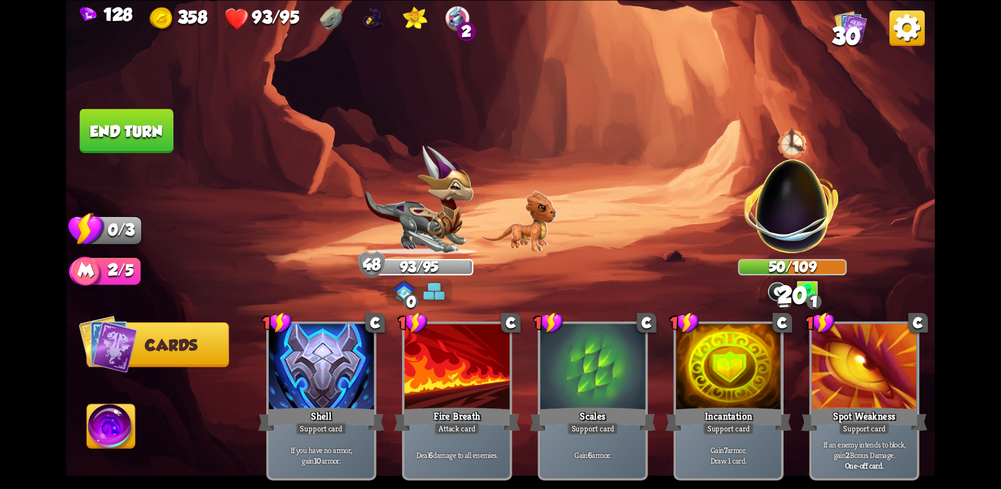
click at [154, 126] on button "End turn" at bounding box center [127, 130] width 94 height 44
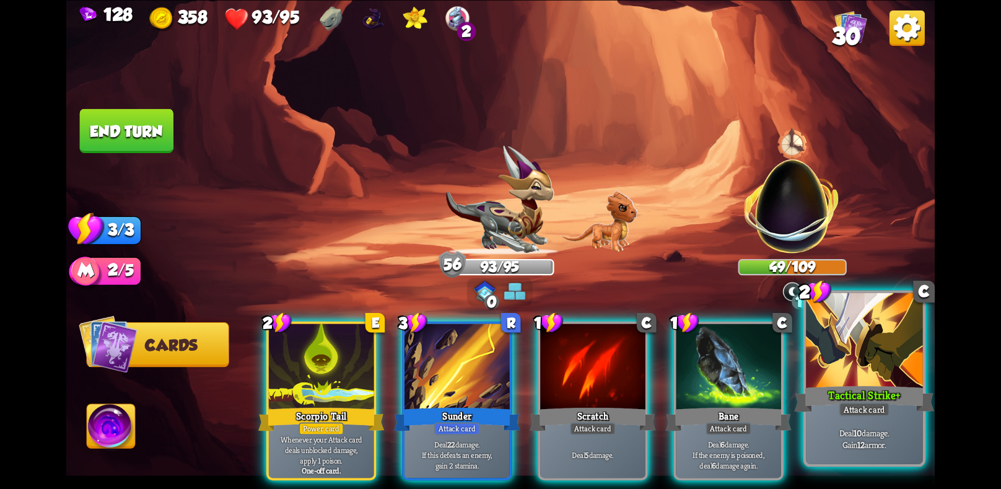
scroll to position [0, 118]
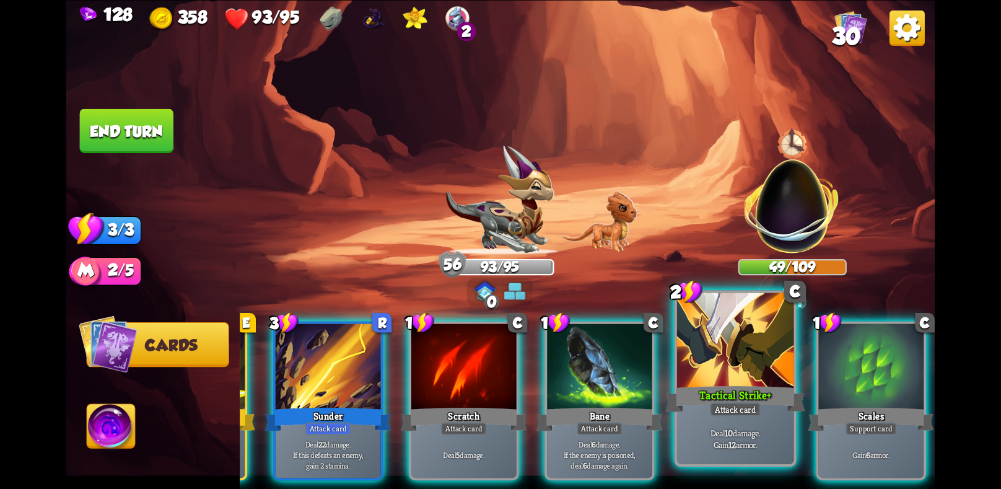
click at [723, 411] on div "Attack card" at bounding box center [735, 409] width 51 height 14
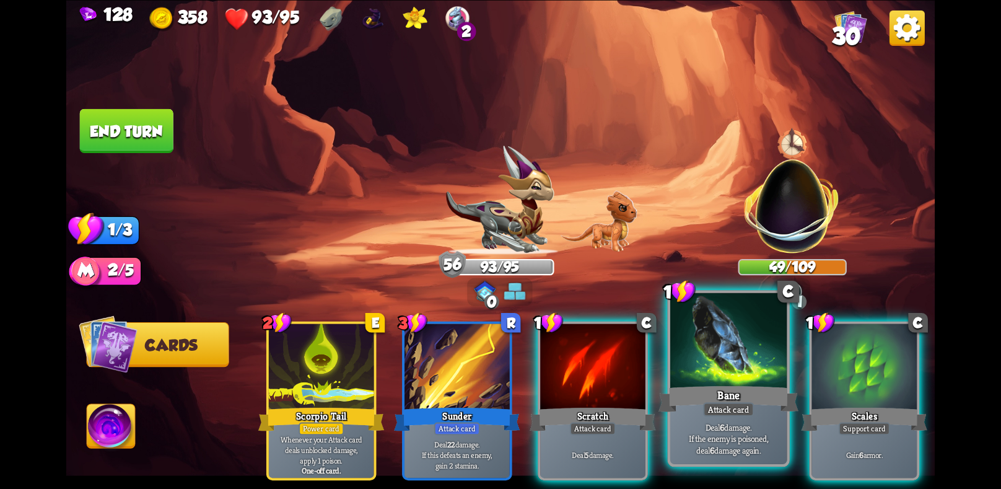
scroll to position [0, 0]
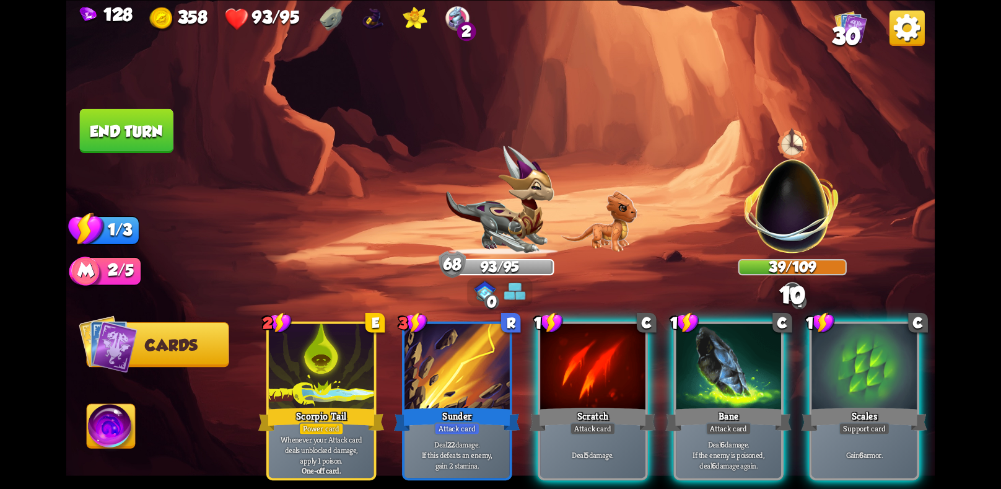
click at [127, 123] on button "End turn" at bounding box center [127, 130] width 94 height 44
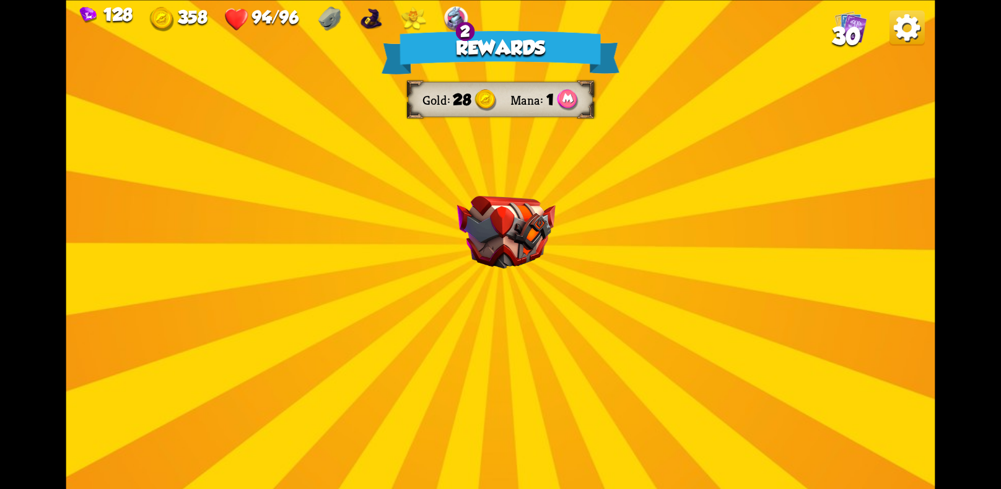
click at [503, 261] on img at bounding box center [506, 232] width 98 height 73
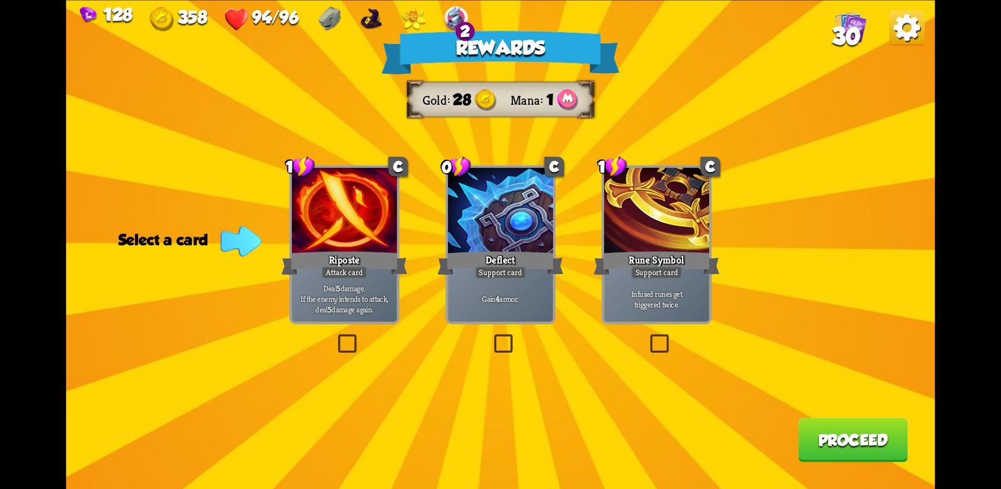
click at [335, 336] on label at bounding box center [335, 336] width 0 height 0
click at [0, 0] on input "checkbox" at bounding box center [0, 0] width 0 height 0
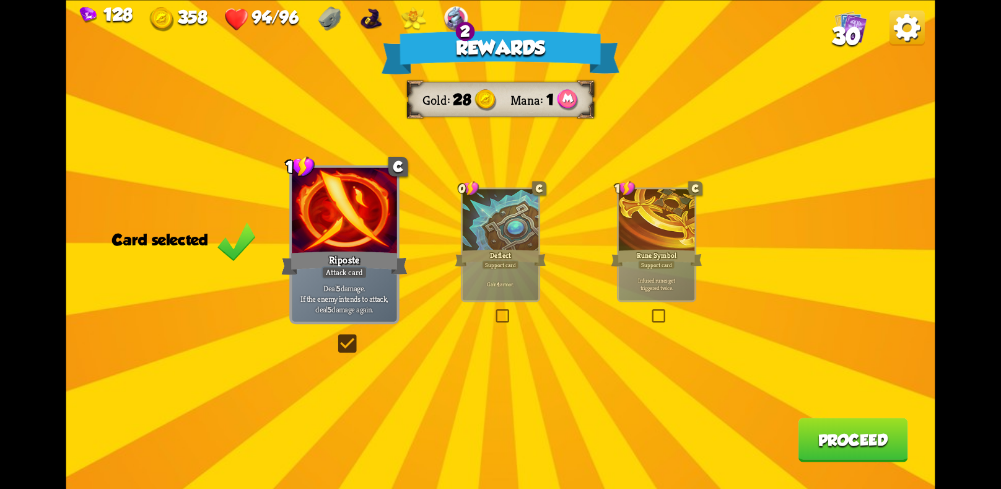
click at [866, 446] on button "Proceed" at bounding box center [853, 439] width 110 height 44
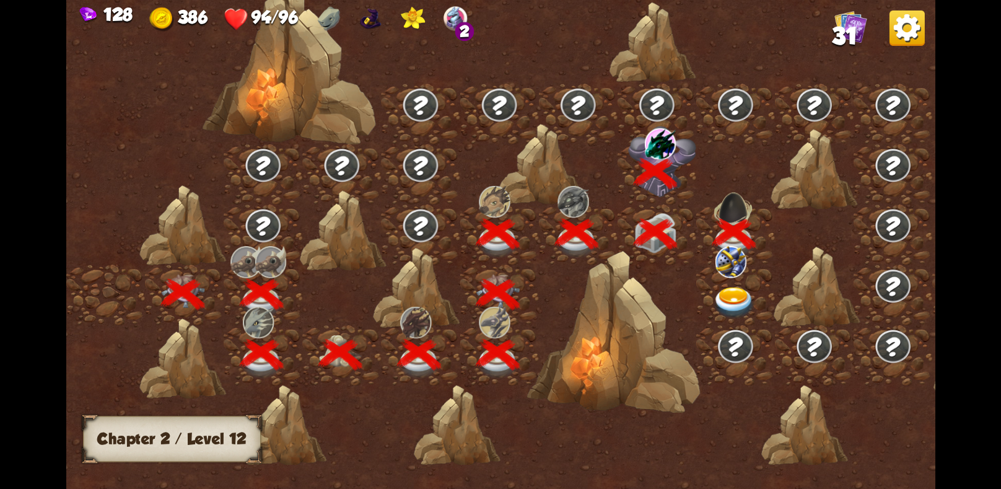
scroll to position [0, 188]
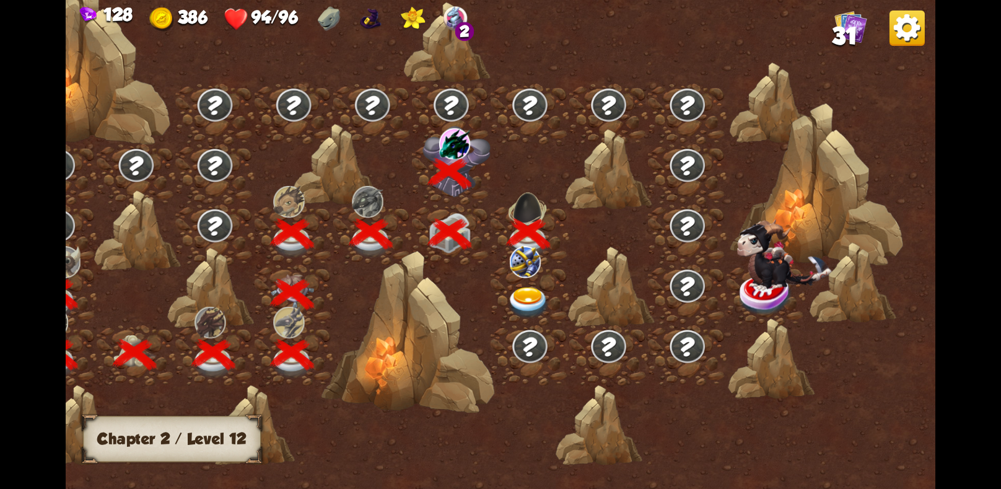
click at [524, 297] on img at bounding box center [528, 302] width 43 height 32
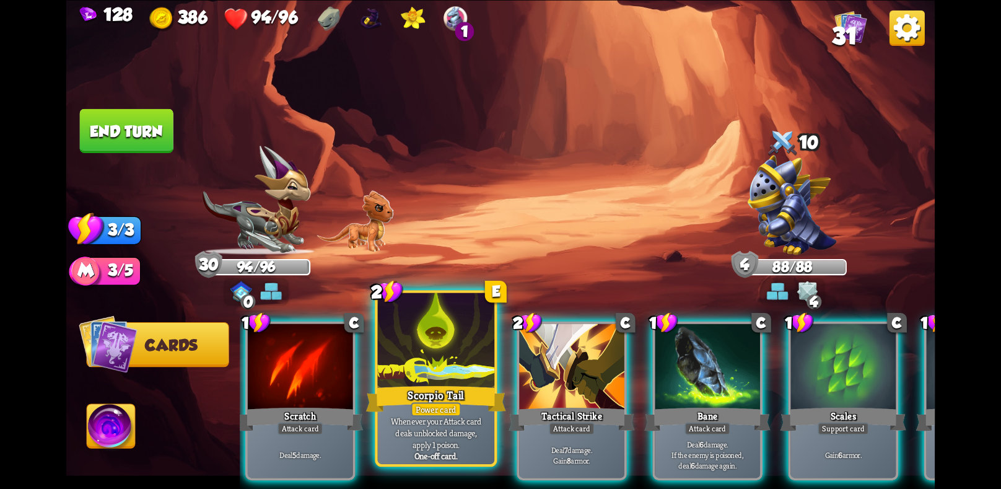
scroll to position [0, 0]
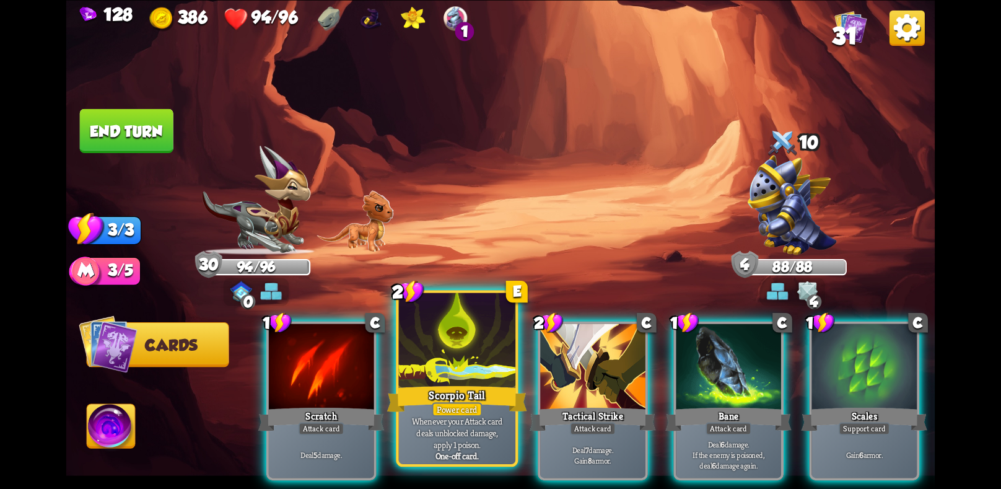
click at [483, 398] on div "Scorpio Tail" at bounding box center [457, 398] width 140 height 31
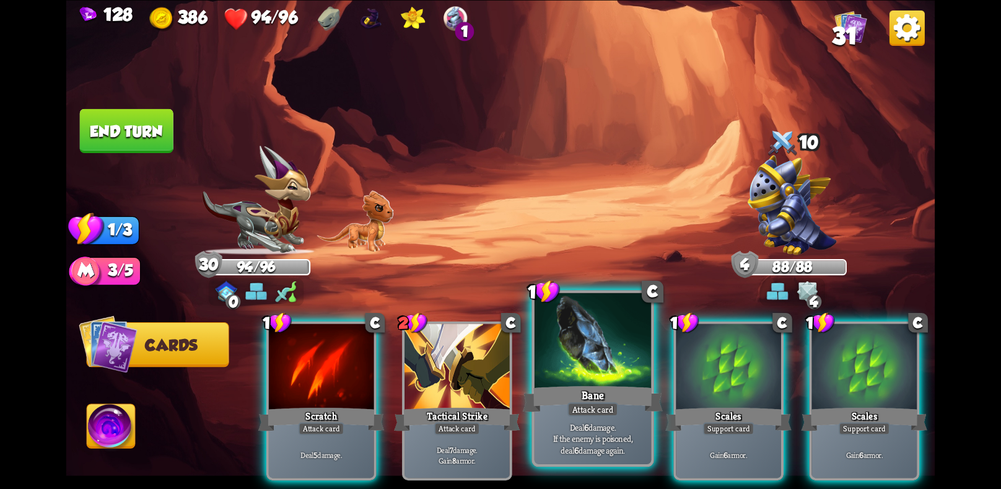
click at [566, 392] on div "Bane" at bounding box center [593, 398] width 140 height 31
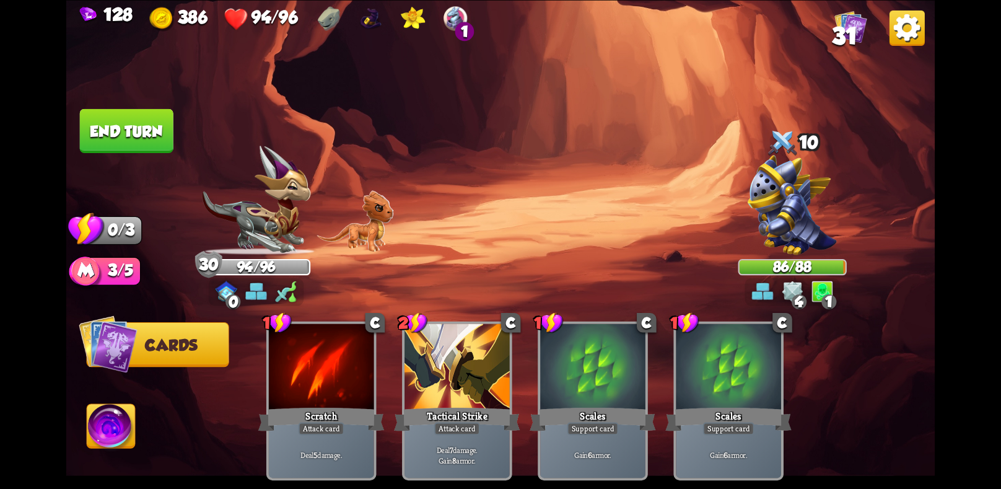
click at [110, 115] on button "End turn" at bounding box center [127, 130] width 94 height 44
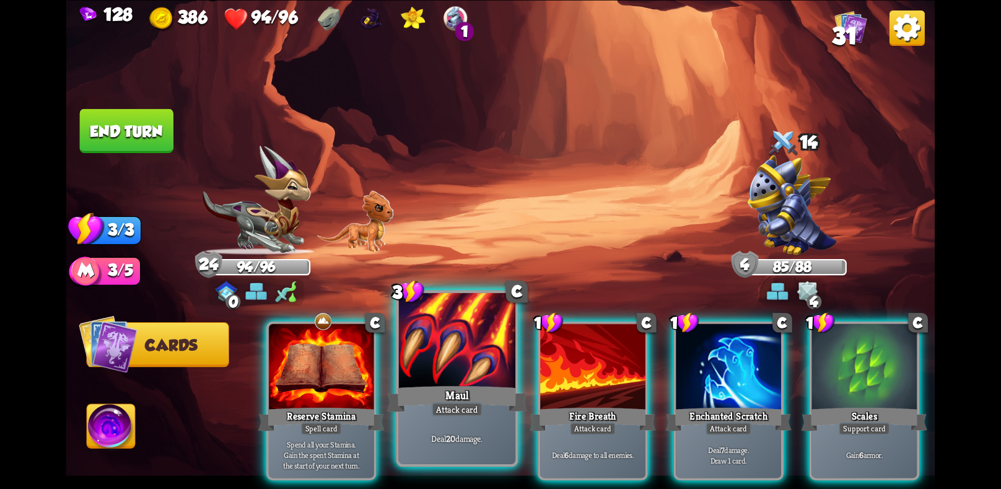
click at [496, 420] on div "Deal 20 damage." at bounding box center [457, 437] width 116 height 51
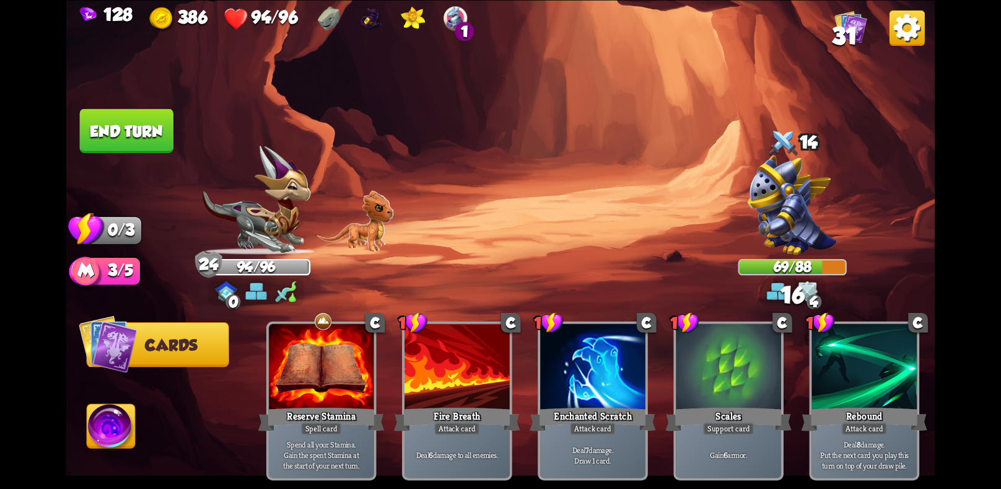
click at [82, 115] on button "End turn" at bounding box center [127, 130] width 96 height 45
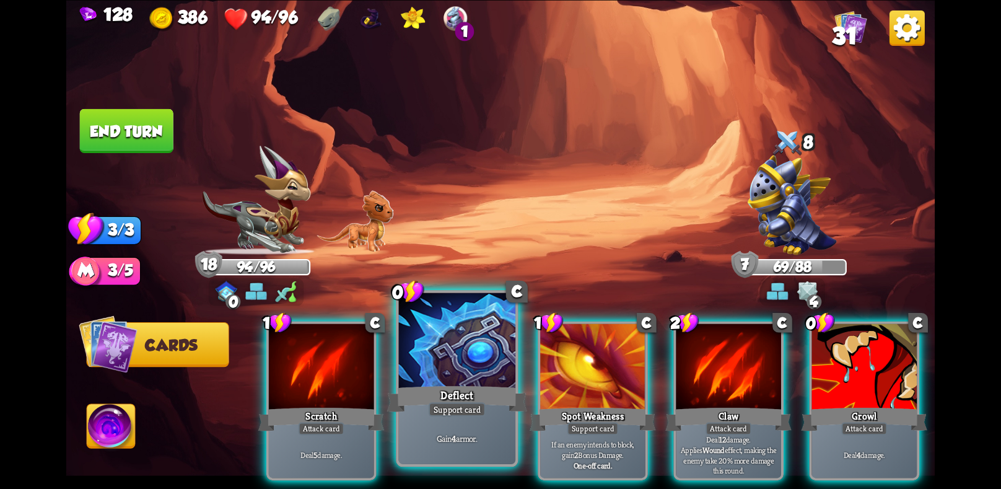
click at [429, 375] on div at bounding box center [457, 341] width 116 height 98
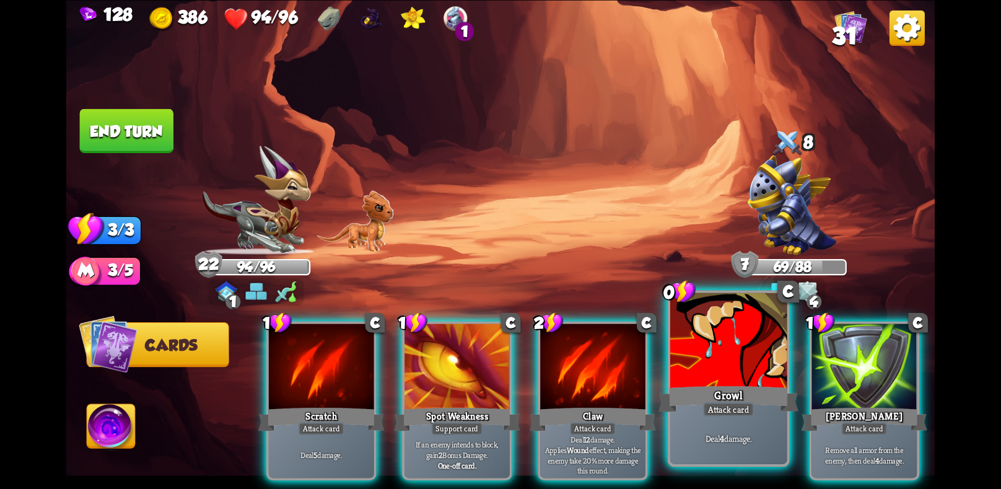
click at [739, 381] on div at bounding box center [728, 341] width 116 height 98
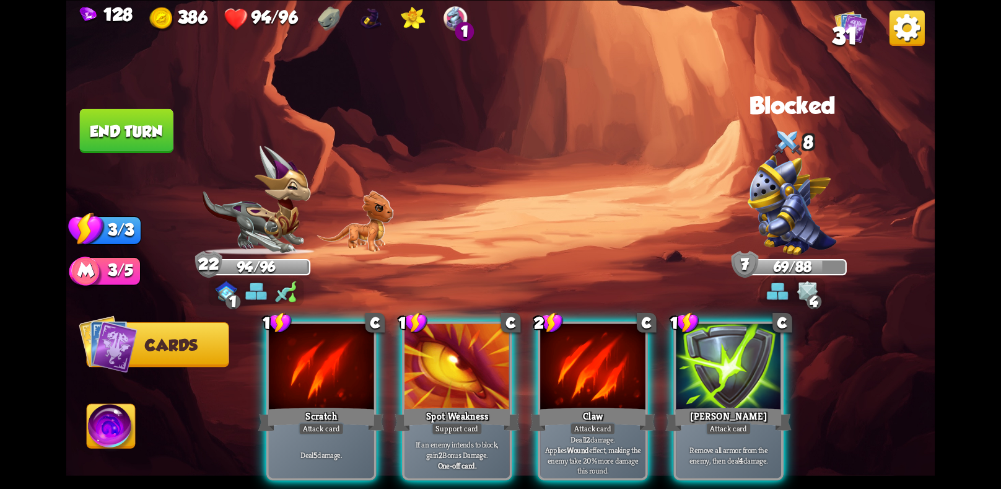
drag, startPoint x: 734, startPoint y: 373, endPoint x: 710, endPoint y: 380, distance: 25.1
click at [734, 373] on div at bounding box center [728, 367] width 105 height 89
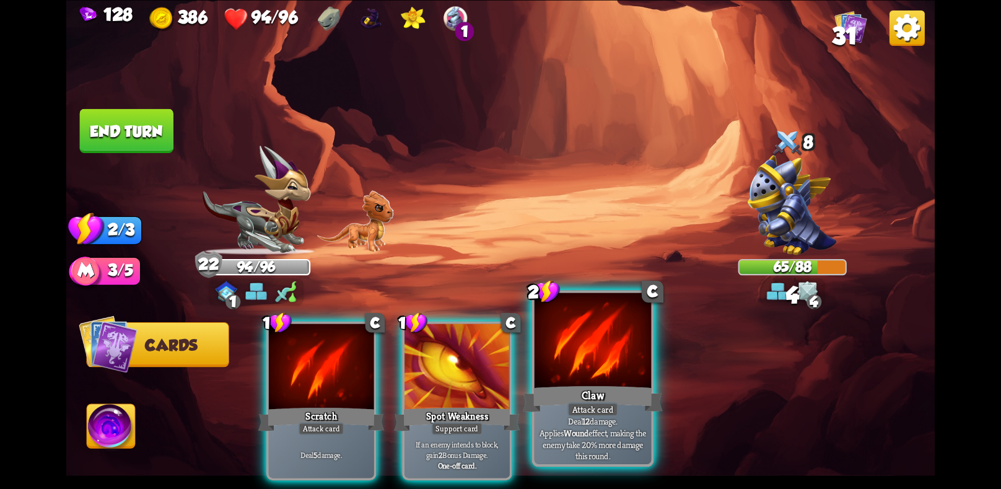
click at [589, 388] on div "Claw" at bounding box center [593, 398] width 140 height 31
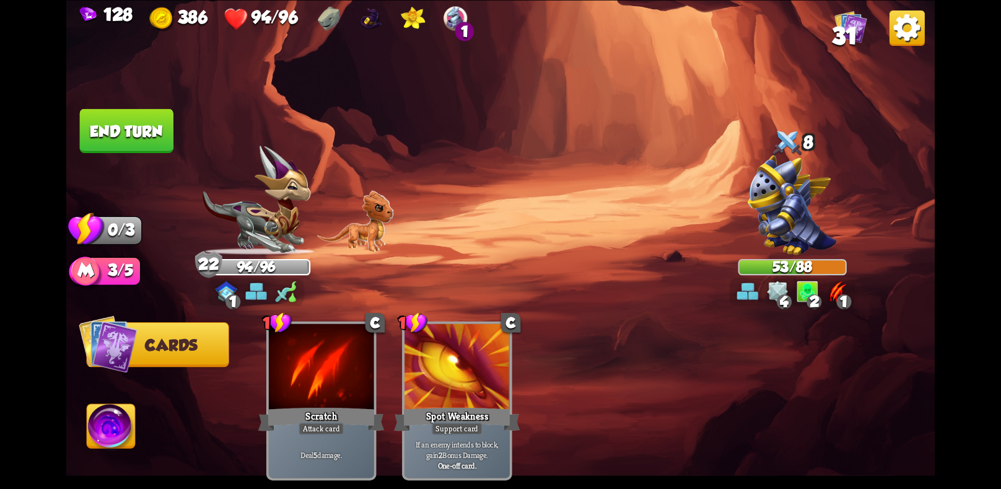
click at [97, 103] on img at bounding box center [500, 244] width 869 height 489
click at [107, 124] on button "End turn" at bounding box center [127, 130] width 94 height 44
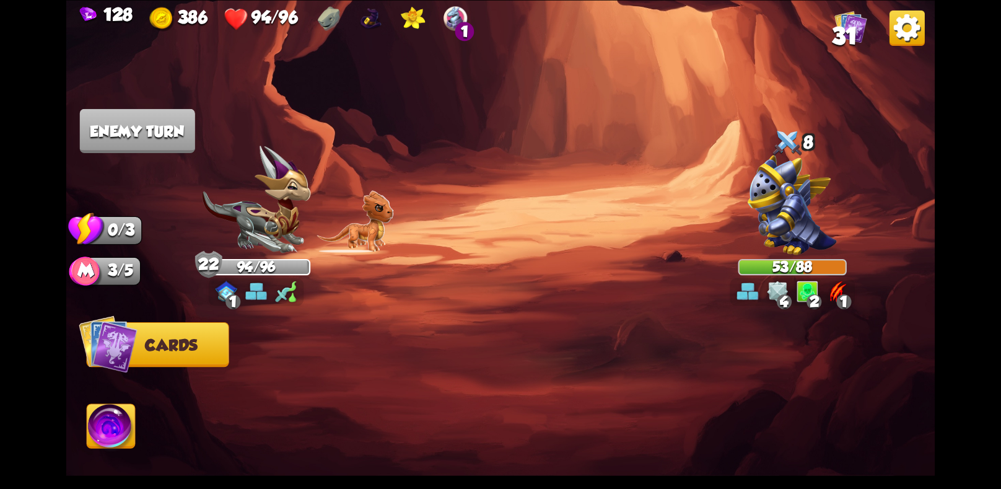
click at [782, 287] on img at bounding box center [778, 292] width 22 height 22
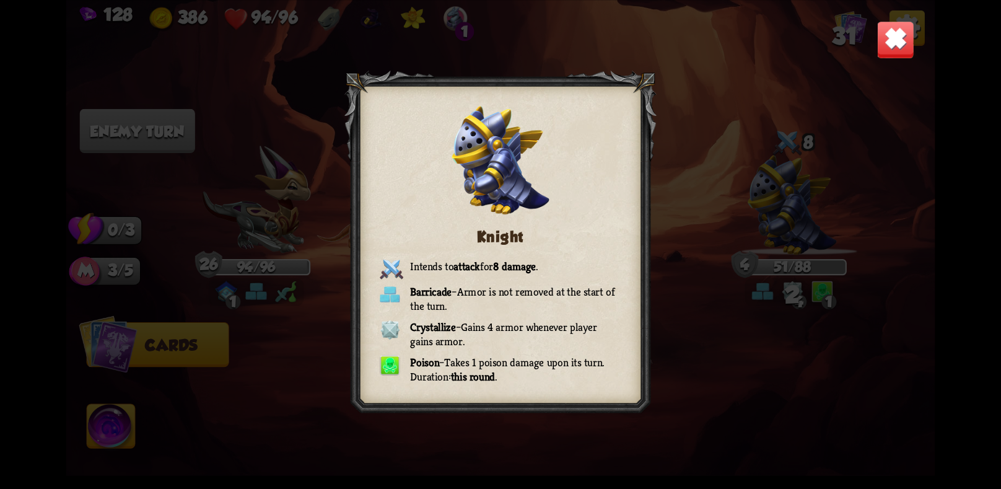
click at [885, 24] on img at bounding box center [895, 39] width 38 height 38
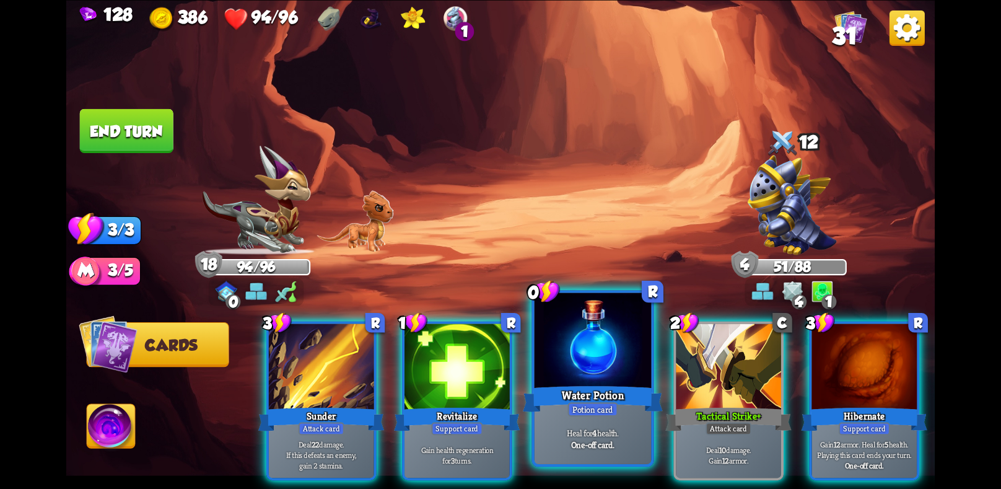
click at [606, 397] on div "Water Potion" at bounding box center [593, 398] width 140 height 31
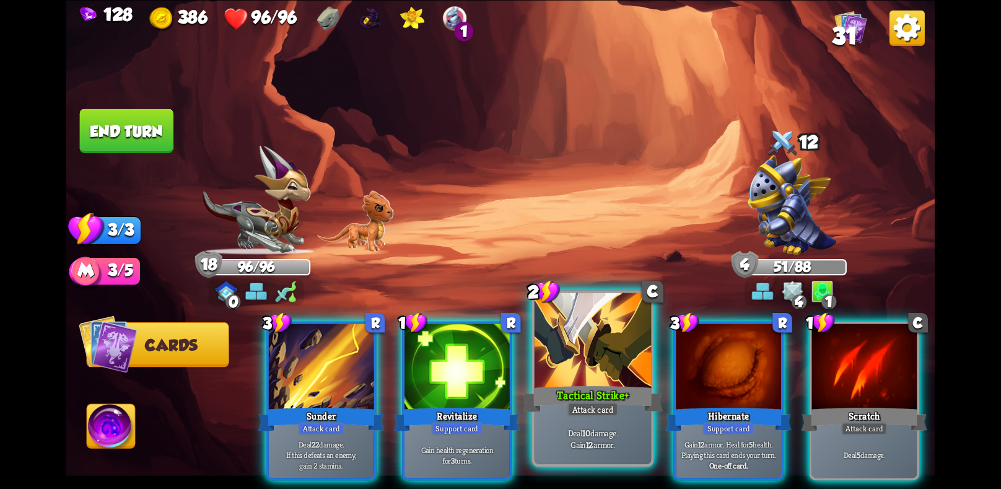
click at [594, 449] on p "Deal 10 damage. Gain 12 armor." at bounding box center [592, 438] width 111 height 23
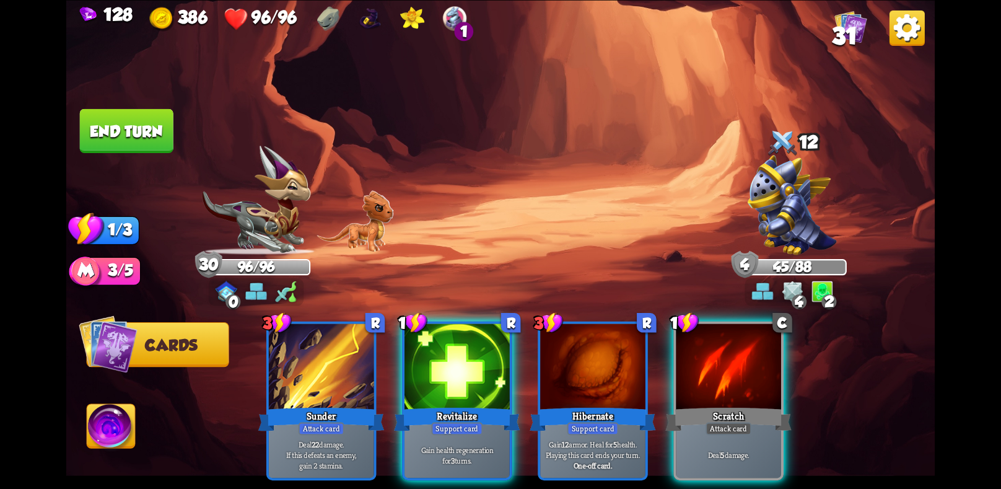
drag, startPoint x: 700, startPoint y: 420, endPoint x: 484, endPoint y: 245, distance: 277.4
click at [673, 383] on div "1 C Scratch Attack card Deal 5 damage." at bounding box center [728, 400] width 110 height 159
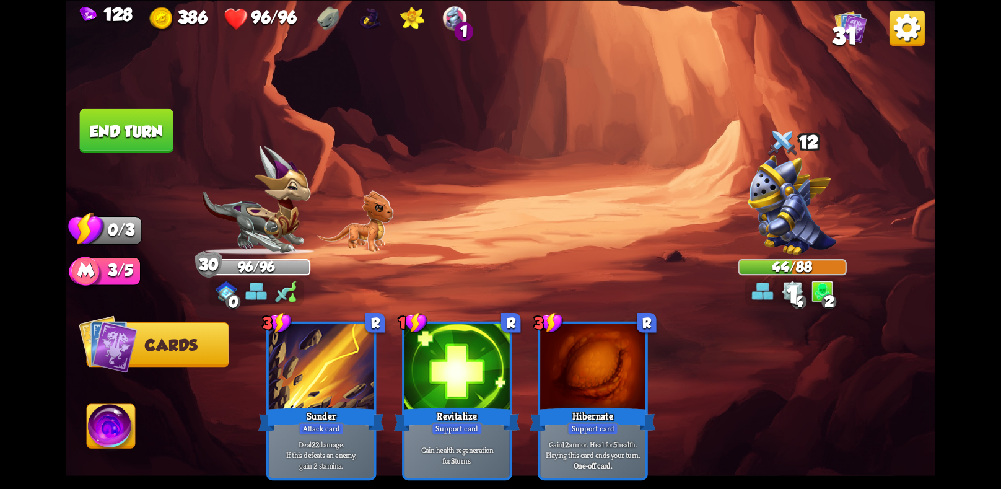
click at [110, 146] on button "End turn" at bounding box center [127, 130] width 94 height 44
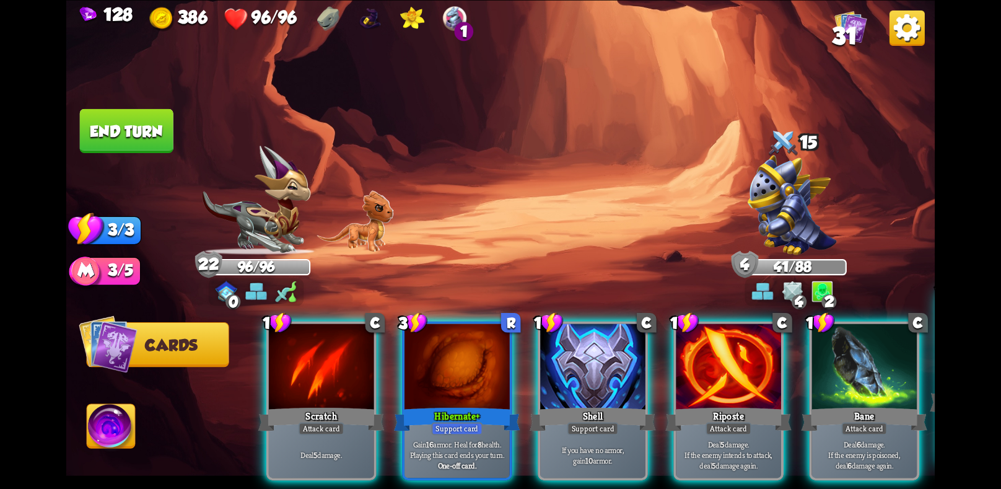
scroll to position [0, 118]
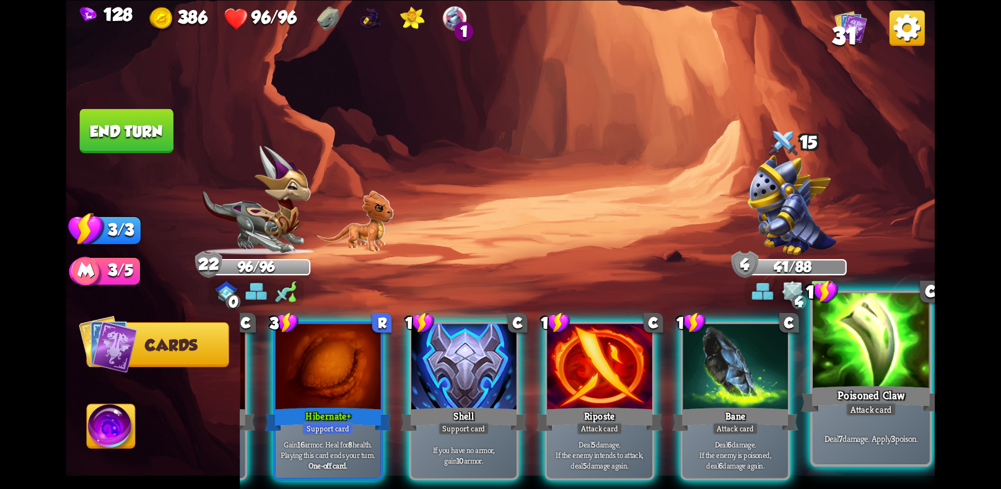
click at [850, 421] on div "Deal 7 damage. Apply 3 poison." at bounding box center [870, 437] width 116 height 51
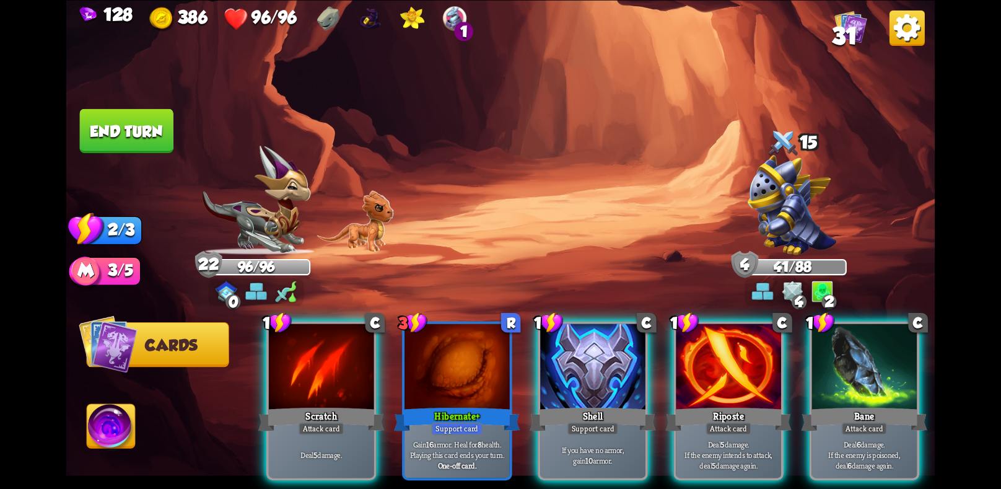
scroll to position [0, 0]
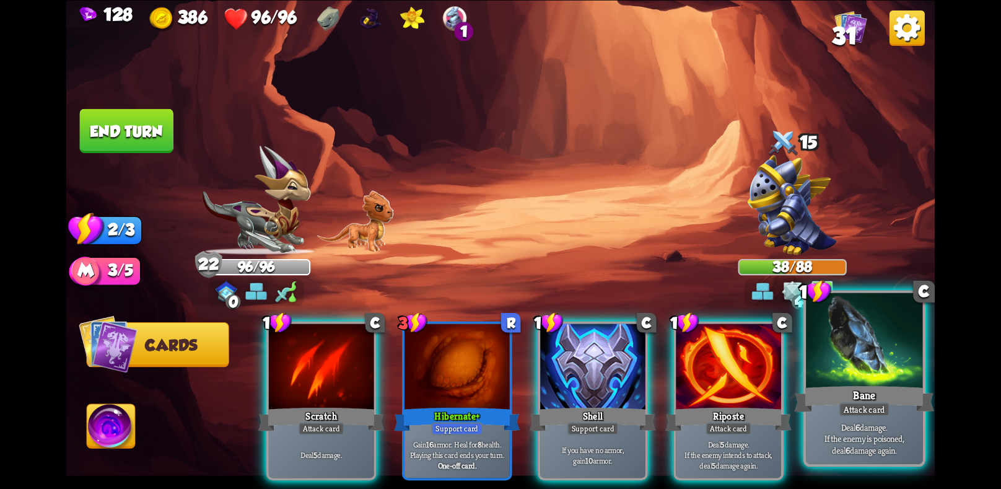
click at [871, 417] on div "Deal 6 damage. If the enemy is poisoned, deal 6 damage again." at bounding box center [864, 437] width 116 height 51
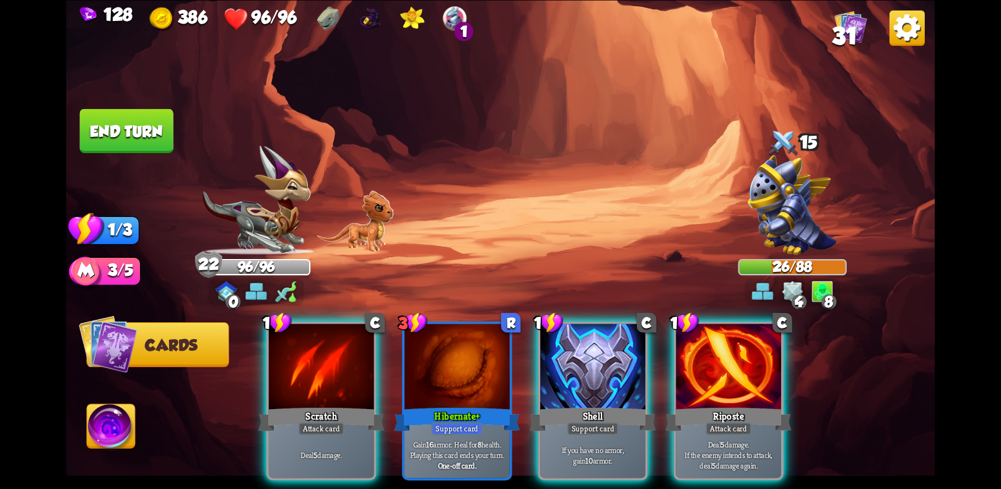
click at [89, 119] on button "End turn" at bounding box center [127, 130] width 94 height 44
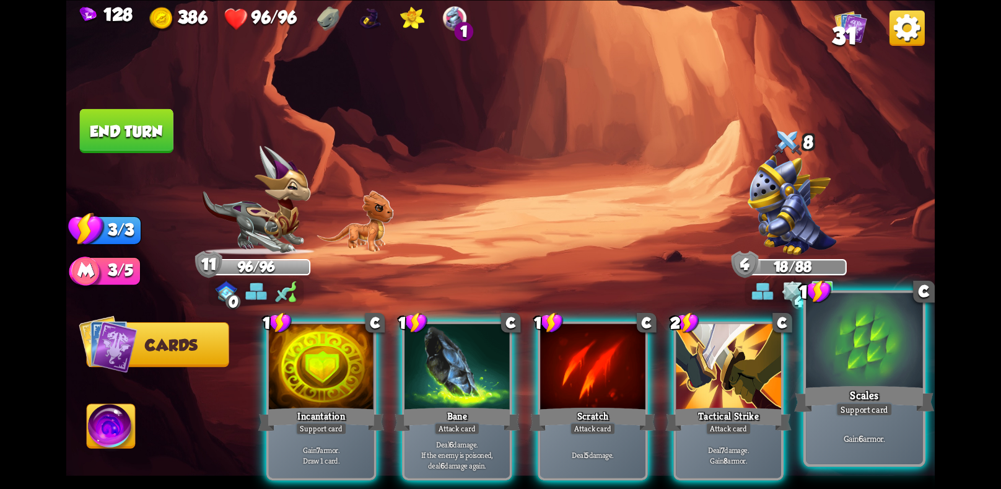
scroll to position [0, 118]
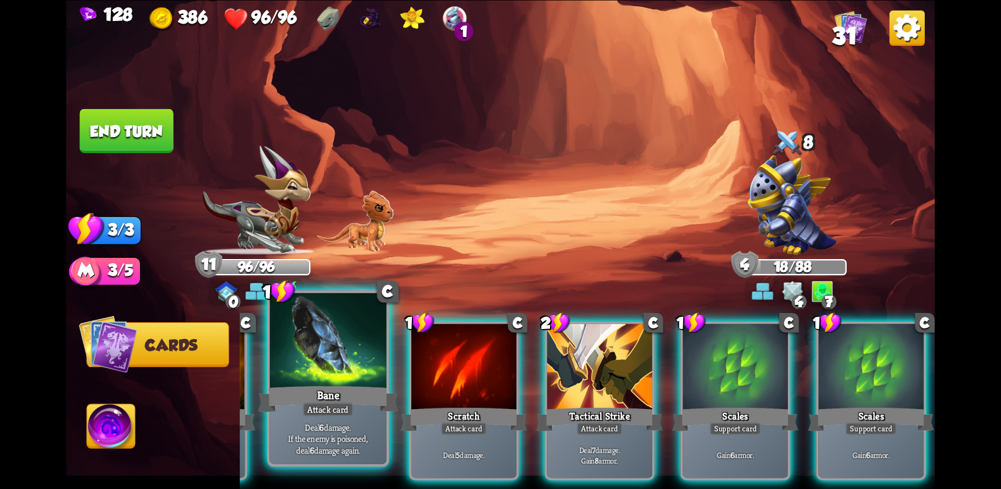
click at [347, 414] on div "Attack card" at bounding box center [328, 409] width 51 height 14
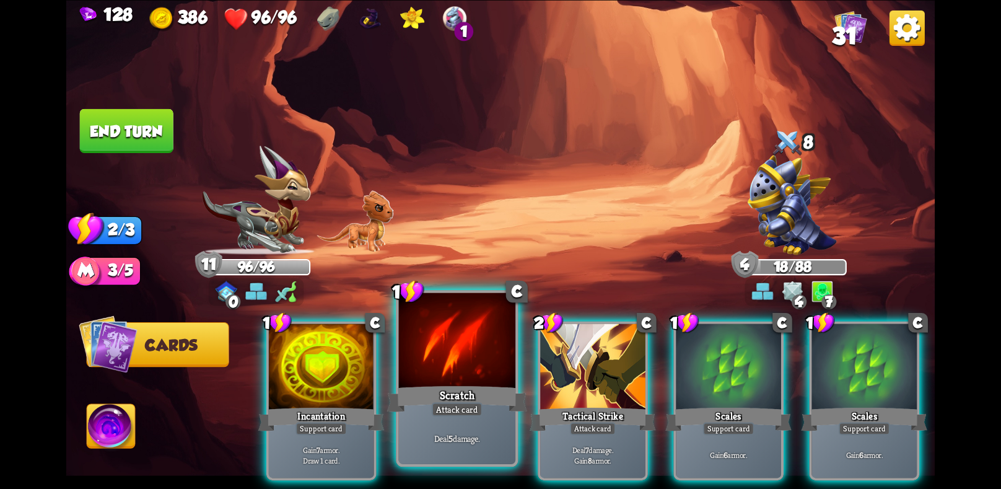
scroll to position [0, 0]
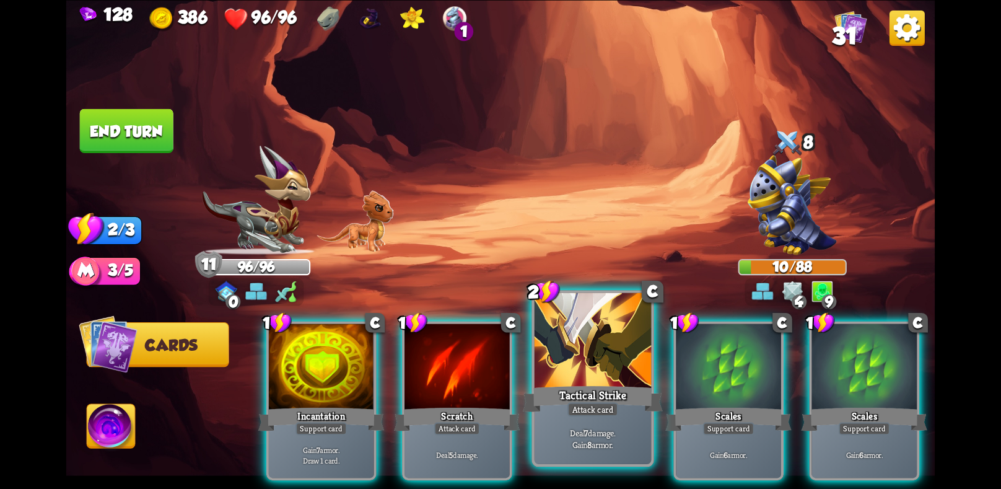
click at [613, 389] on div "Tactical Strike" at bounding box center [593, 398] width 140 height 31
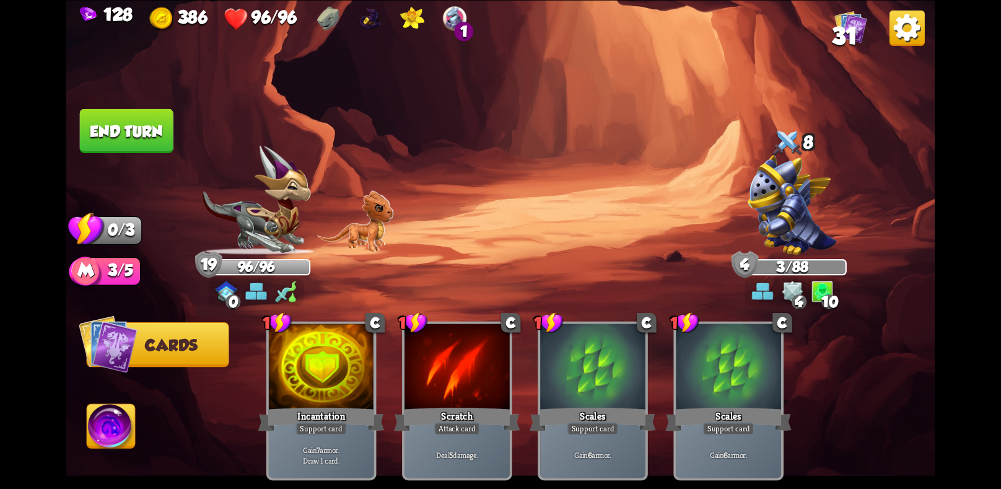
click at [126, 124] on button "End turn" at bounding box center [127, 130] width 96 height 45
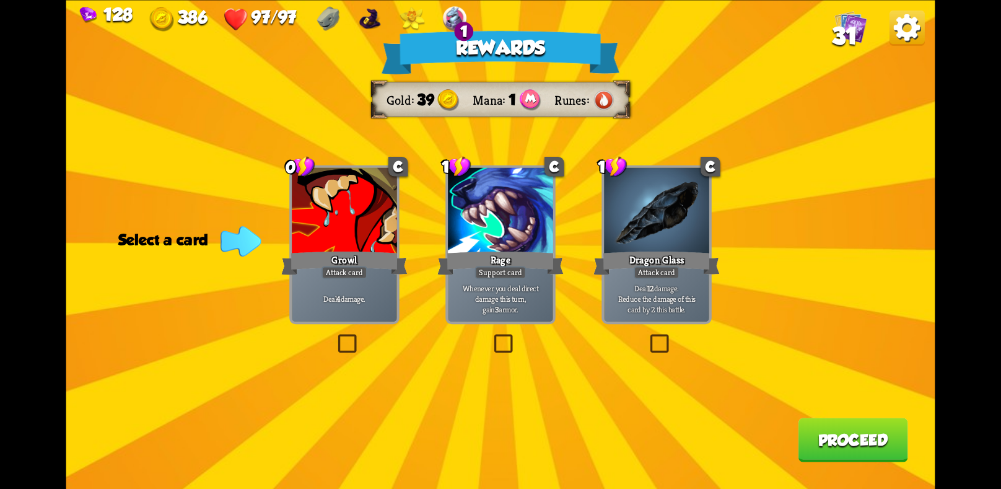
click at [337, 303] on b "4" at bounding box center [338, 298] width 4 height 11
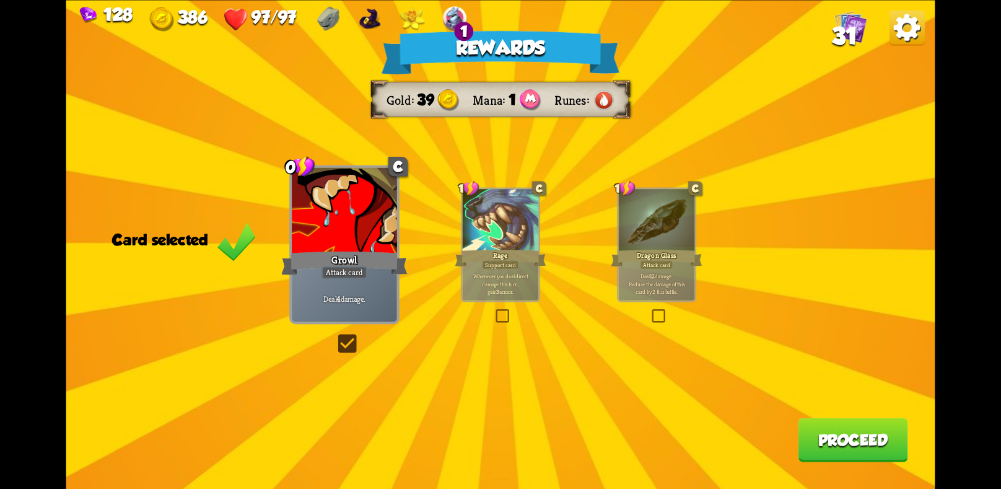
click at [871, 458] on button "Proceed" at bounding box center [853, 439] width 110 height 44
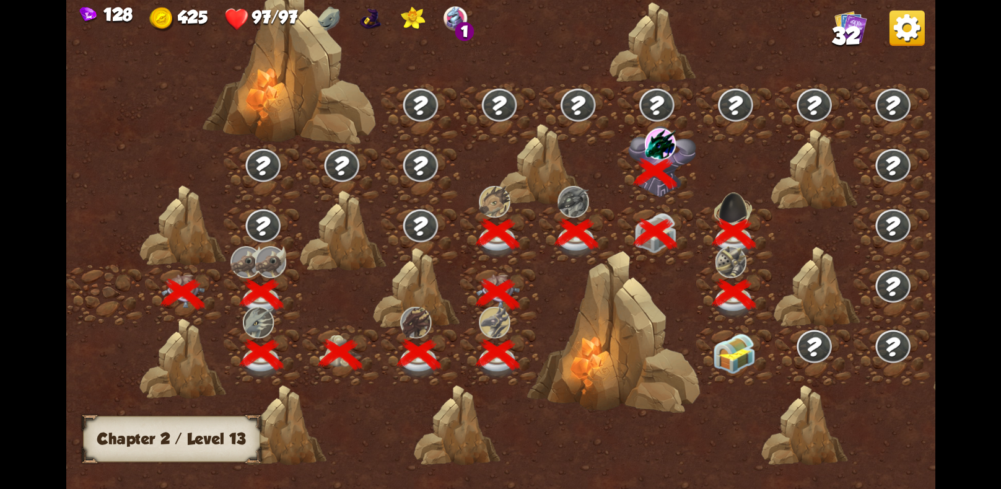
scroll to position [0, 188]
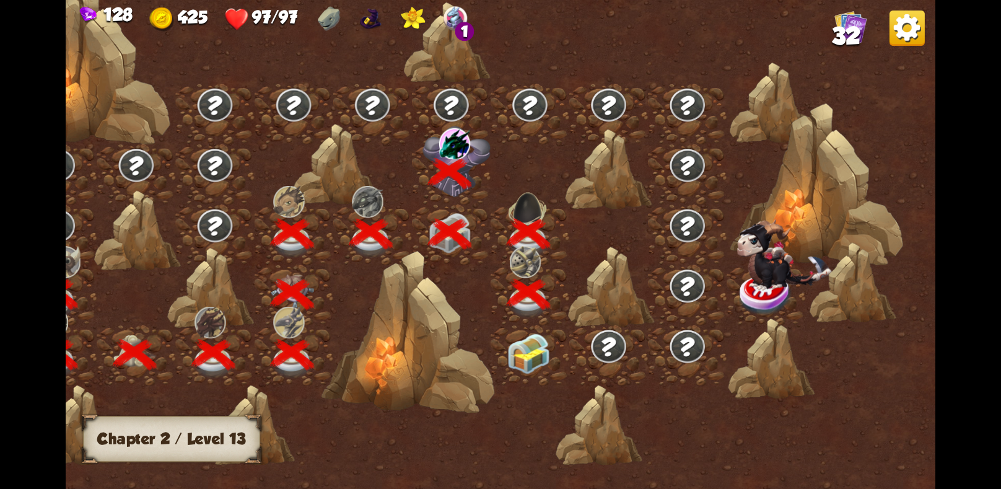
click at [520, 359] on img at bounding box center [528, 353] width 43 height 40
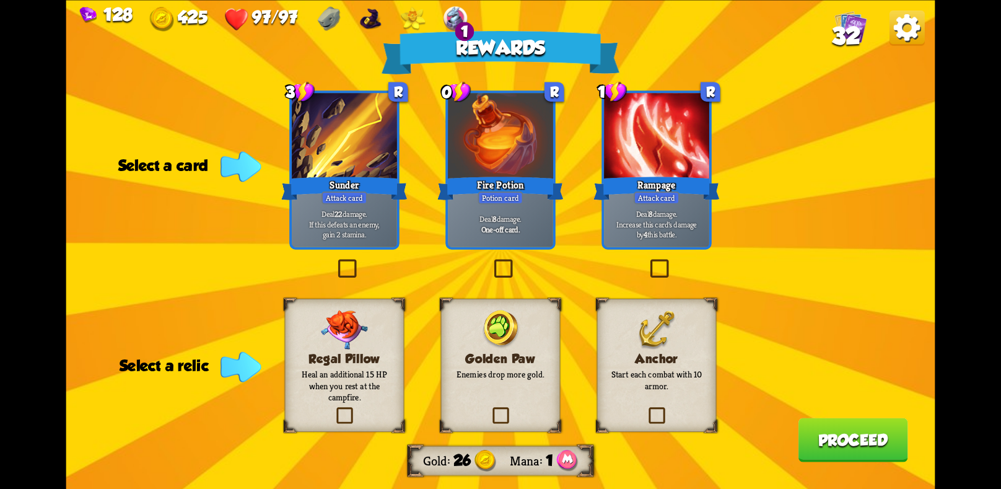
click at [653, 230] on p "Deal 8 damage. Increase this card's damage by 4 this battle." at bounding box center [656, 223] width 100 height 31
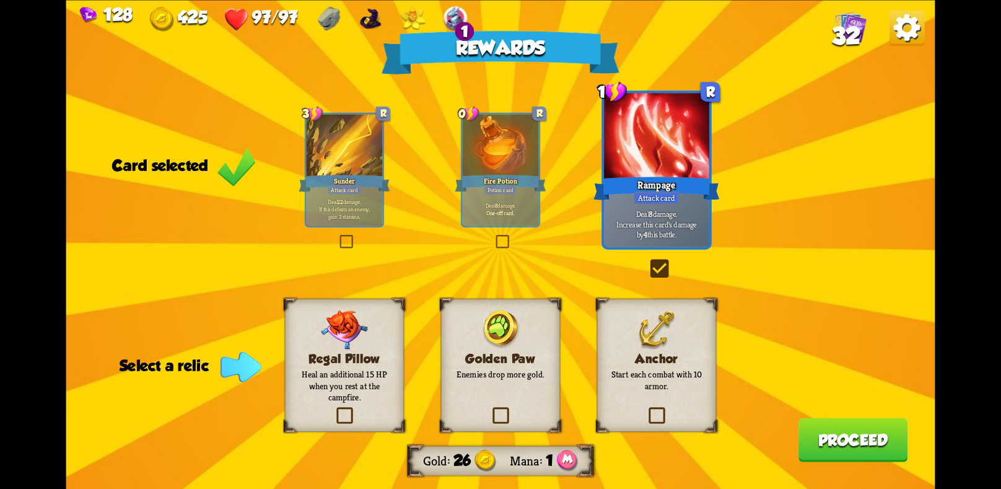
drag, startPoint x: 647, startPoint y: 380, endPoint x: 654, endPoint y: 383, distance: 7.2
click at [650, 382] on p "Start each combat with 10 armor." at bounding box center [656, 379] width 97 height 23
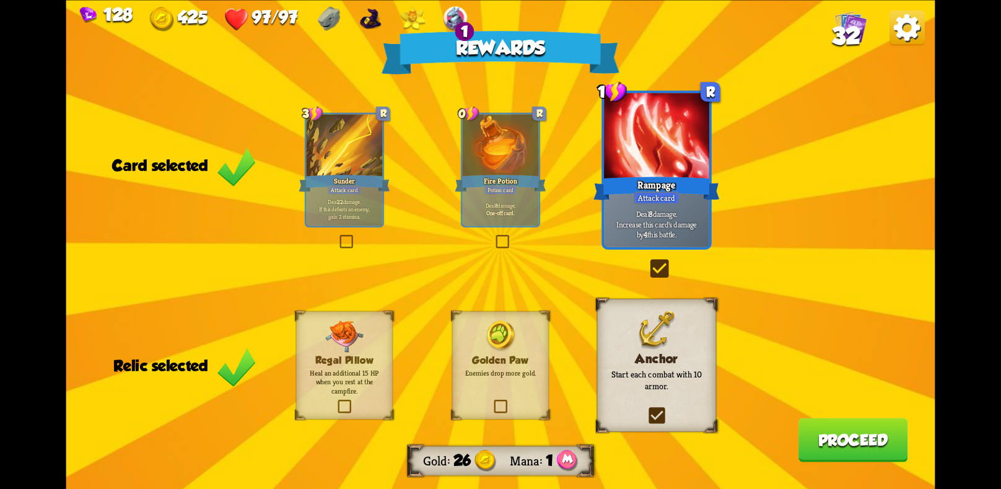
click at [851, 437] on button "Proceed" at bounding box center [853, 439] width 110 height 44
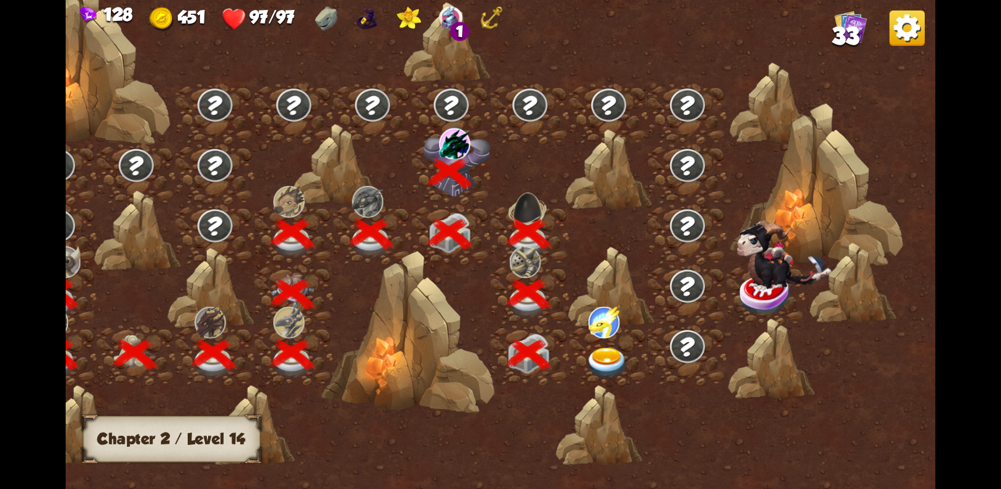
click at [596, 352] on img at bounding box center [606, 363] width 43 height 32
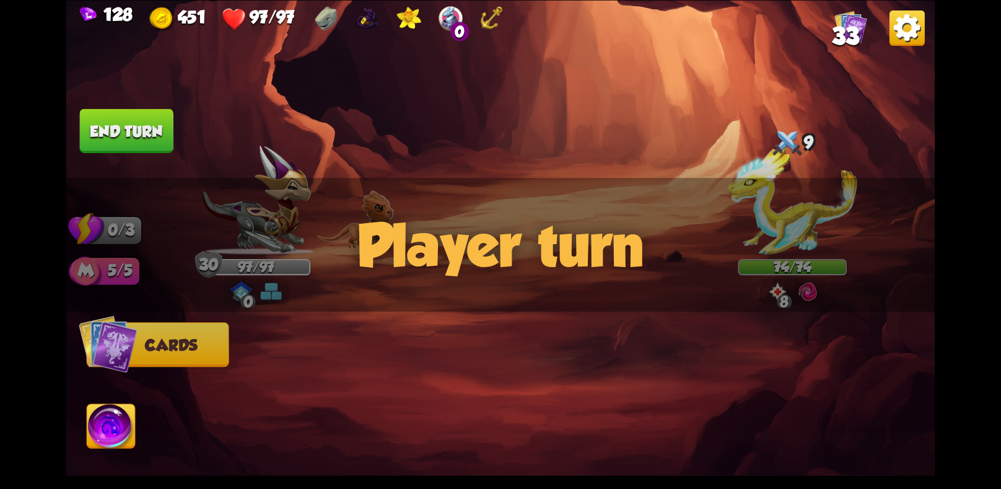
click at [776, 176] on img at bounding box center [792, 200] width 130 height 109
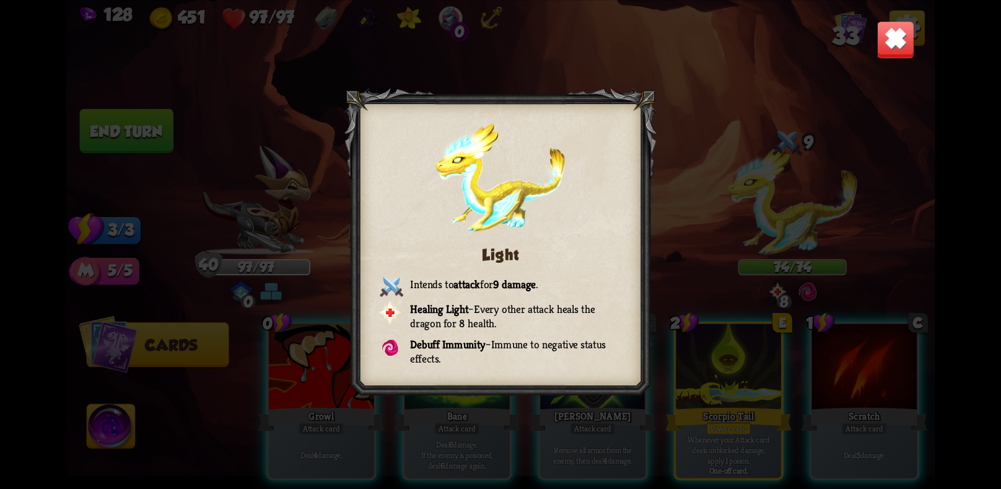
click at [897, 35] on img at bounding box center [895, 39] width 38 height 38
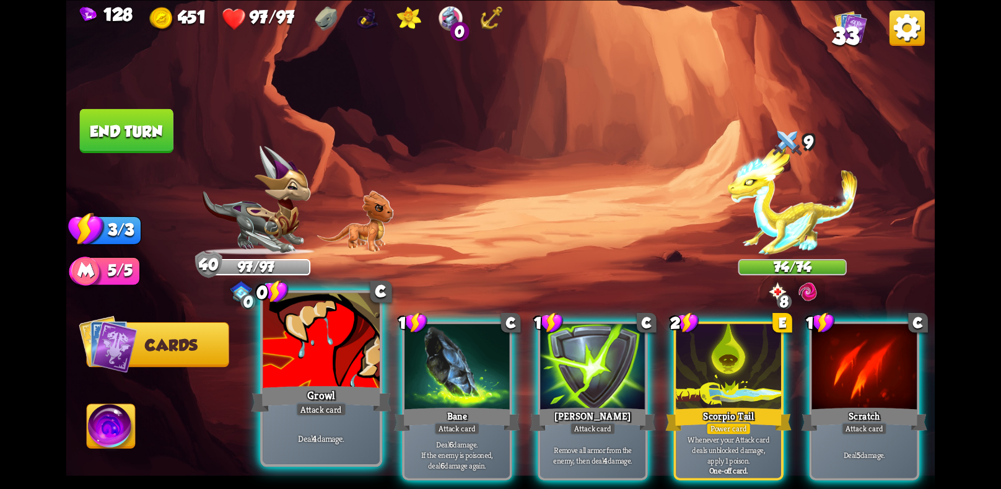
click at [349, 376] on div at bounding box center [321, 341] width 116 height 98
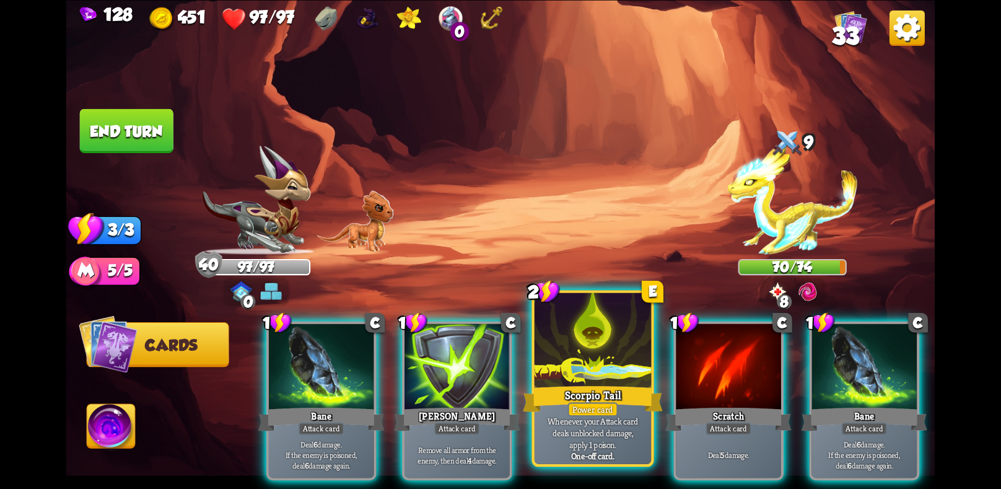
click at [591, 359] on div at bounding box center [592, 341] width 116 height 98
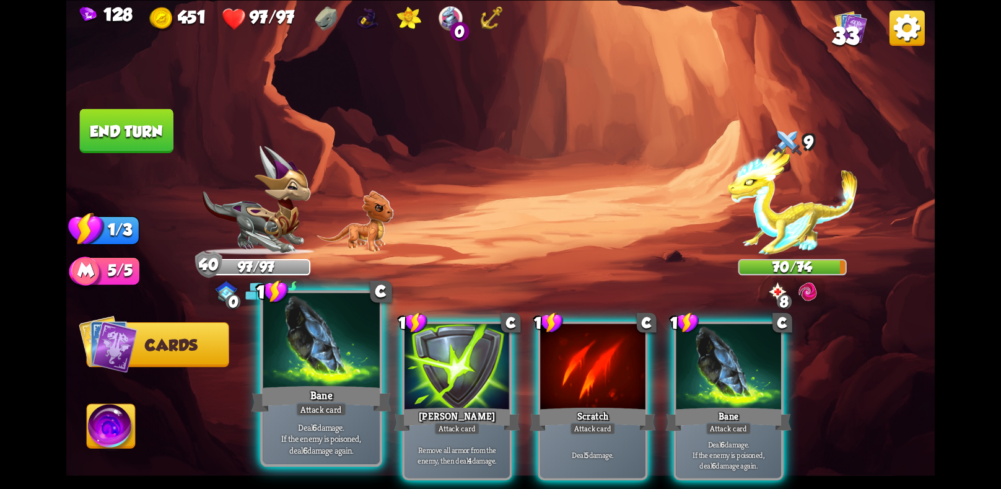
click at [354, 415] on div "Deal 6 damage. If the enemy is poisoned, deal 6 damage again." at bounding box center [321, 437] width 116 height 51
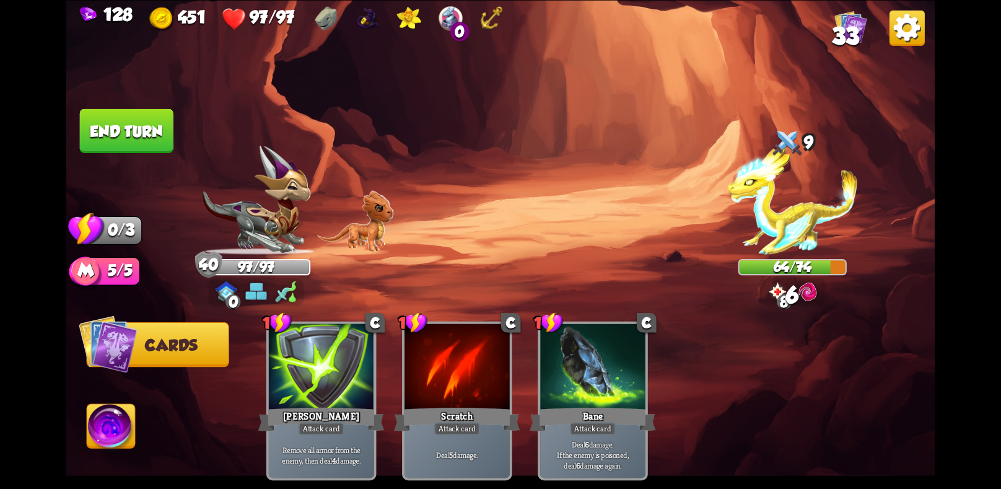
click at [115, 135] on button "End turn" at bounding box center [127, 130] width 94 height 44
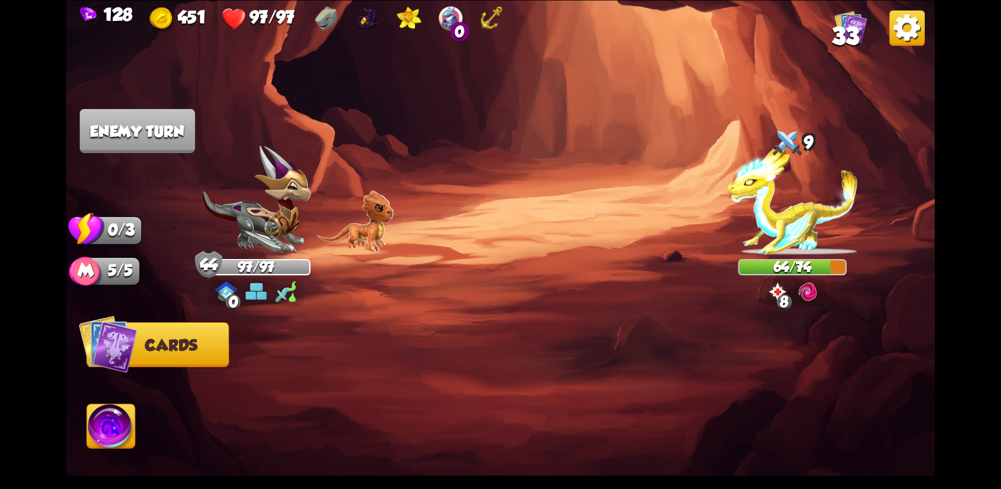
click at [800, 196] on img at bounding box center [792, 200] width 130 height 109
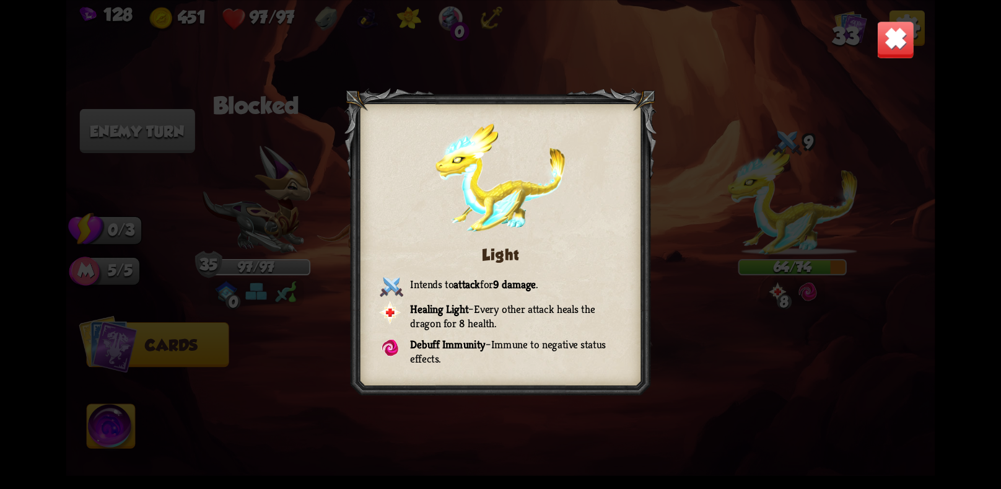
click at [900, 28] on img at bounding box center [895, 39] width 38 height 38
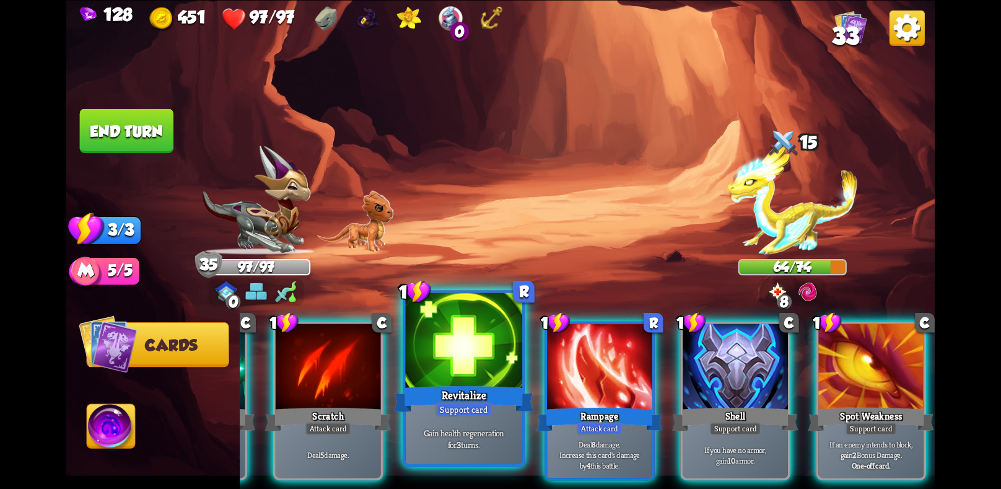
scroll to position [0, 0]
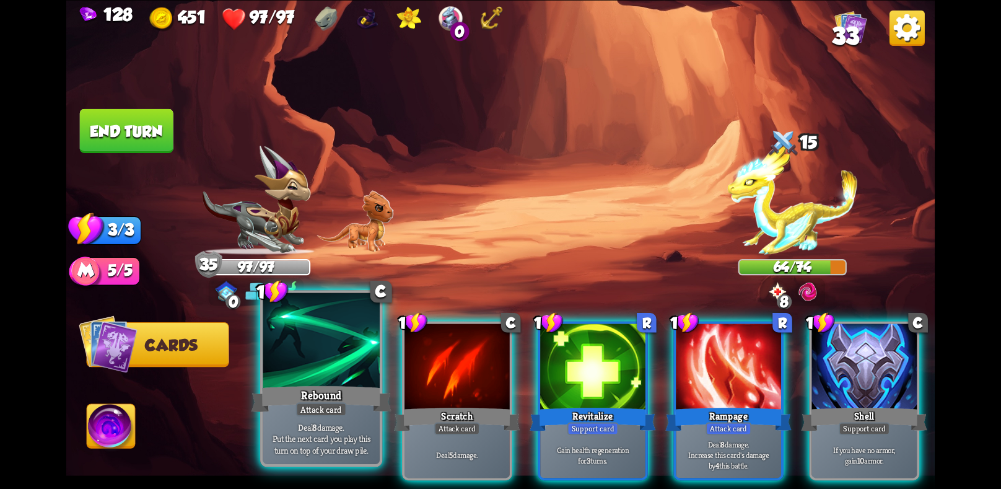
click at [366, 419] on div "Deal 8 damage. Put the next card you play this turn on top of your draw pile." at bounding box center [321, 437] width 116 height 51
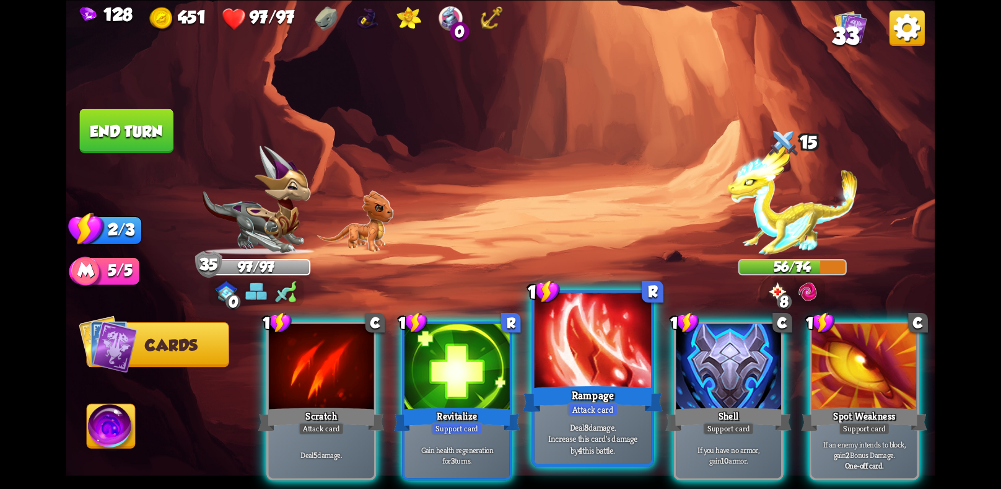
click at [570, 390] on div "Rampage" at bounding box center [593, 398] width 140 height 31
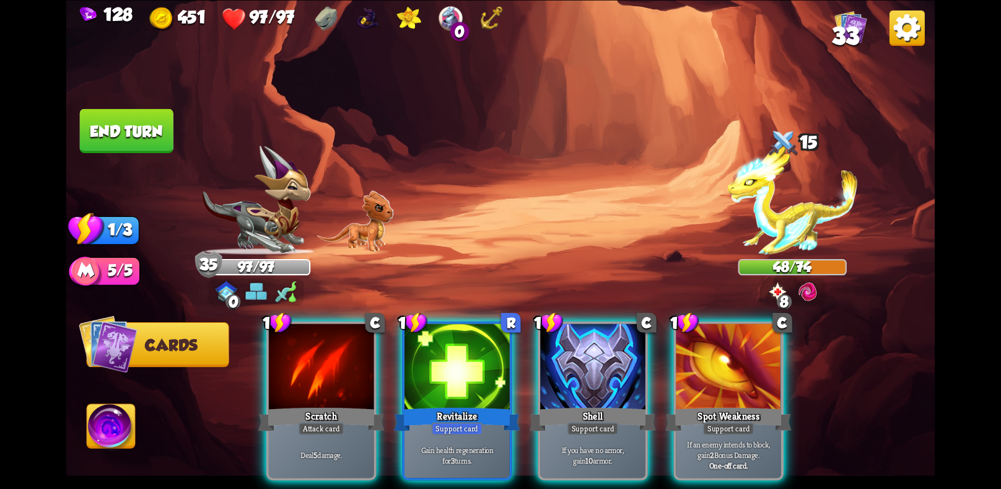
click at [127, 137] on button "End turn" at bounding box center [127, 130] width 94 height 44
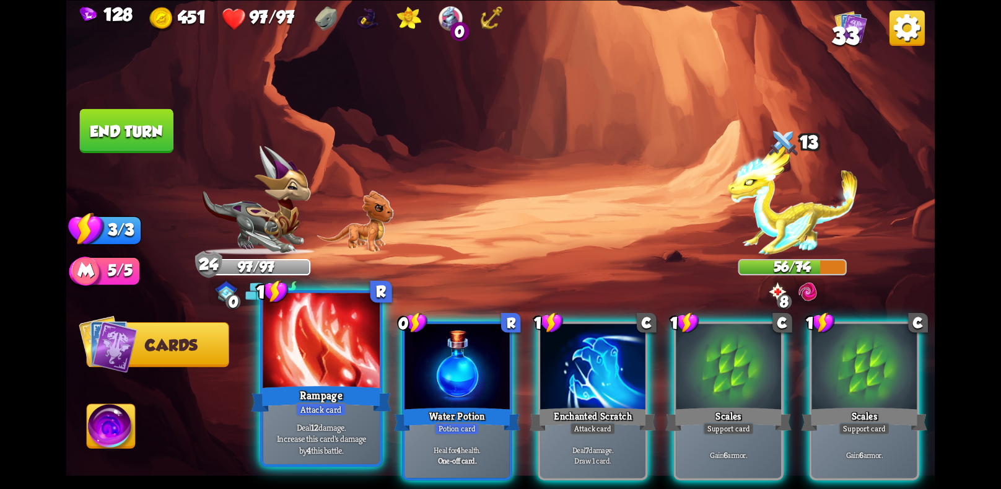
click at [349, 399] on div "Rampage" at bounding box center [321, 398] width 140 height 31
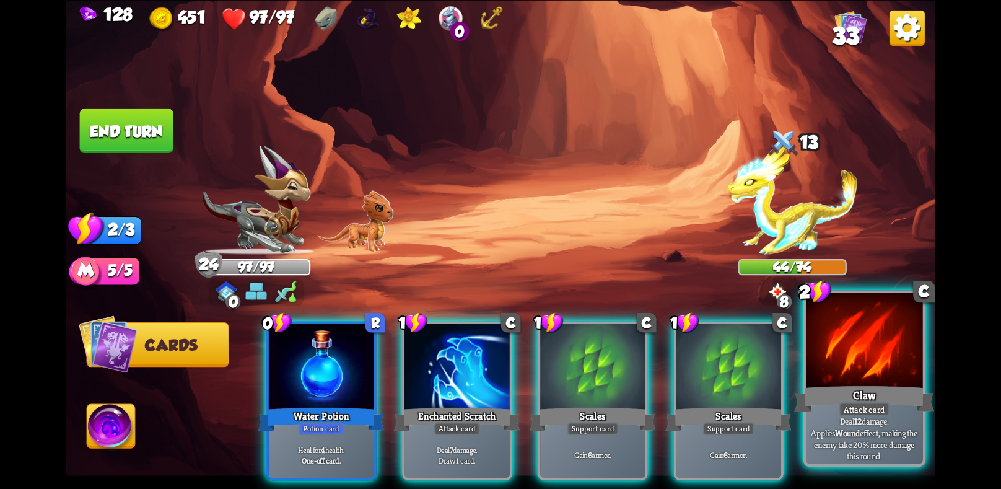
click at [849, 365] on div at bounding box center [864, 341] width 116 height 98
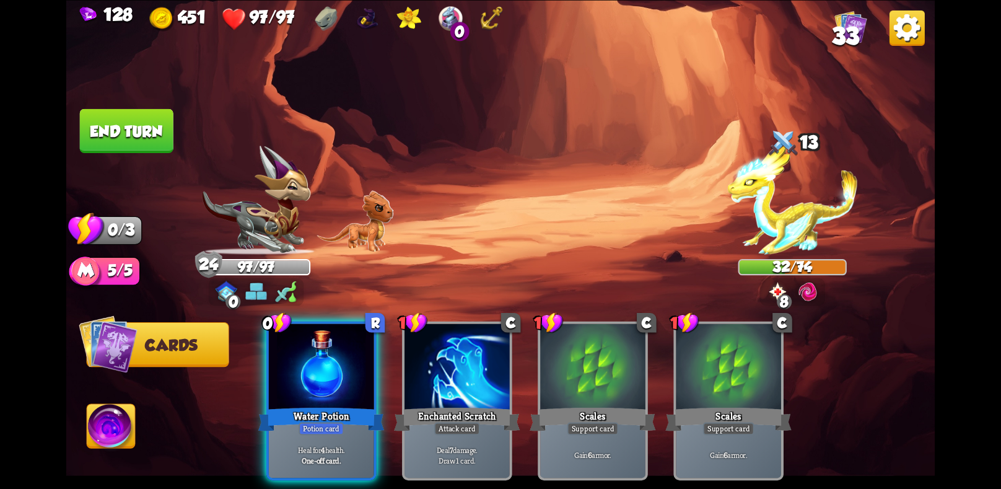
click at [110, 119] on button "End turn" at bounding box center [127, 130] width 94 height 44
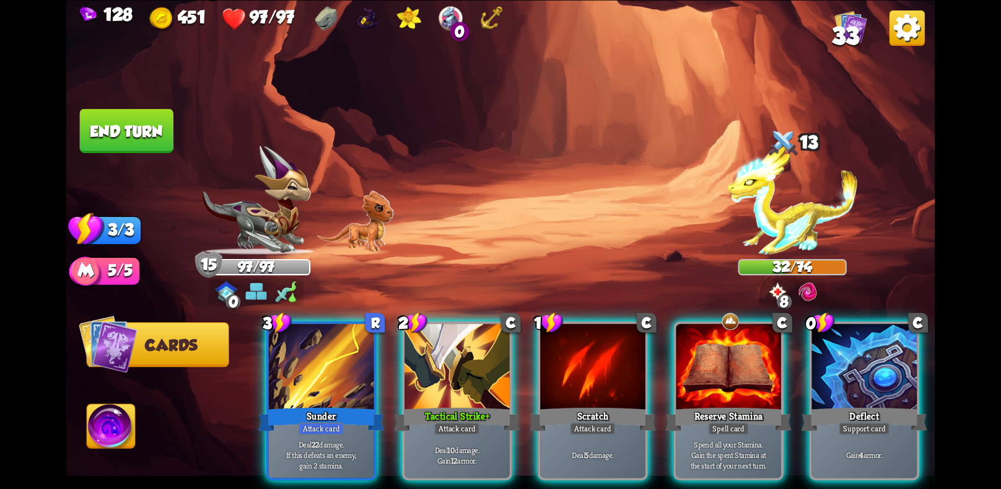
click at [869, 449] on div "Gain 4 armor." at bounding box center [864, 455] width 105 height 46
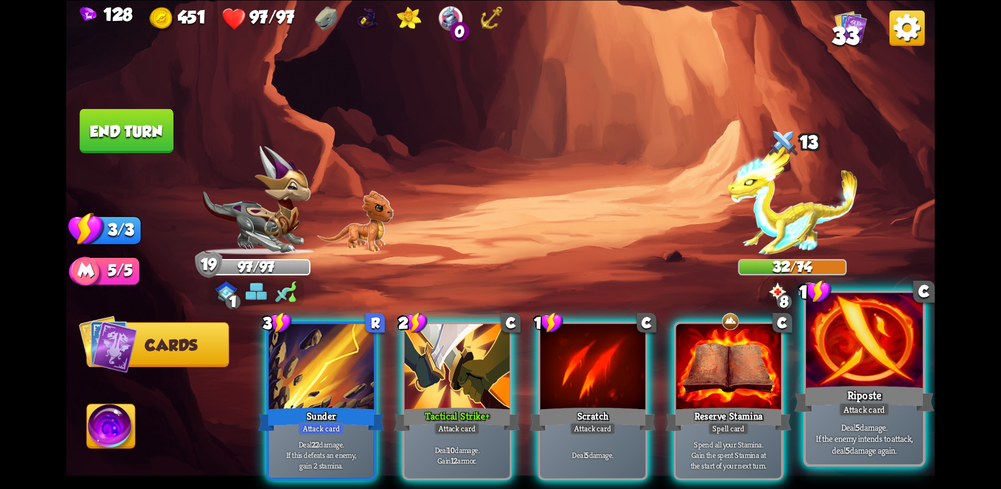
click at [863, 424] on p "Deal 5 damage. If the enemy intends to attack, deal 5 damage again." at bounding box center [864, 437] width 111 height 35
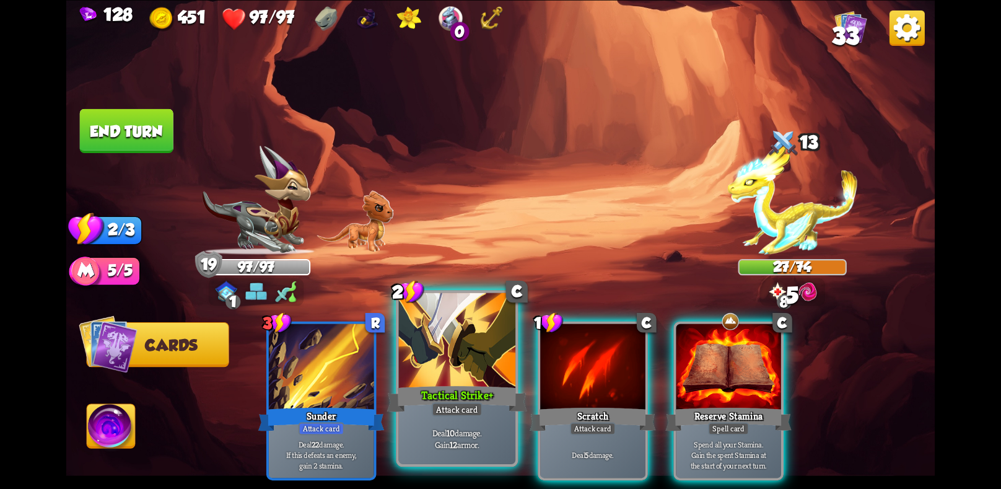
click at [446, 414] on div "Attack card" at bounding box center [457, 409] width 51 height 14
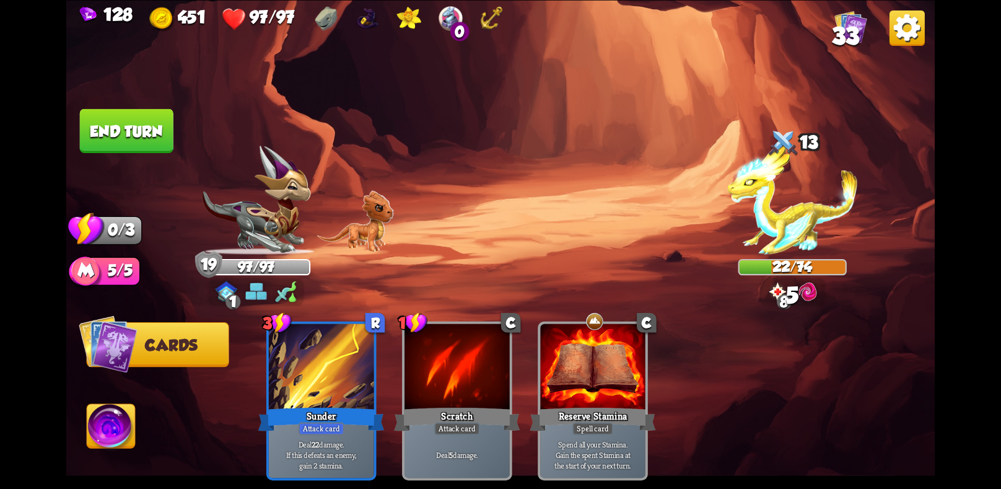
click at [120, 126] on button "End turn" at bounding box center [127, 130] width 94 height 44
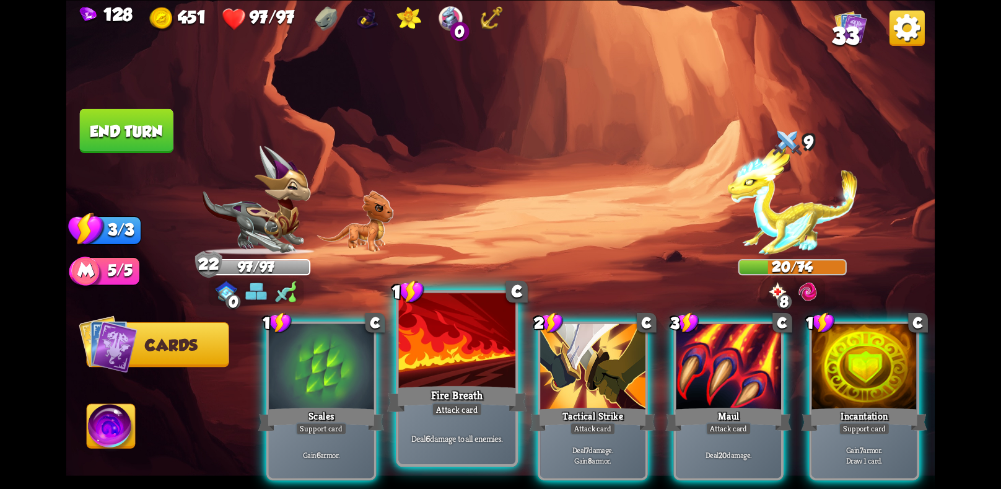
scroll to position [0, 118]
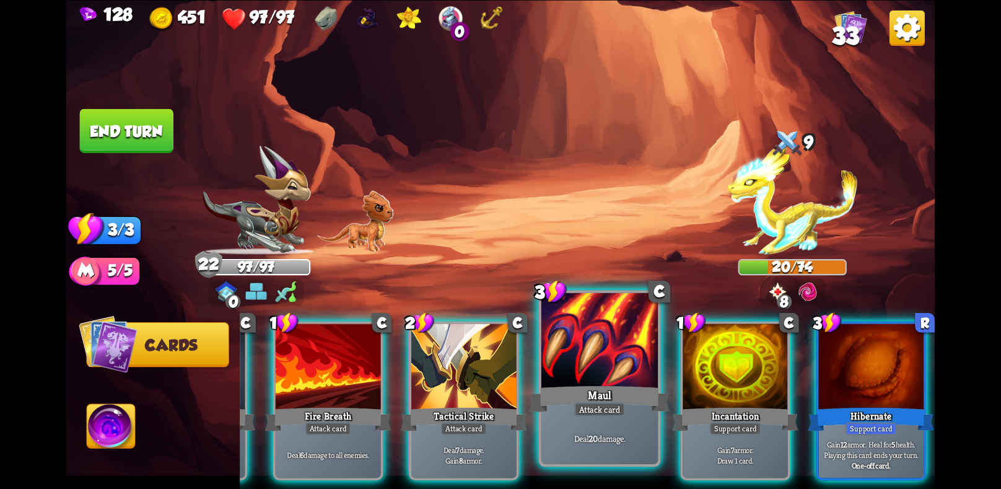
click at [616, 408] on div "Attack card" at bounding box center [599, 409] width 51 height 14
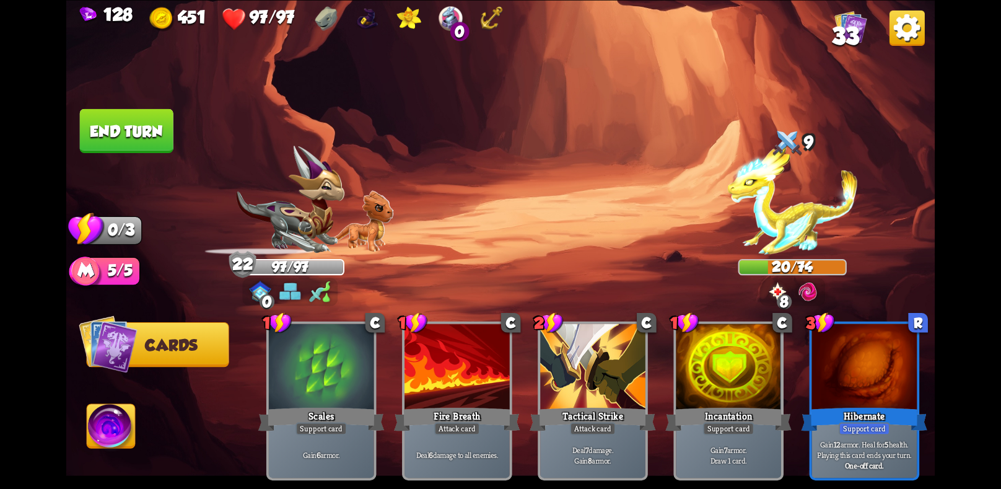
scroll to position [0, 0]
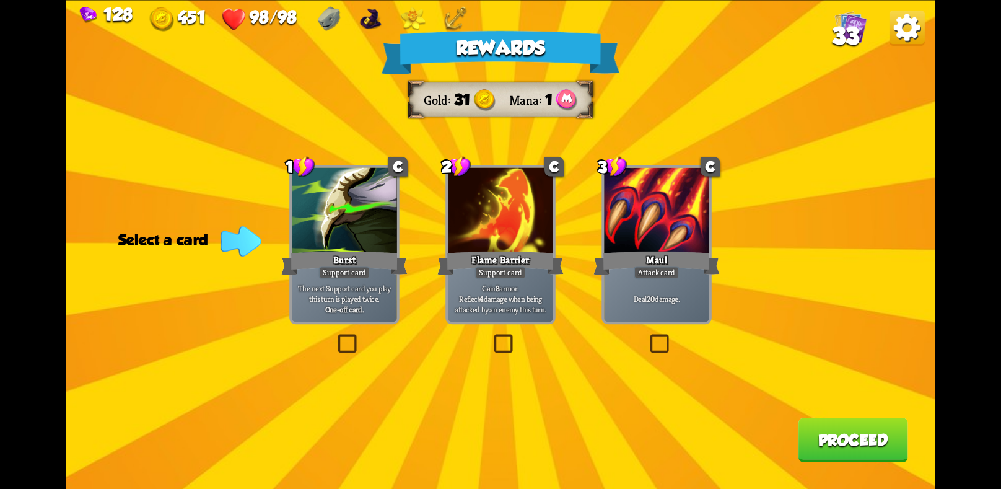
click at [647, 277] on div "Attack card" at bounding box center [656, 272] width 46 height 13
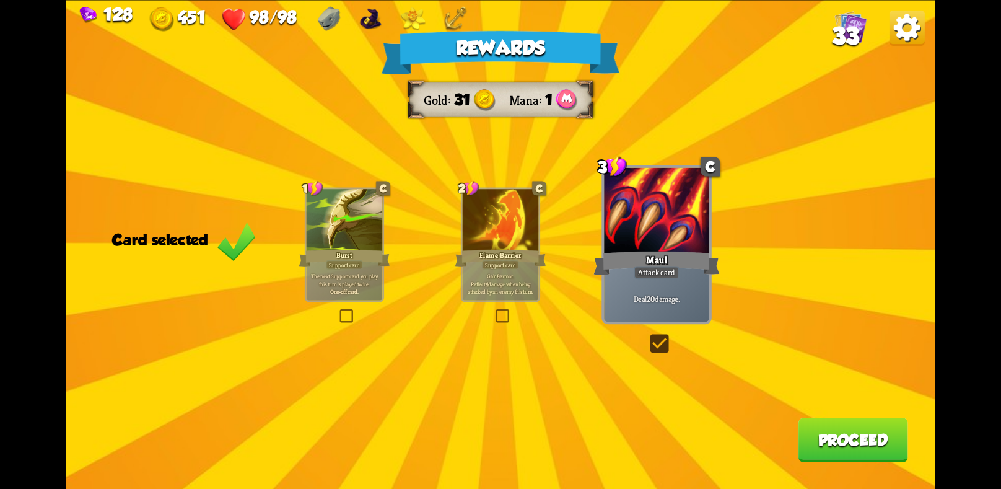
click at [480, 275] on p "Gain 8 armor. Reflect 4 damage when being attacked by an enemy this turn." at bounding box center [500, 283] width 72 height 22
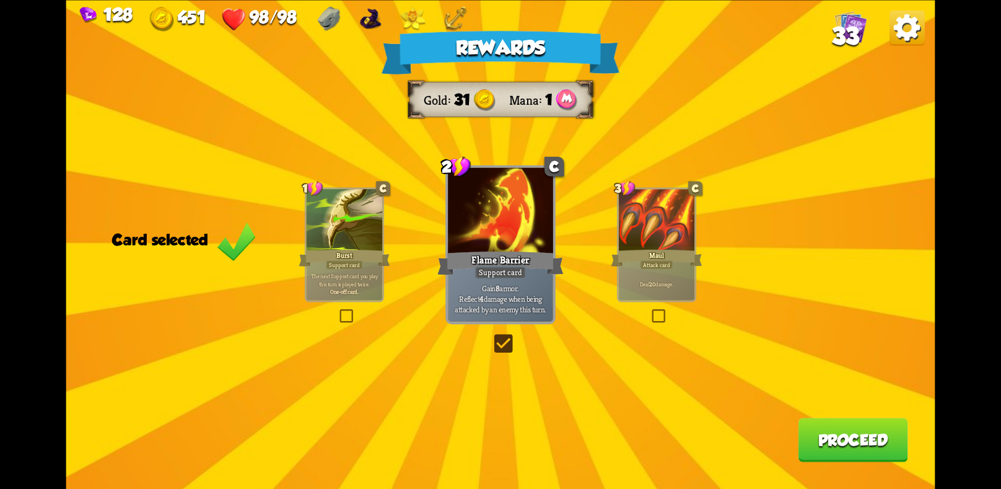
click at [827, 423] on button "Proceed" at bounding box center [853, 439] width 110 height 44
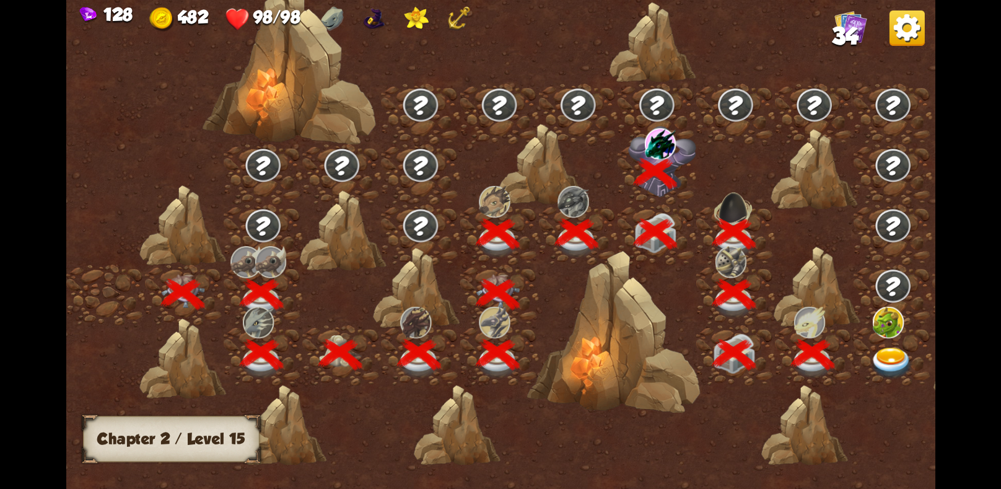
scroll to position [0, 188]
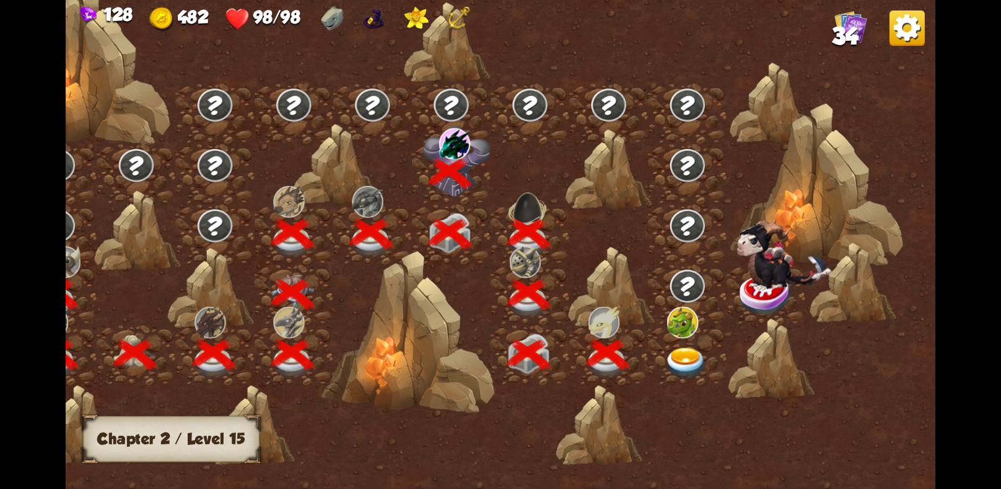
click at [686, 352] on img at bounding box center [685, 363] width 43 height 32
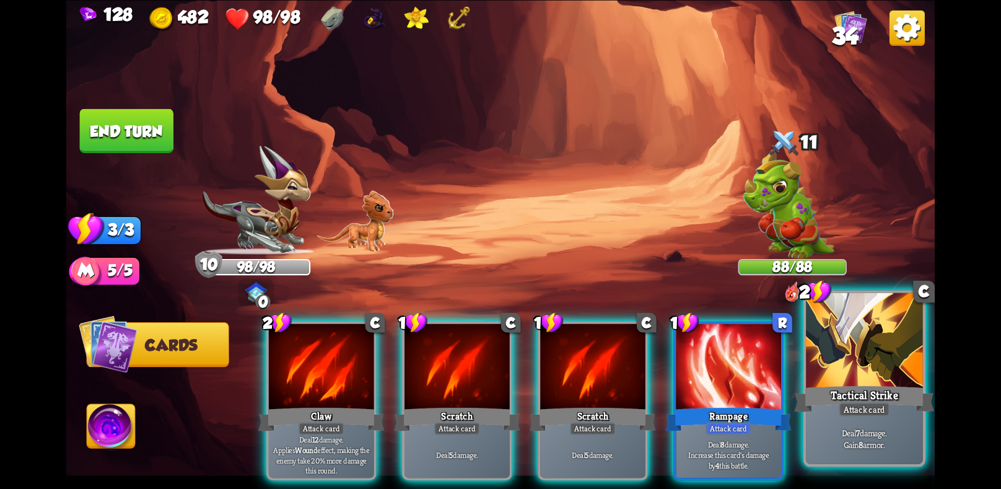
scroll to position [0, 118]
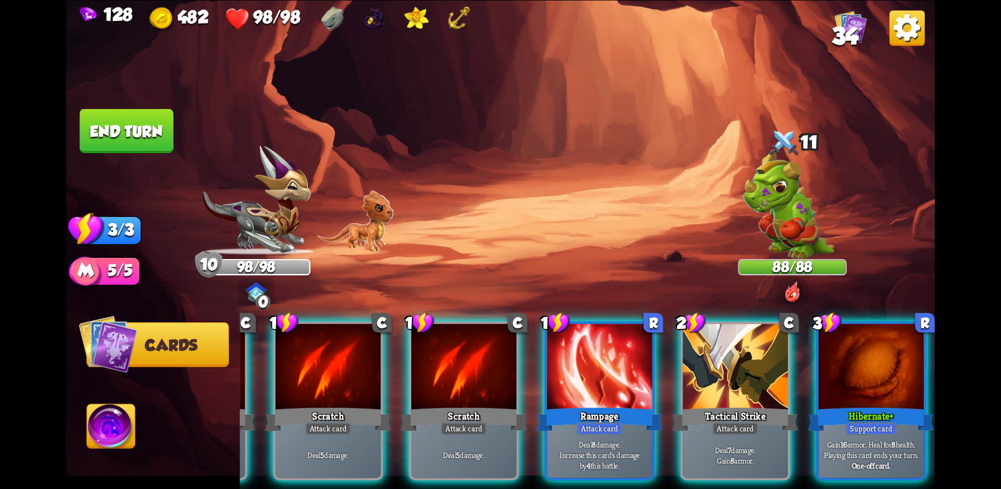
drag, startPoint x: 646, startPoint y: 443, endPoint x: 637, endPoint y: 435, distance: 12.3
click at [644, 440] on p "Deal 8 damage. Increase this card's damage by 4 this battle." at bounding box center [599, 454] width 100 height 31
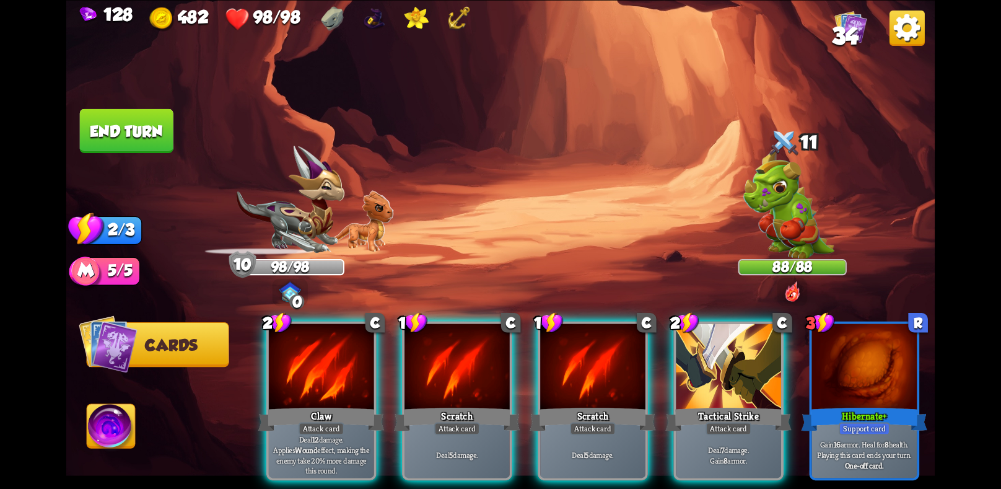
scroll to position [0, 0]
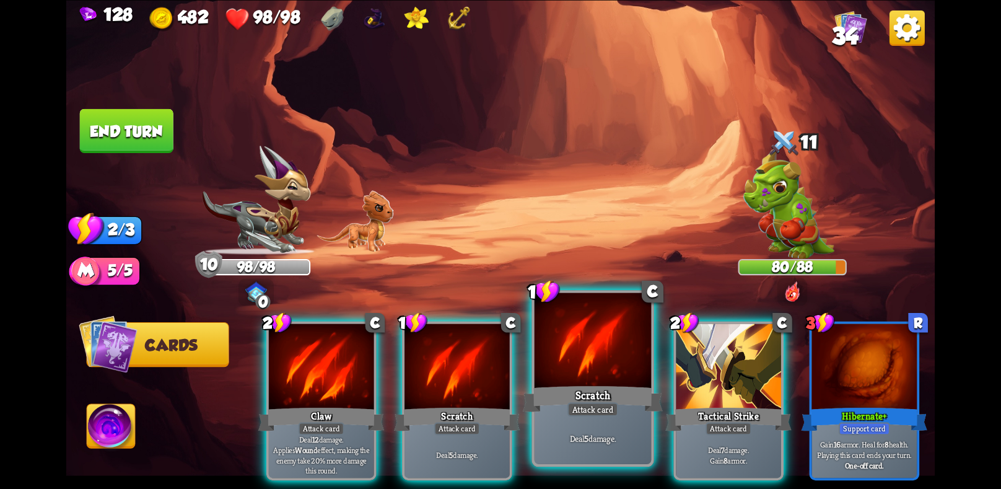
drag, startPoint x: 716, startPoint y: 404, endPoint x: 572, endPoint y: 336, distance: 159.8
click at [716, 422] on div "Attack card" at bounding box center [728, 428] width 46 height 13
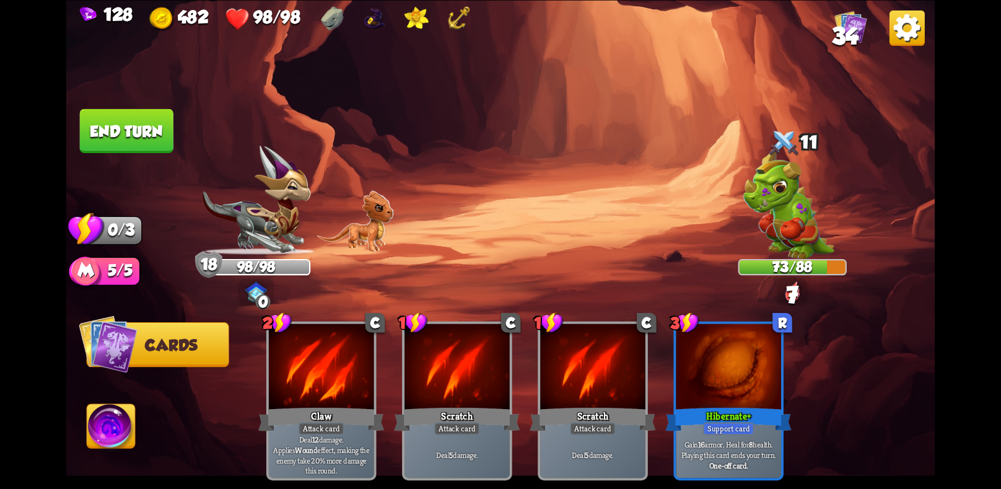
click at [136, 143] on button "End turn" at bounding box center [127, 130] width 94 height 44
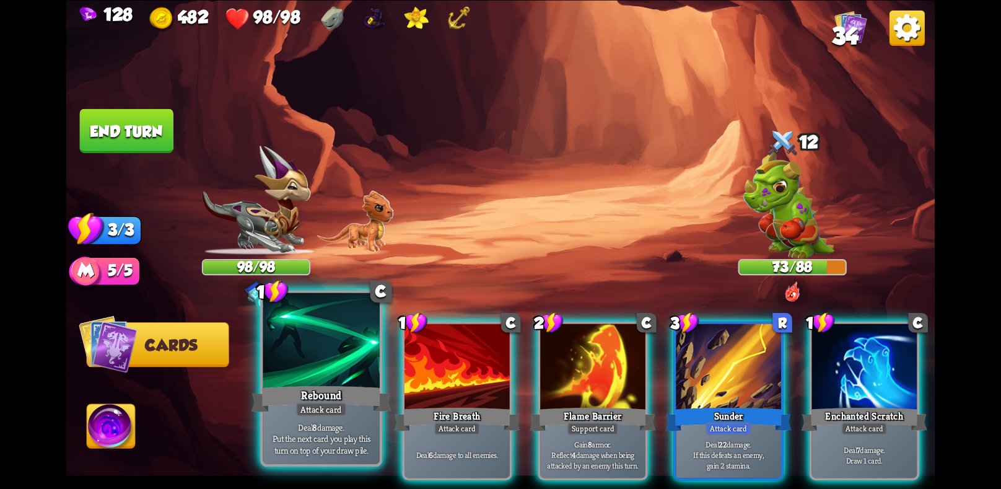
click at [304, 417] on div "Deal 8 damage. Put the next card you play this turn on top of your draw pile." at bounding box center [321, 437] width 116 height 51
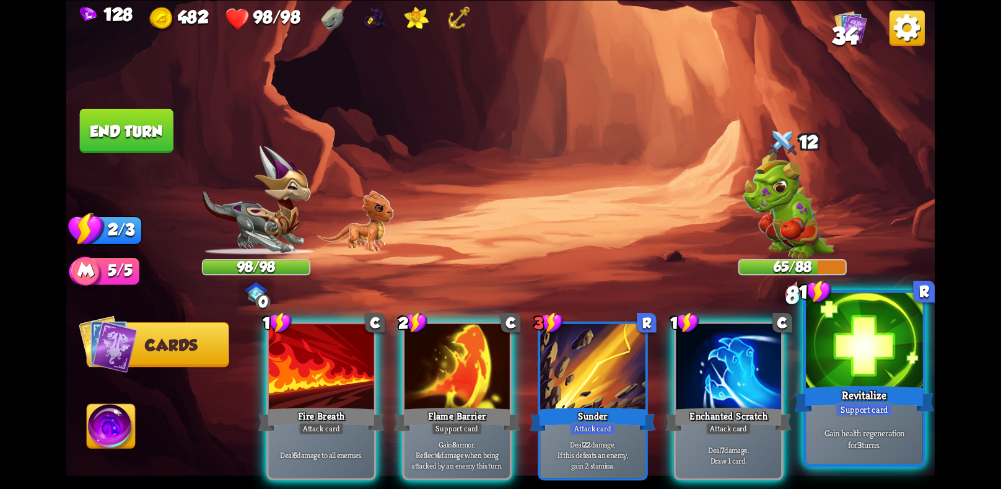
click at [902, 411] on div "Revitalize" at bounding box center [864, 398] width 140 height 31
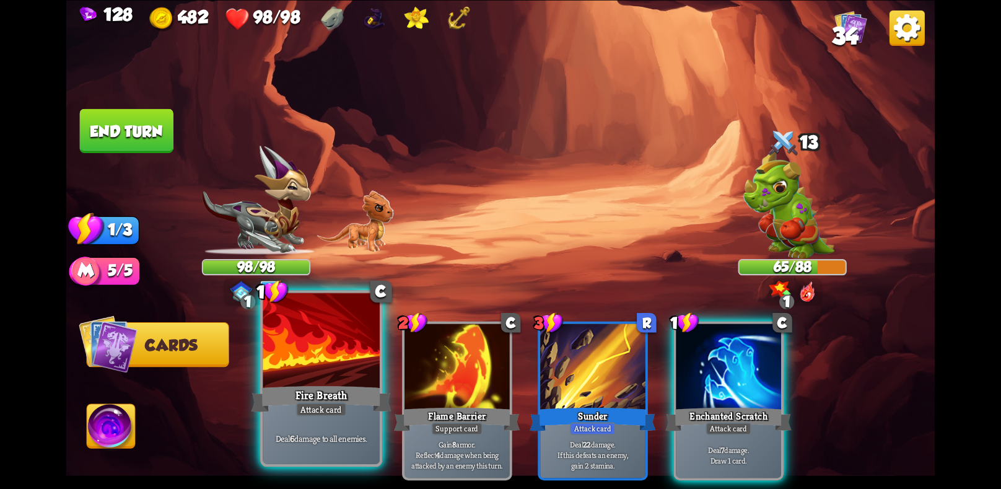
click at [346, 450] on div "Deal 6 damage to all enemies." at bounding box center [321, 437] width 116 height 51
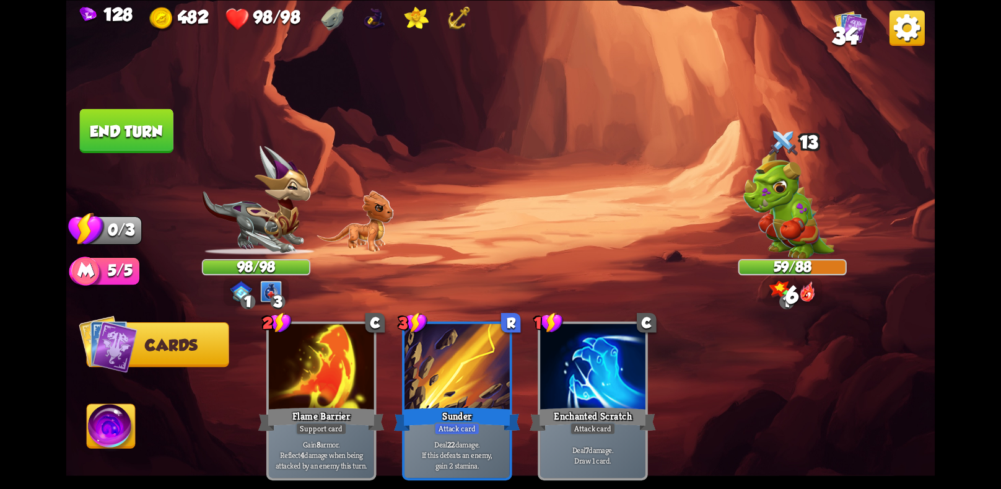
click at [126, 130] on button "End turn" at bounding box center [127, 130] width 94 height 44
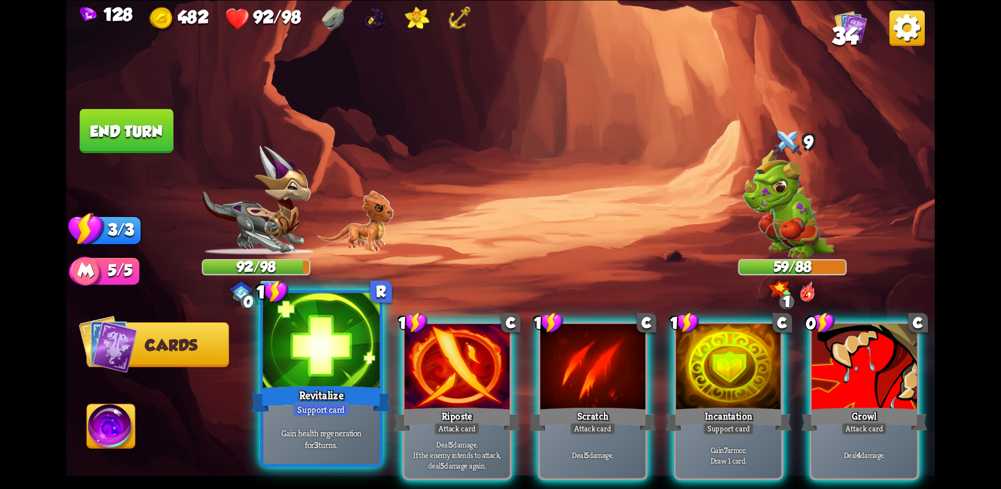
click at [334, 432] on p "Gain health regeneration for 3 turns." at bounding box center [321, 438] width 111 height 23
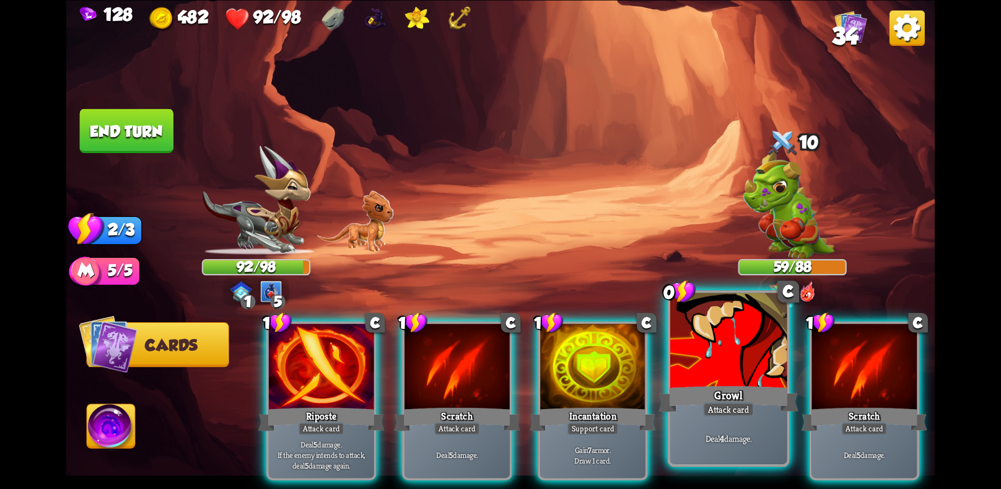
click at [736, 435] on p "Deal 4 damage." at bounding box center [728, 438] width 111 height 12
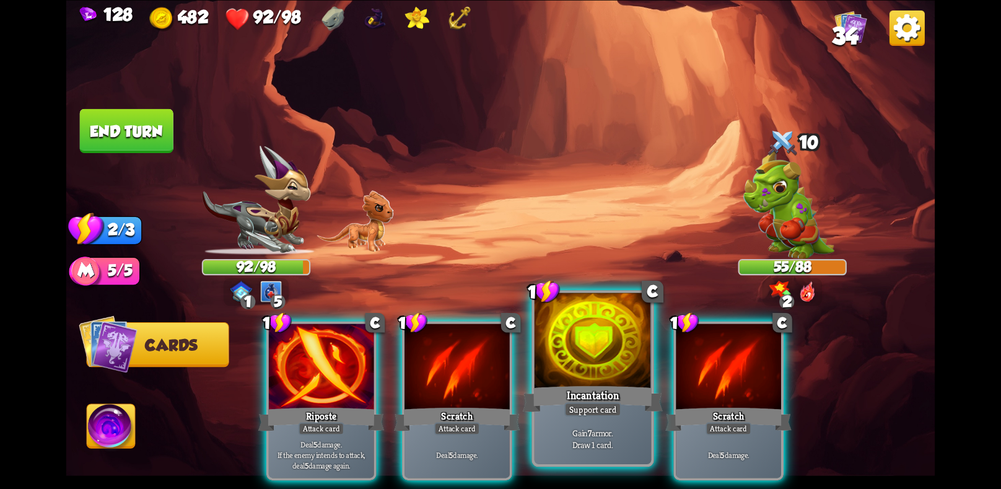
click at [584, 420] on div "Gain 7 armor. Draw 1 card." at bounding box center [592, 437] width 116 height 51
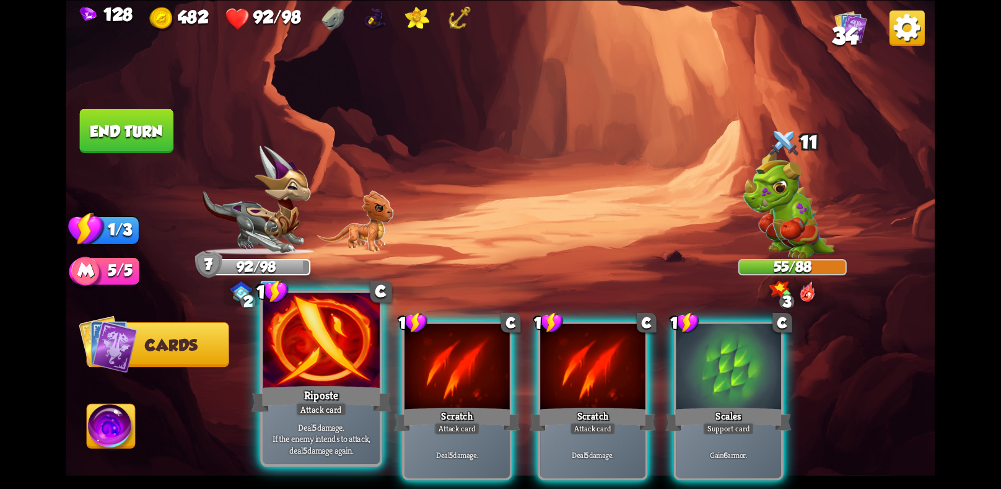
click at [316, 388] on div "Riposte" at bounding box center [321, 398] width 140 height 31
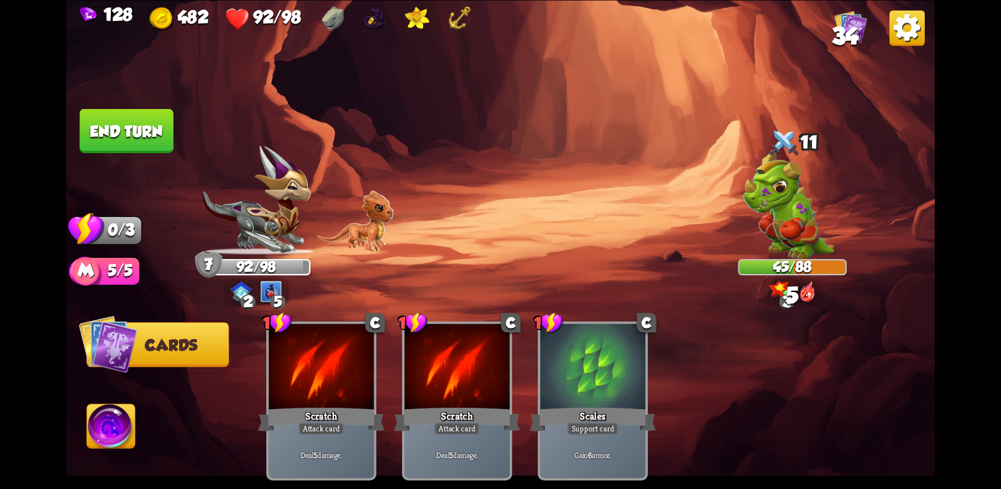
click at [127, 126] on button "End turn" at bounding box center [127, 130] width 94 height 44
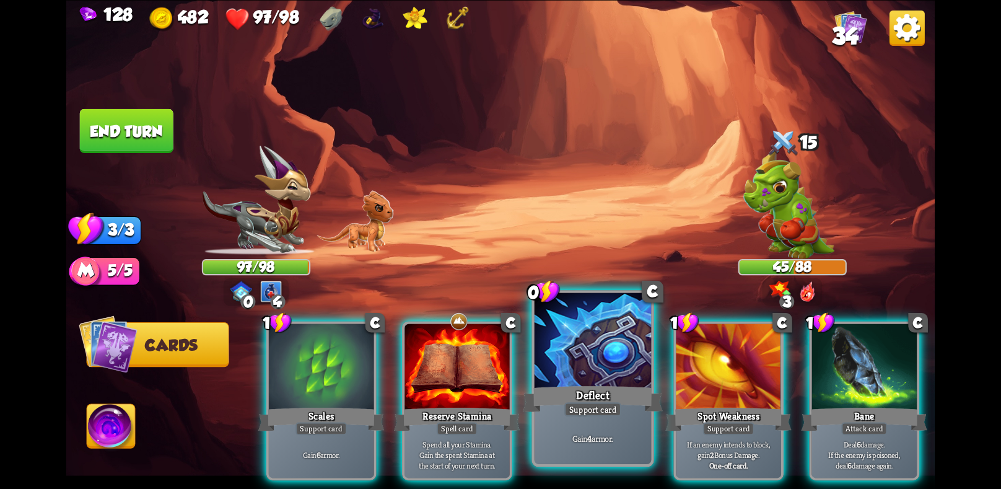
click at [577, 409] on div "Support card" at bounding box center [592, 409] width 57 height 14
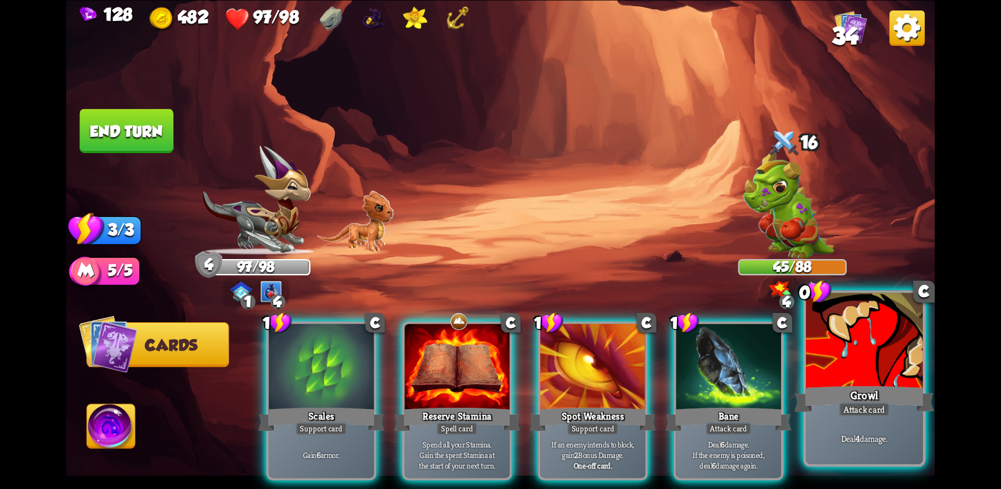
click at [833, 435] on p "Deal 4 damage." at bounding box center [864, 438] width 111 height 12
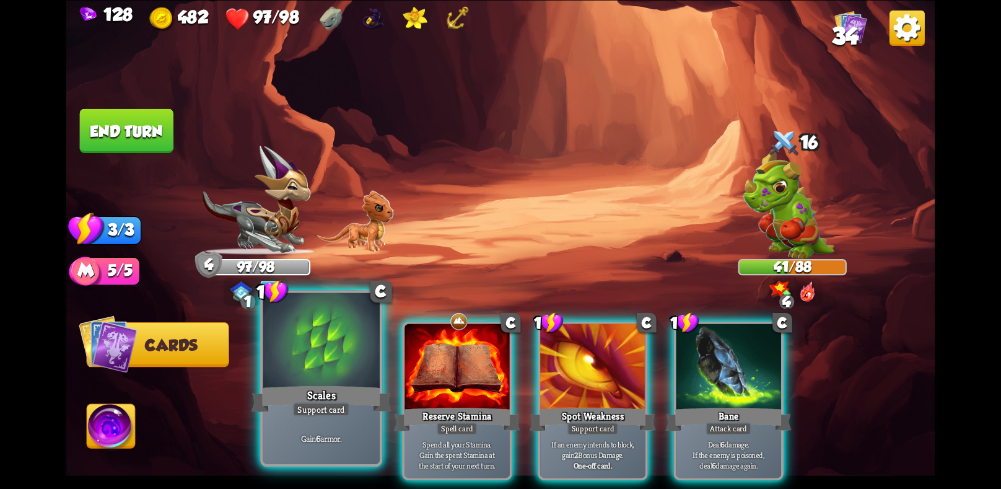
click at [318, 424] on div "Gain 6 armor." at bounding box center [321, 437] width 116 height 51
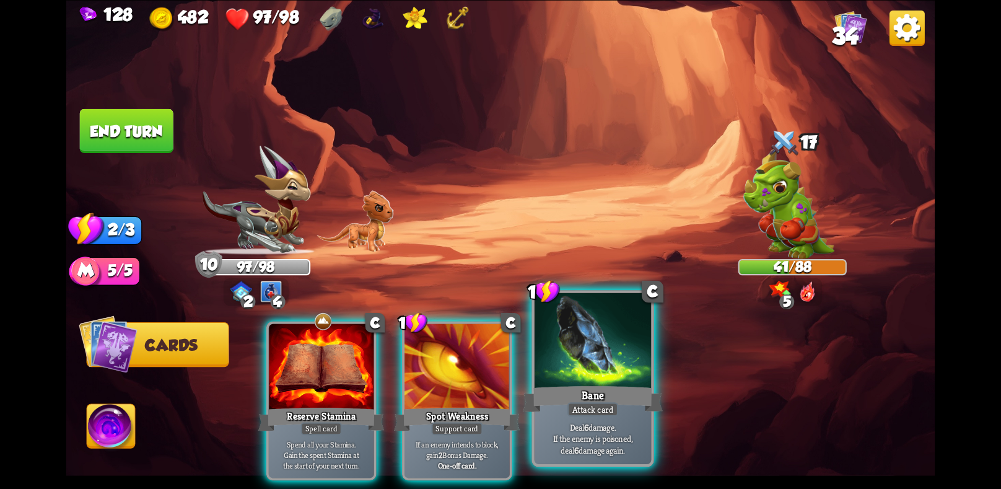
click at [574, 427] on p "Deal 6 damage. If the enemy is poisoned, deal 6 damage again." at bounding box center [592, 437] width 111 height 35
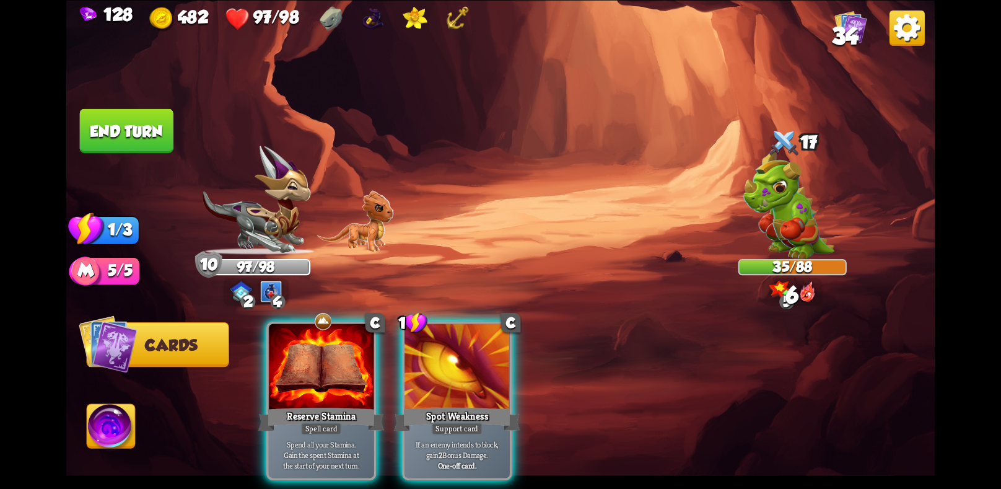
click at [131, 136] on button "End turn" at bounding box center [127, 130] width 94 height 44
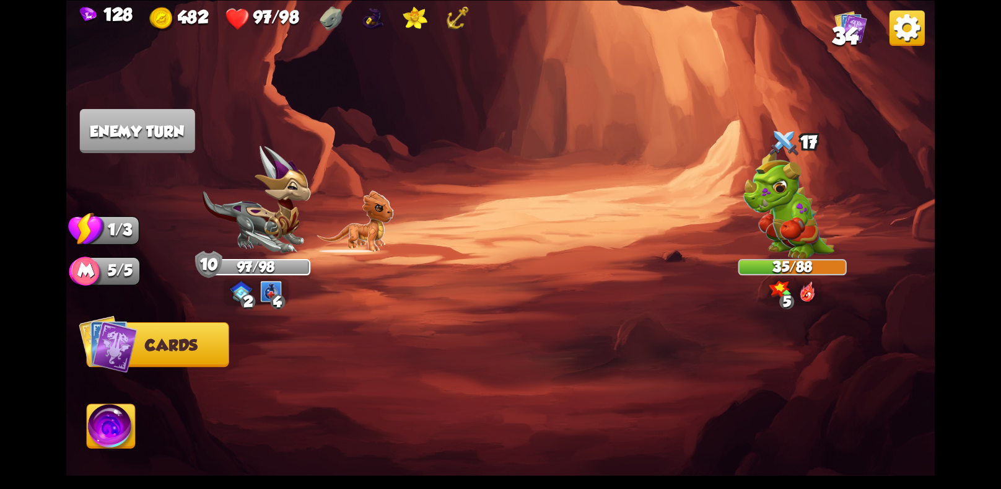
click at [725, 226] on img at bounding box center [500, 244] width 869 height 489
click at [752, 210] on img at bounding box center [787, 203] width 91 height 109
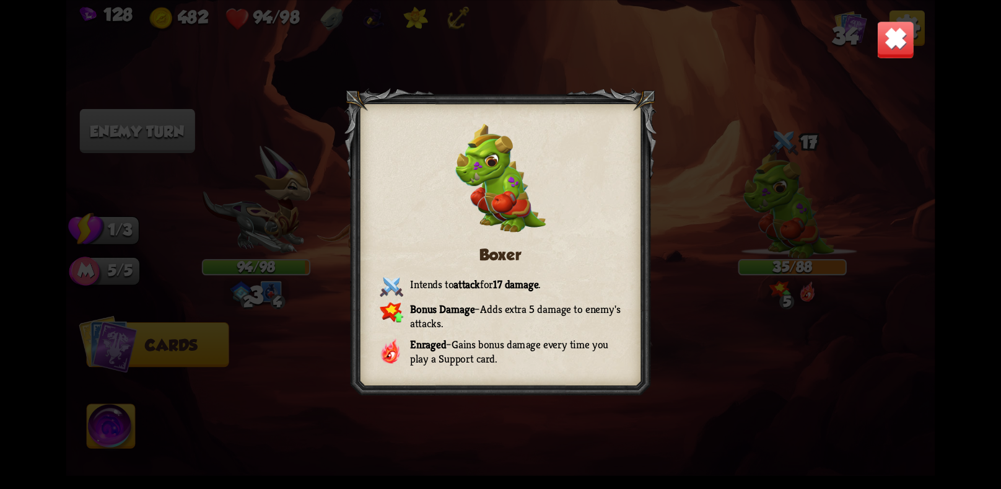
click at [896, 38] on img at bounding box center [895, 39] width 38 height 38
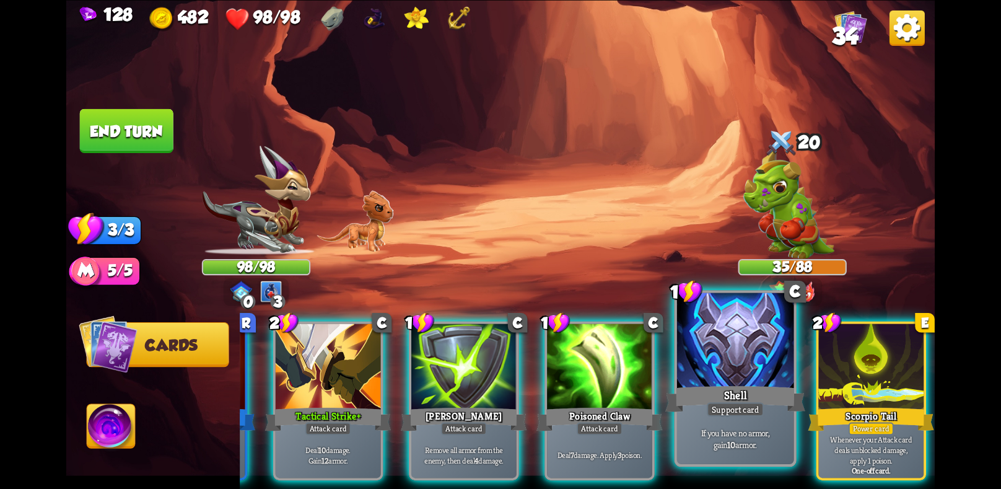
scroll to position [0, 118]
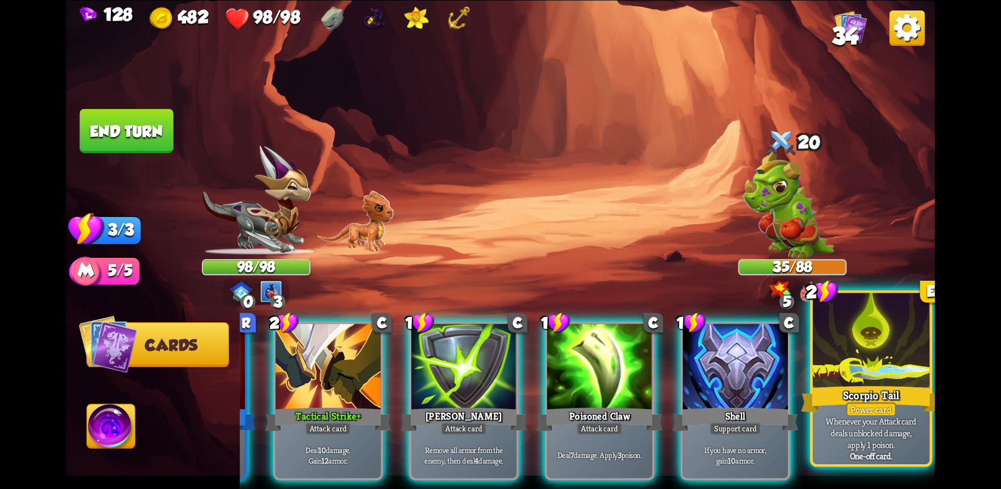
click at [855, 400] on div "Scorpio Tail" at bounding box center [871, 398] width 140 height 31
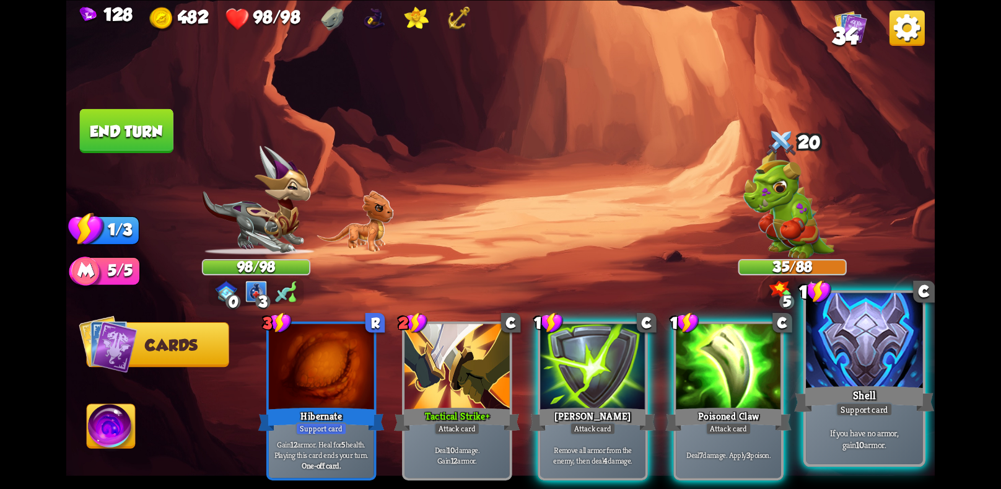
click at [879, 414] on div "Support card" at bounding box center [863, 409] width 57 height 14
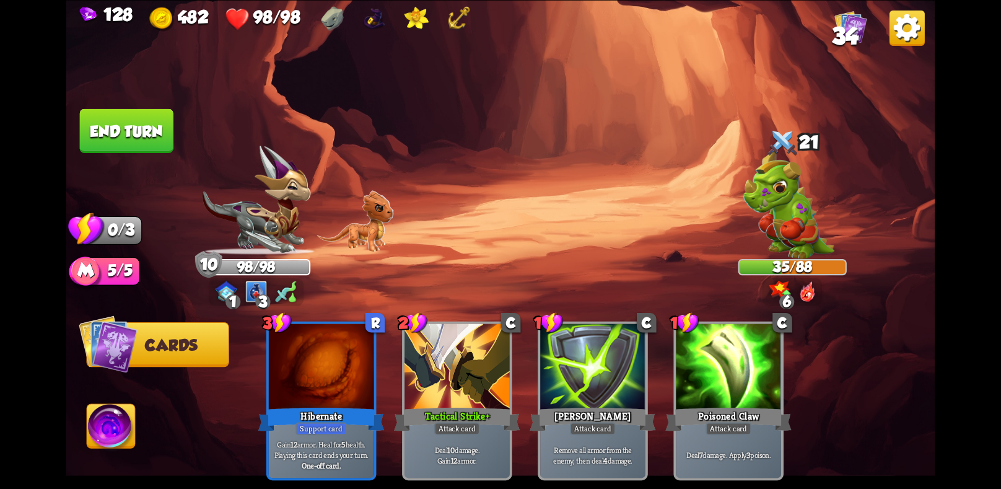
click at [120, 137] on button "End turn" at bounding box center [127, 130] width 94 height 44
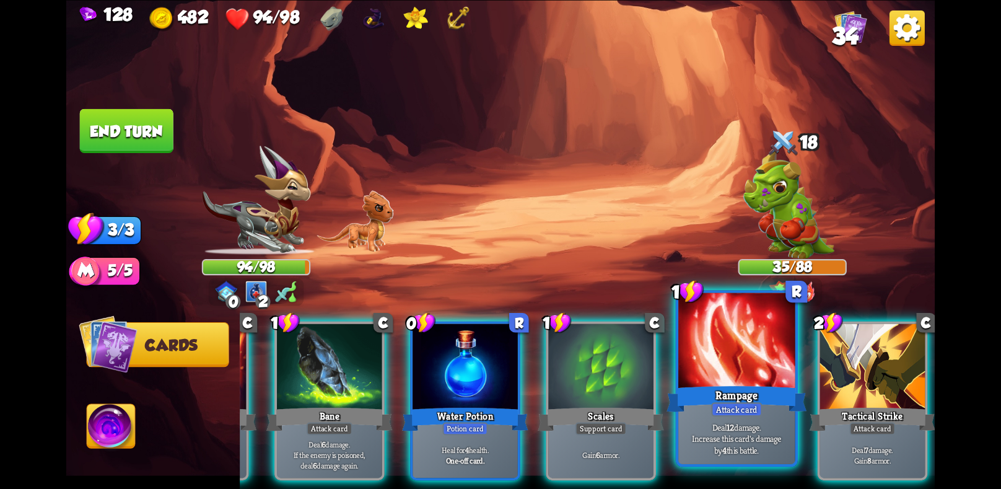
scroll to position [0, 118]
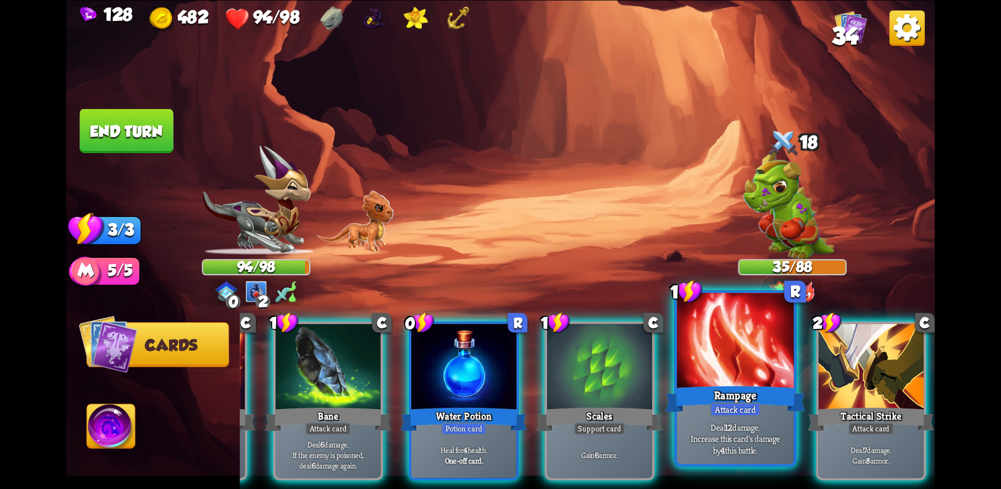
click at [742, 429] on p "Deal 12 damage. Increase this card's damage by 4 this battle." at bounding box center [735, 437] width 111 height 35
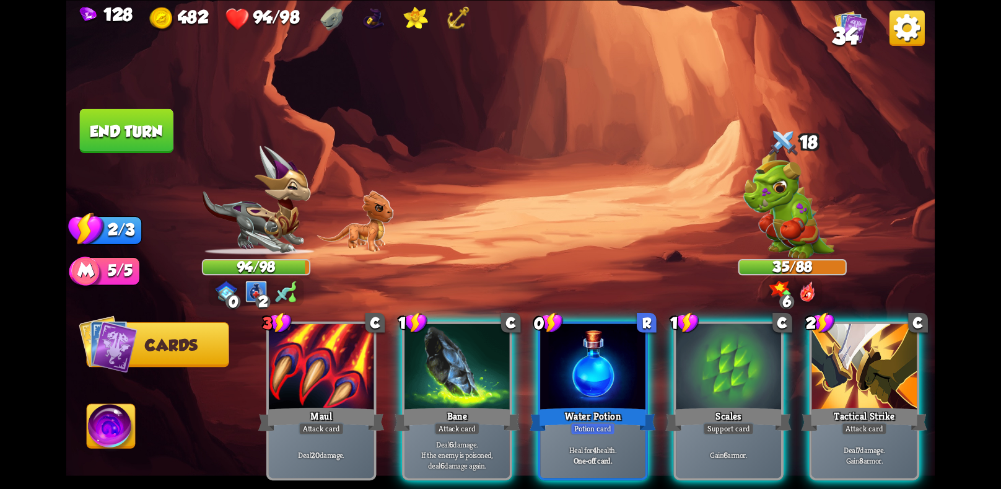
scroll to position [0, 0]
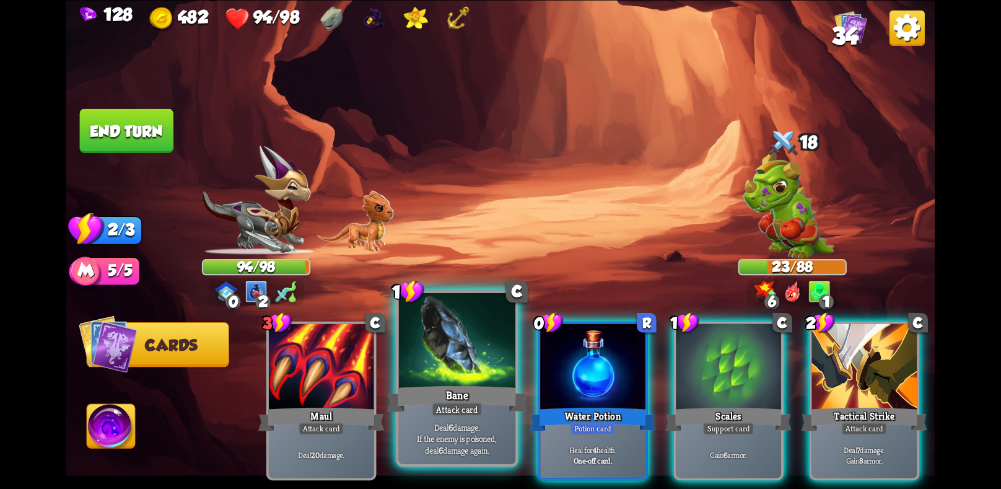
click at [476, 411] on div "Attack card" at bounding box center [457, 409] width 51 height 14
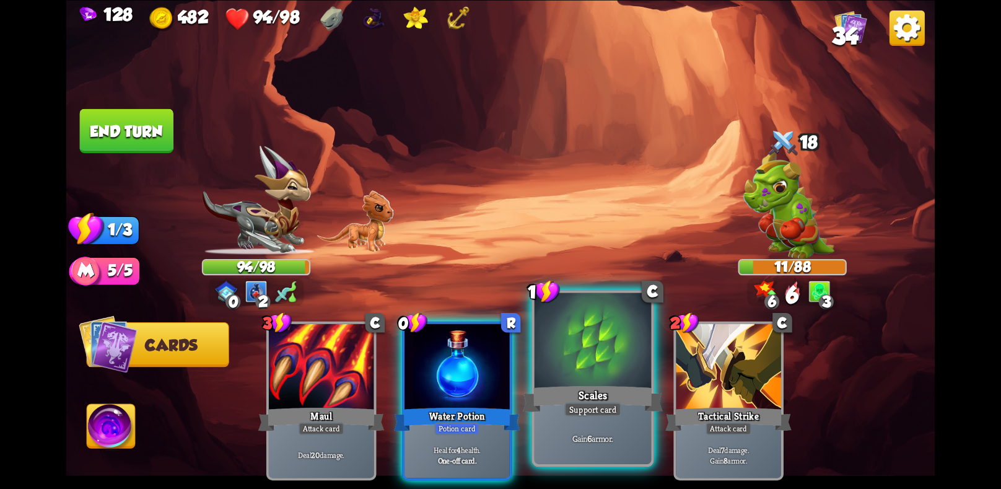
click at [577, 432] on div "Gain 6 armor." at bounding box center [592, 437] width 116 height 51
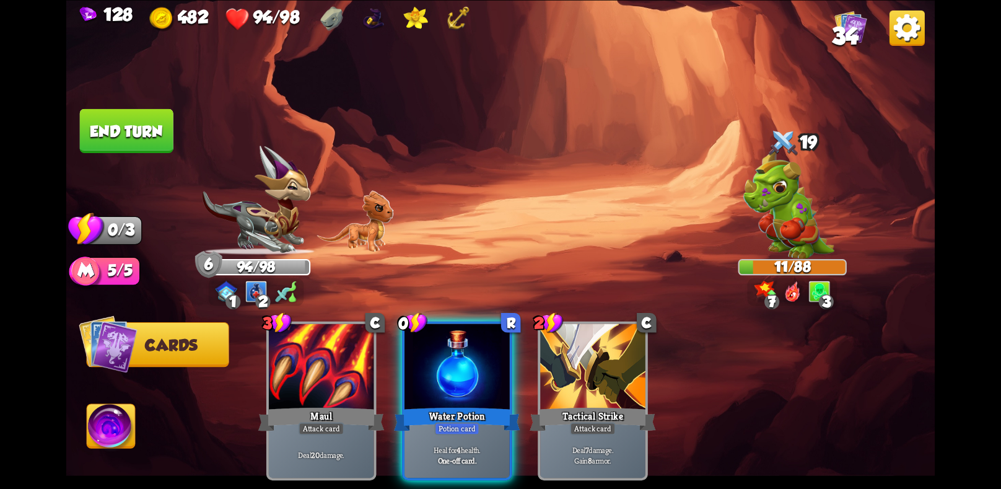
click at [160, 127] on button "End turn" at bounding box center [127, 130] width 94 height 44
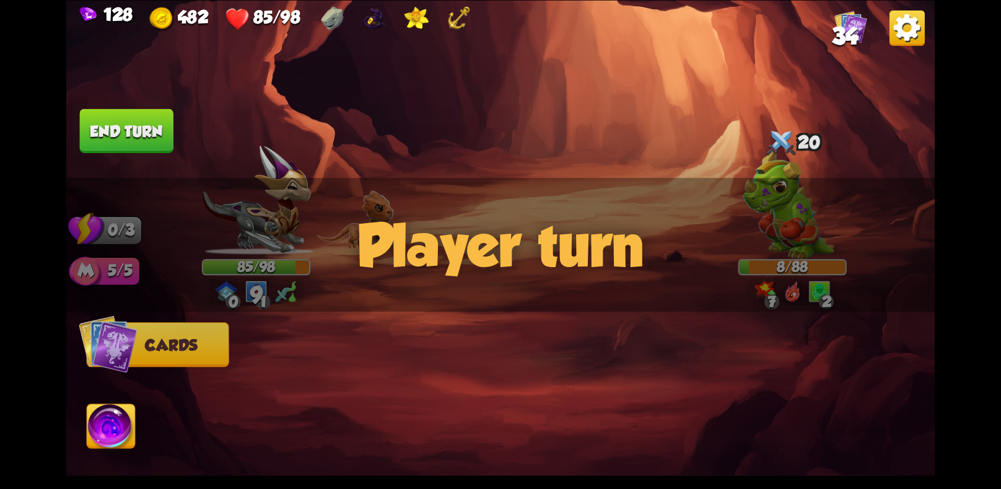
click at [805, 210] on div "Player turn" at bounding box center [500, 245] width 869 height 134
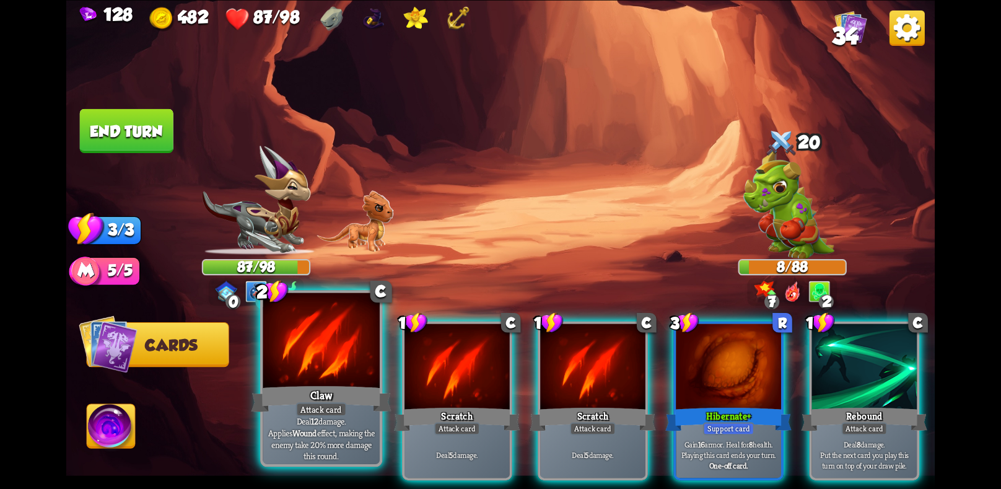
click at [320, 433] on p "Deal 12 damage. Applies Wound effect, making the enemy take 20% more damage thi…" at bounding box center [321, 438] width 111 height 46
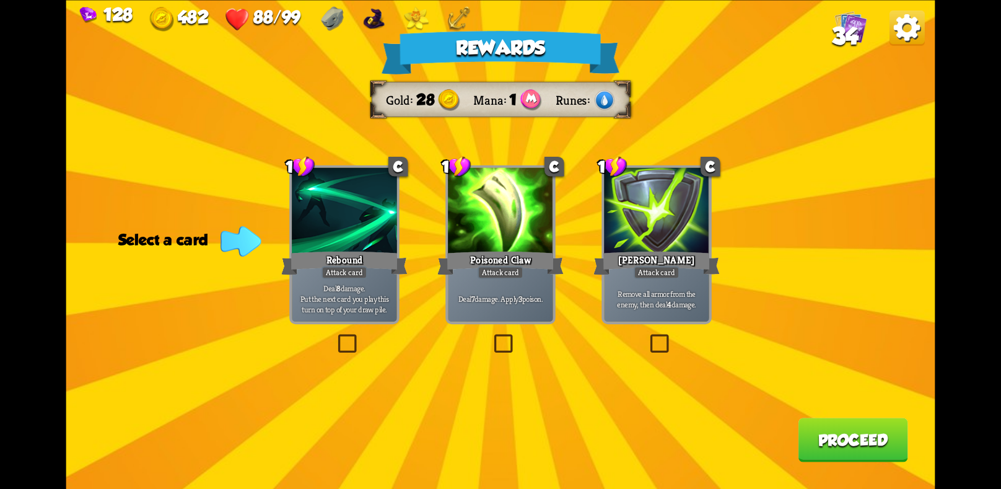
click at [361, 302] on p "Deal 8 damage. Put the next card you play this turn on top of your draw pile." at bounding box center [344, 298] width 100 height 31
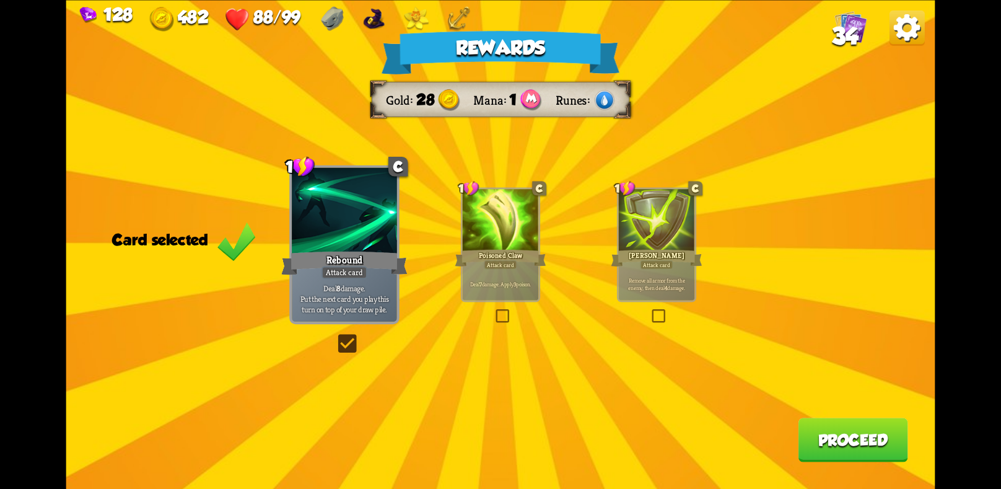
click at [822, 432] on button "Proceed" at bounding box center [853, 439] width 110 height 44
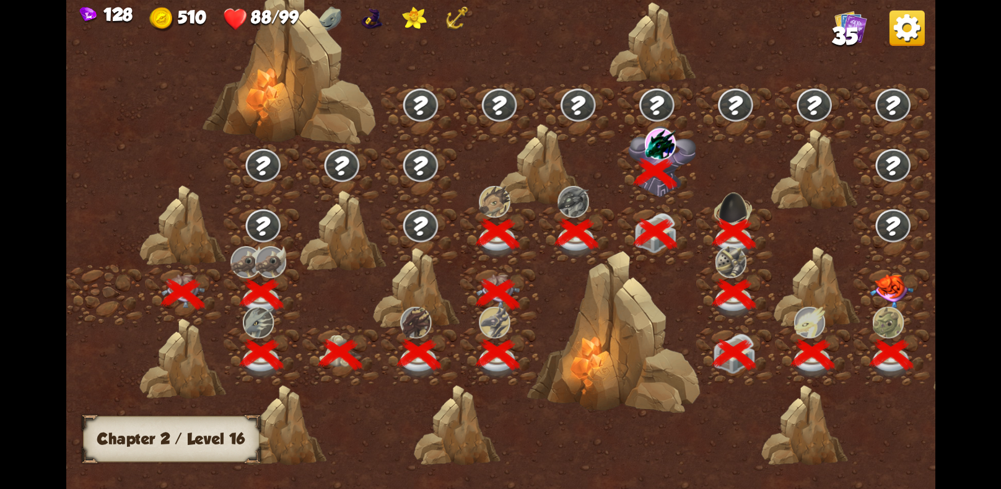
scroll to position [0, 188]
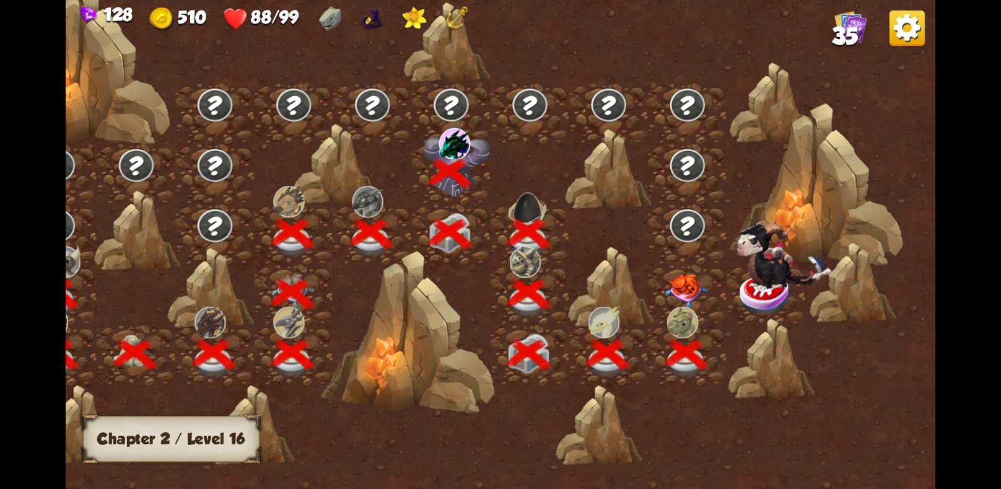
click at [685, 287] on img at bounding box center [685, 290] width 43 height 34
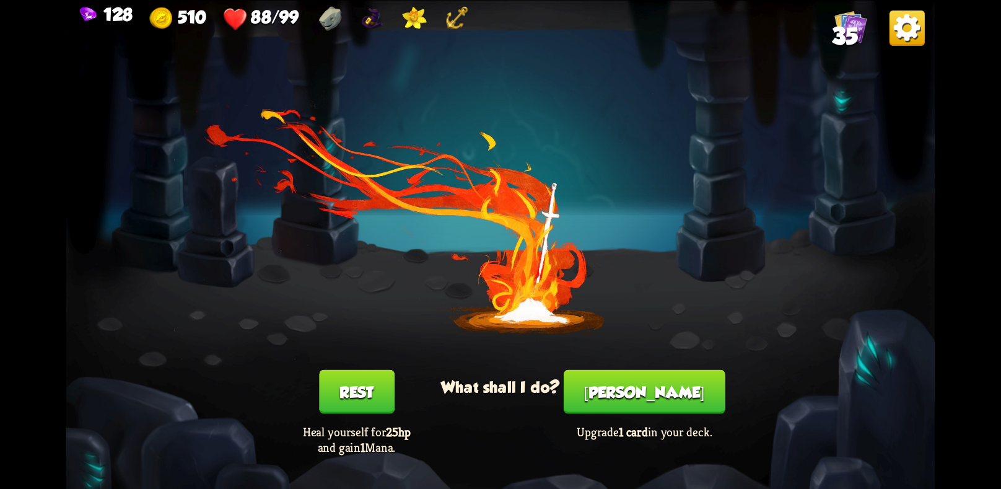
click at [350, 390] on button "Rest" at bounding box center [357, 391] width 76 height 44
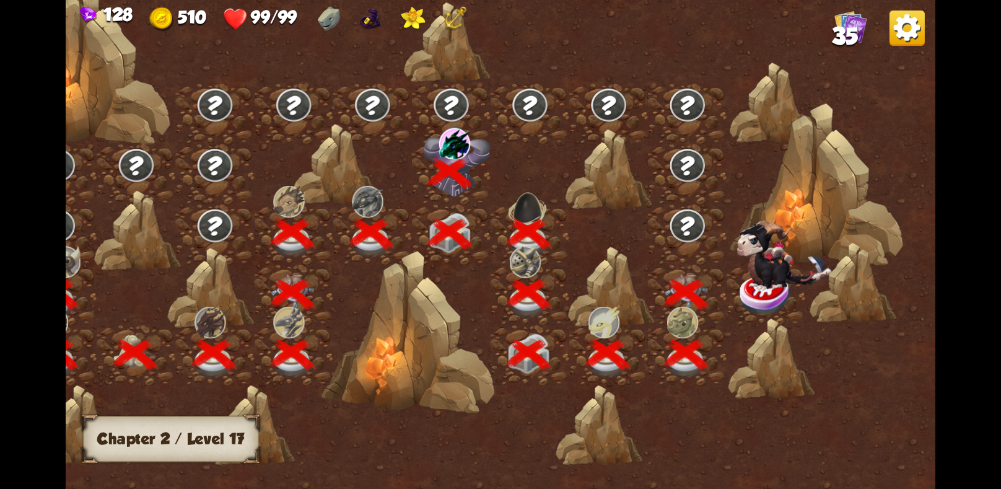
click at [797, 281] on img at bounding box center [783, 254] width 95 height 72
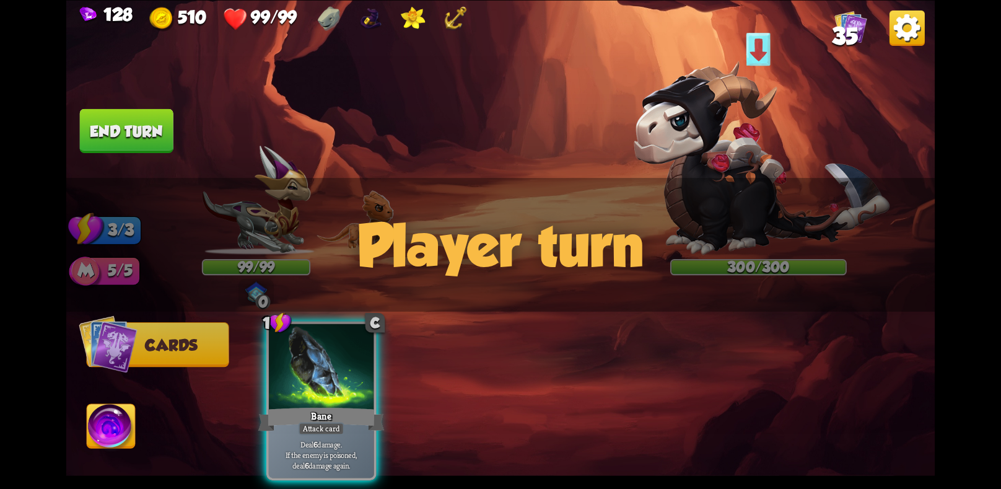
click at [757, 45] on div at bounding box center [758, 47] width 33 height 35
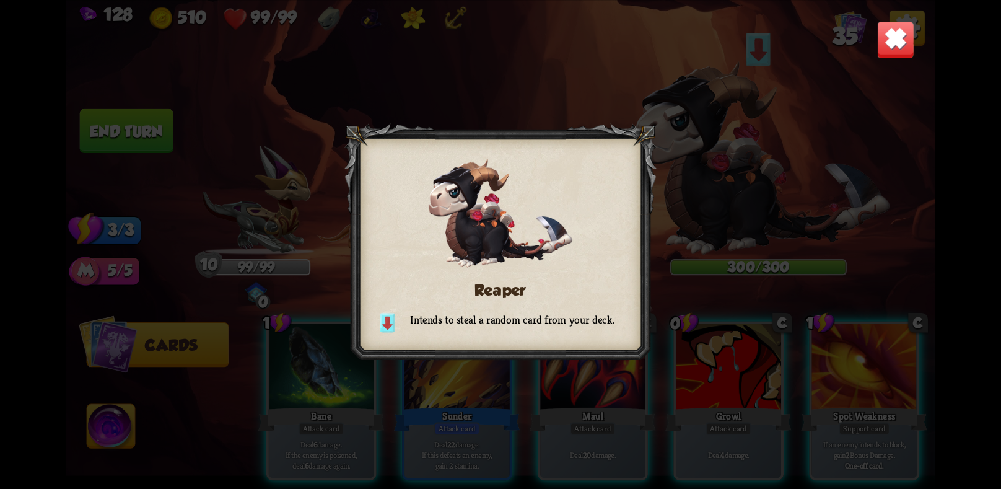
click at [891, 36] on img at bounding box center [895, 39] width 38 height 38
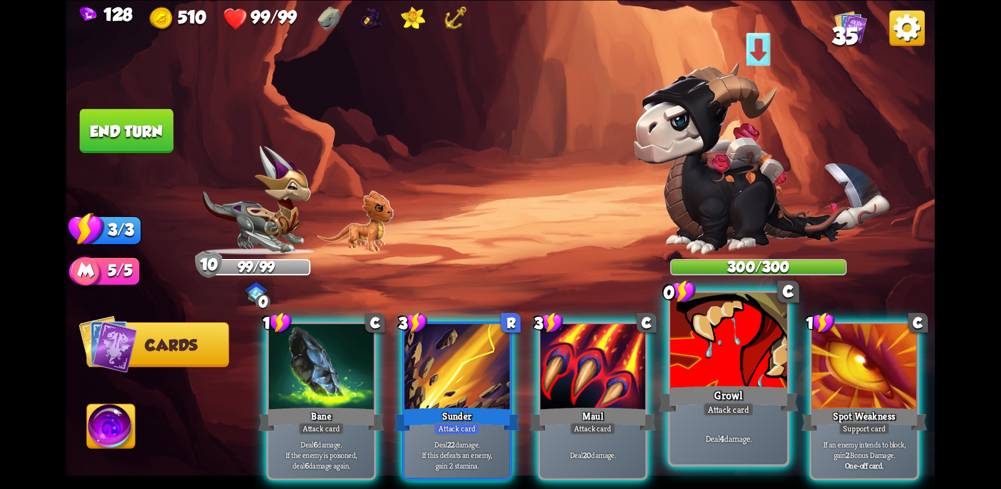
click at [718, 414] on div "Attack card" at bounding box center [728, 409] width 51 height 14
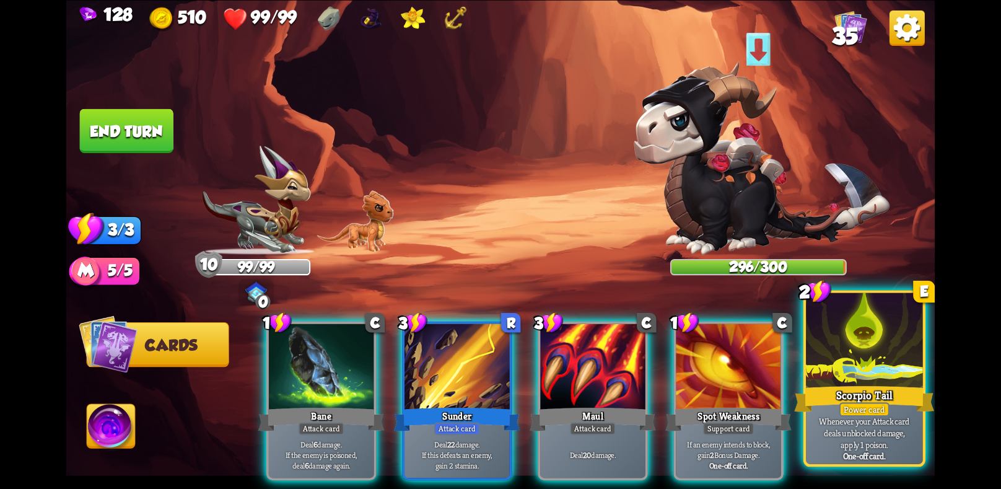
click at [812, 414] on div "Whenever your Attack card deals unblocked damage, apply 1 poison. One-off card." at bounding box center [864, 437] width 116 height 51
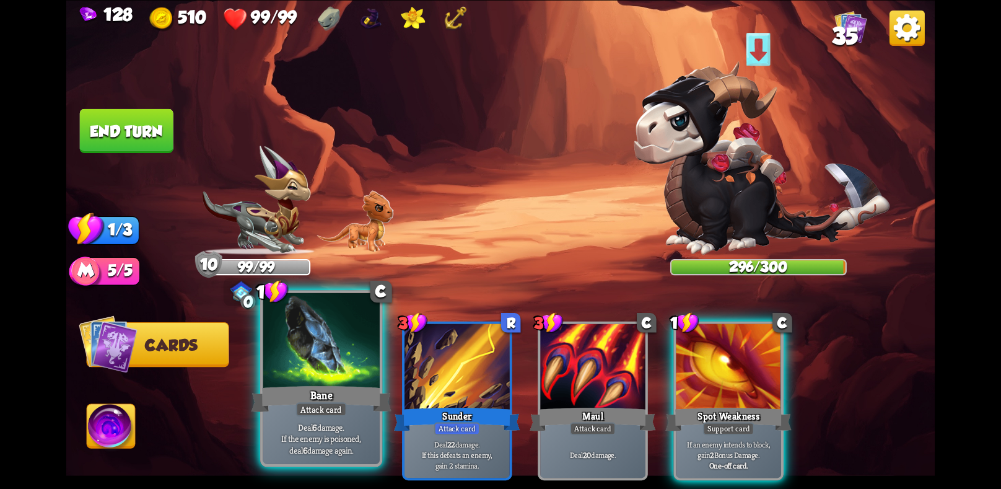
click at [296, 406] on div "Attack card" at bounding box center [321, 409] width 51 height 14
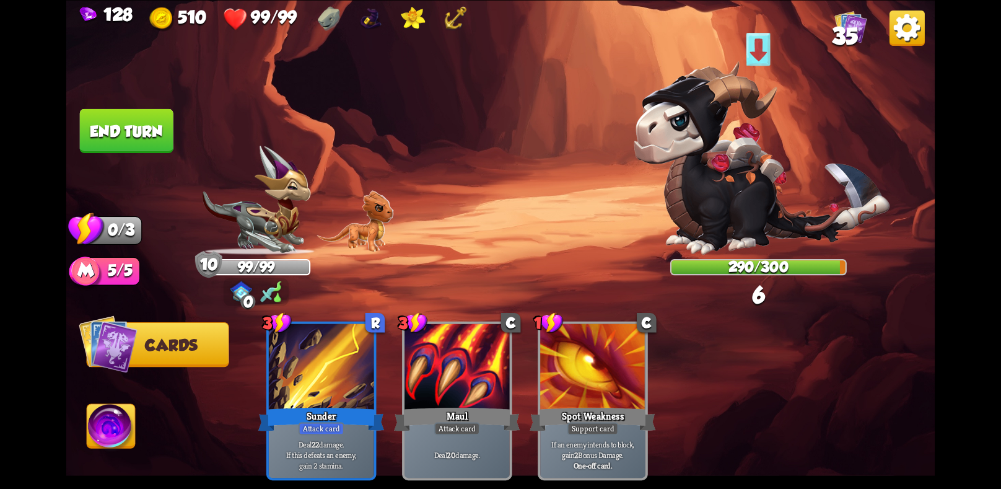
click at [160, 113] on button "End turn" at bounding box center [127, 130] width 94 height 44
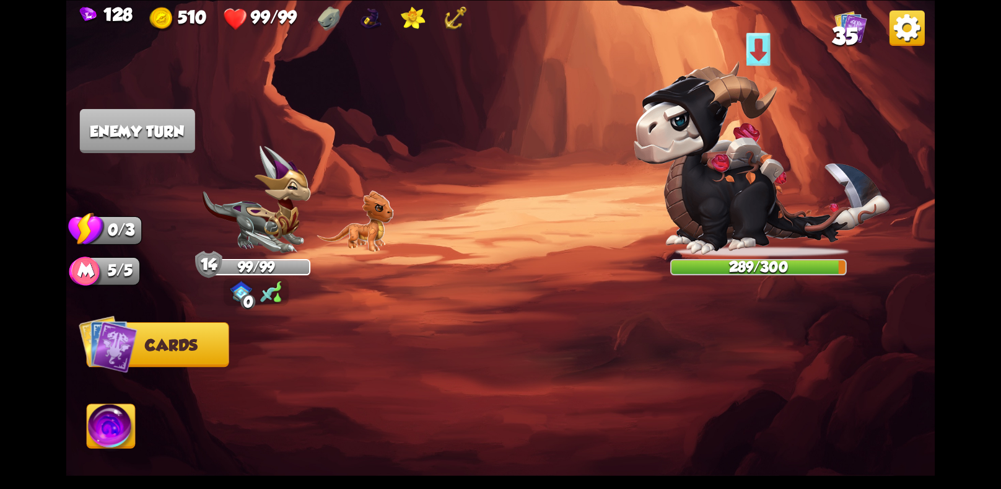
drag, startPoint x: 588, startPoint y: 220, endPoint x: 445, endPoint y: 296, distance: 162.1
click at [448, 290] on div "Select an enemy to attack... You don't have enough stamina to play that card...…" at bounding box center [500, 244] width 869 height 489
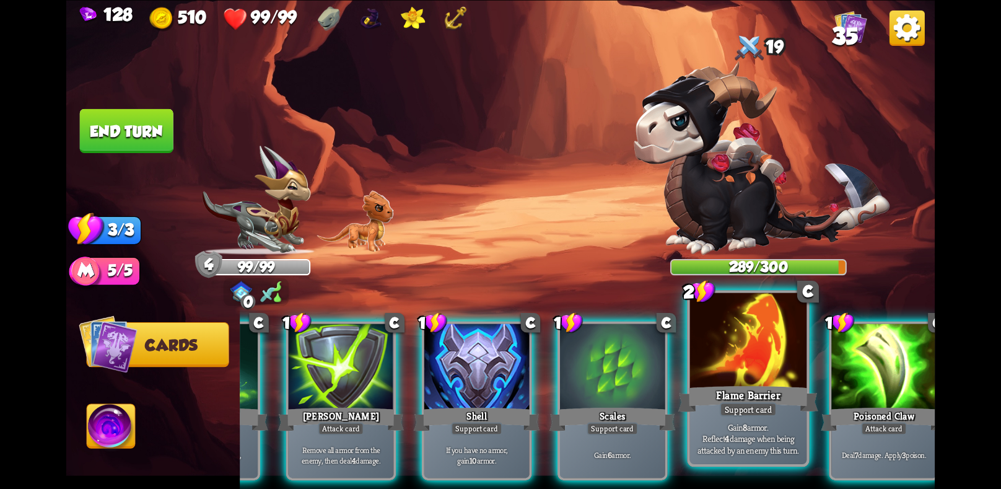
scroll to position [0, 118]
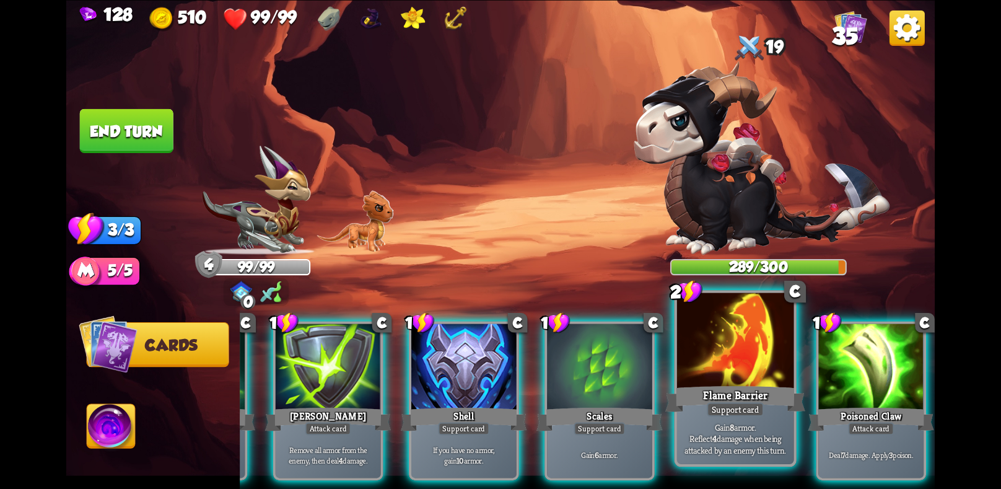
click at [738, 398] on div "Flame Barrier" at bounding box center [735, 398] width 140 height 31
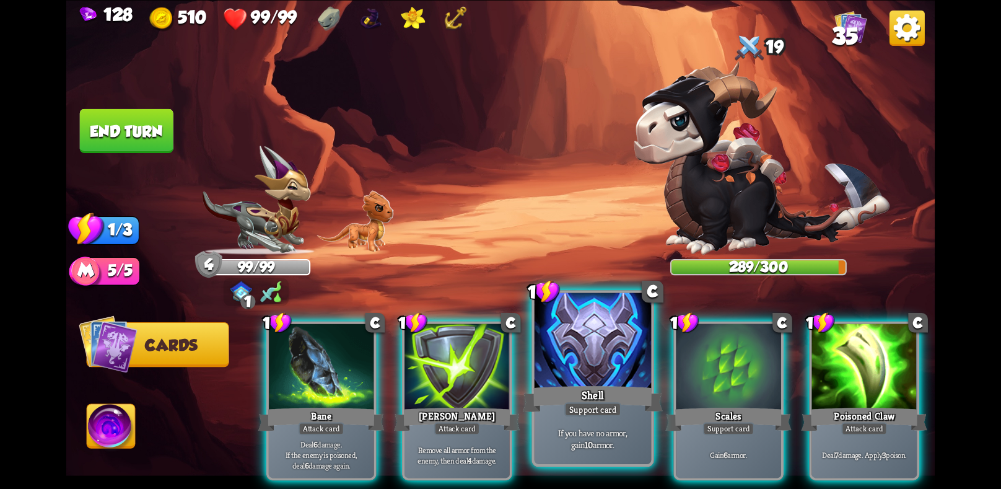
scroll to position [0, 0]
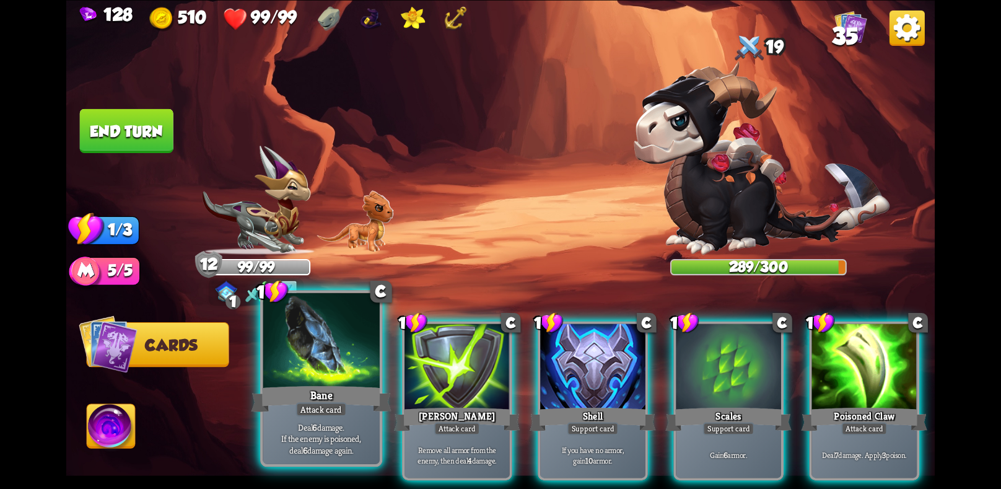
click at [347, 408] on div "Bane" at bounding box center [321, 398] width 140 height 31
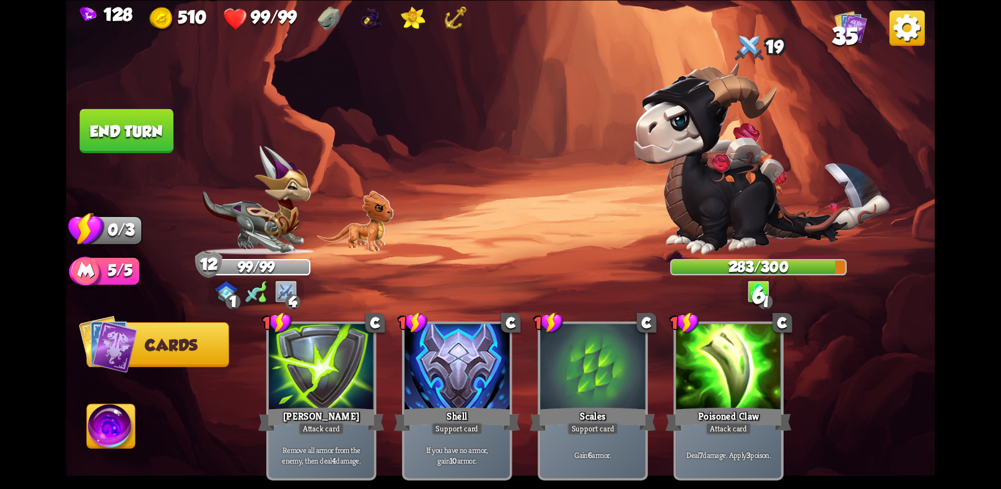
click at [131, 126] on button "End turn" at bounding box center [127, 130] width 94 height 44
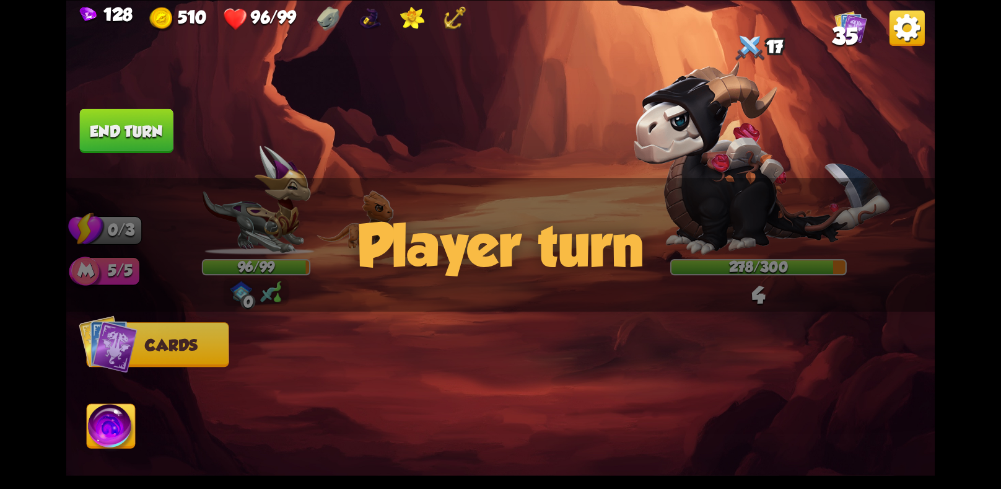
click at [692, 177] on img at bounding box center [761, 157] width 256 height 193
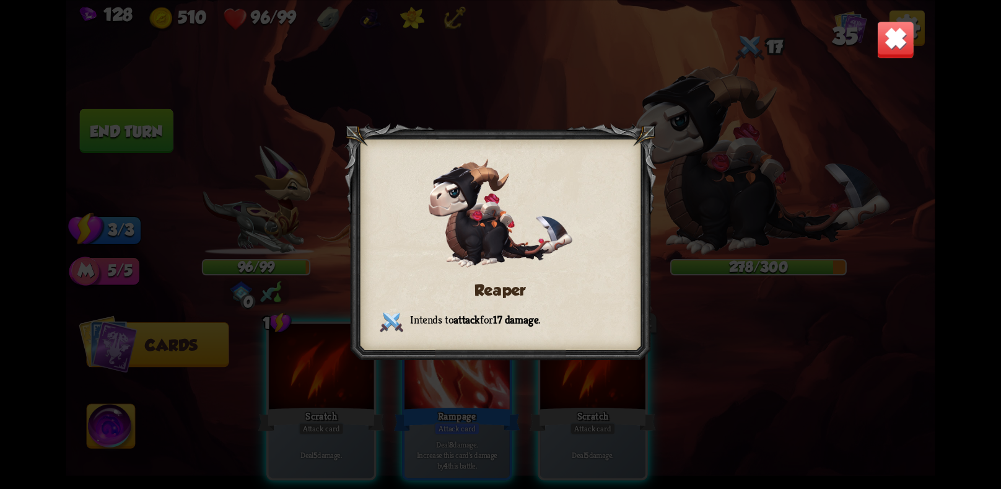
click at [876, 43] on img at bounding box center [895, 39] width 38 height 38
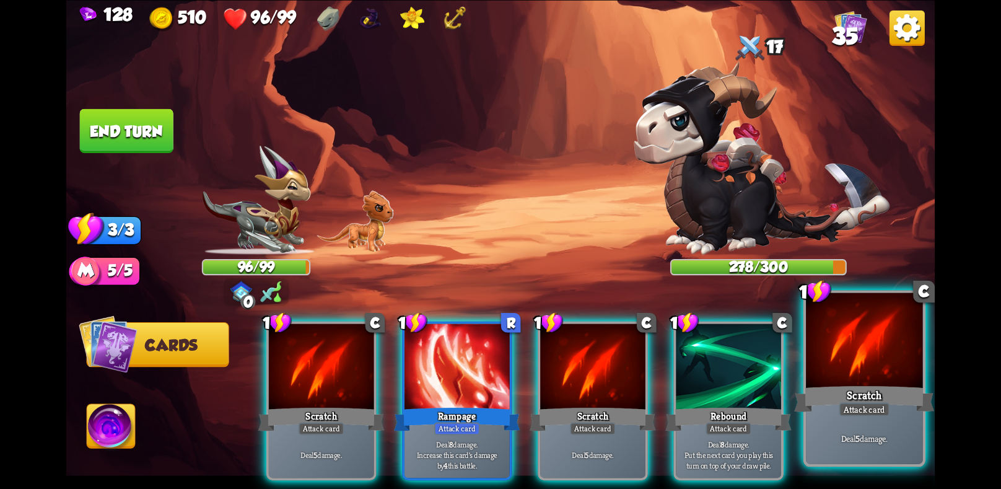
scroll to position [0, 118]
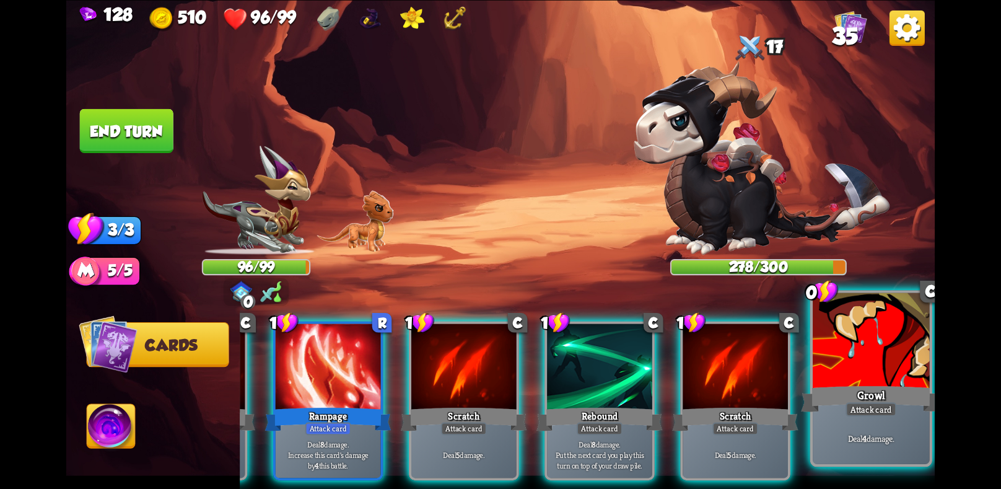
click at [869, 404] on div "Attack card" at bounding box center [870, 409] width 51 height 14
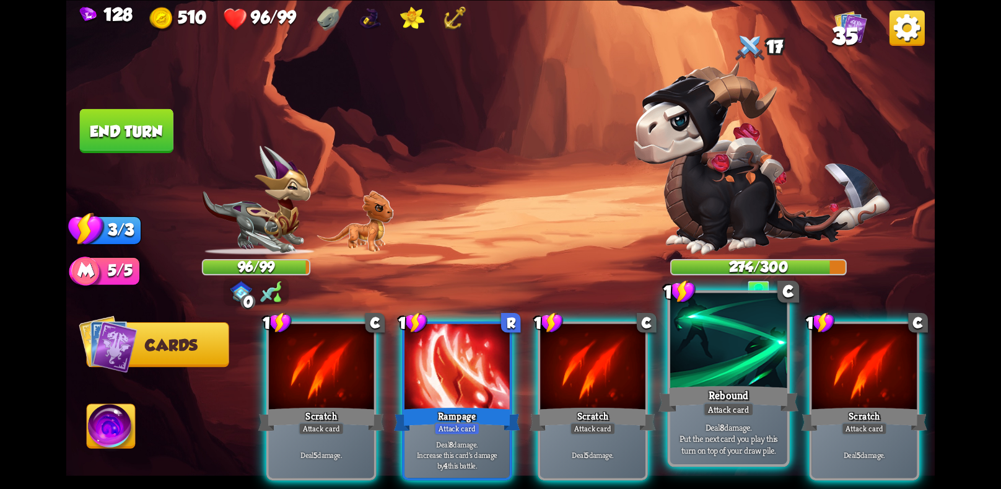
click at [723, 381] on div at bounding box center [728, 341] width 116 height 98
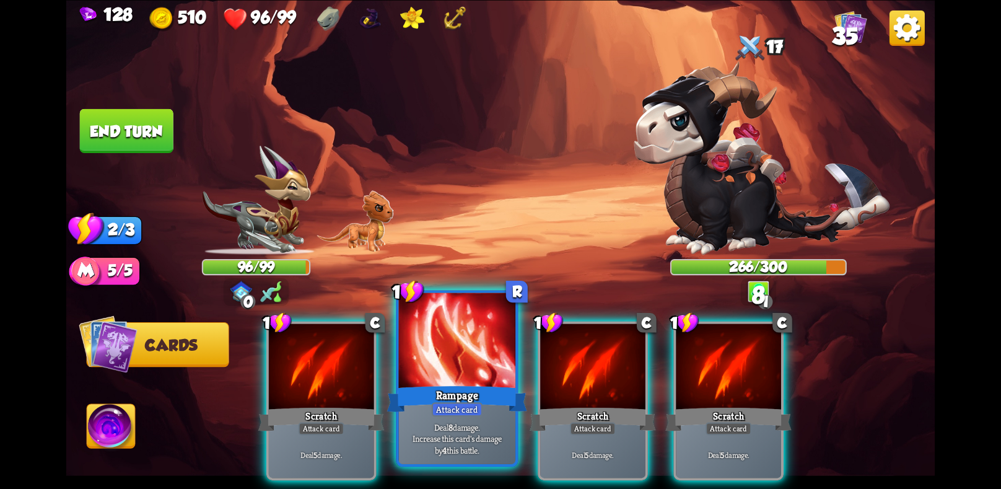
click at [433, 413] on div "Attack card" at bounding box center [457, 409] width 51 height 14
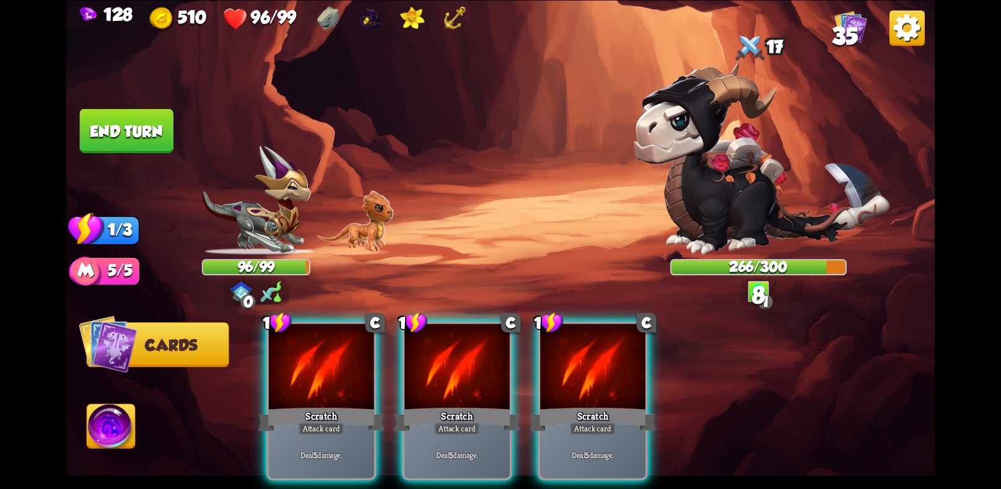
click at [433, 413] on div "Scratch" at bounding box center [457, 418] width 126 height 28
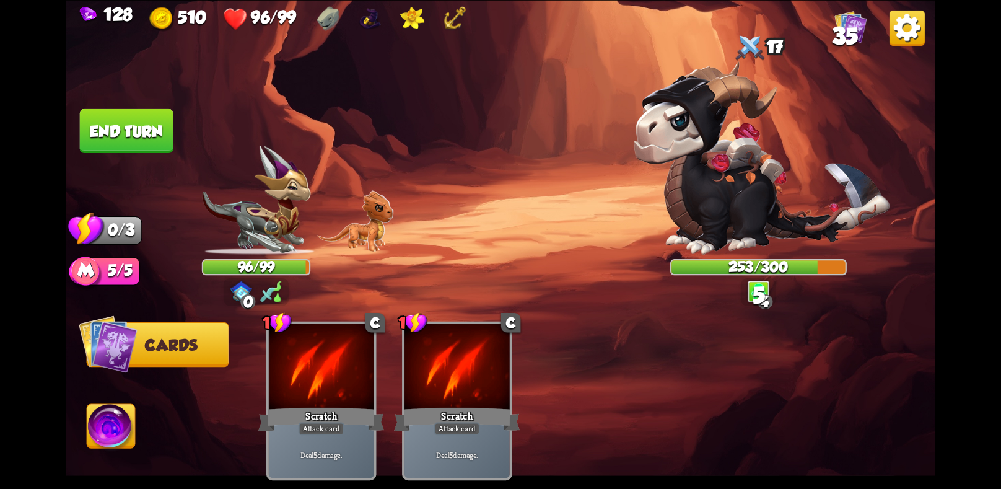
click at [107, 421] on img at bounding box center [111, 428] width 48 height 49
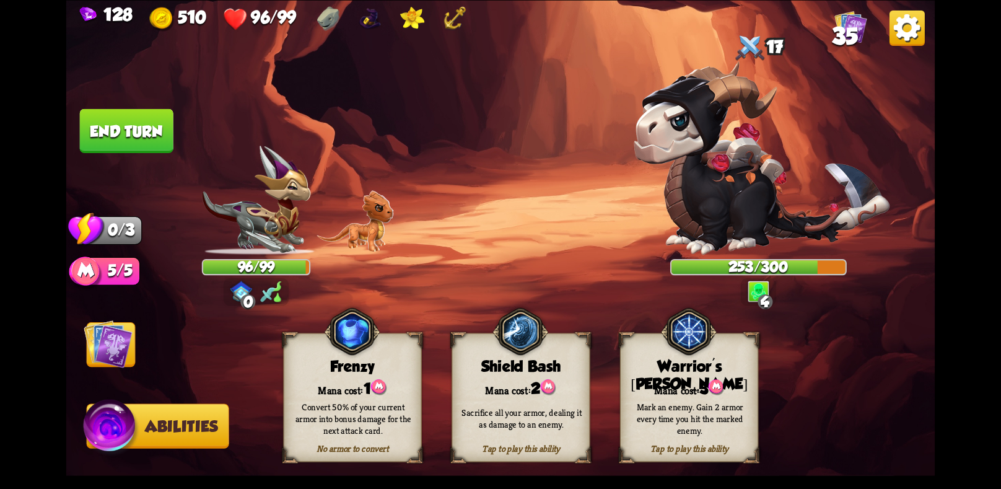
drag, startPoint x: 707, startPoint y: 419, endPoint x: 645, endPoint y: 414, distance: 62.7
click at [707, 417] on div "Mark an enemy. Gain 2 armor every time you hit the marked enemy." at bounding box center [689, 418] width 125 height 35
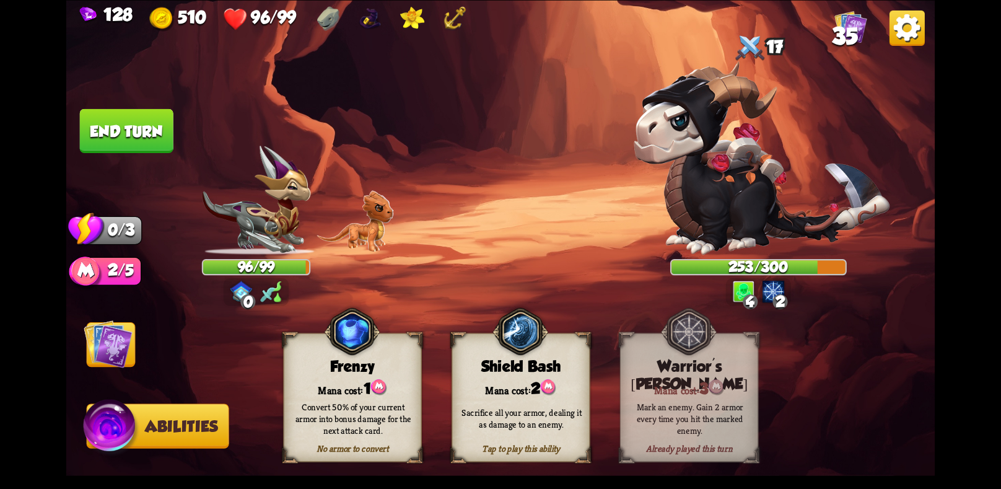
click at [116, 328] on img at bounding box center [108, 343] width 49 height 49
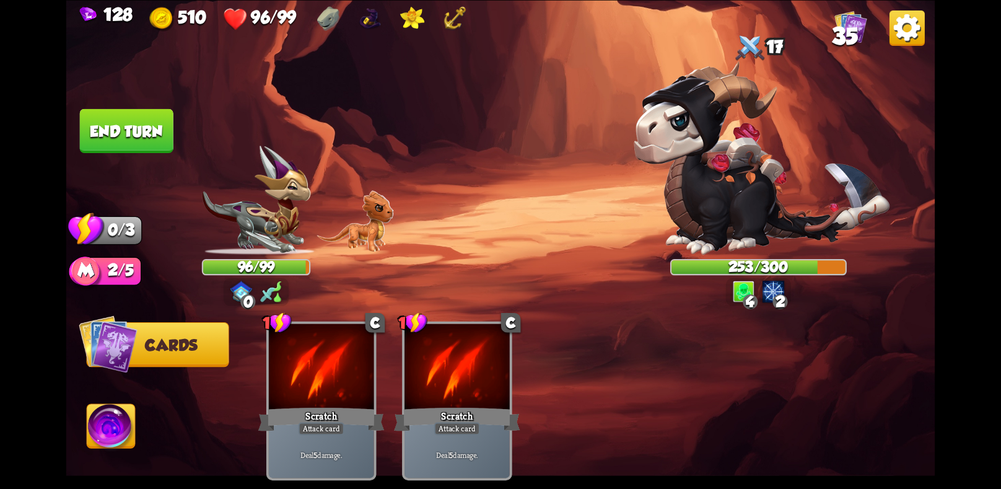
click at [118, 122] on button "End turn" at bounding box center [127, 130] width 94 height 44
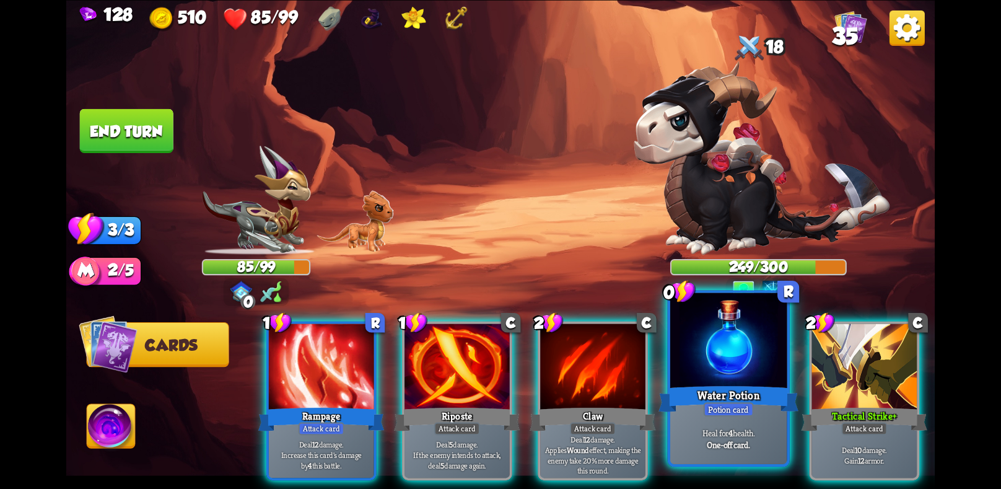
click at [715, 415] on div "Potion card" at bounding box center [728, 409] width 50 height 14
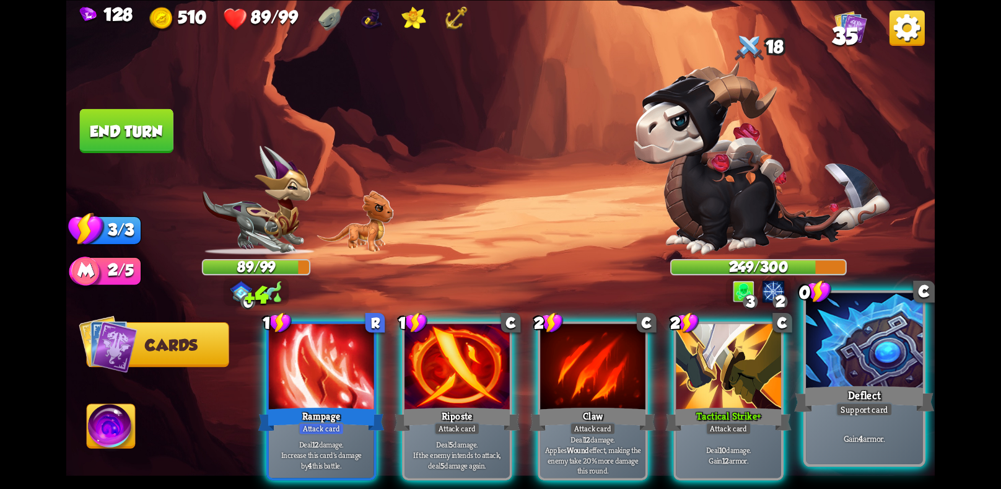
click at [837, 434] on p "Gain 4 armor." at bounding box center [864, 438] width 111 height 12
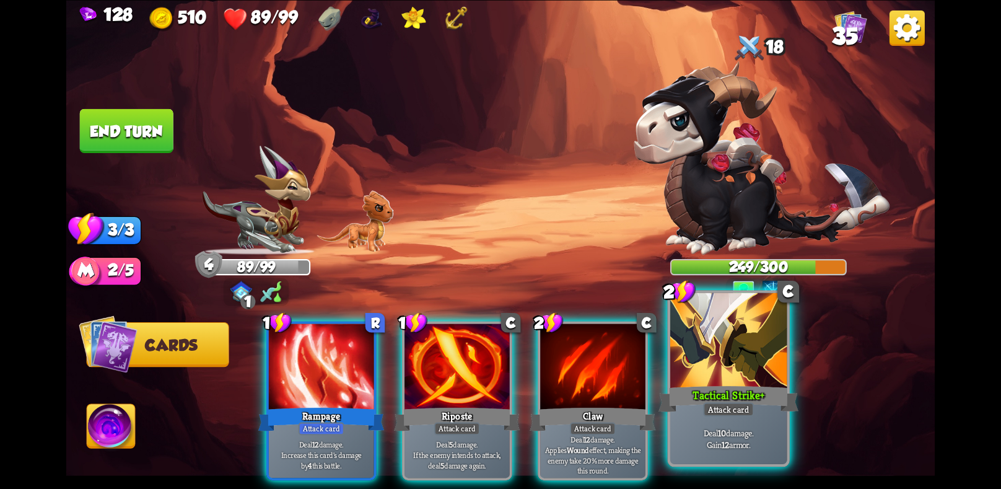
click at [736, 401] on div "Tactical Strike+" at bounding box center [728, 398] width 140 height 31
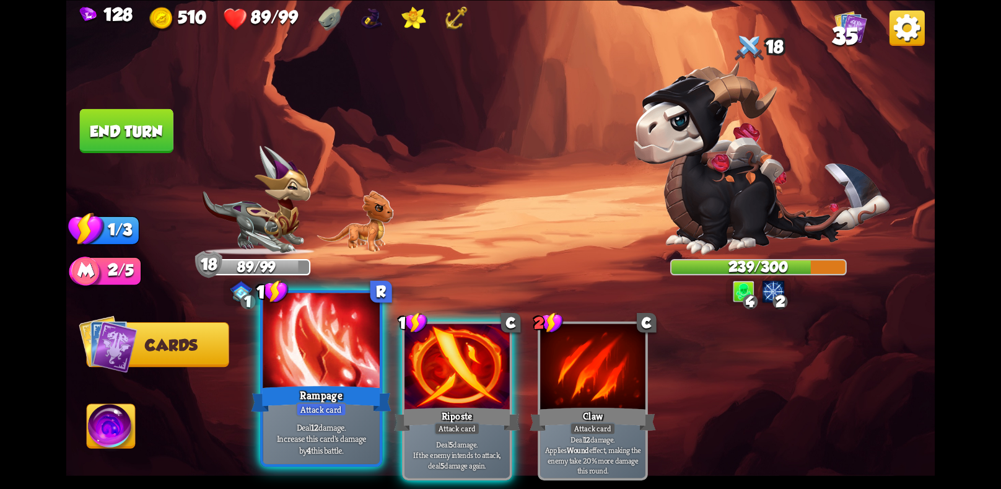
click at [321, 384] on div "Rampage" at bounding box center [321, 398] width 140 height 31
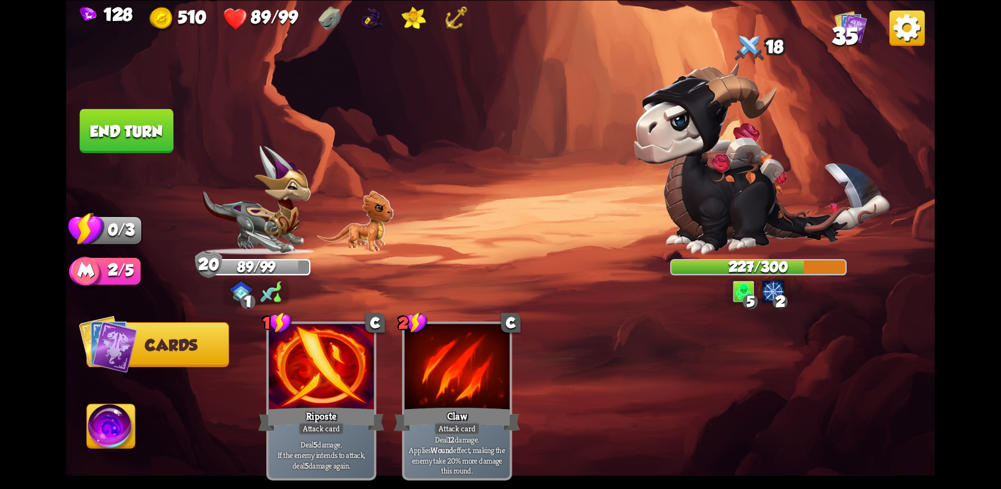
click at [147, 132] on button "End turn" at bounding box center [127, 130] width 94 height 44
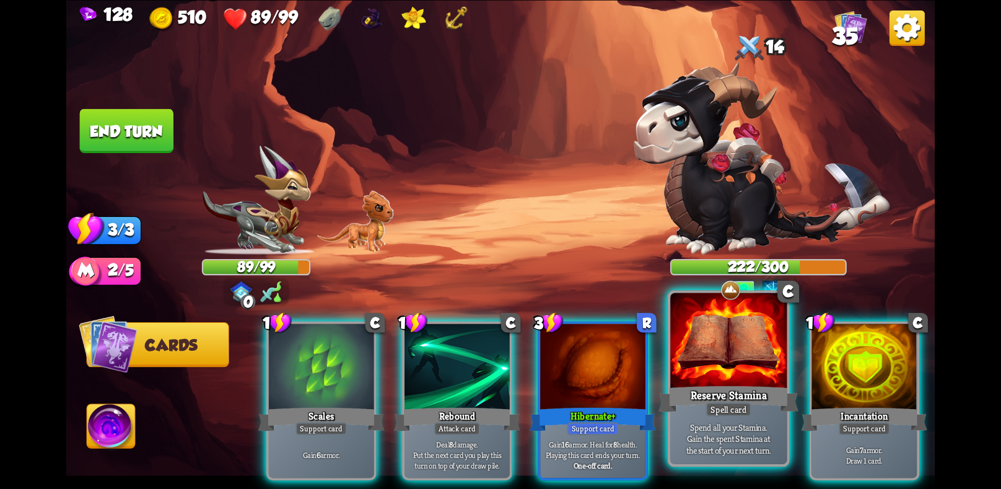
scroll to position [0, 118]
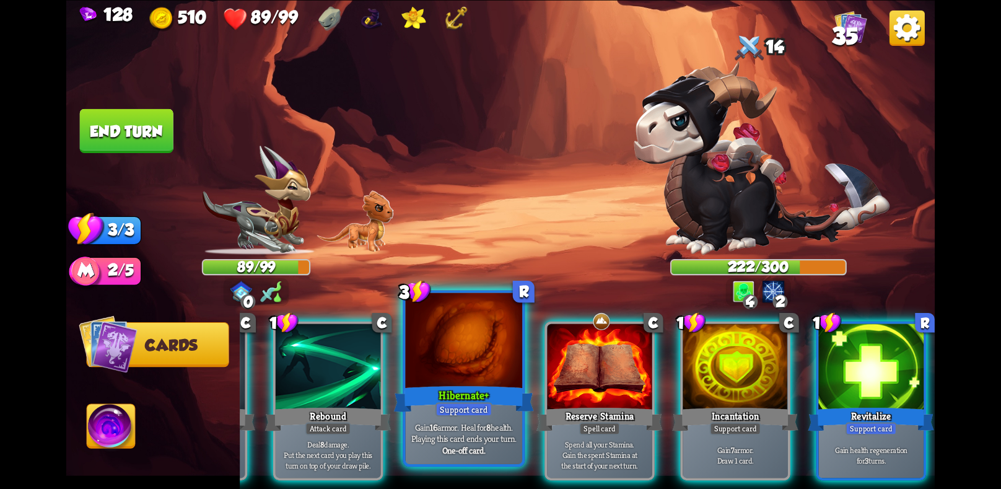
click at [463, 426] on p "Gain 16 armor. Heal for 8 health. Playing this card ends your turn." at bounding box center [463, 431] width 111 height 23
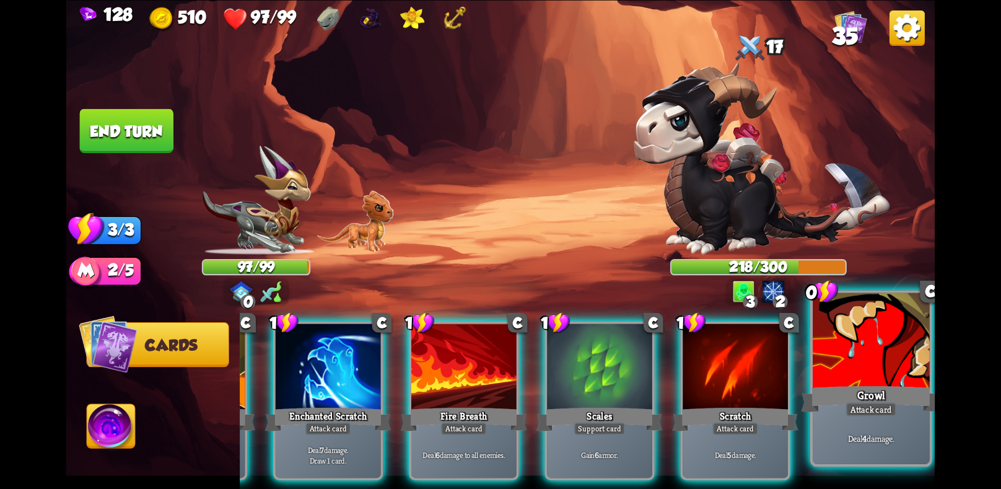
click at [860, 396] on div "Growl" at bounding box center [871, 398] width 140 height 31
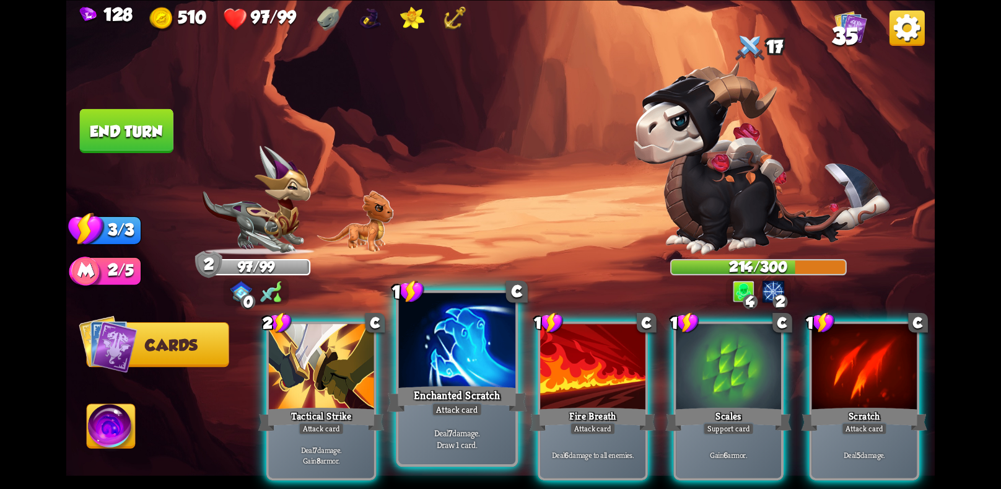
click at [465, 397] on div "Enchanted Scratch" at bounding box center [457, 398] width 140 height 31
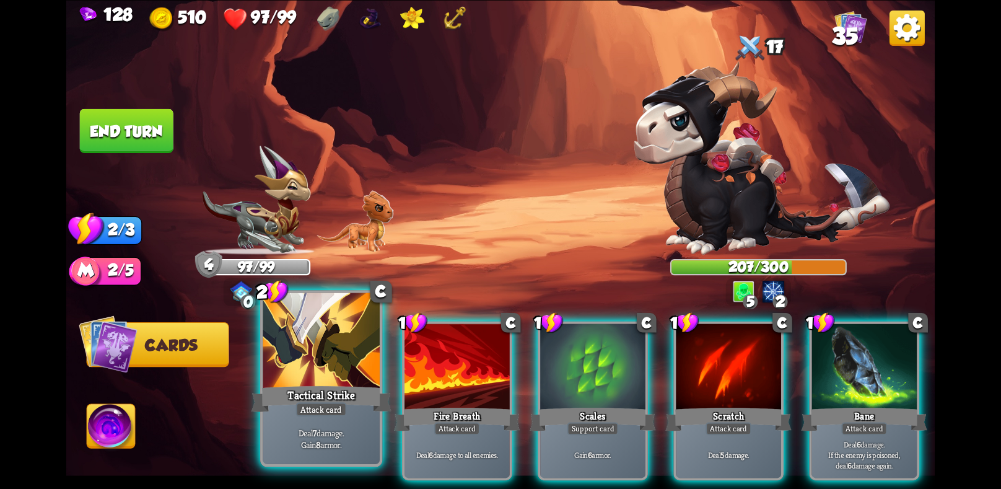
click at [352, 409] on div "Tactical Strike" at bounding box center [321, 398] width 140 height 31
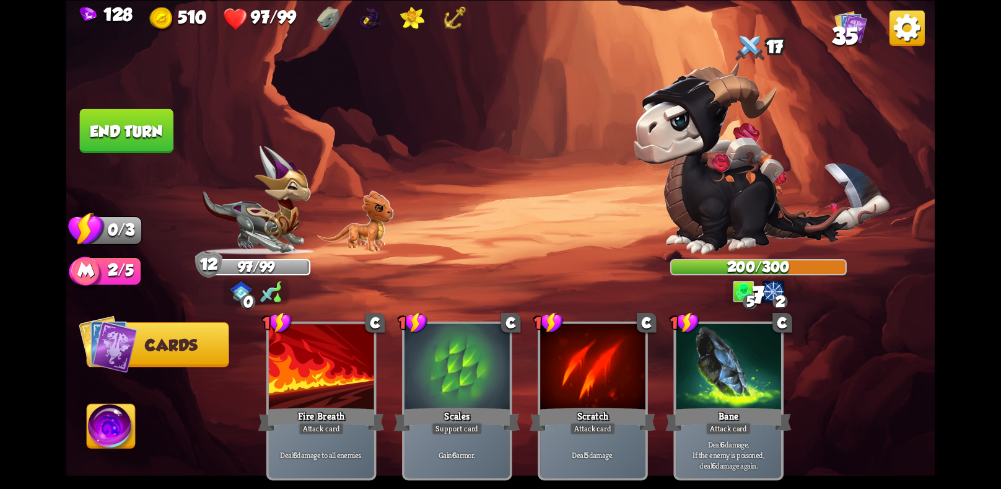
click at [148, 142] on button "End turn" at bounding box center [126, 130] width 95 height 45
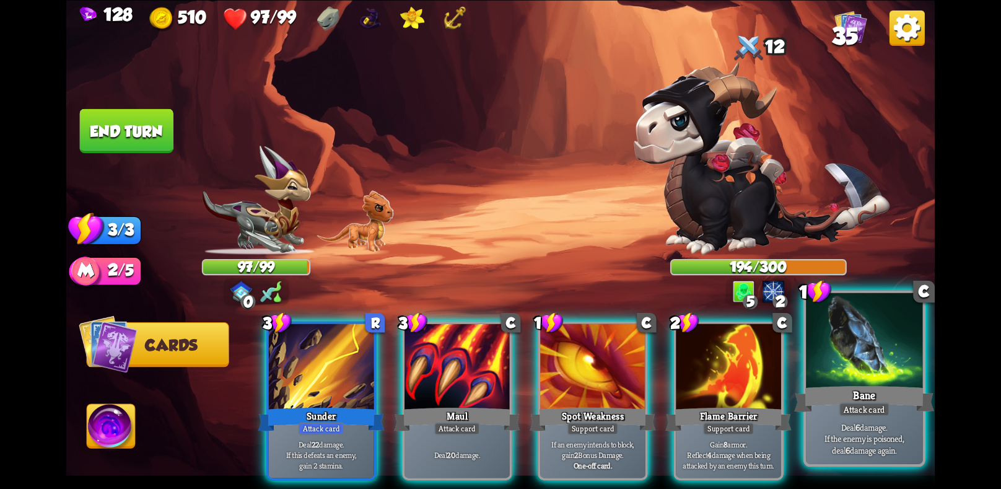
scroll to position [0, 118]
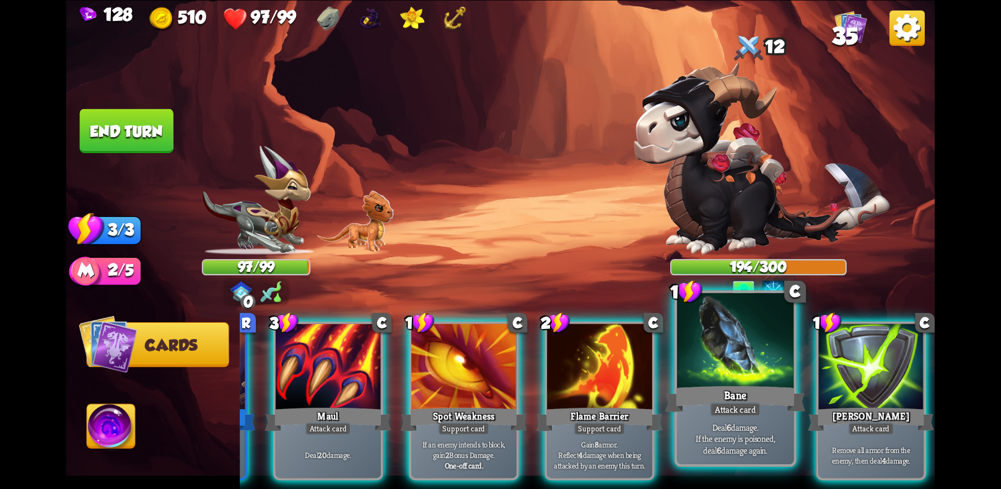
click at [751, 405] on div "Attack card" at bounding box center [735, 409] width 51 height 14
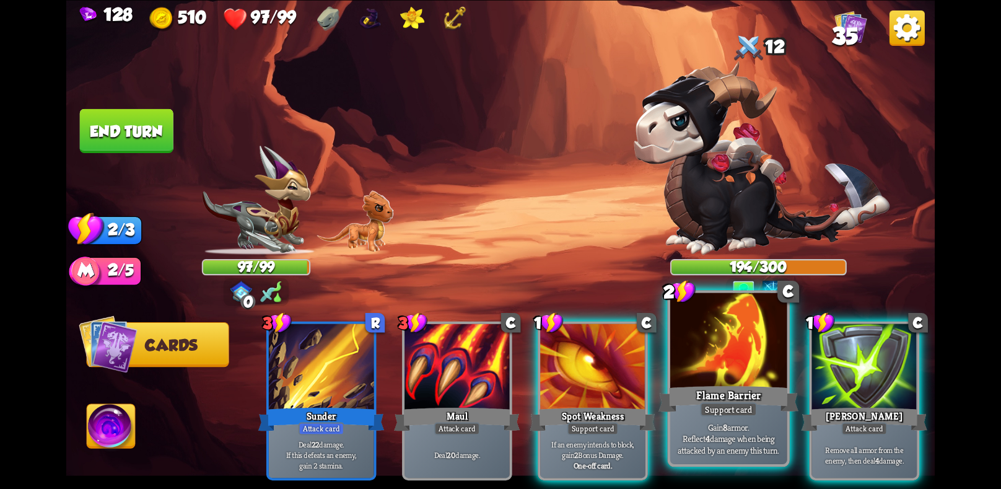
scroll to position [0, 0]
click at [715, 374] on div at bounding box center [728, 341] width 116 height 98
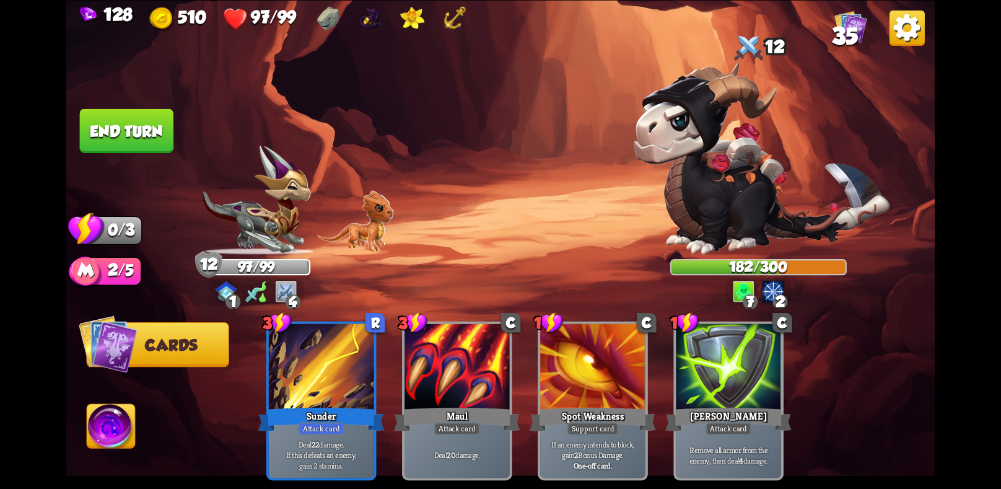
click at [119, 126] on button "End turn" at bounding box center [127, 130] width 94 height 44
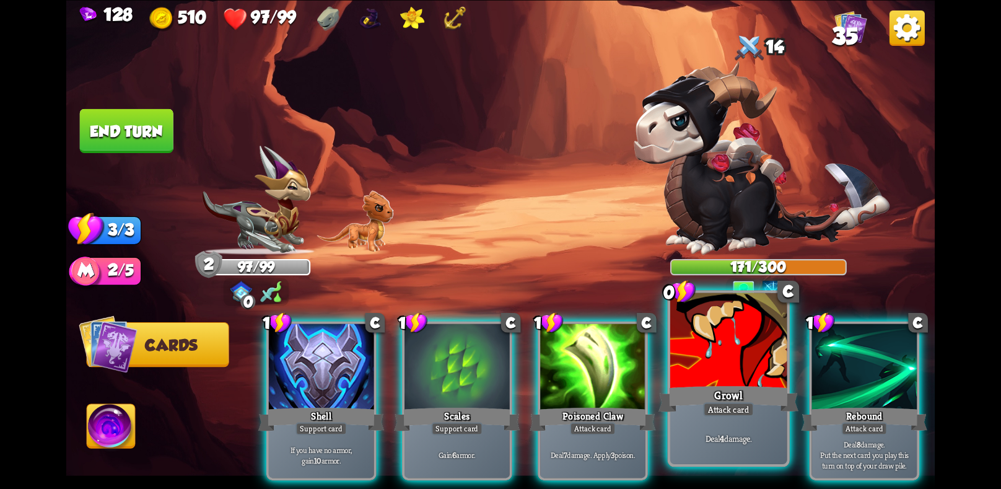
click at [741, 402] on div "Growl" at bounding box center [728, 398] width 140 height 31
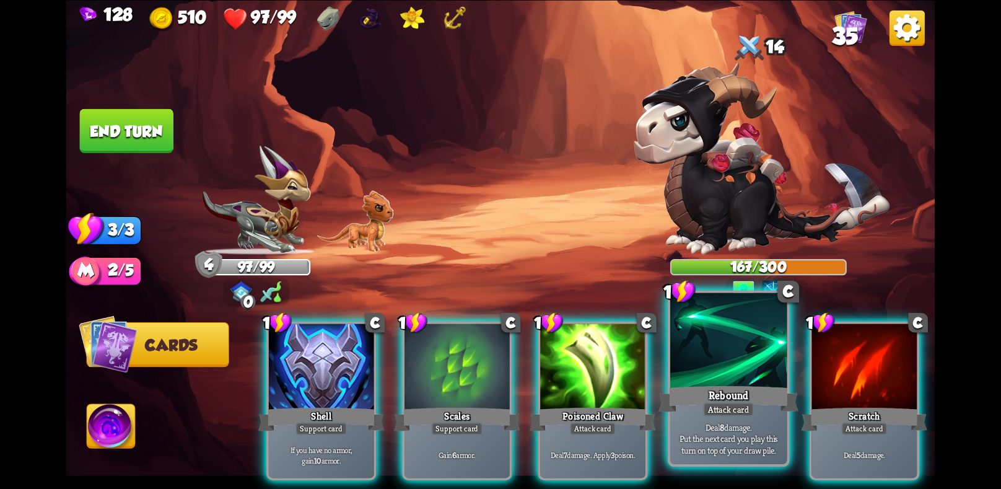
click at [719, 418] on div "Deal 8 damage. Put the next card you play this turn on top of your draw pile." at bounding box center [728, 437] width 116 height 51
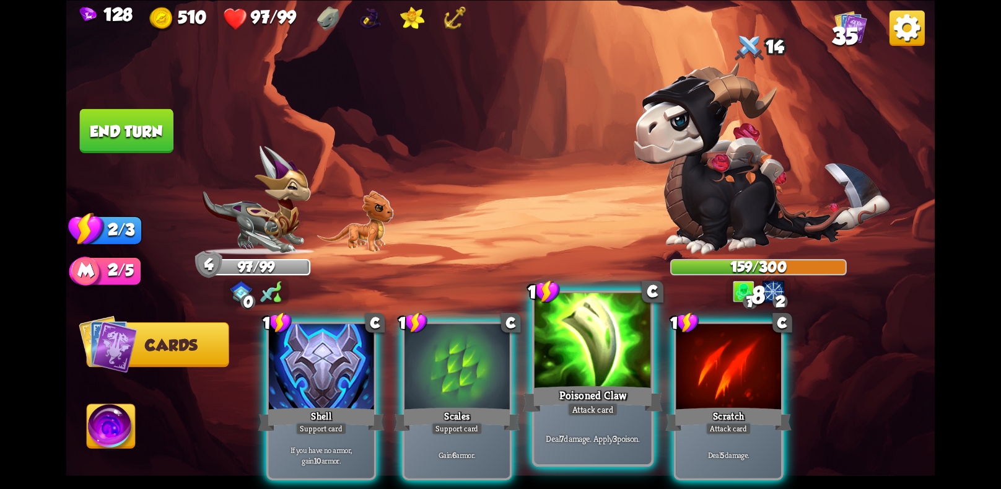
click at [615, 422] on div "Deal 7 damage. Apply 3 poison." at bounding box center [592, 437] width 116 height 51
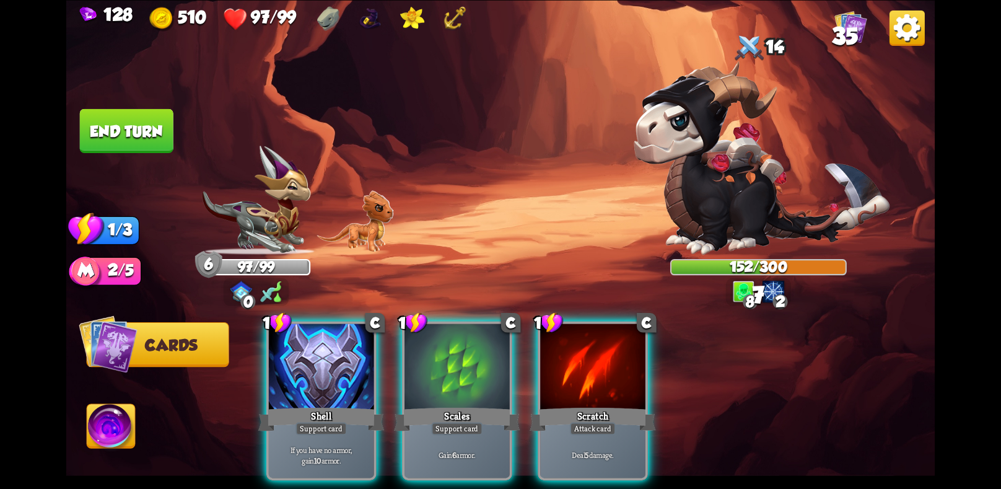
drag, startPoint x: 492, startPoint y: 376, endPoint x: 445, endPoint y: 335, distance: 63.2
click at [464, 354] on div at bounding box center [456, 367] width 105 height 89
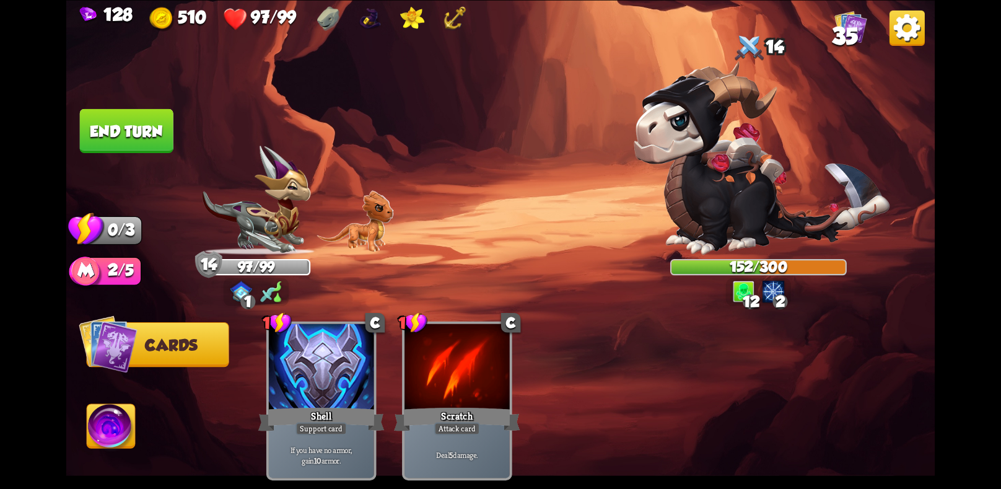
click at [128, 116] on button "End turn" at bounding box center [127, 130] width 94 height 44
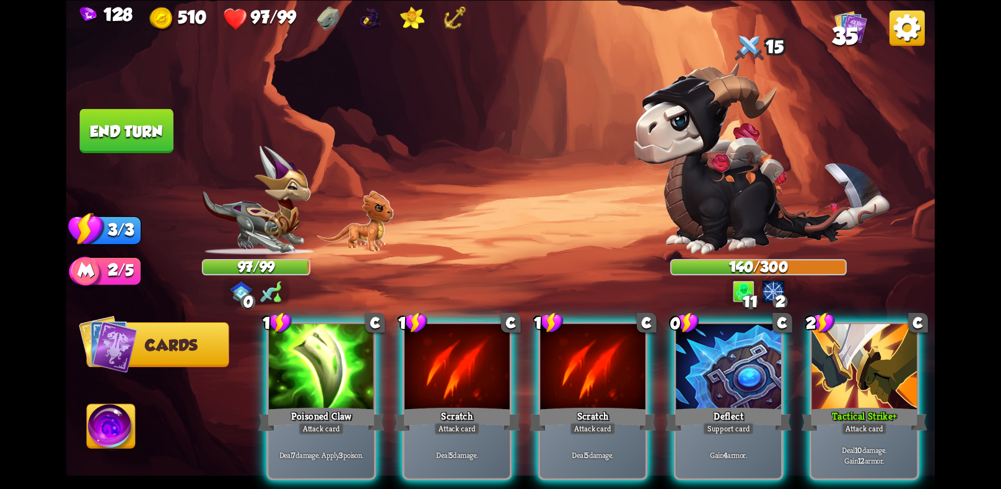
click at [755, 383] on div "0 C Deflect Support card Gain 4 armor." at bounding box center [728, 400] width 110 height 159
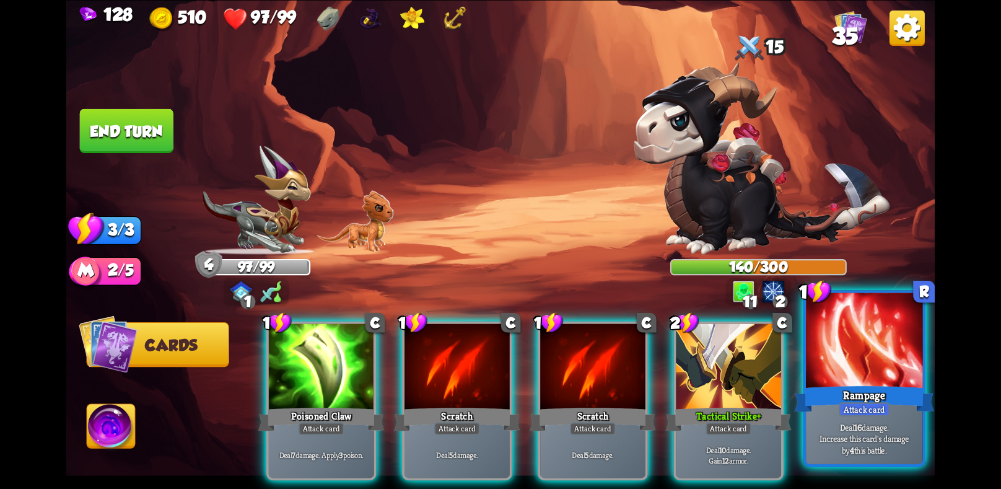
click at [807, 396] on div "Rampage" at bounding box center [864, 398] width 140 height 31
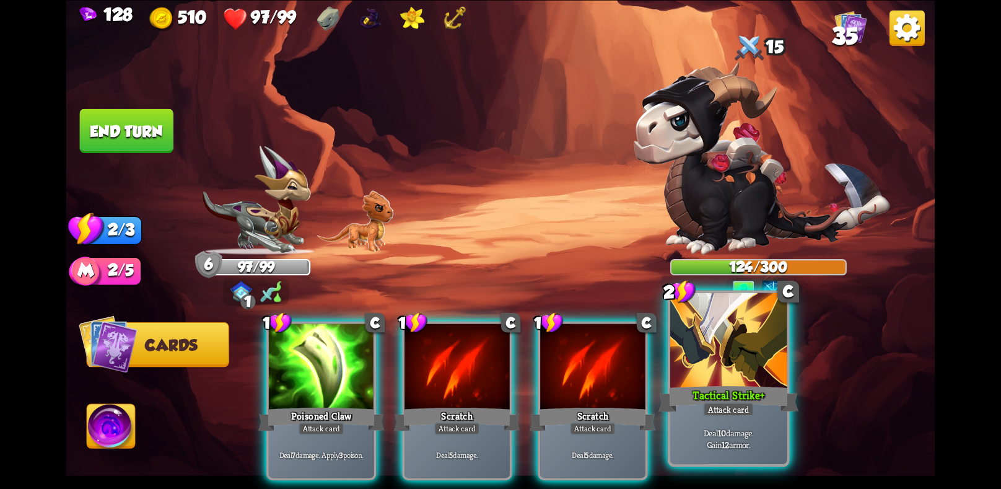
click at [742, 407] on div "Attack card" at bounding box center [728, 409] width 51 height 14
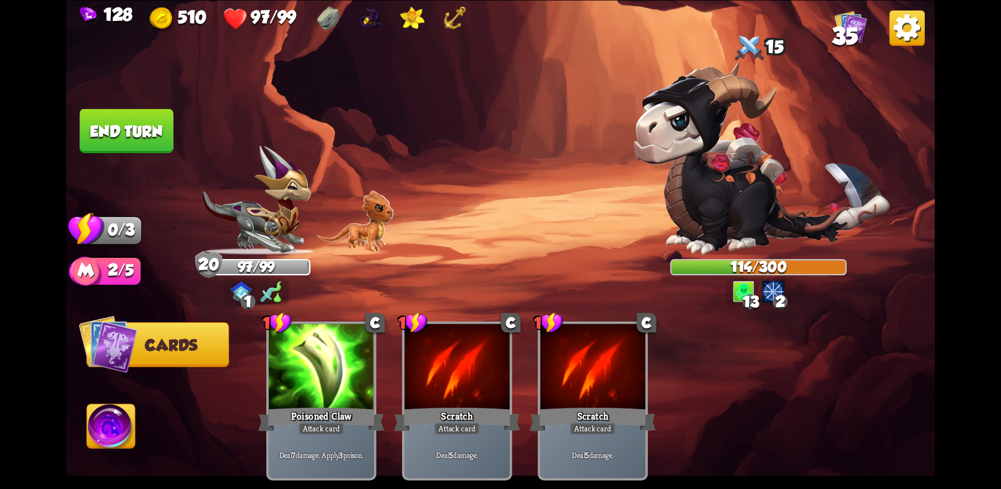
click at [126, 129] on button "End turn" at bounding box center [127, 130] width 94 height 44
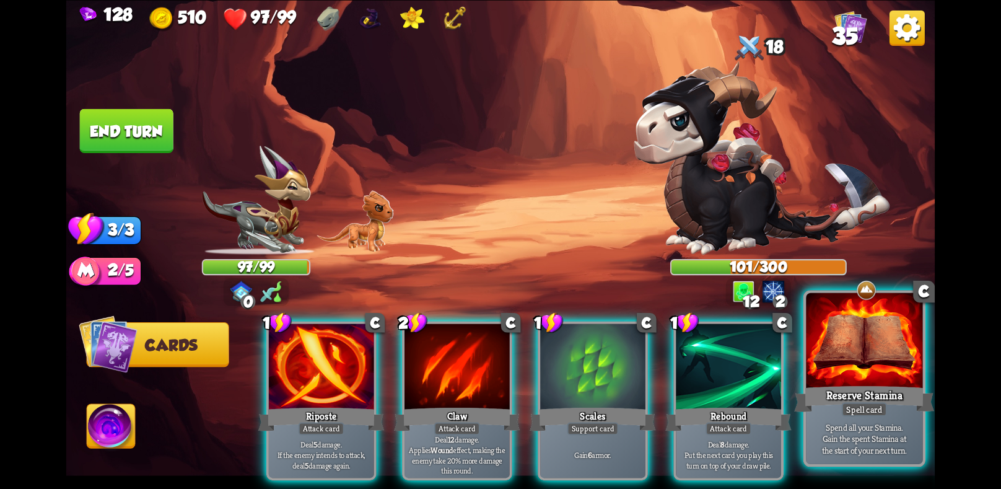
scroll to position [0, 118]
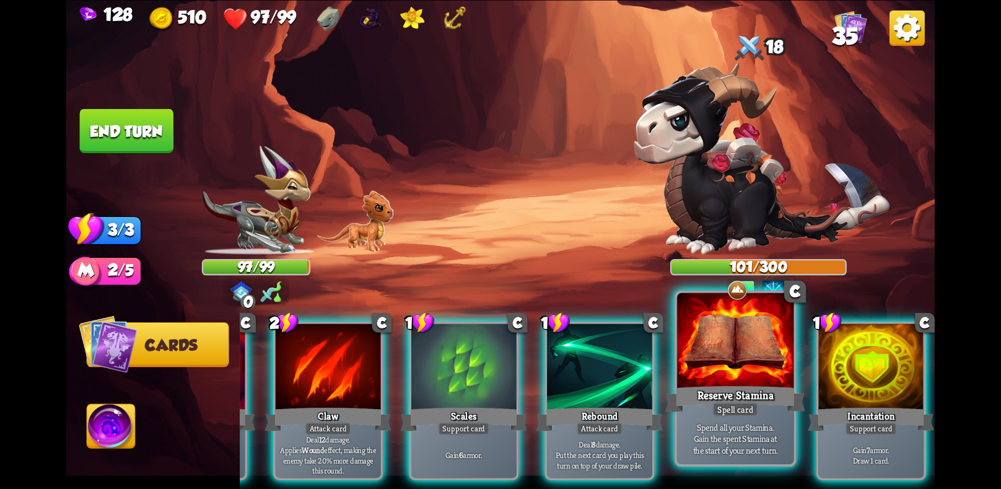
click at [856, 432] on div "Gain 7 armor. Draw 1 card." at bounding box center [871, 455] width 105 height 46
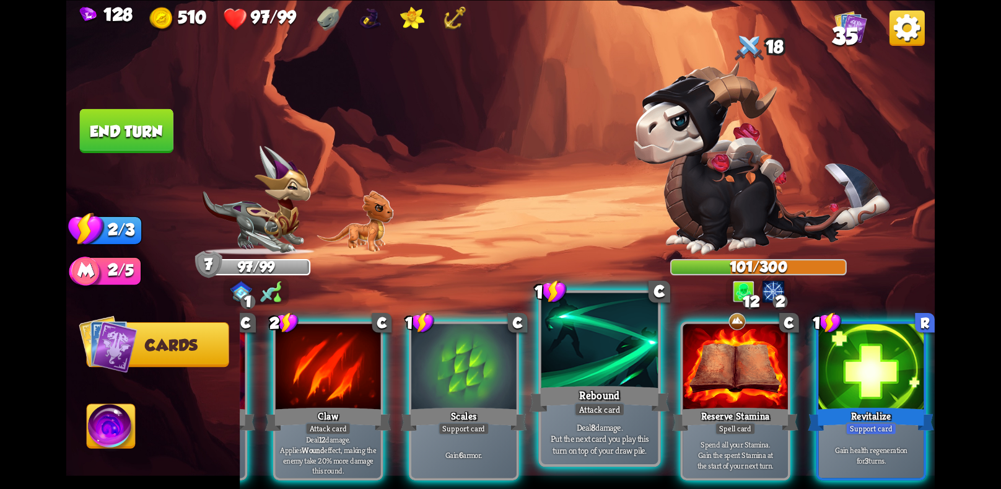
click at [613, 435] on p "Deal 8 damage. Put the next card you play this turn on top of your draw pile." at bounding box center [599, 437] width 111 height 35
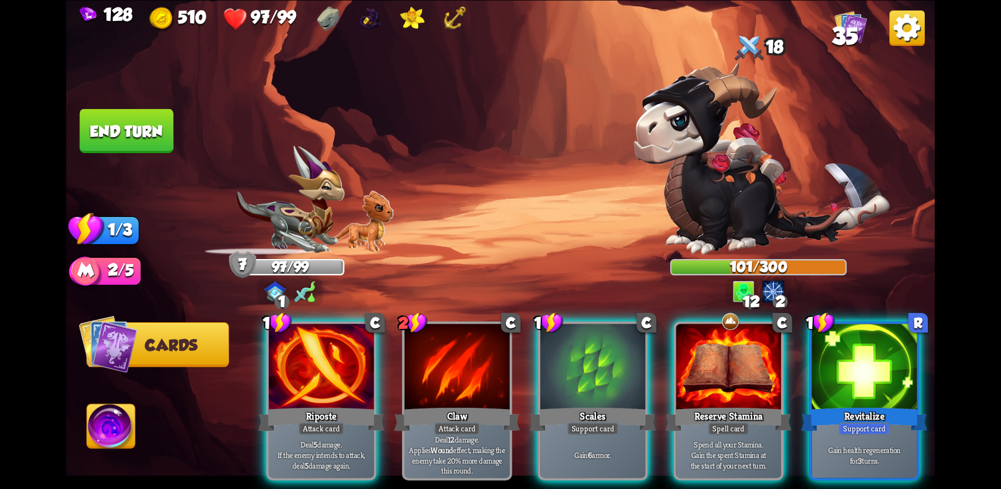
scroll to position [0, 0]
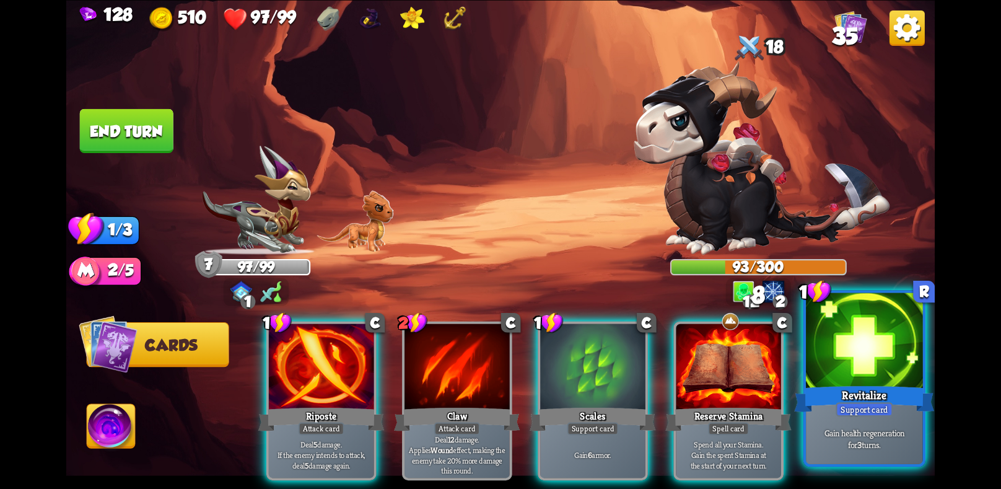
click at [895, 391] on div "Revitalize" at bounding box center [864, 398] width 140 height 31
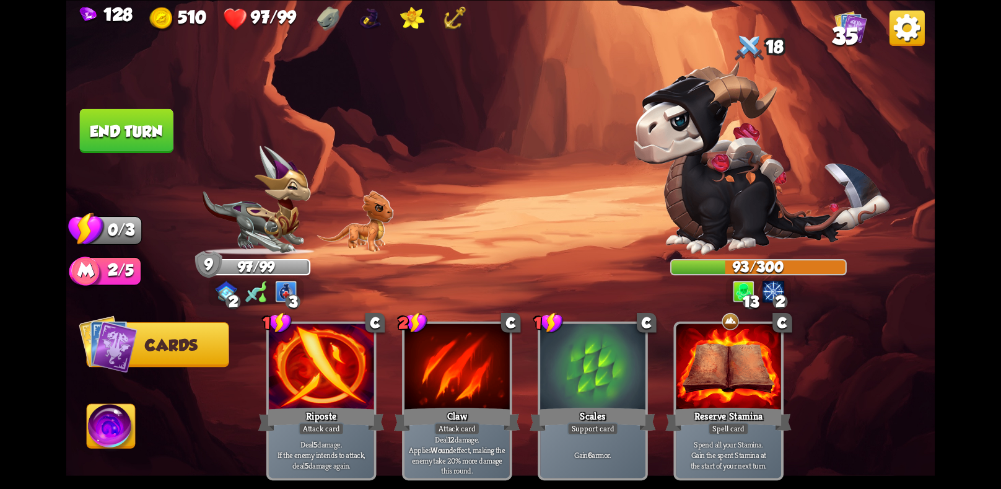
click at [131, 128] on button "End turn" at bounding box center [127, 130] width 94 height 44
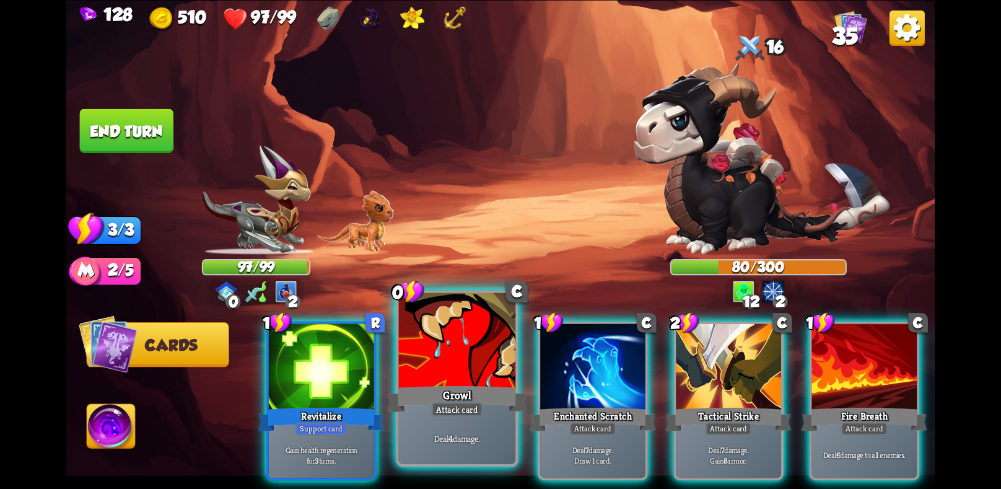
click at [442, 407] on div "Attack card" at bounding box center [457, 409] width 51 height 14
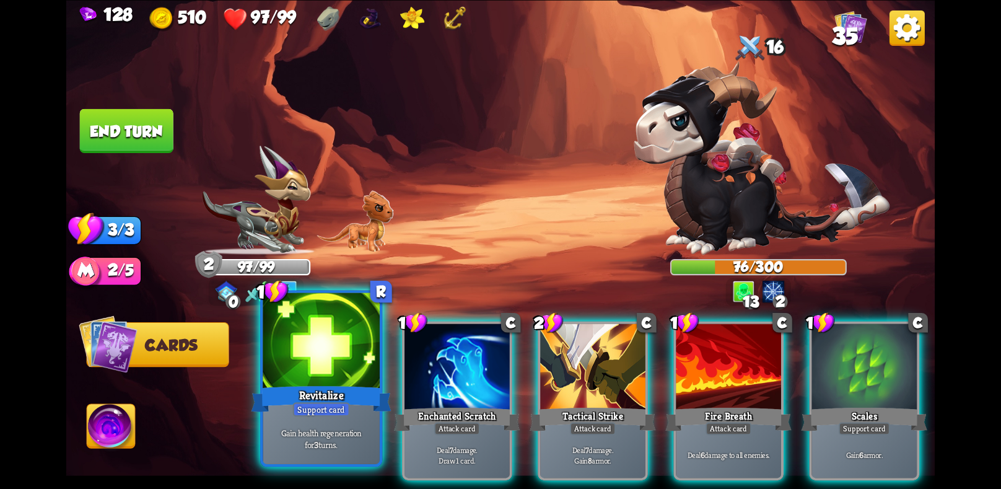
click at [303, 422] on div "Gain health regeneration for 3 turns." at bounding box center [321, 437] width 116 height 51
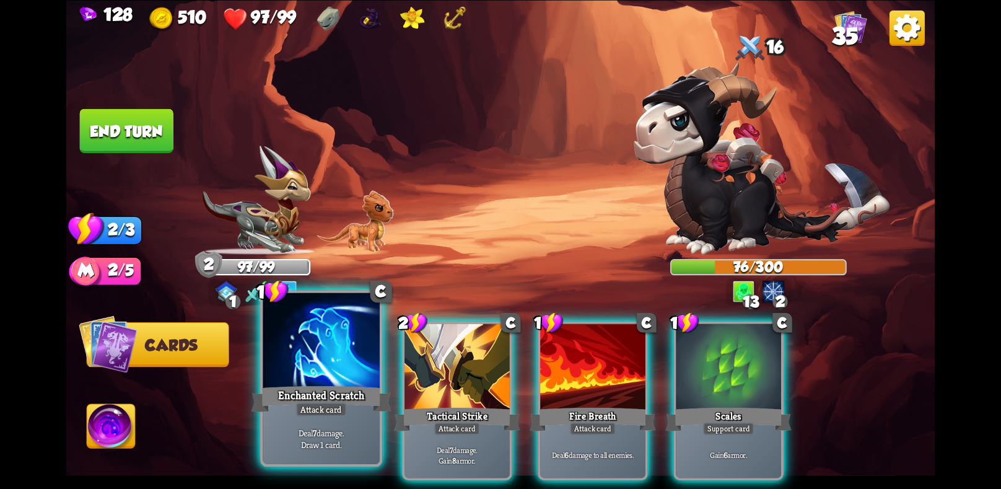
click at [335, 404] on div "Attack card" at bounding box center [321, 409] width 51 height 14
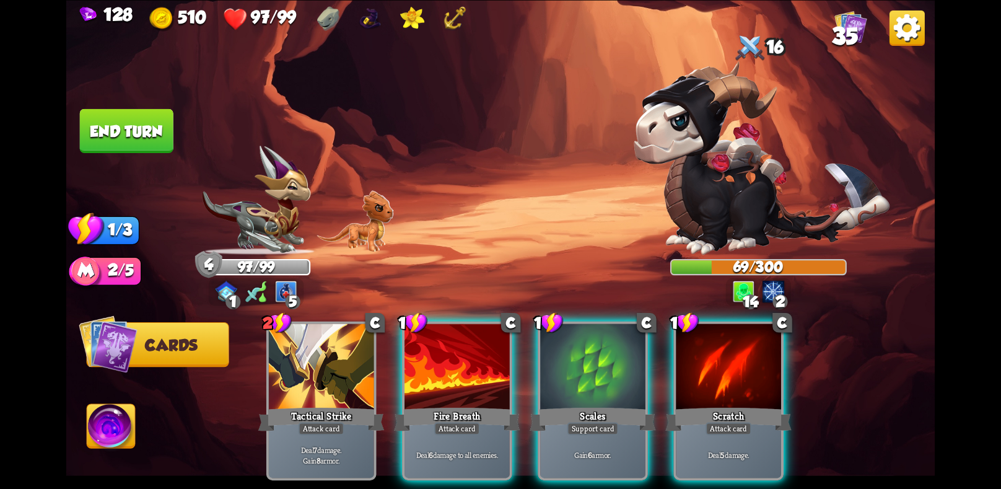
drag, startPoint x: 611, startPoint y: 427, endPoint x: 573, endPoint y: 410, distance: 41.6
click at [578, 413] on div "1 C Scales Support card Gain 6 armor." at bounding box center [592, 400] width 110 height 159
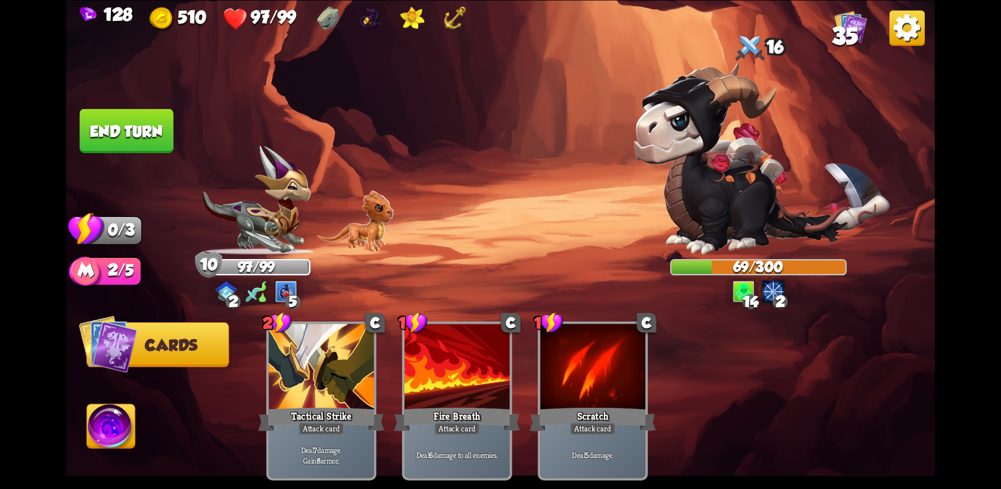
click at [118, 122] on button "End turn" at bounding box center [127, 130] width 94 height 44
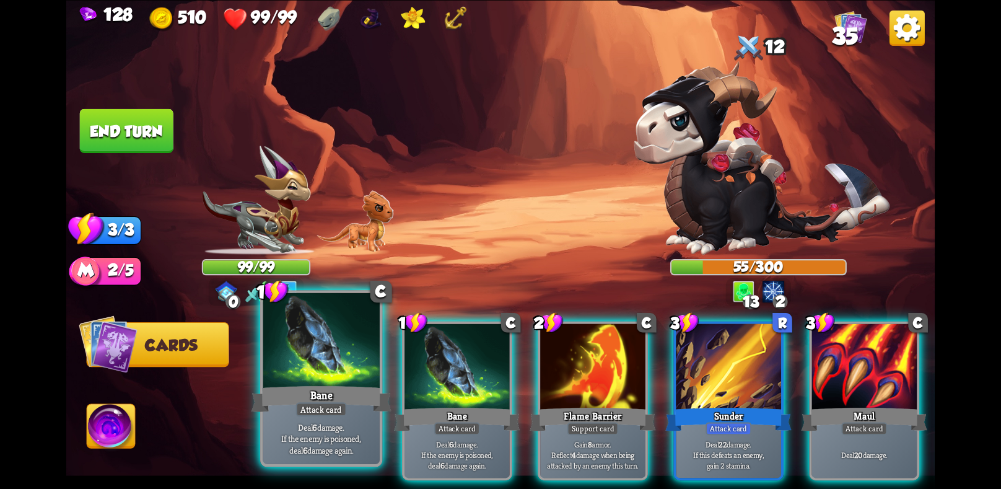
click at [320, 430] on p "Deal 6 damage. If the enemy is poisoned, deal 6 damage again." at bounding box center [321, 437] width 111 height 35
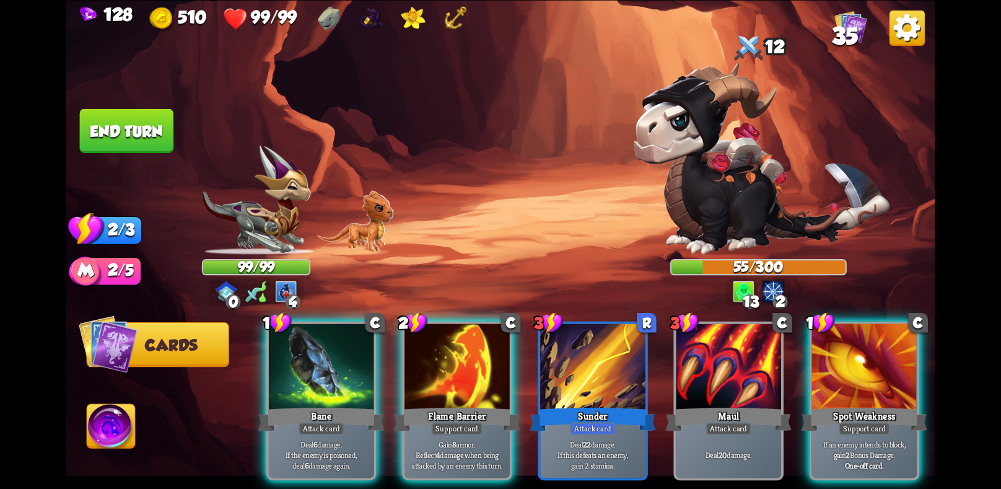
click at [320, 439] on p "Deal 6 damage. If the enemy is poisoned, deal 6 damage again." at bounding box center [321, 454] width 100 height 31
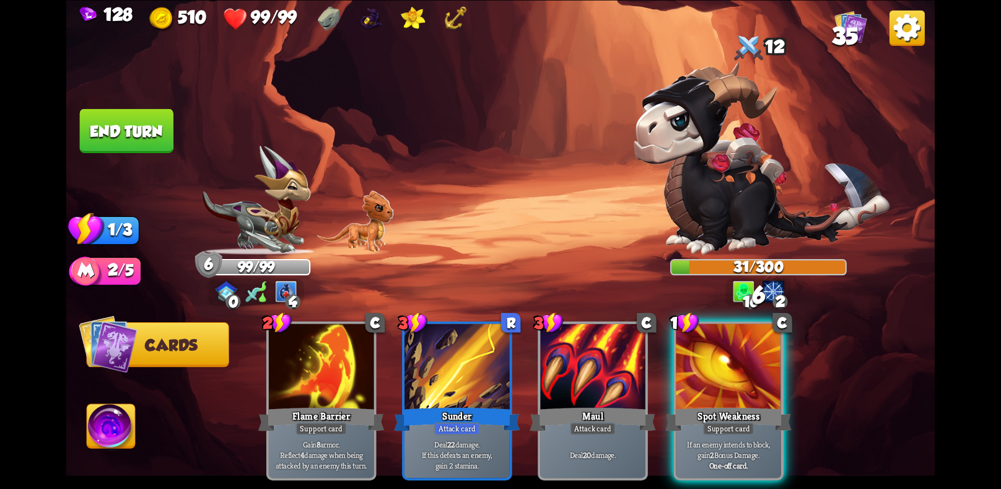
click at [97, 126] on button "End turn" at bounding box center [126, 130] width 94 height 44
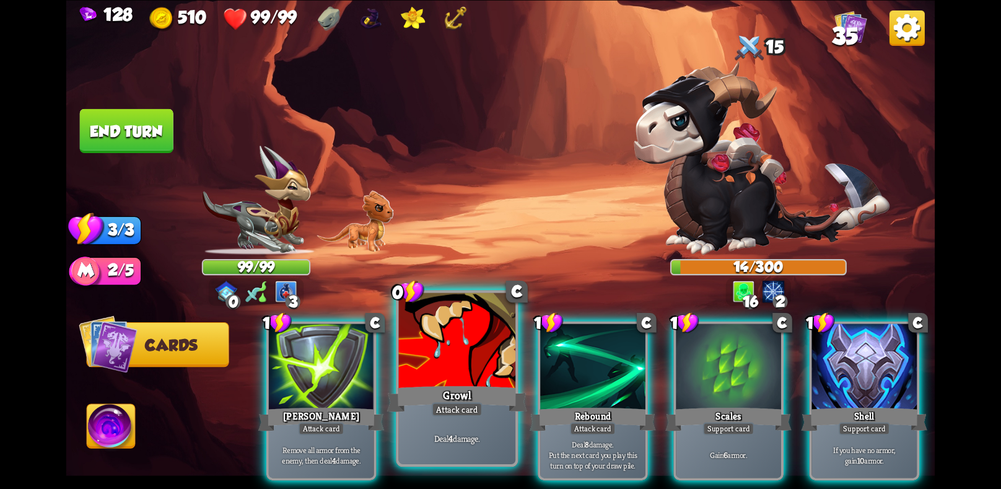
click at [459, 328] on div at bounding box center [457, 341] width 116 height 98
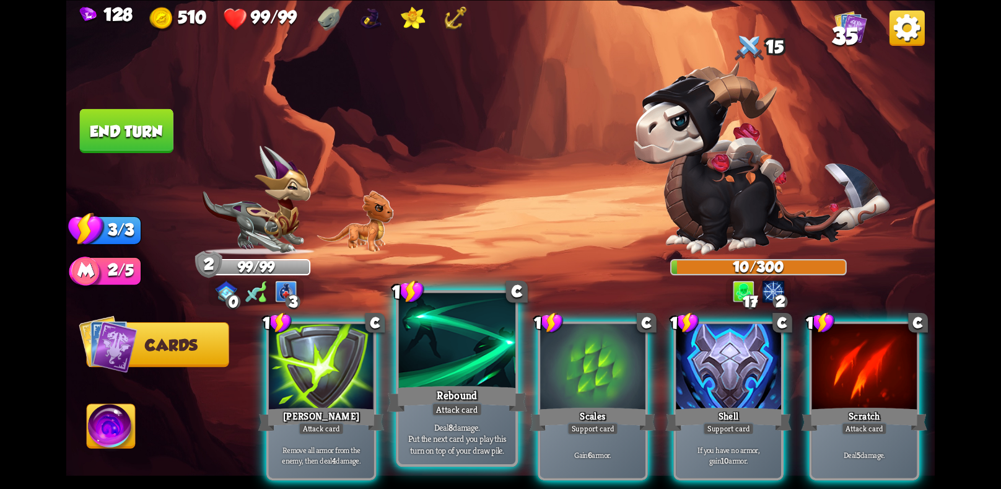
click at [452, 393] on div "Rebound" at bounding box center [457, 398] width 140 height 31
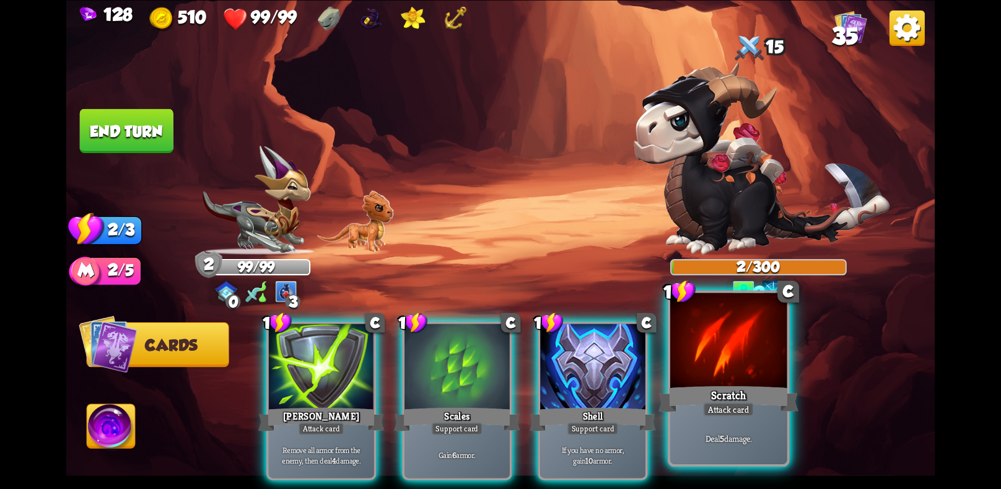
click at [691, 400] on div "Scratch" at bounding box center [728, 398] width 140 height 31
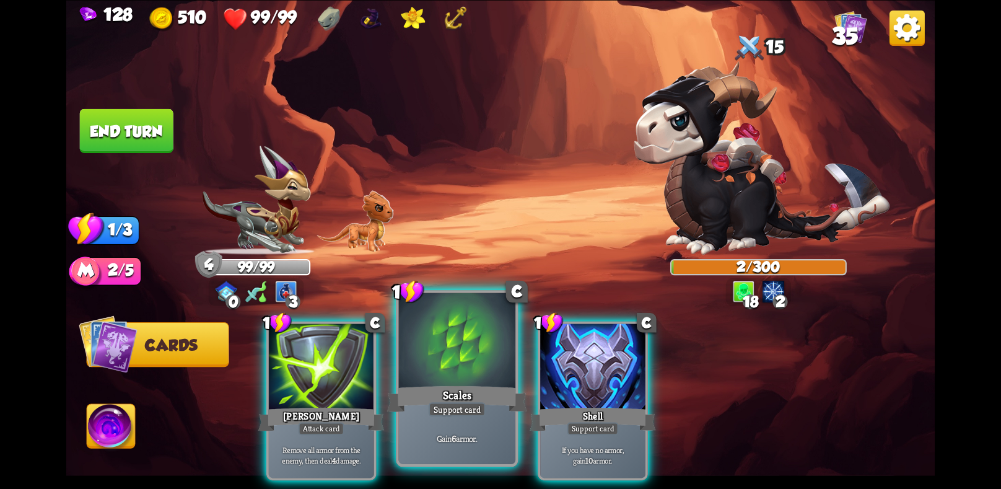
click at [490, 352] on div at bounding box center [457, 341] width 116 height 98
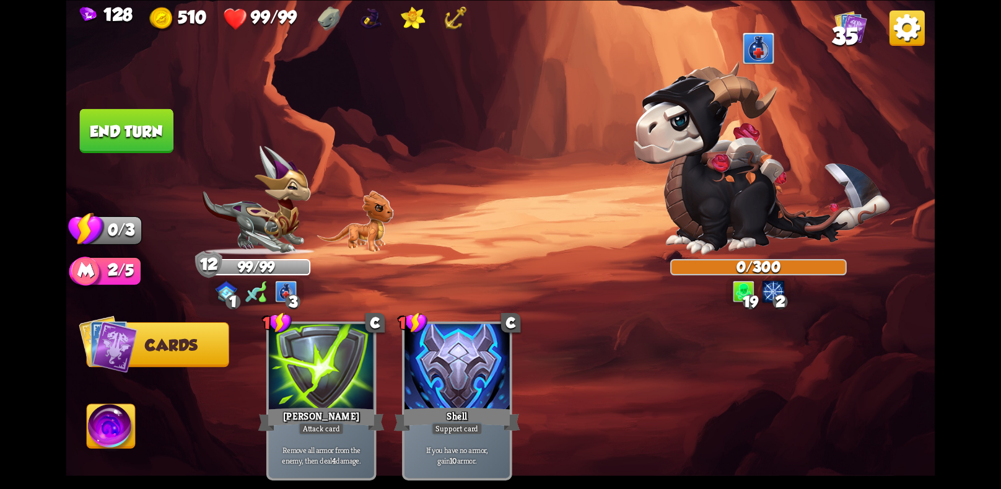
click at [136, 133] on button "End turn" at bounding box center [127, 130] width 94 height 44
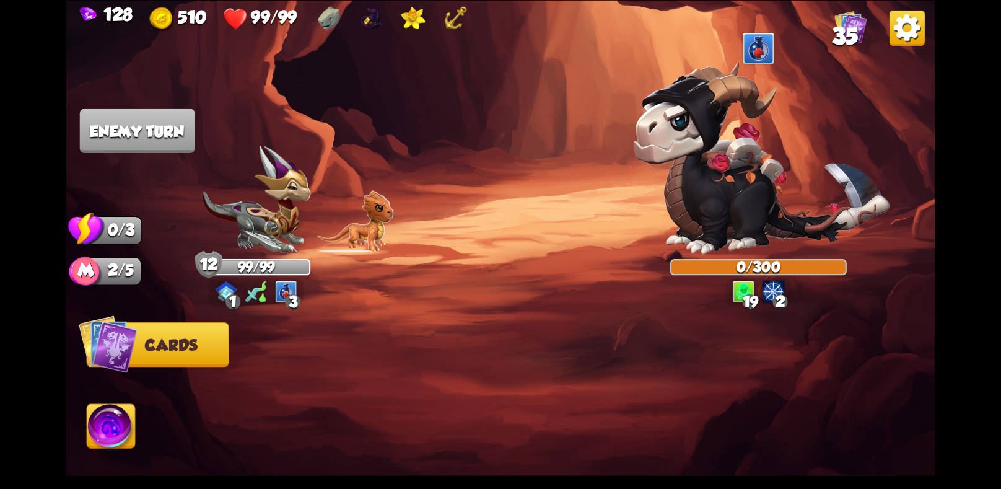
click at [765, 214] on img at bounding box center [761, 157] width 256 height 193
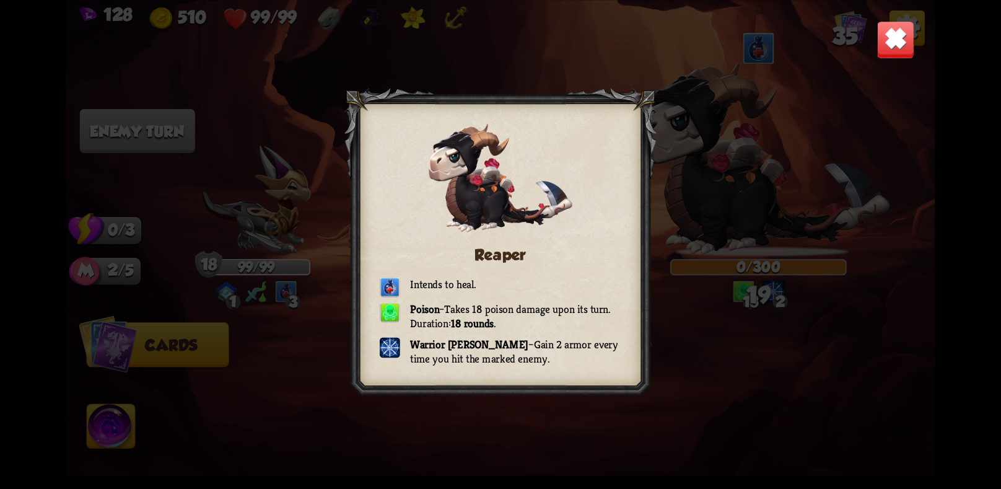
click at [905, 16] on div "Reaper Intends to heal. Poison – Takes 18 poison damage upon its turn. Duration…" at bounding box center [500, 244] width 869 height 489
click at [895, 33] on img at bounding box center [895, 39] width 38 height 38
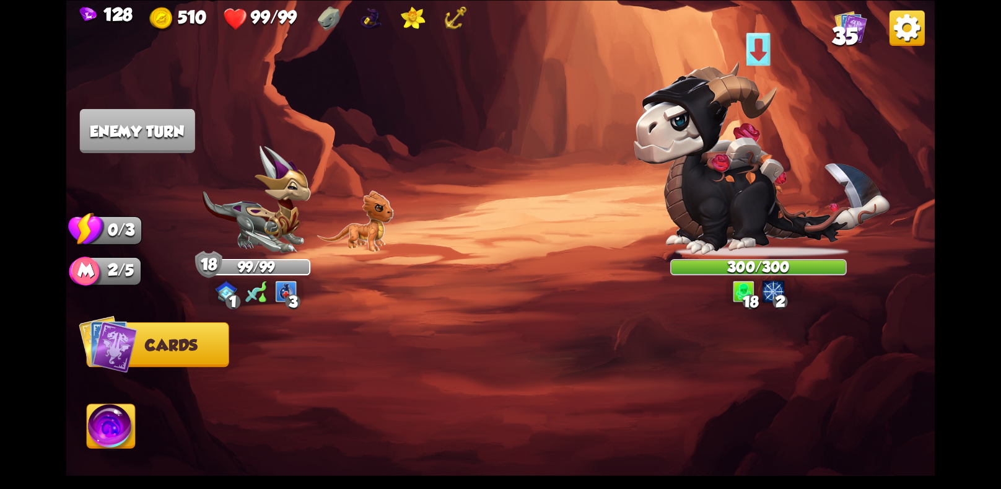
click at [0, 0] on div "Player turn" at bounding box center [0, 0] width 0 height 0
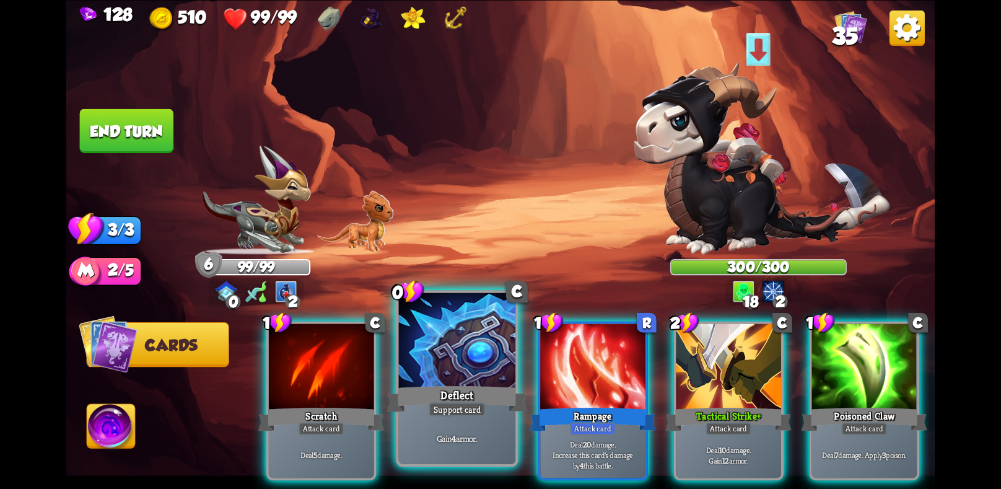
click at [473, 396] on div "Deflect" at bounding box center [457, 398] width 140 height 31
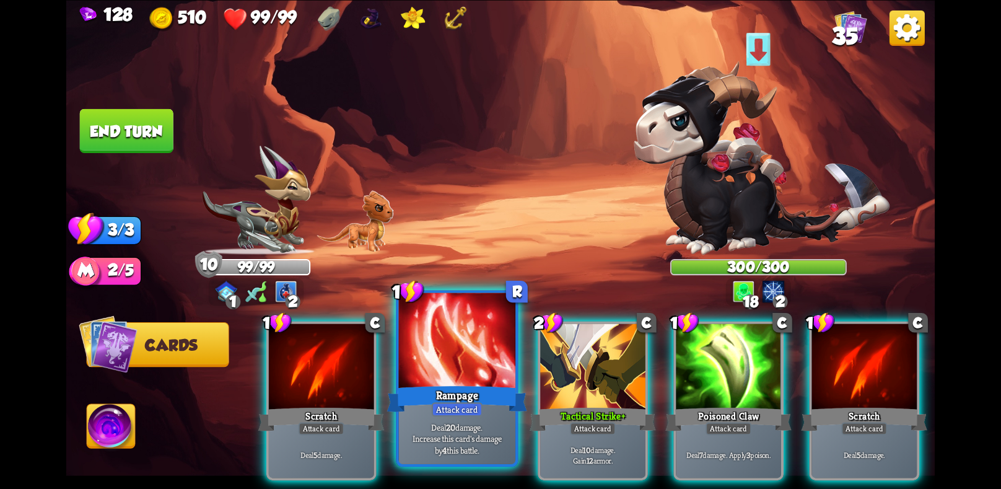
click at [476, 421] on div "Deal 20 damage. Increase this card's damage by 4 this battle." at bounding box center [457, 437] width 116 height 51
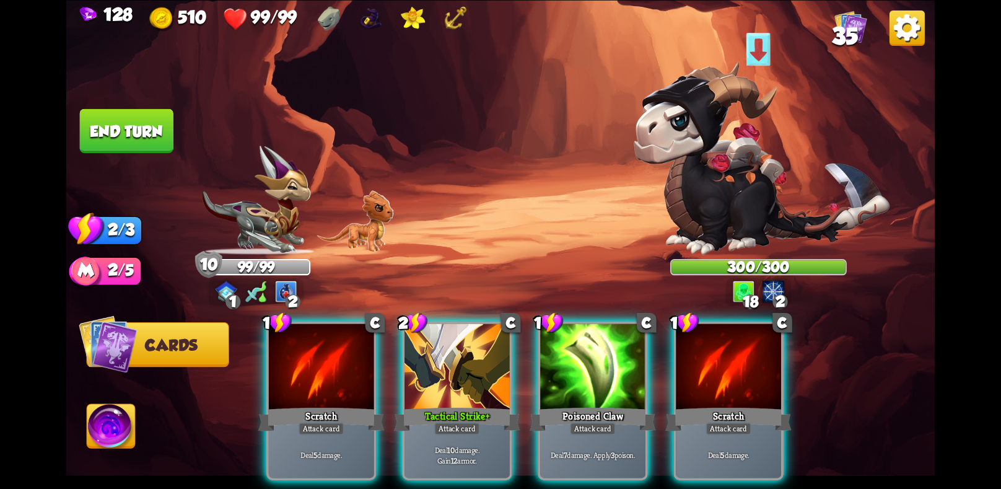
click at [476, 432] on div "Deal 10 damage. Gain 12 armor." at bounding box center [456, 455] width 105 height 46
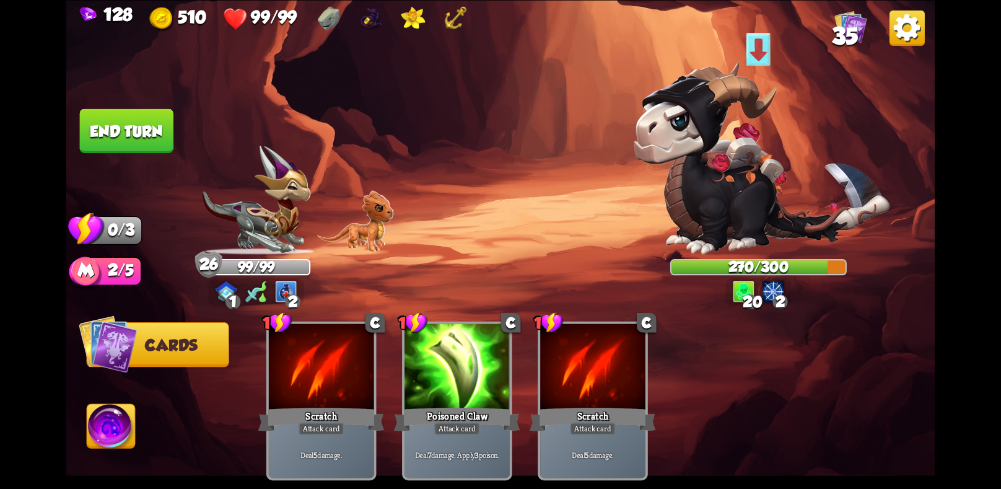
click at [125, 137] on button "End turn" at bounding box center [127, 130] width 94 height 44
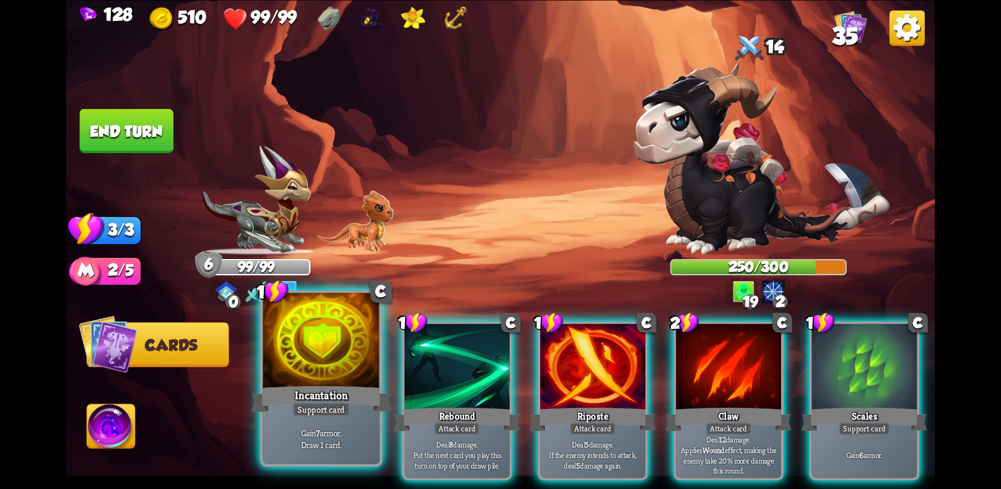
click at [346, 396] on div "Incantation" at bounding box center [321, 398] width 140 height 31
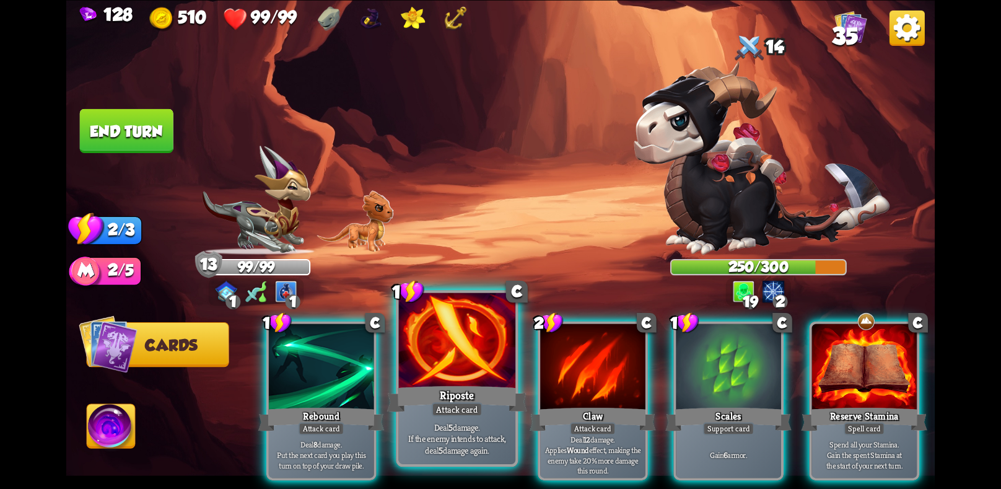
scroll to position [0, 118]
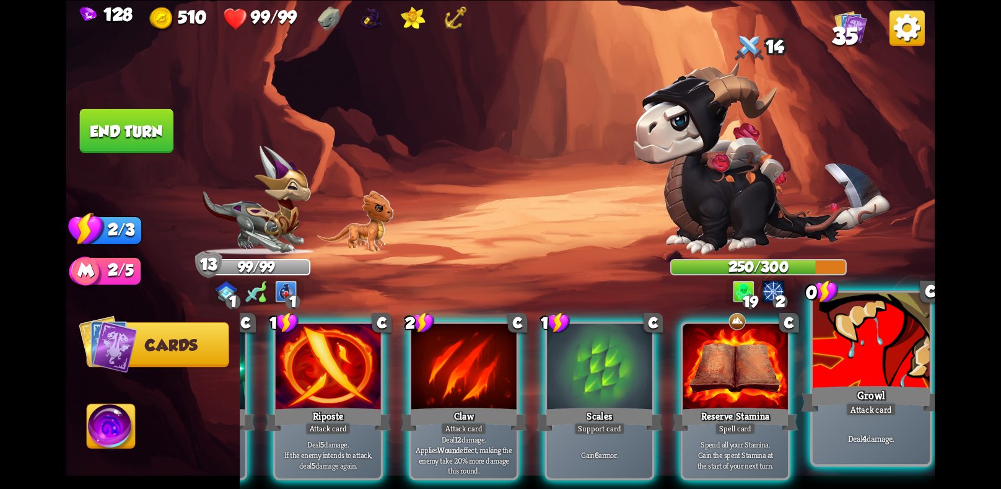
click at [873, 380] on div at bounding box center [870, 341] width 116 height 98
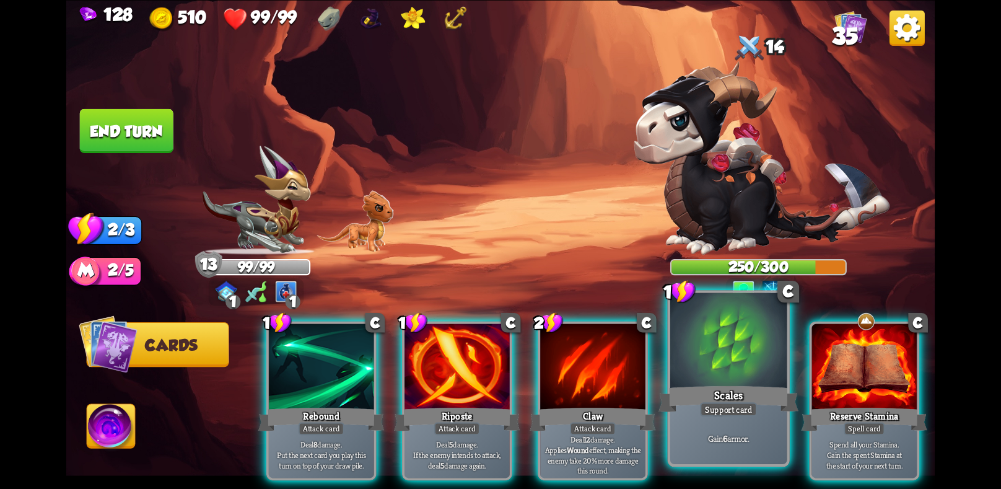
scroll to position [0, 0]
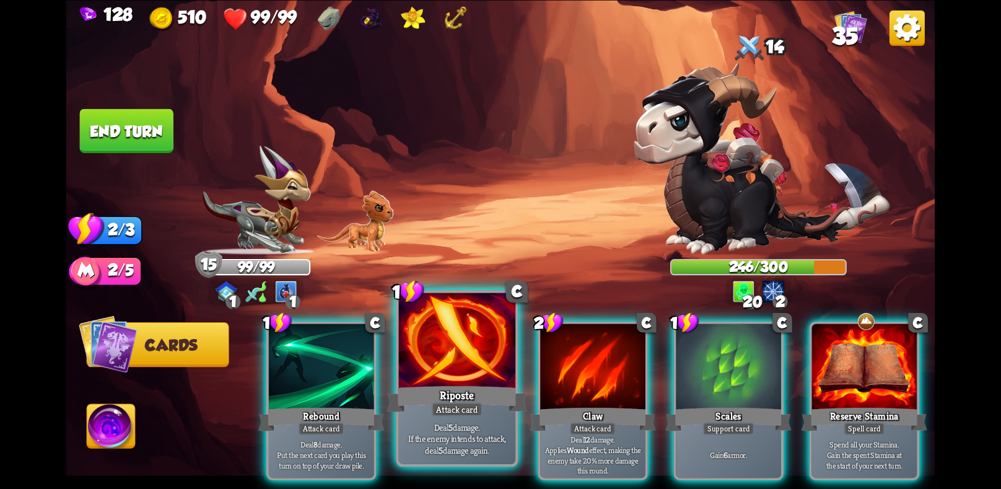
click at [460, 401] on div "Riposte" at bounding box center [457, 398] width 140 height 31
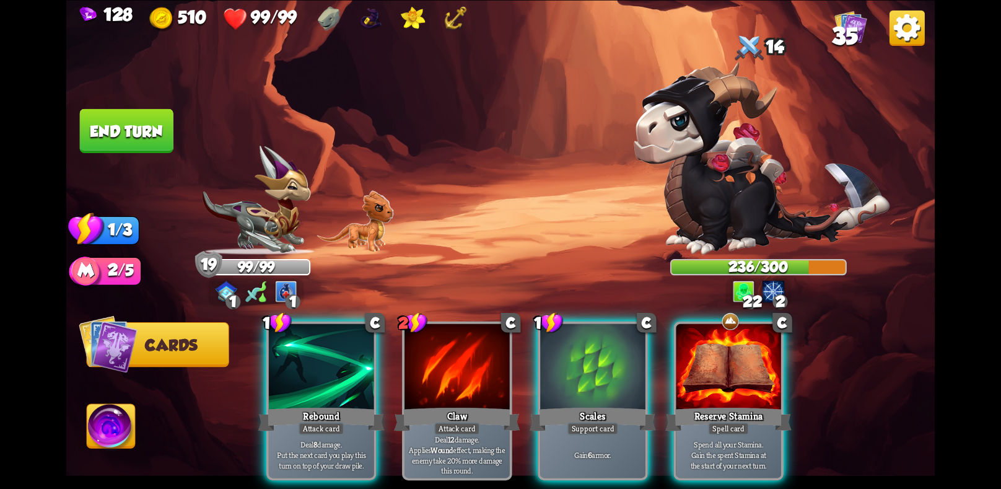
click at [326, 422] on div "Attack card" at bounding box center [321, 428] width 46 height 13
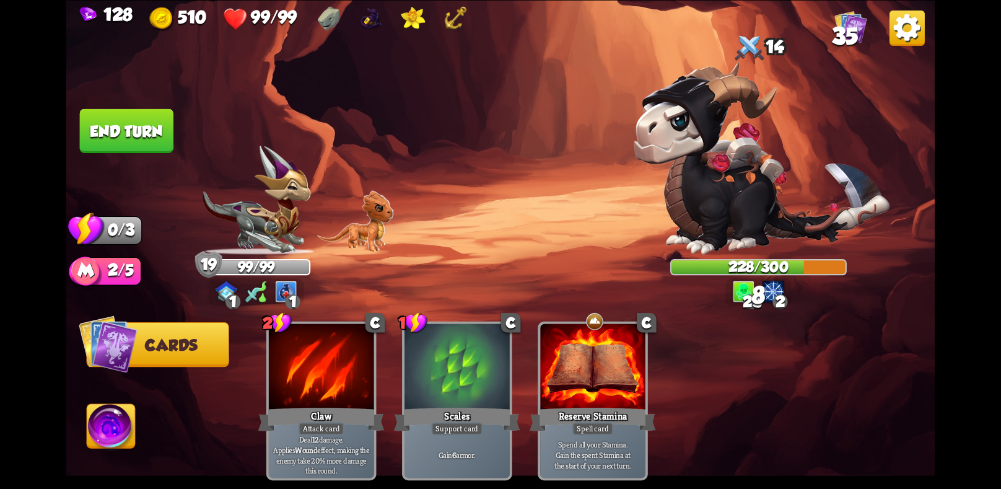
click at [130, 126] on button "End turn" at bounding box center [126, 130] width 95 height 45
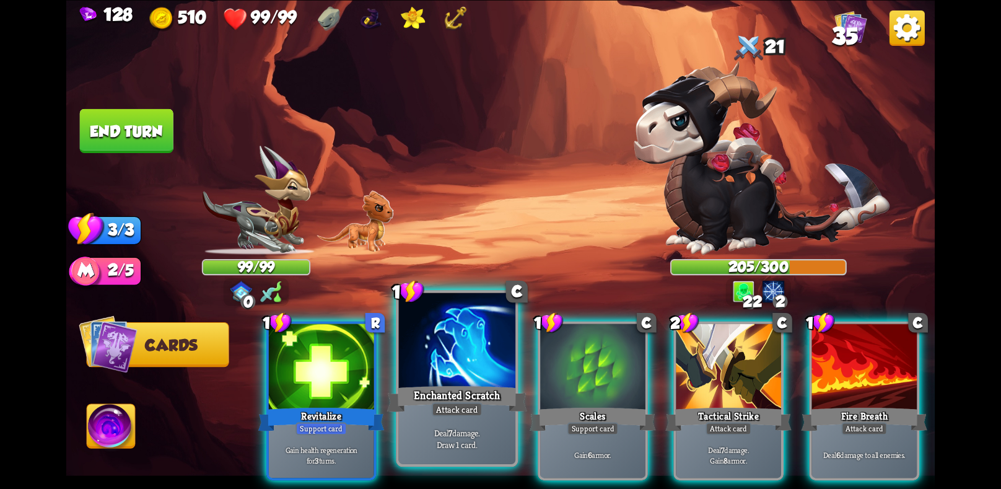
click at [421, 403] on div "Enchanted Scratch" at bounding box center [457, 398] width 140 height 31
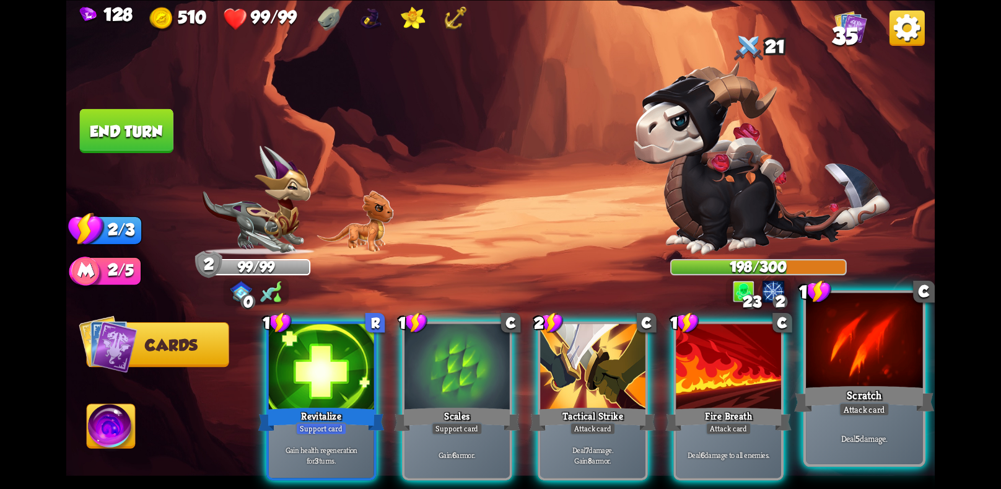
scroll to position [0, 118]
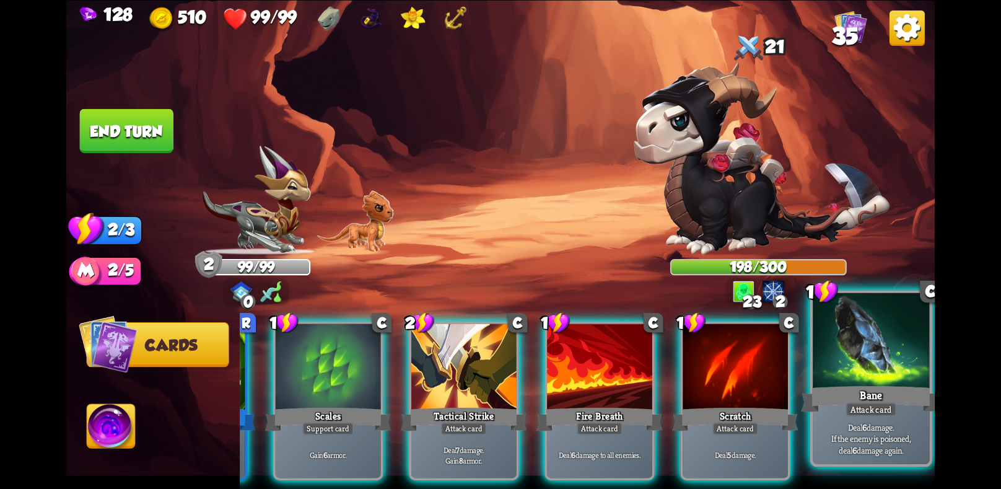
click at [832, 390] on div "Bane" at bounding box center [871, 398] width 140 height 31
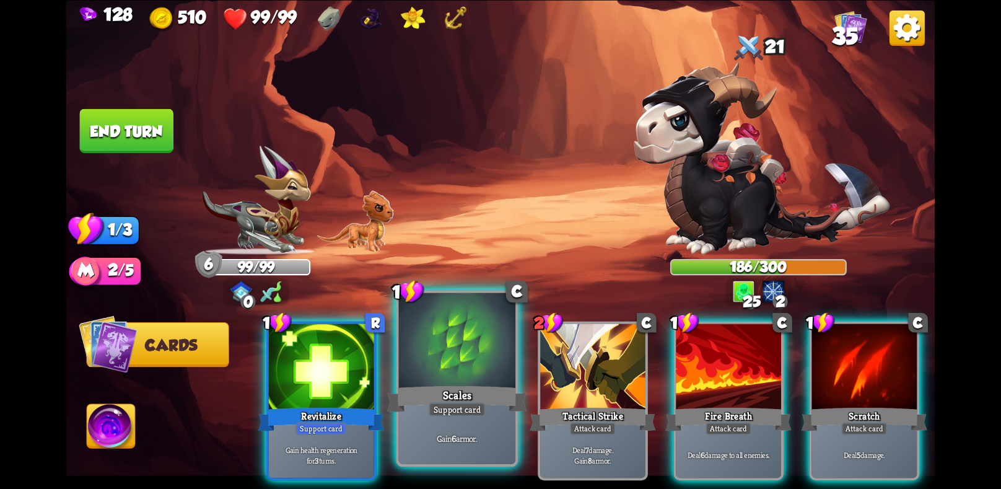
click at [468, 414] on div "Support card" at bounding box center [457, 409] width 57 height 14
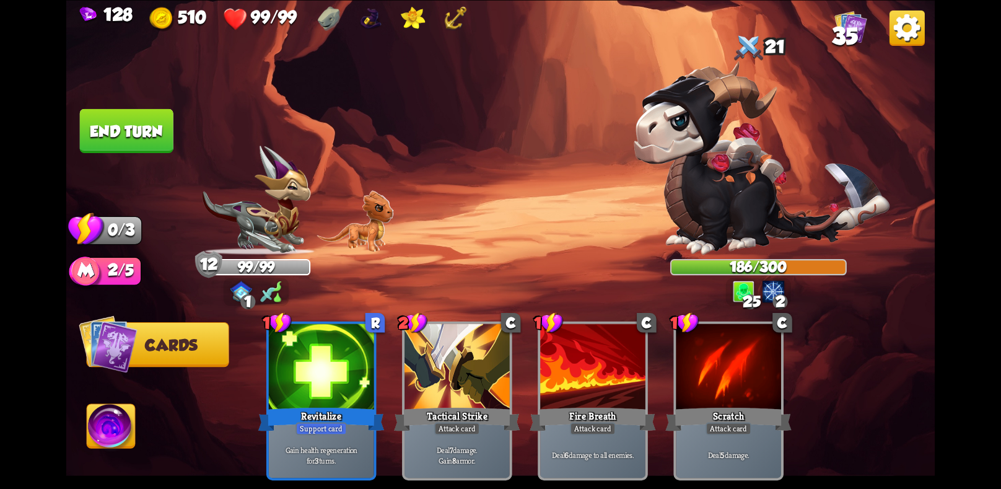
click at [82, 121] on button "End turn" at bounding box center [127, 130] width 94 height 44
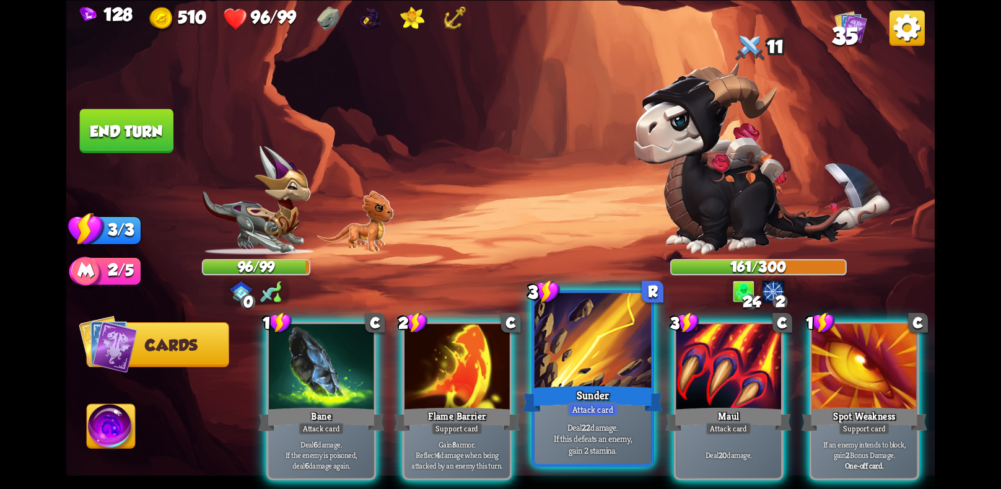
scroll to position [0, 118]
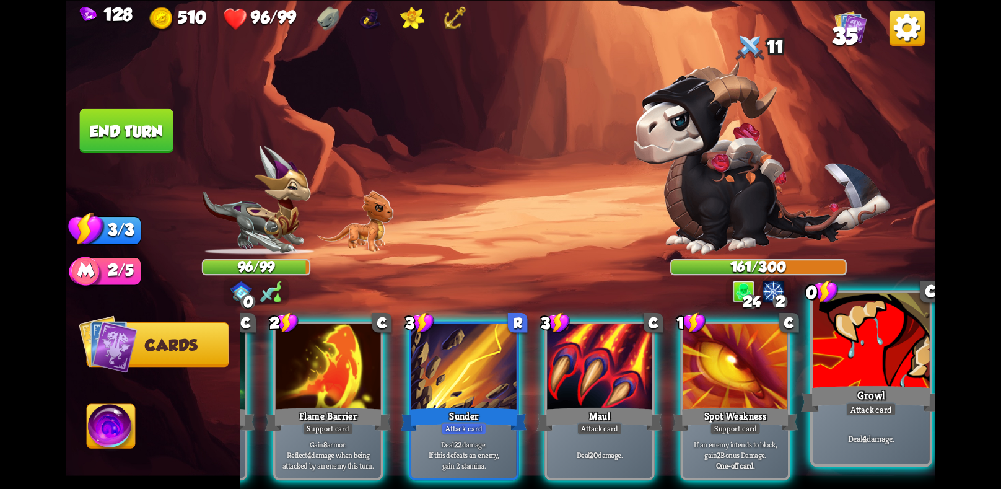
click at [860, 394] on div "Growl" at bounding box center [871, 398] width 140 height 31
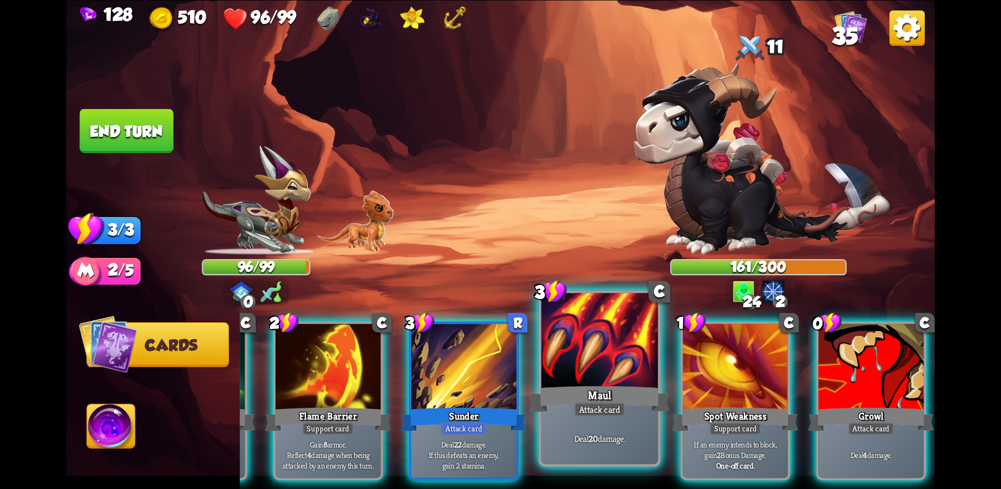
scroll to position [0, 0]
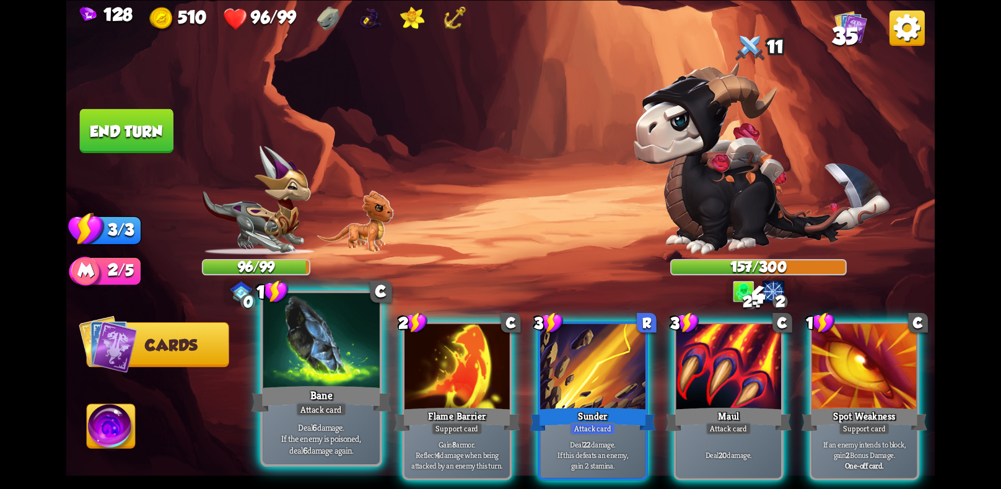
click at [311, 396] on div "Bane" at bounding box center [321, 398] width 140 height 31
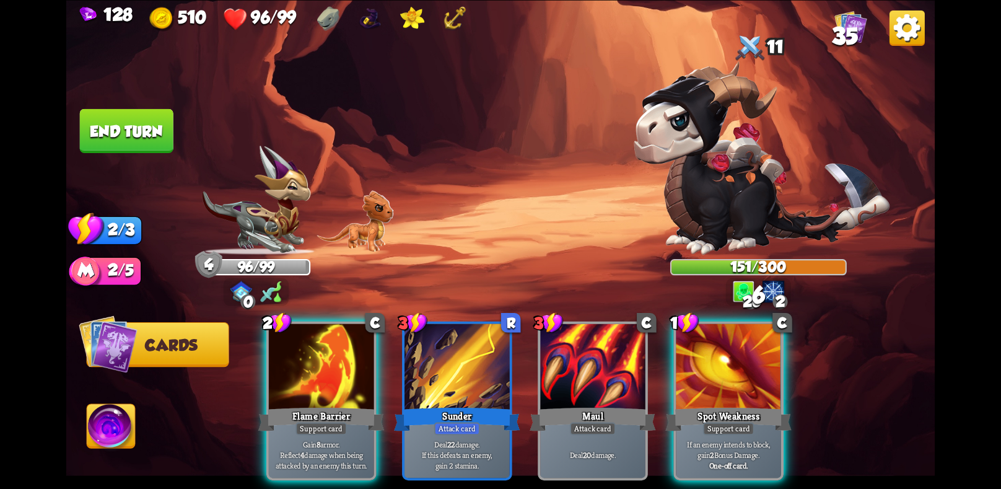
click at [311, 404] on div "Flame Barrier" at bounding box center [321, 418] width 126 height 28
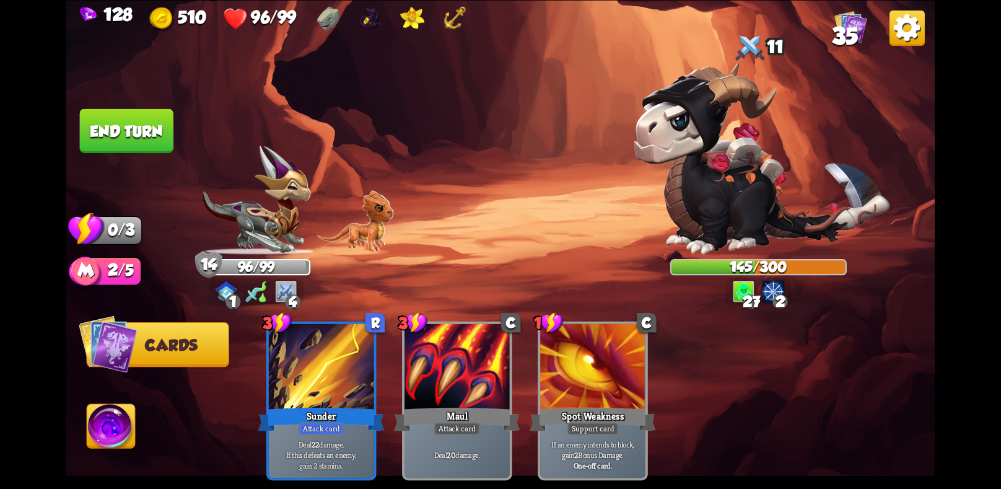
click at [141, 128] on button "End turn" at bounding box center [127, 130] width 94 height 44
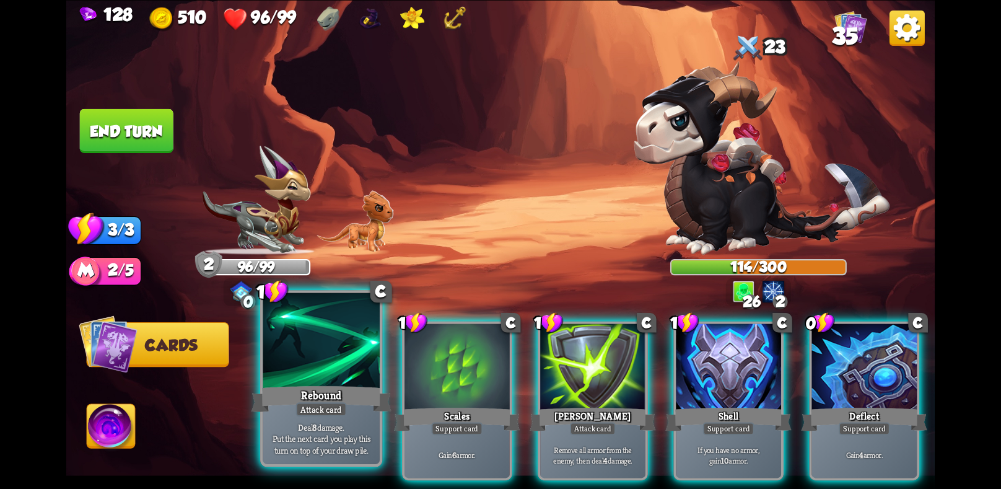
click at [290, 451] on p "Deal 8 damage. Put the next card you play this turn on top of your draw pile." at bounding box center [321, 437] width 111 height 35
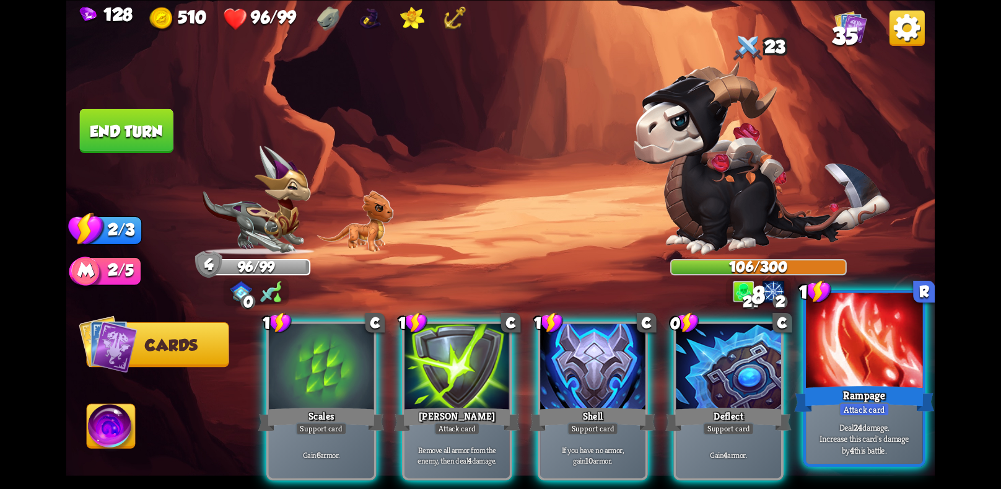
click at [877, 417] on div "Deal 24 damage. Increase this card's damage by 4 this battle." at bounding box center [864, 437] width 116 height 51
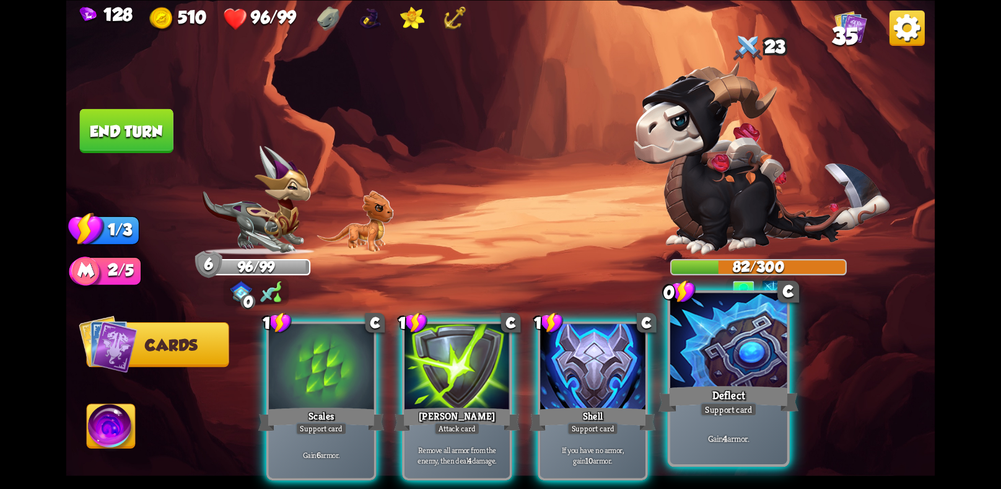
click at [727, 433] on p "Gain 4 armor." at bounding box center [728, 438] width 111 height 12
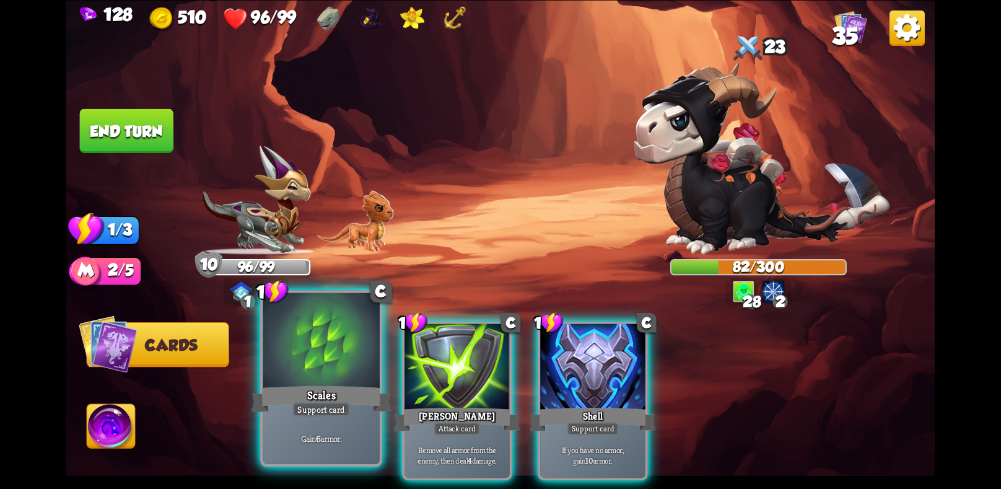
click at [326, 371] on div at bounding box center [321, 341] width 116 height 98
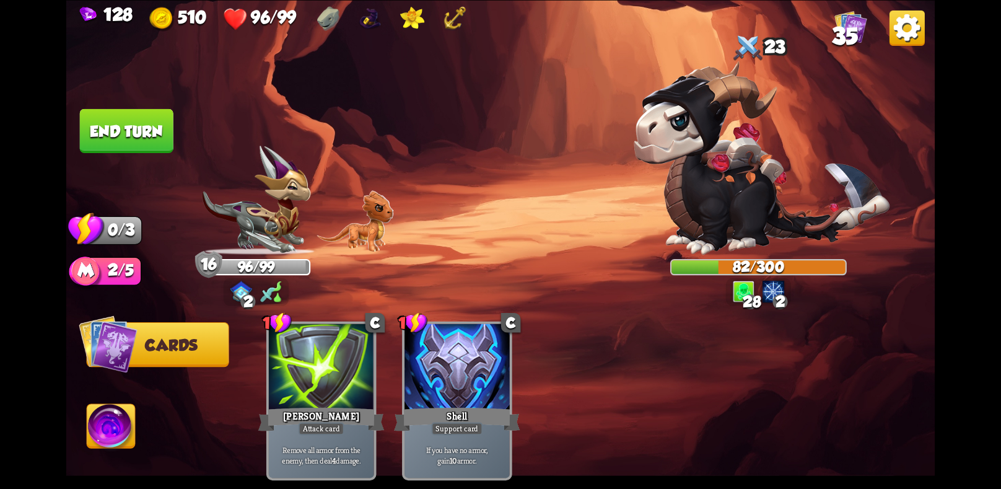
click at [148, 125] on button "End turn" at bounding box center [127, 130] width 94 height 44
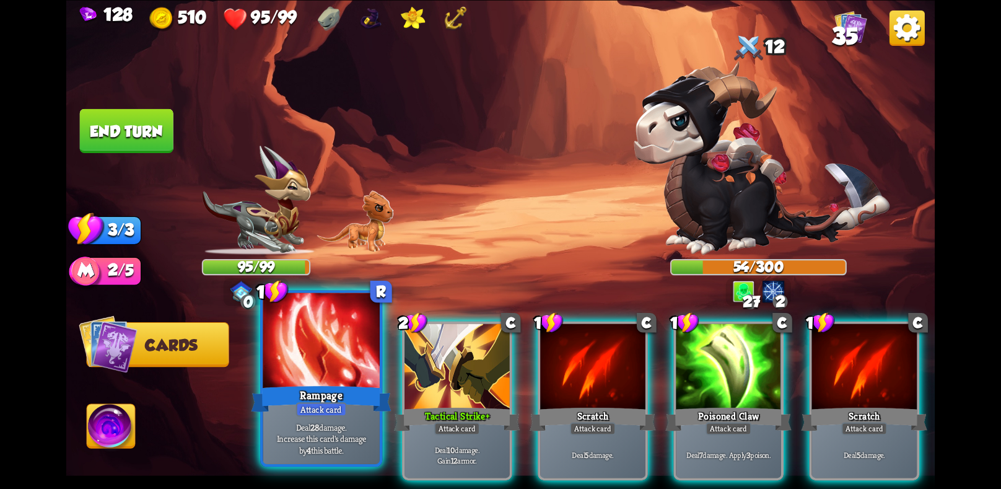
click at [370, 393] on div "Rampage" at bounding box center [321, 398] width 140 height 31
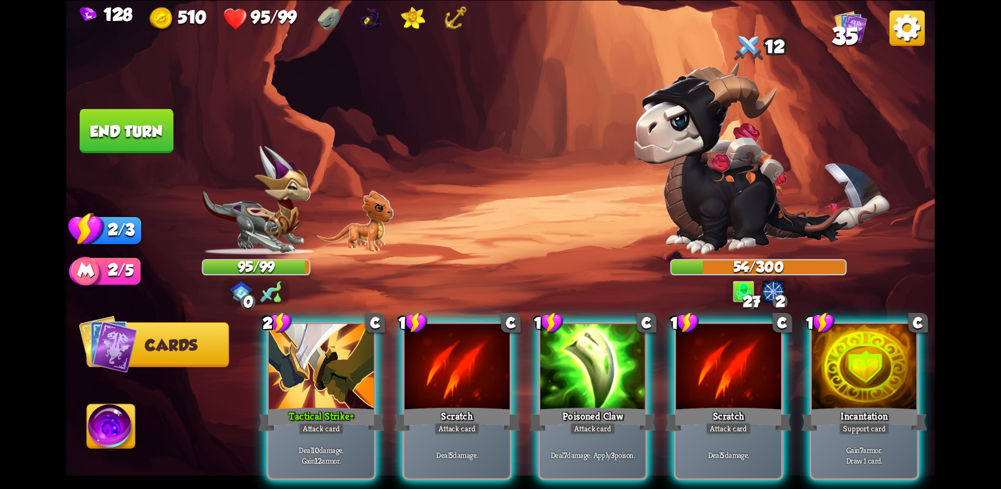
click at [370, 404] on div "Tactical Strike+" at bounding box center [321, 418] width 126 height 28
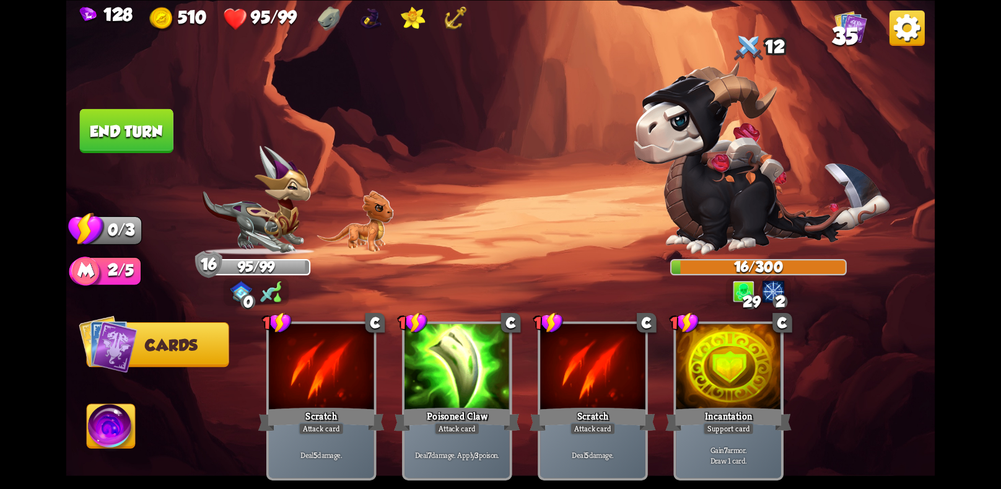
click at [160, 137] on button "End turn" at bounding box center [127, 130] width 94 height 44
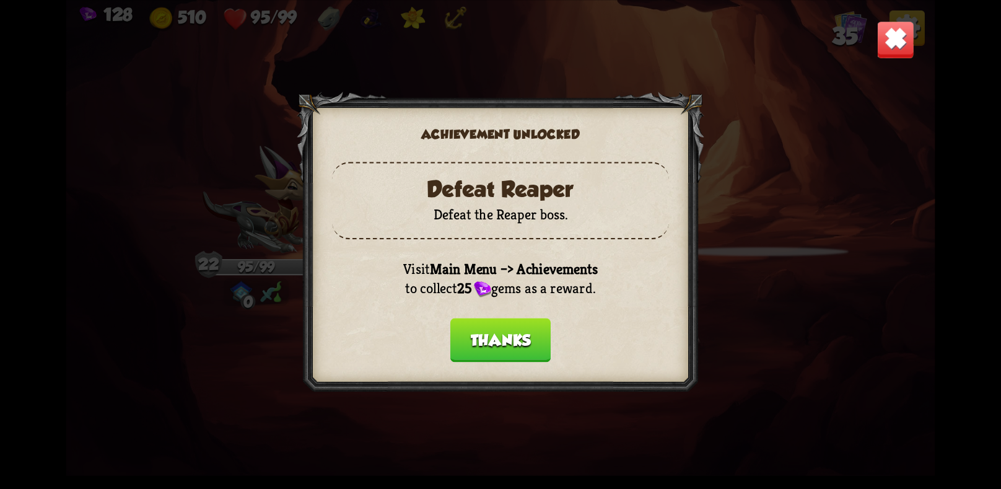
click at [497, 330] on button "Thanks" at bounding box center [500, 340] width 100 height 44
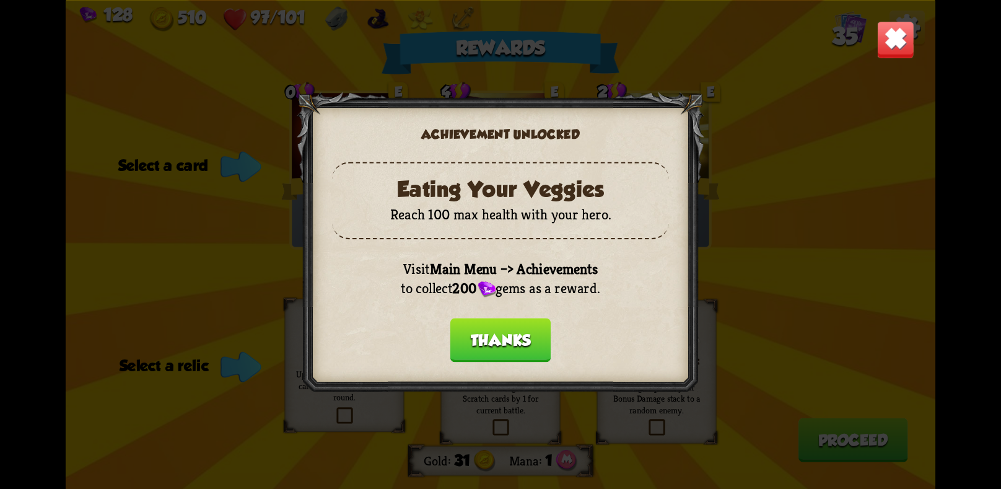
click at [501, 334] on button "Thanks" at bounding box center [500, 340] width 100 height 44
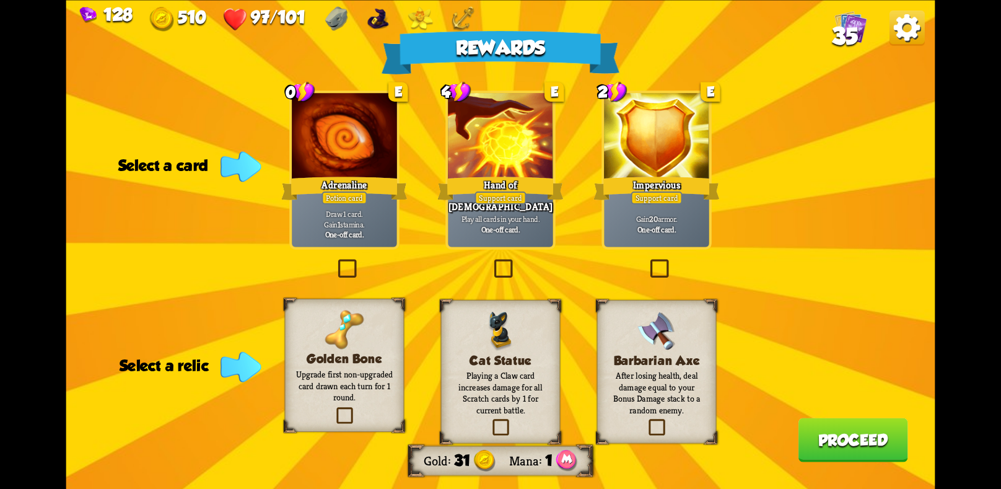
click at [647, 261] on label at bounding box center [647, 261] width 0 height 0
click at [0, 0] on input "checkbox" at bounding box center [0, 0] width 0 height 0
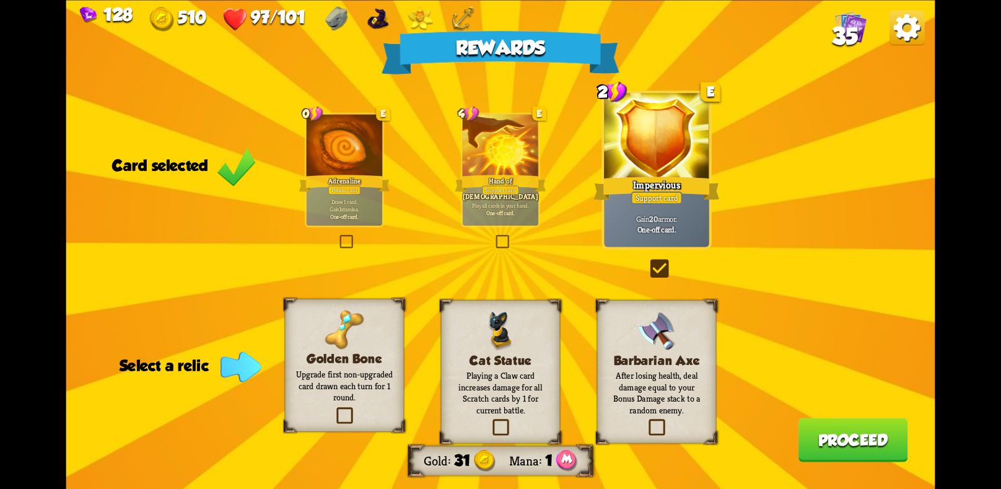
click at [377, 408] on div "Golden Bone Upgrade first non-upgraded card drawn each turn for 1 round." at bounding box center [345, 364] width 120 height 133
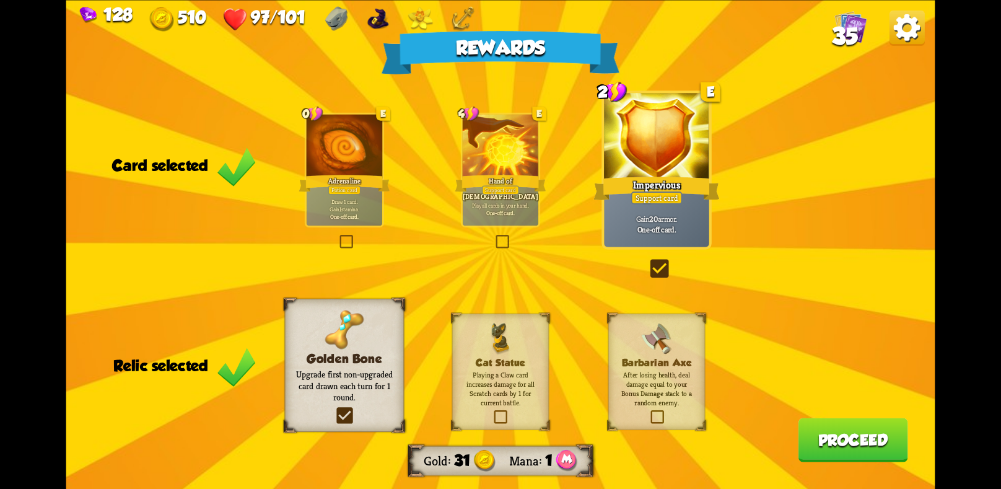
click at [492, 411] on label at bounding box center [492, 411] width 0 height 0
click at [0, 0] on input "checkbox" at bounding box center [0, 0] width 0 height 0
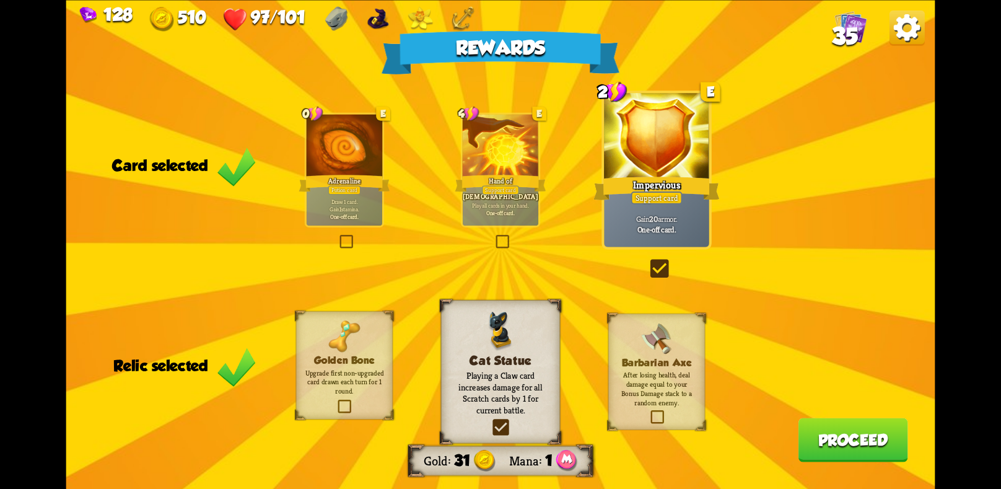
click at [650, 396] on p "After losing health, deal damage equal to your Bonus Damage stack to a random e…" at bounding box center [656, 388] width 79 height 37
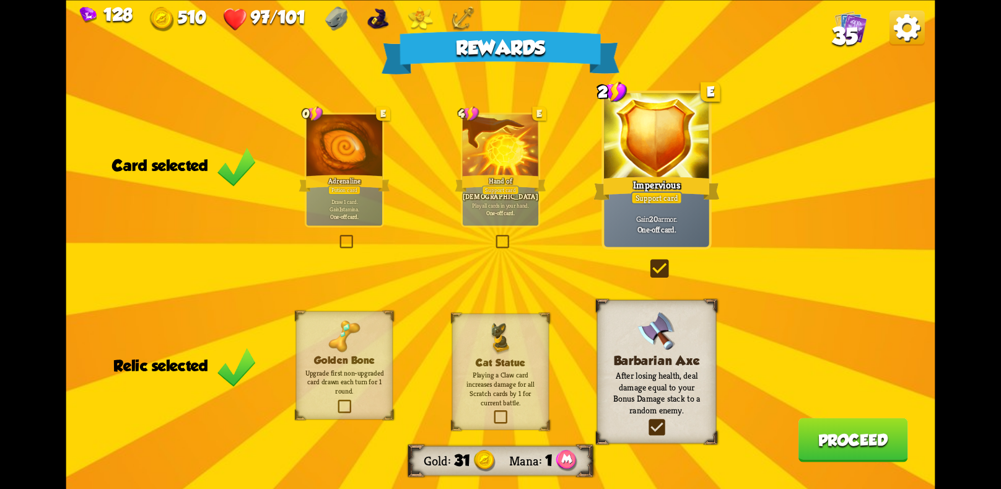
click at [384, 415] on span at bounding box center [388, 411] width 17 height 18
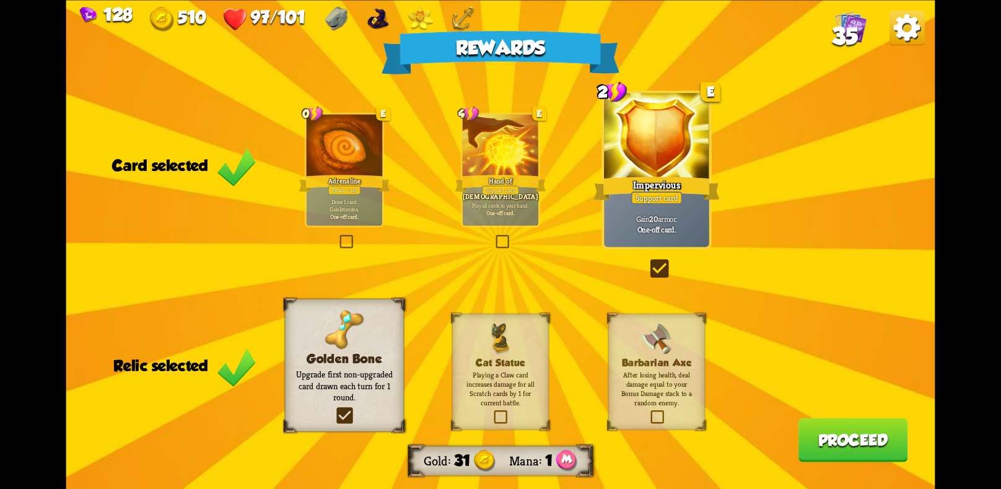
click at [882, 437] on button "Proceed" at bounding box center [853, 439] width 110 height 44
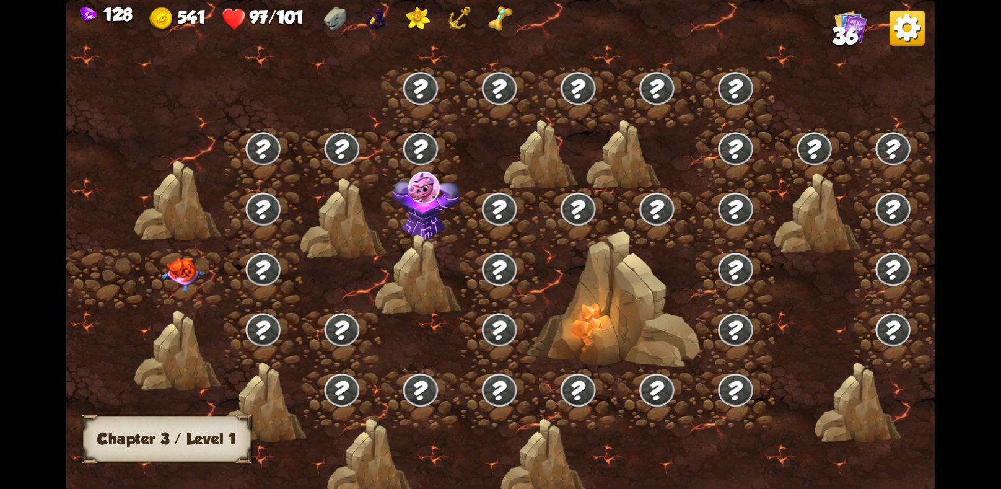
click at [174, 277] on img at bounding box center [182, 274] width 43 height 34
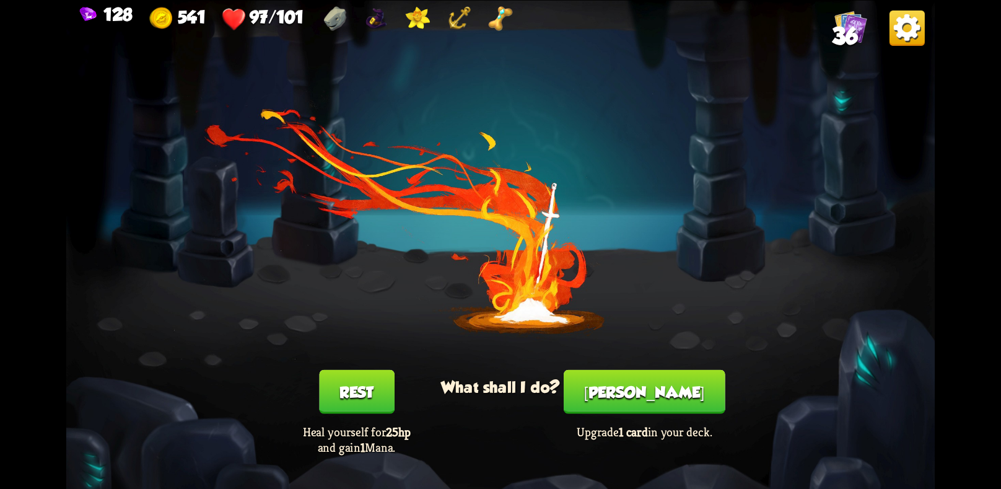
click at [372, 396] on button "Rest" at bounding box center [357, 391] width 76 height 44
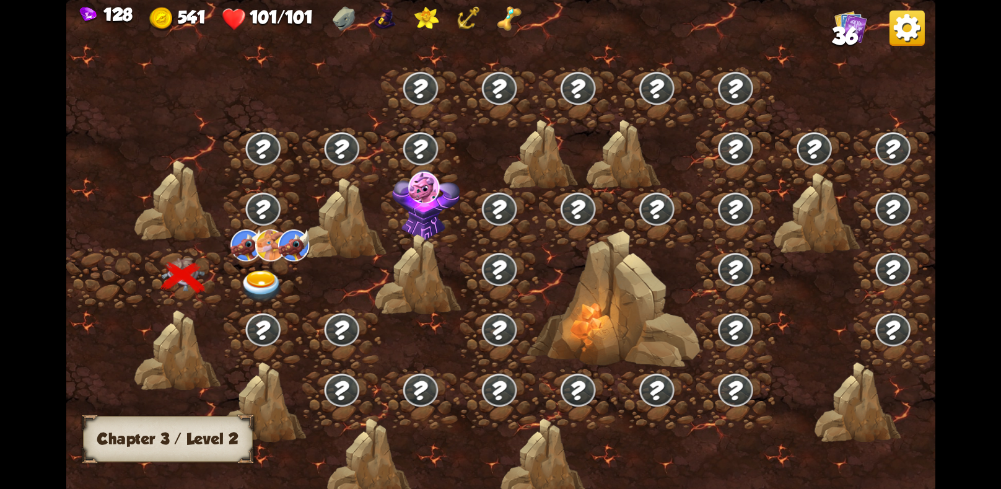
click at [263, 274] on img at bounding box center [261, 285] width 43 height 32
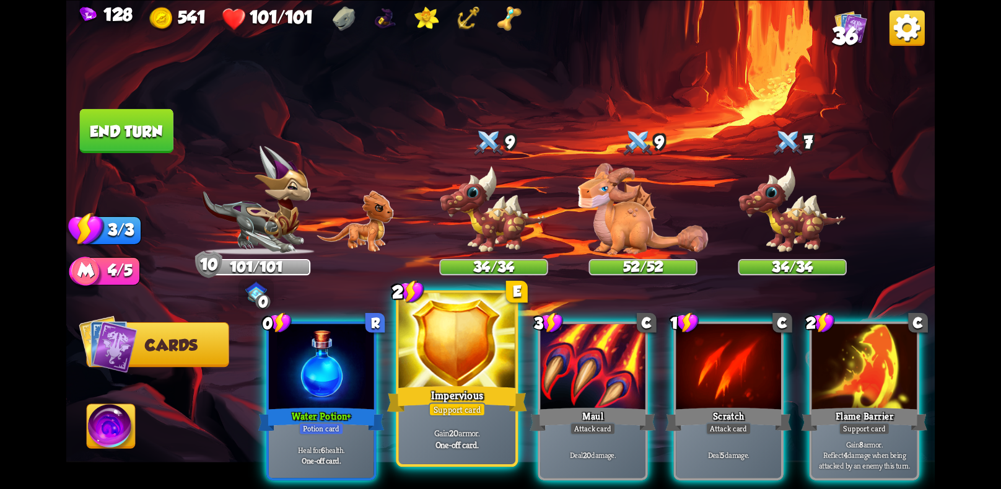
click at [468, 401] on div "Impervious" at bounding box center [457, 398] width 140 height 31
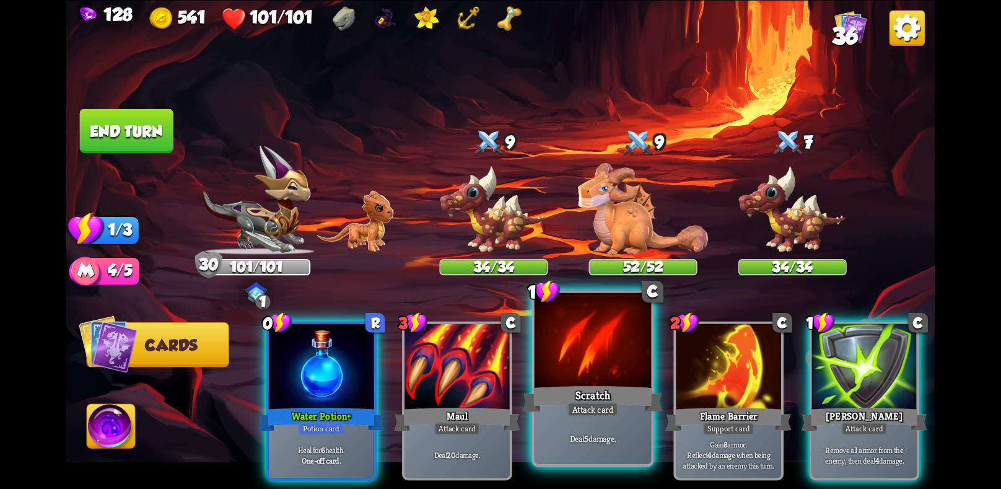
drag, startPoint x: 633, startPoint y: 444, endPoint x: 582, endPoint y: 430, distance: 53.3
click at [631, 444] on div "Deal 5 damage." at bounding box center [592, 437] width 116 height 51
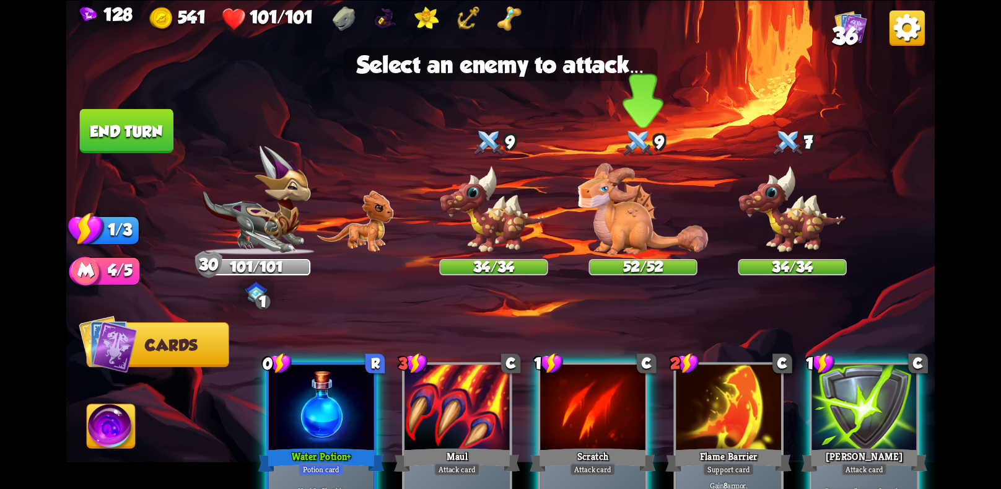
click at [635, 213] on img at bounding box center [643, 209] width 130 height 92
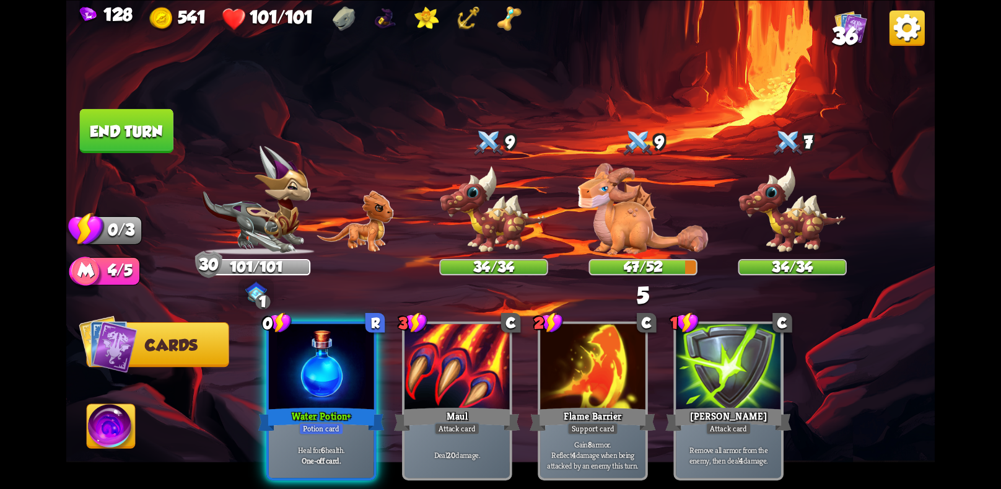
click at [133, 138] on button "End turn" at bounding box center [127, 130] width 96 height 45
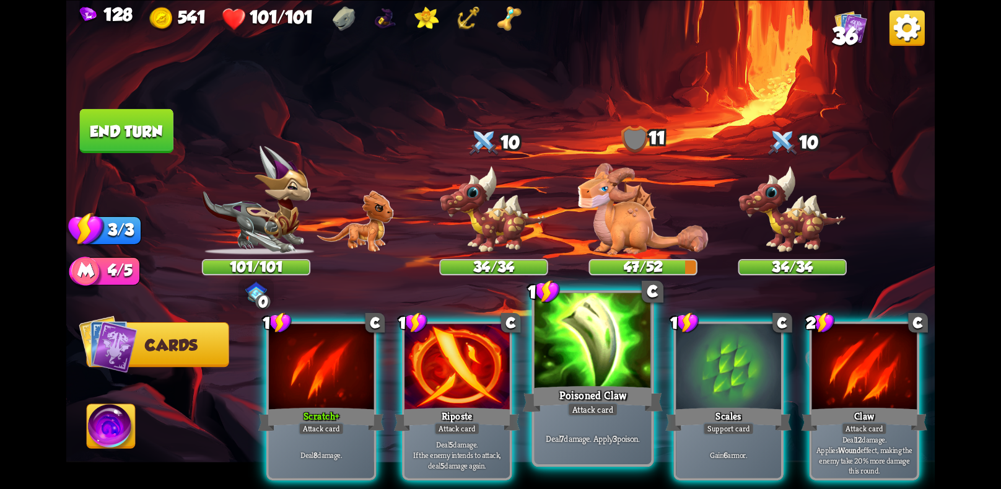
scroll to position [0, 118]
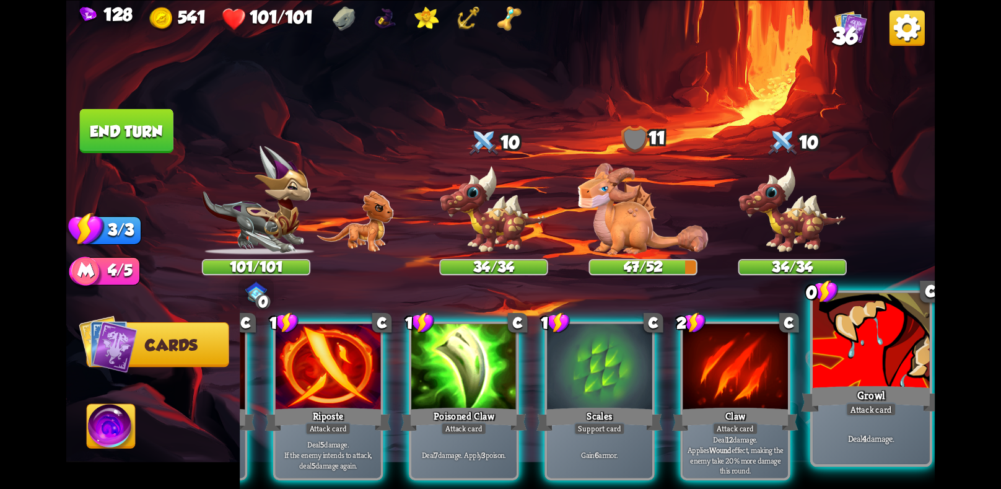
click at [866, 419] on div "Deal 4 damage." at bounding box center [870, 437] width 116 height 51
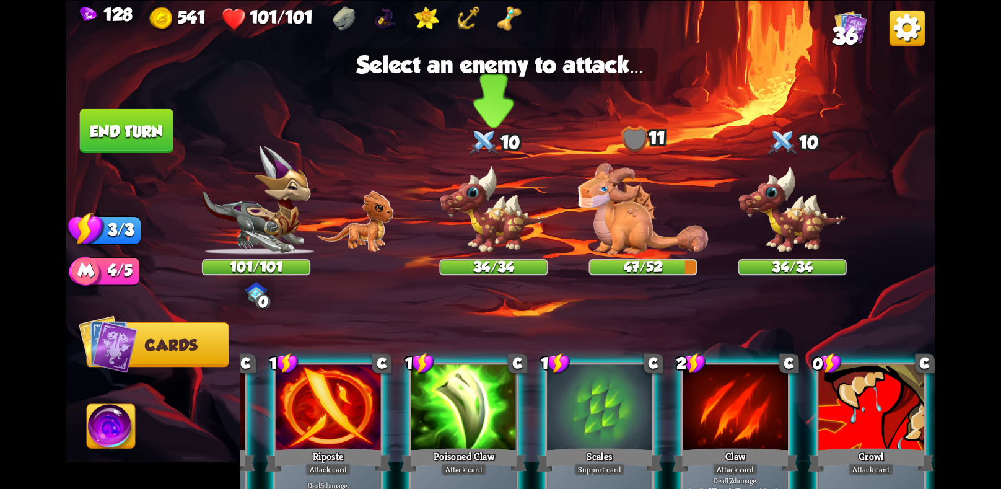
click at [529, 224] on img at bounding box center [493, 210] width 108 height 90
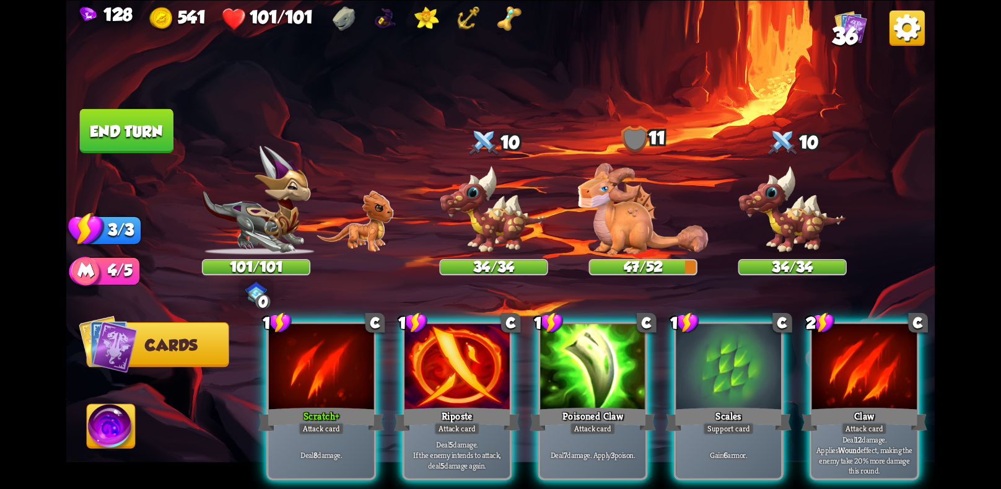
scroll to position [0, 0]
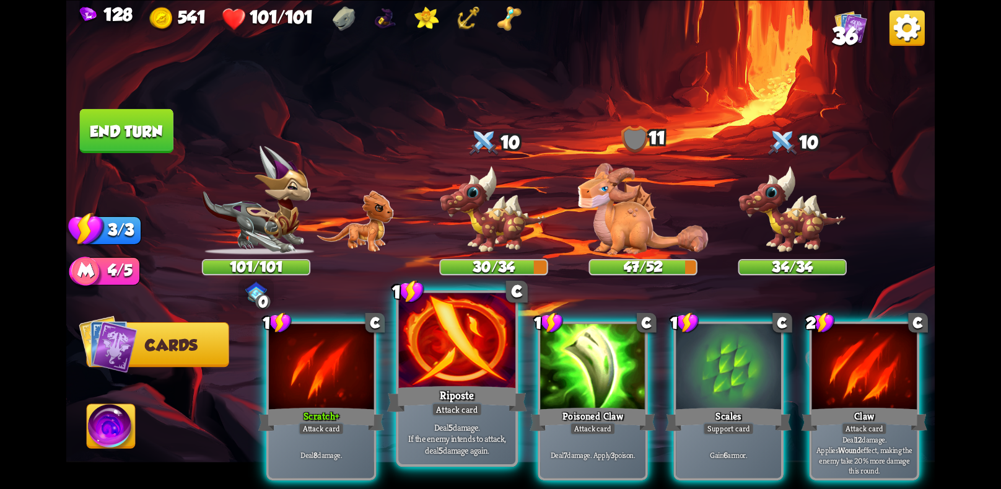
click at [473, 389] on div "Riposte" at bounding box center [457, 398] width 140 height 31
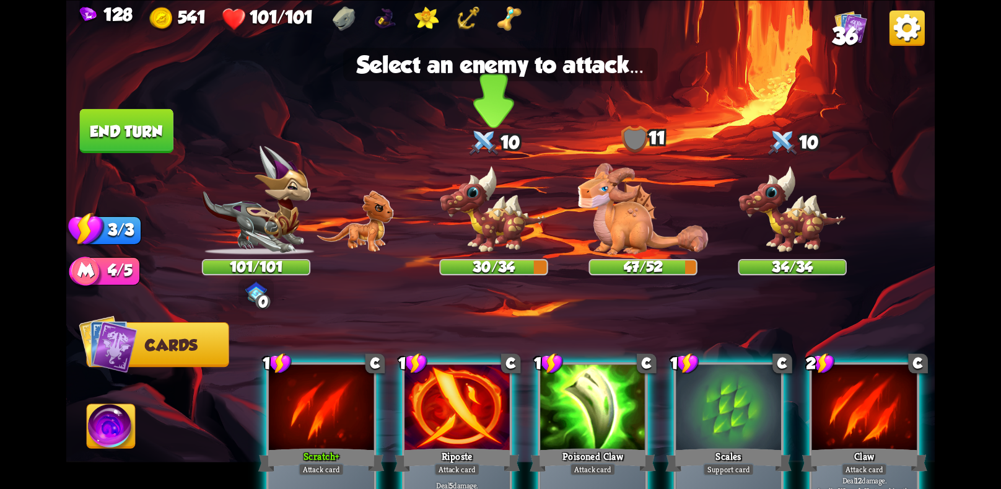
click at [518, 217] on img at bounding box center [493, 210] width 108 height 90
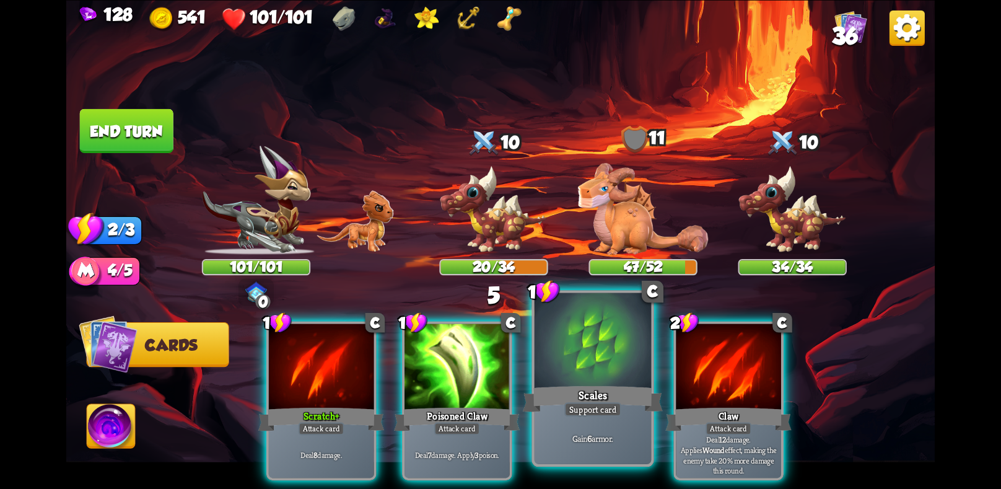
click at [566, 383] on div "Scales" at bounding box center [593, 398] width 140 height 31
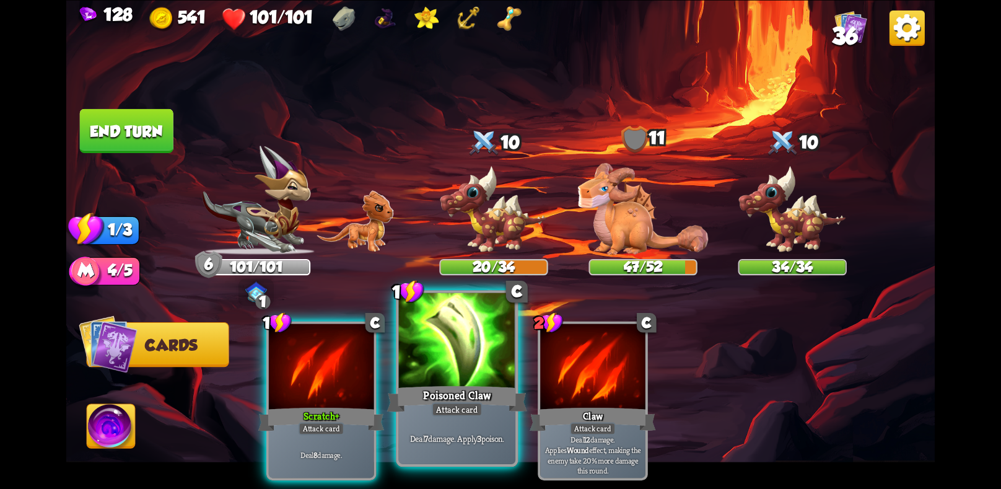
click at [458, 388] on div "Poisoned Claw" at bounding box center [457, 398] width 140 height 31
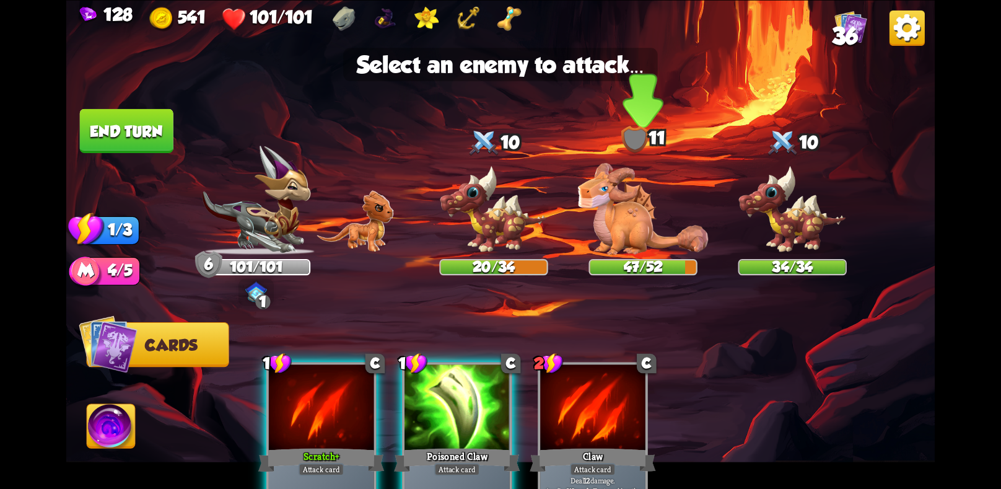
click at [658, 238] on img at bounding box center [643, 209] width 130 height 92
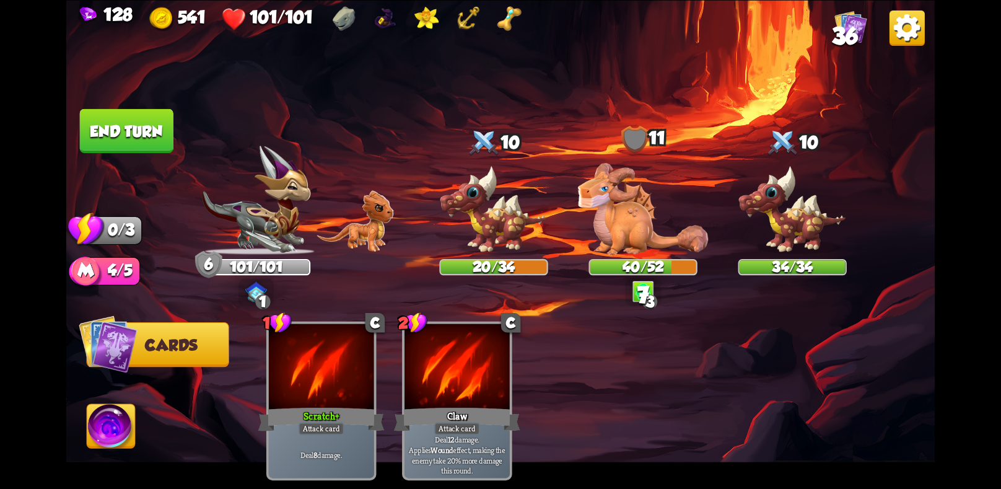
click at [101, 115] on button "End turn" at bounding box center [126, 130] width 95 height 45
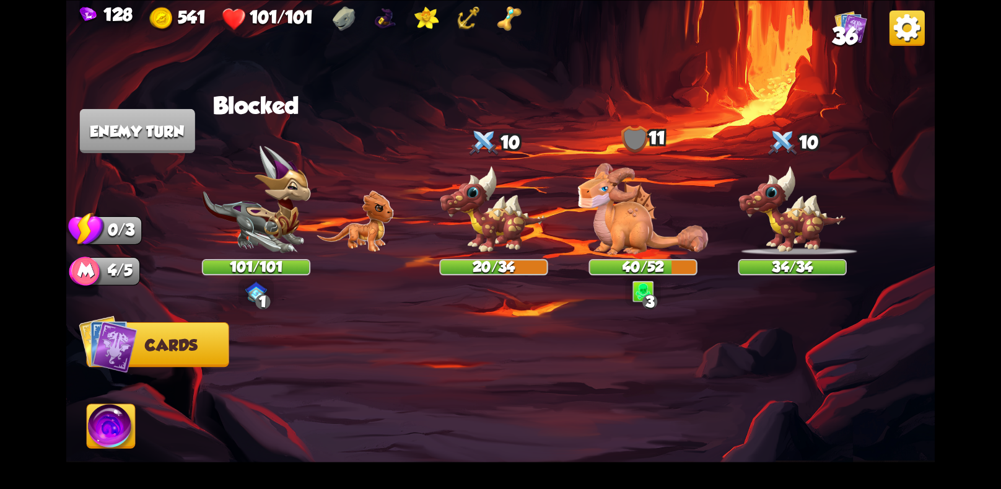
click at [101, 422] on img at bounding box center [111, 428] width 48 height 49
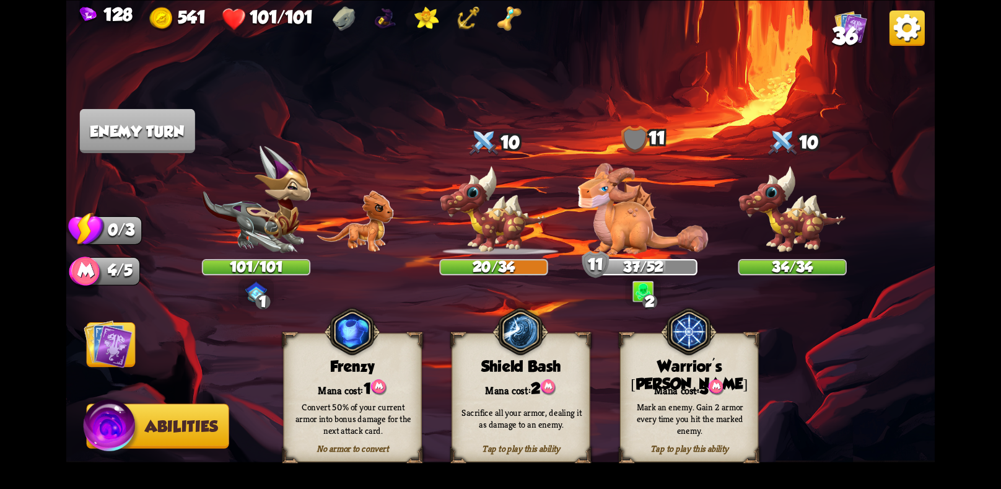
click at [116, 355] on img at bounding box center [108, 343] width 49 height 49
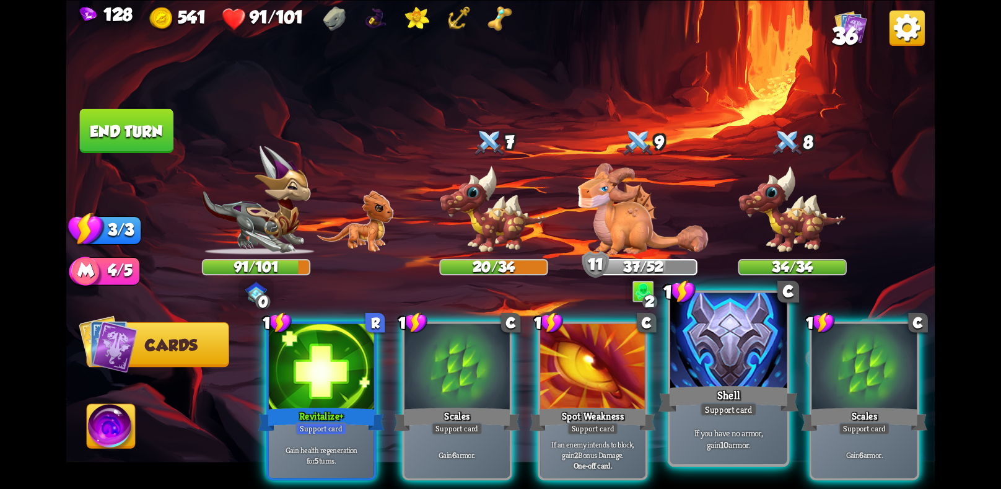
scroll to position [0, 118]
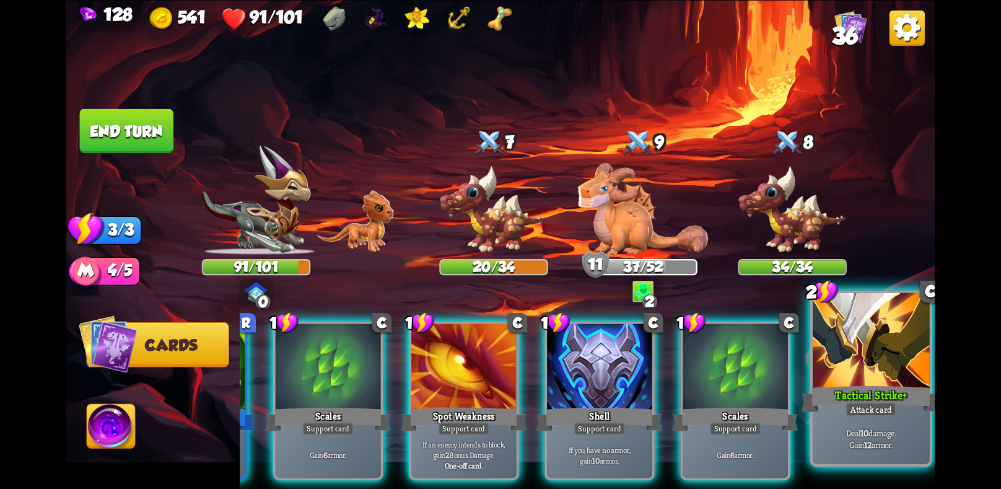
drag, startPoint x: 861, startPoint y: 396, endPoint x: 846, endPoint y: 397, distance: 14.9
click at [850, 397] on div "Tactical Strike+" at bounding box center [871, 398] width 140 height 31
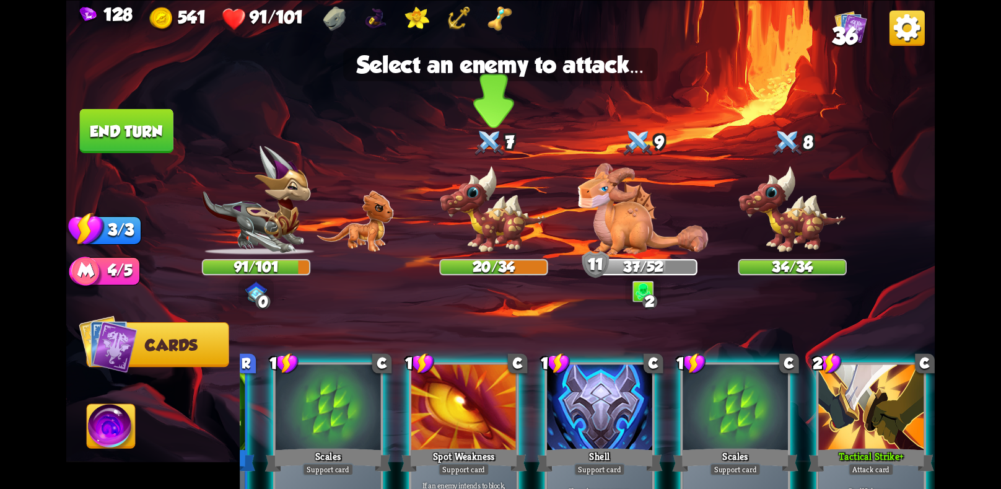
click at [498, 225] on img at bounding box center [493, 210] width 108 height 90
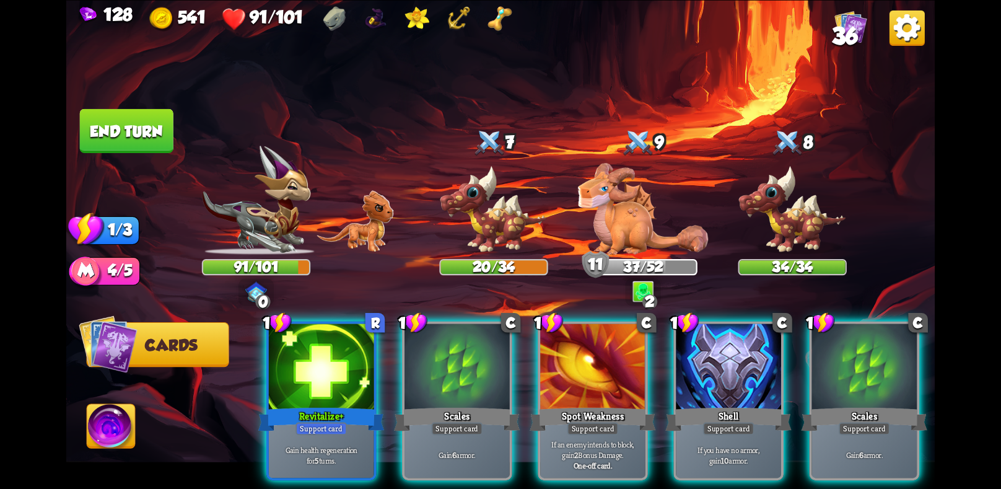
scroll to position [0, 0]
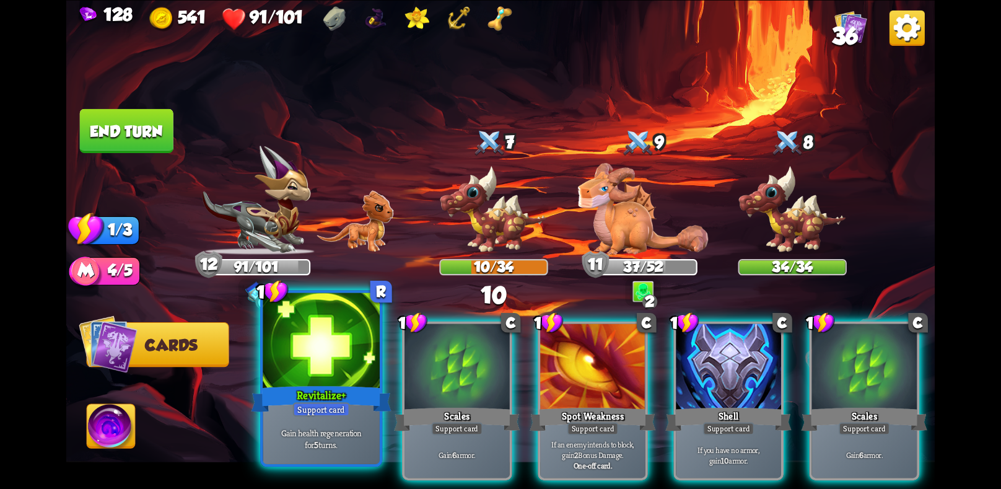
click at [308, 399] on div "Revitalize+" at bounding box center [321, 398] width 140 height 31
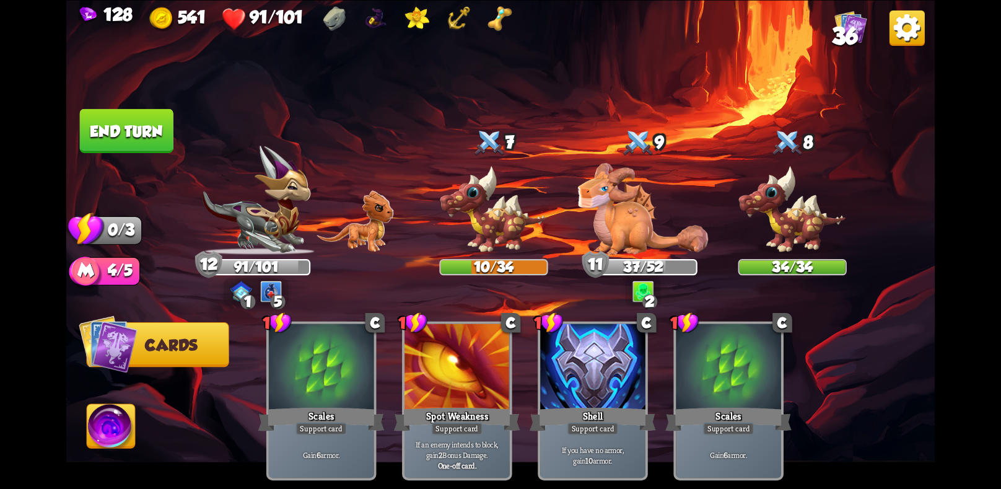
click at [120, 131] on button "End turn" at bounding box center [127, 130] width 96 height 45
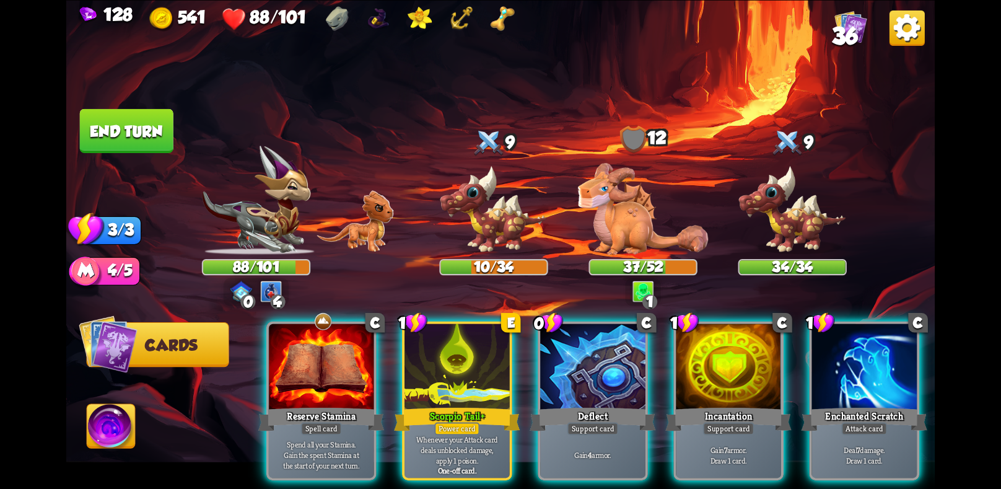
drag, startPoint x: 447, startPoint y: 376, endPoint x: 440, endPoint y: 245, distance: 131.5
click at [440, 245] on div "Select an enemy to attack... You don't have enough stamina to play that card...…" at bounding box center [500, 244] width 869 height 489
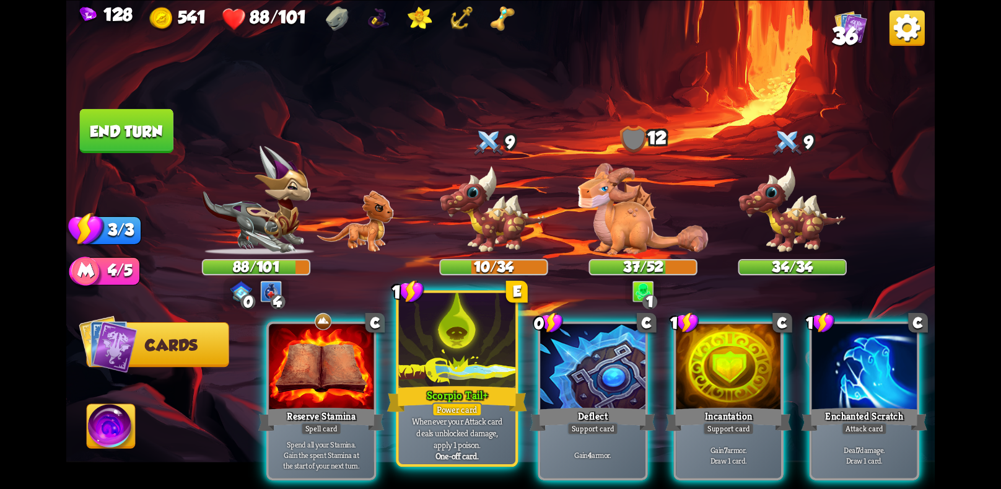
click at [463, 395] on div "Scorpio Tail+" at bounding box center [457, 398] width 140 height 31
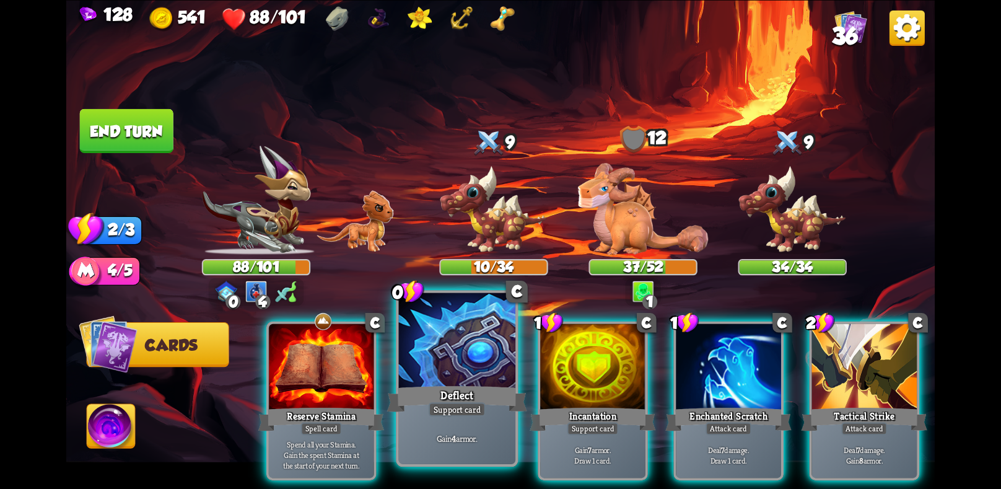
click at [440, 396] on div "Deflect" at bounding box center [457, 398] width 140 height 31
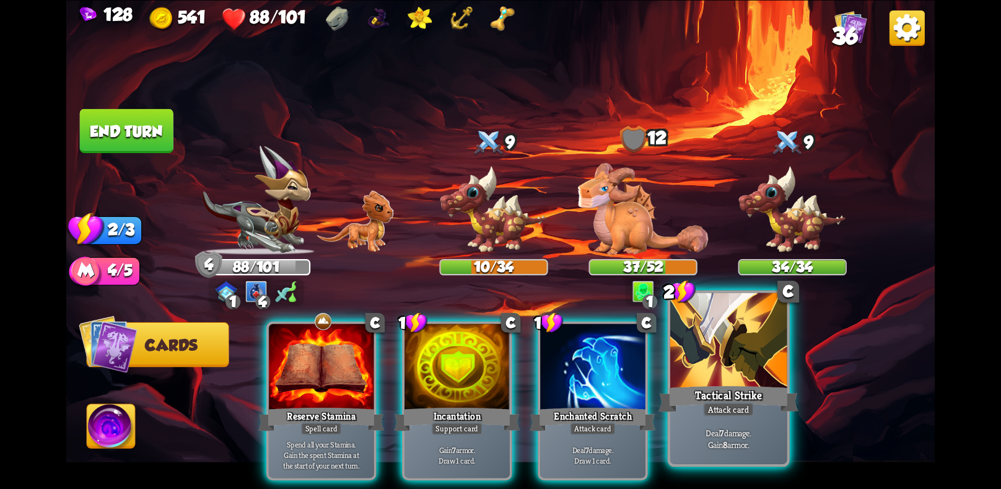
click at [730, 377] on div at bounding box center [728, 341] width 116 height 98
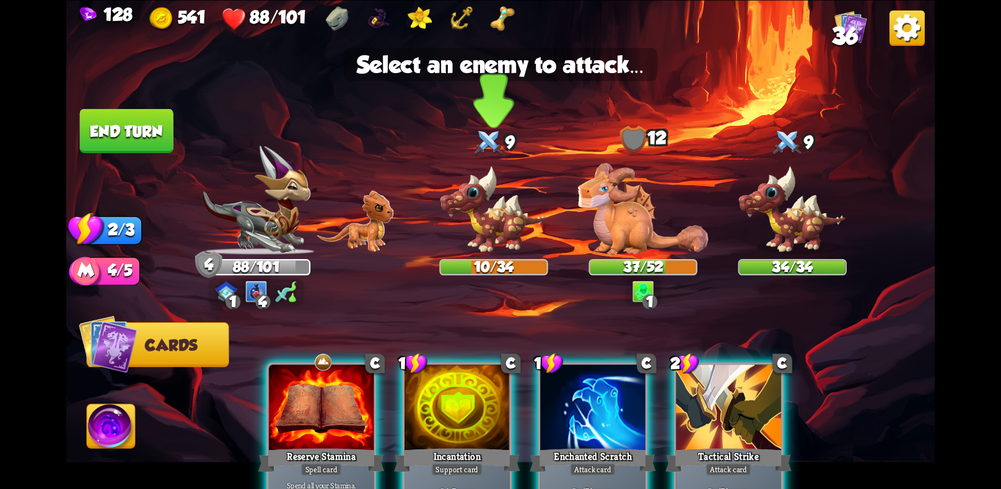
click at [504, 218] on img at bounding box center [493, 210] width 108 height 90
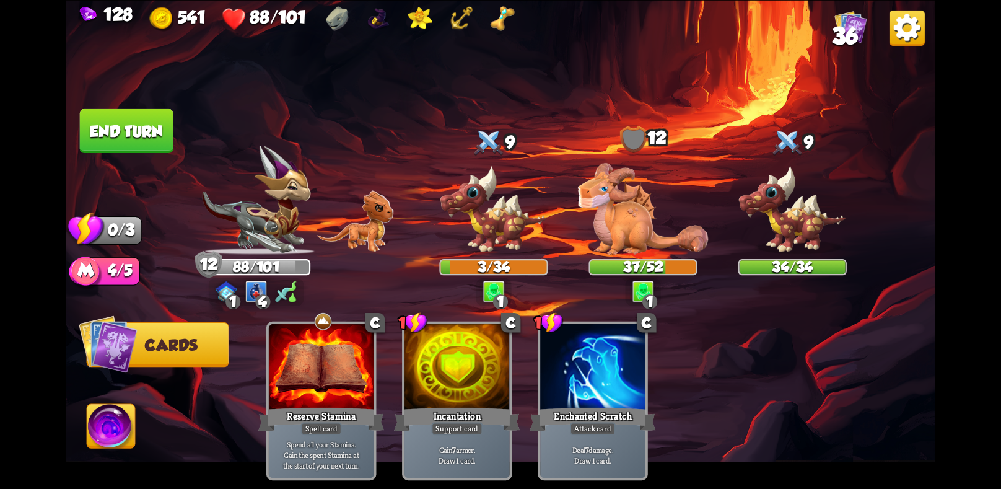
click at [144, 127] on button "End turn" at bounding box center [127, 130] width 96 height 45
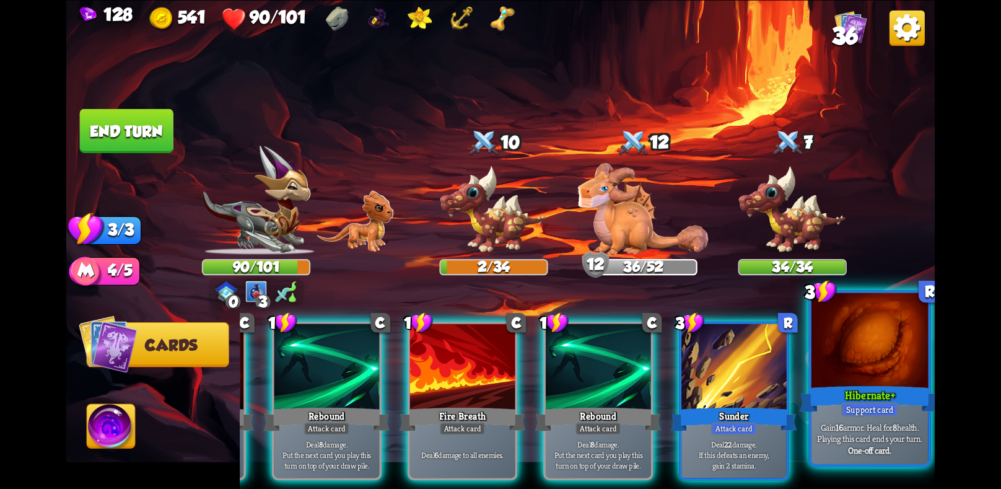
scroll to position [0, 118]
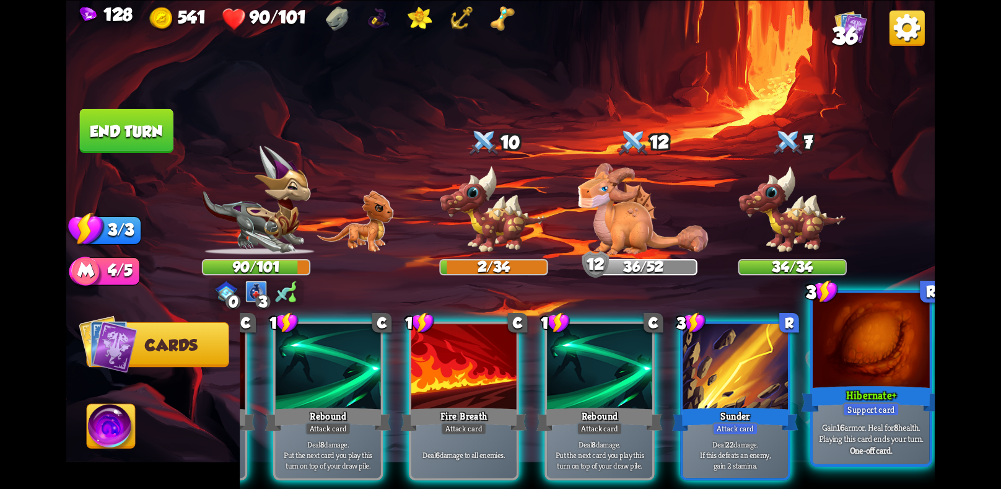
click at [851, 376] on div at bounding box center [870, 341] width 116 height 98
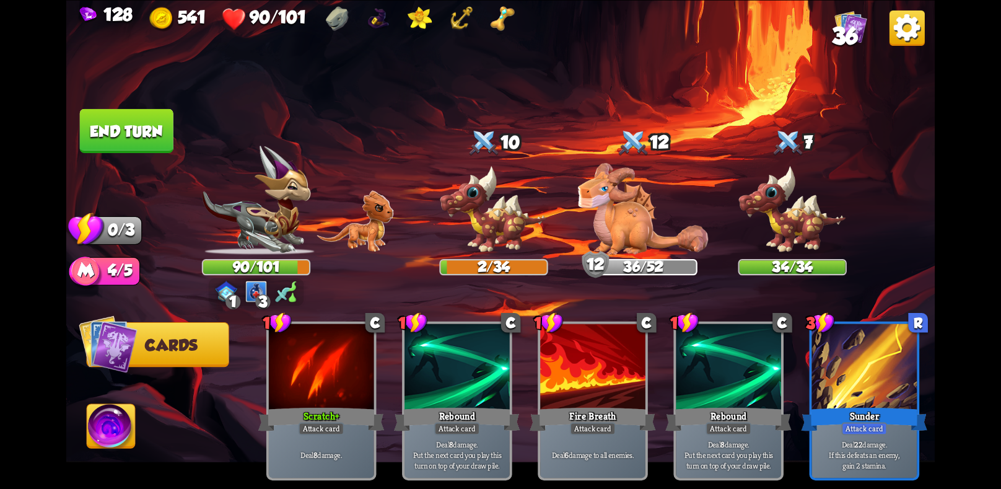
scroll to position [0, 0]
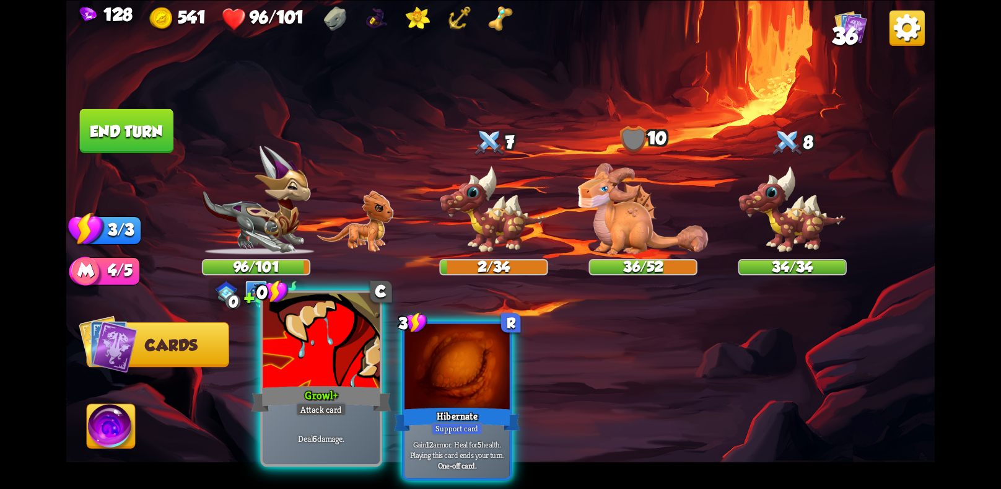
click at [310, 387] on div "Growl+" at bounding box center [321, 398] width 140 height 31
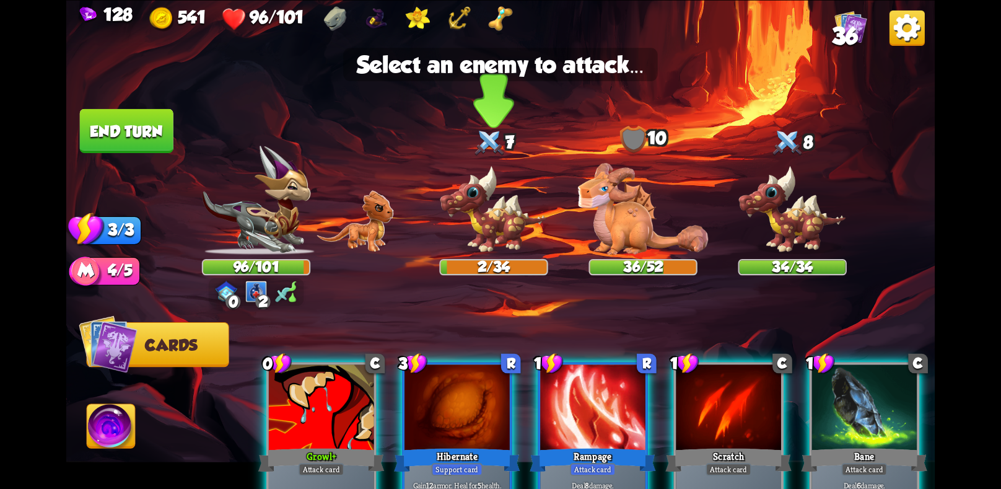
click at [494, 232] on img at bounding box center [493, 210] width 108 height 90
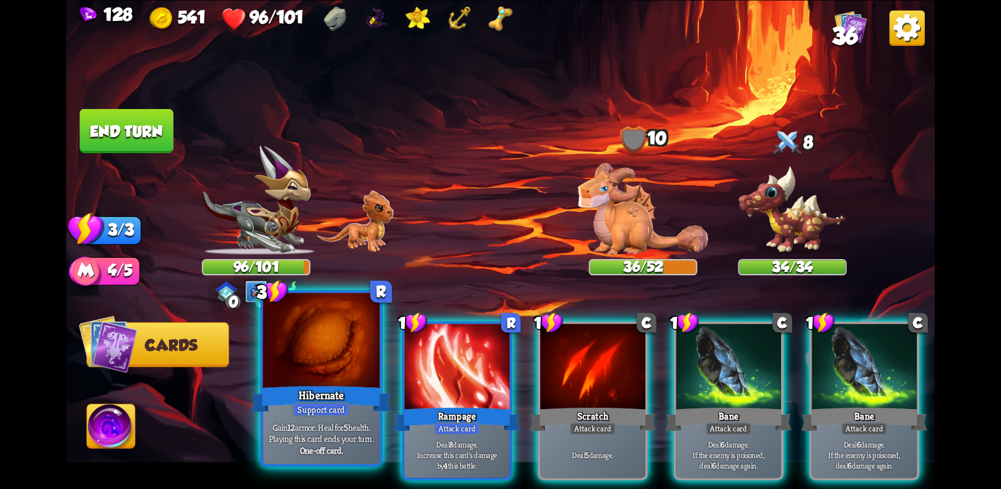
click at [344, 380] on div at bounding box center [321, 341] width 116 height 98
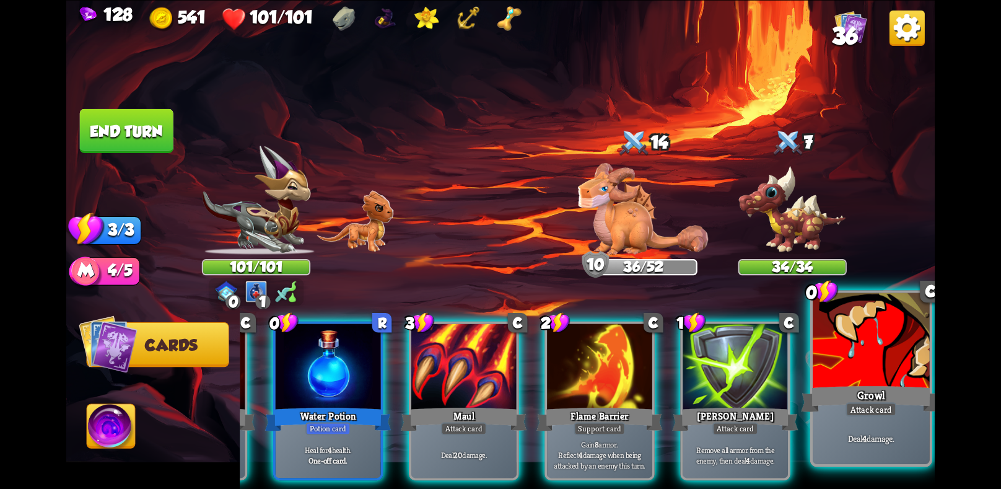
scroll to position [0, 116]
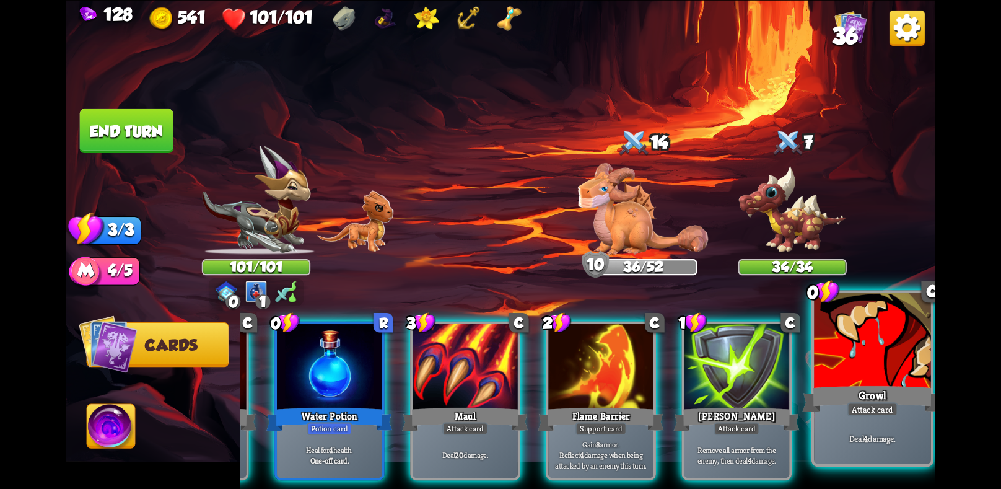
click at [838, 372] on div at bounding box center [872, 341] width 116 height 98
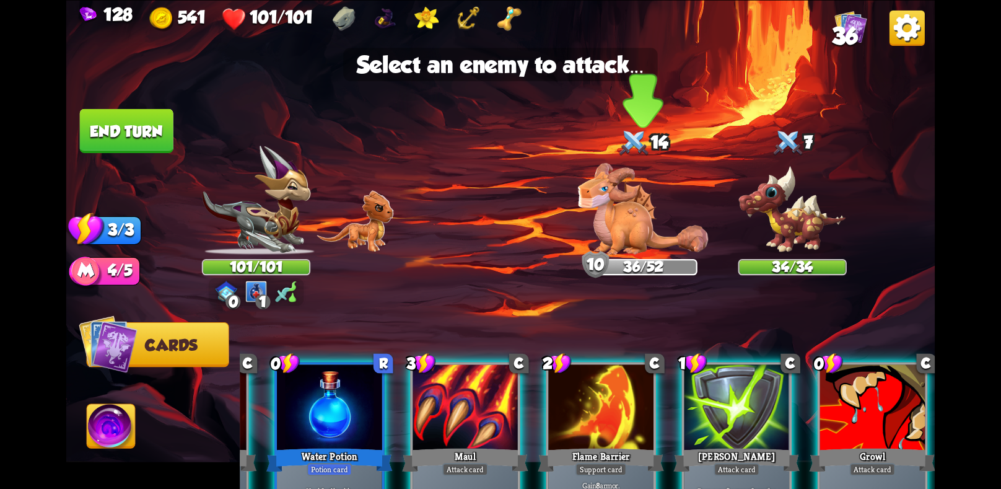
click at [648, 231] on img at bounding box center [643, 209] width 130 height 92
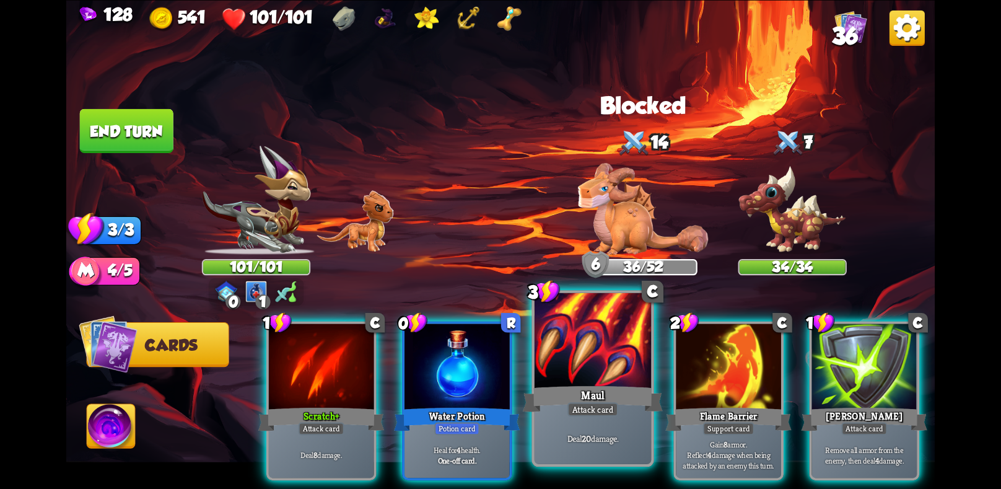
click at [586, 415] on div "Attack card" at bounding box center [592, 409] width 51 height 14
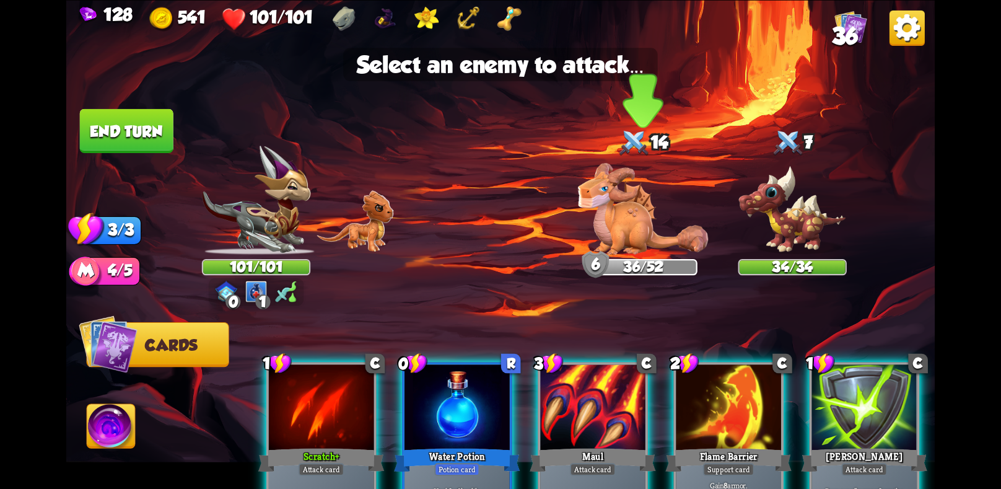
click at [630, 206] on img at bounding box center [643, 209] width 130 height 92
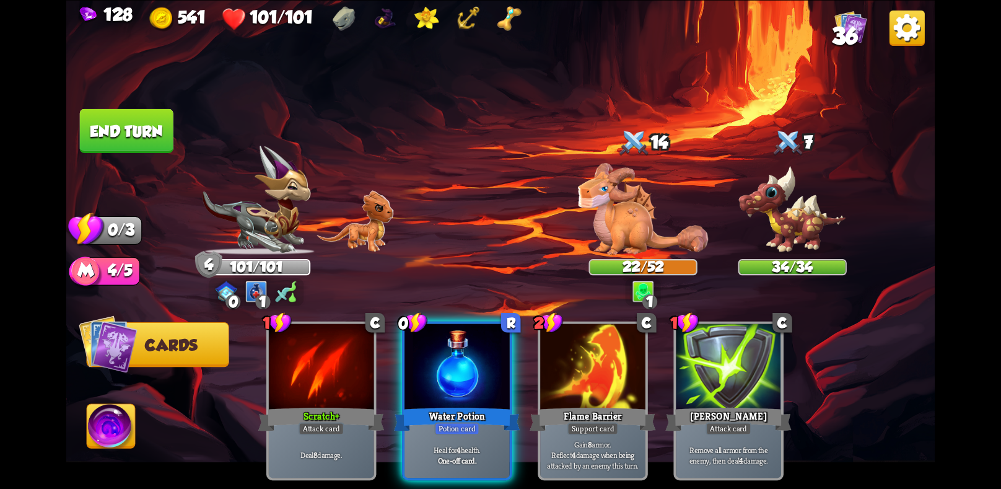
click at [146, 141] on button "End turn" at bounding box center [127, 130] width 94 height 44
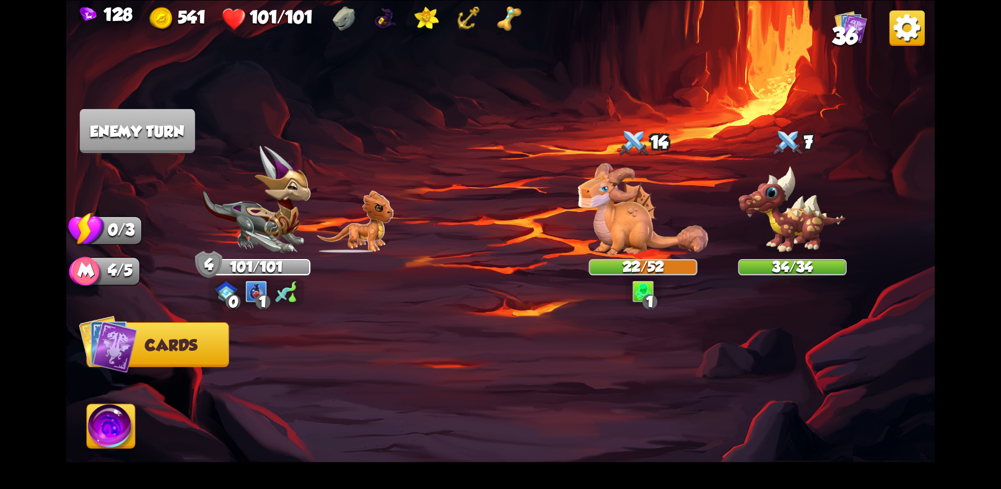
click at [103, 430] on img at bounding box center [111, 428] width 48 height 49
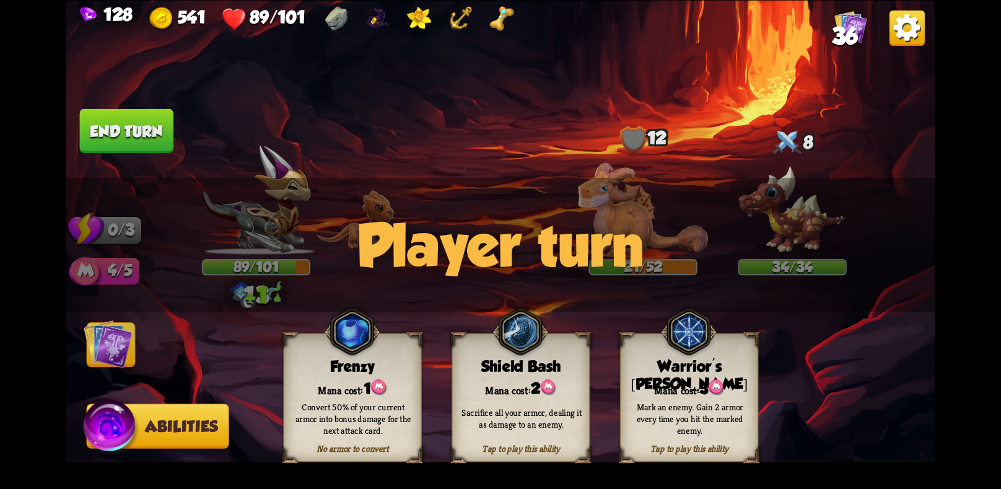
click at [107, 342] on img at bounding box center [108, 343] width 49 height 49
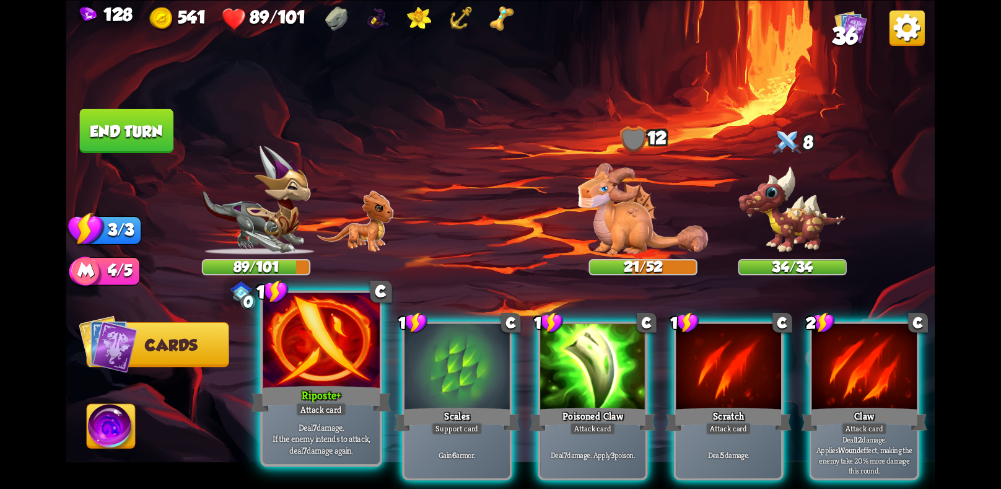
click at [316, 443] on p "Deal 7 damage. If the enemy intends to attack, deal 7 damage again." at bounding box center [321, 437] width 111 height 35
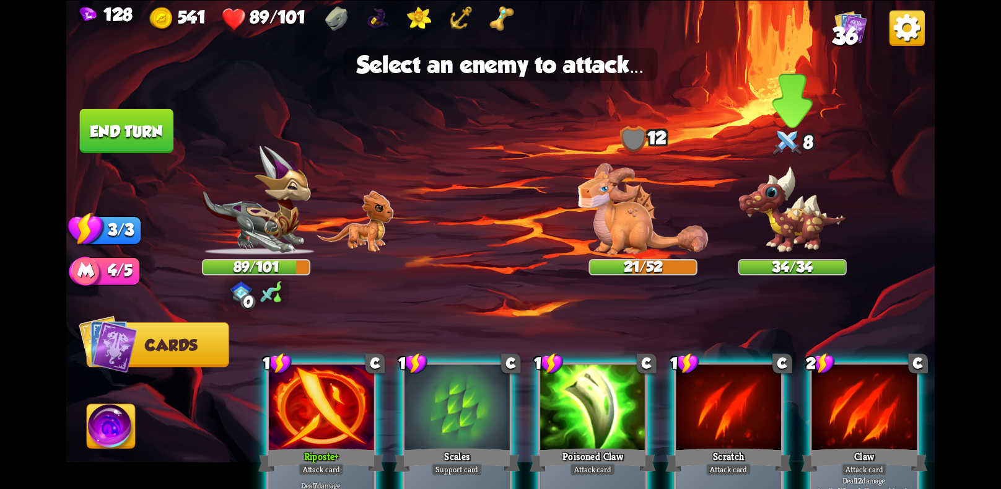
click at [791, 198] on img at bounding box center [792, 210] width 108 height 90
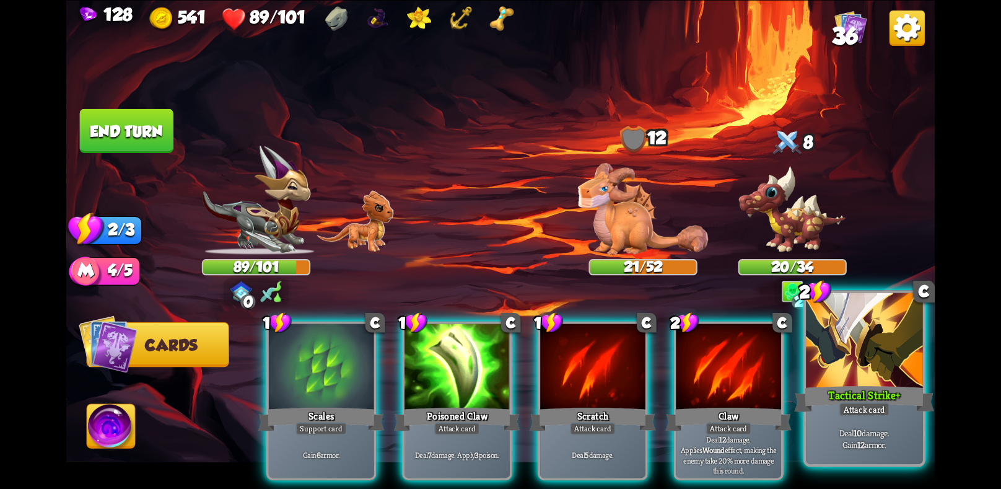
click at [840, 399] on div "Tactical Strike+" at bounding box center [864, 398] width 140 height 31
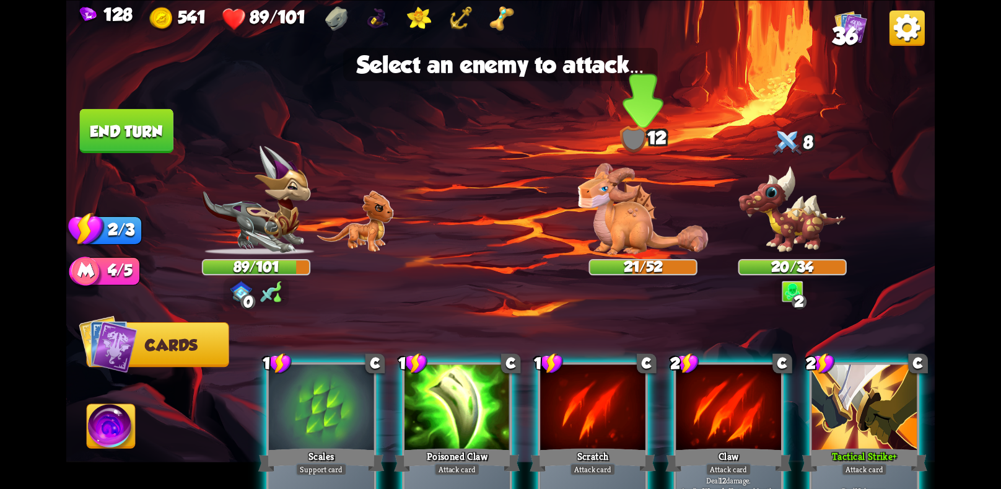
click at [633, 229] on img at bounding box center [643, 209] width 130 height 92
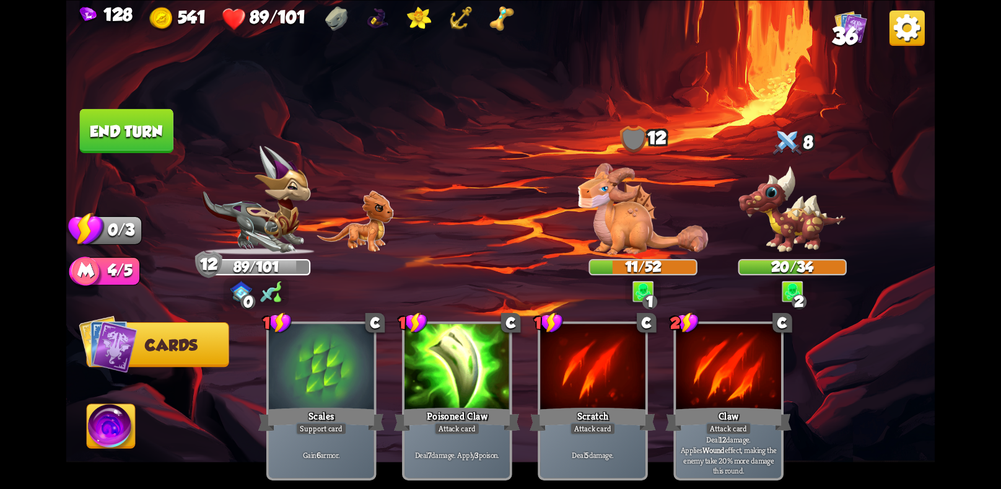
click at [133, 125] on button "End turn" at bounding box center [127, 130] width 94 height 44
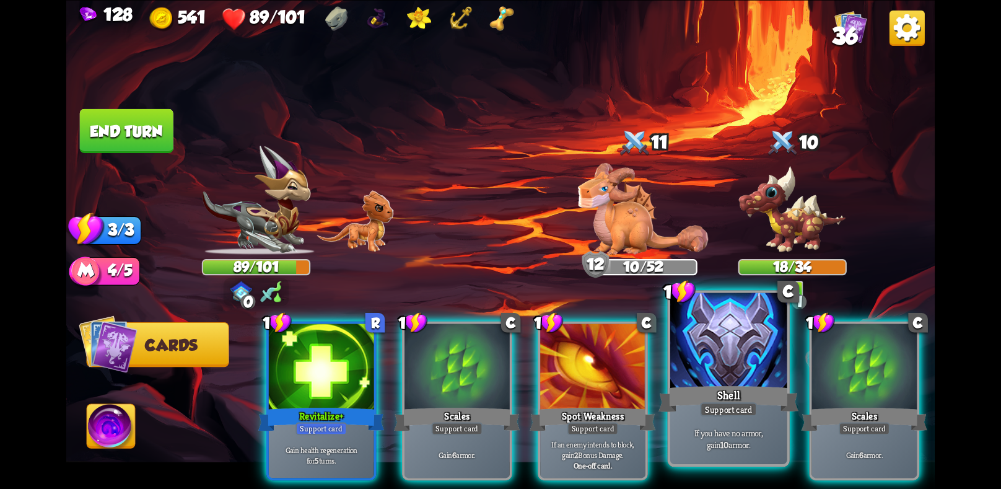
scroll to position [0, 118]
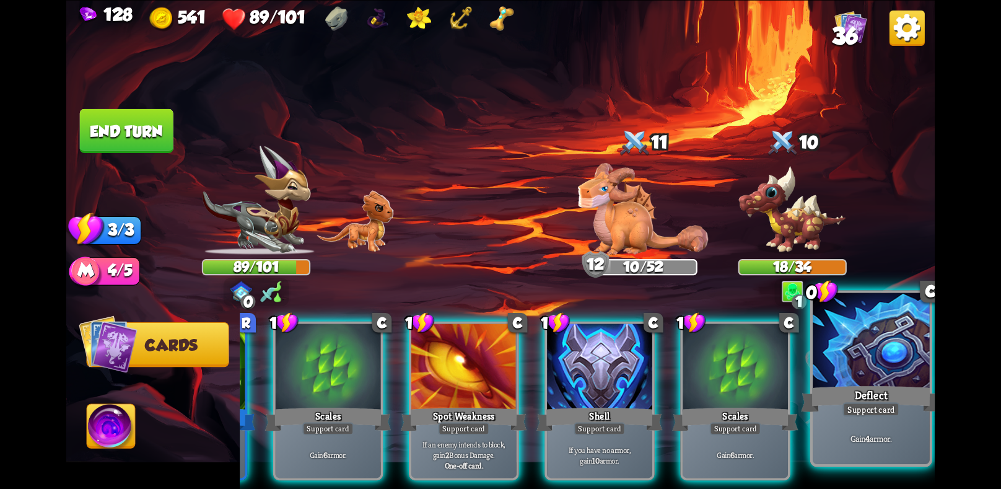
click at [898, 385] on div "Deflect" at bounding box center [871, 398] width 140 height 31
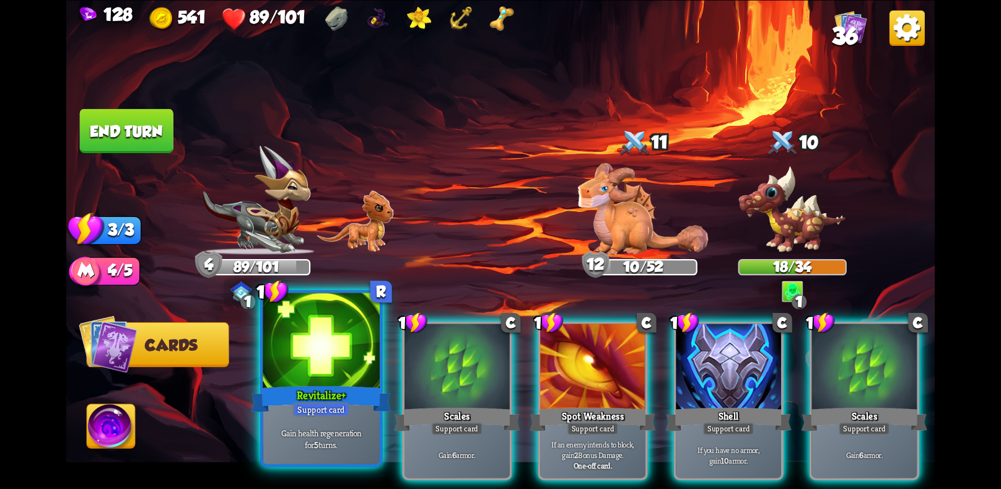
click at [340, 407] on div "Support card" at bounding box center [321, 409] width 57 height 14
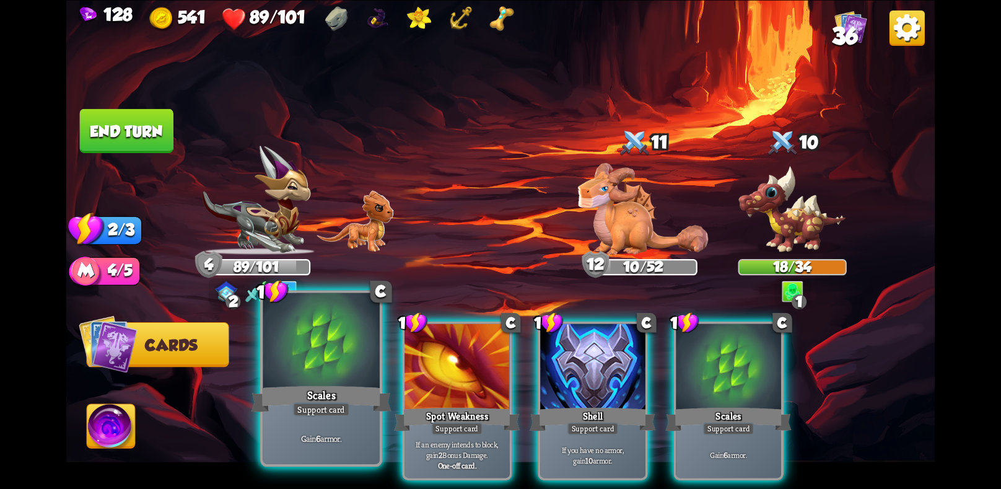
click at [293, 420] on div "Gain 6 armor." at bounding box center [321, 437] width 116 height 51
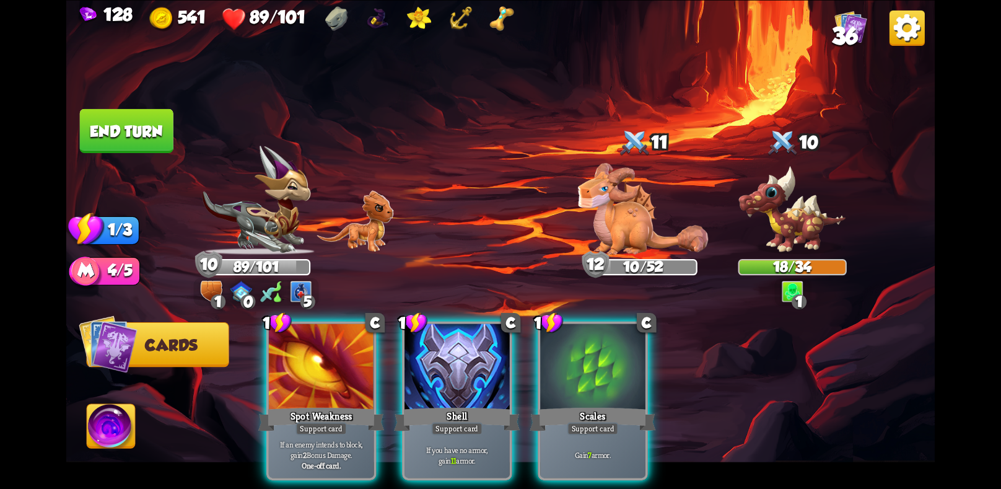
drag, startPoint x: 634, startPoint y: 393, endPoint x: 623, endPoint y: 386, distance: 13.1
click at [631, 404] on div "Scales" at bounding box center [592, 418] width 126 height 28
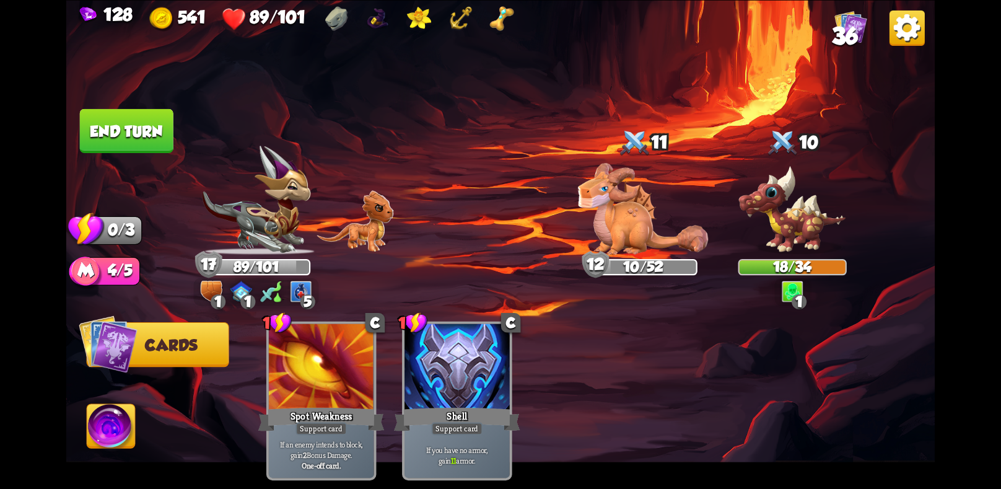
click at [135, 136] on button "End turn" at bounding box center [127, 130] width 94 height 44
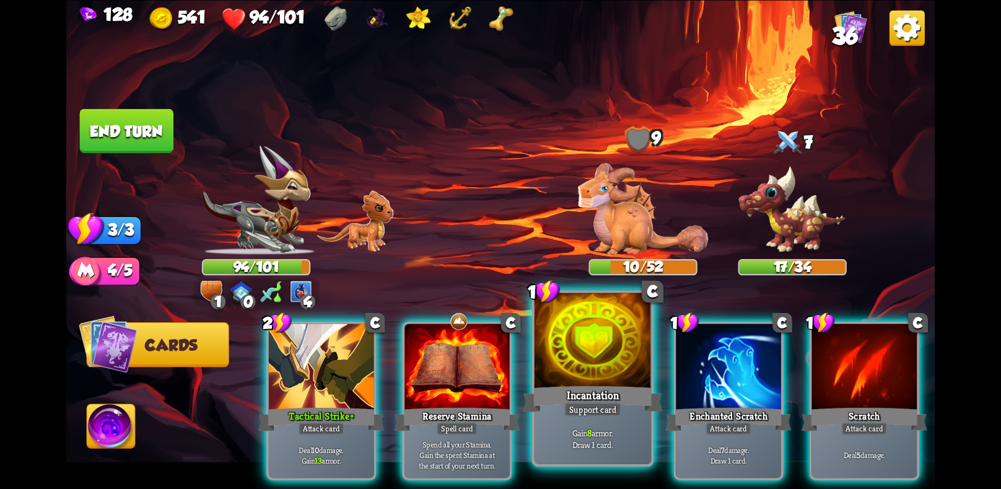
scroll to position [0, 118]
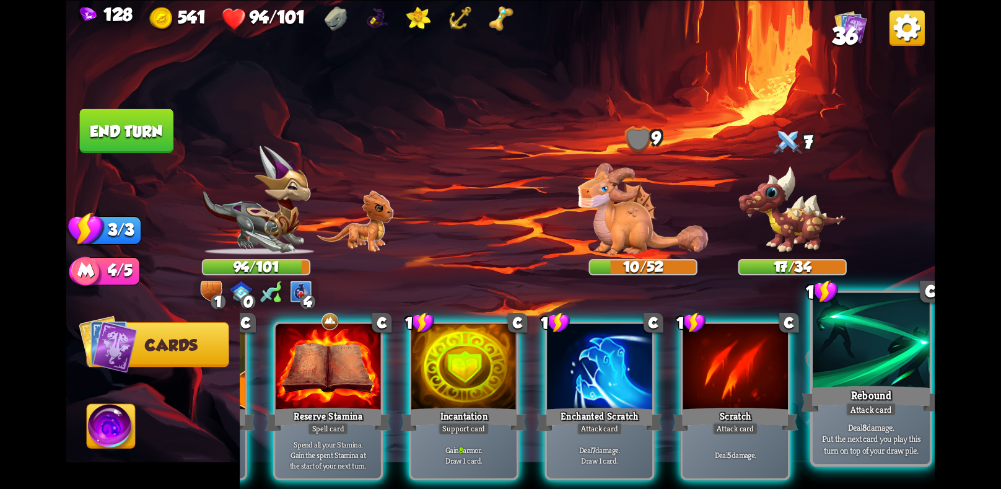
click at [832, 433] on p "Deal 8 damage. Put the next card you play this turn on top of your draw pile." at bounding box center [871, 437] width 111 height 35
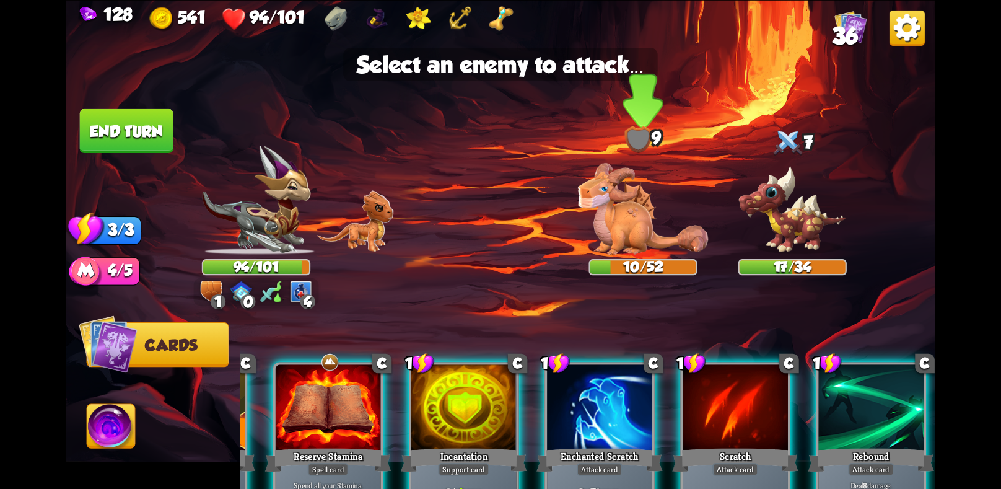
click at [589, 222] on img at bounding box center [643, 209] width 130 height 92
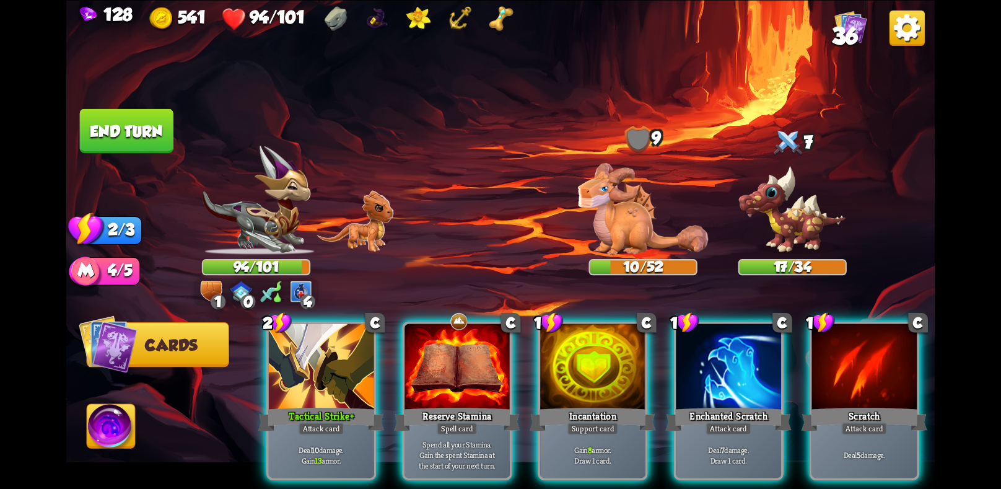
scroll to position [0, 0]
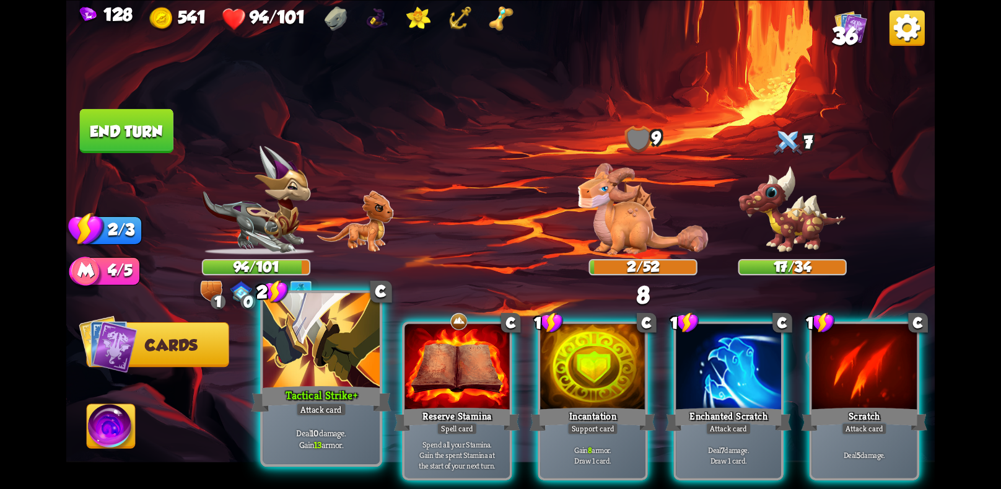
click at [341, 352] on div at bounding box center [321, 341] width 116 height 98
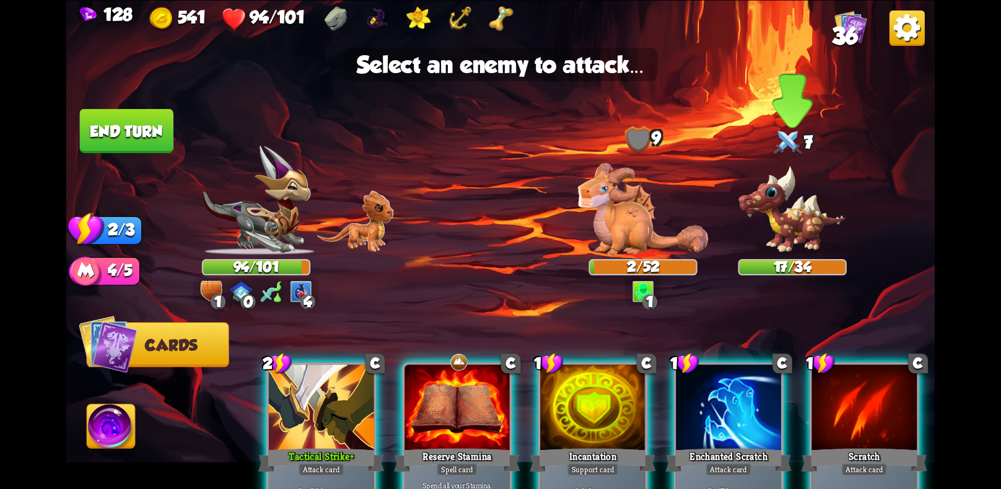
click at [760, 228] on img at bounding box center [792, 210] width 108 height 90
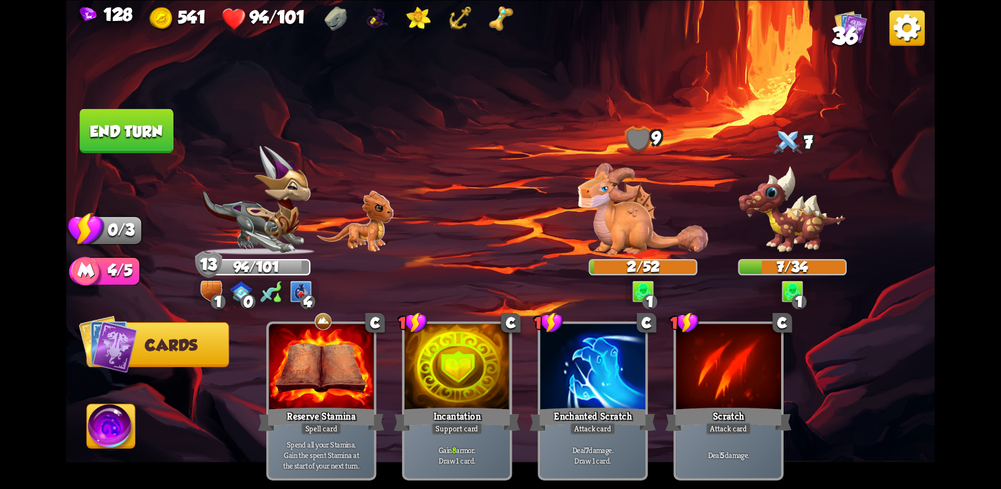
click at [146, 116] on button "End turn" at bounding box center [126, 130] width 95 height 45
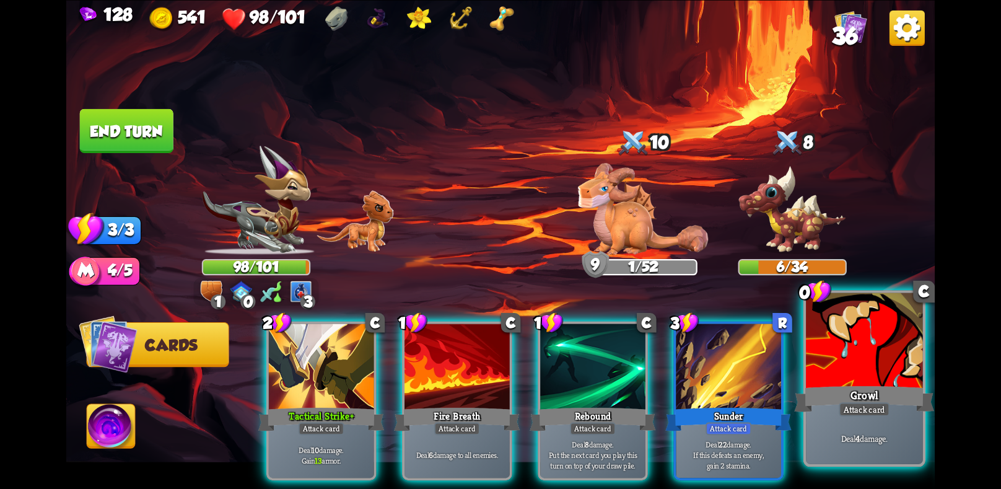
click at [822, 358] on div at bounding box center [864, 341] width 116 height 98
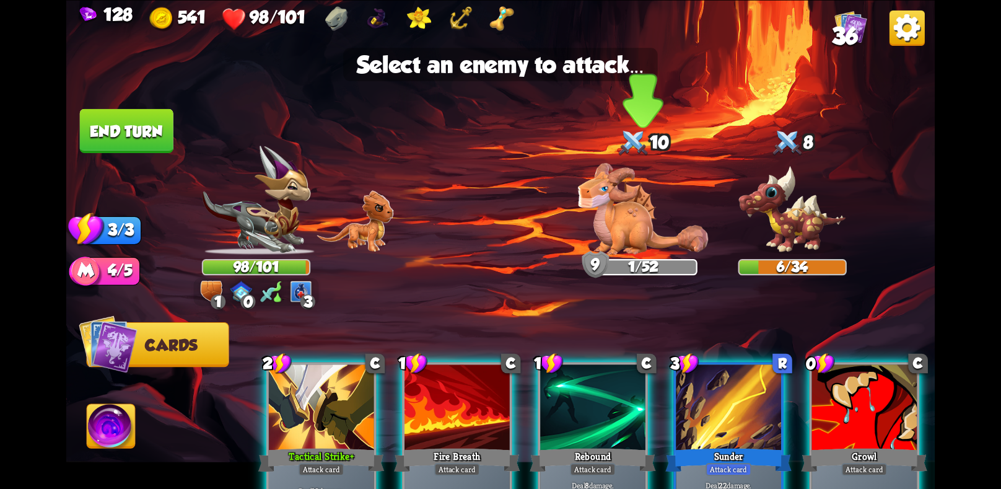
click at [622, 228] on img at bounding box center [643, 209] width 130 height 92
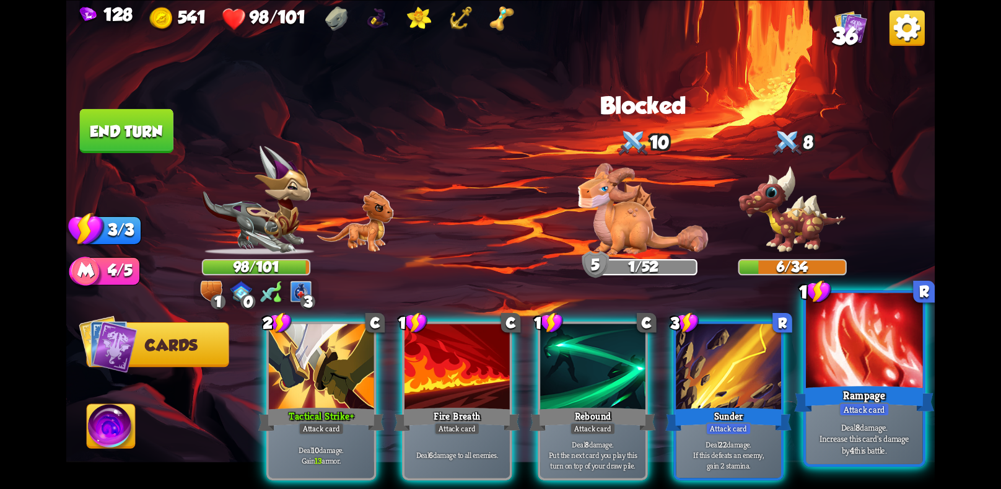
click at [851, 355] on div at bounding box center [864, 341] width 116 height 98
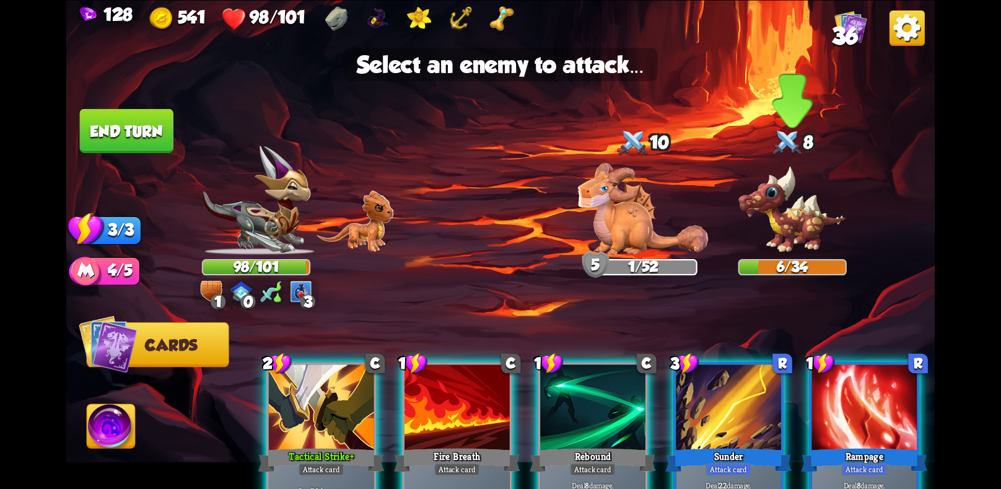
click at [798, 217] on img at bounding box center [792, 210] width 108 height 90
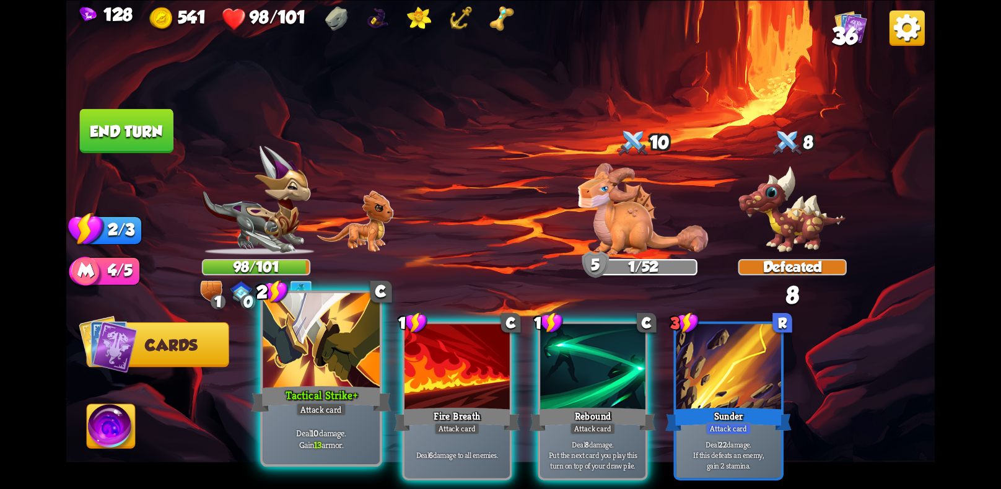
click at [316, 403] on div "Attack card" at bounding box center [321, 409] width 51 height 14
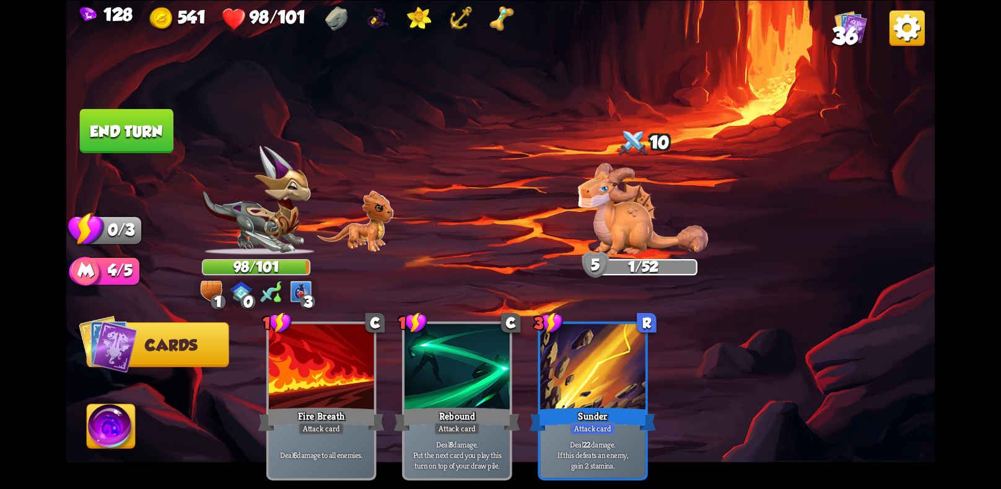
click at [651, 238] on img at bounding box center [643, 209] width 130 height 92
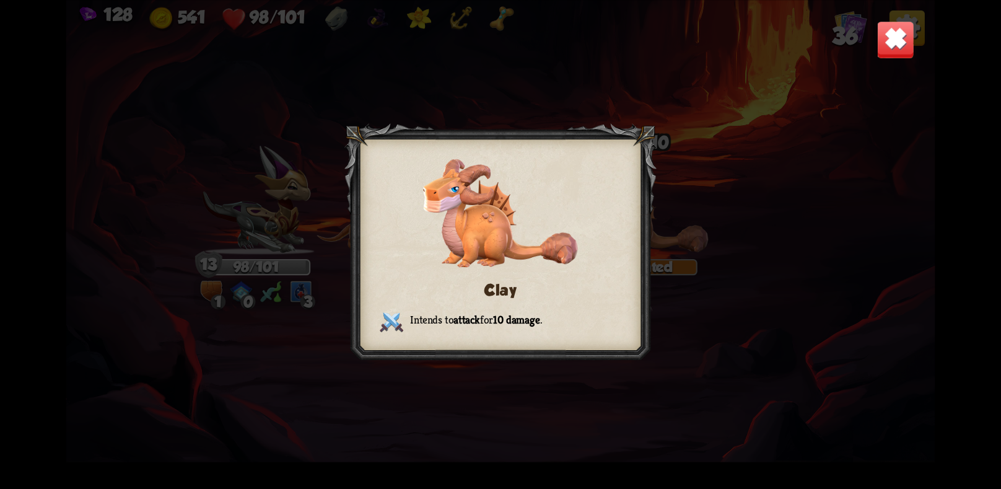
click at [824, 261] on div "Clay Intends to attack for 10 damage ." at bounding box center [500, 244] width 869 height 489
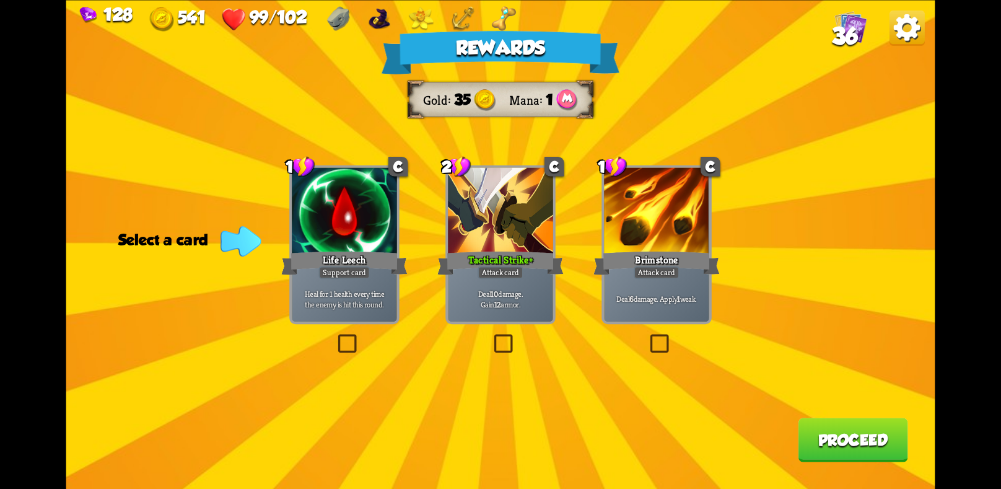
click at [491, 336] on label at bounding box center [491, 336] width 0 height 0
click at [0, 0] on input "checkbox" at bounding box center [0, 0] width 0 height 0
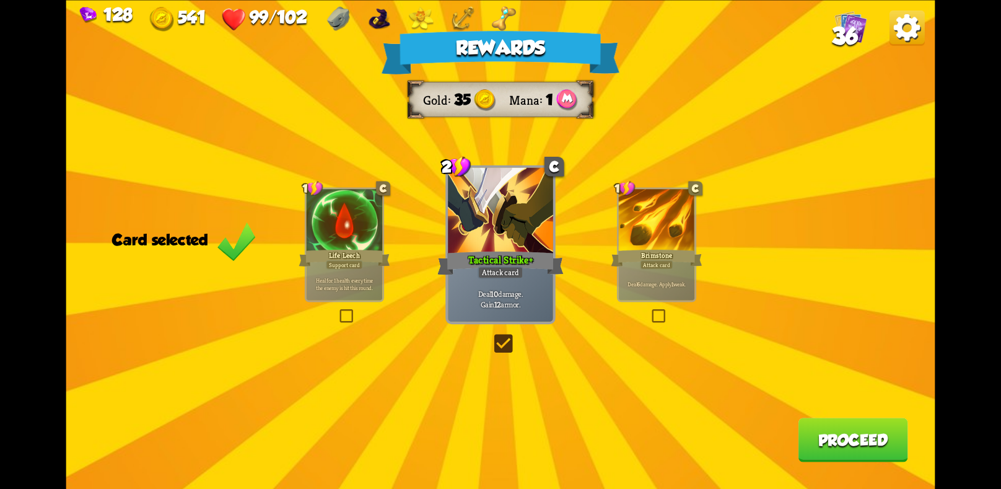
click at [856, 434] on button "Proceed" at bounding box center [853, 439] width 110 height 44
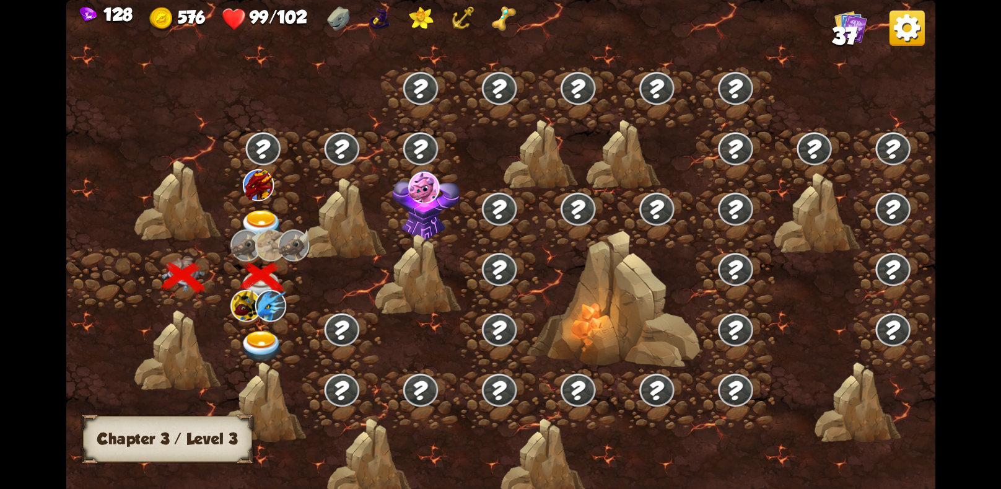
click at [259, 209] on img at bounding box center [261, 225] width 43 height 32
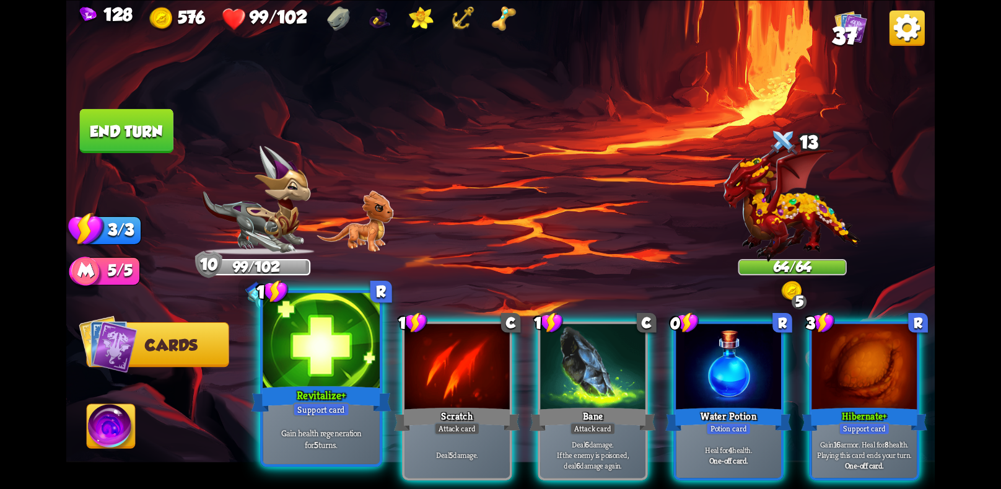
click at [329, 376] on div at bounding box center [321, 341] width 116 height 98
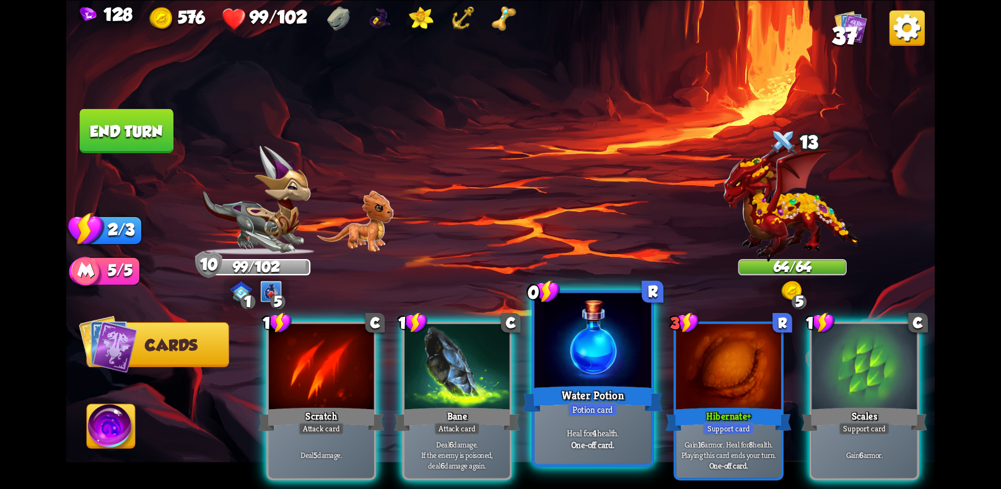
click at [600, 432] on p "Heal for 4 health." at bounding box center [592, 433] width 111 height 12
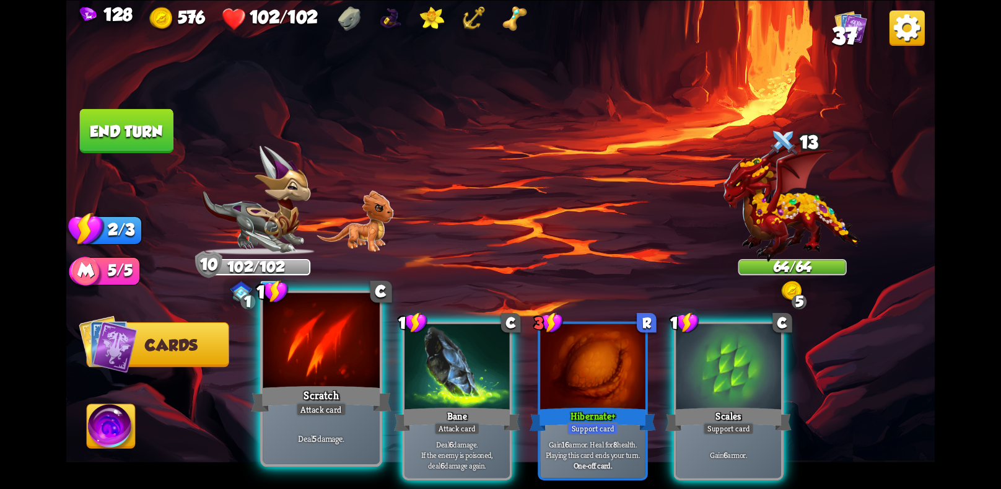
click at [336, 389] on div "Scratch" at bounding box center [321, 398] width 140 height 31
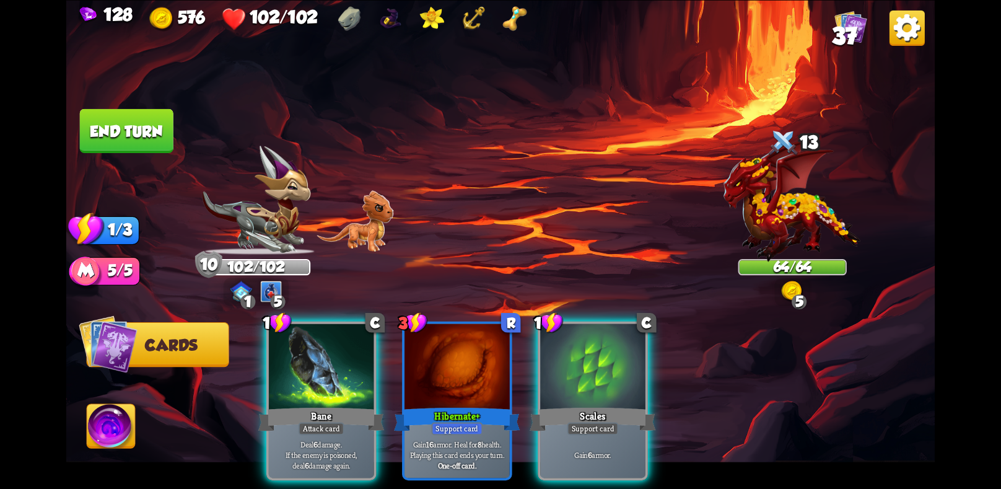
click at [336, 389] on div "1 C Bane Attack card Deal 6 damage. If the enemy is poisoned, deal 6 damage aga…" at bounding box center [587, 379] width 695 height 217
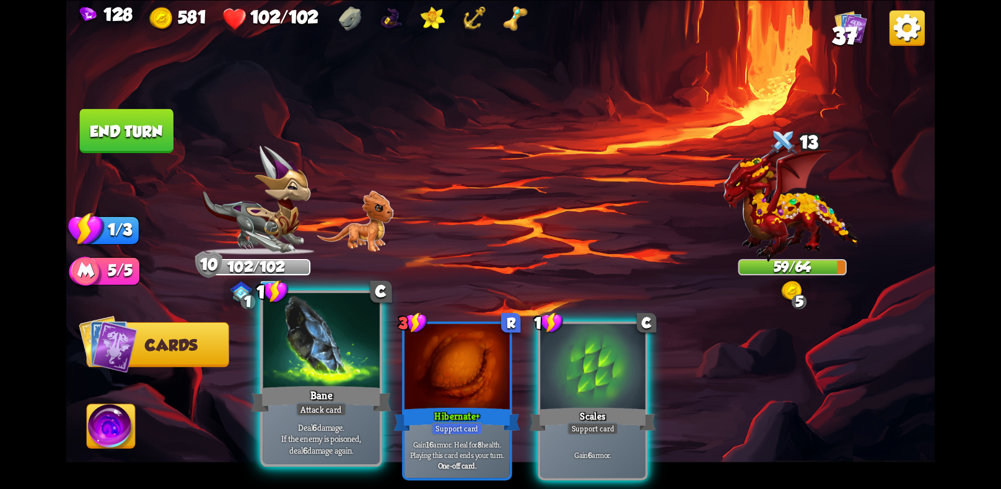
click at [349, 370] on div at bounding box center [321, 341] width 116 height 98
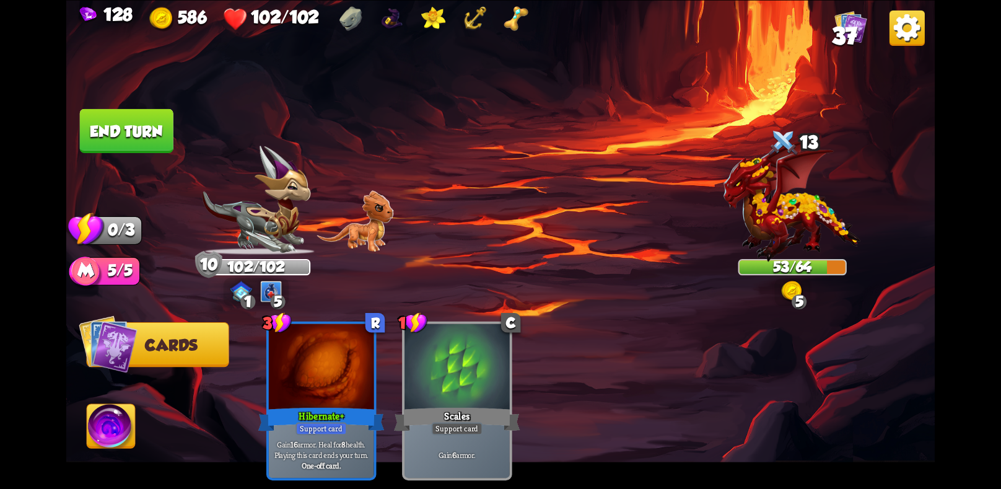
click at [126, 124] on button "End turn" at bounding box center [127, 130] width 94 height 44
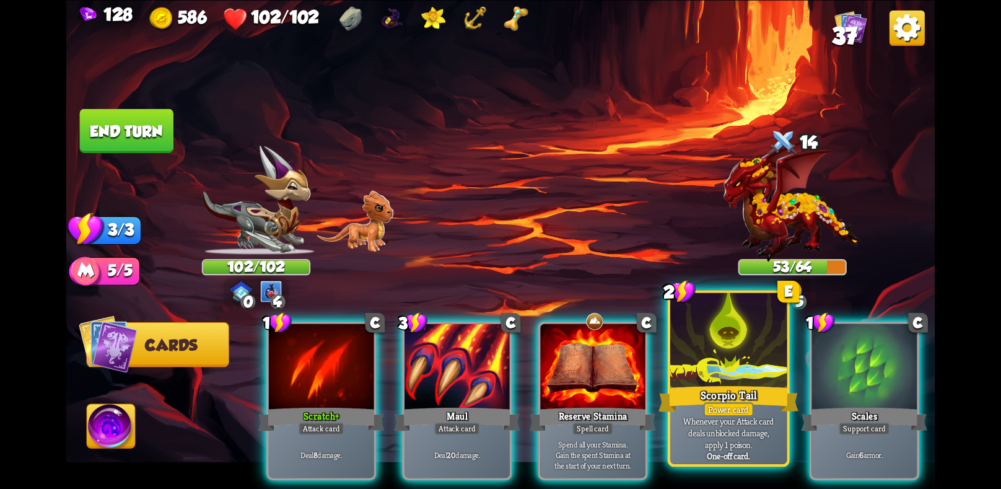
click at [710, 401] on div "Scorpio Tail" at bounding box center [728, 398] width 140 height 31
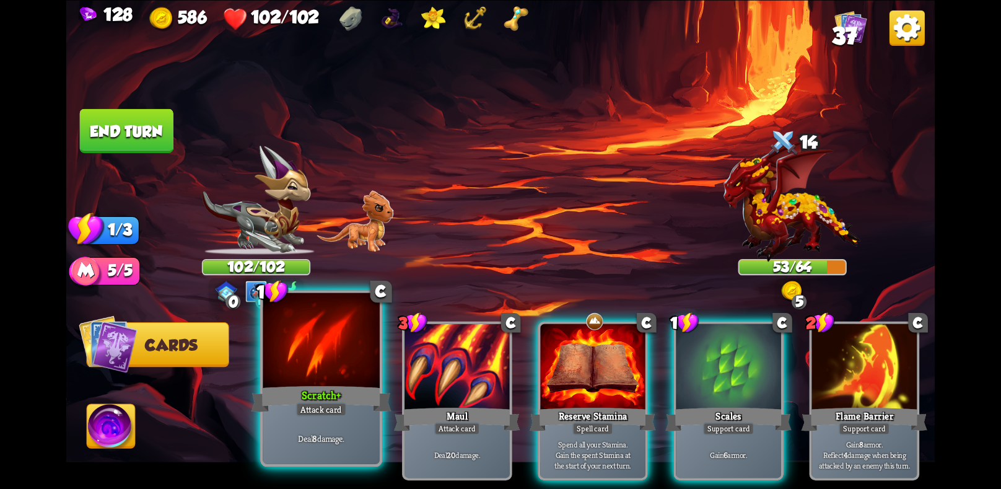
click at [310, 415] on div "Attack card" at bounding box center [321, 409] width 51 height 14
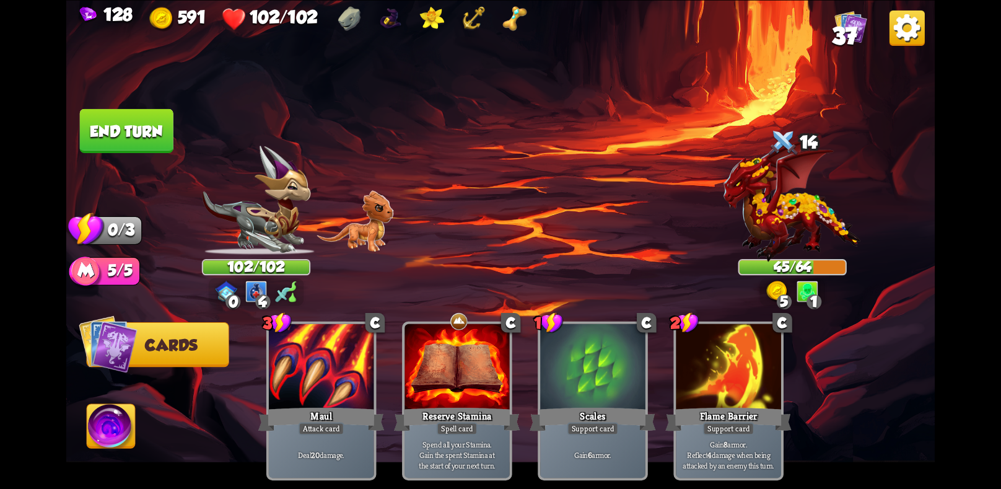
click at [160, 130] on button "End turn" at bounding box center [127, 130] width 94 height 44
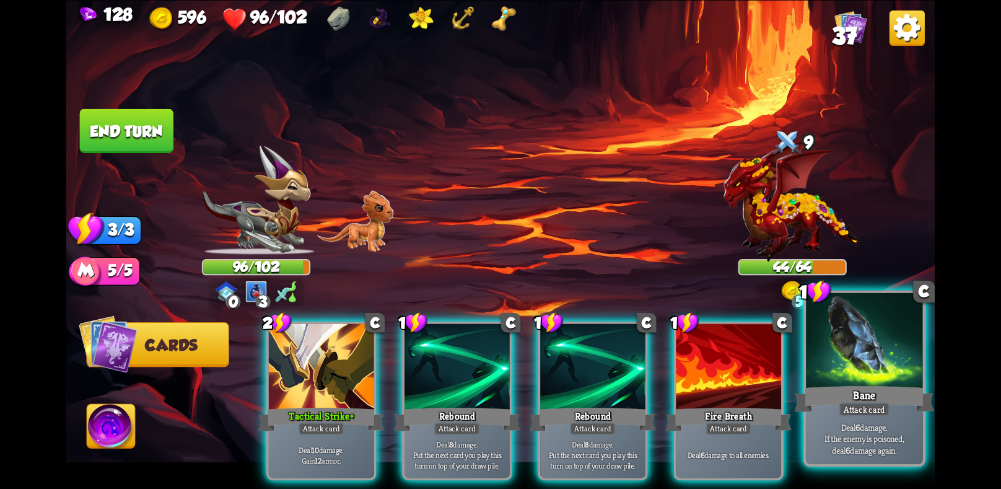
scroll to position [0, 118]
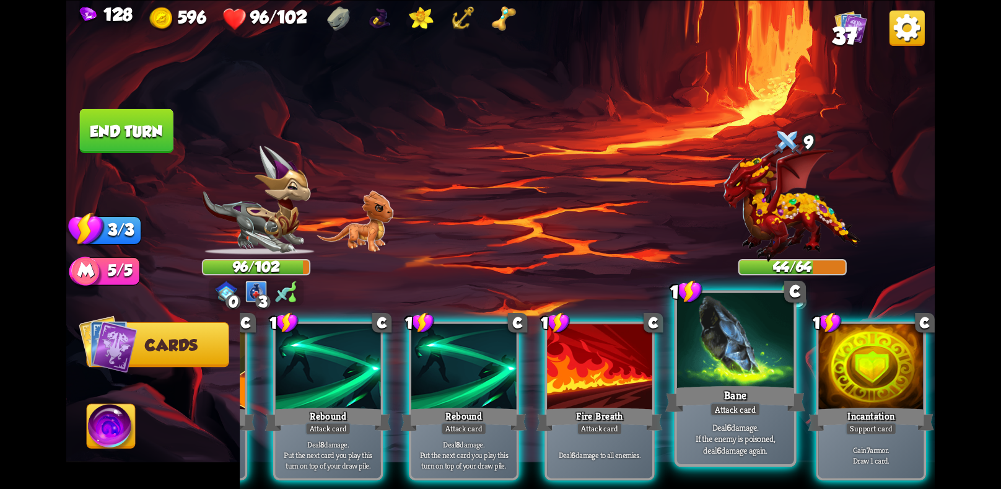
click at [736, 386] on div "Bane" at bounding box center [735, 398] width 140 height 31
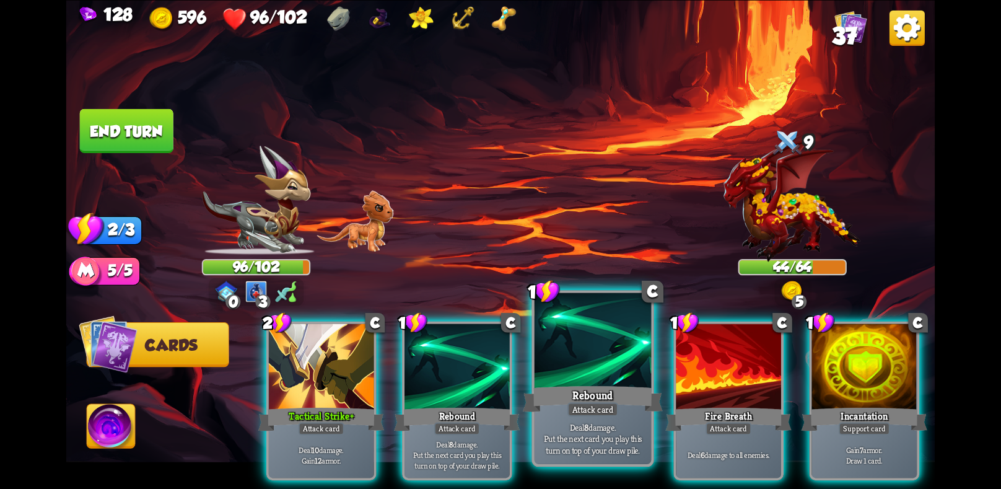
scroll to position [0, 0]
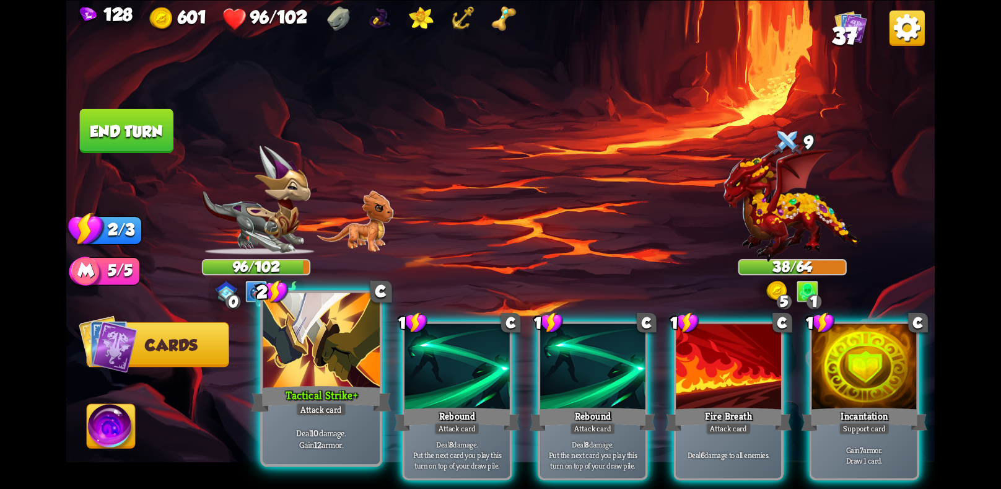
click at [320, 340] on div at bounding box center [321, 341] width 116 height 98
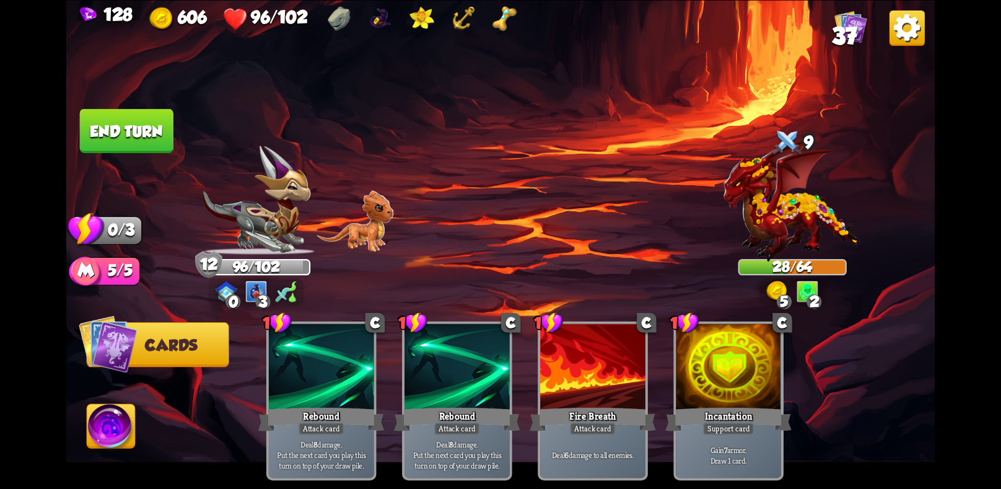
click at [121, 120] on button "End turn" at bounding box center [127, 130] width 94 height 44
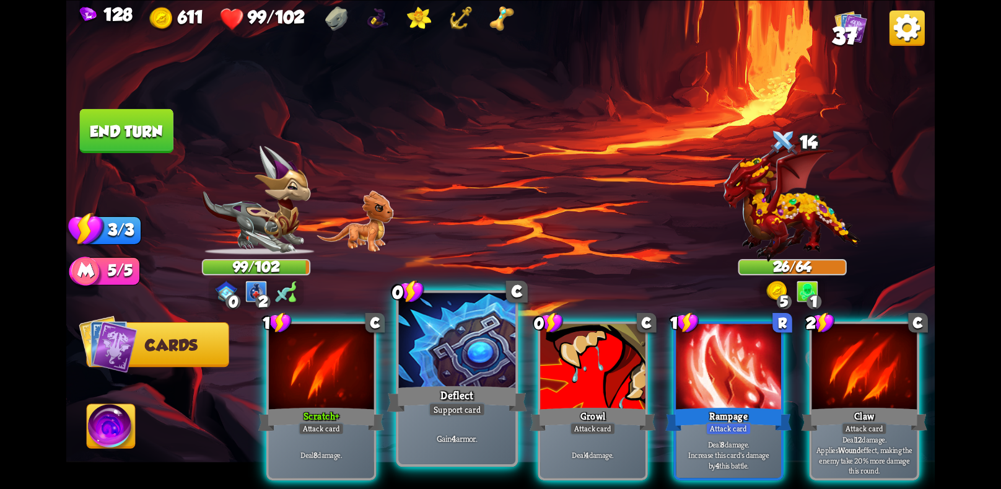
click at [443, 352] on div at bounding box center [457, 341] width 116 height 98
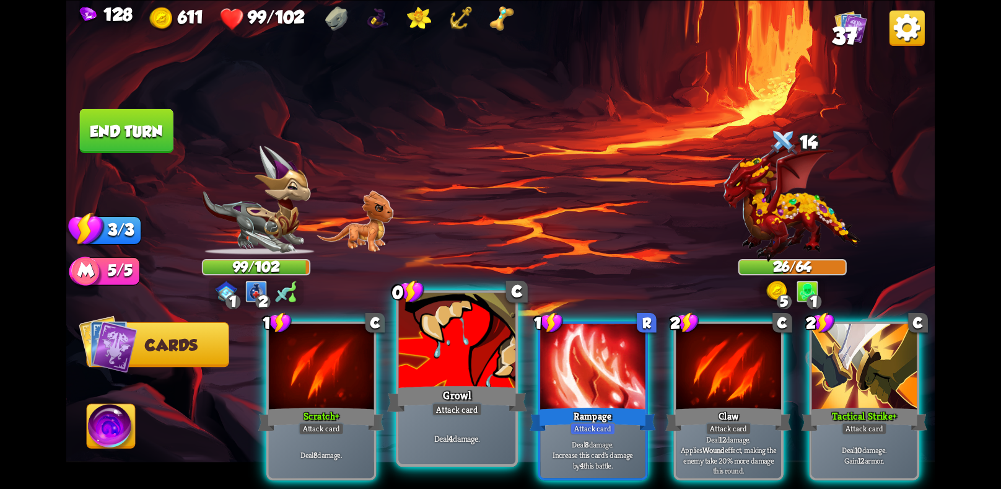
click at [447, 354] on div at bounding box center [457, 341] width 116 height 98
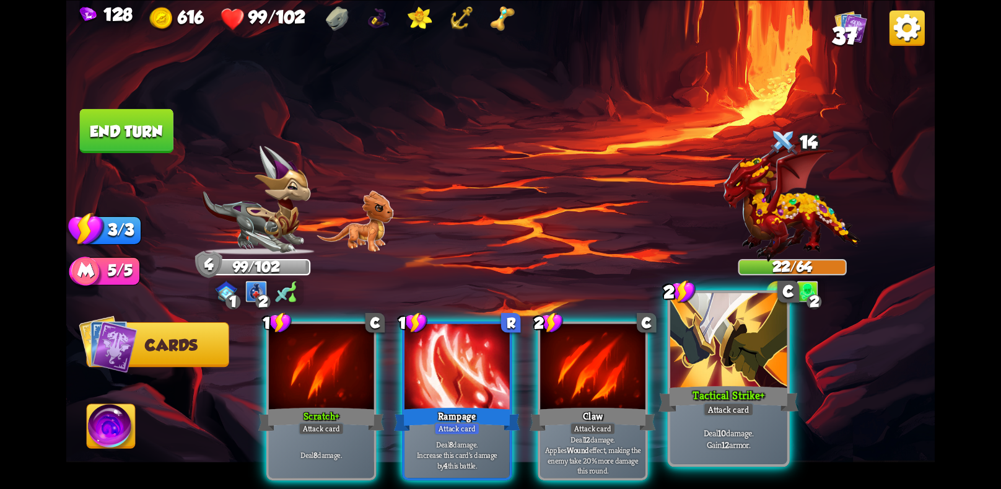
click at [760, 330] on div at bounding box center [728, 341] width 116 height 98
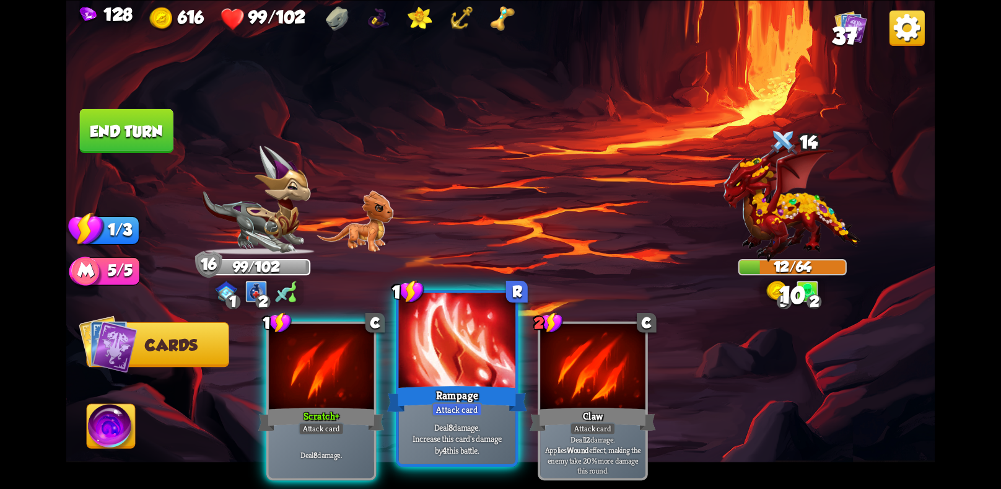
click at [476, 390] on div "Rampage" at bounding box center [457, 398] width 140 height 31
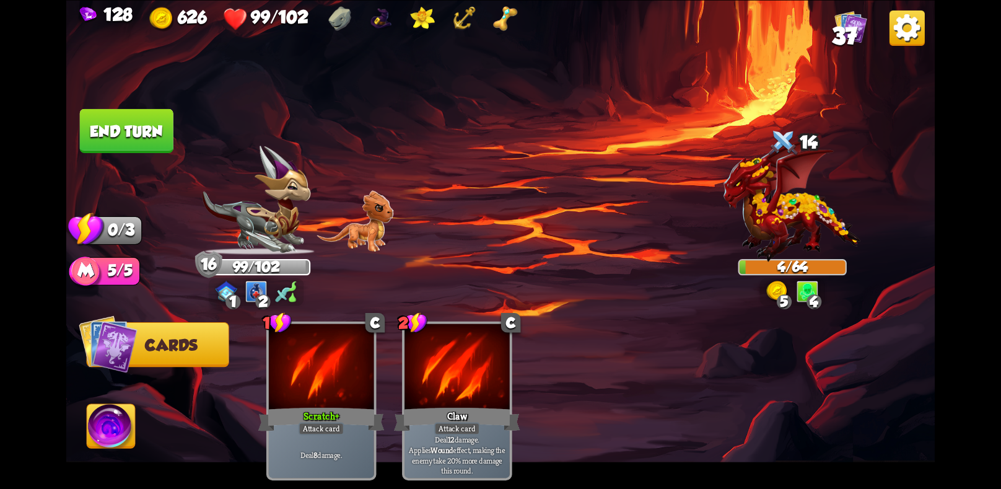
click at [122, 124] on button "End turn" at bounding box center [127, 130] width 94 height 44
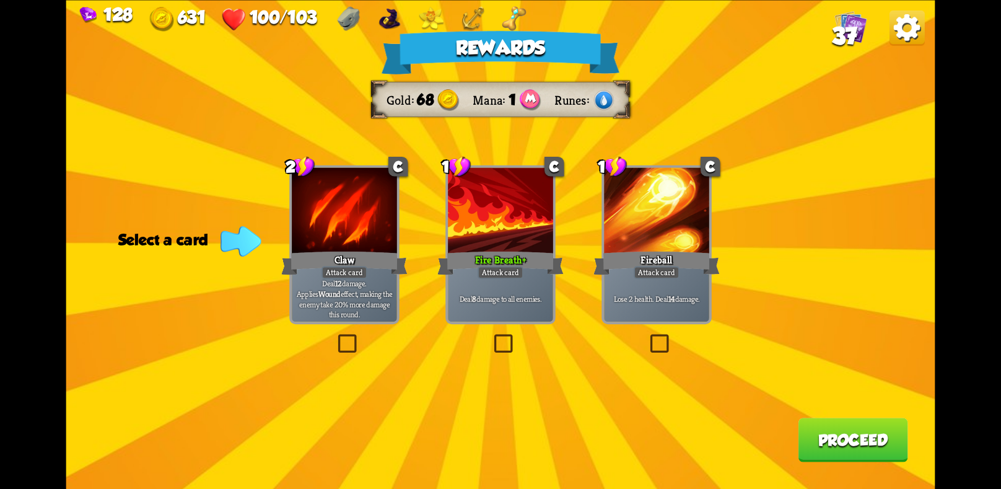
click at [491, 336] on label at bounding box center [491, 336] width 0 height 0
click at [0, 0] on input "checkbox" at bounding box center [0, 0] width 0 height 0
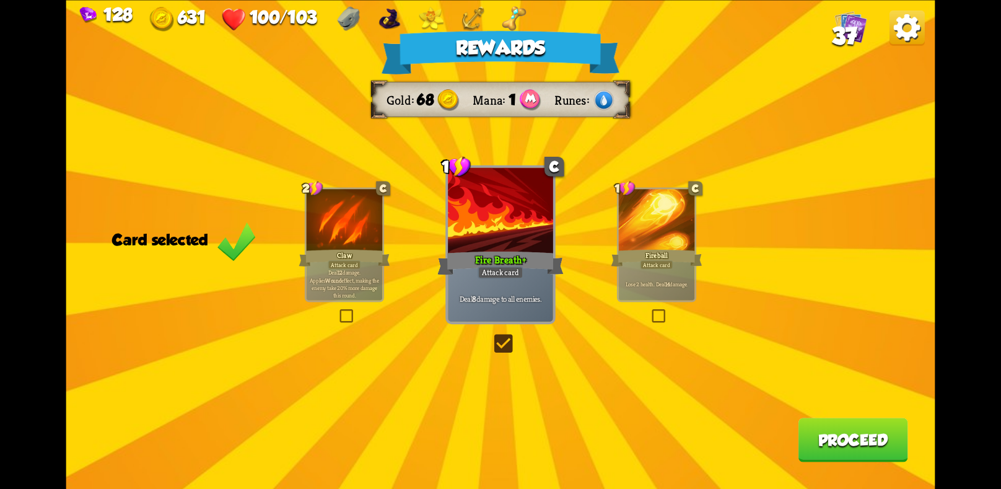
click at [876, 450] on button "Proceed" at bounding box center [853, 439] width 110 height 44
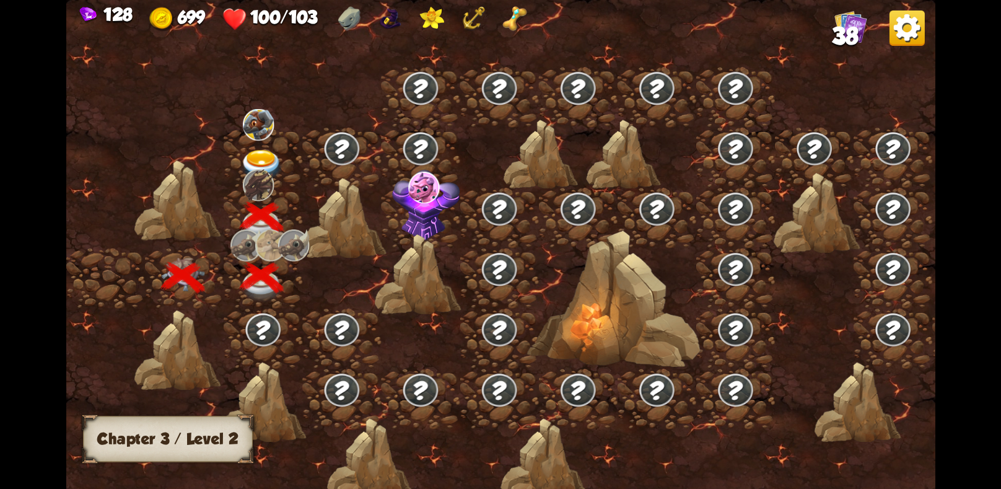
click at [411, 207] on img at bounding box center [426, 203] width 68 height 71
click at [269, 159] on img at bounding box center [261, 165] width 43 height 32
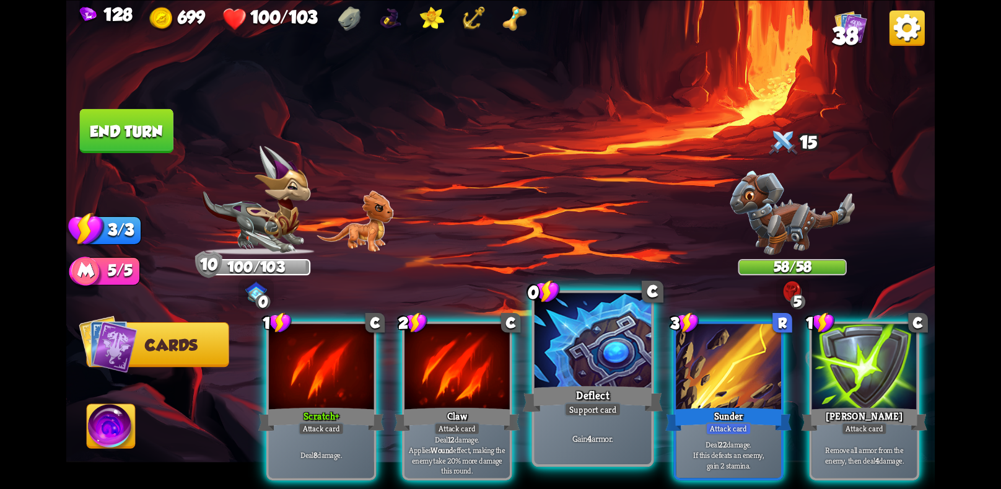
click at [572, 400] on div "Deflect" at bounding box center [593, 398] width 140 height 31
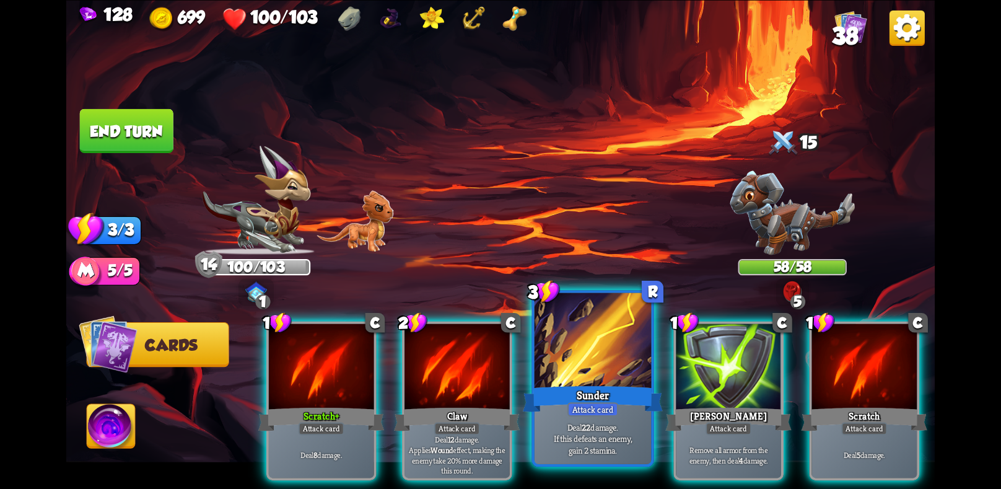
click at [554, 399] on div "Sunder" at bounding box center [593, 398] width 140 height 31
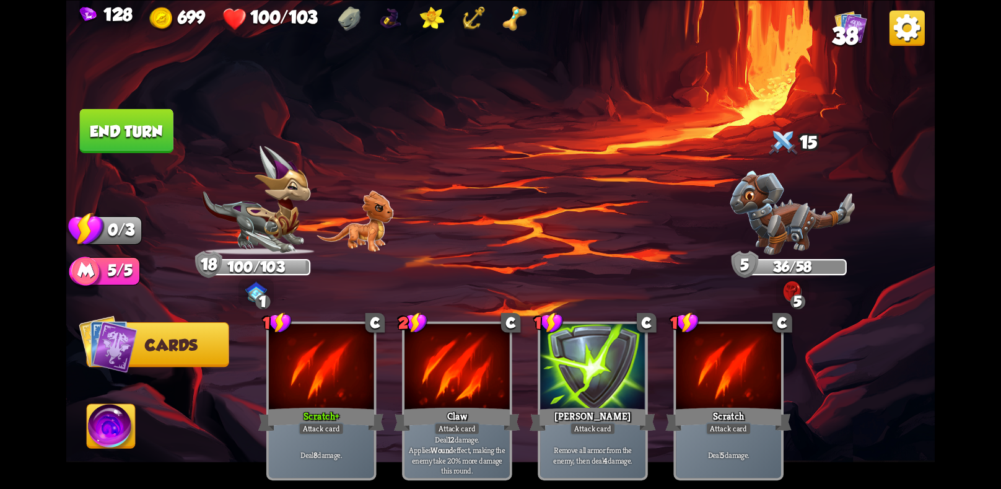
click at [155, 126] on button "End turn" at bounding box center [127, 130] width 94 height 44
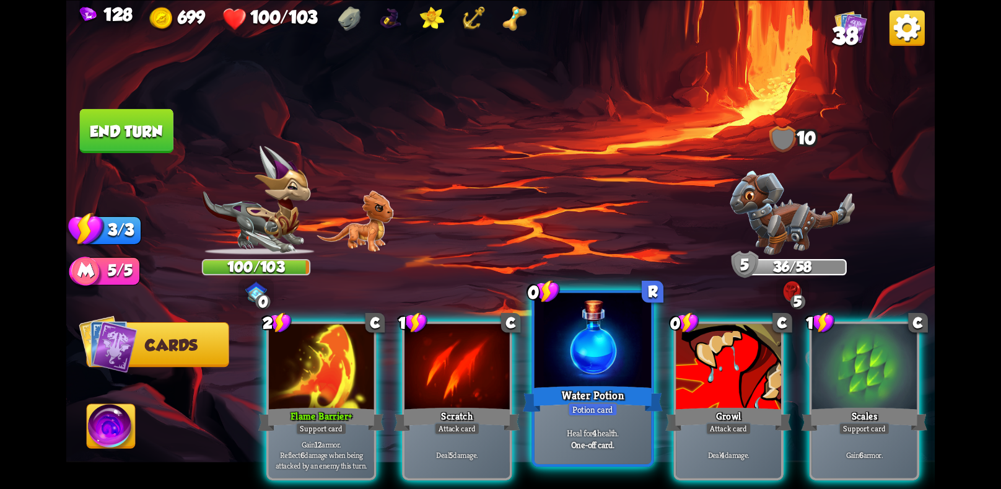
click at [598, 376] on div at bounding box center [592, 341] width 116 height 98
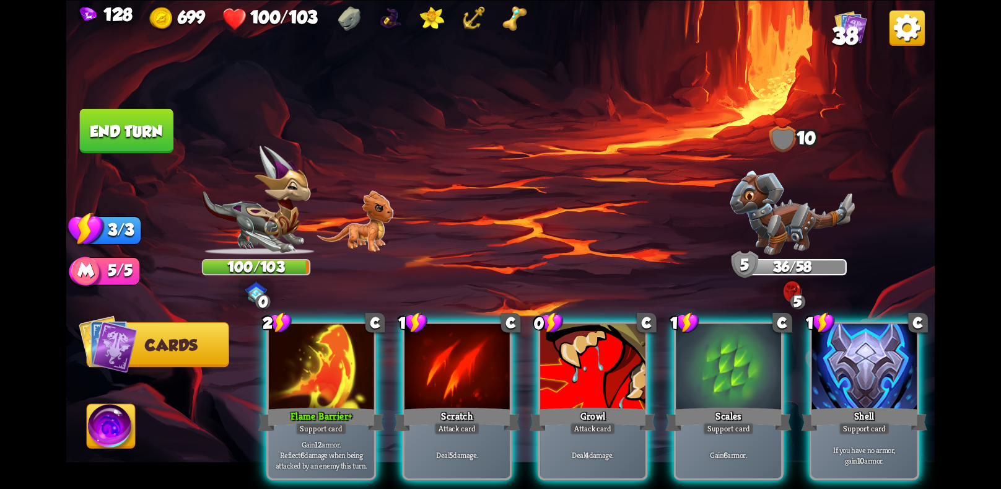
click at [598, 376] on div "2 C Flame Barrier+ Support card Gain 12 armor. Reflect 6 damage when being atta…" at bounding box center [587, 379] width 695 height 217
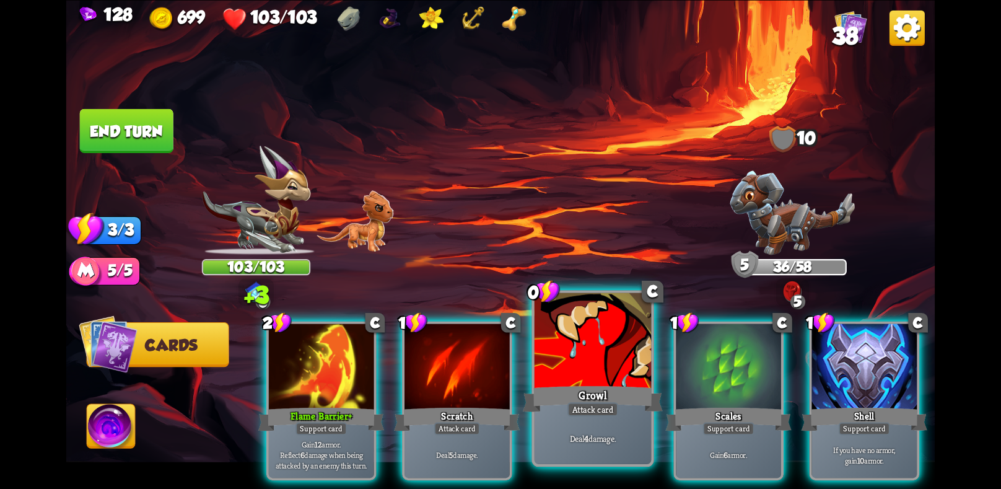
click at [593, 378] on div at bounding box center [592, 341] width 116 height 98
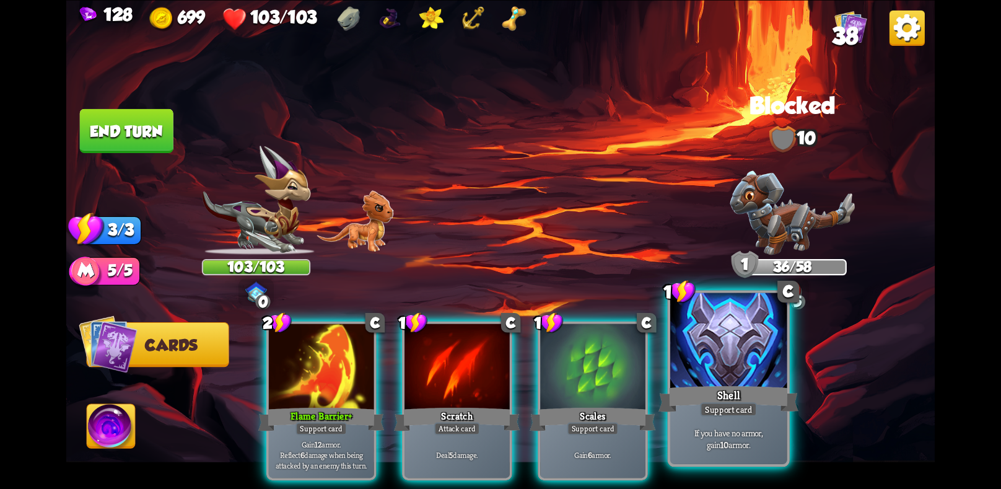
click at [747, 368] on div at bounding box center [728, 341] width 116 height 98
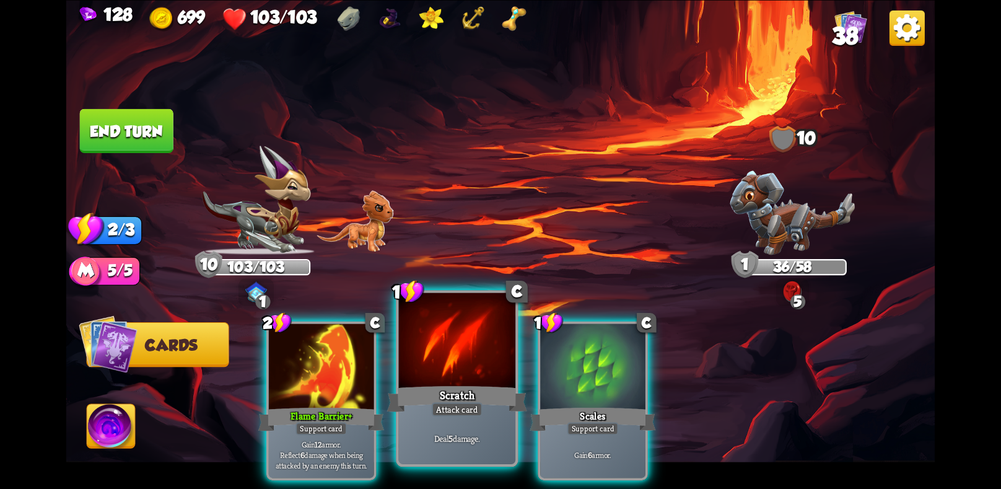
click at [459, 374] on div at bounding box center [457, 341] width 116 height 98
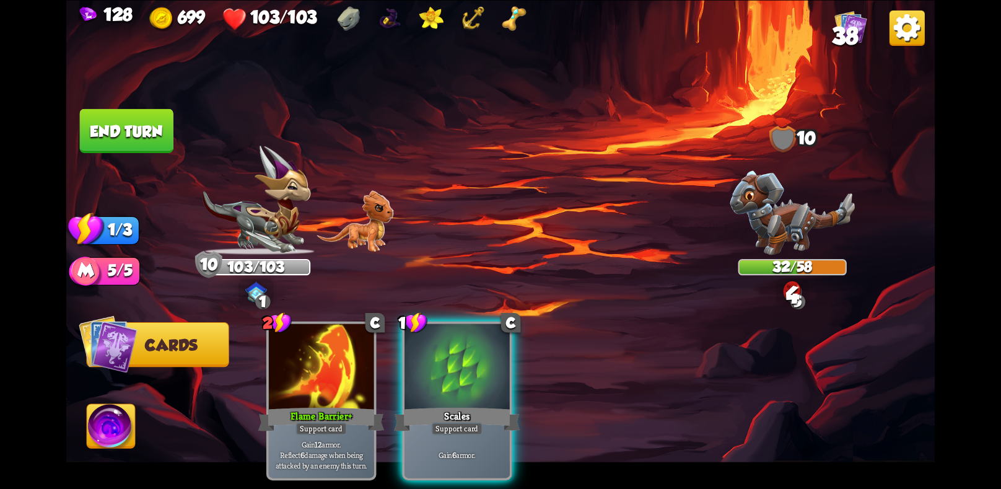
click at [162, 129] on button "End turn" at bounding box center [126, 130] width 95 height 45
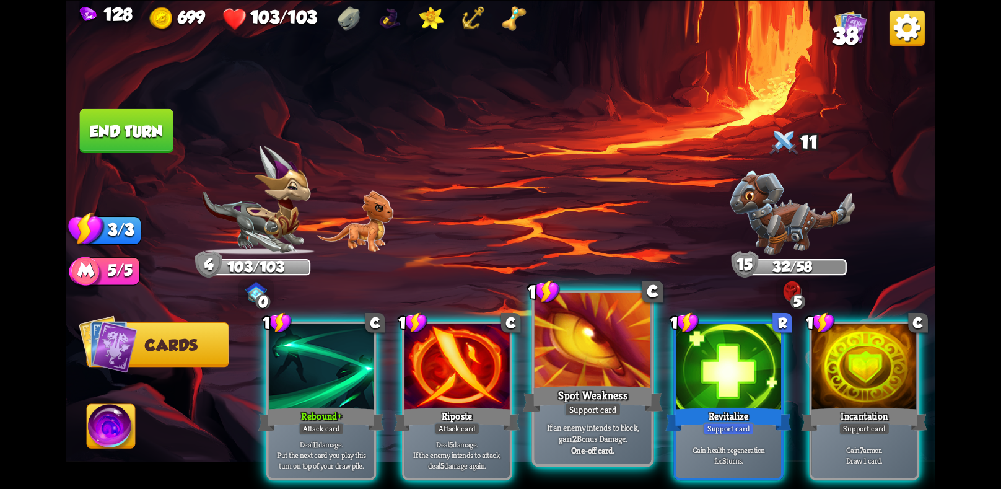
scroll to position [0, 118]
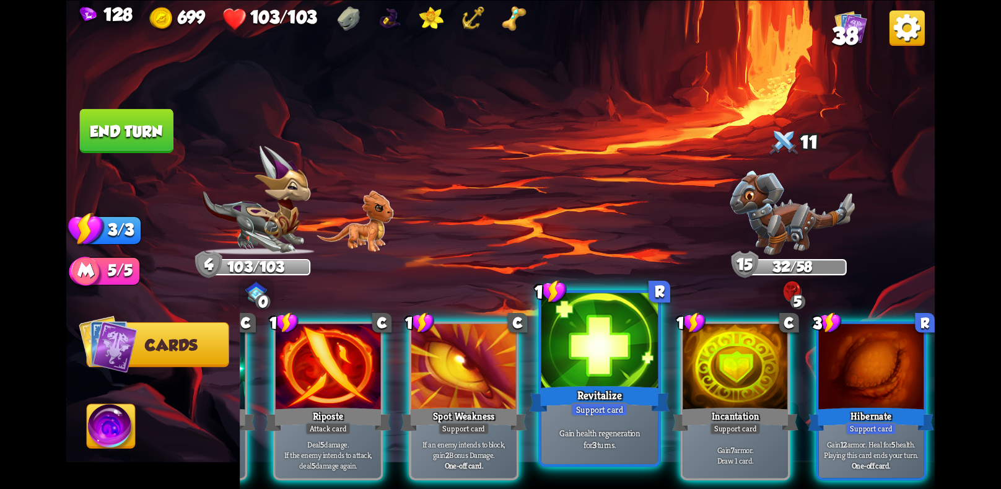
click at [573, 379] on div at bounding box center [599, 341] width 116 height 98
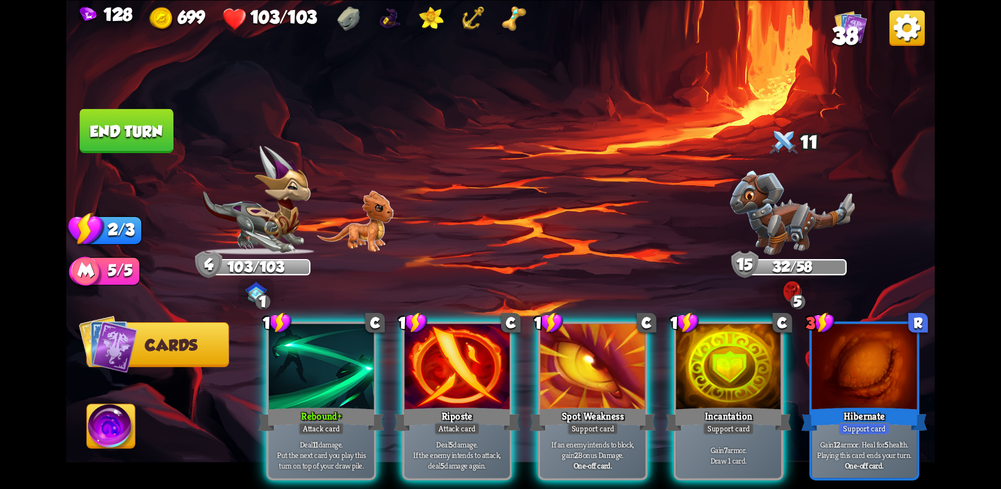
scroll to position [0, 0]
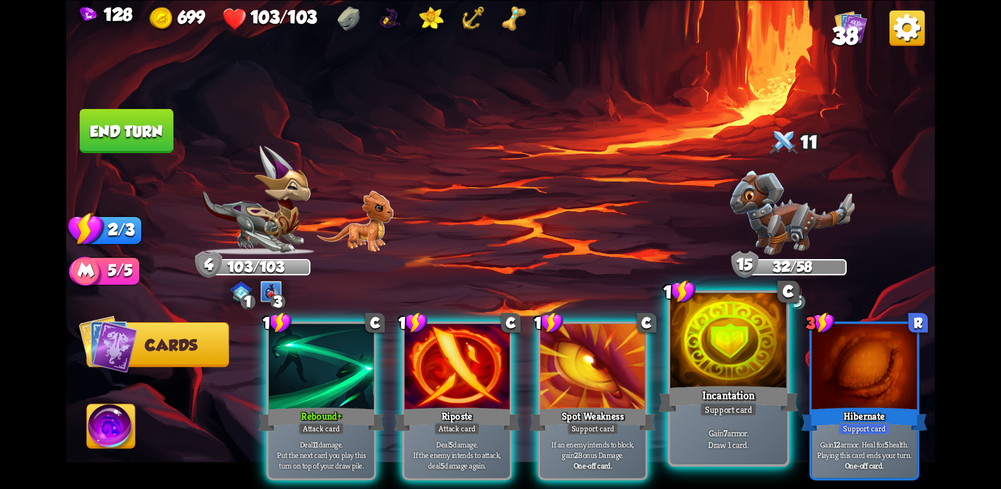
click at [732, 447] on p "Gain 7 armor. Draw 1 card." at bounding box center [728, 438] width 111 height 23
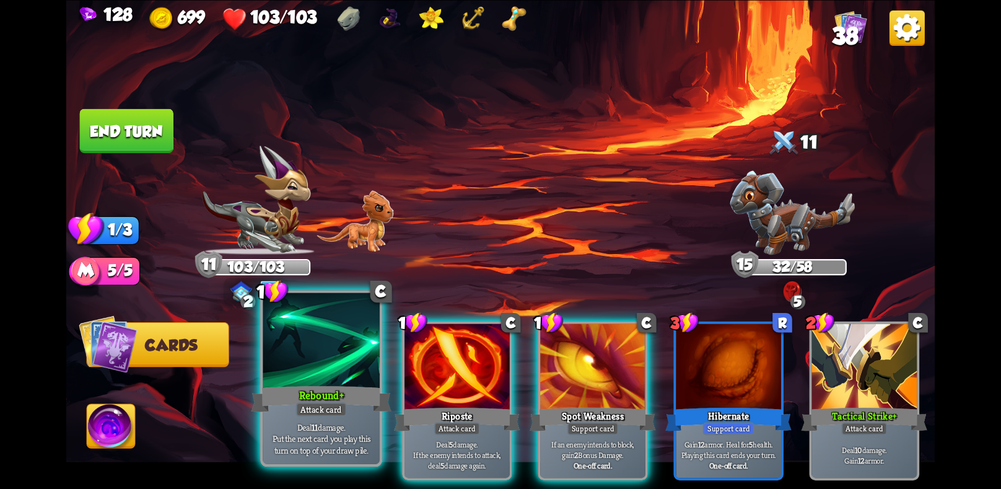
click at [324, 342] on div at bounding box center [321, 341] width 116 height 98
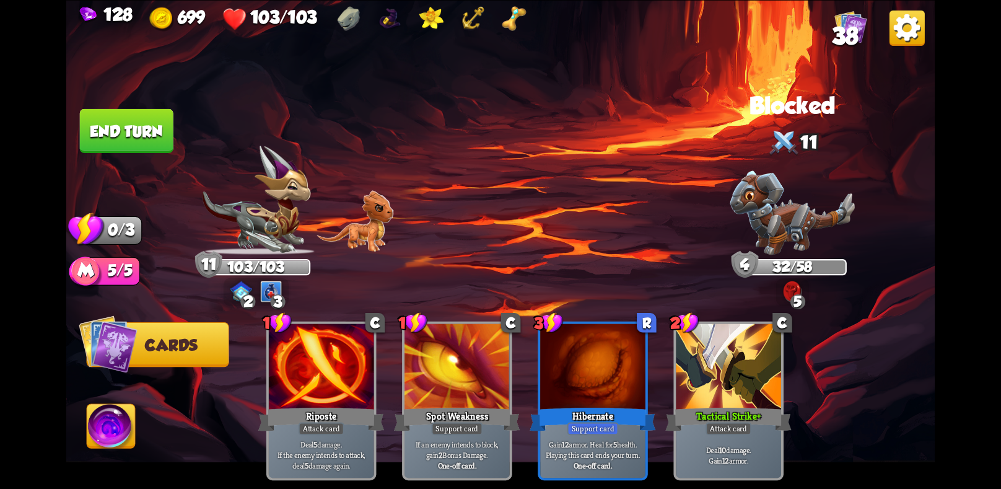
click at [126, 124] on button "End turn" at bounding box center [127, 130] width 94 height 44
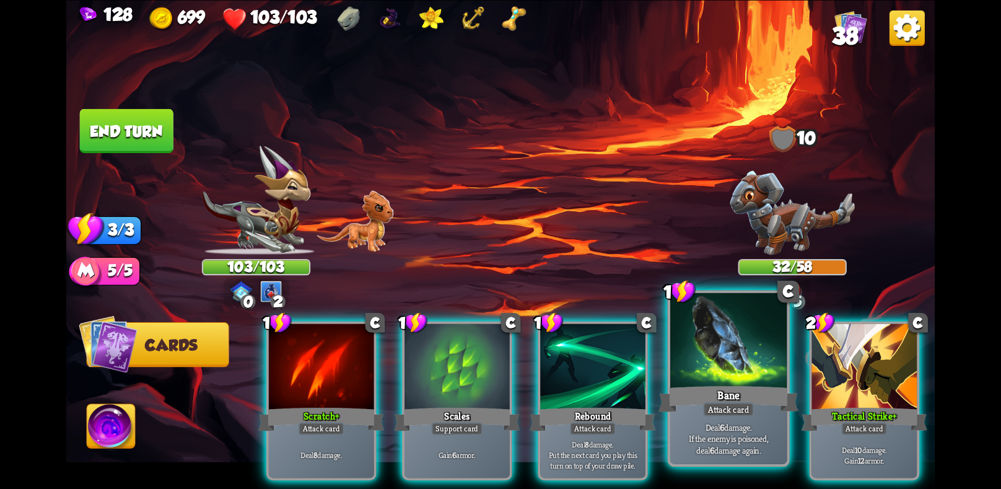
scroll to position [0, 118]
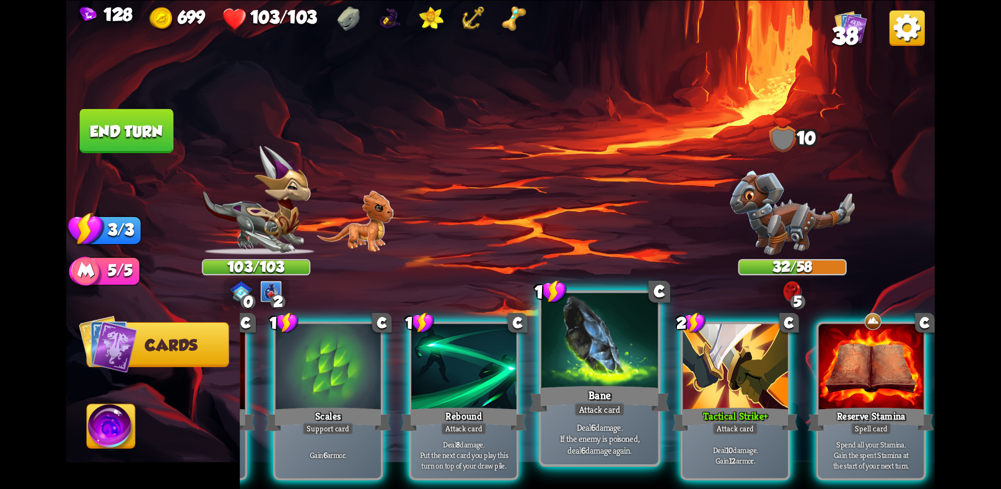
click at [733, 452] on div "Deal 10 damage. Gain 12 armor." at bounding box center [734, 455] width 105 height 46
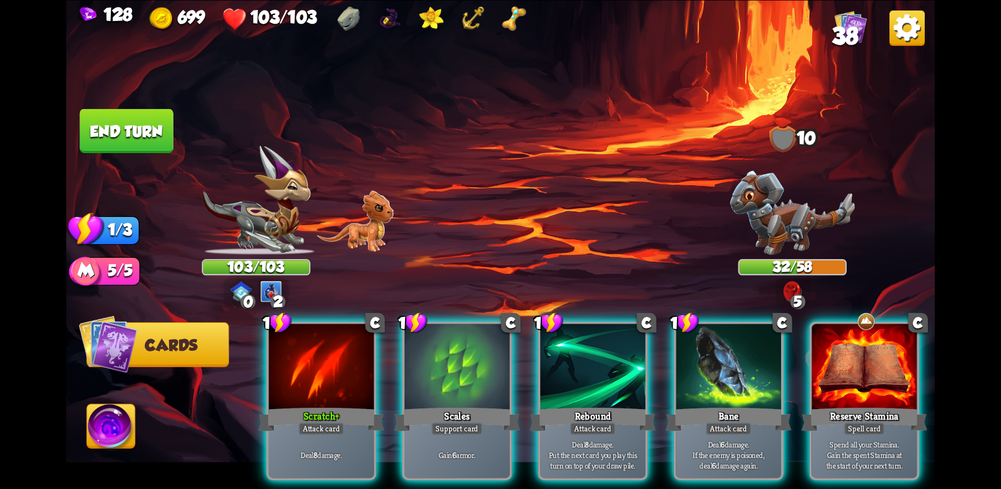
scroll to position [0, 0]
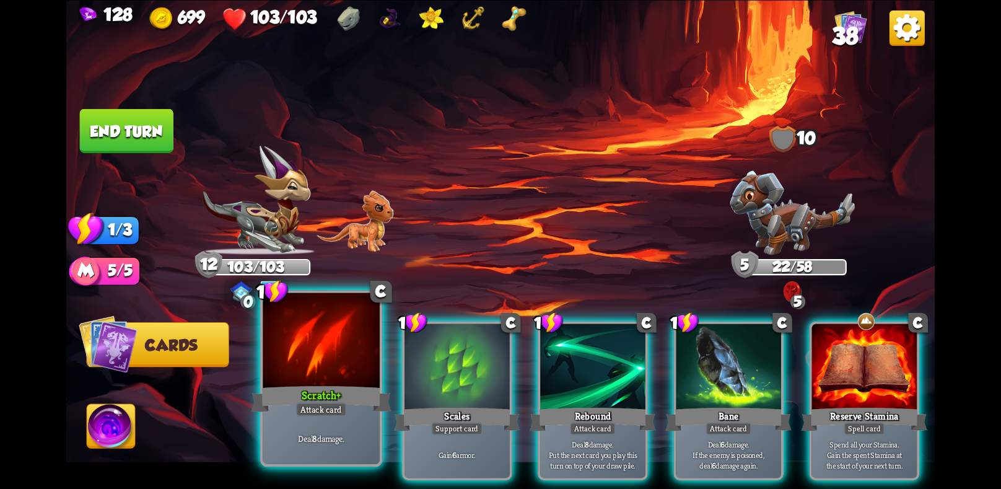
click at [310, 362] on div at bounding box center [321, 341] width 116 height 98
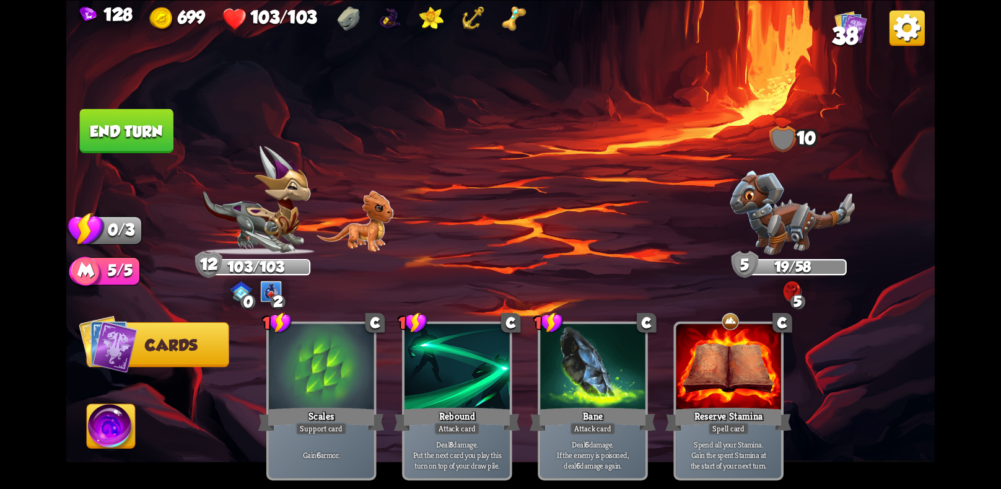
click at [131, 132] on button "End turn" at bounding box center [127, 130] width 94 height 44
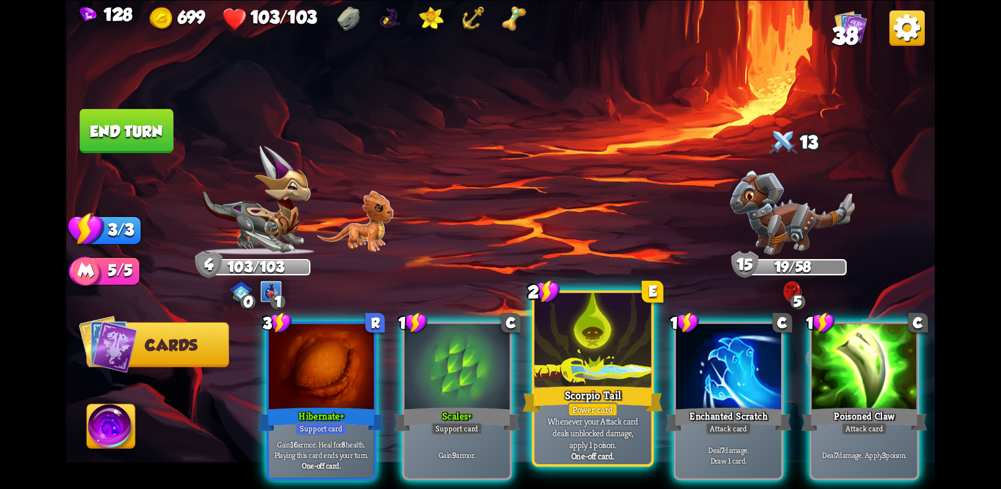
click at [580, 402] on div "Scorpio Tail" at bounding box center [593, 398] width 140 height 31
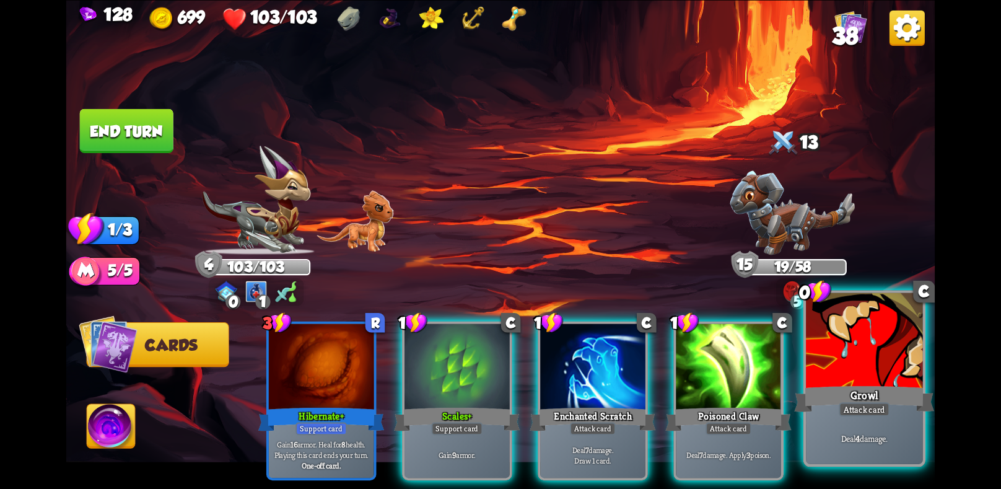
click at [916, 408] on div "Growl" at bounding box center [864, 398] width 140 height 31
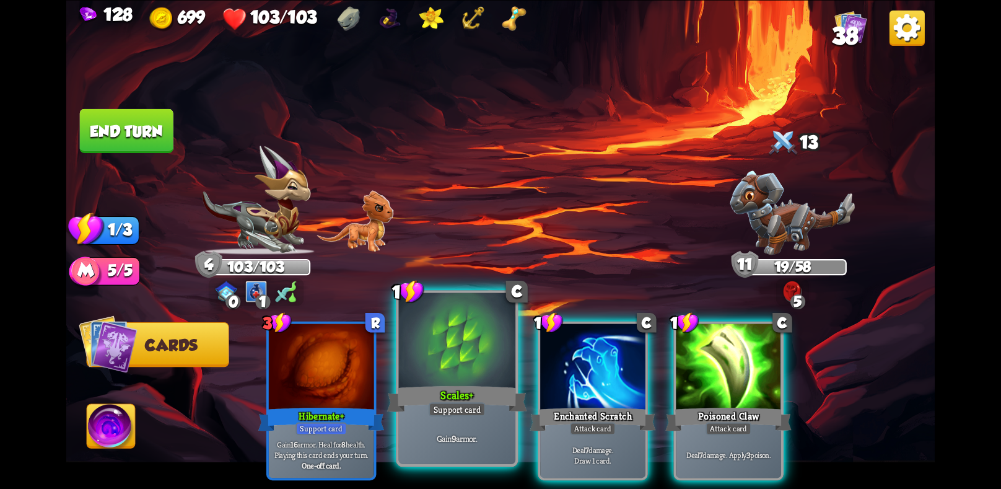
click at [461, 437] on p "Gain 9 armor." at bounding box center [456, 438] width 111 height 12
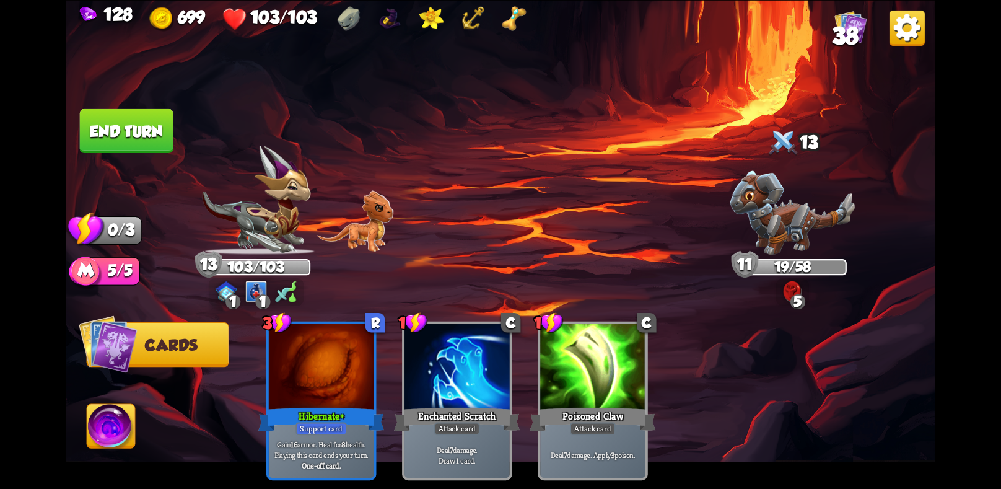
click at [131, 120] on button "End turn" at bounding box center [127, 130] width 94 height 44
